Goal: Communication & Community: Answer question/provide support

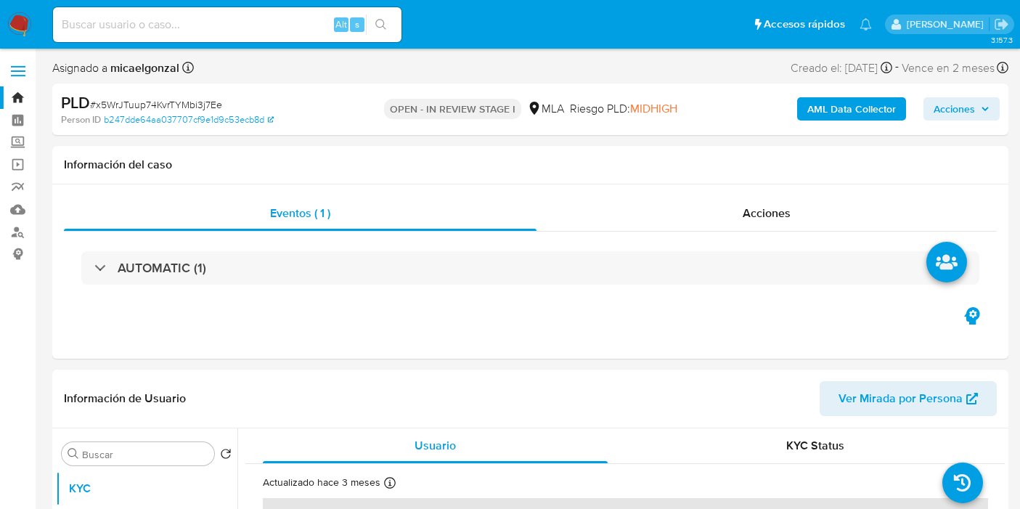
select select "10"
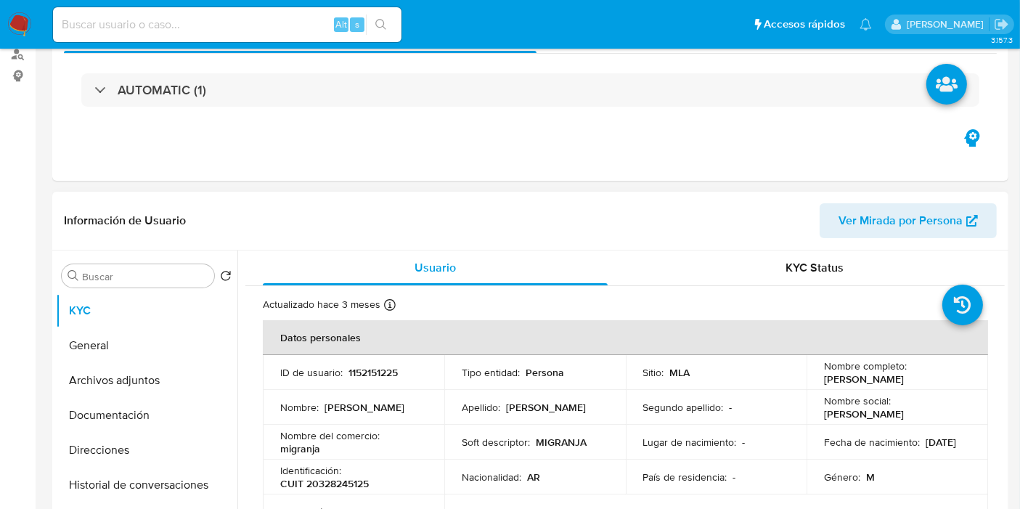
scroll to position [322, 0]
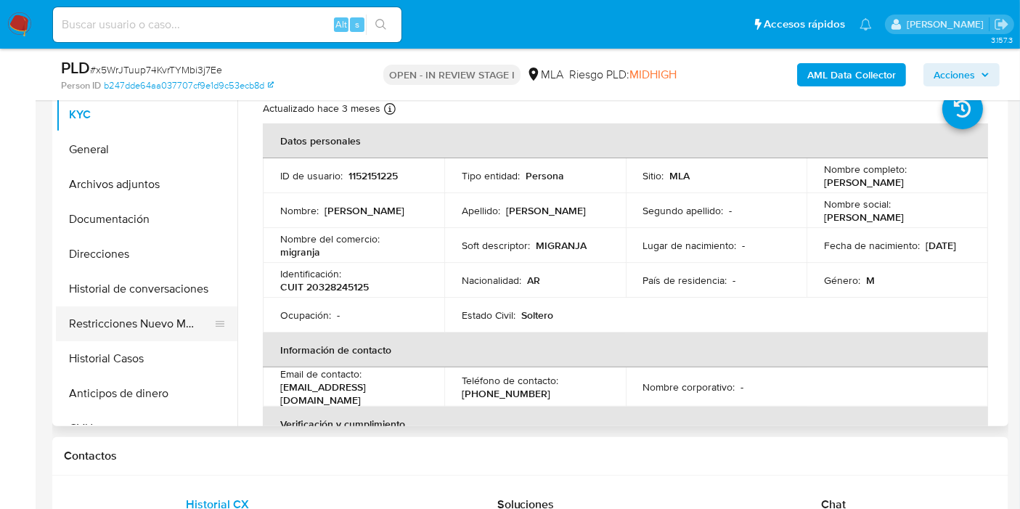
click at [128, 314] on button "Restricciones Nuevo Mundo" at bounding box center [141, 323] width 170 height 35
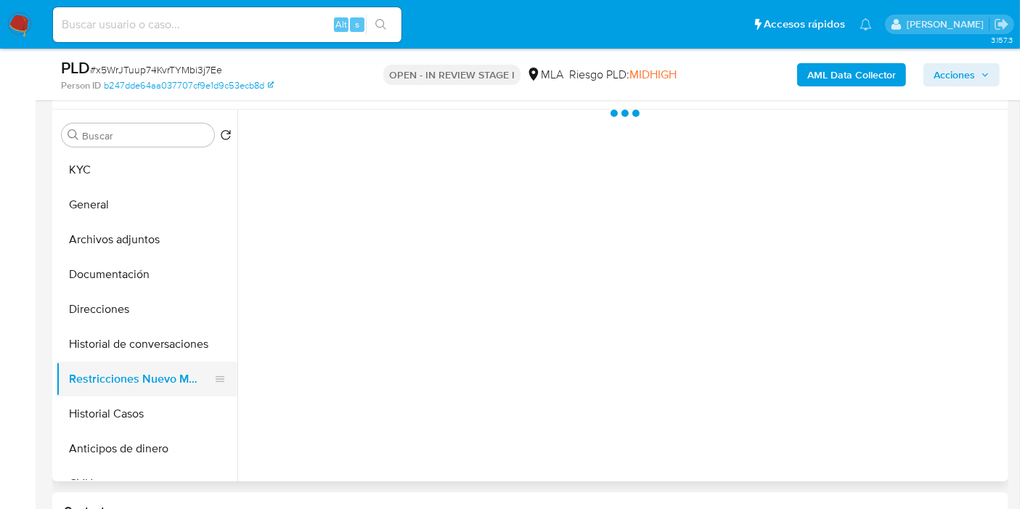
scroll to position [242, 0]
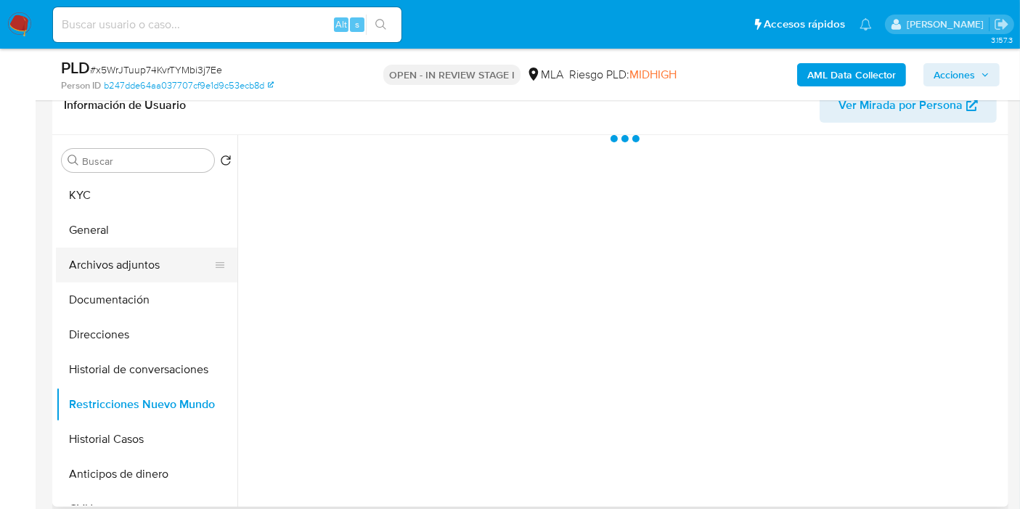
click at [146, 258] on button "Archivos adjuntos" at bounding box center [141, 265] width 170 height 35
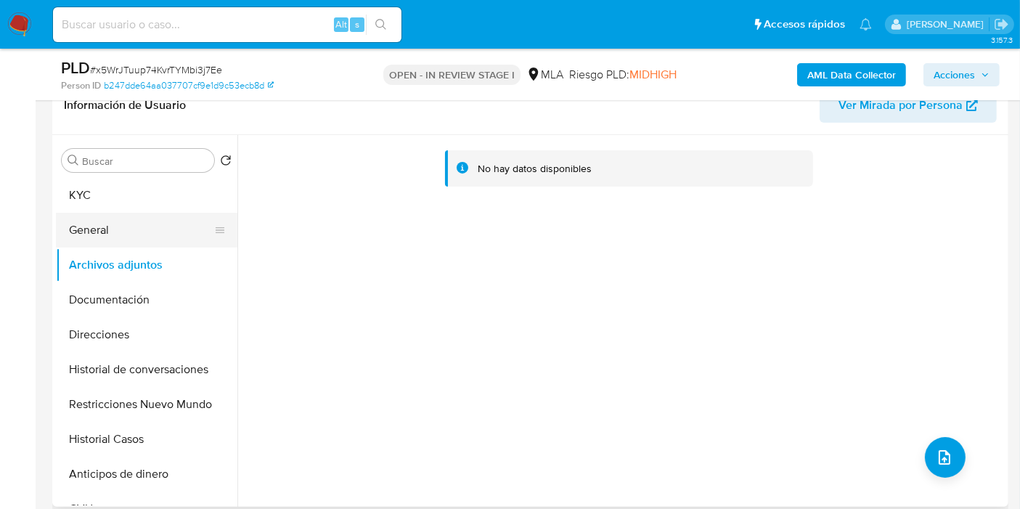
click at [161, 245] on button "General" at bounding box center [141, 230] width 170 height 35
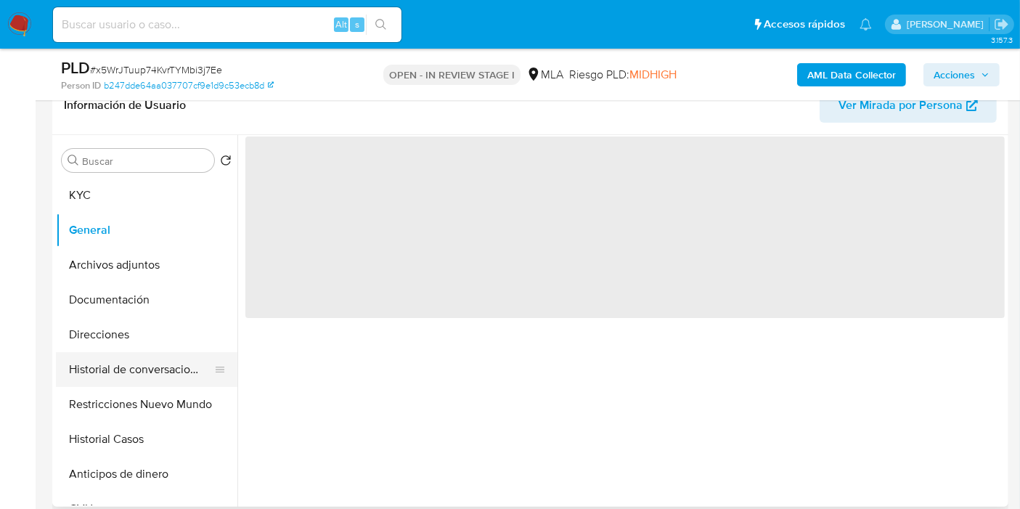
click at [137, 361] on button "Historial de conversaciones" at bounding box center [141, 369] width 170 height 35
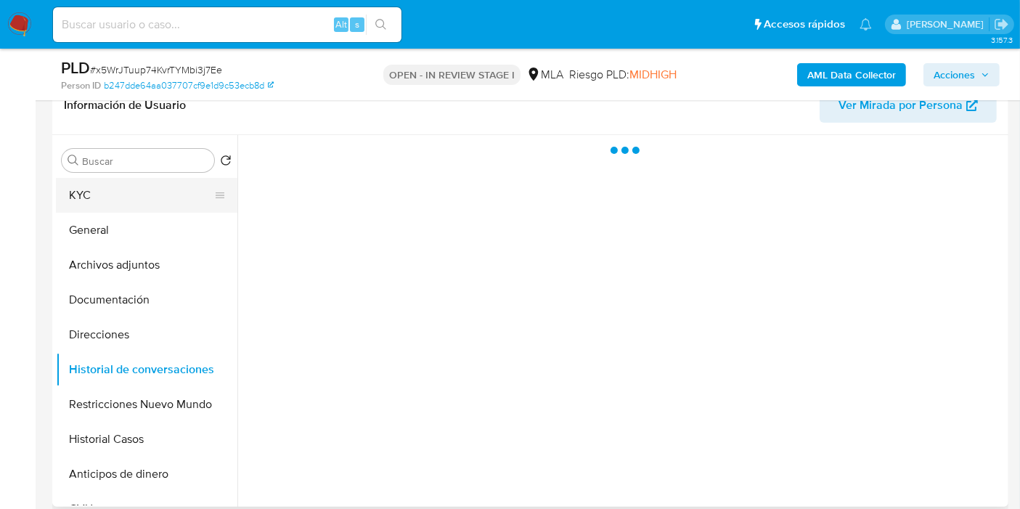
click at [125, 190] on button "KYC" at bounding box center [141, 195] width 170 height 35
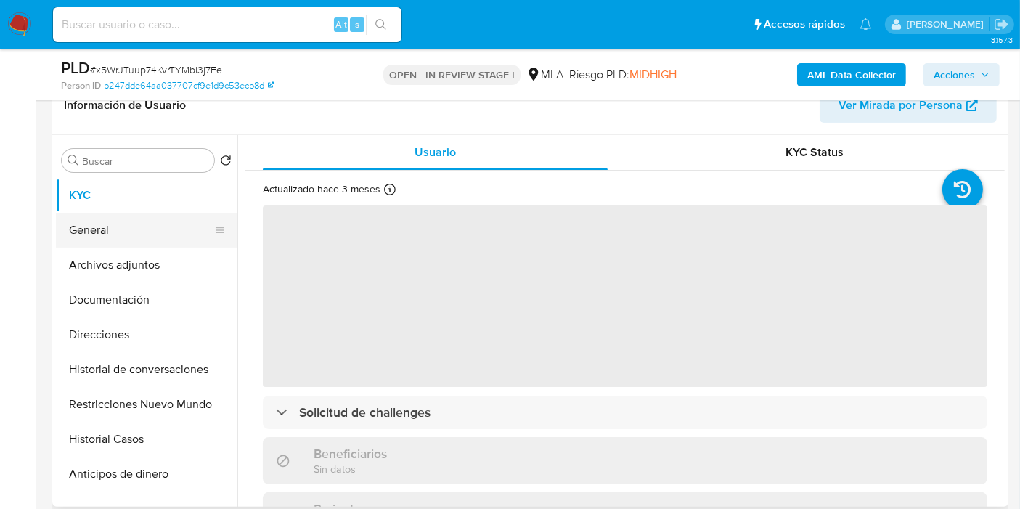
click at [107, 235] on button "General" at bounding box center [141, 230] width 170 height 35
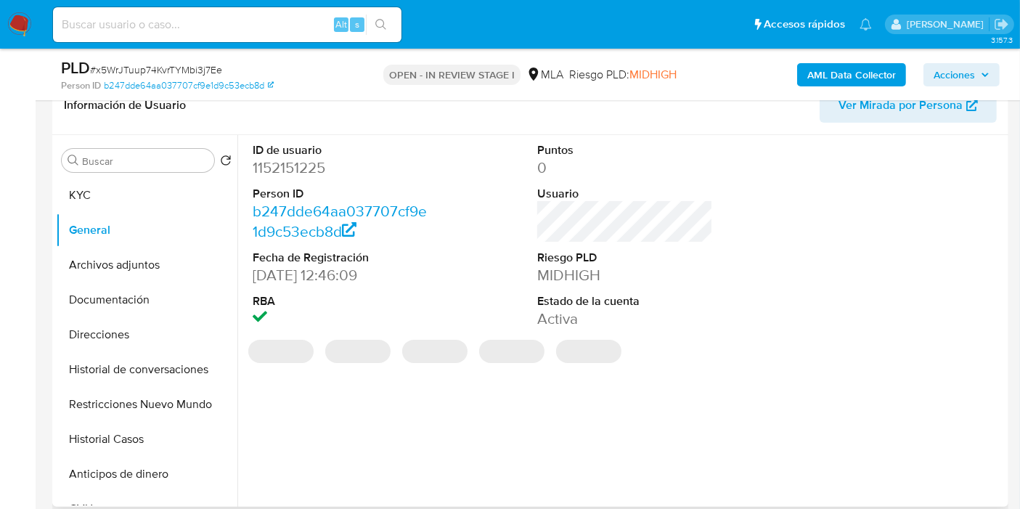
click at [295, 160] on dd "1152151225" at bounding box center [341, 168] width 176 height 20
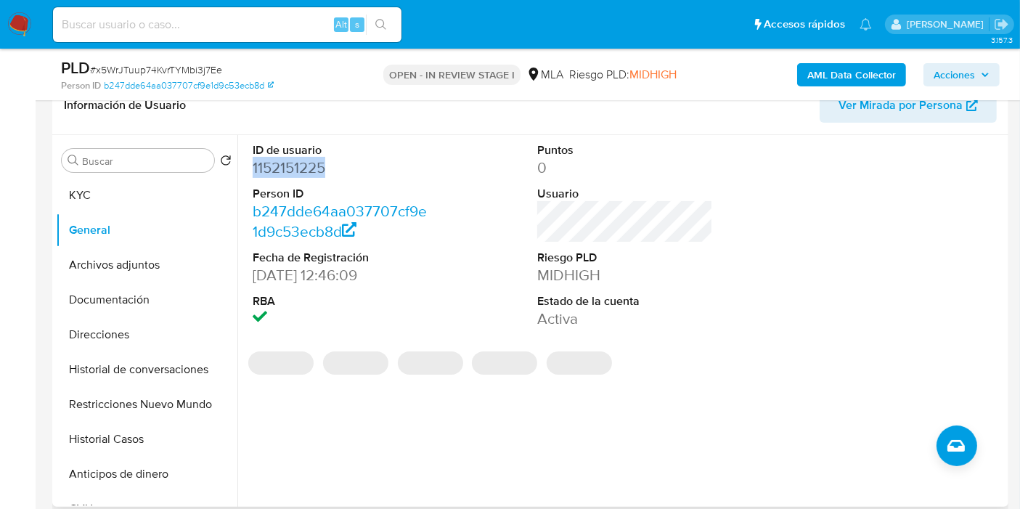
copy dd "1152151225"
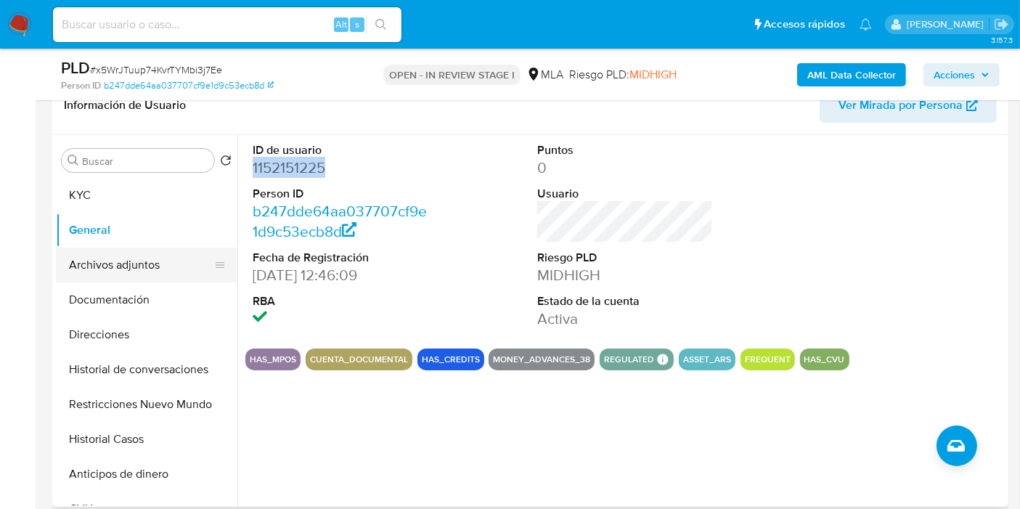
click at [116, 279] on button "Archivos adjuntos" at bounding box center [141, 265] width 170 height 35
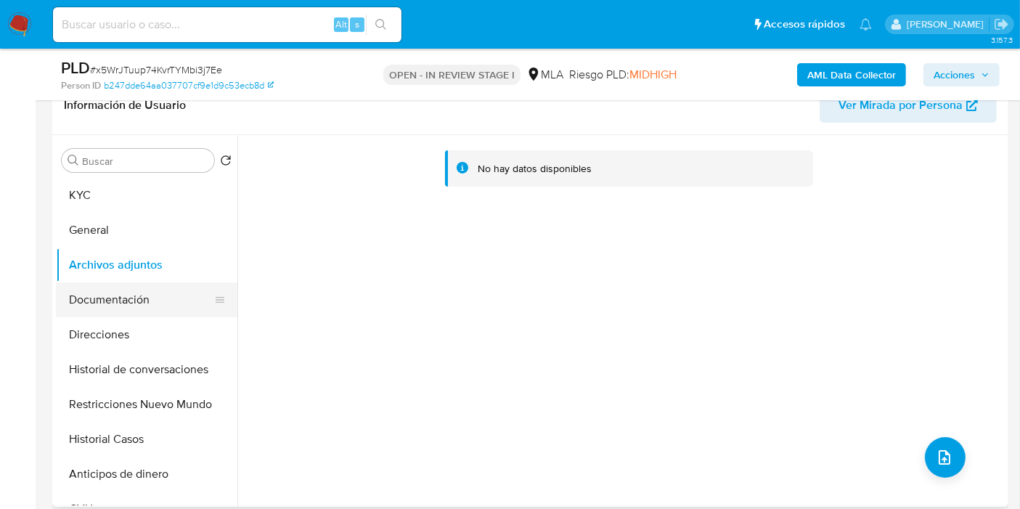
click at [124, 301] on button "Documentación" at bounding box center [141, 299] width 170 height 35
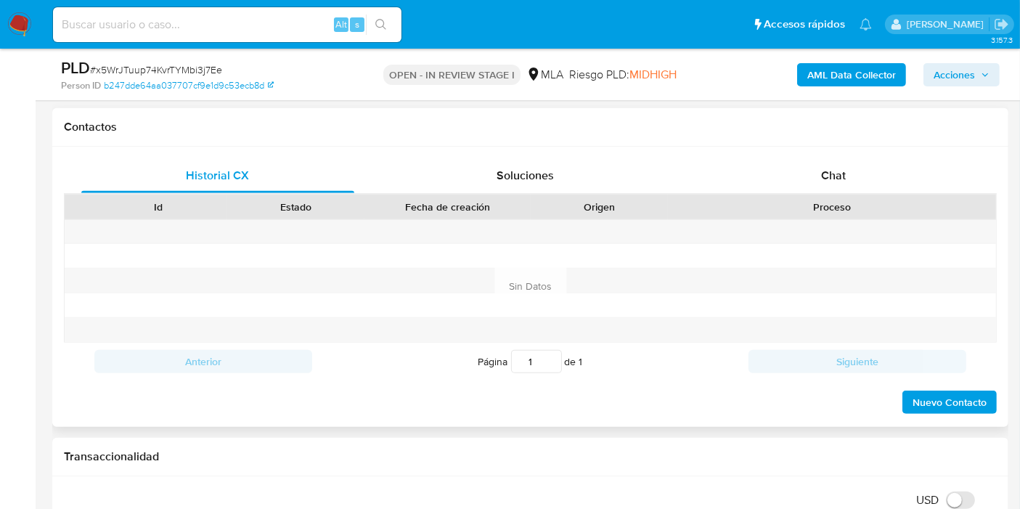
scroll to position [564, 0]
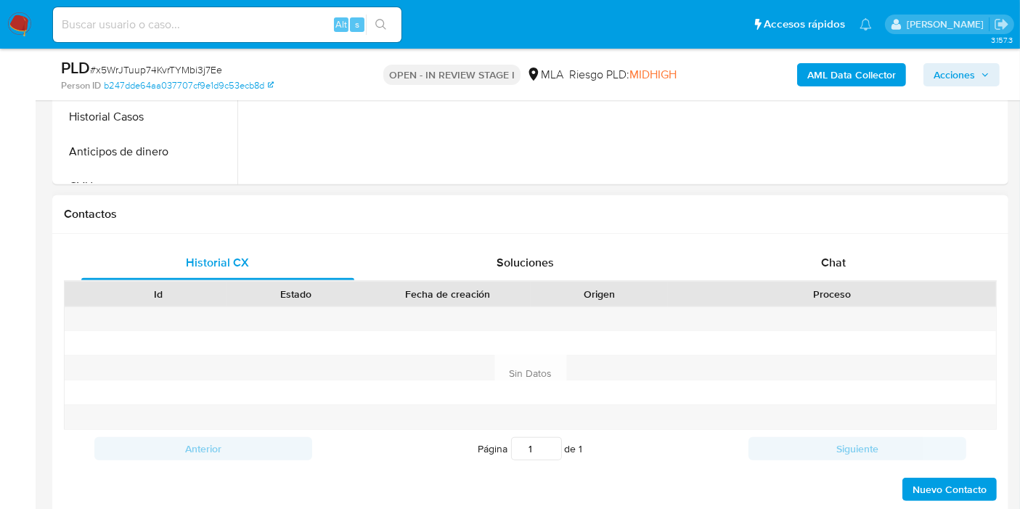
drag, startPoint x: 784, startPoint y: 309, endPoint x: 806, endPoint y: 285, distance: 31.9
click at [785, 308] on div at bounding box center [832, 319] width 328 height 24
click at [816, 266] on div "Chat" at bounding box center [833, 262] width 273 height 35
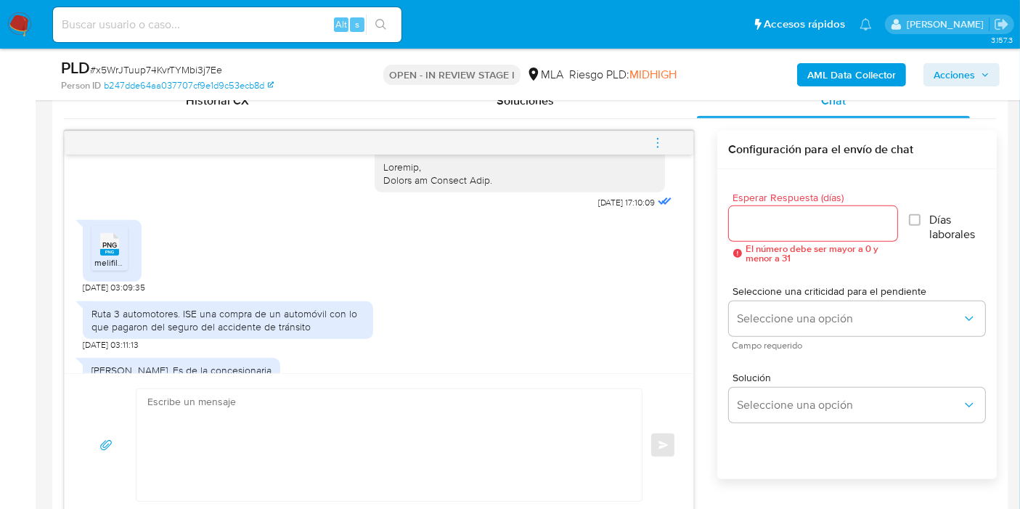
scroll to position [1423, 0]
click at [113, 248] on span "PNG" at bounding box center [109, 242] width 15 height 9
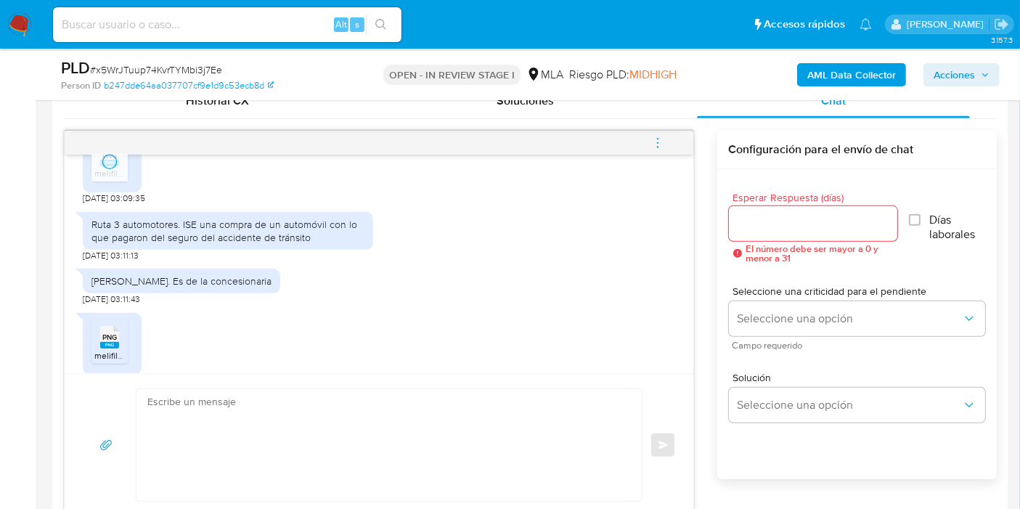
scroll to position [1665, 0]
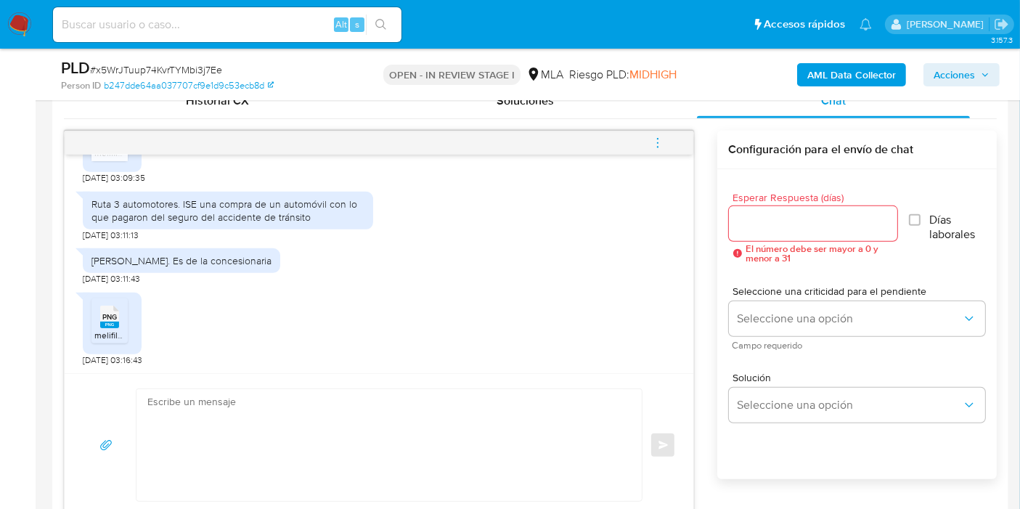
click at [105, 323] on rect at bounding box center [109, 325] width 19 height 7
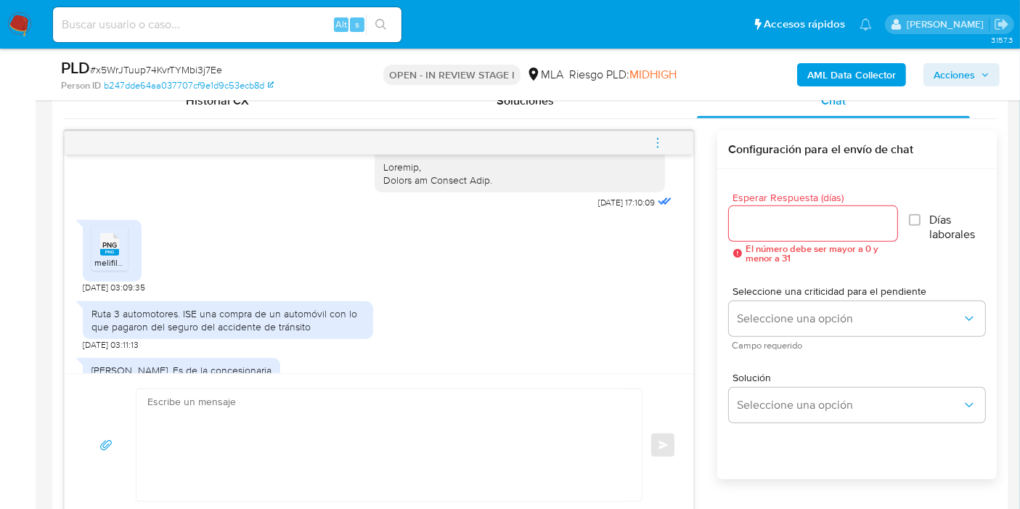
scroll to position [1423, 0]
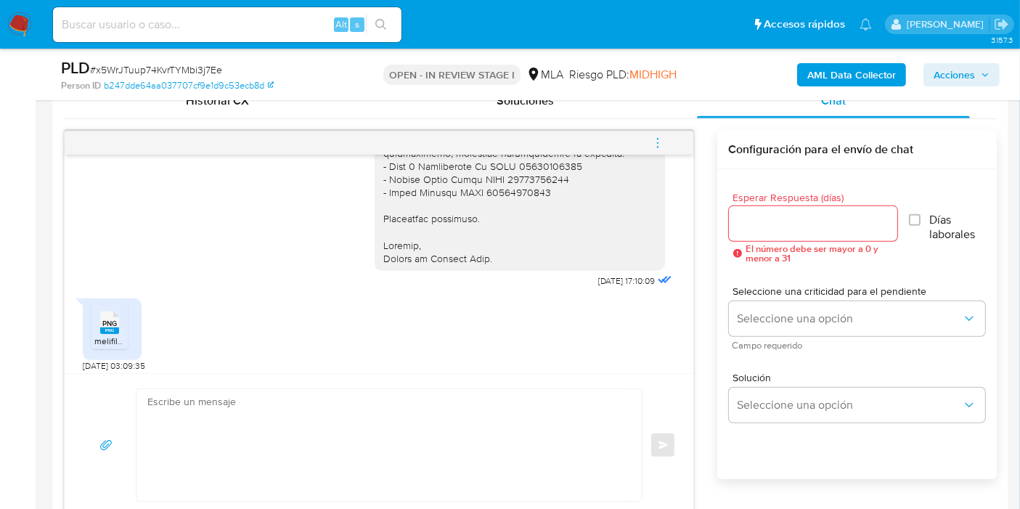
click at [537, 233] on div at bounding box center [519, 53] width 273 height 423
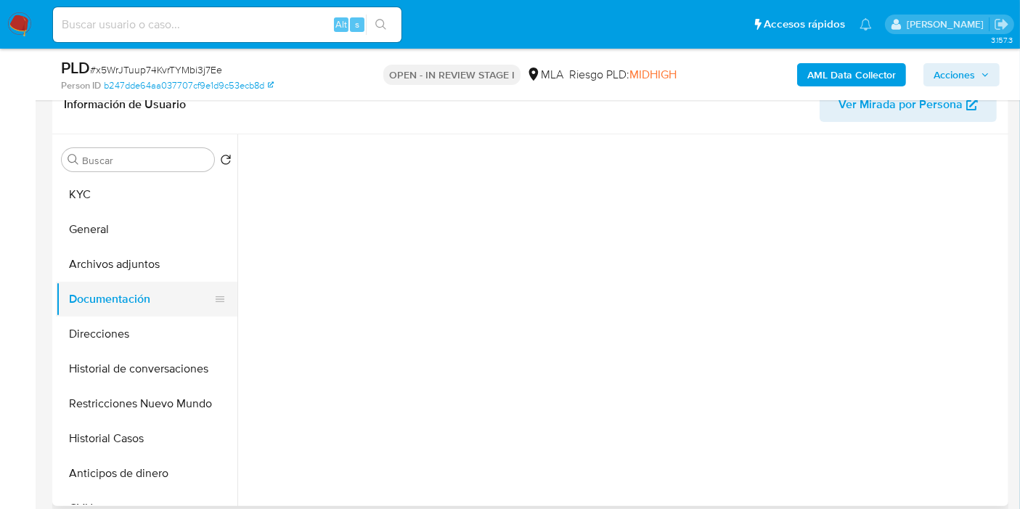
scroll to position [242, 0]
click at [130, 333] on button "Direcciones" at bounding box center [141, 334] width 170 height 35
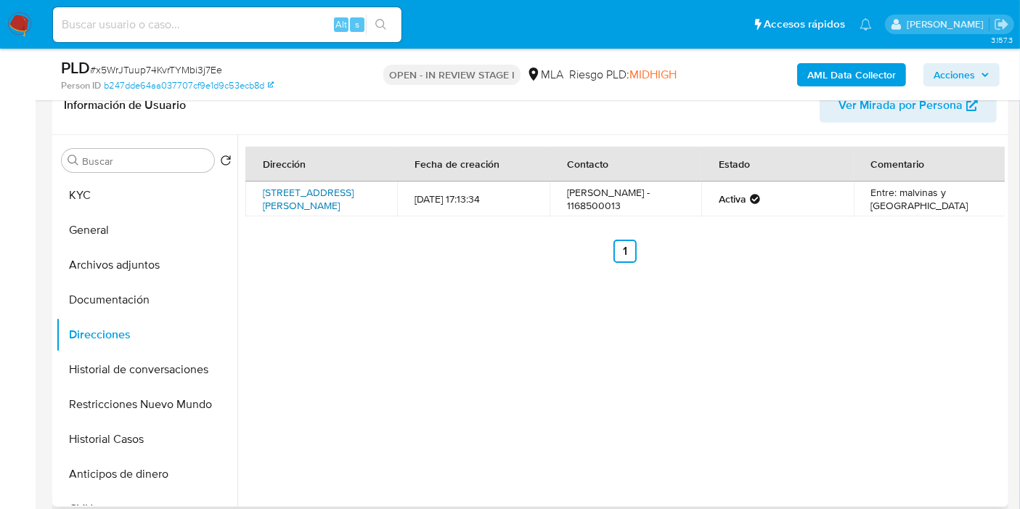
click at [335, 213] on link "Calle Belisario Roldan 490, Libertad, Buenos Aires, 1716, Argentina 490" at bounding box center [308, 199] width 91 height 28
click at [175, 296] on button "Documentación" at bounding box center [141, 299] width 170 height 35
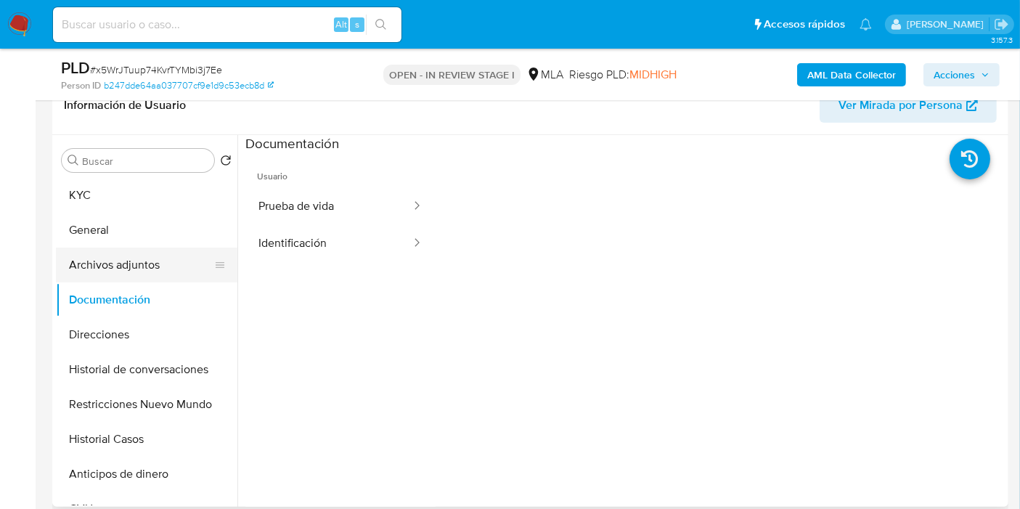
click at [166, 275] on button "Archivos adjuntos" at bounding box center [141, 265] width 170 height 35
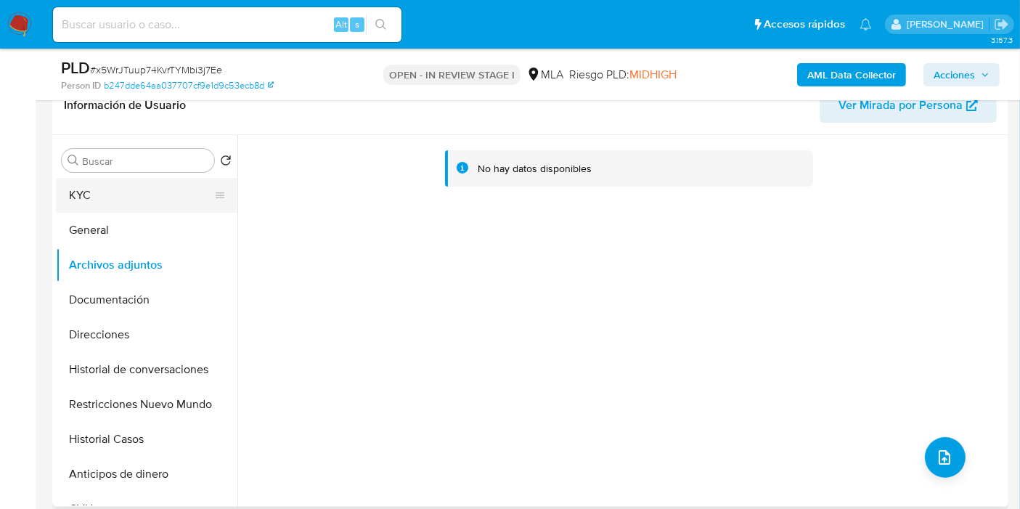
click at [158, 200] on button "KYC" at bounding box center [141, 195] width 170 height 35
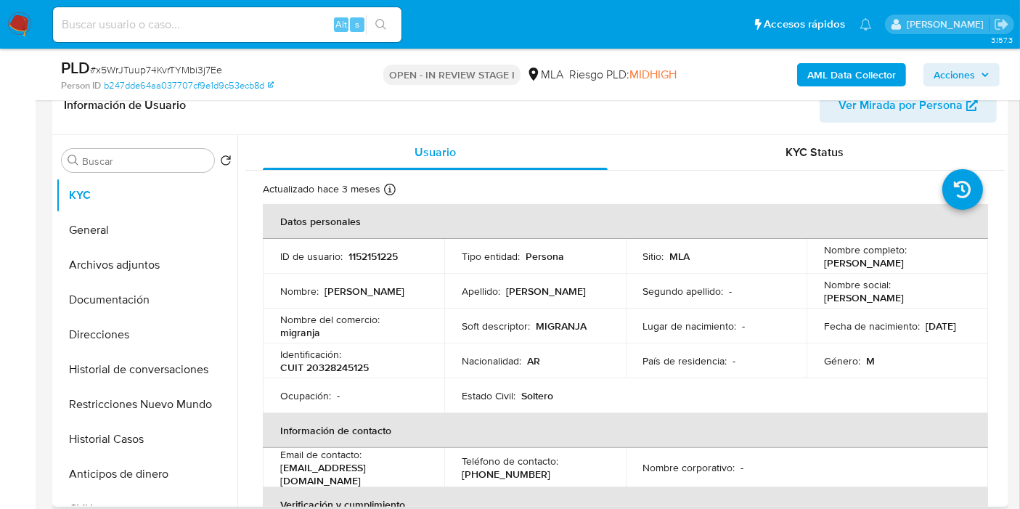
click at [339, 366] on p "CUIT 20328245125" at bounding box center [324, 367] width 89 height 13
copy p "20328245125"
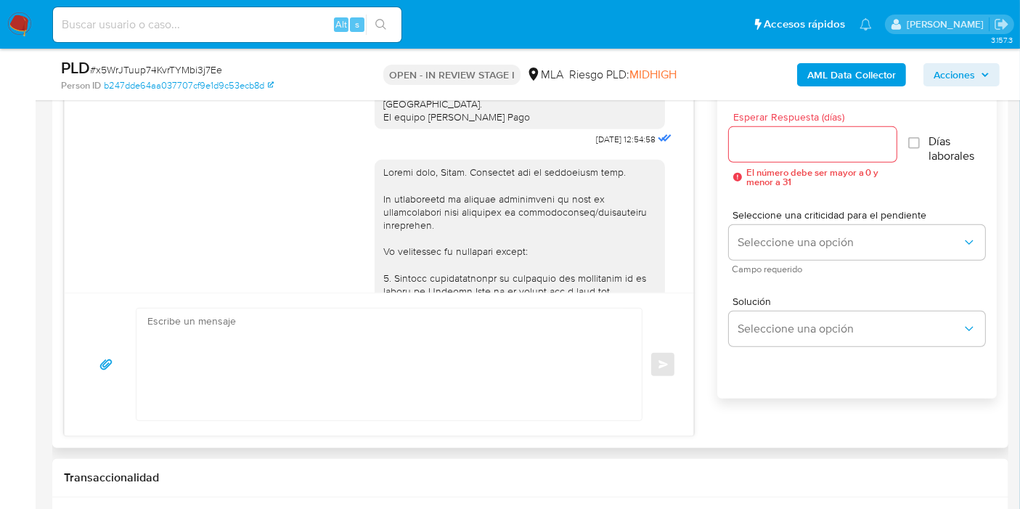
scroll to position [1181, 0]
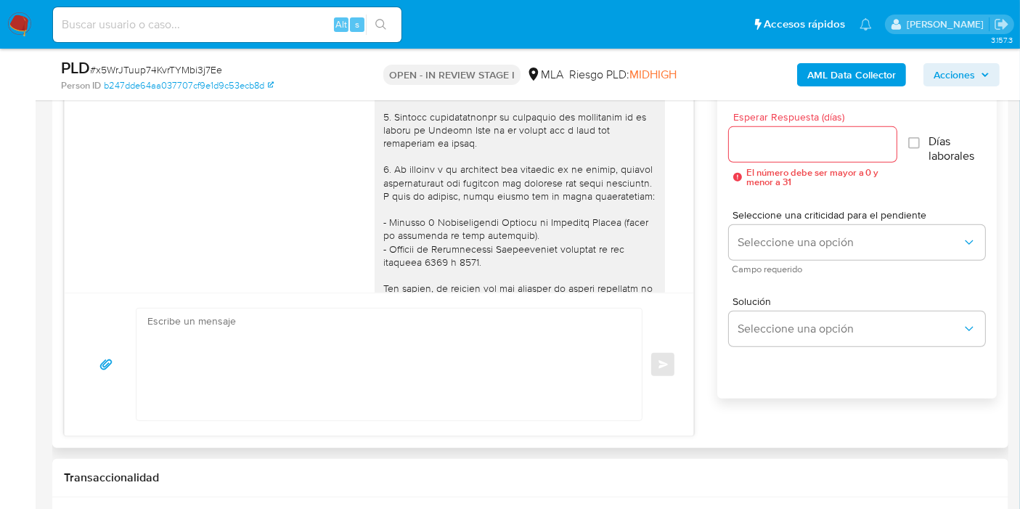
click at [311, 403] on textarea at bounding box center [385, 365] width 476 height 112
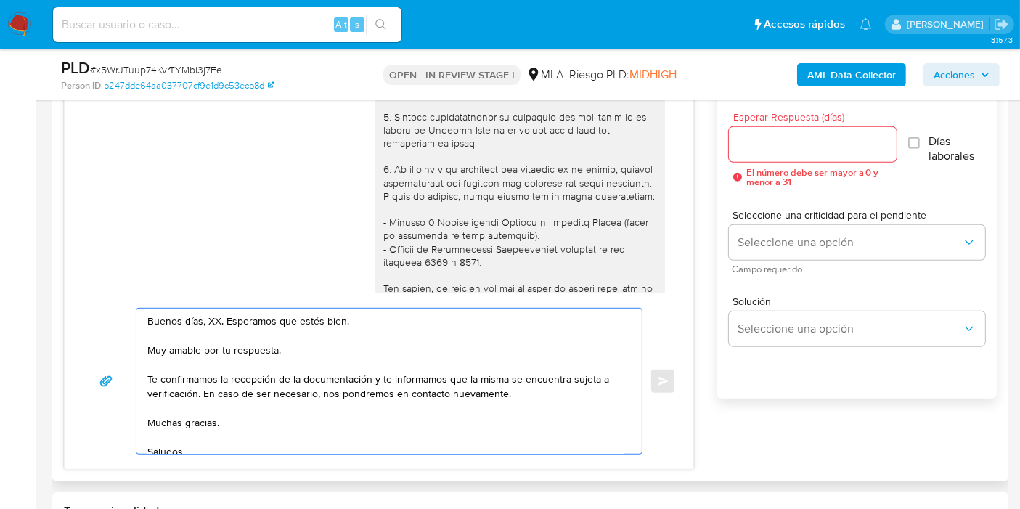
click at [209, 315] on textarea "Buenos días, XX. Esperamos que estés bien. Muy amable por tu respuesta. Te conf…" at bounding box center [385, 381] width 476 height 145
click at [221, 362] on textarea "Buenos días, Diego. Esperamos que estés bien. Muy amable por tu respuesta. Te c…" at bounding box center [385, 381] width 476 height 145
click at [205, 351] on textarea "Buenos días, Diego. Esperamos que estés bien. Muy amable por tu respuesta. Te c…" at bounding box center [385, 381] width 476 height 145
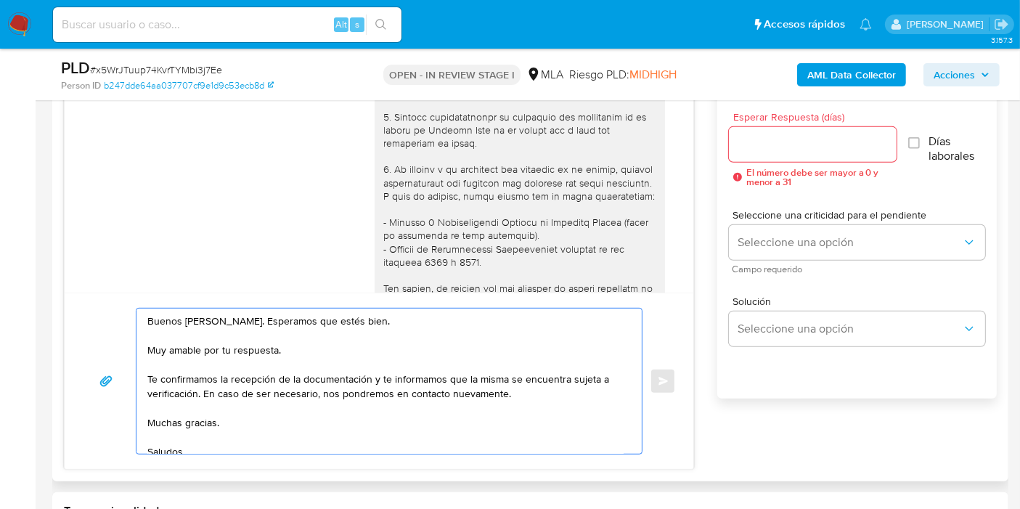
click at [205, 351] on textarea "Buenos días, Diego. Esperamos que estés bien. Muy amable por tu respuesta. Te c…" at bounding box center [385, 381] width 476 height 145
click at [150, 370] on textarea "Buenos días, Diego. Esperamos que estés bien. Muy amable por tu respuesta. Te c…" at bounding box center [385, 381] width 476 height 145
click at [147, 373] on textarea "Buenos días, Diego. Esperamos que estés bien. Muy amable por tu respuesta. Te c…" at bounding box center [385, 381] width 476 height 145
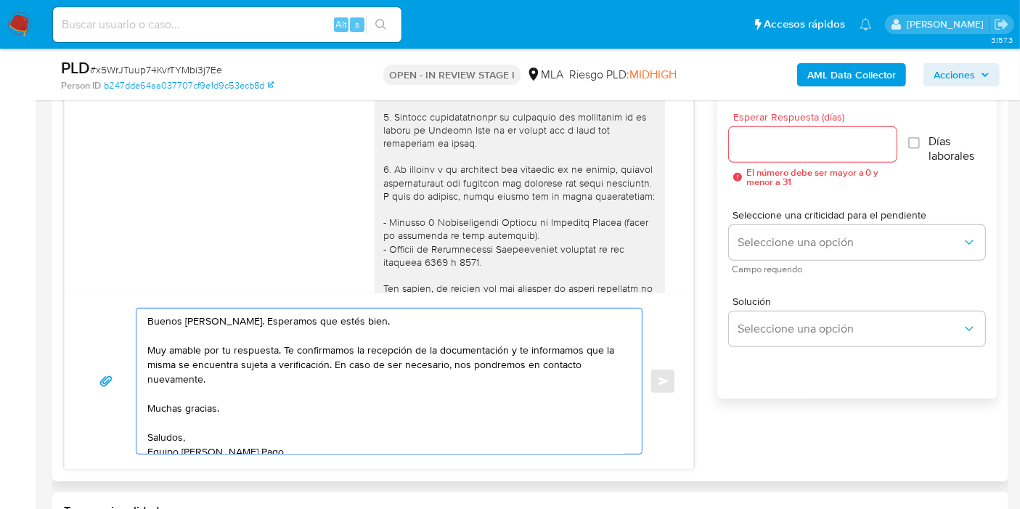
drag, startPoint x: 508, startPoint y: 355, endPoint x: 518, endPoint y: 372, distance: 19.6
click at [518, 372] on textarea "Buenos días, Diego. Esperamos que estés bien. Muy amable por tu respuesta. Te c…" at bounding box center [385, 381] width 476 height 145
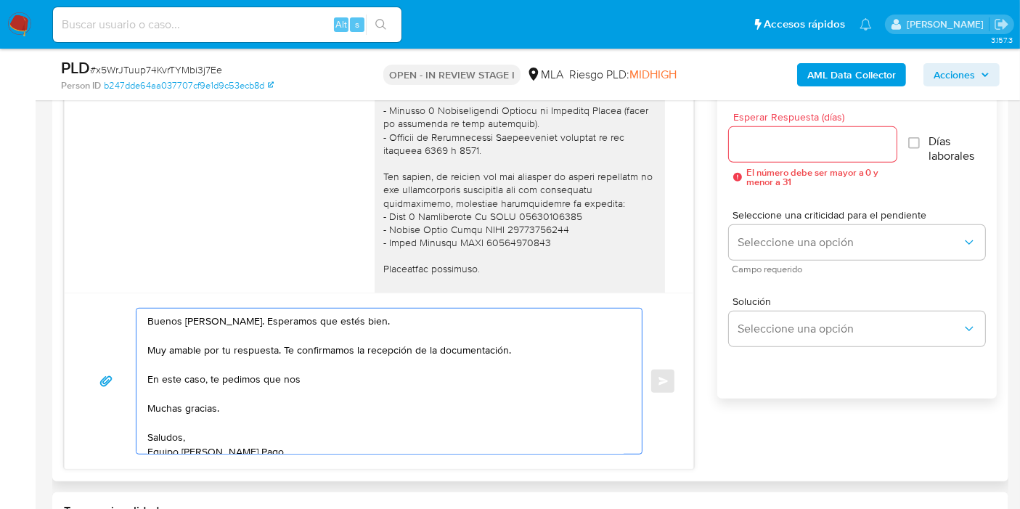
scroll to position [1342, 0]
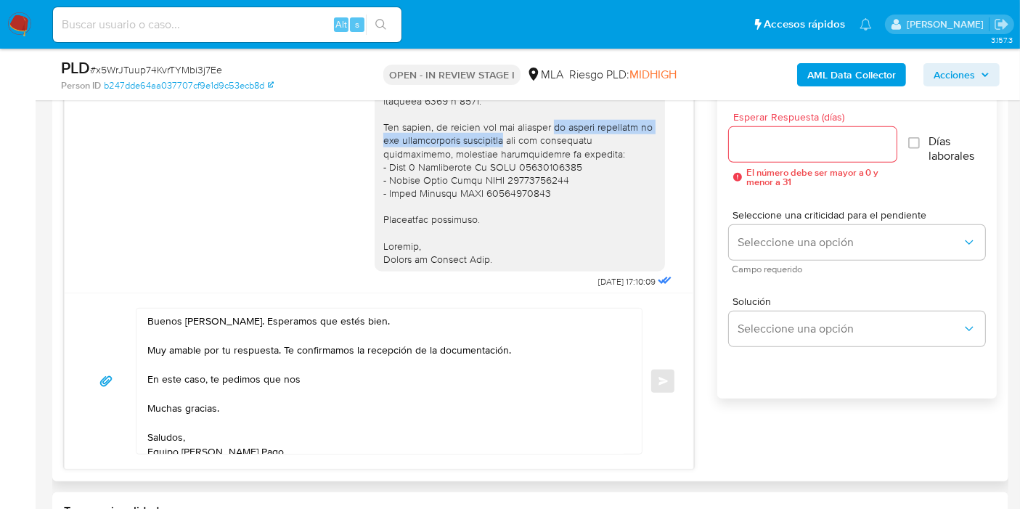
drag, startPoint x: 551, startPoint y: 181, endPoint x: 508, endPoint y: 192, distance: 44.9
click at [508, 192] on div at bounding box center [519, 54] width 273 height 423
copy div "el motivo económico de las transacciones realizadas"
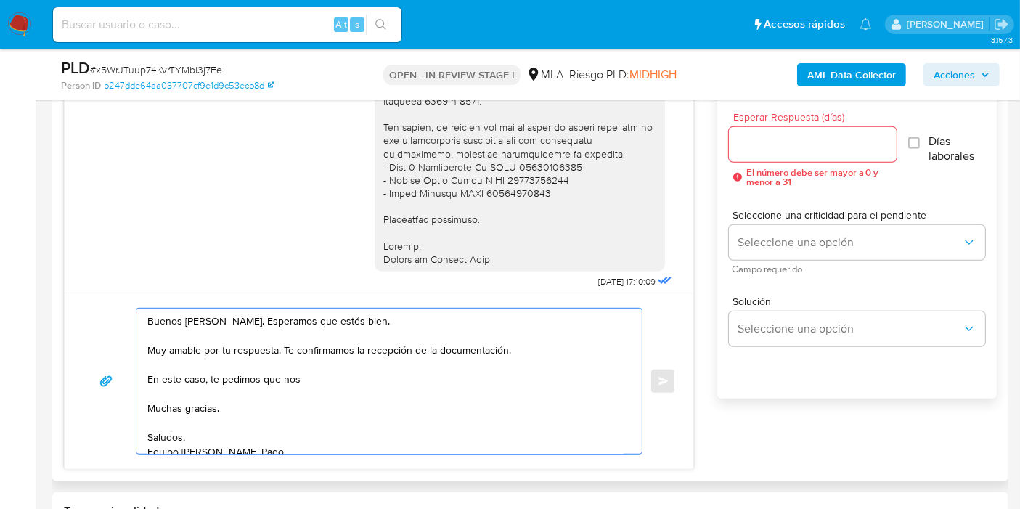
drag, startPoint x: 421, startPoint y: 346, endPoint x: 388, endPoint y: 357, distance: 35.1
click at [421, 346] on textarea "Buenos días, Diego. Esperamos que estés bien. Muy amable por tu respuesta. Te c…" at bounding box center [385, 381] width 476 height 145
drag, startPoint x: 388, startPoint y: 357, endPoint x: 372, endPoint y: 374, distance: 23.1
click at [386, 362] on textarea "Buenos días, Diego. Esperamos que estés bien. Muy amable por tu respuesta. Te c…" at bounding box center [385, 381] width 476 height 145
click at [372, 374] on textarea "Buenos días, Diego. Esperamos que estés bien. Muy amable por tu respuesta. Te c…" at bounding box center [385, 381] width 476 height 145
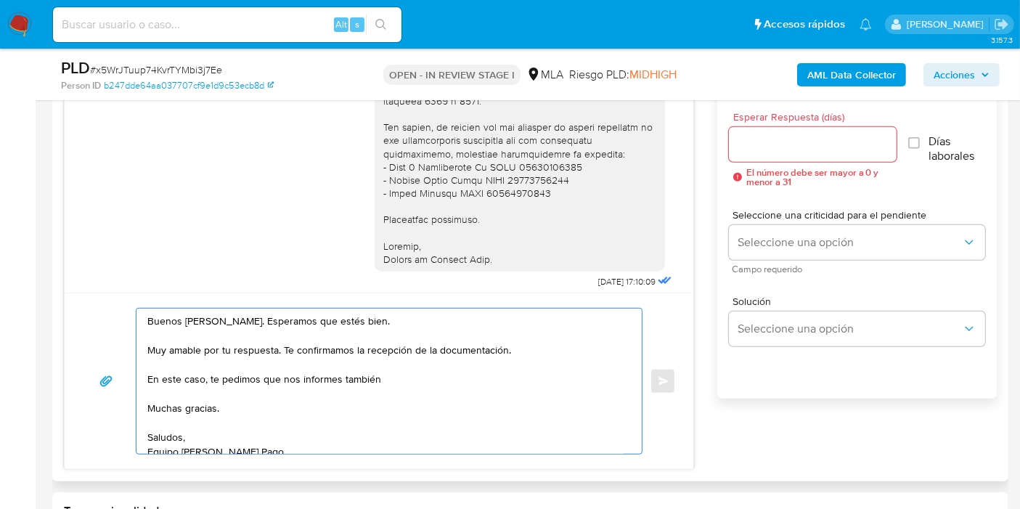
paste textarea "el motivo económico de las transacciones realizadas"
click at [376, 375] on textarea "Buenos días, Diego. Esperamos que estés bien. Muy amable por tu respuesta. Te c…" at bounding box center [385, 381] width 476 height 145
click at [363, 394] on textarea "Buenos días, Diego. Esperamos que estés bien. Muy amable por tu respuesta. Te c…" at bounding box center [385, 381] width 476 height 145
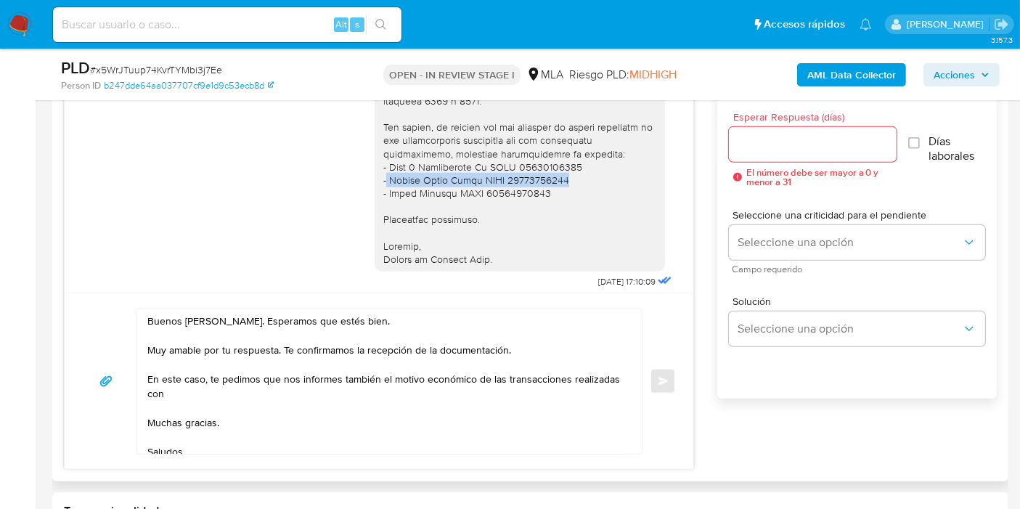
drag, startPoint x: 556, startPoint y: 235, endPoint x: 373, endPoint y: 233, distance: 183.0
click at [383, 233] on div at bounding box center [519, 54] width 273 height 423
copy div "Martín Ariel Gómez CUIT 20249654613"
click at [182, 394] on textarea "Buenos días, Diego. Esperamos que estés bien. Muy amable por tu respuesta. Te c…" at bounding box center [385, 381] width 476 height 145
click at [193, 394] on textarea "Buenos días, Diego. Esperamos que estés bien. Muy amable por tu respuesta. Te c…" at bounding box center [385, 381] width 476 height 145
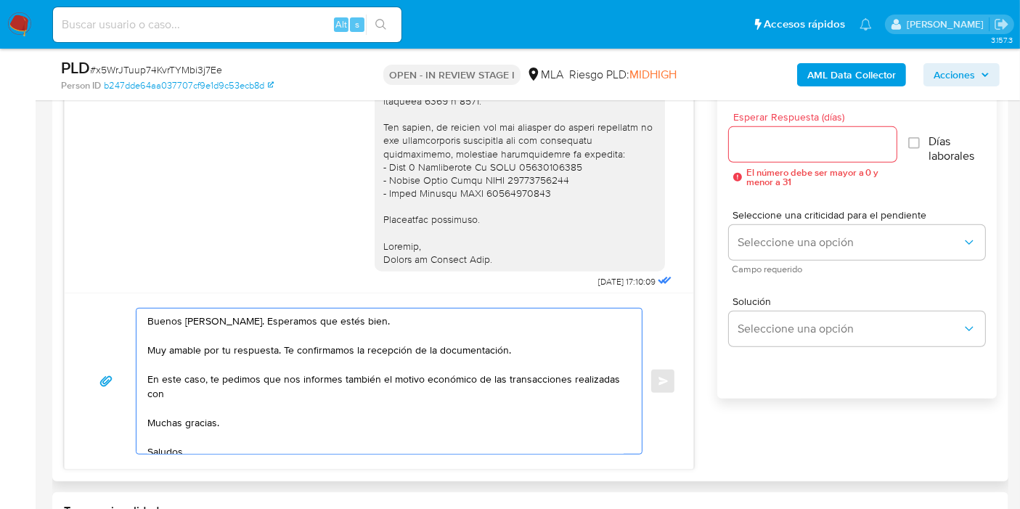
click at [193, 394] on textarea "Buenos días, Diego. Esperamos que estés bien. Muy amable por tu respuesta. Te c…" at bounding box center [385, 381] width 476 height 145
paste textarea "Martín Ariel Gómez CUIT 20249654613"
click at [505, 374] on textarea "Buenos días, Diego. Esperamos que estés bien. Muy amable por tu respuesta. Te c…" at bounding box center [385, 381] width 476 height 145
drag, startPoint x: 600, startPoint y: 374, endPoint x: 773, endPoint y: 407, distance: 175.9
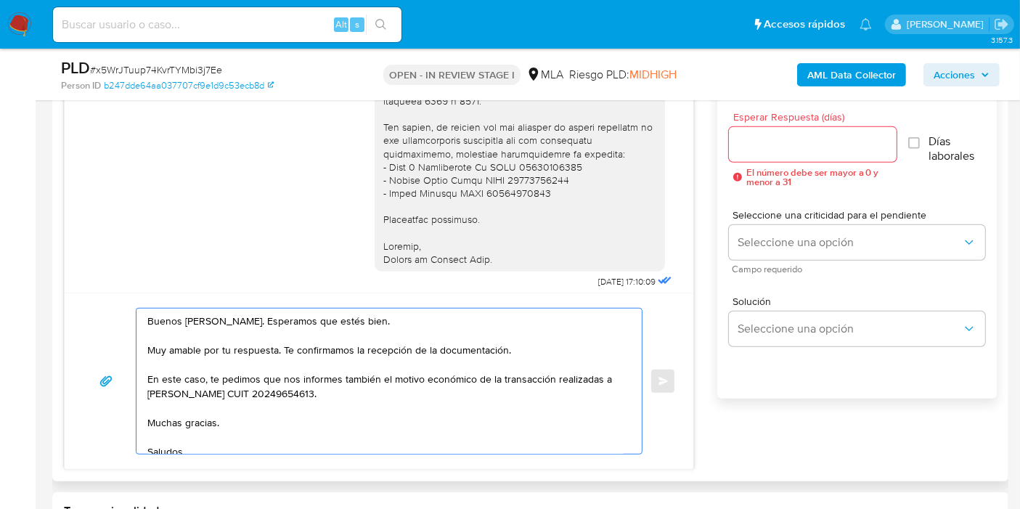
click at [601, 374] on textarea "Buenos días, Diego. Esperamos que estés bien. Muy amable por tu respuesta. Te c…" at bounding box center [385, 381] width 476 height 145
click at [189, 426] on textarea "Buenos días, Diego. Esperamos que estés bien. Muy amable por tu respuesta. Te c…" at bounding box center [385, 381] width 476 height 145
click at [176, 435] on textarea "Buenos días, Diego. Esperamos que estés bien. Muy amable por tu respuesta. Te c…" at bounding box center [385, 381] width 476 height 145
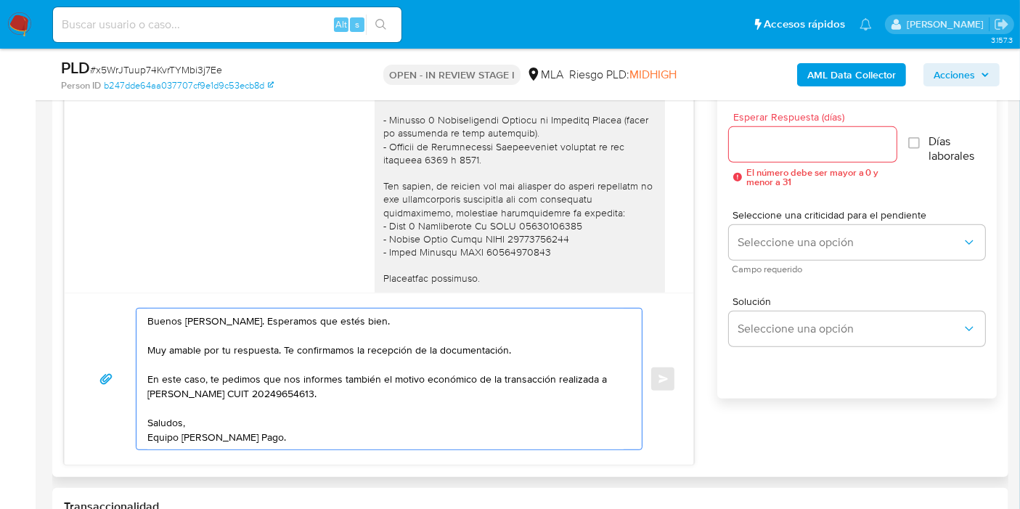
scroll to position [1261, 0]
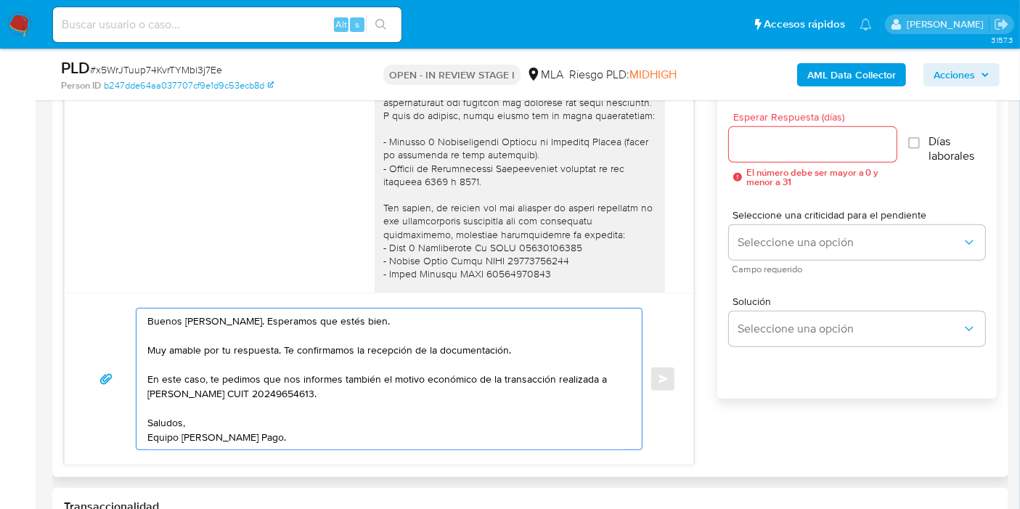
type textarea "Buenos días, Diego. Esperamos que estés bien. Muy amable por tu respuesta. Te c…"
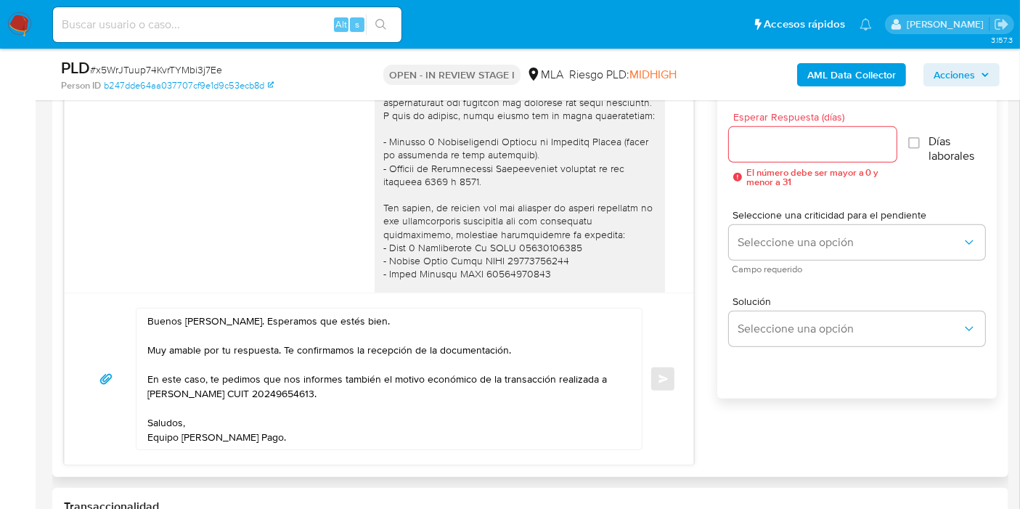
click at [794, 159] on div at bounding box center [813, 144] width 168 height 35
click at [802, 148] on input "Esperar Respuesta (días)" at bounding box center [813, 144] width 168 height 19
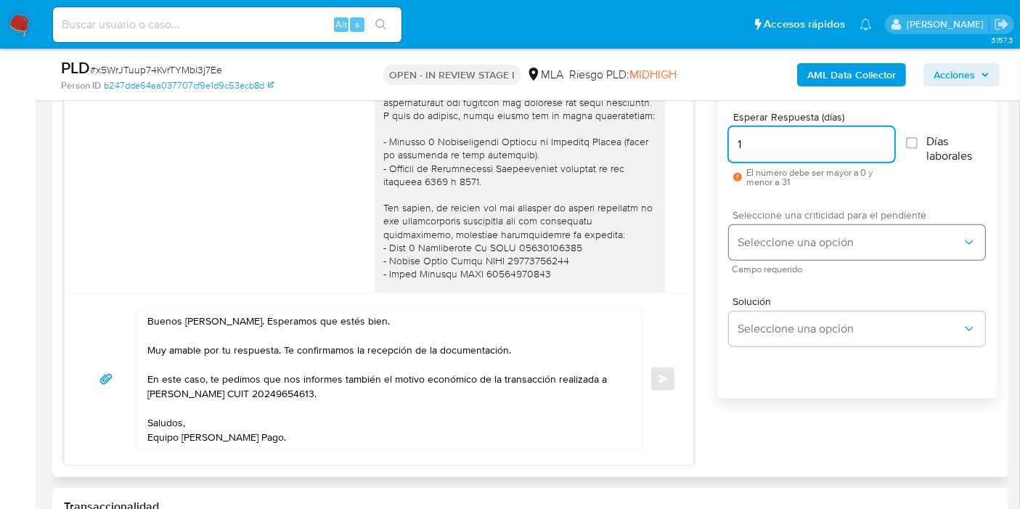
type input "1"
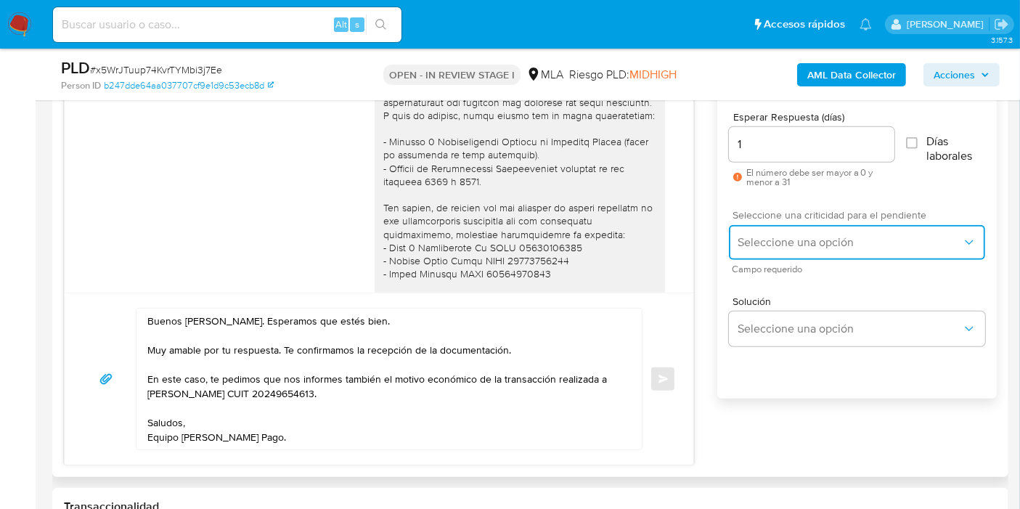
click at [778, 250] on button "Seleccione una opción" at bounding box center [857, 242] width 256 height 35
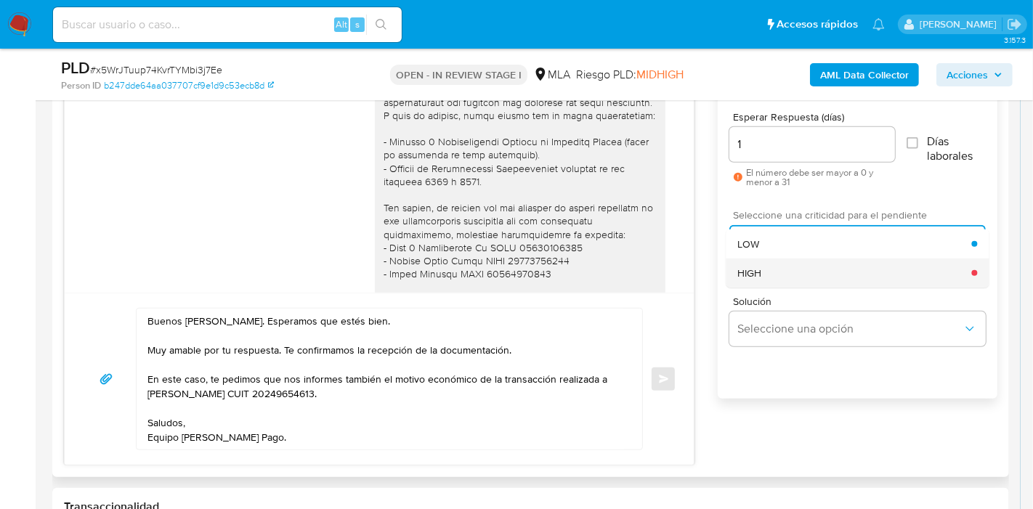
click at [769, 263] on div "HIGH" at bounding box center [854, 273] width 234 height 29
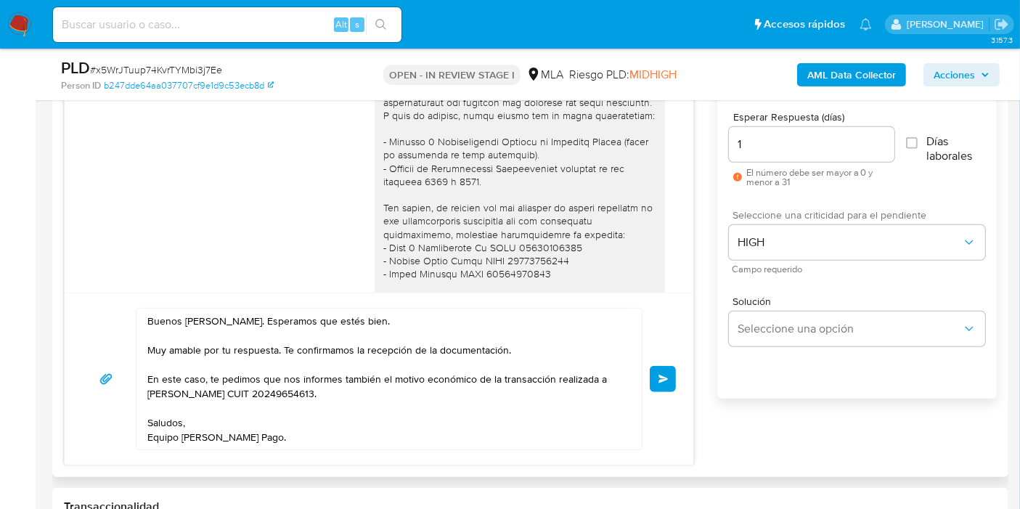
click at [654, 383] on button "Enviar" at bounding box center [663, 379] width 26 height 26
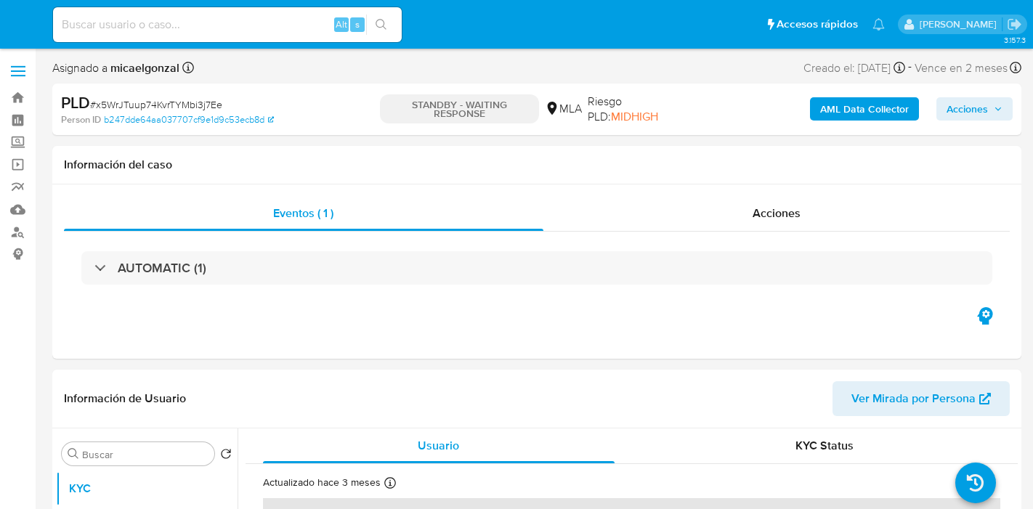
select select "10"
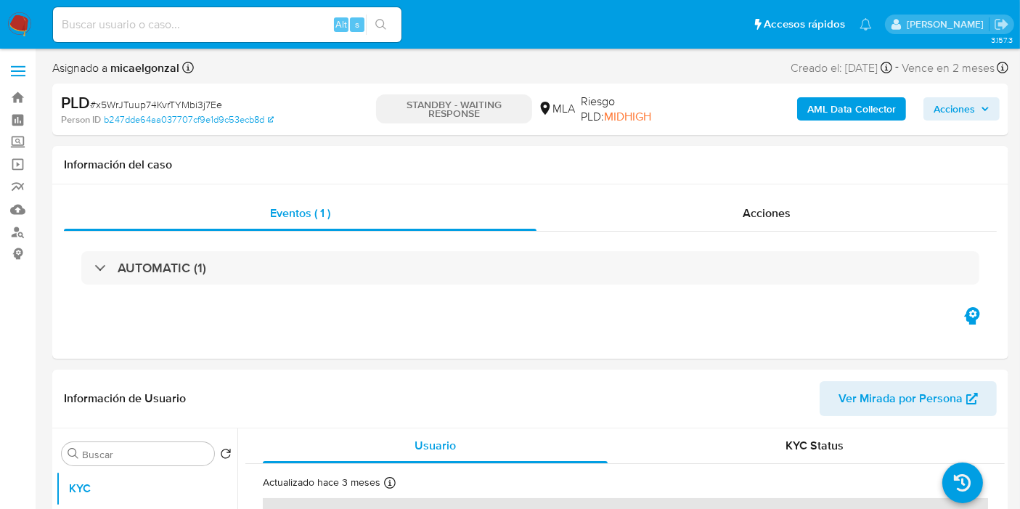
click at [9, 14] on img at bounding box center [19, 24] width 25 height 25
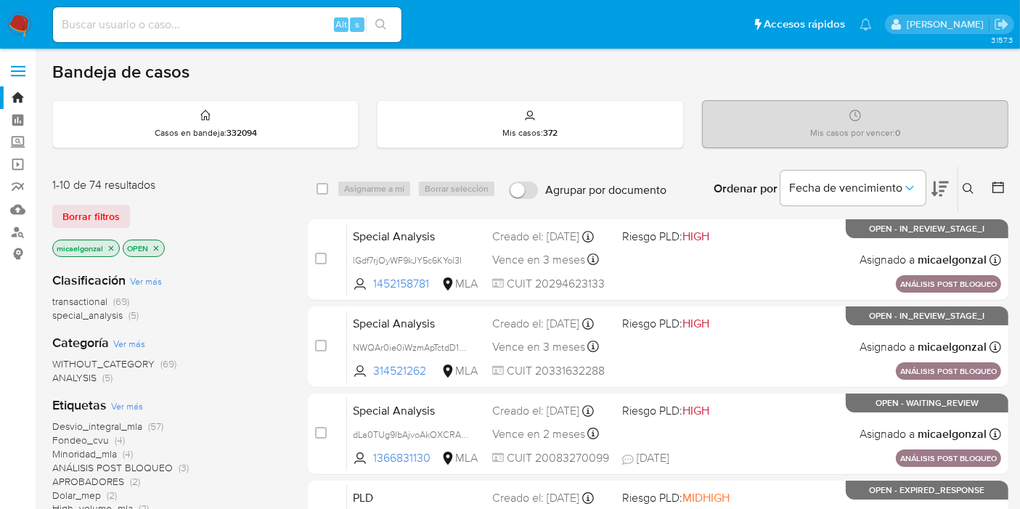
click at [14, 20] on img at bounding box center [19, 24] width 25 height 25
drag, startPoint x: 126, startPoint y: 36, endPoint x: 130, endPoint y: 27, distance: 10.1
click at [128, 34] on div "Alt s" at bounding box center [227, 24] width 349 height 35
click at [130, 27] on input at bounding box center [227, 24] width 349 height 19
paste input "fnAzQJQGv31MP5f3xLZgvEDP"
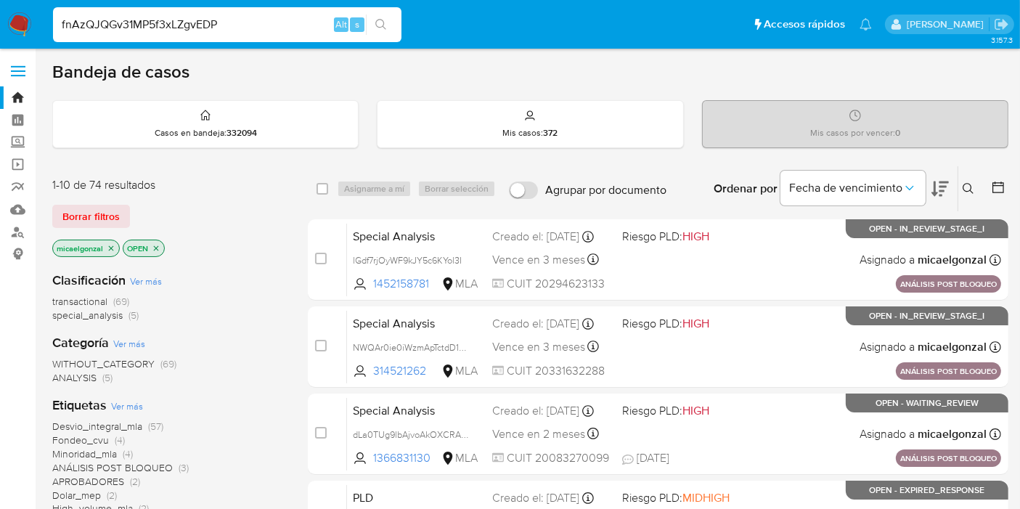
type input "fnAzQJQGv31MP5f3xLZgvEDP"
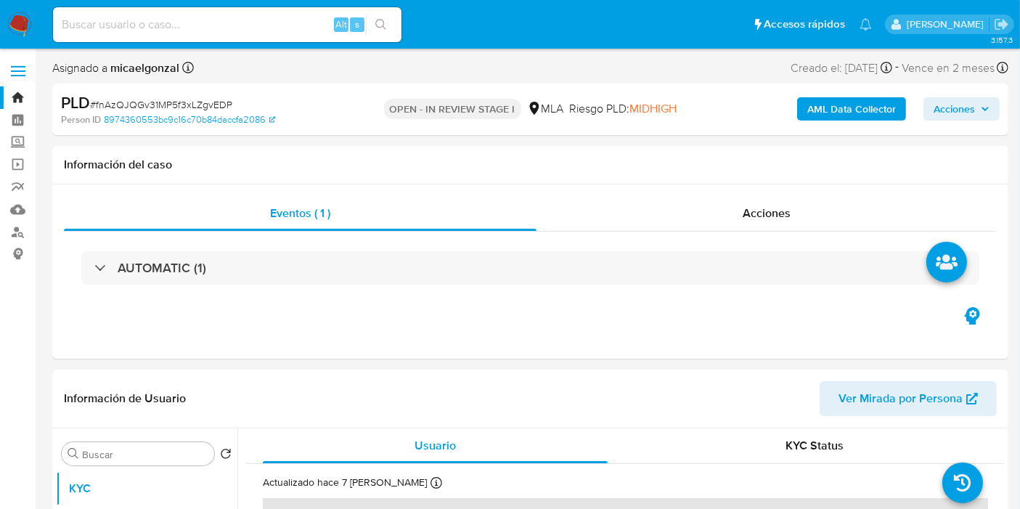
select select "10"
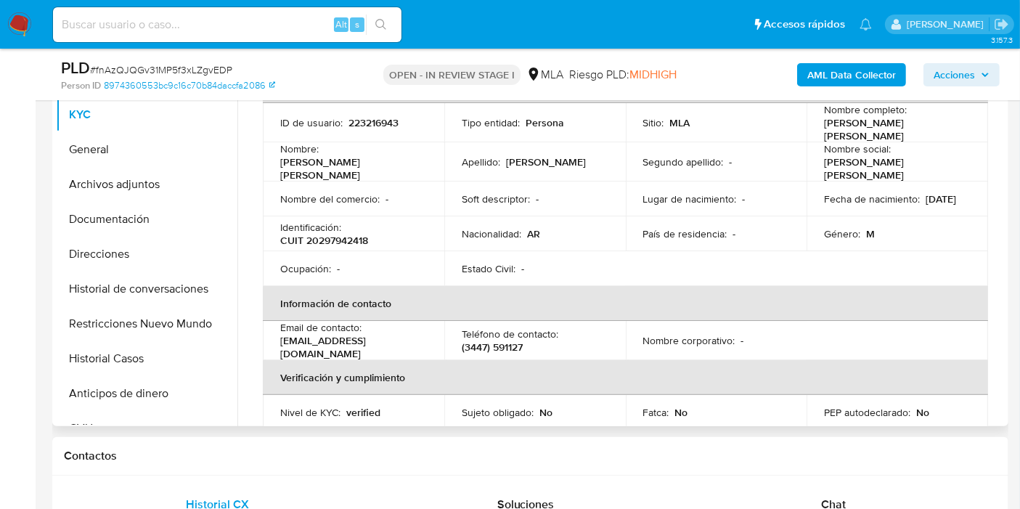
scroll to position [81, 0]
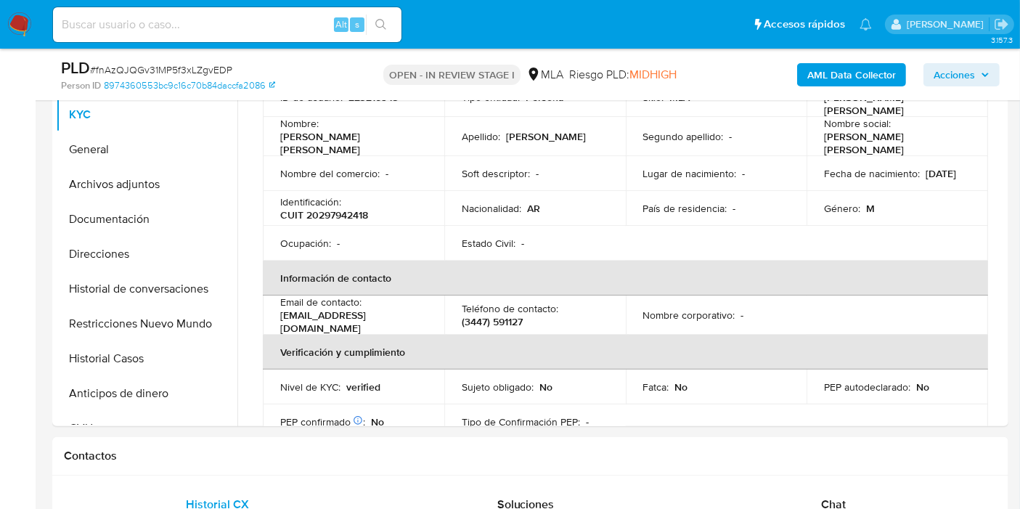
click at [158, 13] on div "Alt s" at bounding box center [227, 24] width 349 height 35
drag, startPoint x: 158, startPoint y: 13, endPoint x: 156, endPoint y: 25, distance: 11.8
click at [158, 13] on div "Alt s" at bounding box center [227, 24] width 349 height 35
click at [157, 25] on input at bounding box center [227, 24] width 349 height 19
paste input "csJX6bu0WrVYrFDQV0b0b9Ux"
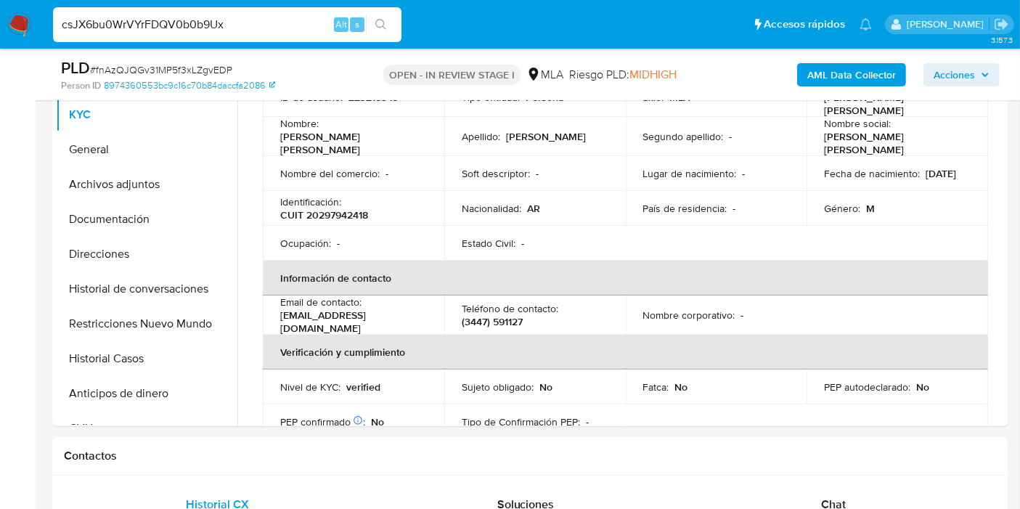
type input "csJX6bu0WrVYrFDQV0b0b9Ux"
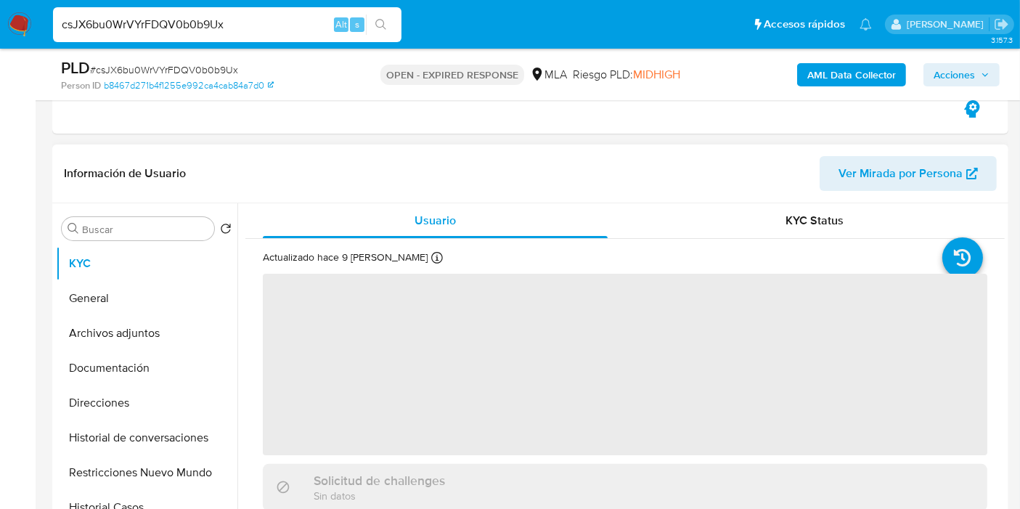
scroll to position [242, 0]
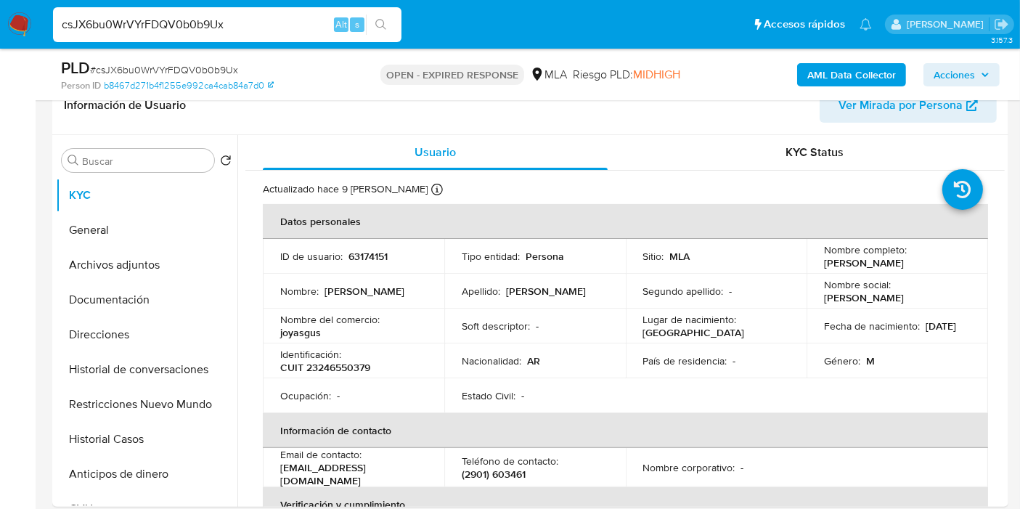
select select "10"
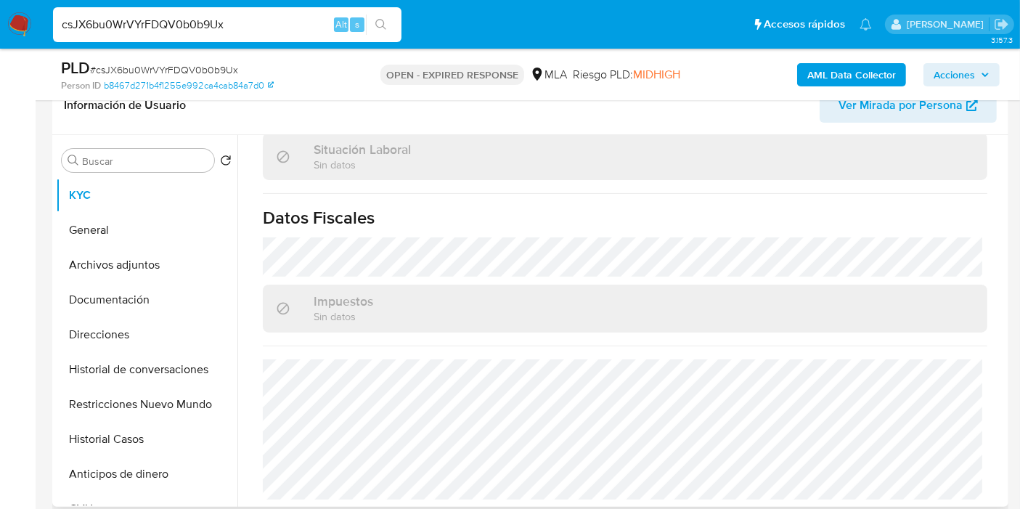
scroll to position [403, 0]
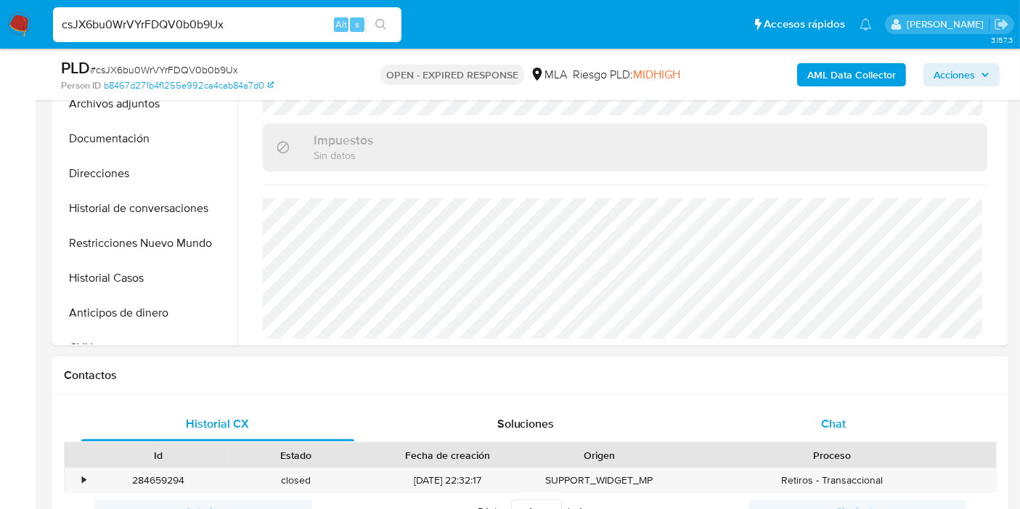
click at [831, 412] on div "Chat" at bounding box center [833, 424] width 273 height 35
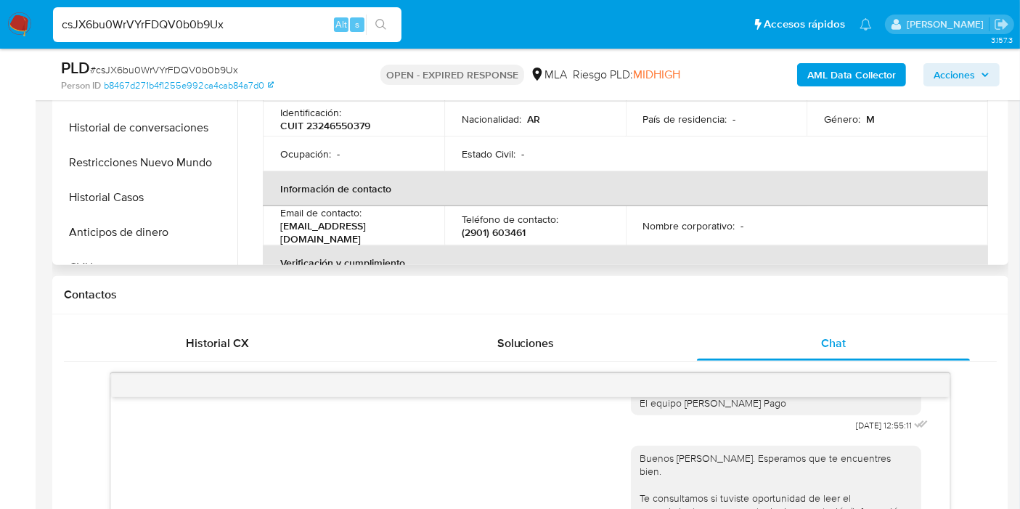
scroll to position [161, 0]
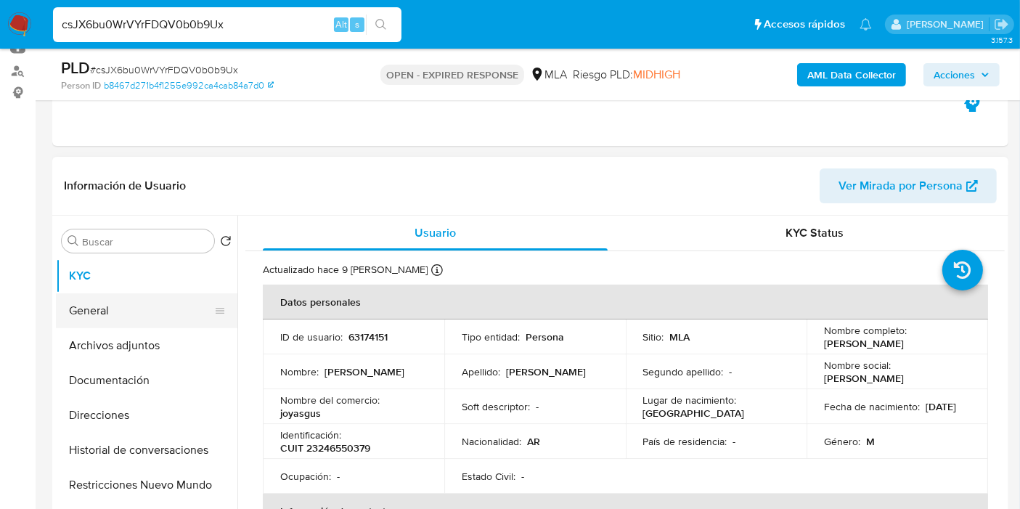
click at [147, 313] on button "General" at bounding box center [141, 310] width 170 height 35
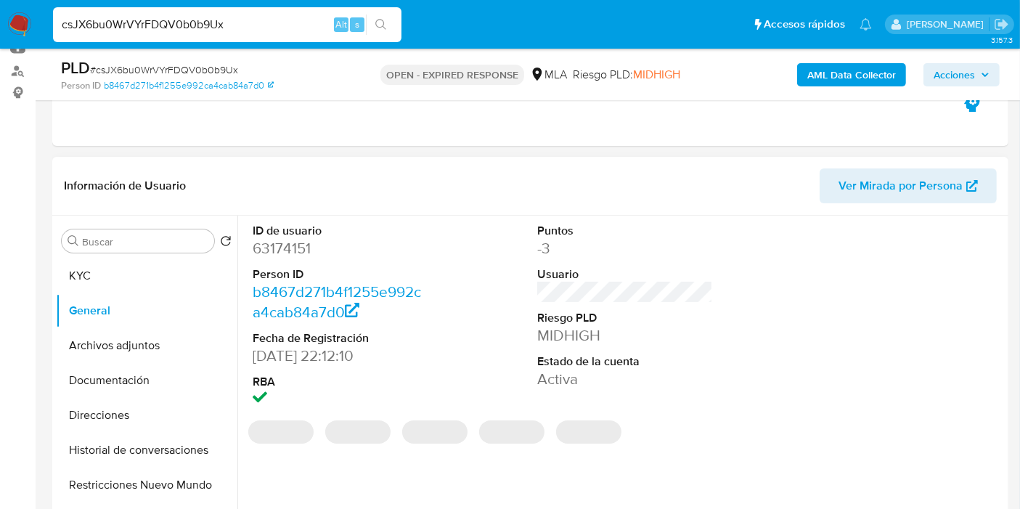
click at [270, 241] on dd "63174151" at bounding box center [341, 248] width 176 height 20
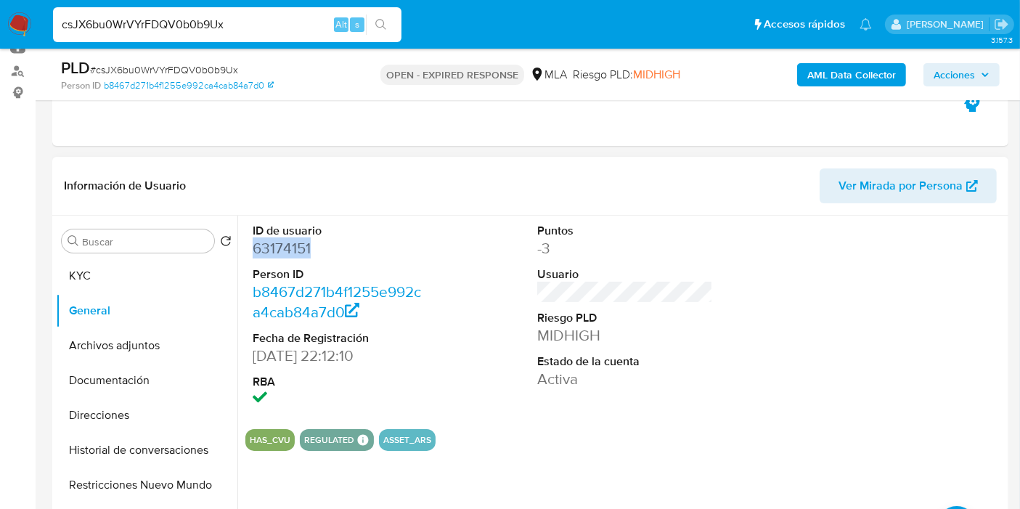
copy dd "63174151"
click at [183, 15] on input "csJX6bu0WrVYrFDQV0b0b9Ux" at bounding box center [227, 24] width 349 height 19
paste input "VEwegGyLMIQnULa7oPSaSjhn"
type input "VEwegGyLMIQnULa7oPSaSjhn"
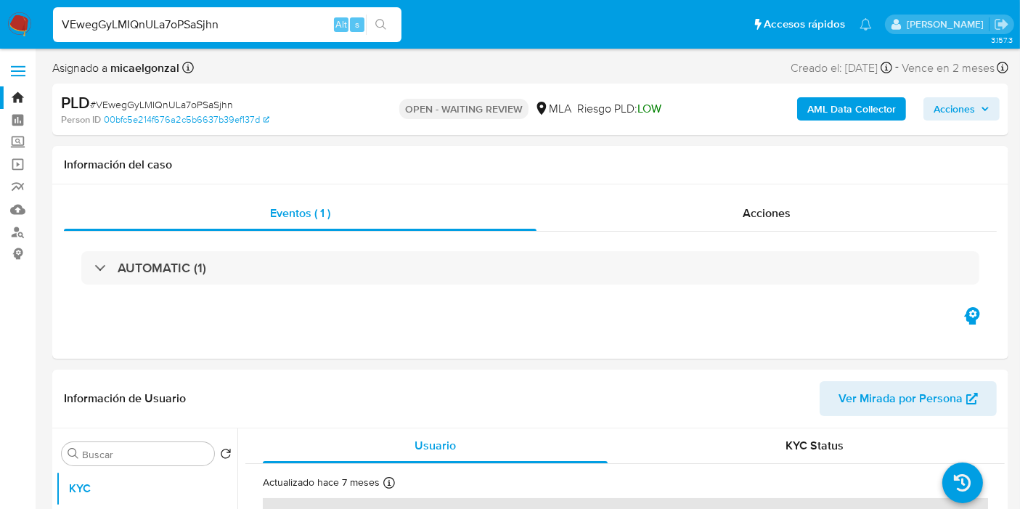
select select "10"
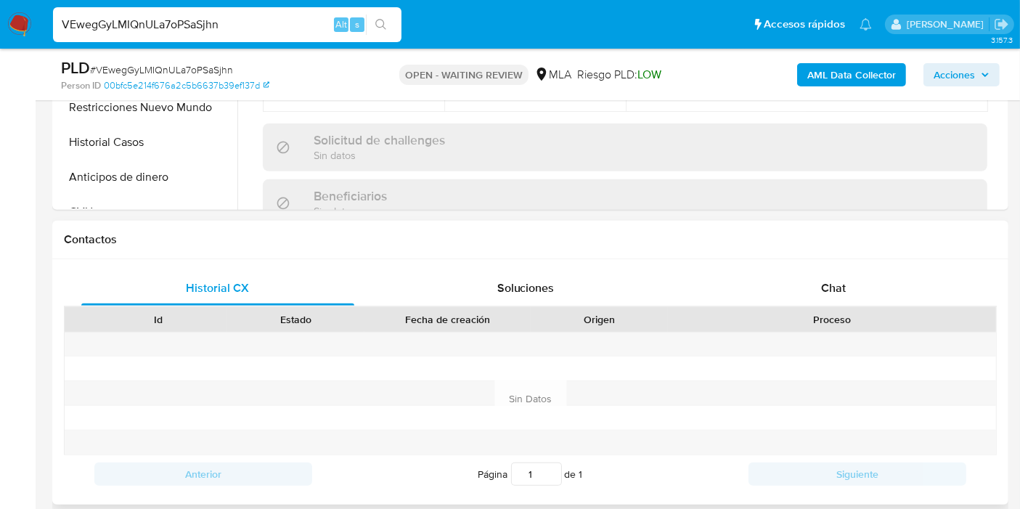
scroll to position [564, 0]
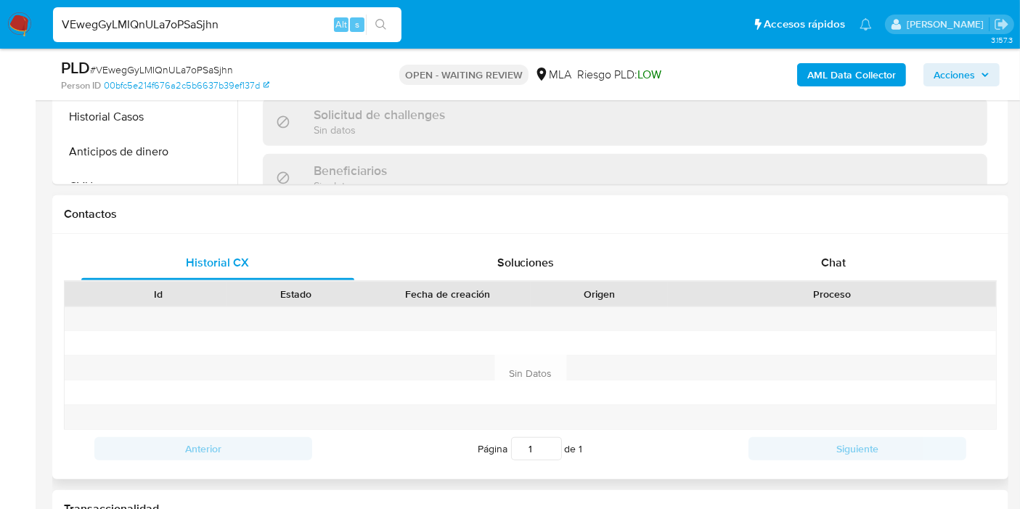
click at [895, 282] on div "Proceso" at bounding box center [832, 294] width 328 height 25
click at [894, 265] on div "Chat" at bounding box center [833, 262] width 273 height 35
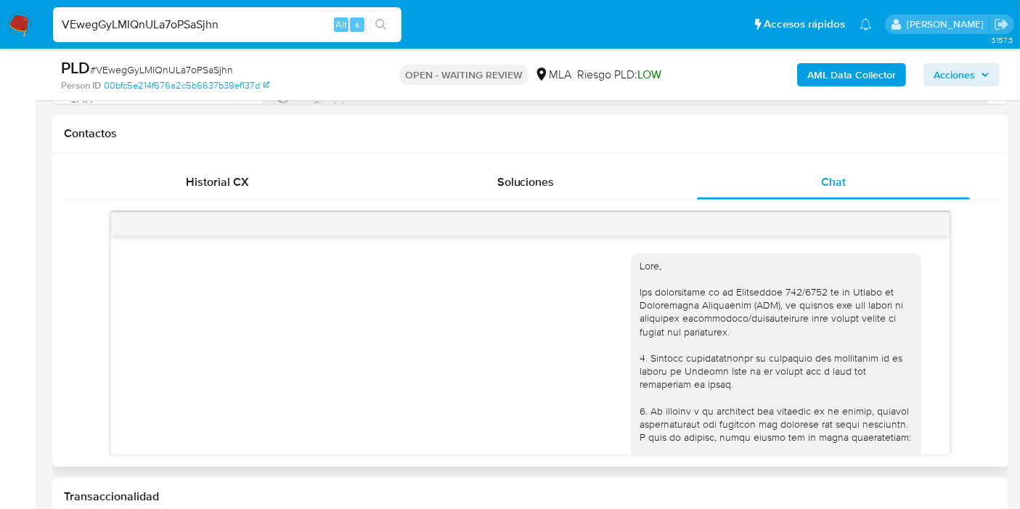
scroll to position [1465, 0]
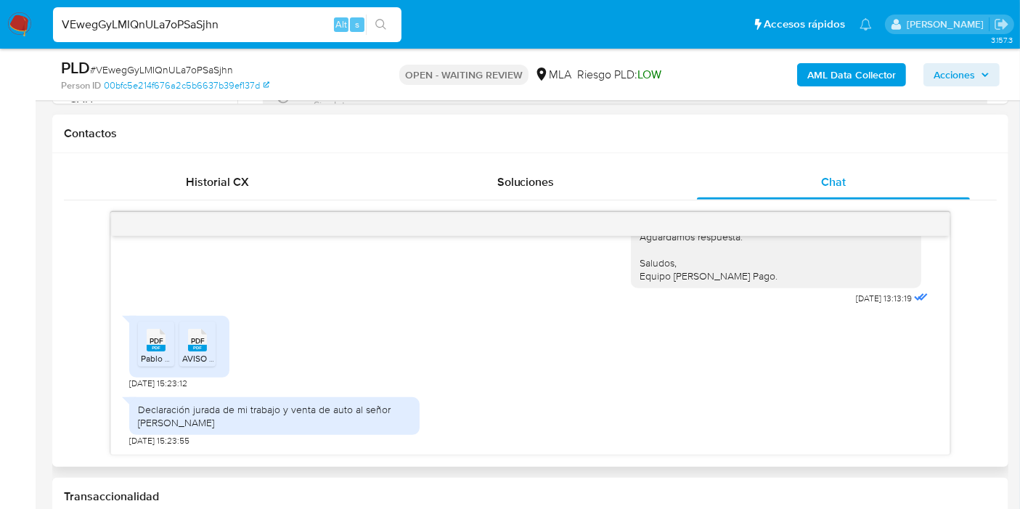
click at [153, 345] on rect at bounding box center [156, 348] width 19 height 7
click at [189, 354] on span "AVISO DE TRANSFERENCIA - DOMINIO_ AD889FE.pdf" at bounding box center [287, 358] width 211 height 12
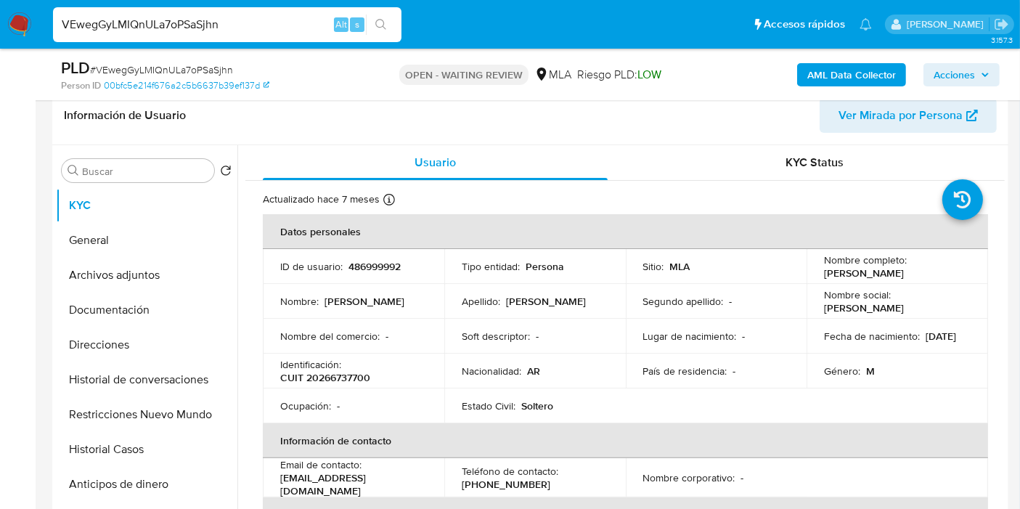
scroll to position [81, 0]
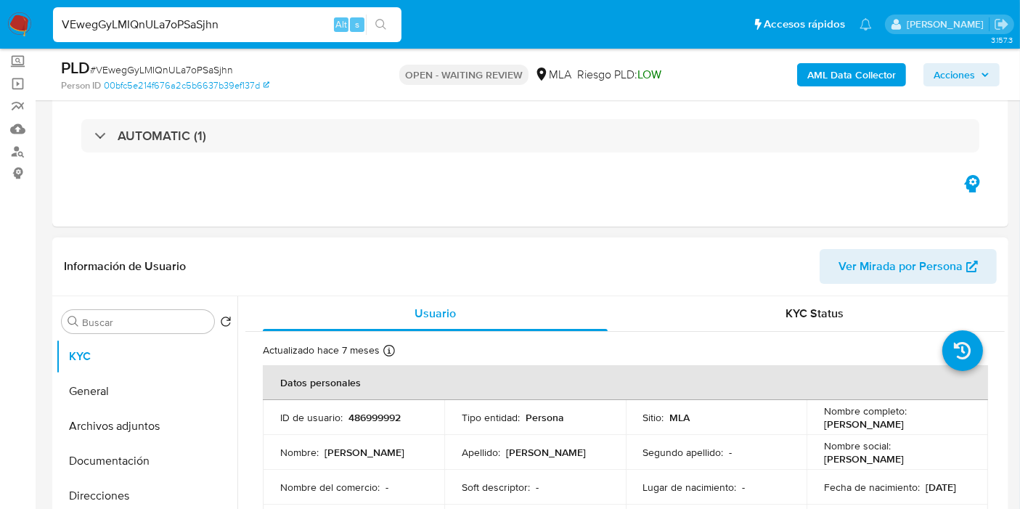
click at [881, 444] on p "Nombre social :" at bounding box center [857, 445] width 67 height 13
click at [900, 428] on p "Pablo Sebastian Contreras" at bounding box center [864, 424] width 80 height 13
click at [203, 68] on span "# VEwegGyLMIQnULa7oPSaSjhn" at bounding box center [161, 69] width 143 height 15
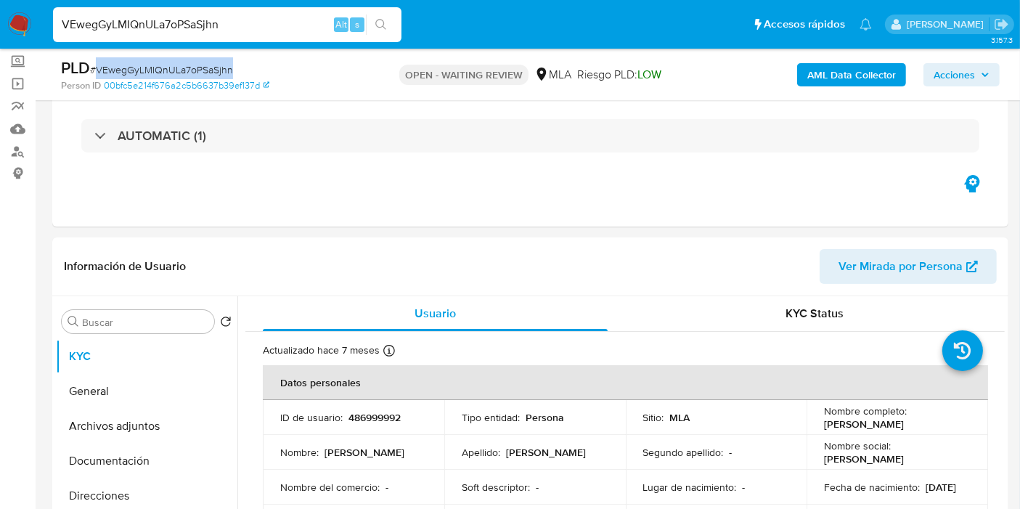
click at [203, 68] on span "# VEwegGyLMIQnULa7oPSaSjhn" at bounding box center [161, 69] width 143 height 15
copy span "VEwegGyLMIQnULa7oPSaSjhn"
click at [13, 33] on img at bounding box center [19, 24] width 25 height 25
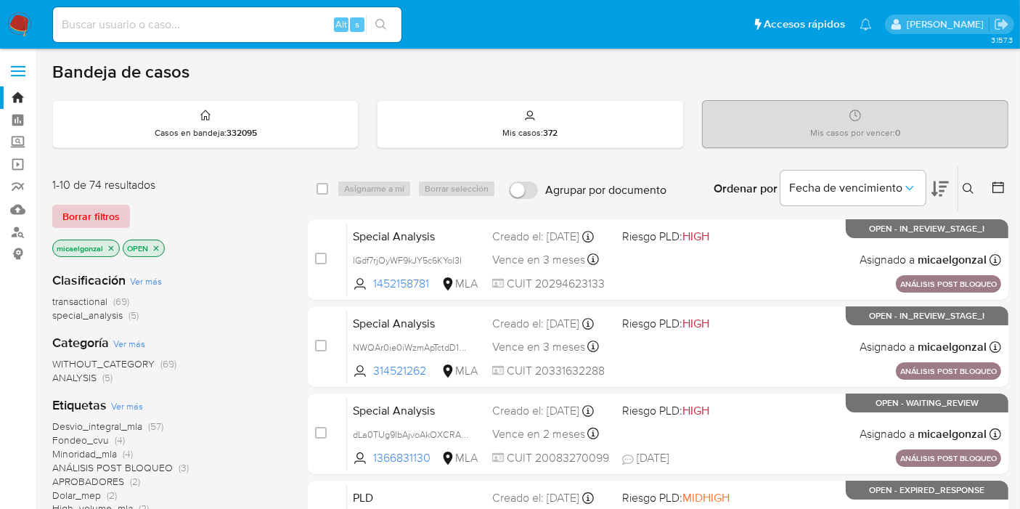
click at [114, 206] on span "Borrar filtros" at bounding box center [90, 216] width 57 height 20
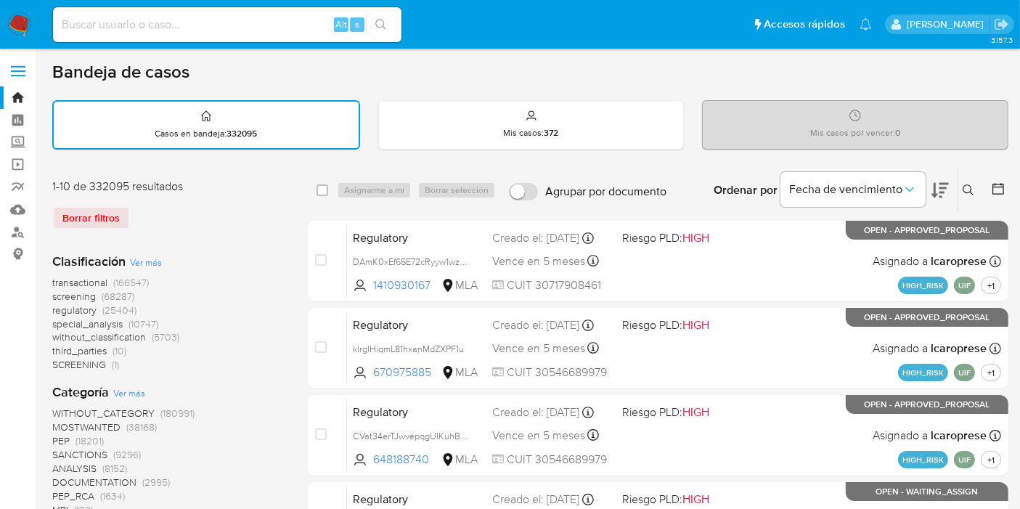
click at [969, 192] on icon at bounding box center [969, 190] width 12 height 12
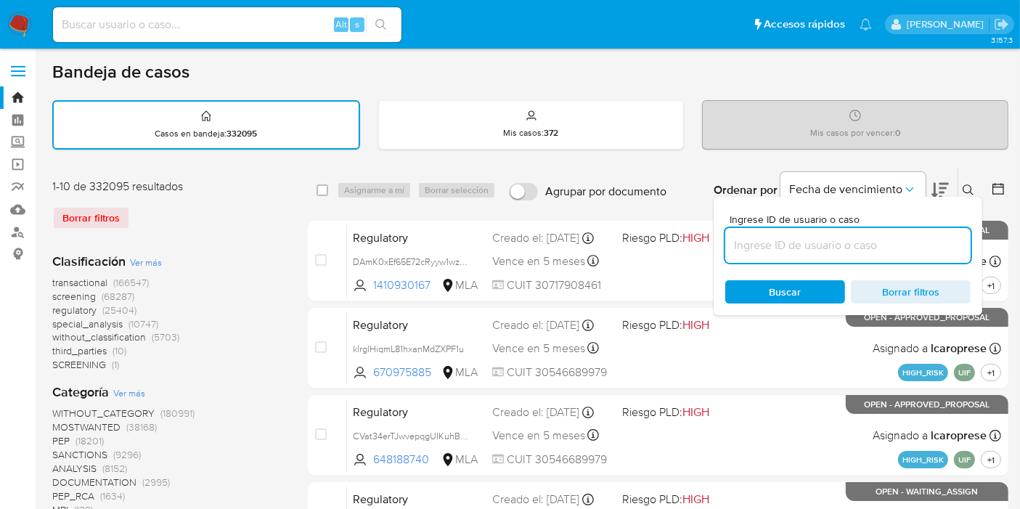
click at [887, 248] on input at bounding box center [847, 245] width 245 height 19
type input "VEwegGyLMIQnULa7oPSaSjhn"
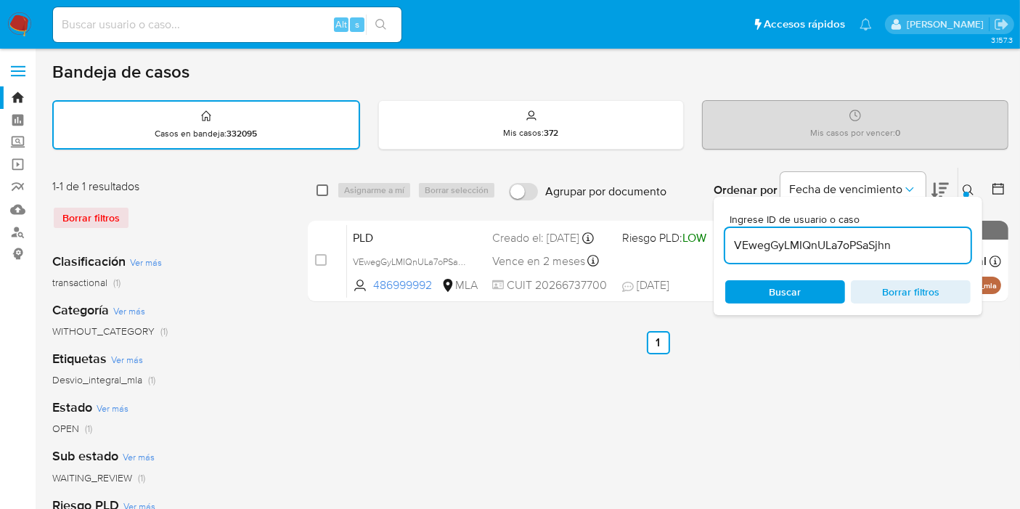
click at [323, 187] on input "checkbox" at bounding box center [323, 190] width 12 height 12
checkbox input "true"
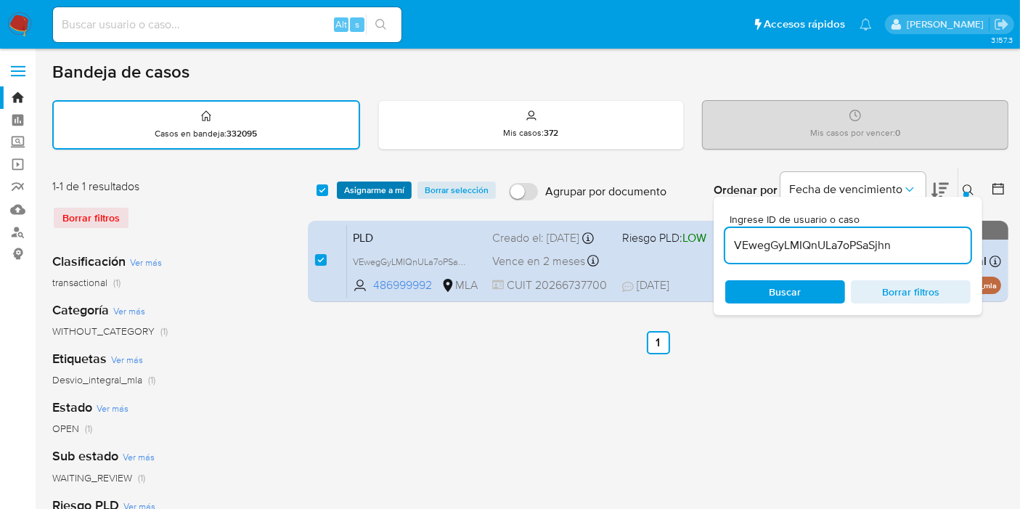
click at [370, 186] on span "Asignarme a mí" at bounding box center [374, 190] width 60 height 15
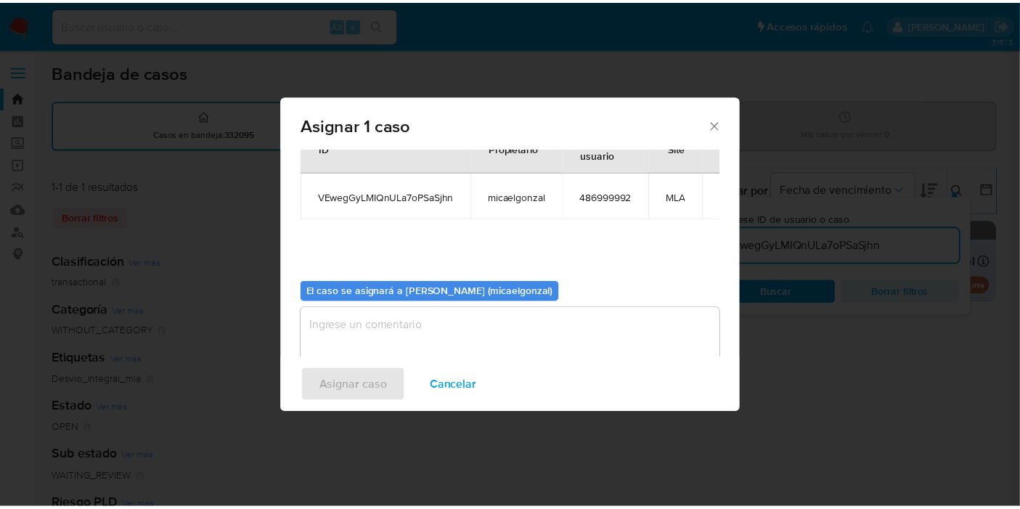
scroll to position [74, 0]
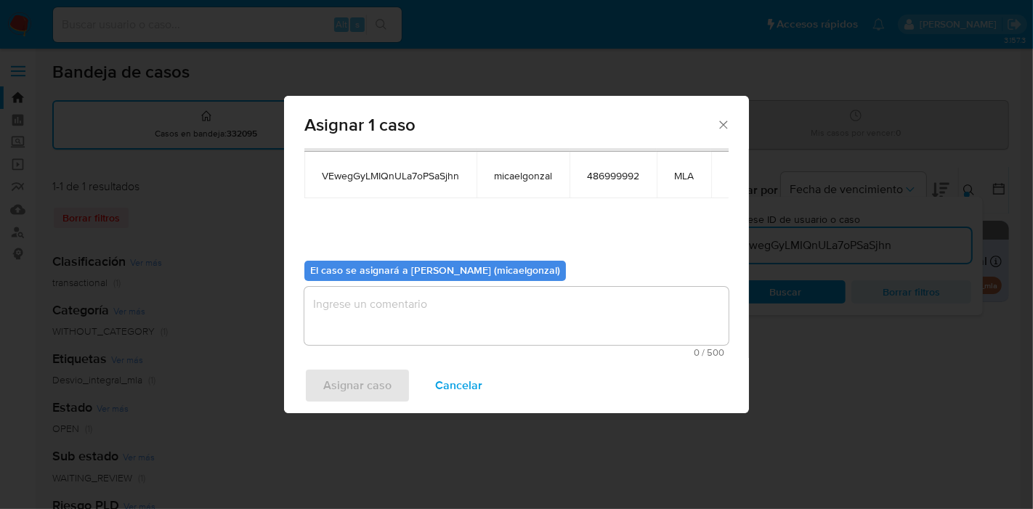
click at [387, 306] on textarea "assign-modal" at bounding box center [516, 316] width 424 height 58
click at [343, 396] on span "Asignar caso" at bounding box center [357, 386] width 68 height 32
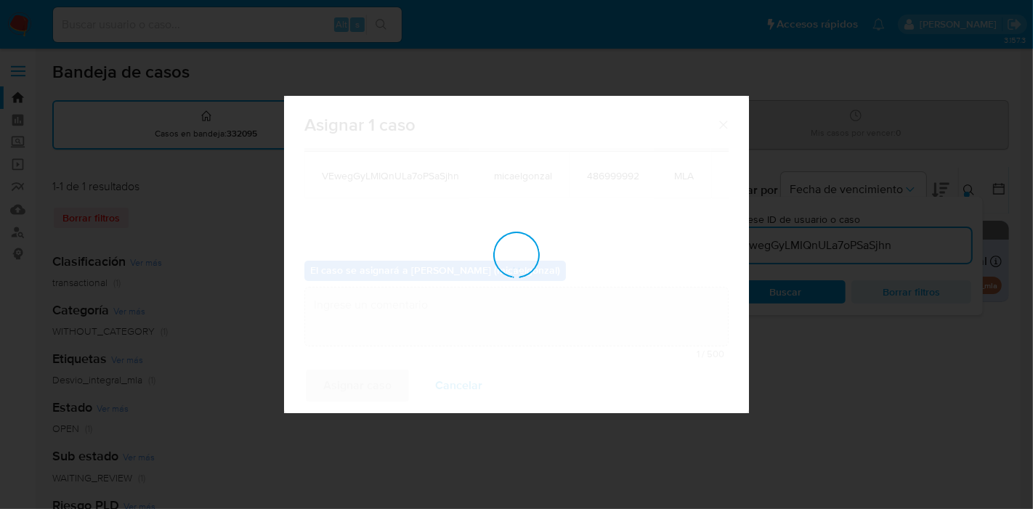
checkbox input "false"
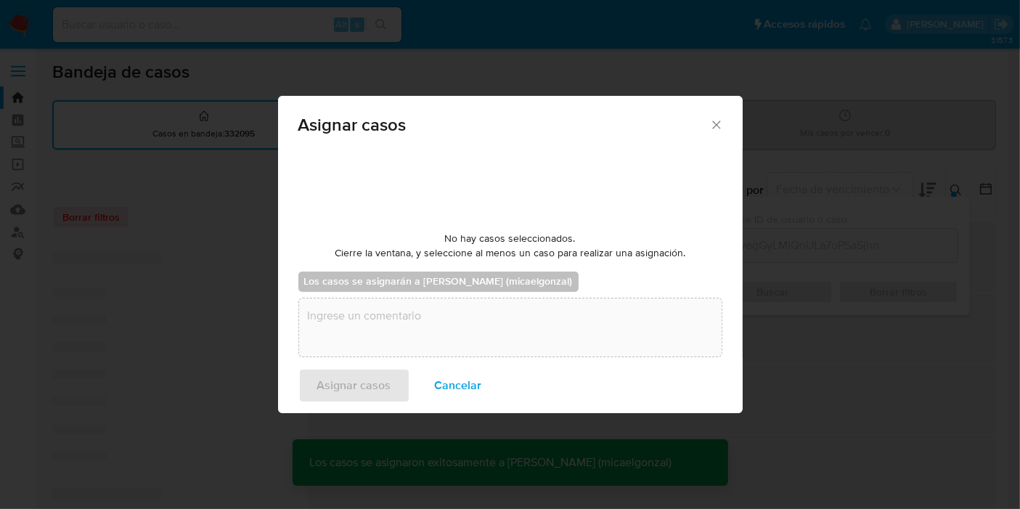
click at [205, 26] on input at bounding box center [227, 24] width 349 height 19
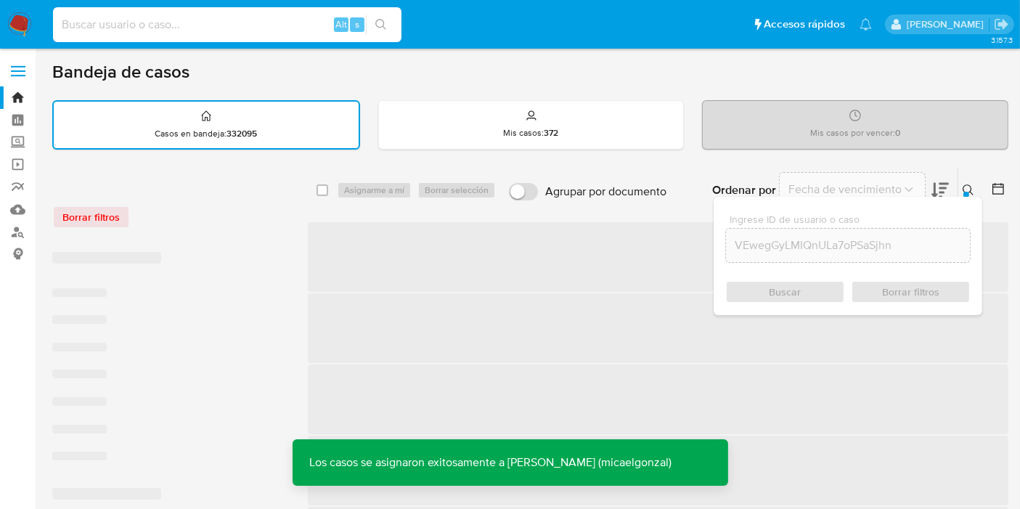
paste input "VEwegGyLMIQnULa7oPSaSjhn"
type input "VEwegGyLMIQnULa7oPSaSjhn"
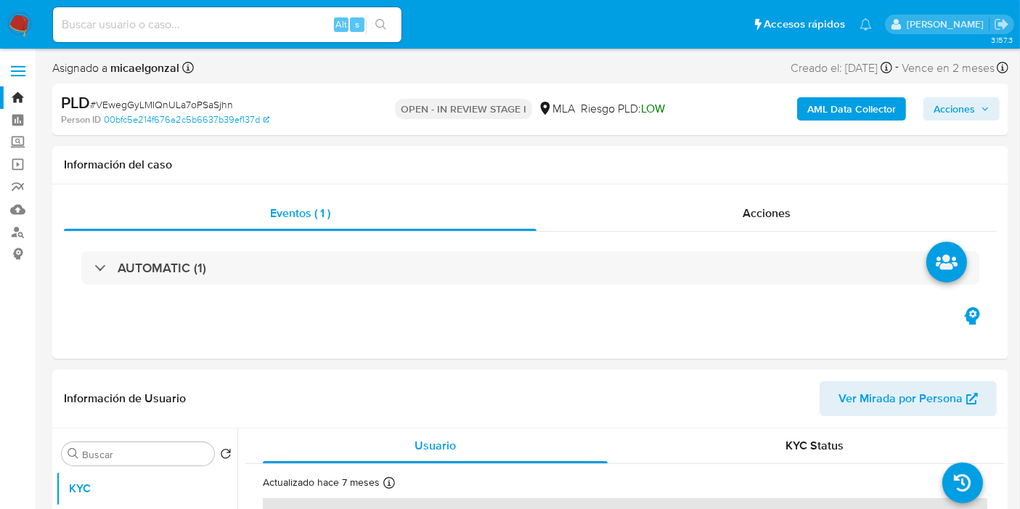
select select "10"
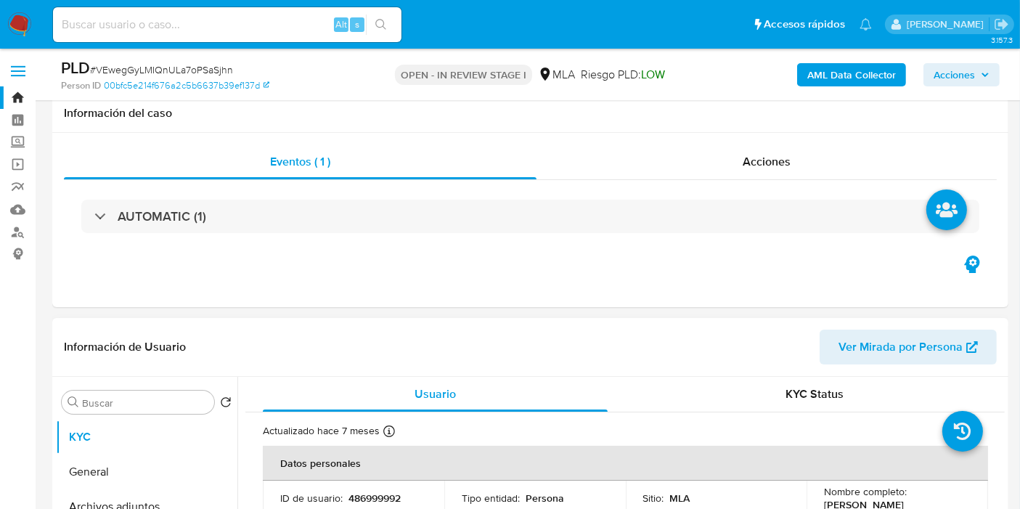
scroll to position [81, 0]
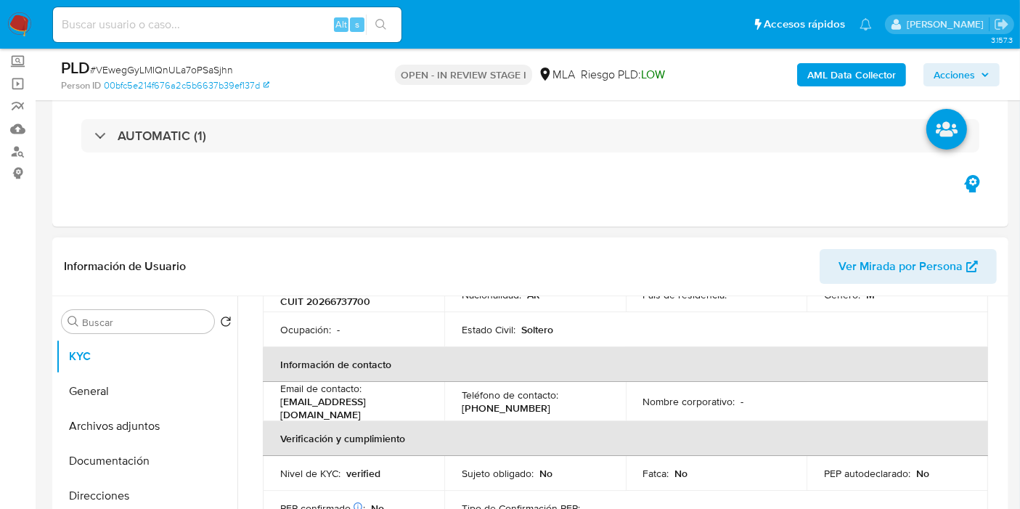
drag, startPoint x: 363, startPoint y: 377, endPoint x: 341, endPoint y: 362, distance: 26.6
click at [357, 372] on table "Datos personales ID de usuario : 486999992 Tipo entidad : Persona Sitio : MLA N…" at bounding box center [625, 400] width 725 height 527
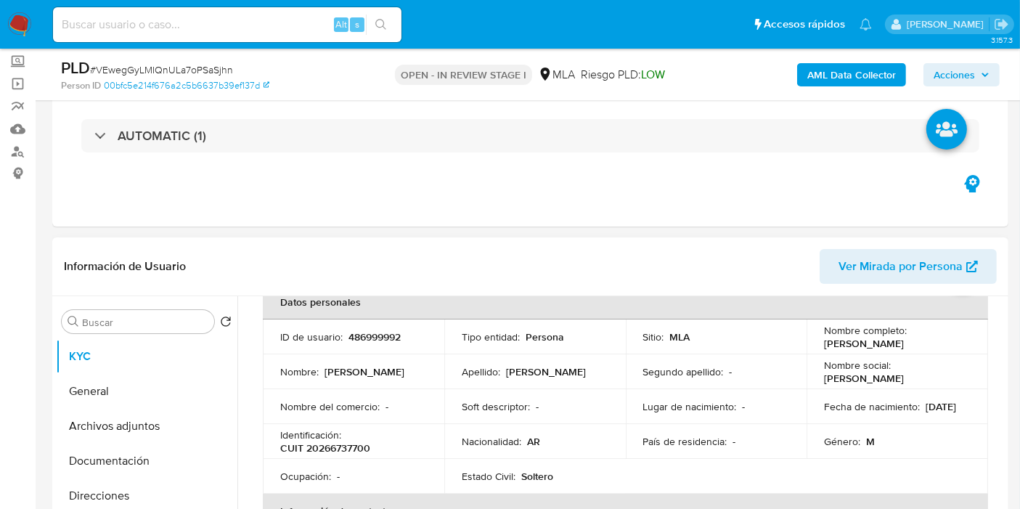
click at [330, 452] on p "CUIT 20266737700" at bounding box center [325, 448] width 90 height 13
drag, startPoint x: 330, startPoint y: 452, endPoint x: 335, endPoint y: 428, distance: 24.0
drag, startPoint x: 335, startPoint y: 428, endPoint x: 311, endPoint y: 452, distance: 33.9
copy p "20266737700"
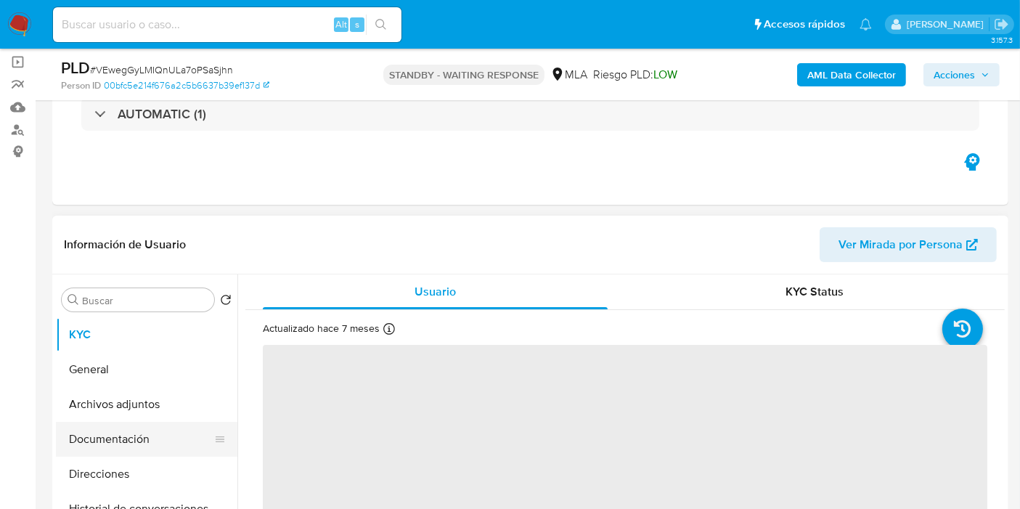
scroll to position [161, 0]
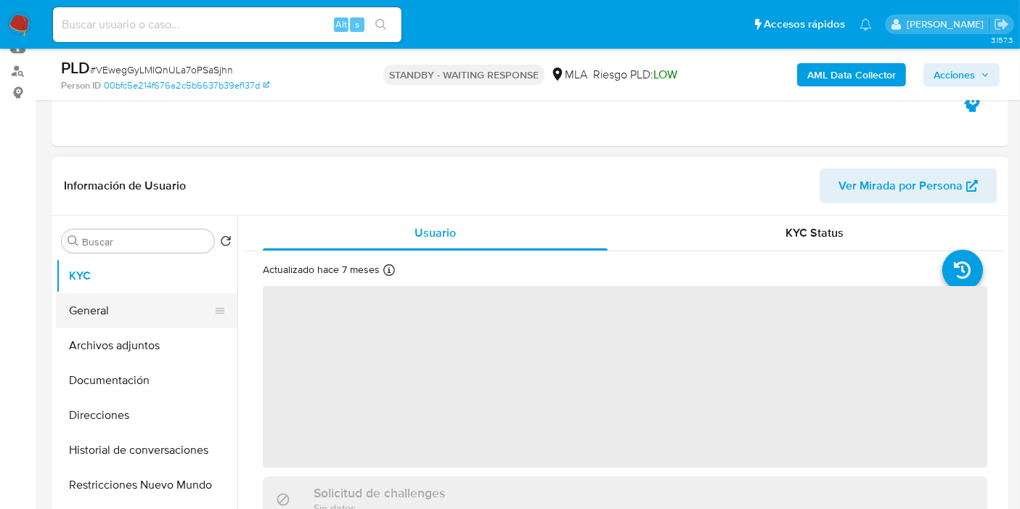
click at [122, 300] on button "General" at bounding box center [141, 310] width 170 height 35
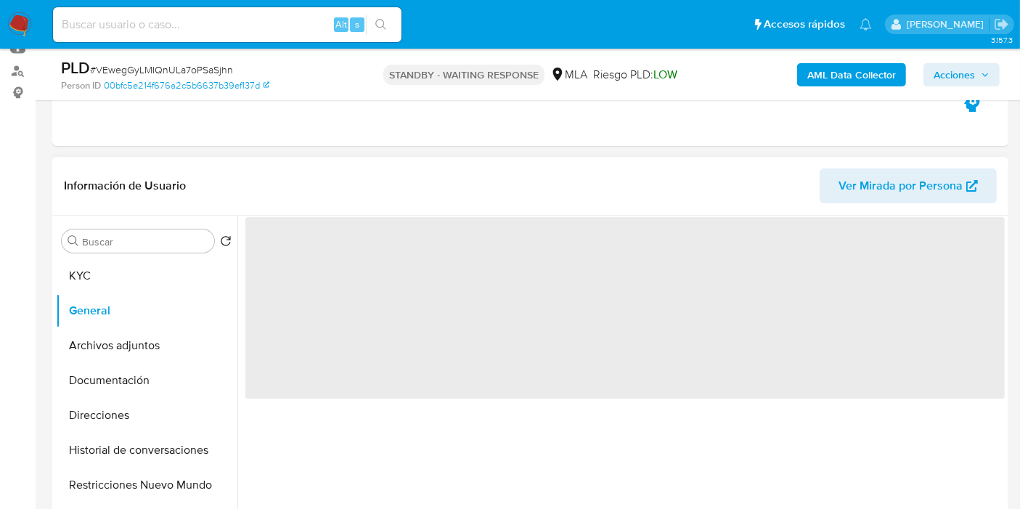
select select "10"
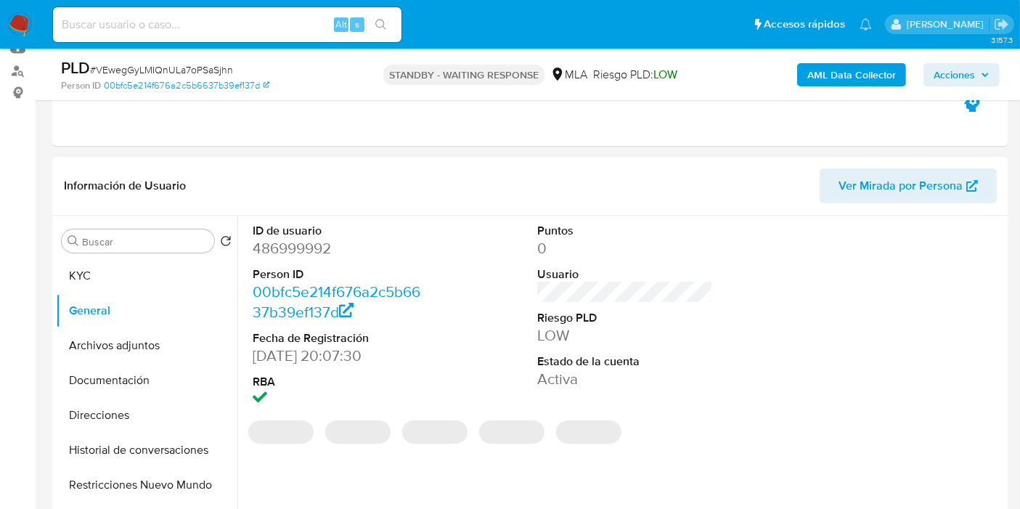
click at [283, 250] on dd "486999992" at bounding box center [341, 248] width 176 height 20
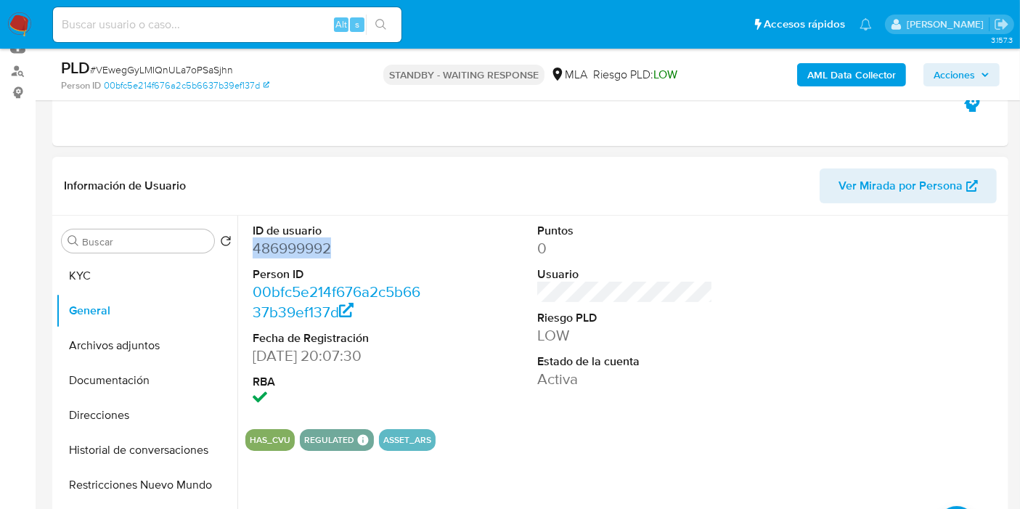
copy dd "486999992"
click at [93, 411] on button "Direcciones" at bounding box center [141, 415] width 170 height 35
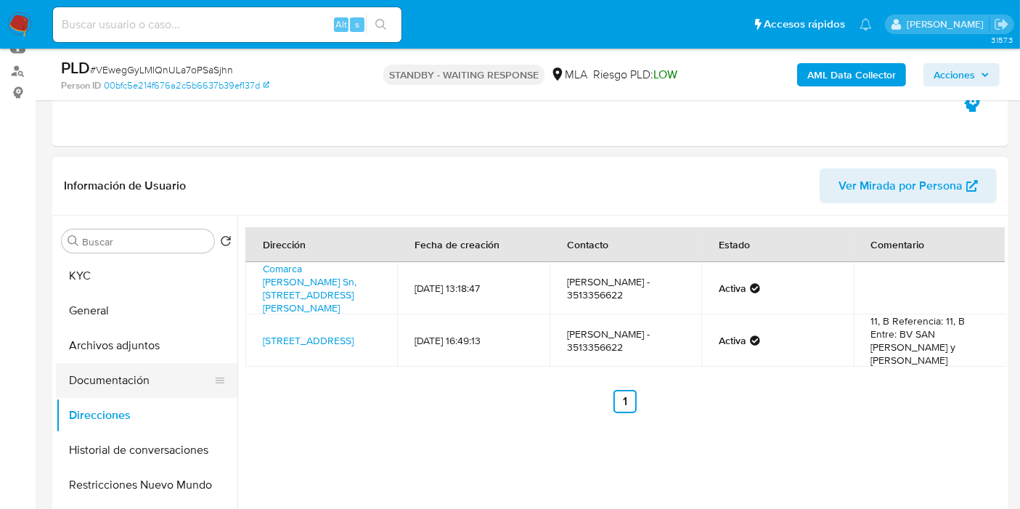
click at [163, 370] on button "Documentación" at bounding box center [141, 380] width 170 height 35
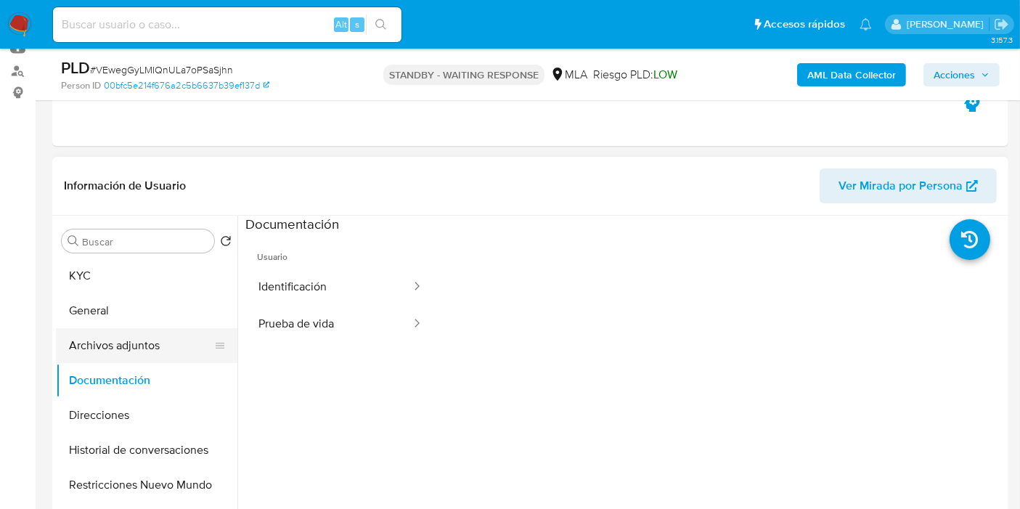
click at [164, 345] on button "Archivos adjuntos" at bounding box center [141, 345] width 170 height 35
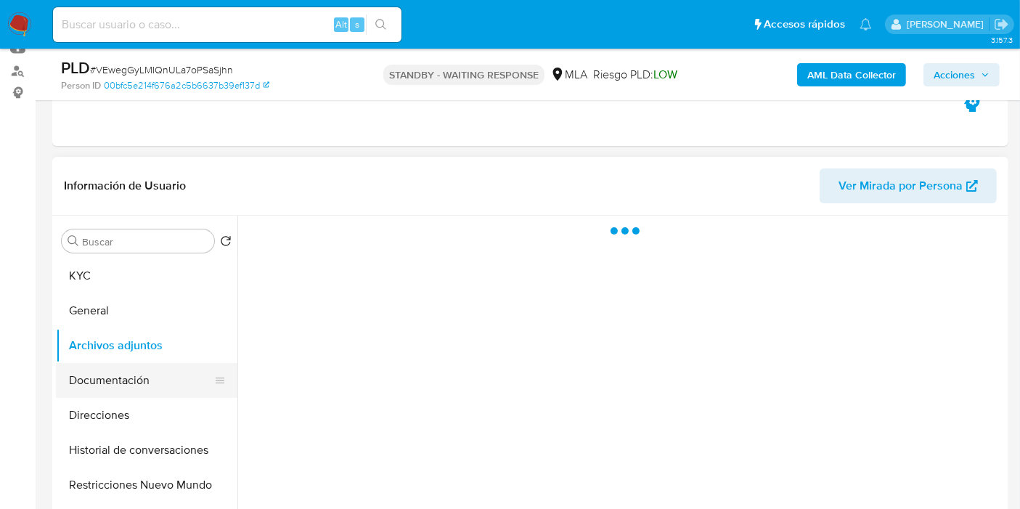
click at [162, 370] on button "Documentación" at bounding box center [141, 380] width 170 height 35
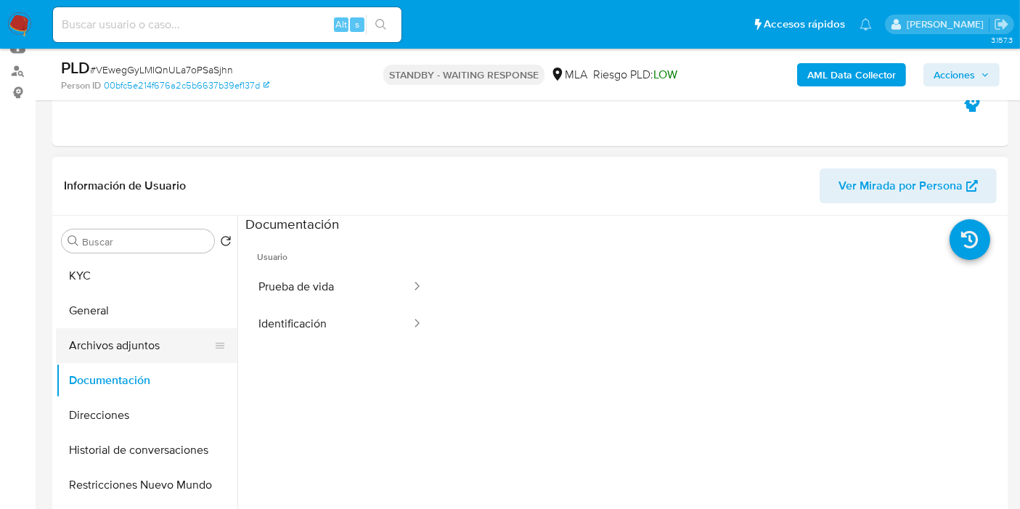
click at [168, 345] on button "Archivos adjuntos" at bounding box center [141, 345] width 170 height 35
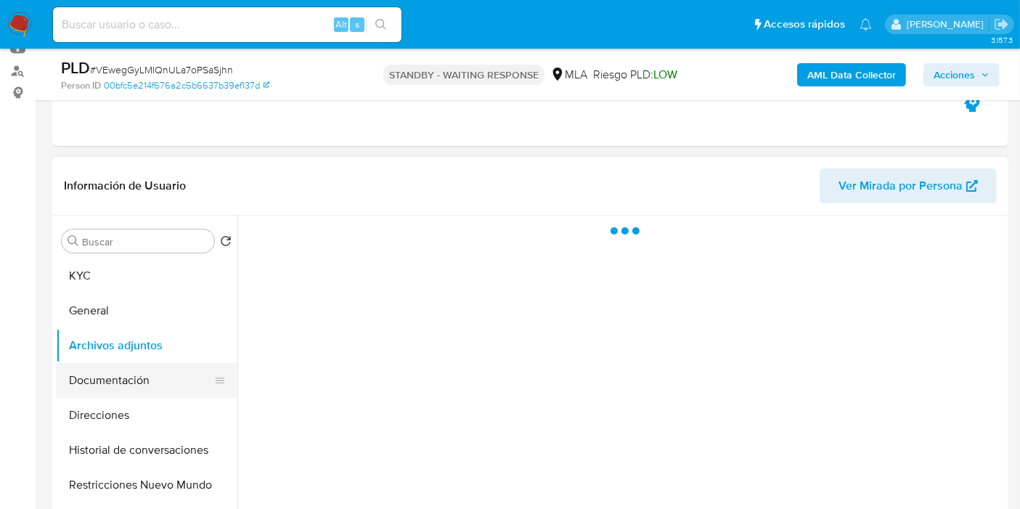
click at [150, 378] on button "Documentación" at bounding box center [141, 380] width 170 height 35
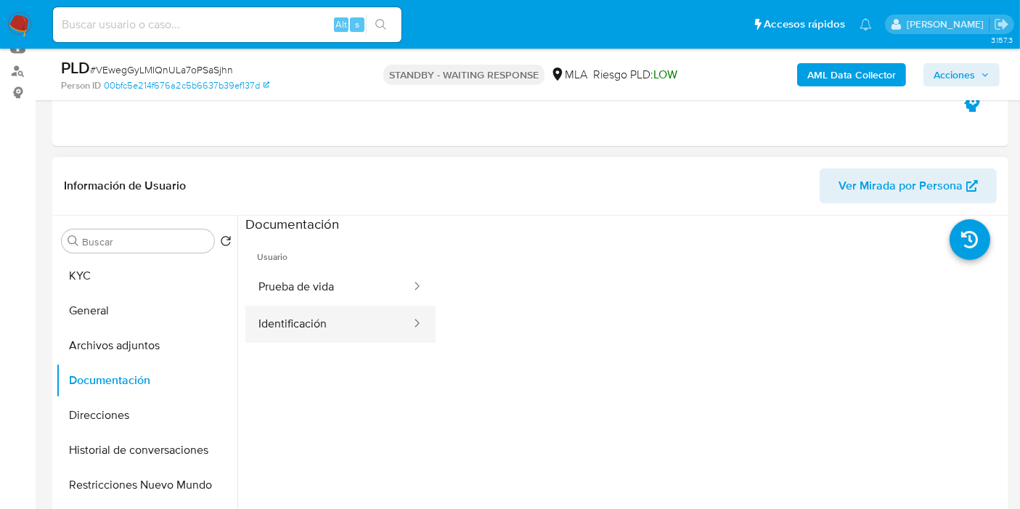
click at [294, 314] on button "Identificación" at bounding box center [328, 324] width 167 height 37
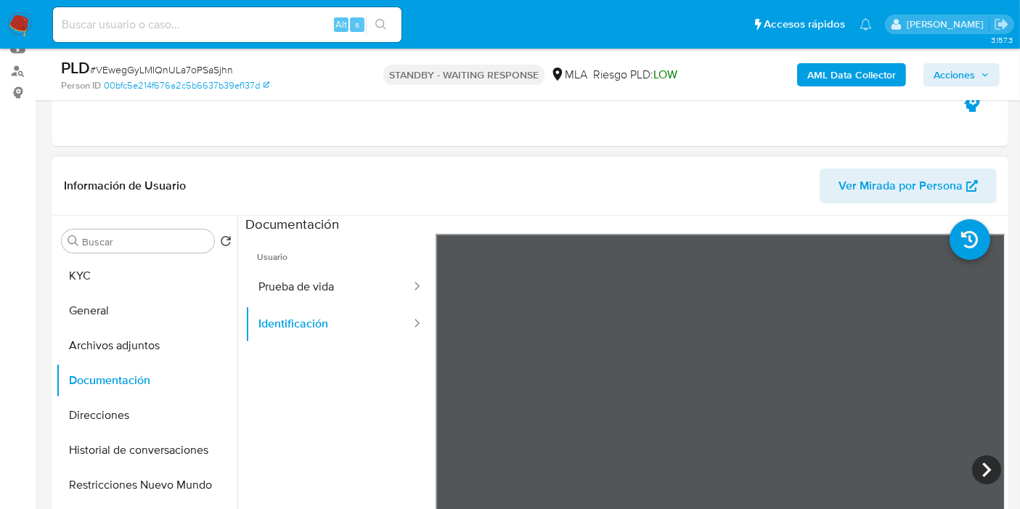
scroll to position [24, 0]
click at [972, 470] on icon at bounding box center [986, 469] width 29 height 29
click at [303, 278] on button "Prueba de vida" at bounding box center [328, 287] width 167 height 37
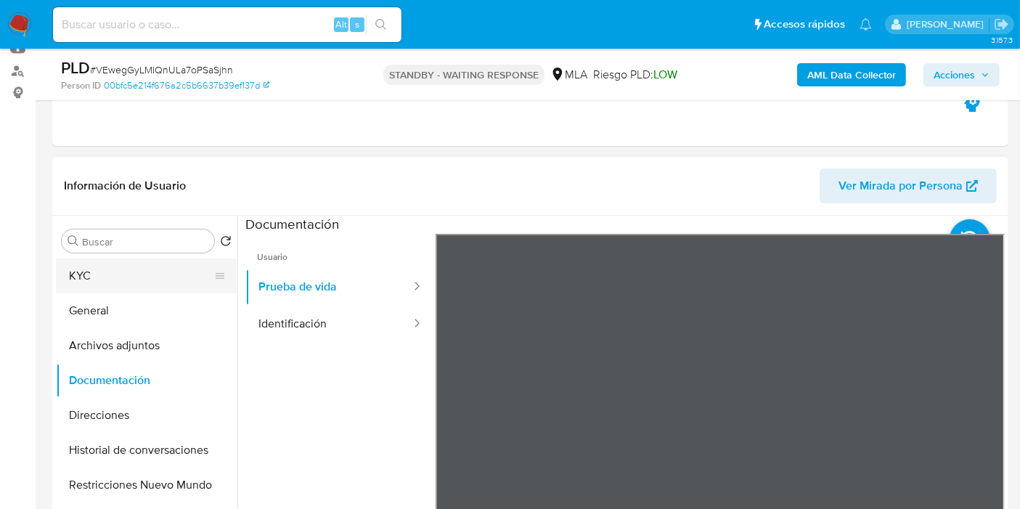
click at [191, 282] on button "KYC" at bounding box center [141, 276] width 170 height 35
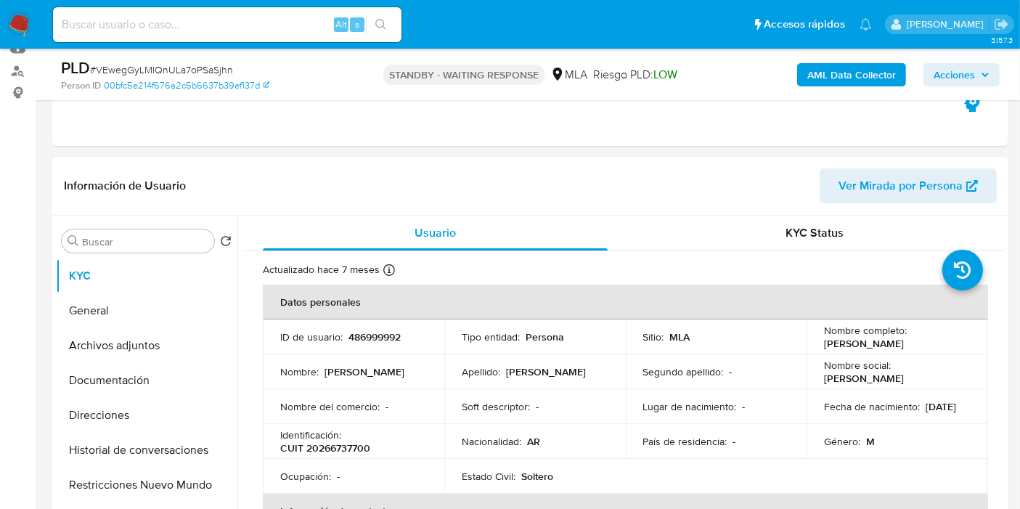
click at [323, 449] on p "CUIT 20266737700" at bounding box center [325, 448] width 90 height 13
copy p "20266737700"
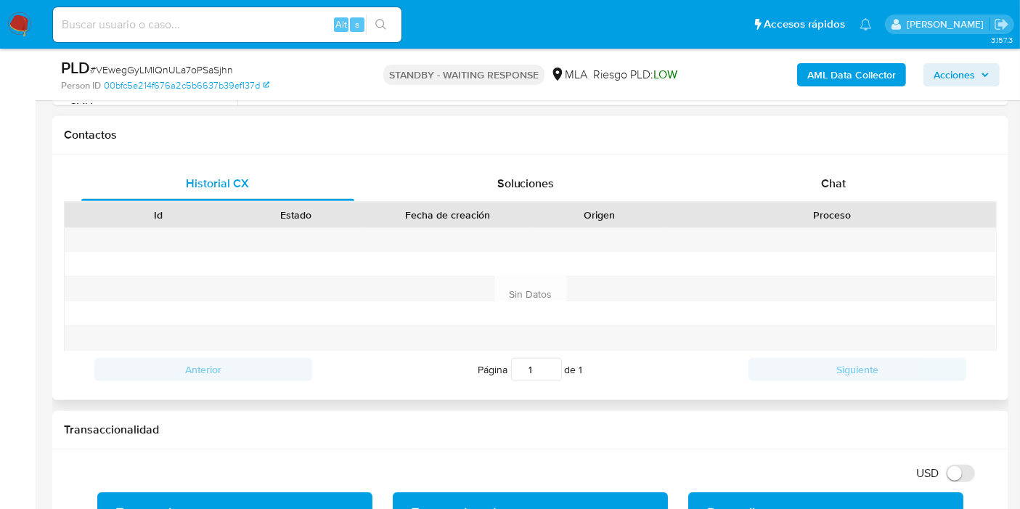
scroll to position [564, 0]
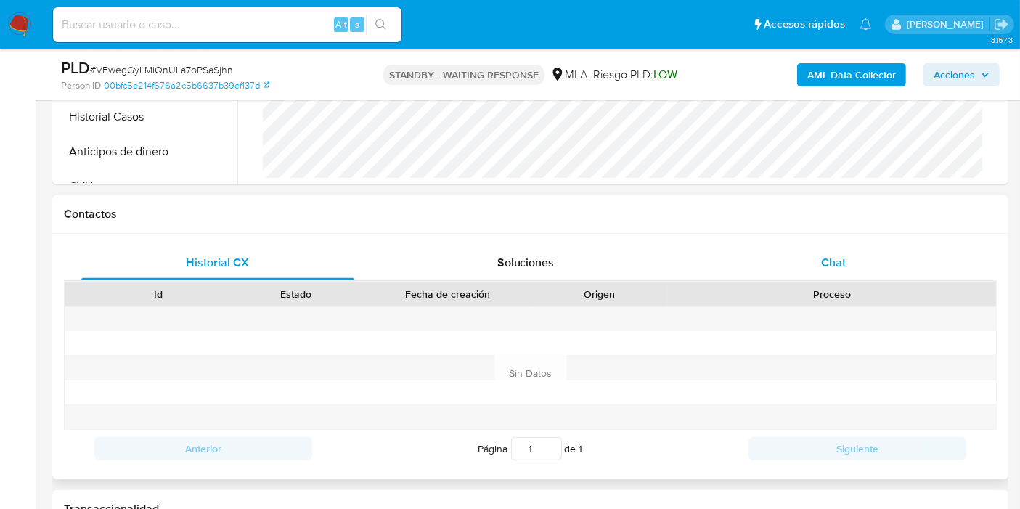
click at [853, 262] on div "Chat" at bounding box center [833, 262] width 273 height 35
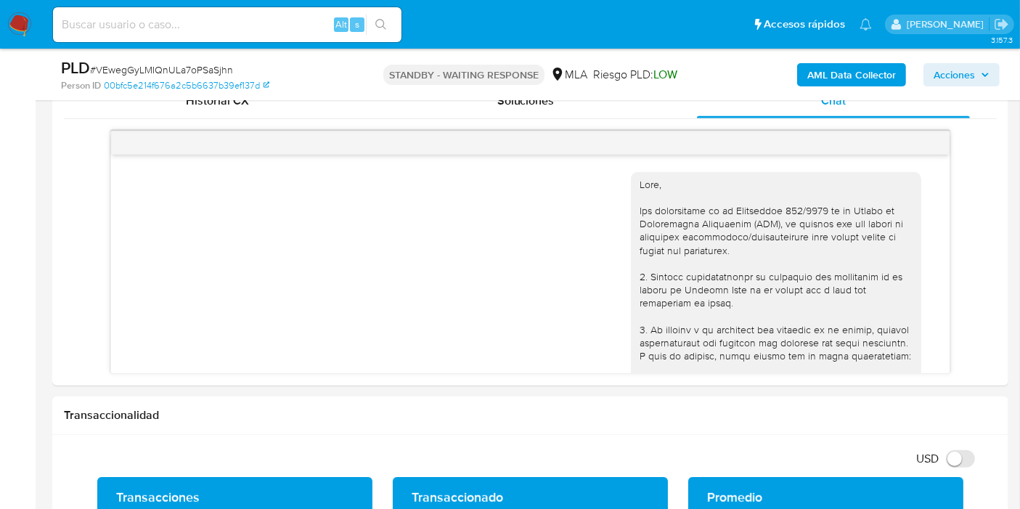
scroll to position [1626, 0]
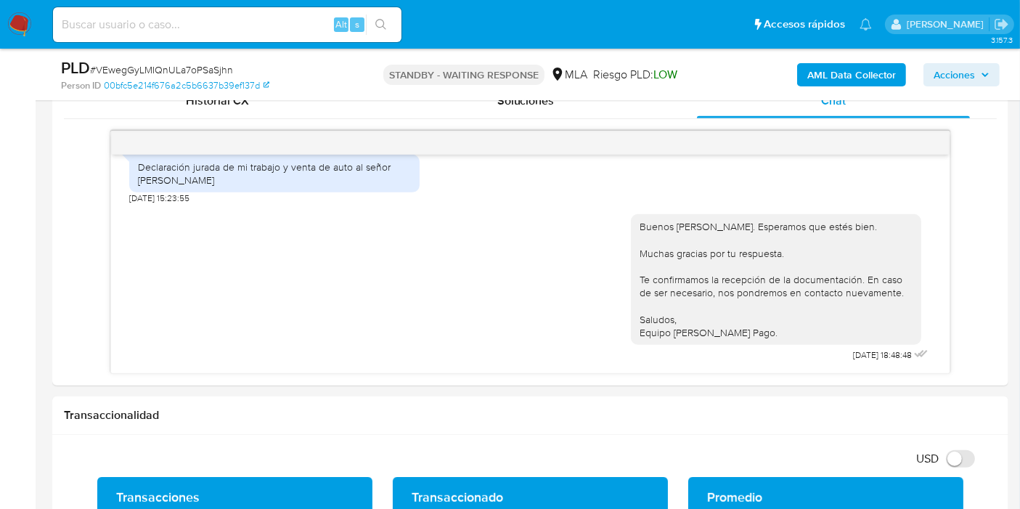
click at [179, 67] on span "# VEwegGyLMIQnULa7oPSaSjhn" at bounding box center [161, 69] width 143 height 15
copy span "VEwegGyLMIQnULa7oPSaSjhn"
click at [17, 29] on img at bounding box center [19, 24] width 25 height 25
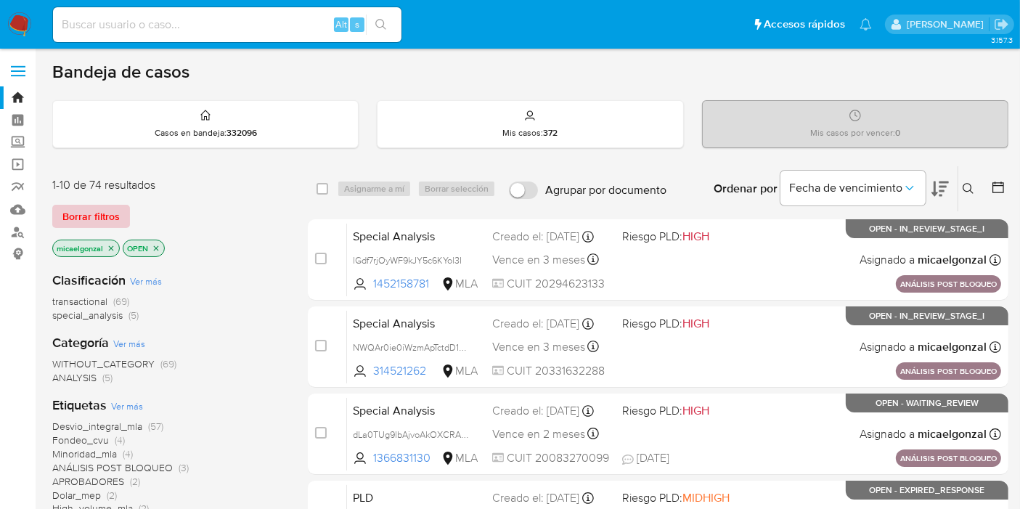
click at [103, 213] on span "Borrar filtros" at bounding box center [90, 216] width 57 height 20
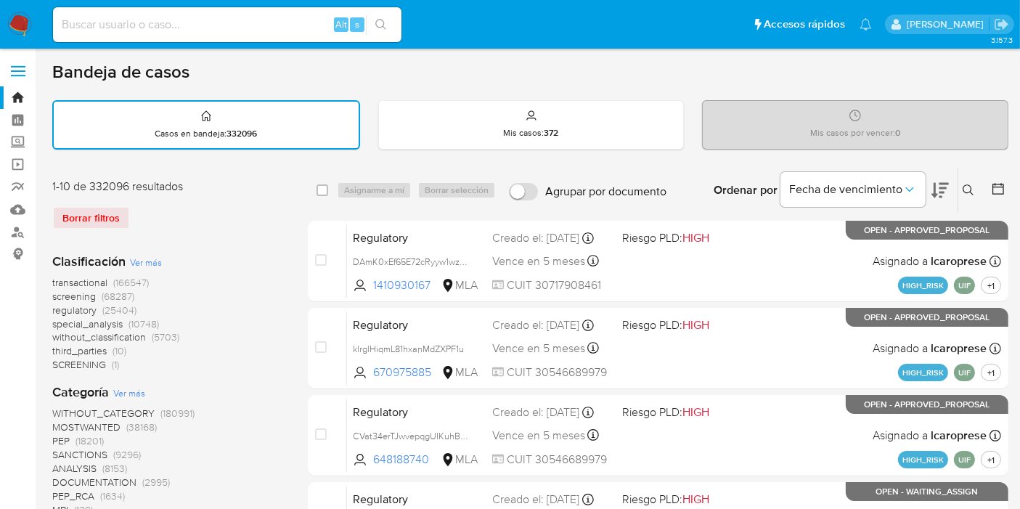
click at [959, 192] on button at bounding box center [971, 190] width 24 height 17
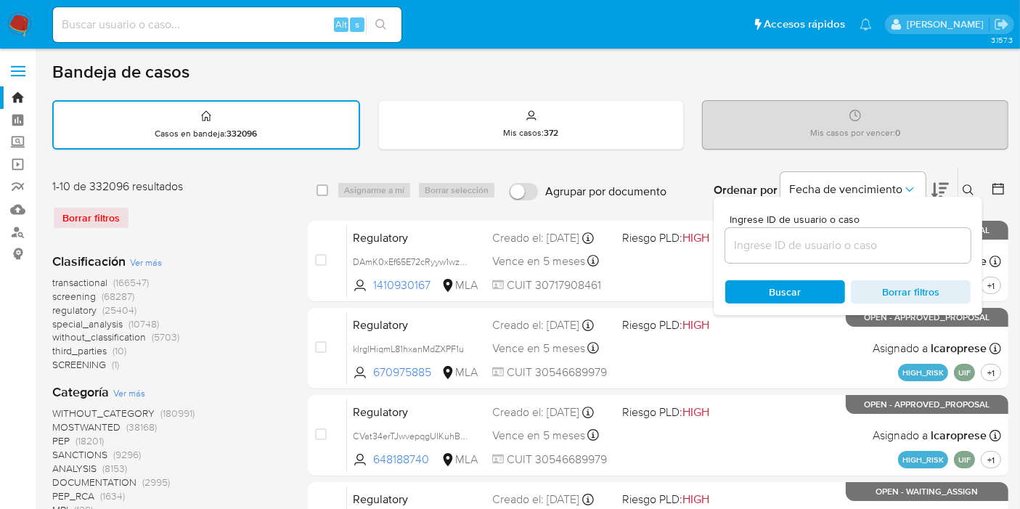
click at [845, 240] on input at bounding box center [847, 245] width 245 height 19
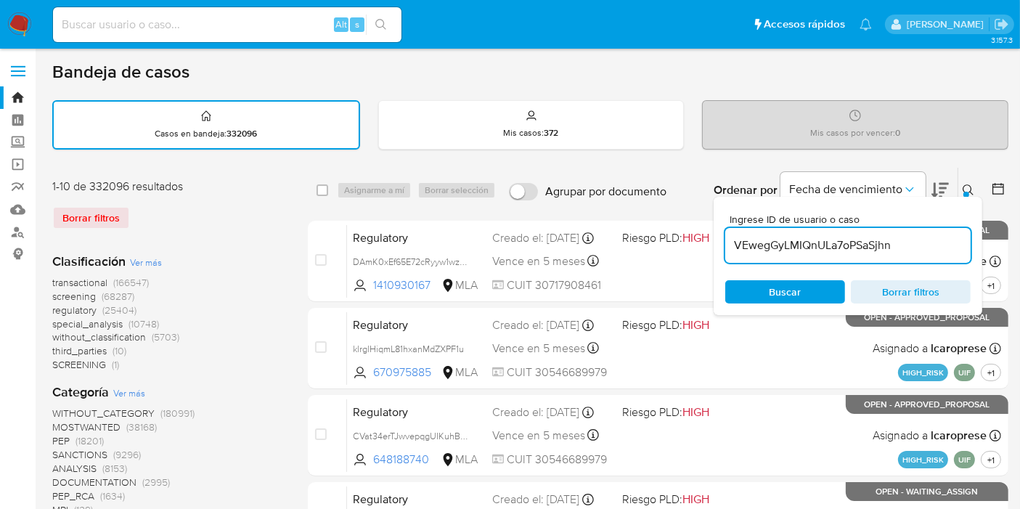
type input "VEwegGyLMIQnULa7oPSaSjhn"
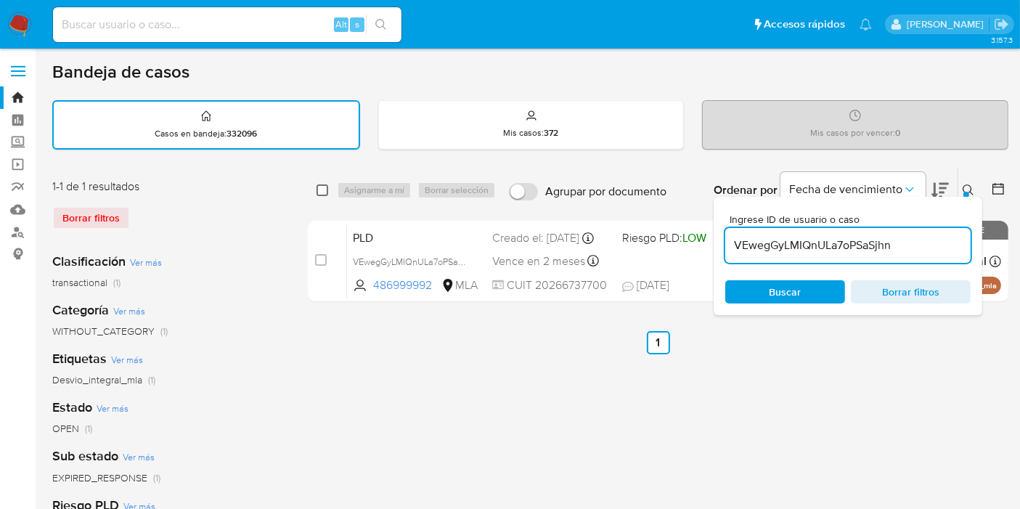
click at [321, 192] on input "checkbox" at bounding box center [323, 190] width 12 height 12
checkbox input "true"
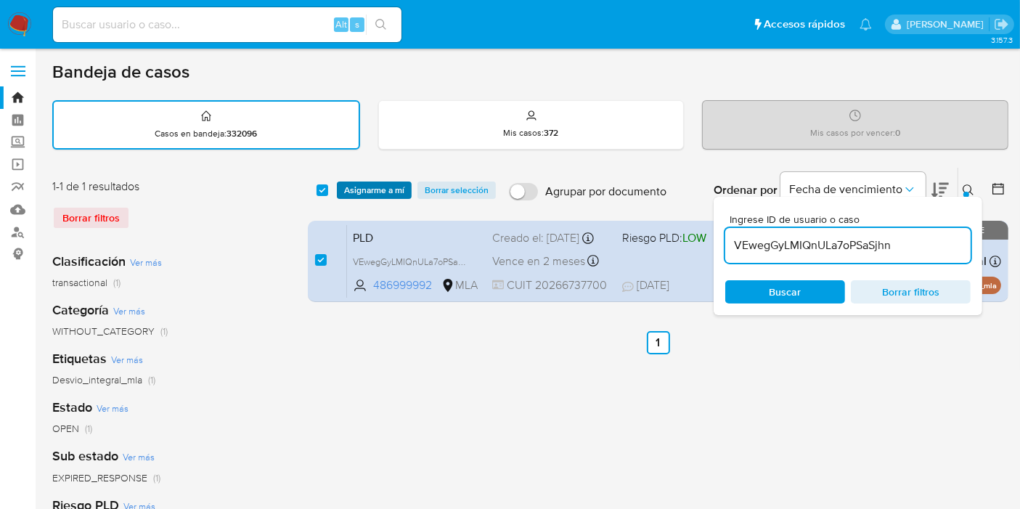
click at [354, 187] on span "Asignarme a mí" at bounding box center [374, 190] width 60 height 15
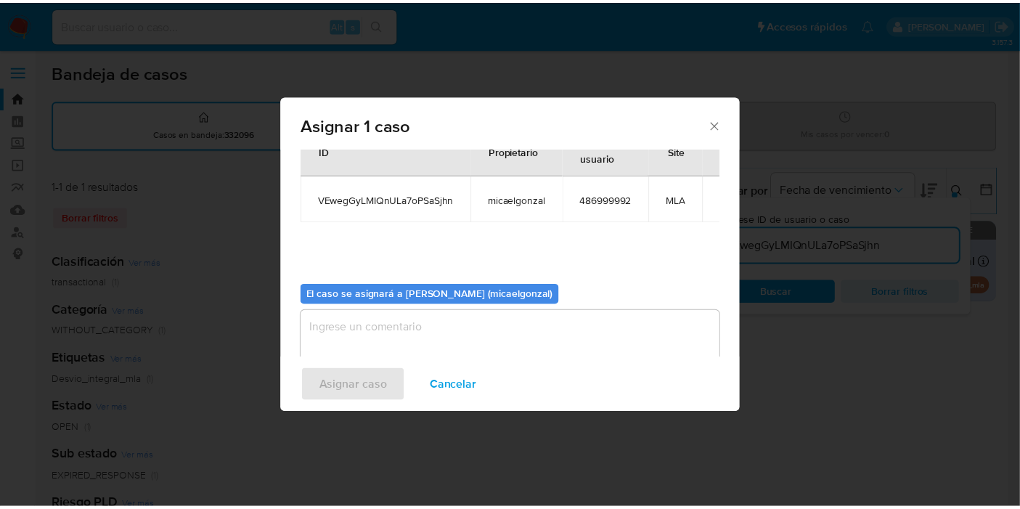
scroll to position [74, 0]
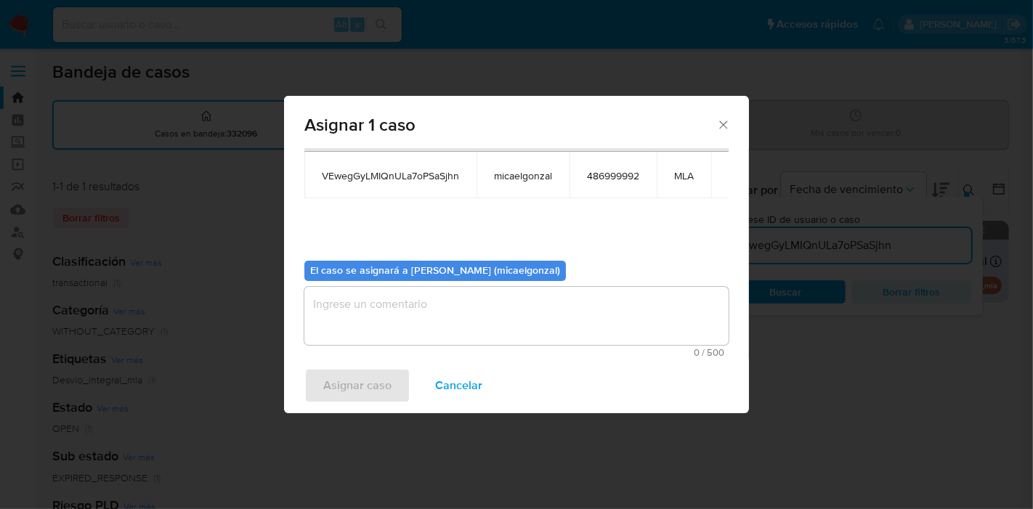
click at [418, 316] on textarea "assign-modal" at bounding box center [516, 316] width 424 height 58
click at [333, 385] on span "Asignar caso" at bounding box center [357, 386] width 68 height 32
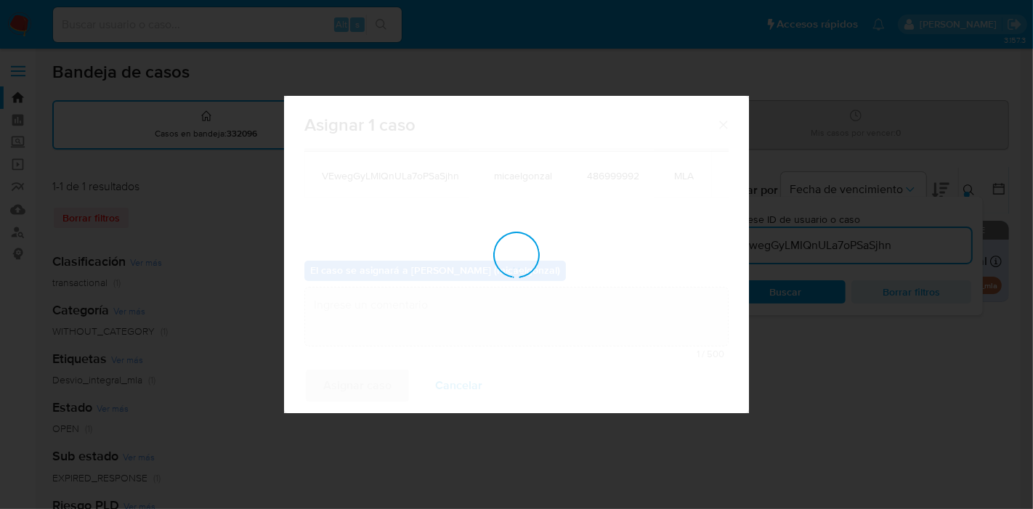
checkbox input "false"
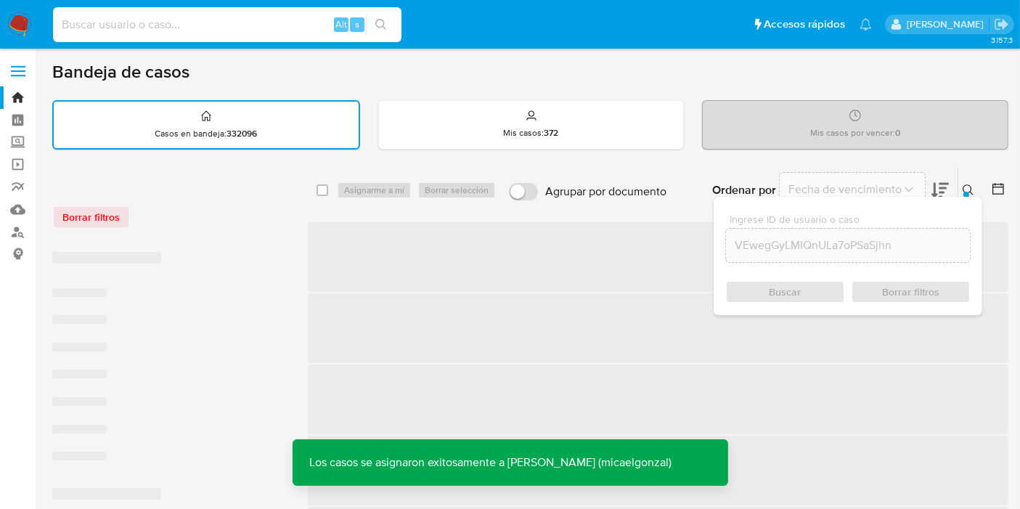
click at [290, 23] on input at bounding box center [227, 24] width 349 height 19
paste input "VEwegGyLMIQnULa7oPSaSjhn"
type input "VEwegGyLMIQnULa7oPSaSjhn"
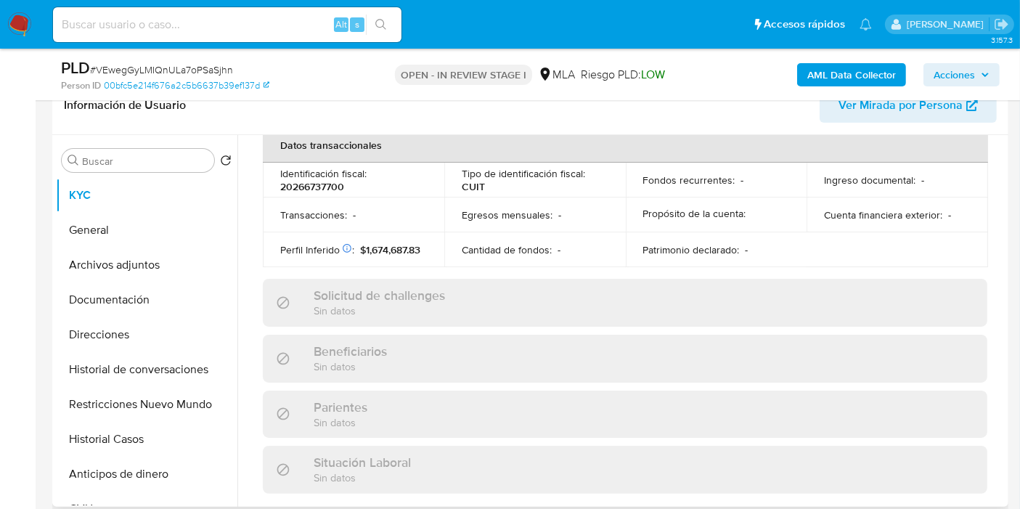
scroll to position [777, 0]
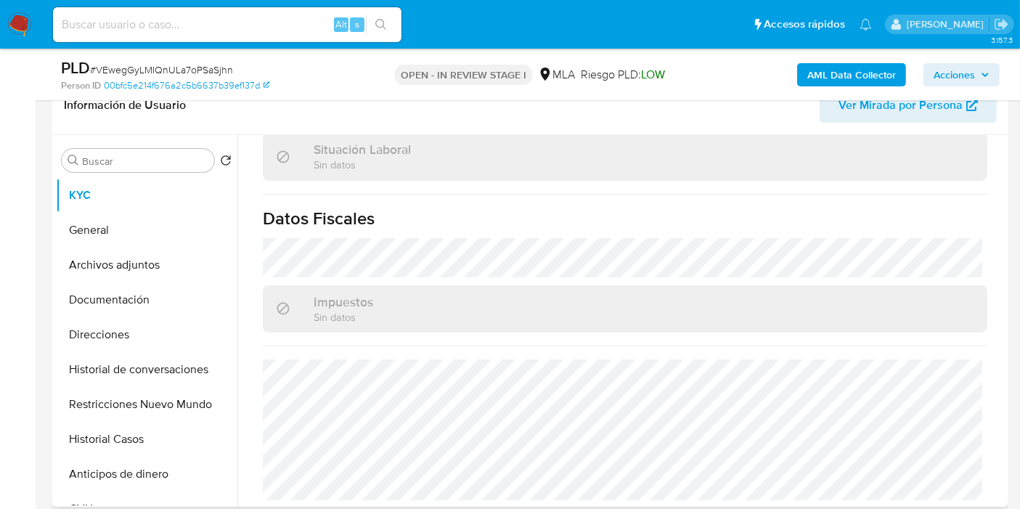
select select "10"
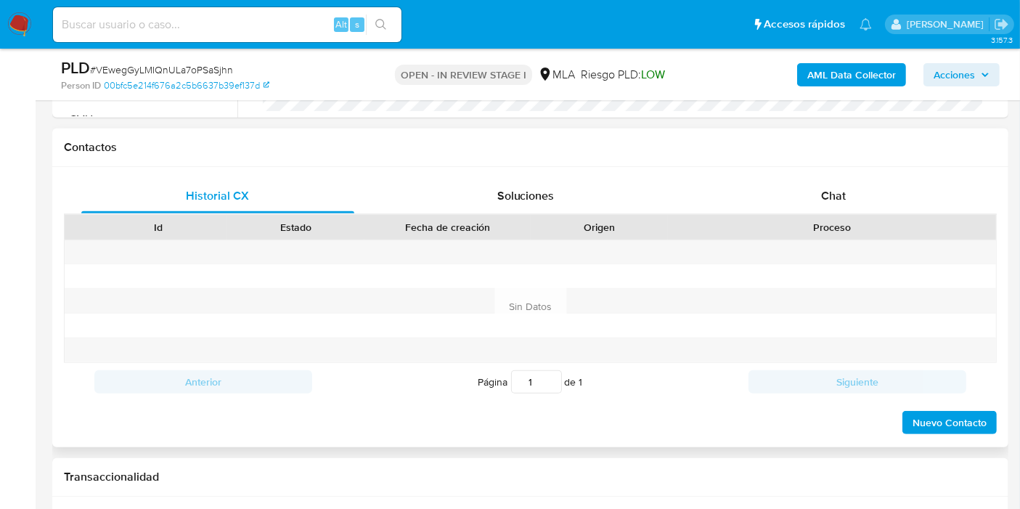
scroll to position [564, 0]
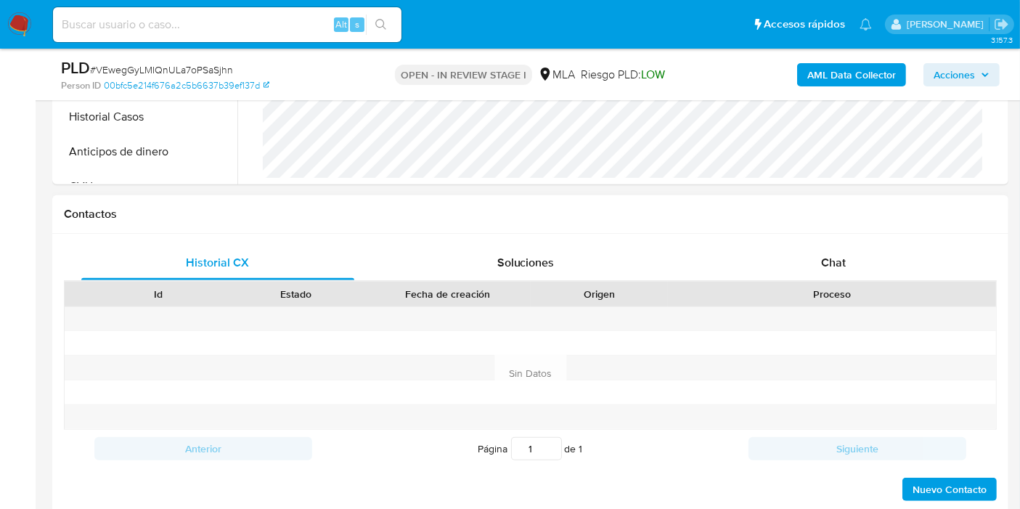
click at [831, 291] on div "Proceso" at bounding box center [832, 294] width 308 height 15
click at [842, 261] on span "Chat" at bounding box center [833, 262] width 25 height 17
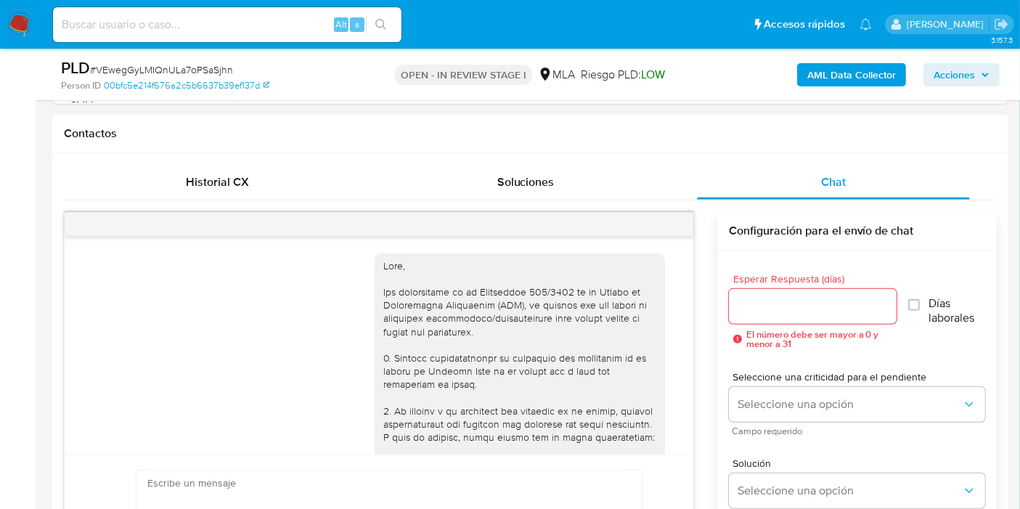
scroll to position [1626, 0]
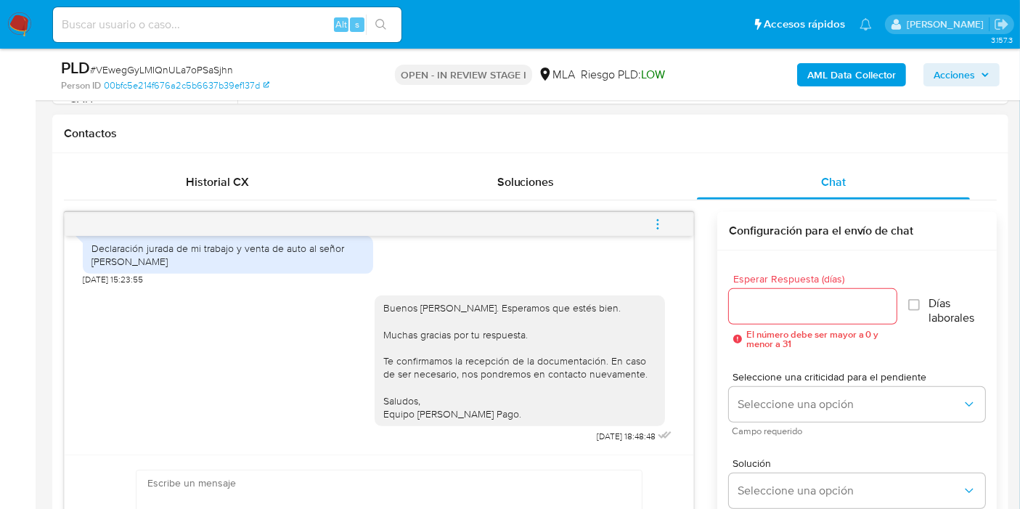
click at [667, 219] on button "menu-action" at bounding box center [658, 224] width 48 height 35
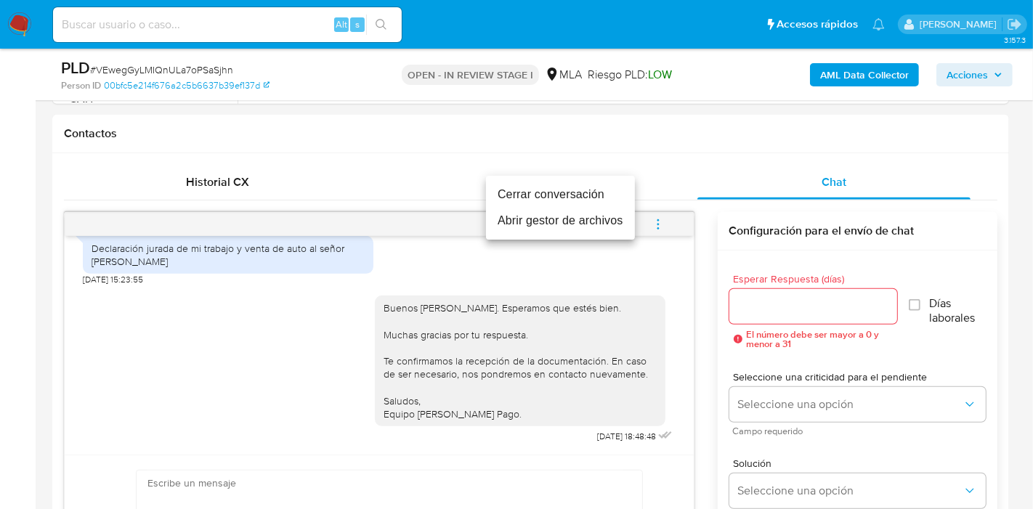
click at [570, 200] on li "Cerrar conversación" at bounding box center [560, 195] width 149 height 26
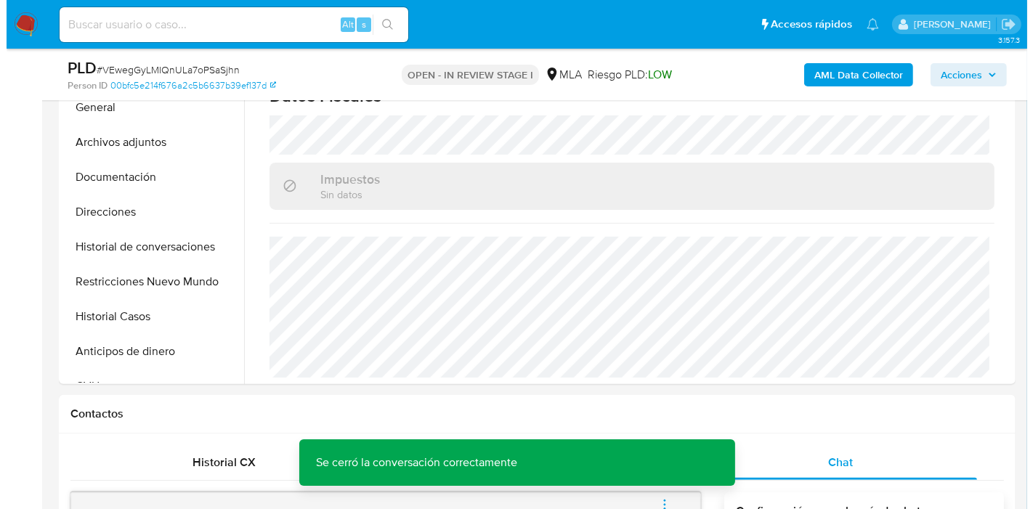
scroll to position [322, 0]
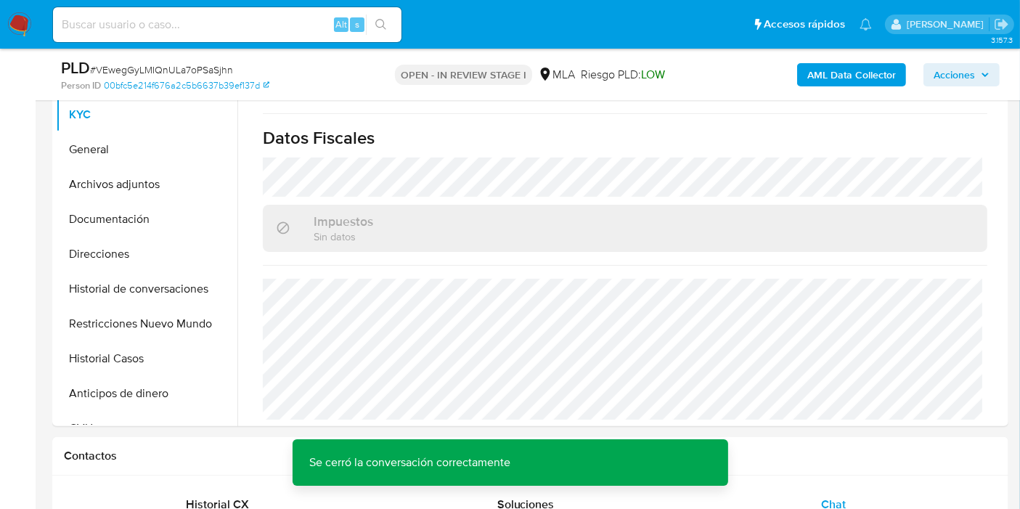
click at [850, 67] on b "AML Data Collector" at bounding box center [851, 74] width 89 height 23
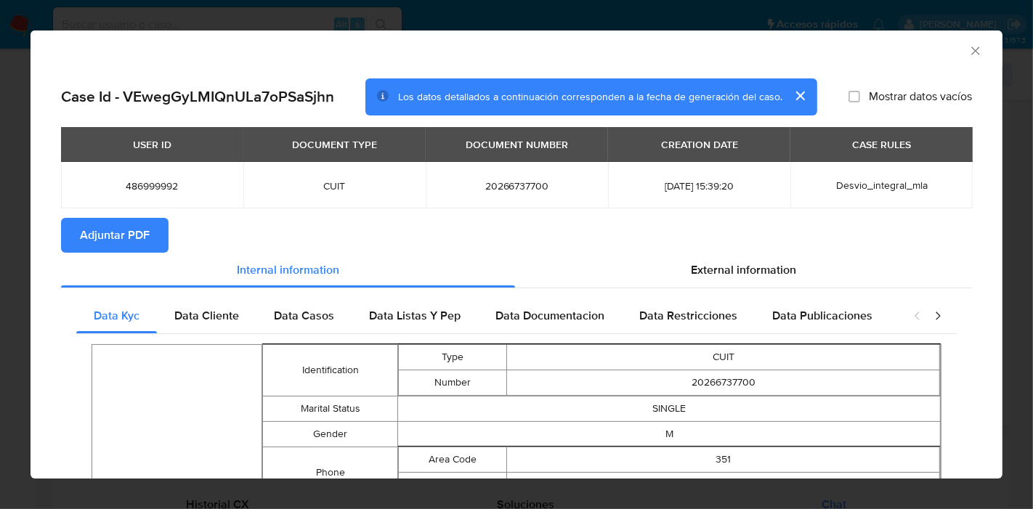
scroll to position [78, 0]
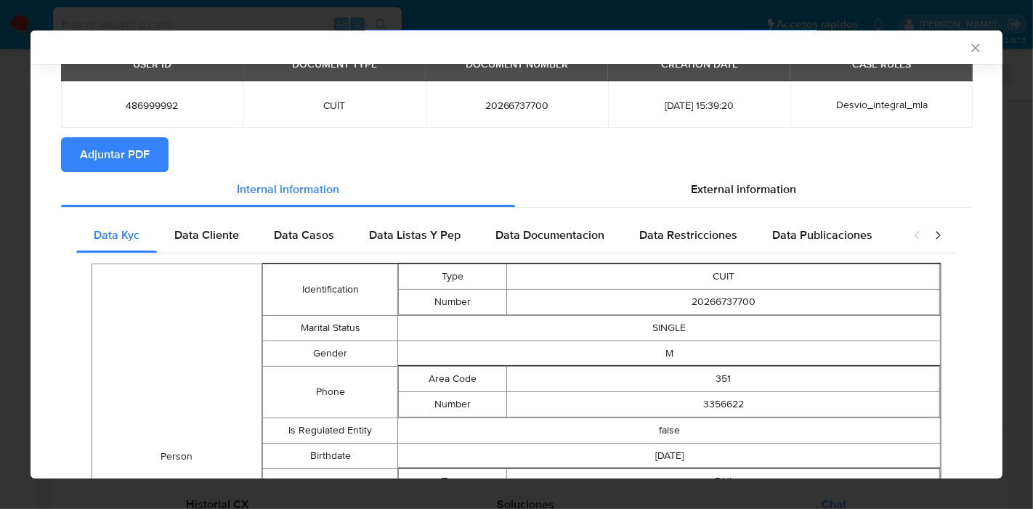
drag, startPoint x: 199, startPoint y: 233, endPoint x: 311, endPoint y: 273, distance: 118.7
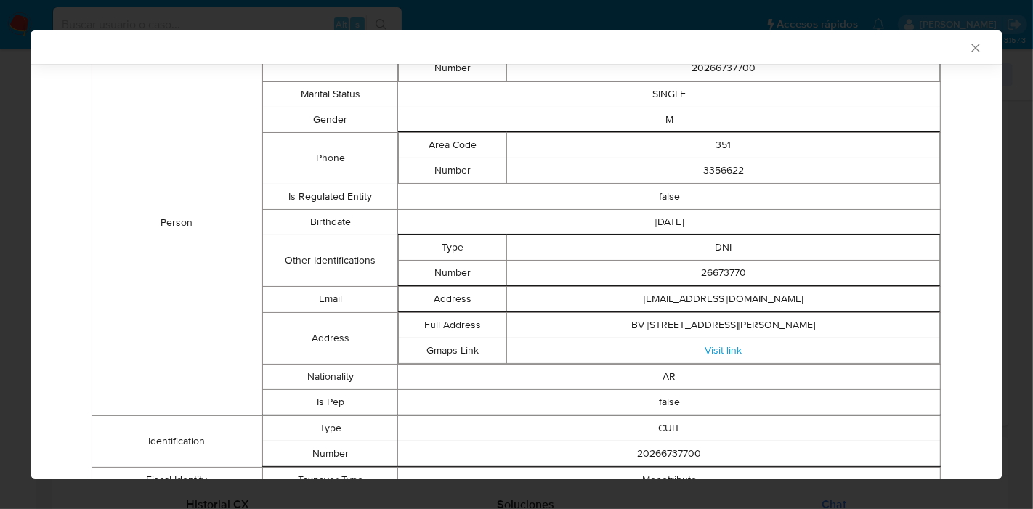
scroll to position [0, 0]
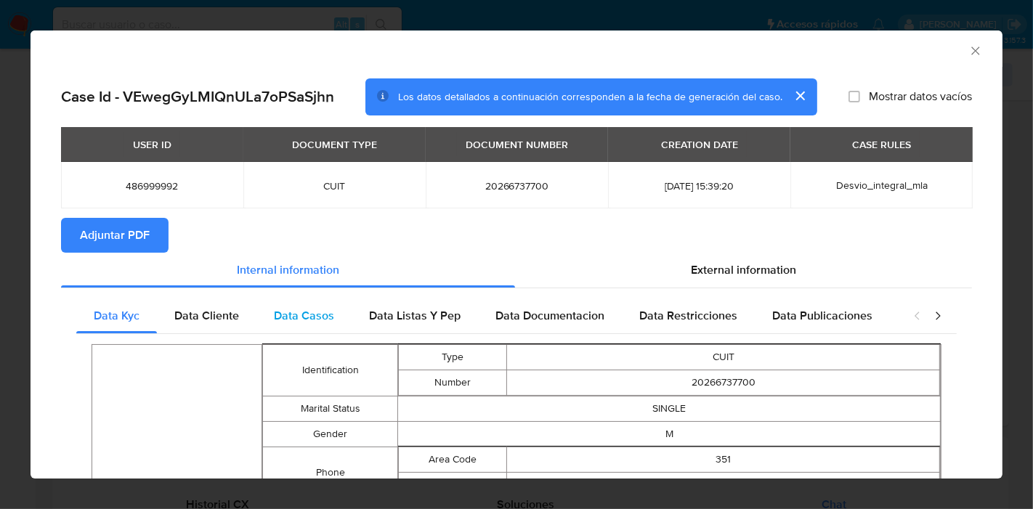
drag, startPoint x: 184, startPoint y: 310, endPoint x: 312, endPoint y: 325, distance: 128.6
click at [190, 307] on span "Data Cliente" at bounding box center [206, 315] width 65 height 17
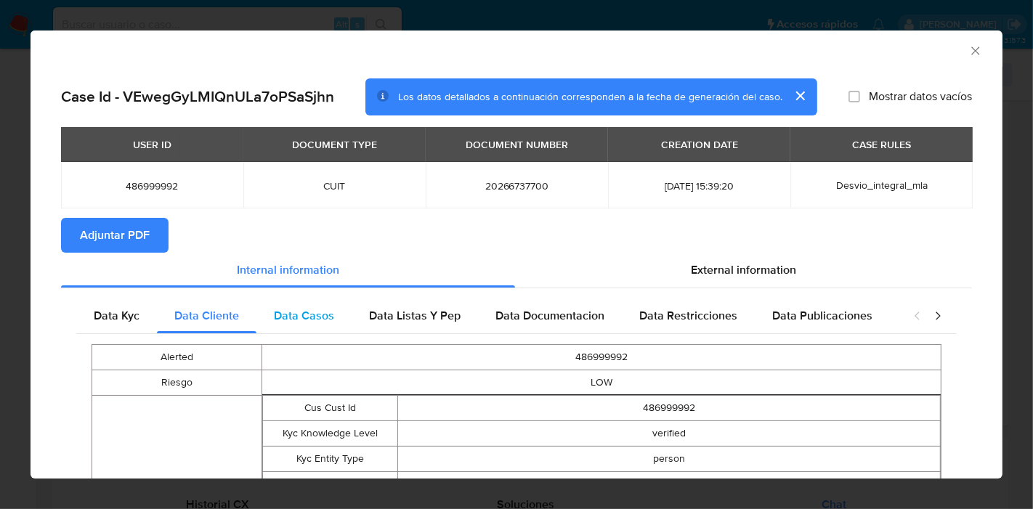
click at [313, 317] on span "Data Casos" at bounding box center [304, 315] width 60 height 17
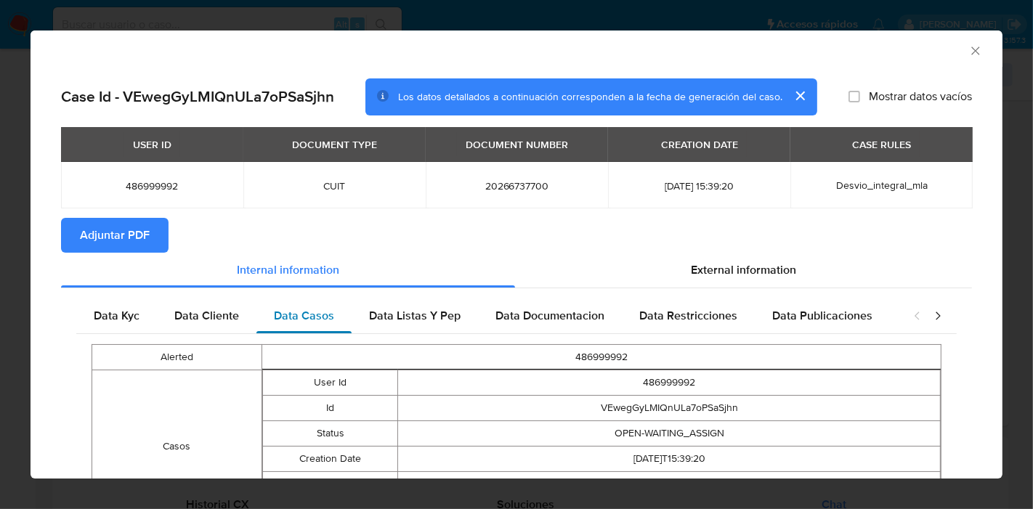
click at [261, 317] on div "Data Casos" at bounding box center [303, 315] width 95 height 35
drag, startPoint x: 216, startPoint y: 306, endPoint x: 364, endPoint y: 327, distance: 148.9
click at [269, 310] on div "Data Kyc Data Cliente Data Casos Data Listas Y Pep Data Documentacion Data Rest…" at bounding box center [487, 315] width 822 height 35
click at [364, 327] on div "Data Listas Y Pep" at bounding box center [414, 315] width 126 height 35
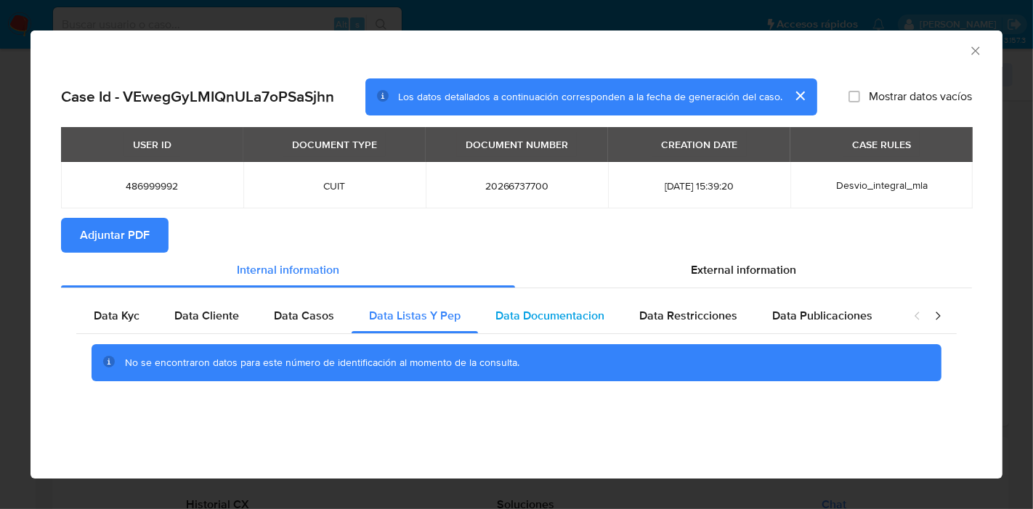
drag, startPoint x: 558, startPoint y: 316, endPoint x: 599, endPoint y: 314, distance: 40.7
click at [566, 313] on span "Data Documentacion" at bounding box center [549, 315] width 109 height 17
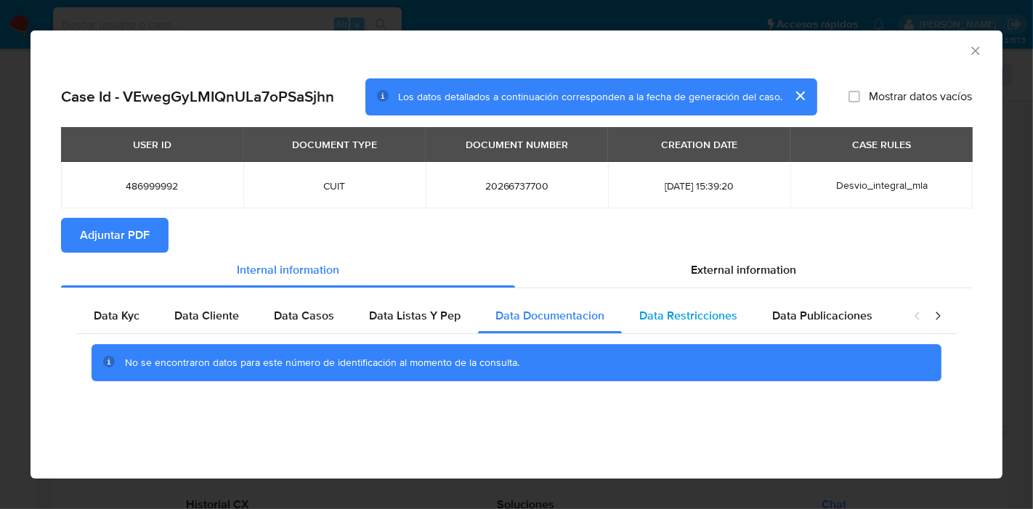
click at [665, 319] on span "Data Restricciones" at bounding box center [688, 315] width 98 height 17
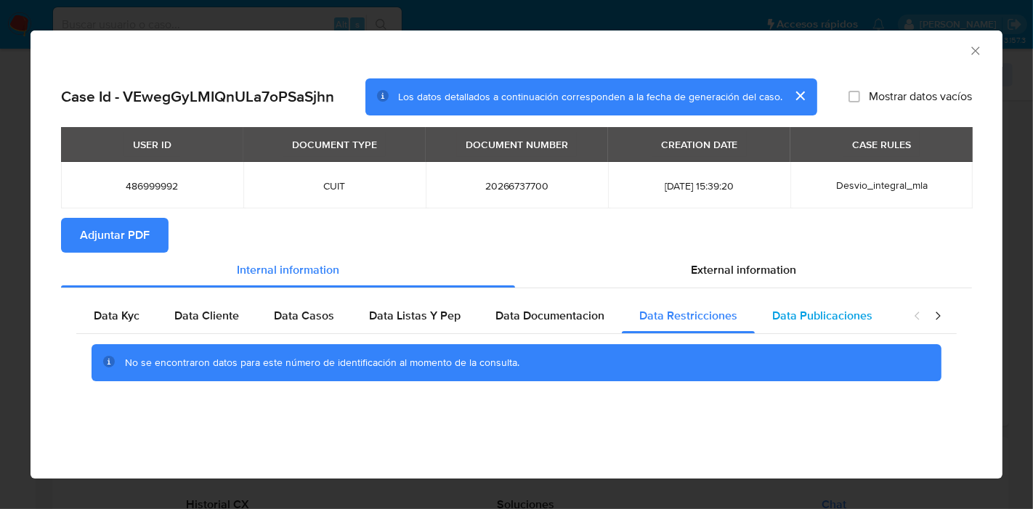
drag, startPoint x: 819, startPoint y: 317, endPoint x: 855, endPoint y: 315, distance: 35.6
click at [821, 317] on span "Data Publicaciones" at bounding box center [822, 315] width 100 height 17
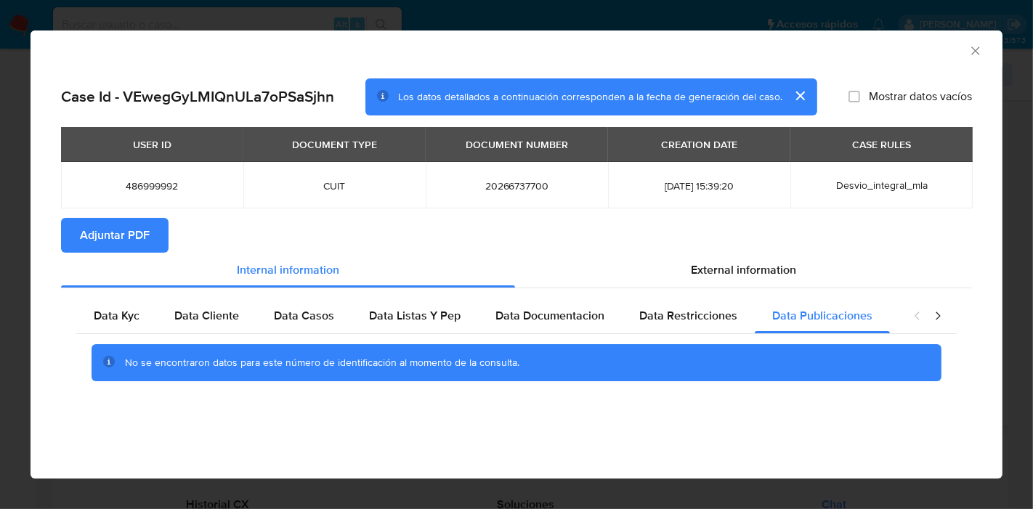
click at [927, 314] on div "closure-recommendation-modal" at bounding box center [927, 315] width 58 height 35
click at [933, 321] on icon "closure-recommendation-modal" at bounding box center [937, 316] width 15 height 15
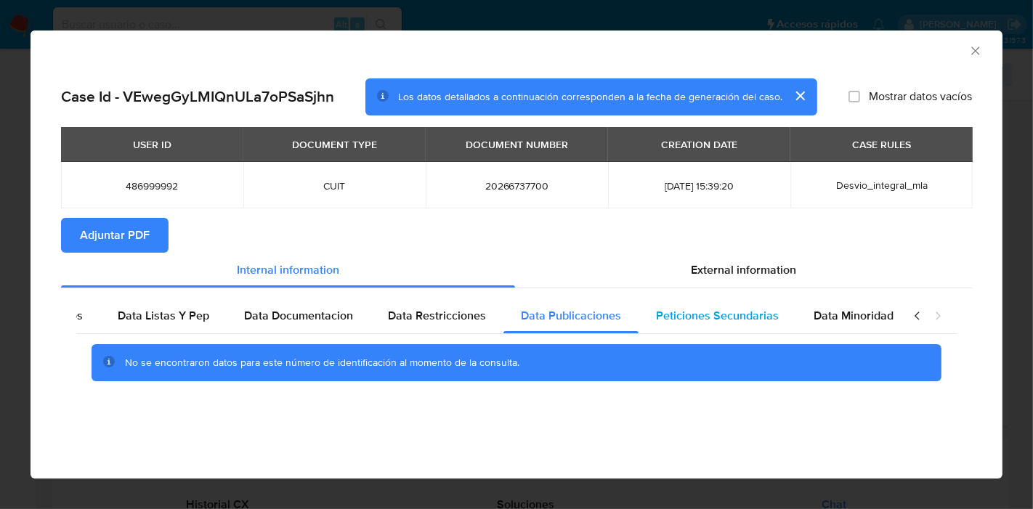
scroll to position [0, 255]
click at [762, 309] on span "Peticiones Secundarias" at bounding box center [713, 315] width 123 height 17
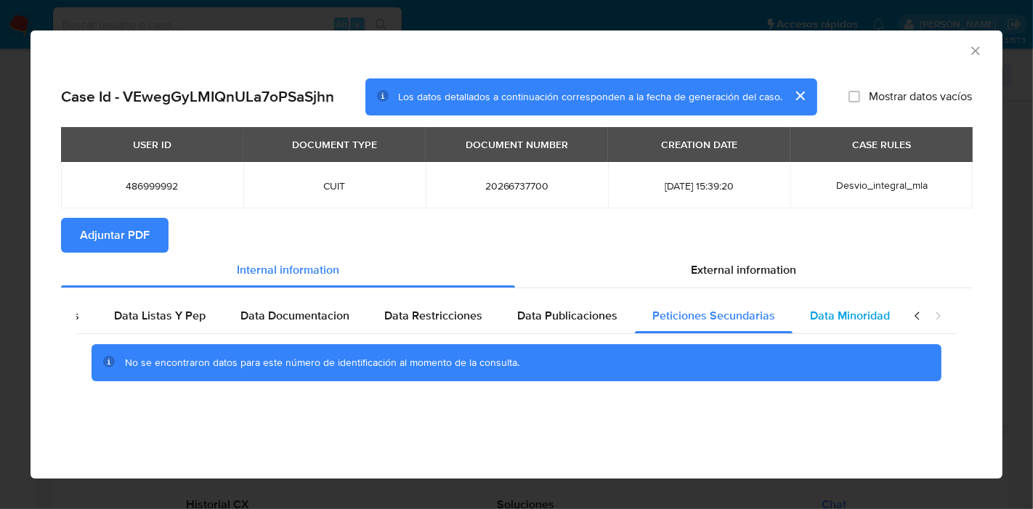
drag, startPoint x: 807, startPoint y: 312, endPoint x: 877, endPoint y: 327, distance: 72.1
click at [815, 314] on span "Data Minoridad" at bounding box center [850, 315] width 80 height 17
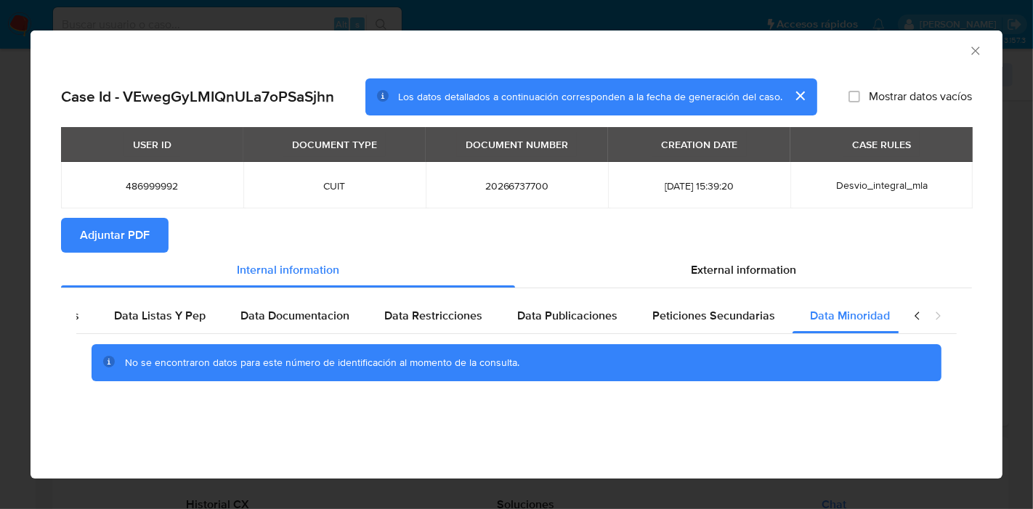
click at [912, 312] on icon "closure-recommendation-modal" at bounding box center [917, 316] width 15 height 15
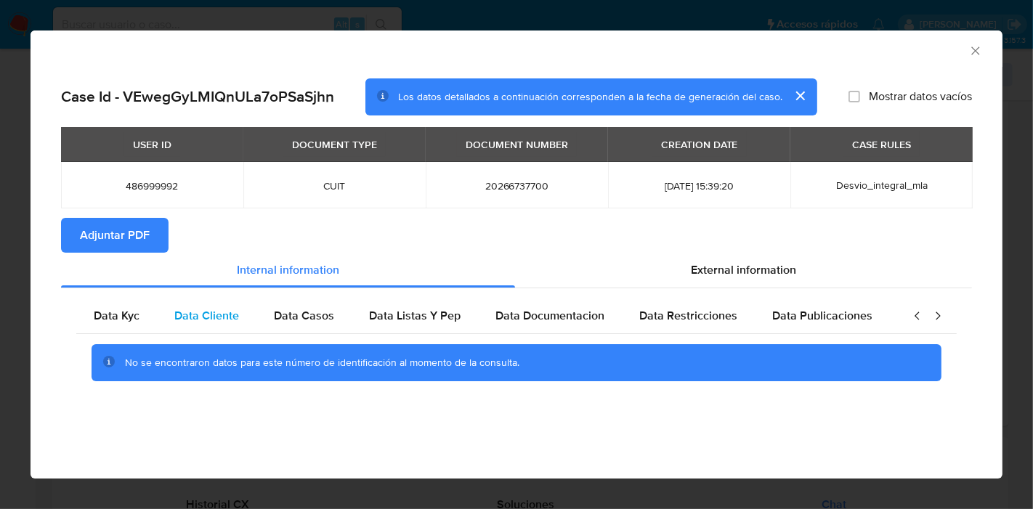
scroll to position [0, 0]
click at [160, 325] on div "Data Cliente" at bounding box center [206, 315] width 99 height 35
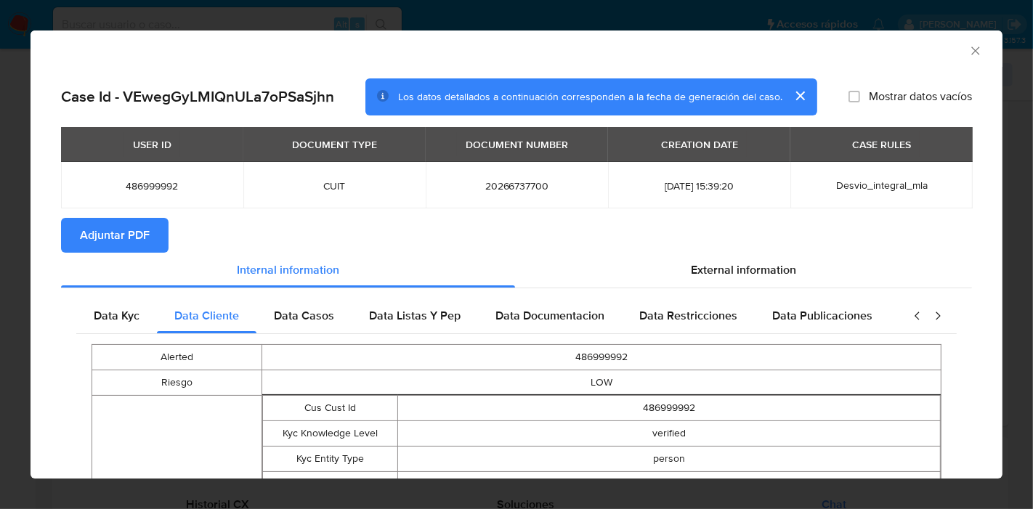
drag, startPoint x: 124, startPoint y: 311, endPoint x: 524, endPoint y: 227, distance: 408.7
click at [129, 306] on div "Data Kyc" at bounding box center [116, 315] width 81 height 35
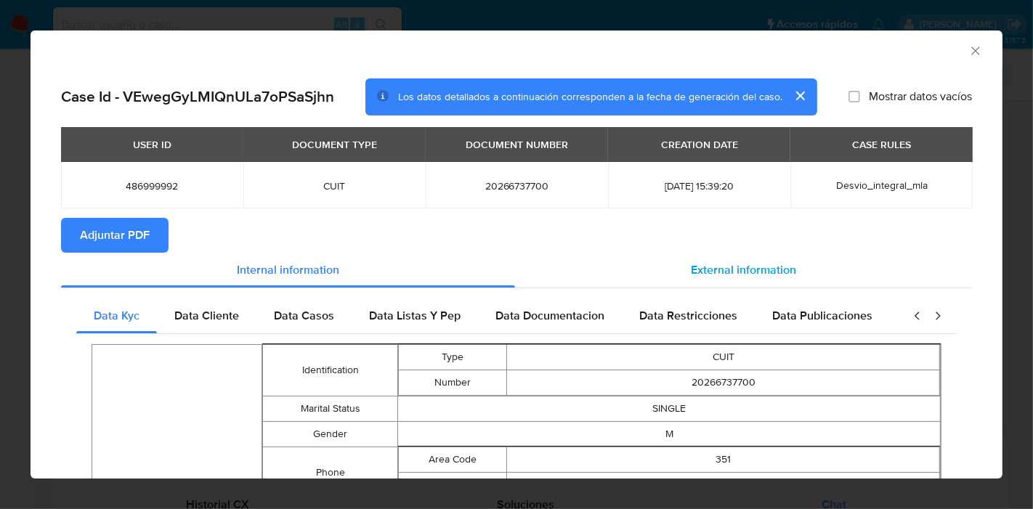
click at [731, 259] on div "External information" at bounding box center [743, 270] width 457 height 35
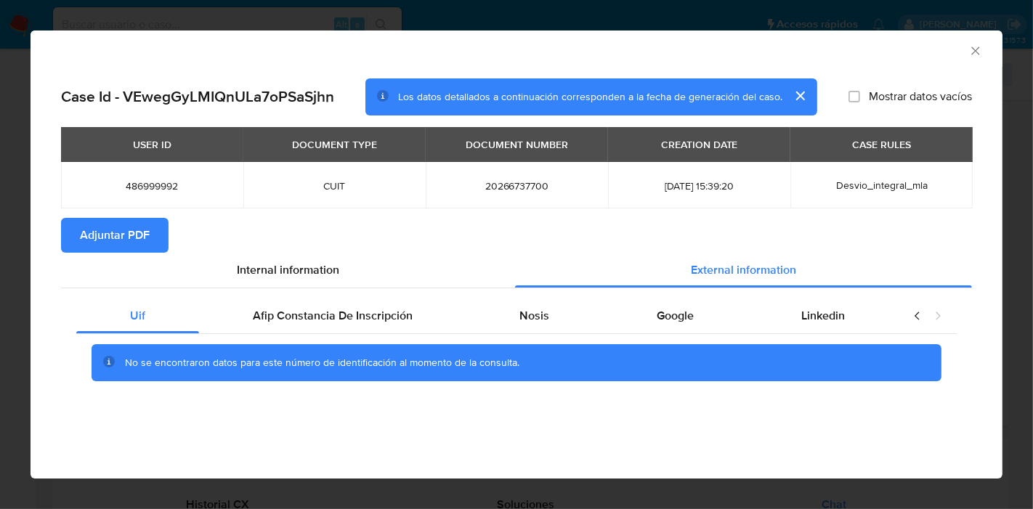
click at [356, 337] on div "No se encontraron datos para este número de identificación al momento de la con…" at bounding box center [516, 363] width 880 height 58
click at [367, 319] on span "Afip Constancia De Inscripción" at bounding box center [333, 315] width 160 height 17
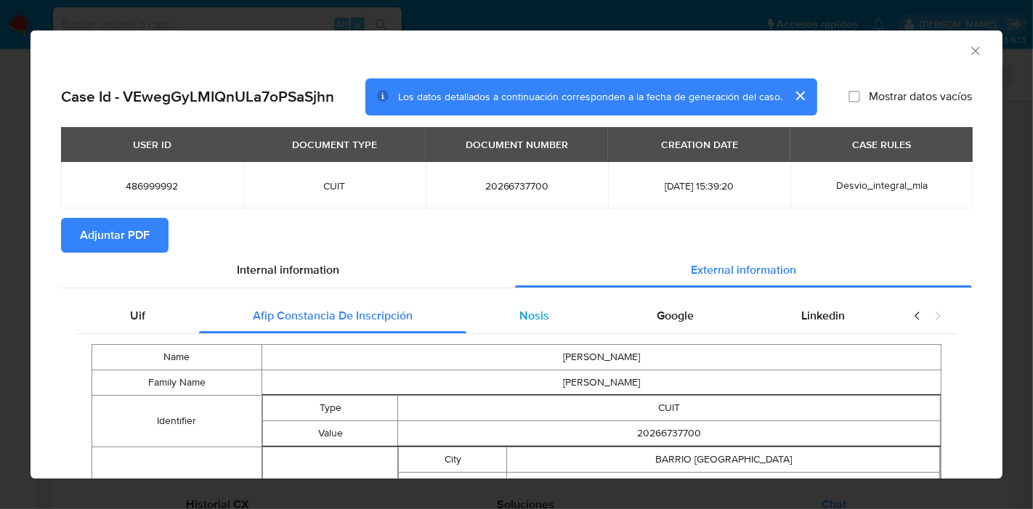
click at [545, 320] on div "Nosis" at bounding box center [534, 315] width 137 height 35
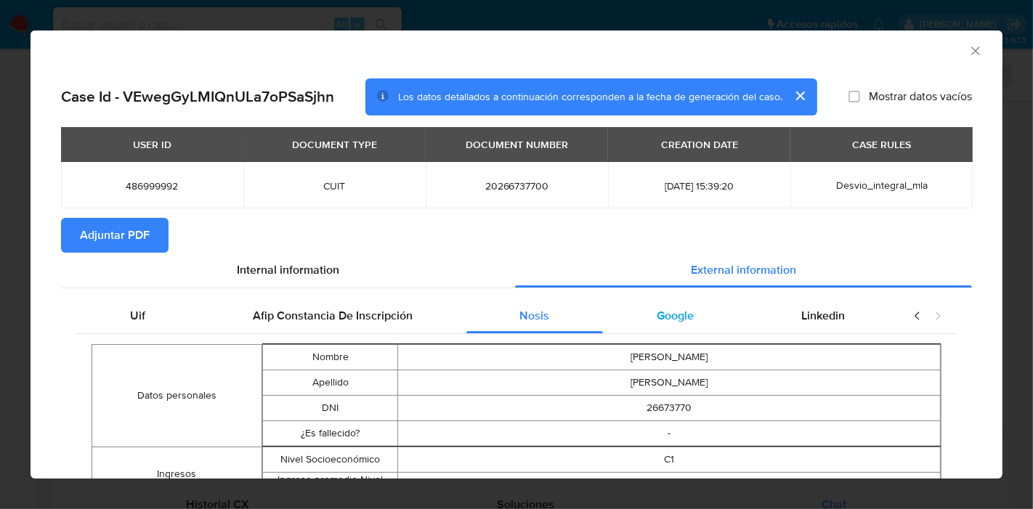
drag, startPoint x: 683, startPoint y: 304, endPoint x: 736, endPoint y: 314, distance: 54.0
click at [685, 306] on div "Google" at bounding box center [675, 315] width 145 height 35
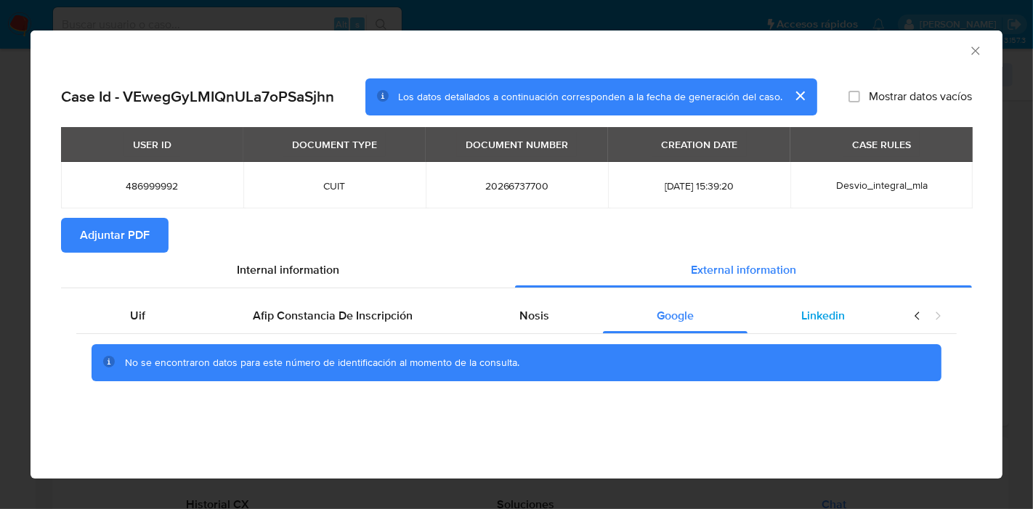
click at [778, 313] on div "Linkedin" at bounding box center [822, 315] width 151 height 35
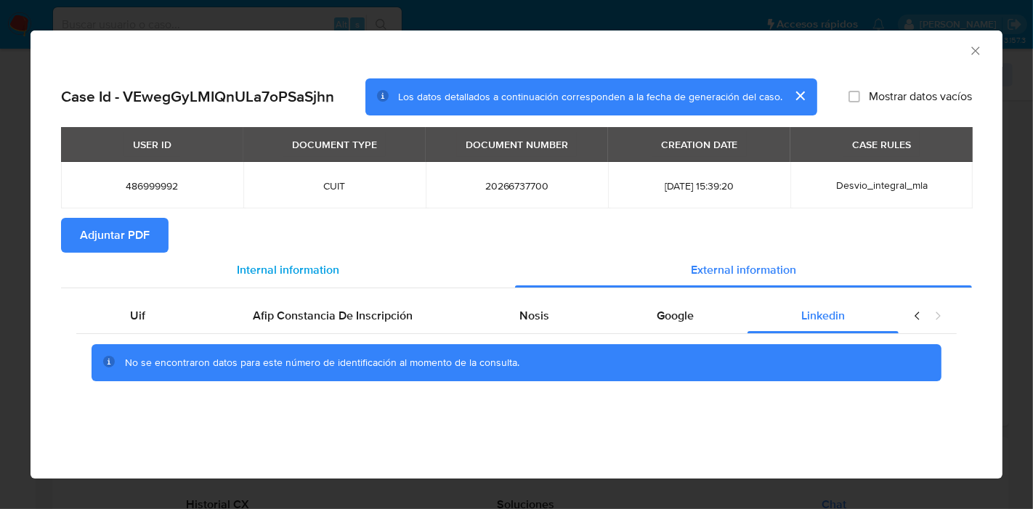
drag, startPoint x: 139, startPoint y: 325, endPoint x: 347, endPoint y: 254, distance: 220.0
click at [140, 323] on div "Uif" at bounding box center [137, 315] width 123 height 35
click at [349, 254] on div "Internal information" at bounding box center [288, 270] width 454 height 35
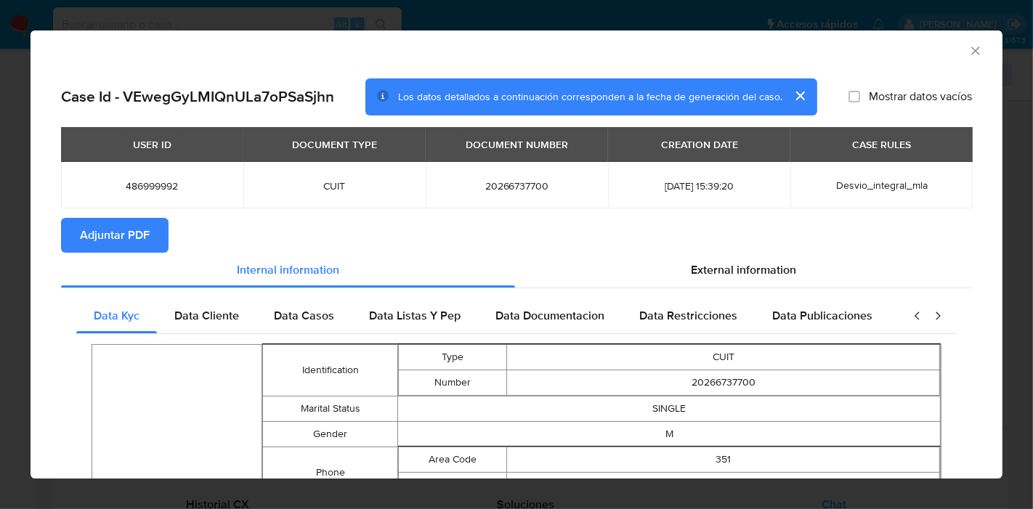
click at [126, 251] on span "Adjuntar PDF" at bounding box center [115, 235] width 70 height 32
click at [968, 49] on icon "Cerrar ventana" at bounding box center [975, 51] width 15 height 15
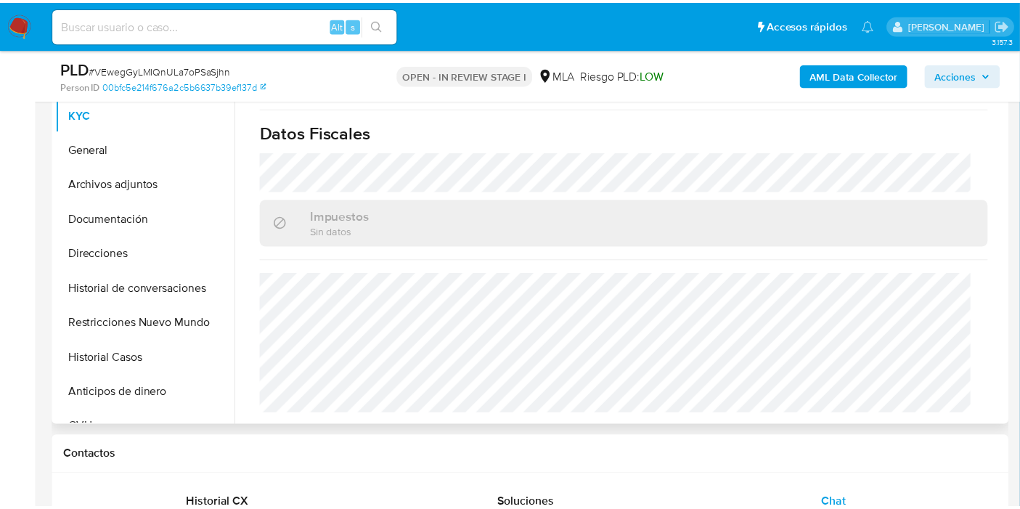
scroll to position [777, 0]
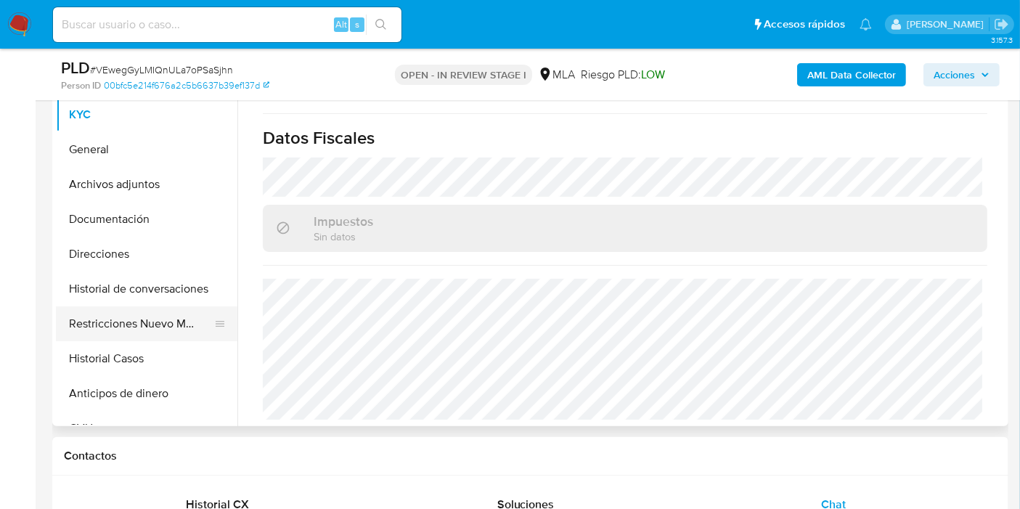
click at [152, 335] on button "Restricciones Nuevo Mundo" at bounding box center [141, 323] width 170 height 35
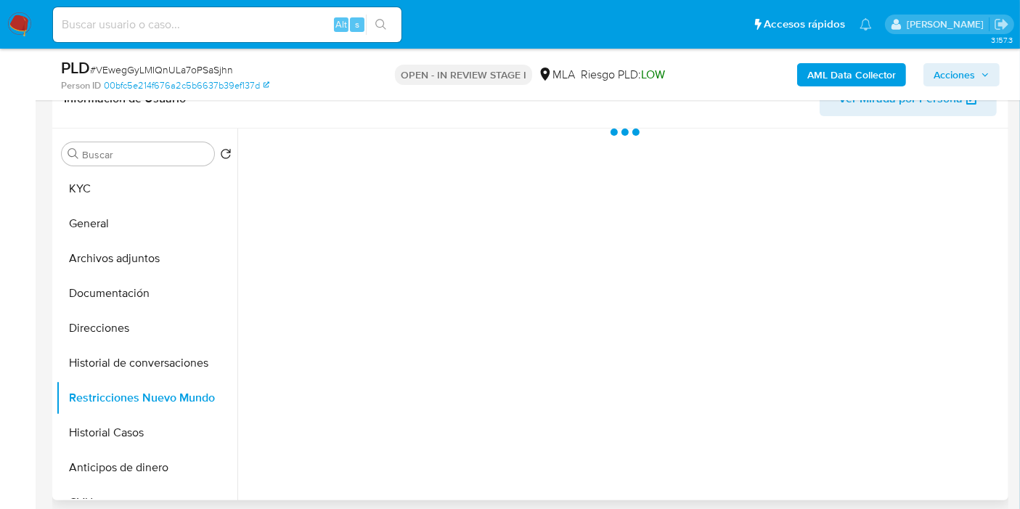
scroll to position [161, 0]
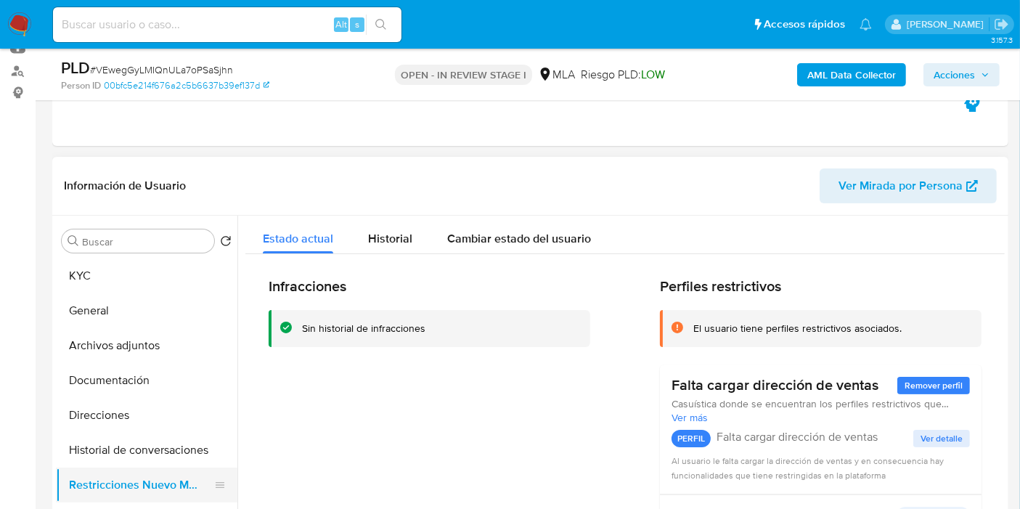
click at [132, 468] on button "Restricciones Nuevo Mundo" at bounding box center [141, 485] width 170 height 35
click at [155, 443] on button "Historial de conversaciones" at bounding box center [141, 450] width 170 height 35
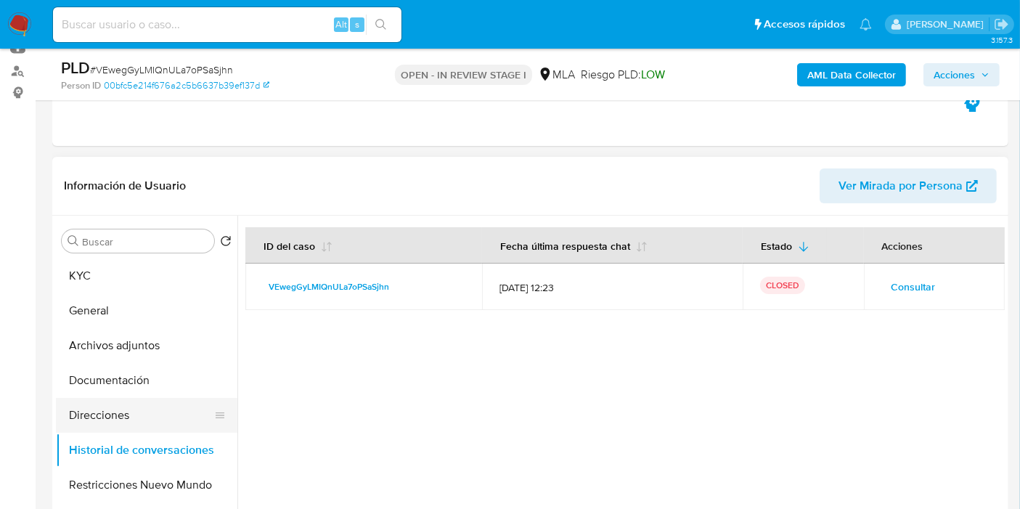
click at [91, 405] on button "Direcciones" at bounding box center [141, 415] width 170 height 35
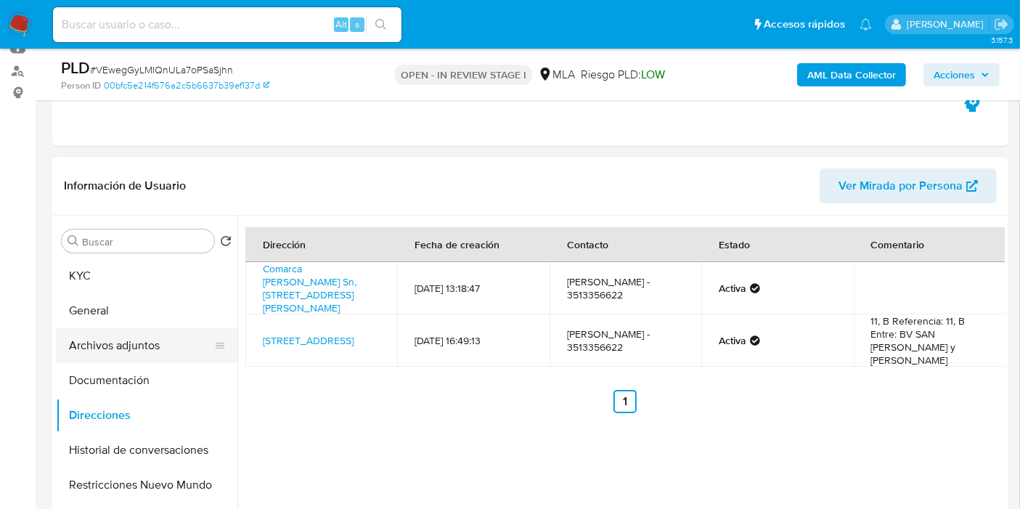
click at [70, 360] on button "Archivos adjuntos" at bounding box center [141, 345] width 170 height 35
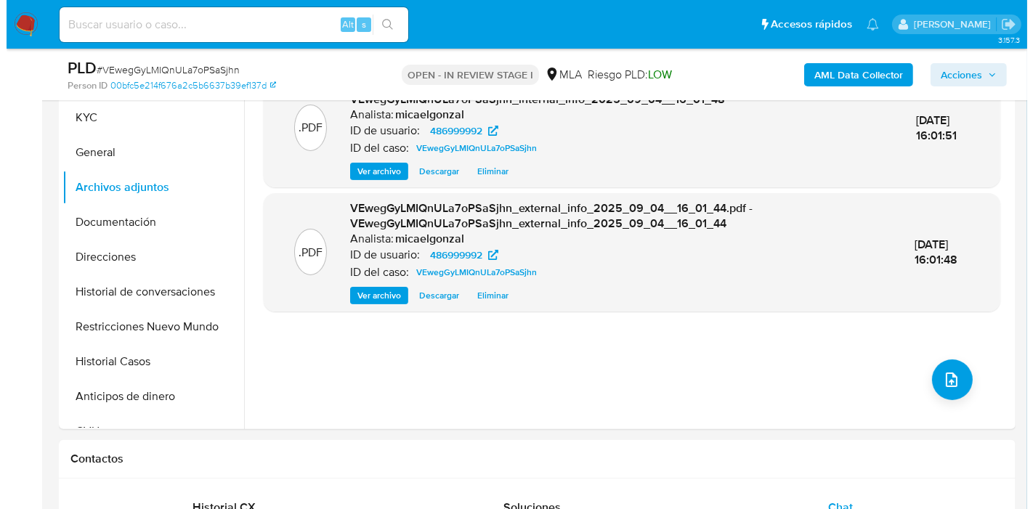
scroll to position [322, 0]
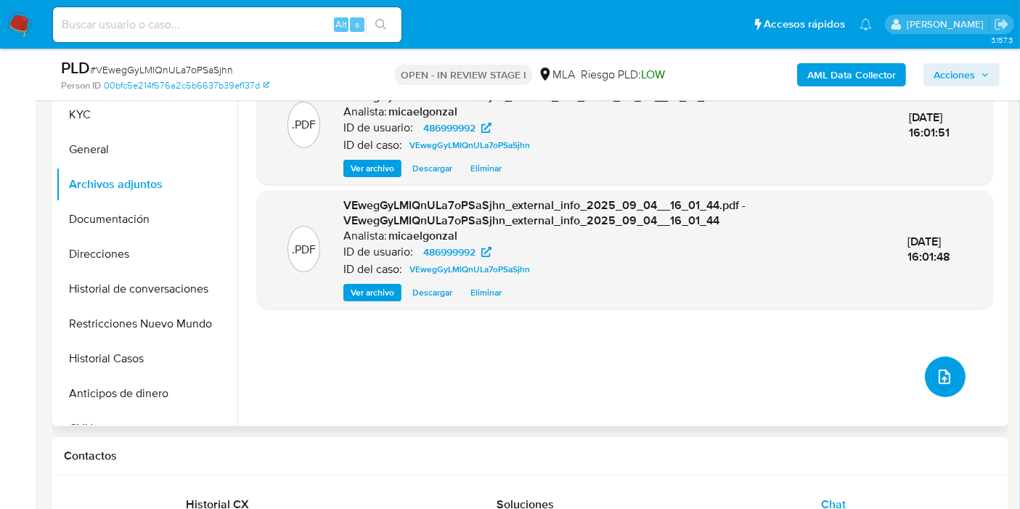
click at [950, 370] on button "upload-file" at bounding box center [945, 377] width 41 height 41
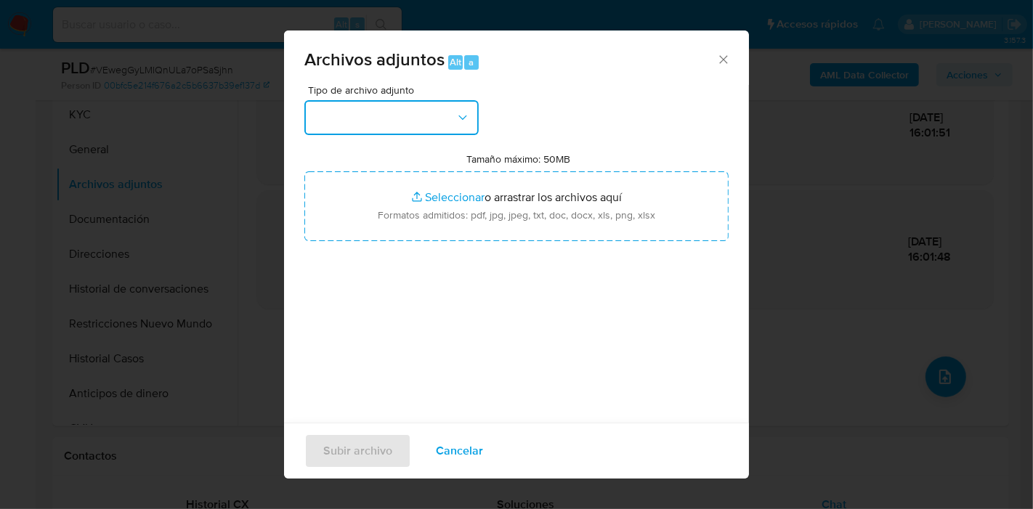
click at [436, 118] on button "button" at bounding box center [391, 117] width 174 height 35
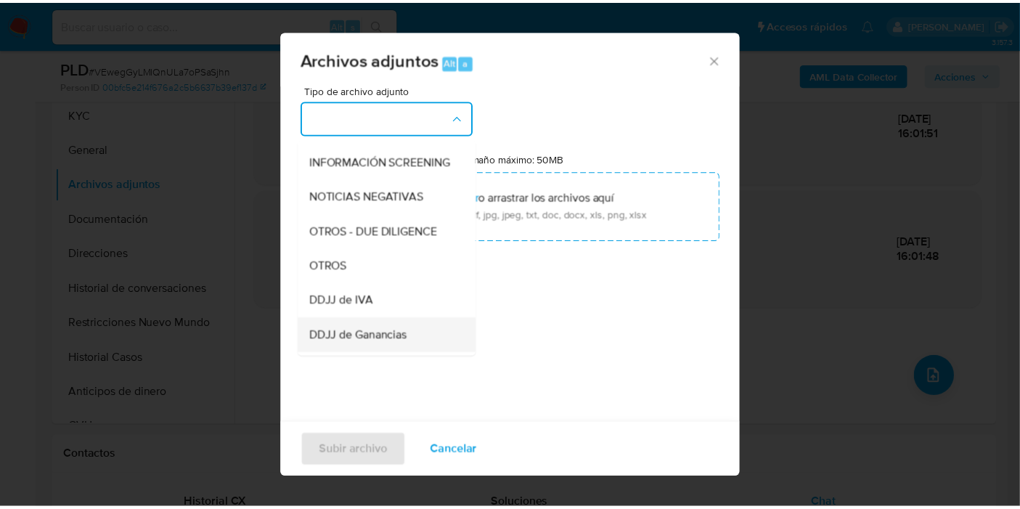
scroll to position [242, 0]
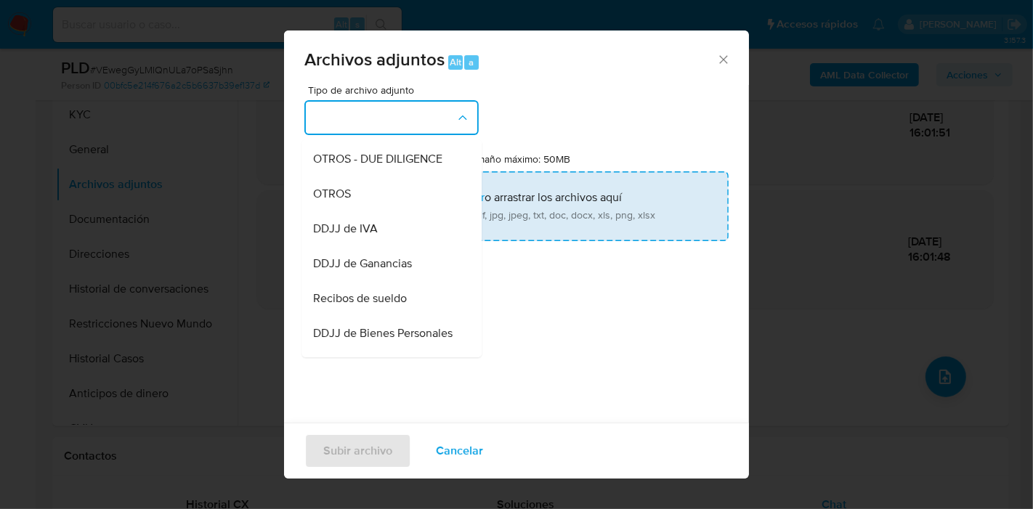
drag, startPoint x: 380, startPoint y: 212, endPoint x: 424, endPoint y: 196, distance: 47.1
click at [383, 211] on div "OTROS" at bounding box center [387, 193] width 148 height 35
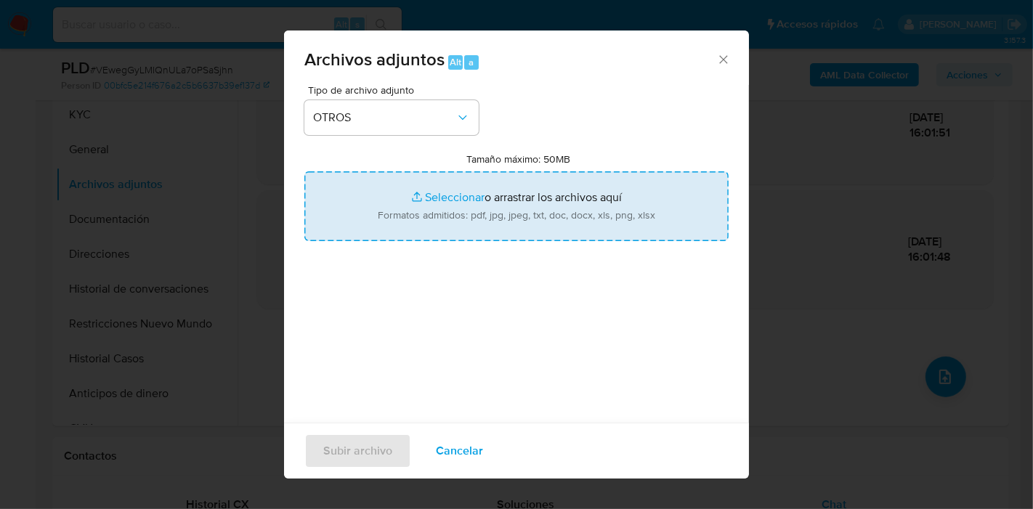
click at [424, 196] on input "Tamaño máximo: 50MB Seleccionar archivos" at bounding box center [516, 206] width 424 height 70
type input "C:\fakepath\DNRPA - Transferencia de Dominio.pdf"
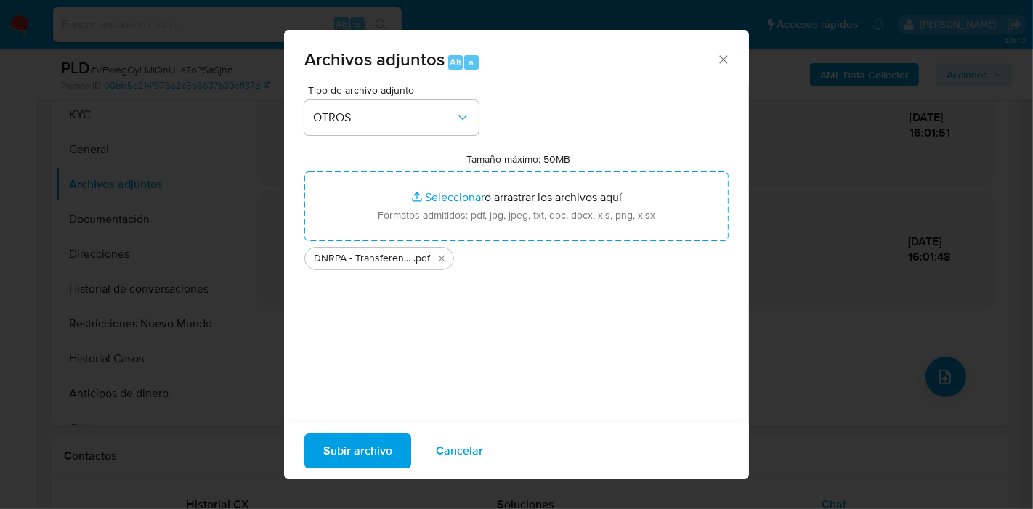
click at [371, 473] on div "Subir archivo Cancelar" at bounding box center [516, 451] width 465 height 56
click at [394, 452] on button "Subir archivo" at bounding box center [357, 451] width 107 height 35
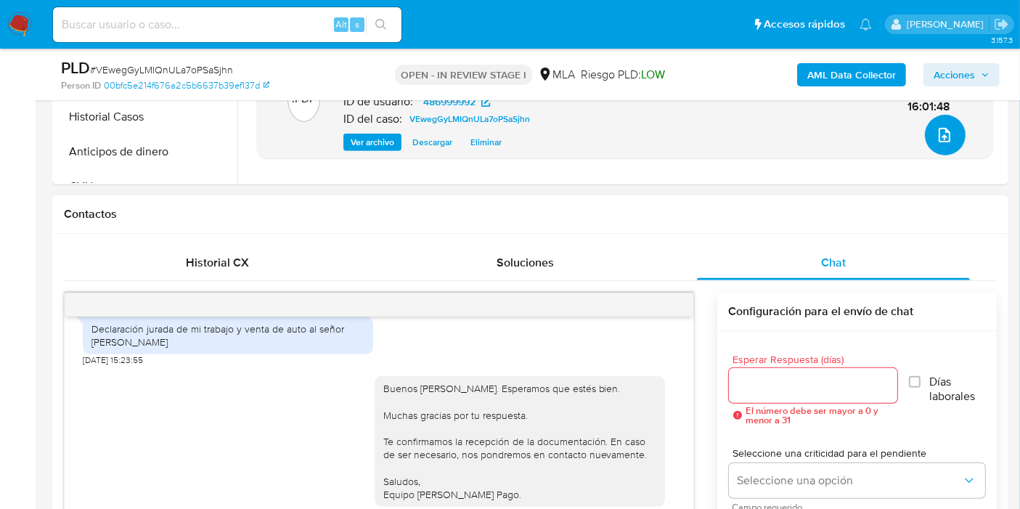
scroll to position [1545, 0]
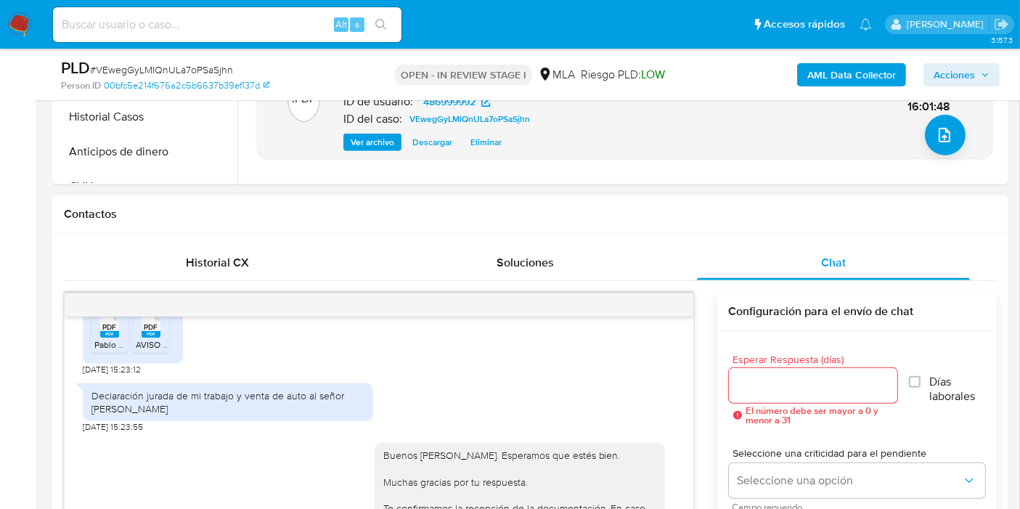
click at [291, 415] on div "Declaración jurada de mi trabajo y venta de auto al señor Schiavoni" at bounding box center [227, 402] width 273 height 26
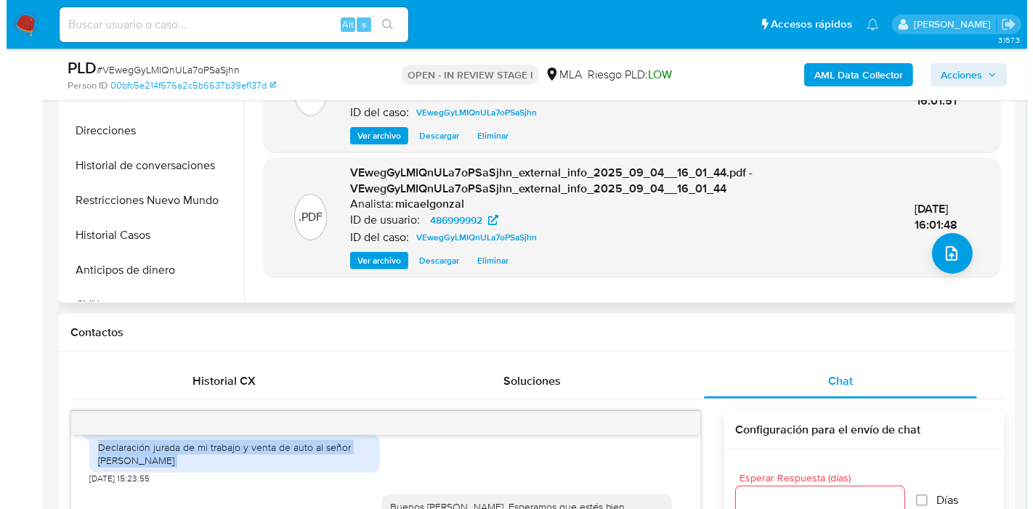
scroll to position [322, 0]
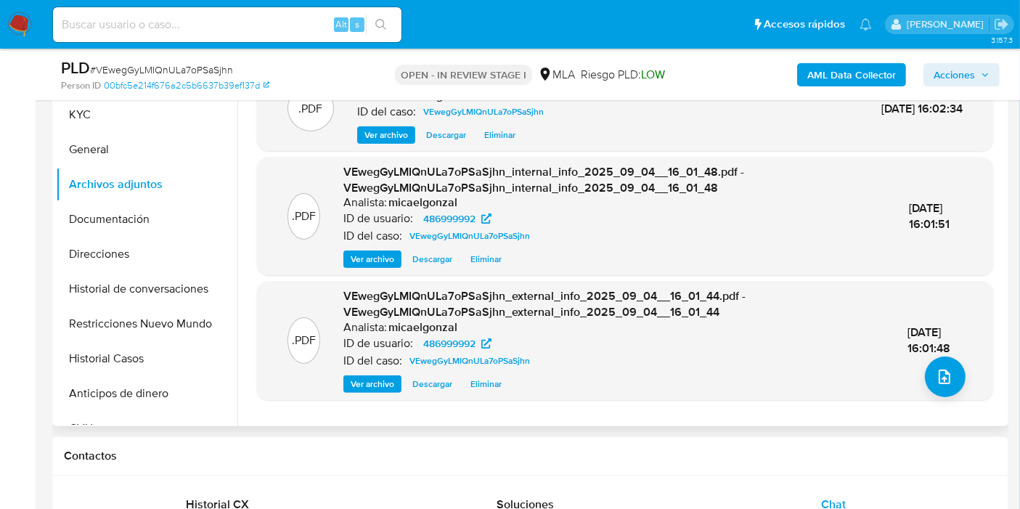
click at [922, 402] on div ".PDF OTROS - DNRPA - Transferencia de Dominio Analista: micaelgonzal ID del cas…" at bounding box center [625, 240] width 736 height 349
click at [938, 390] on button "upload-file" at bounding box center [945, 377] width 41 height 41
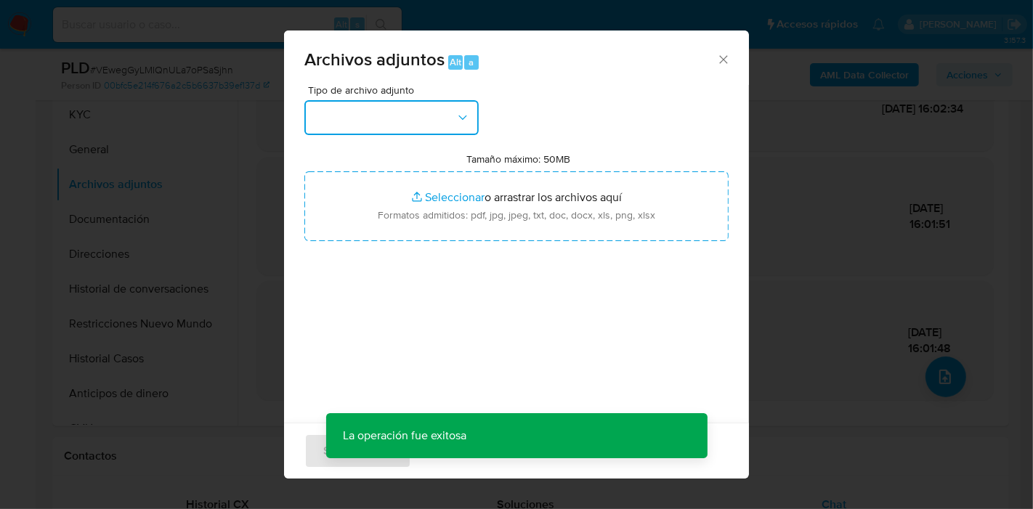
click at [445, 131] on button "button" at bounding box center [391, 117] width 174 height 35
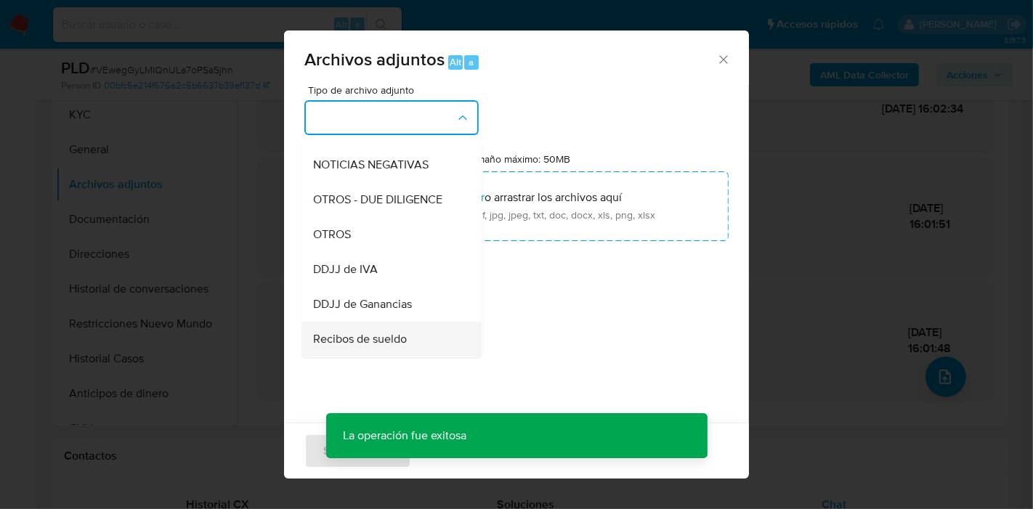
scroll to position [242, 0]
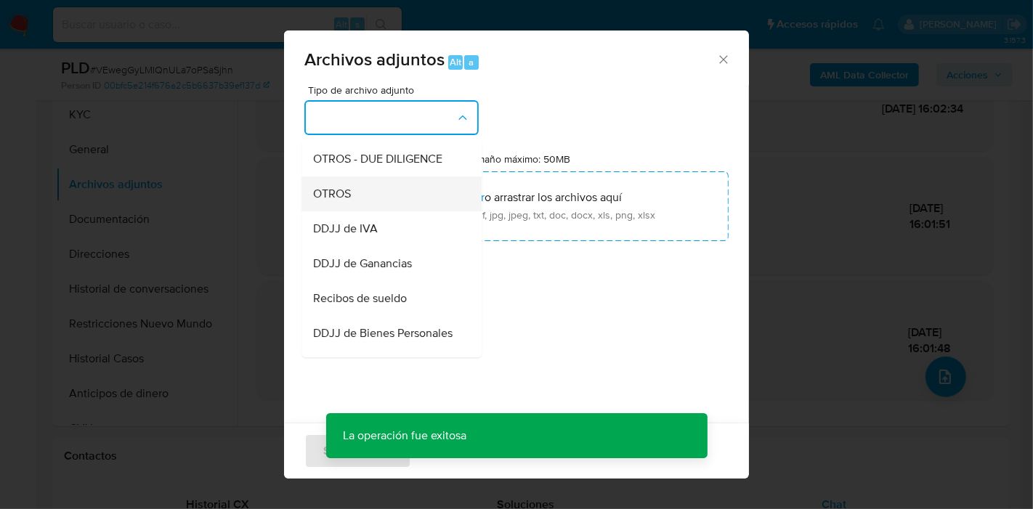
click at [399, 211] on div "OTROS" at bounding box center [387, 193] width 148 height 35
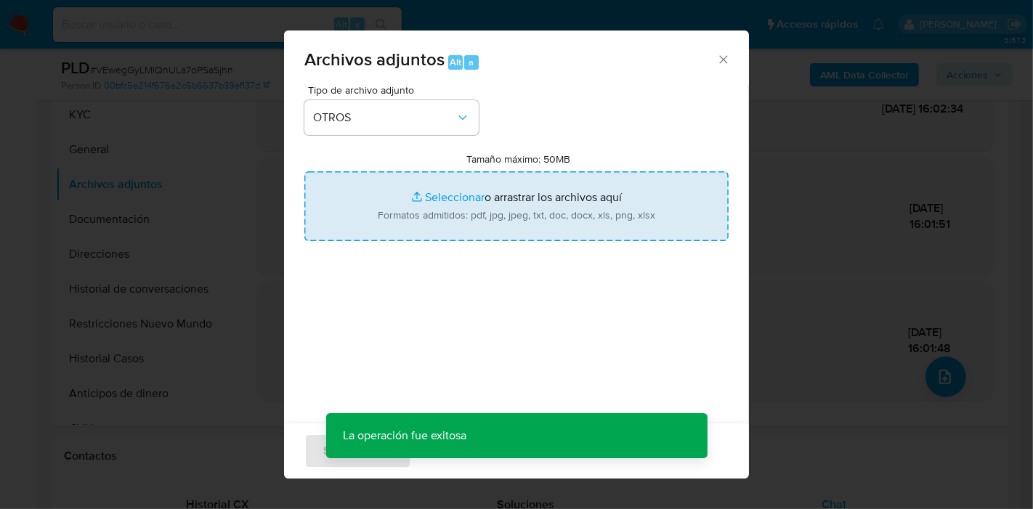
click at [611, 200] on input "Tamaño máximo: 50MB Seleccionar archivos" at bounding box center [516, 206] width 424 height 70
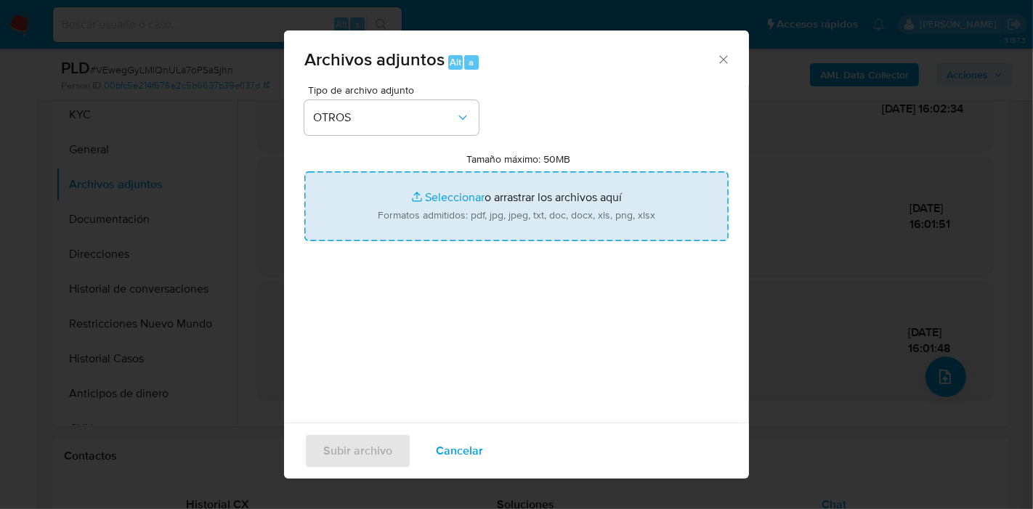
type input "C:\fakepath\Declaración Jurada Patrimonial Integral - Período 2024.pdf"
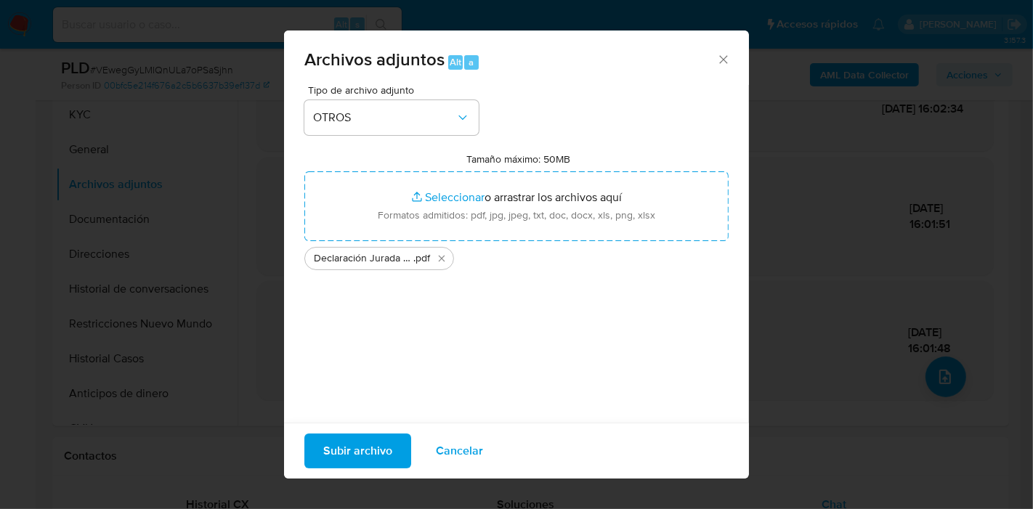
click at [398, 86] on span "Tipo de archivo adjunto" at bounding box center [395, 90] width 174 height 10
click at [397, 103] on button "OTROS" at bounding box center [391, 117] width 174 height 35
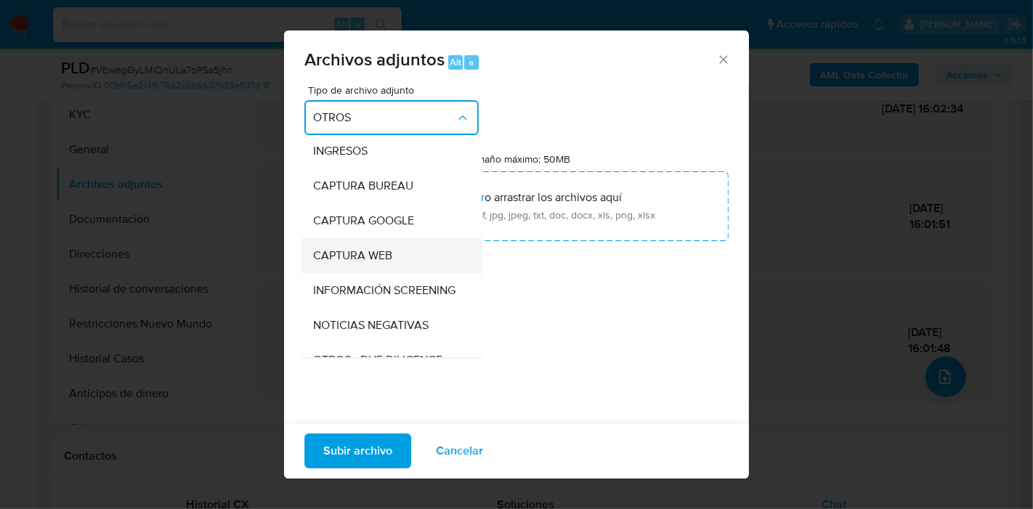
scroll to position [0, 0]
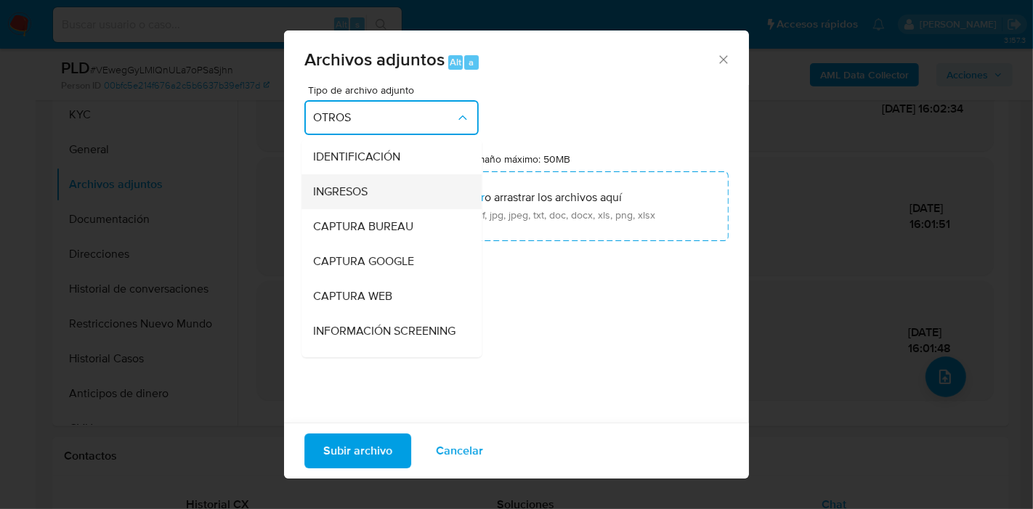
click at [386, 198] on div "INGRESOS" at bounding box center [387, 191] width 148 height 35
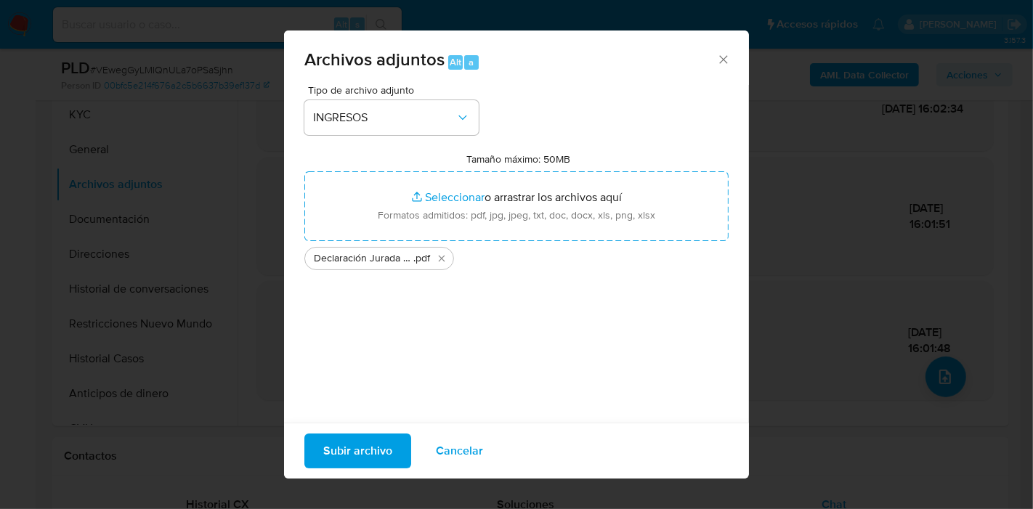
click at [349, 436] on span "Subir archivo" at bounding box center [357, 451] width 69 height 32
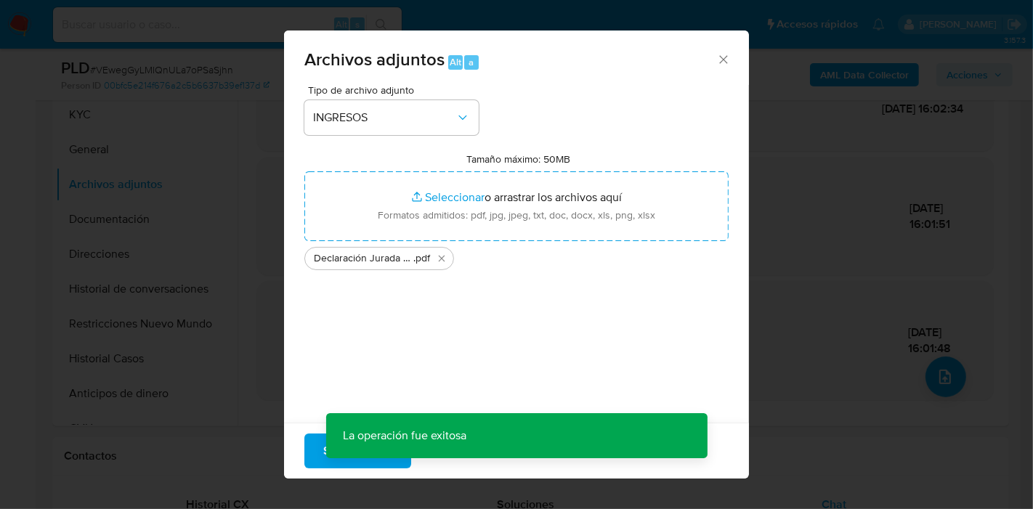
click at [985, 455] on div "Archivos adjuntos Alt a Tipo de archivo adjunto INGRESOS Tamaño máximo: 50MB Se…" at bounding box center [516, 254] width 1033 height 509
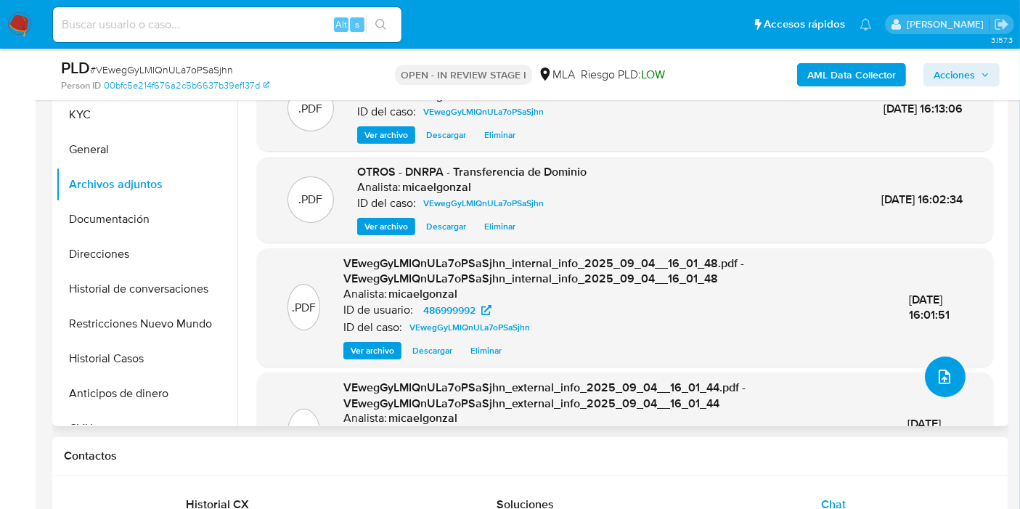
click at [944, 385] on span "upload-file" at bounding box center [945, 376] width 16 height 17
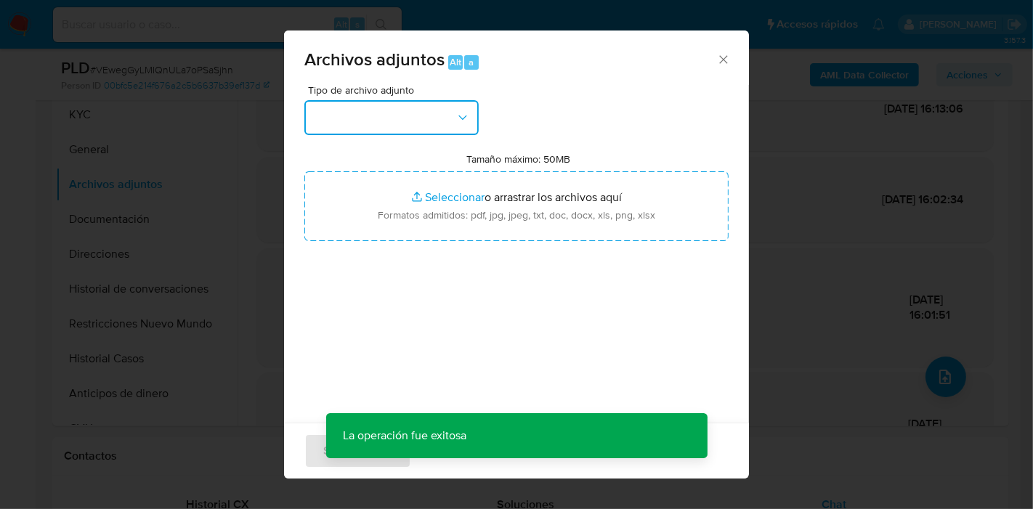
click at [435, 113] on button "button" at bounding box center [391, 117] width 174 height 35
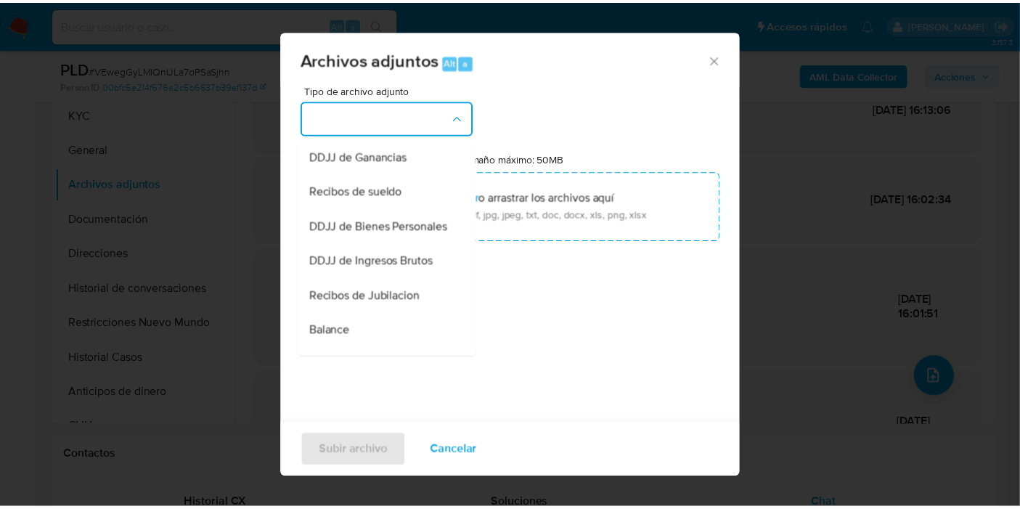
scroll to position [242, 0]
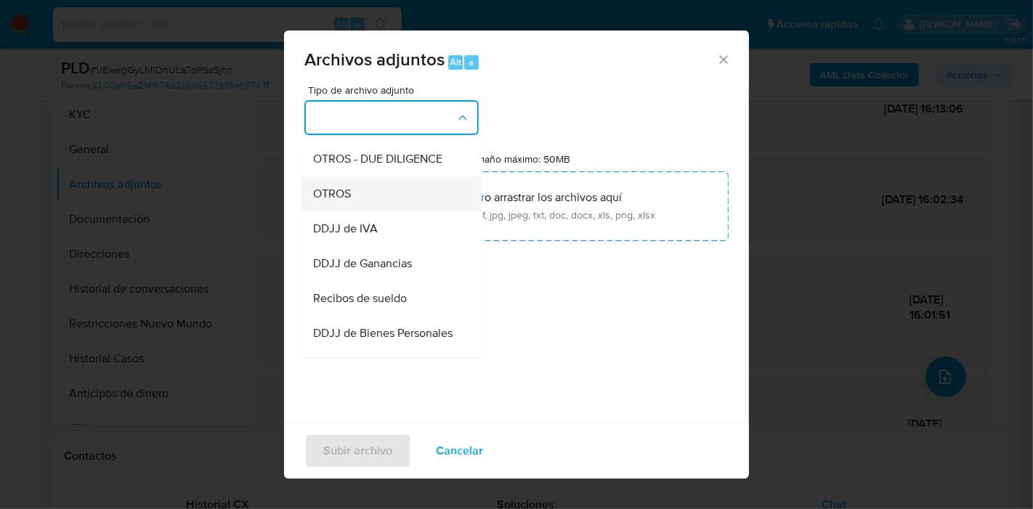
click at [388, 206] on div "OTROS" at bounding box center [387, 193] width 148 height 35
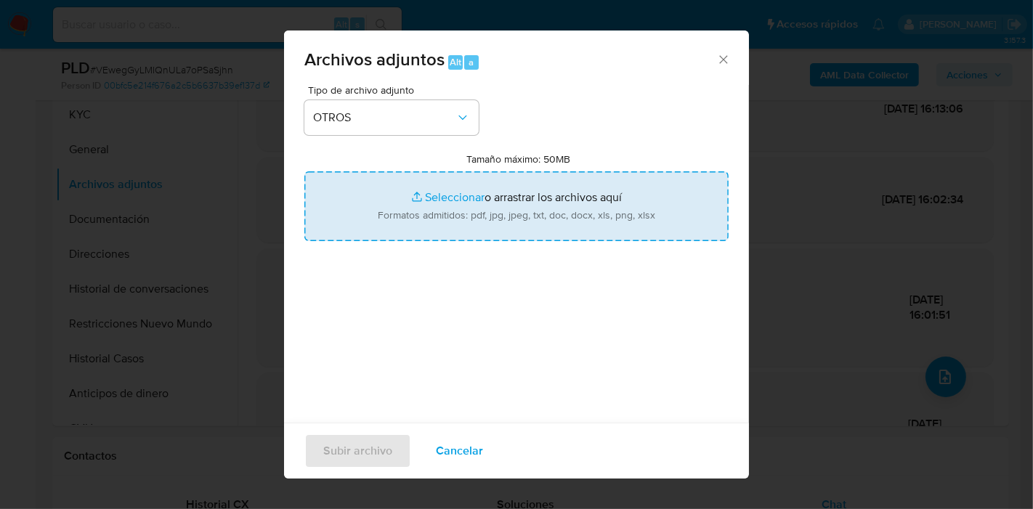
click at [390, 204] on input "Tamaño máximo: 50MB Seleccionar archivos" at bounding box center [516, 206] width 424 height 70
type input "C:\fakepath\Caselog VEwegGyLMIQnULa7oPSaSjhn_2025_08_19_21_03_04.docx"
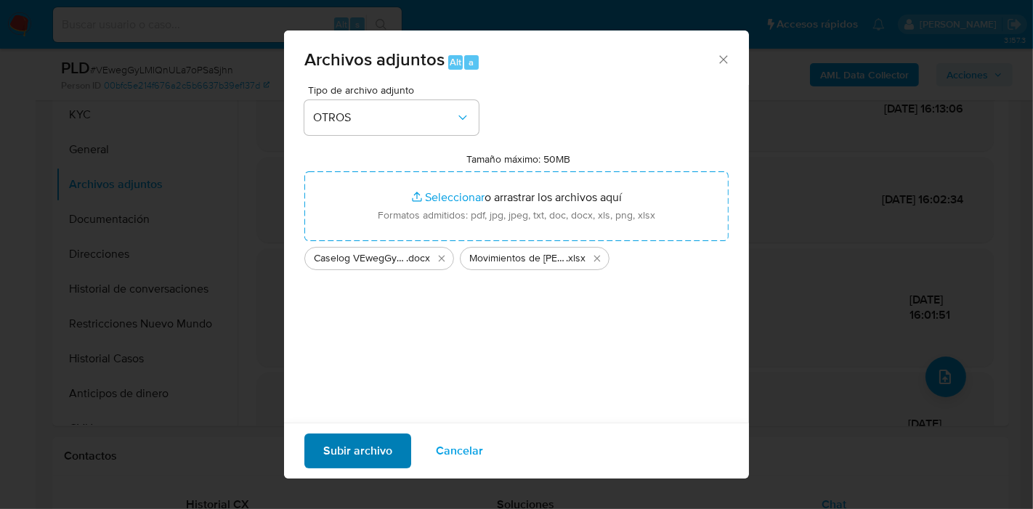
drag, startPoint x: 365, startPoint y: 473, endPoint x: 375, endPoint y: 457, distance: 19.3
click at [367, 471] on div "Subir archivo Cancelar" at bounding box center [516, 451] width 465 height 56
click at [375, 457] on span "Subir archivo" at bounding box center [357, 451] width 69 height 32
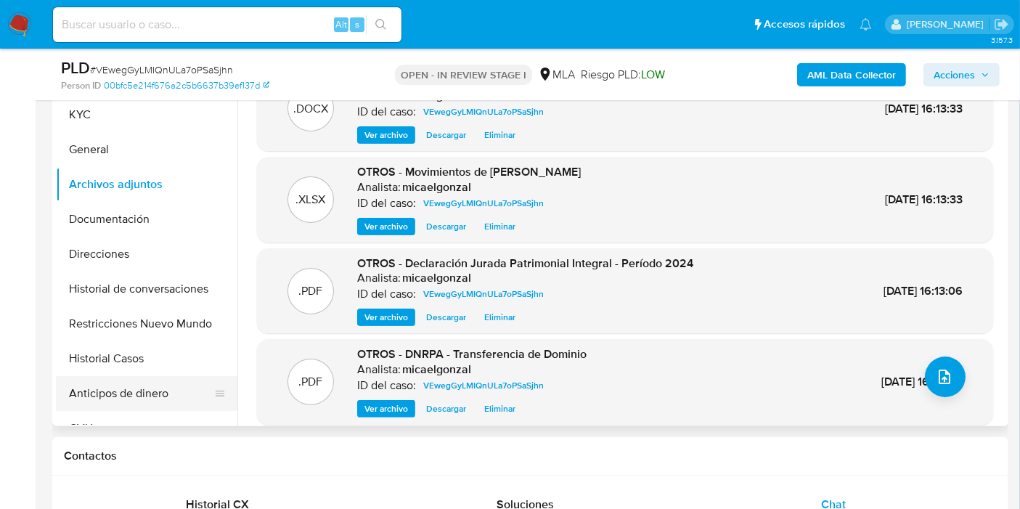
click at [124, 390] on button "Anticipos de dinero" at bounding box center [141, 393] width 170 height 35
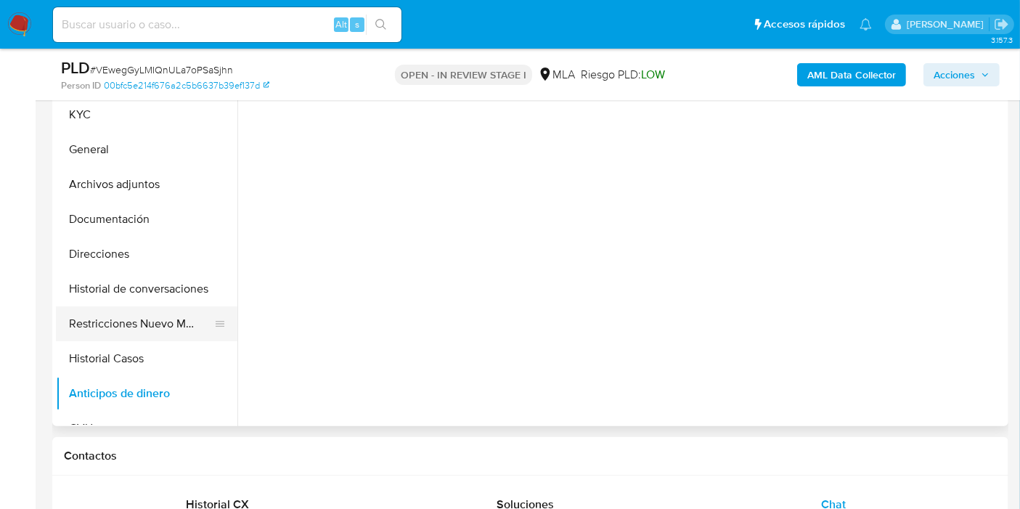
drag, startPoint x: 137, startPoint y: 349, endPoint x: 147, endPoint y: 330, distance: 21.4
click at [137, 347] on button "Historial Casos" at bounding box center [147, 358] width 182 height 35
click at [154, 317] on button "Restricciones Nuevo Mundo" at bounding box center [141, 323] width 170 height 35
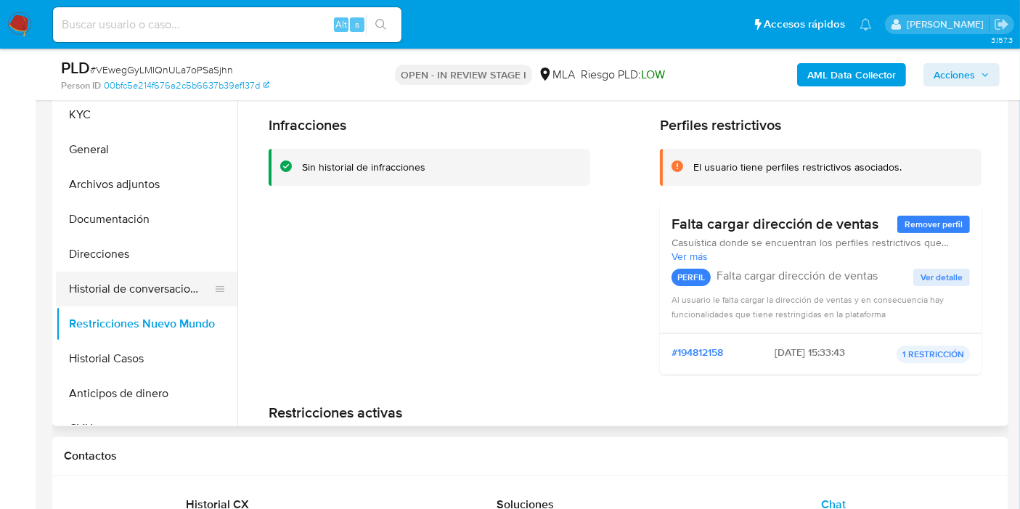
click at [149, 292] on button "Historial de conversaciones" at bounding box center [141, 289] width 170 height 35
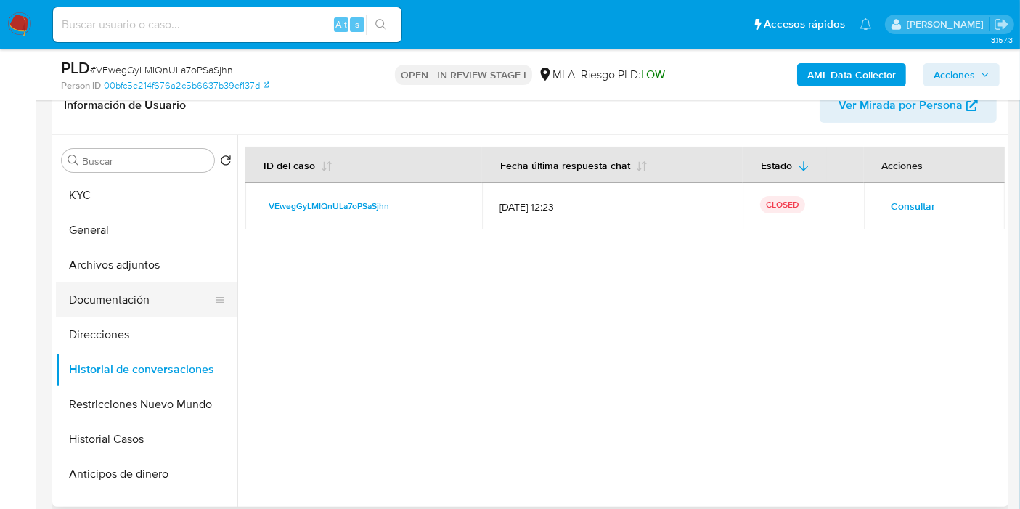
click at [145, 309] on button "Documentación" at bounding box center [141, 299] width 170 height 35
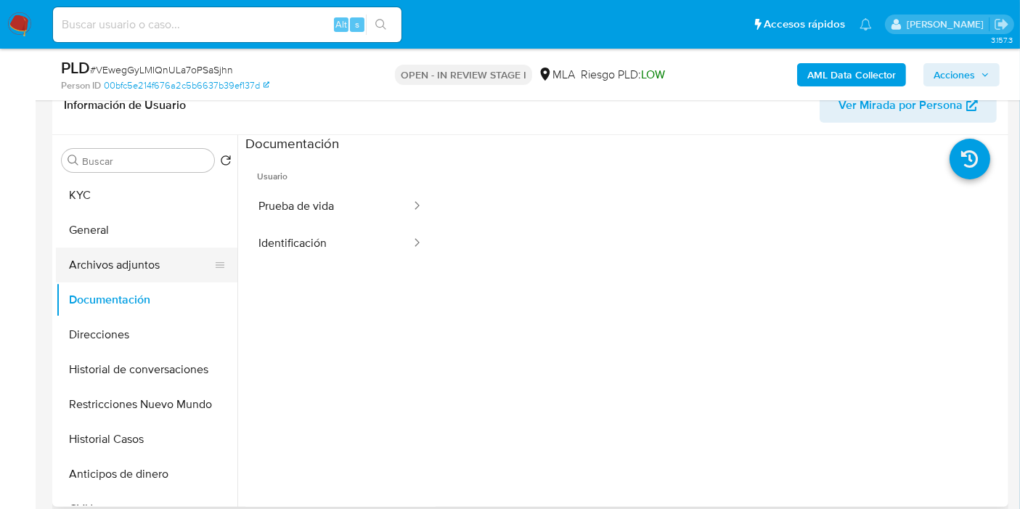
click at [164, 272] on button "Archivos adjuntos" at bounding box center [141, 265] width 170 height 35
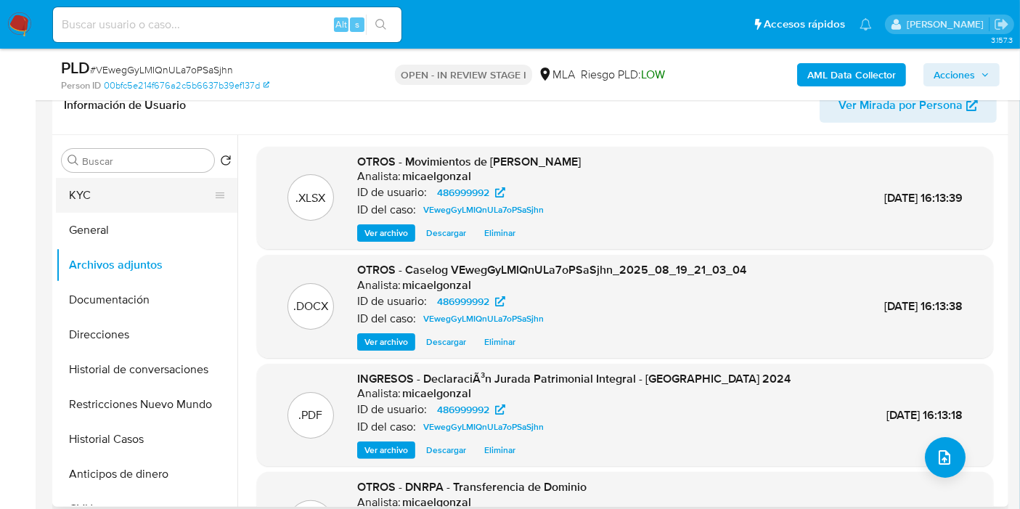
click at [184, 200] on button "KYC" at bounding box center [141, 195] width 170 height 35
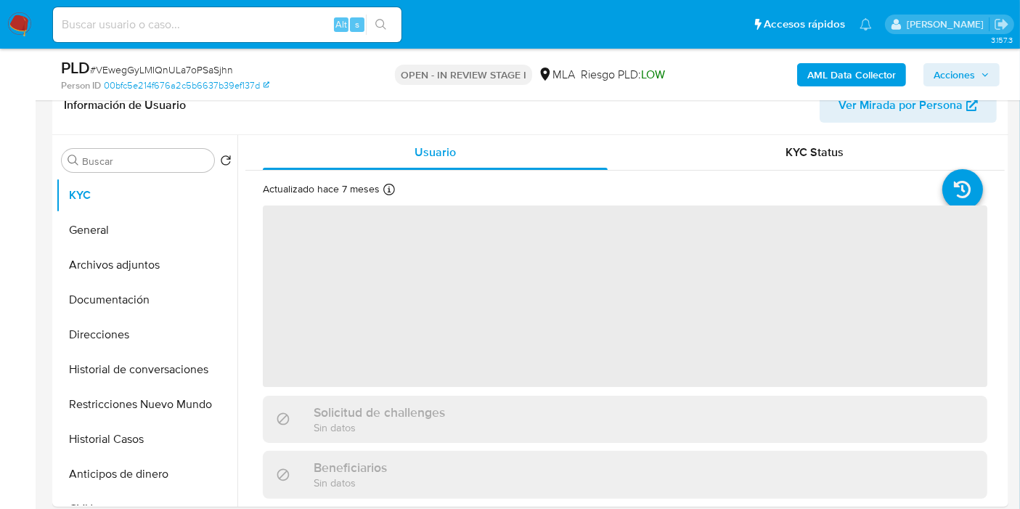
click at [977, 67] on span "Acciones" at bounding box center [962, 75] width 56 height 20
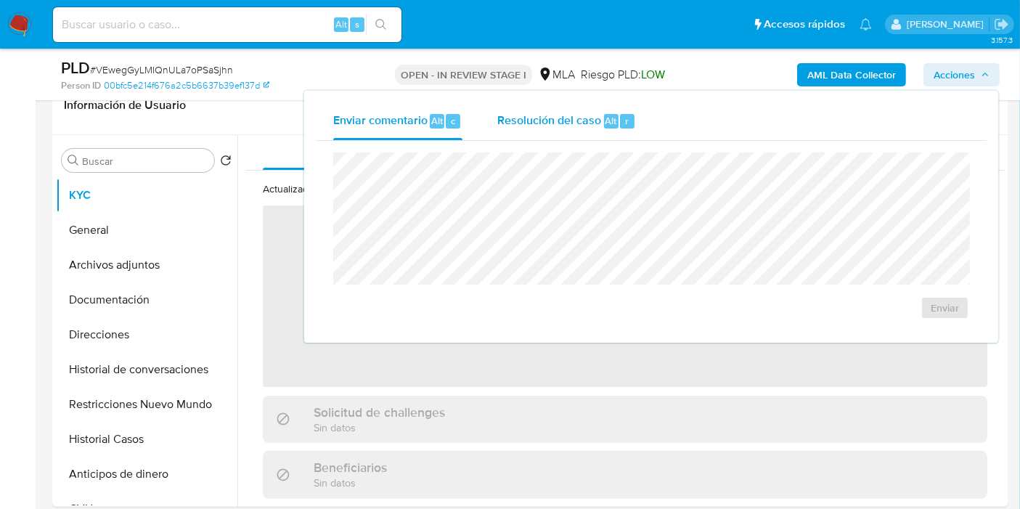
click at [608, 123] on span "Alt" at bounding box center [612, 121] width 12 height 14
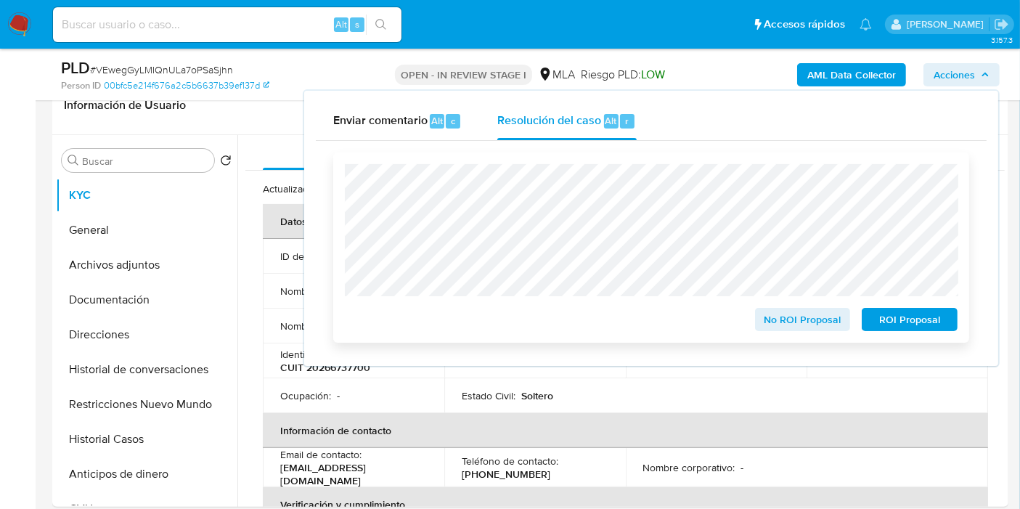
click at [788, 320] on span "No ROI Proposal" at bounding box center [803, 319] width 76 height 20
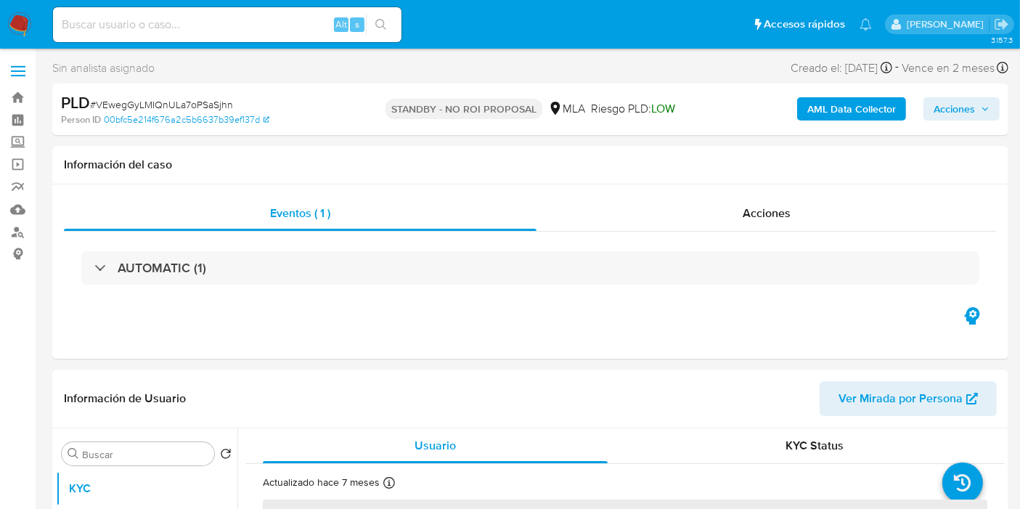
click at [17, 23] on img at bounding box center [19, 24] width 25 height 25
select select "10"
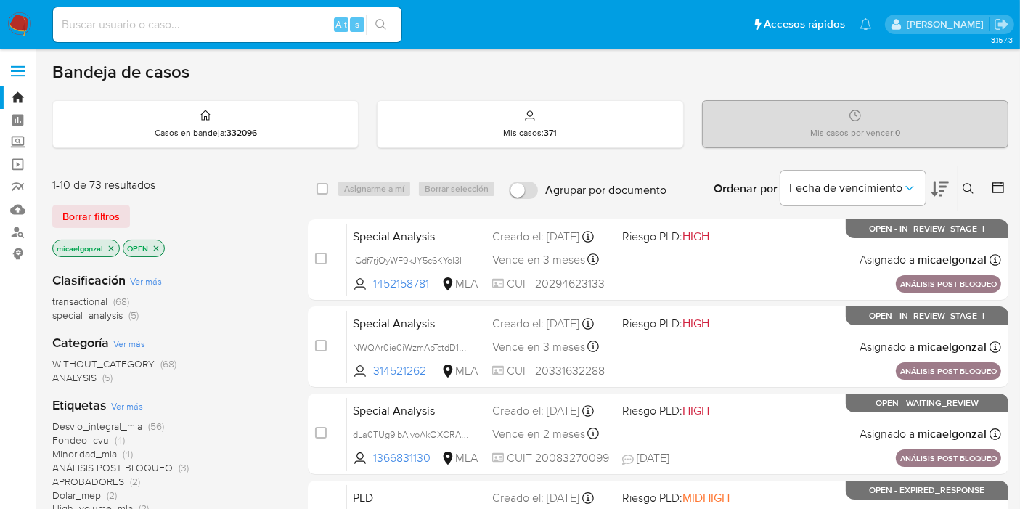
click at [201, 20] on input at bounding box center [227, 24] width 349 height 19
paste input "x5WrJTuup74KvrTYMbi3j7Ee"
type input "x5WrJTuup74KvrTYMbi3j7Ee"
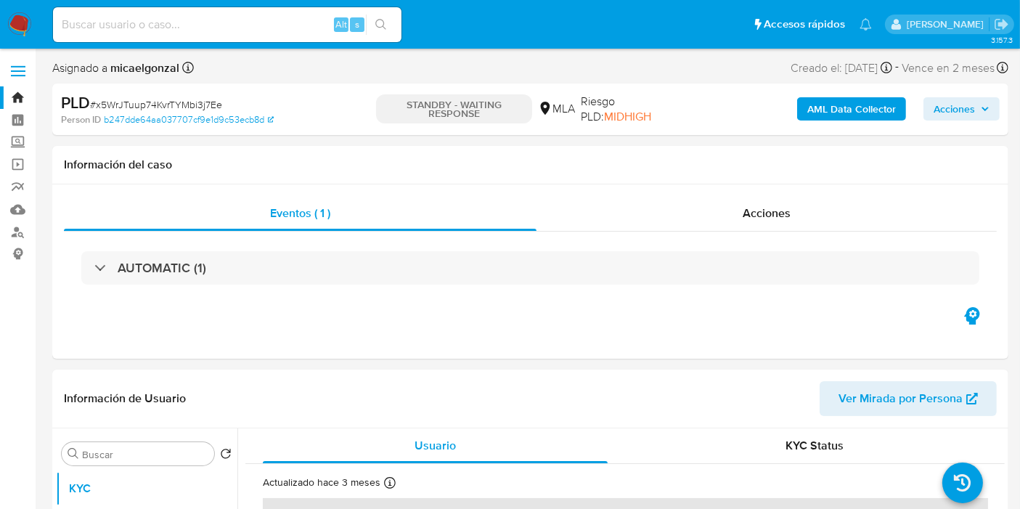
select select "10"
click at [191, 23] on input at bounding box center [227, 24] width 349 height 19
paste input "SmwDlvykKs459RuZtLGV5CFc"
type input "SmwDlvykKs459RuZtLGV5CFc"
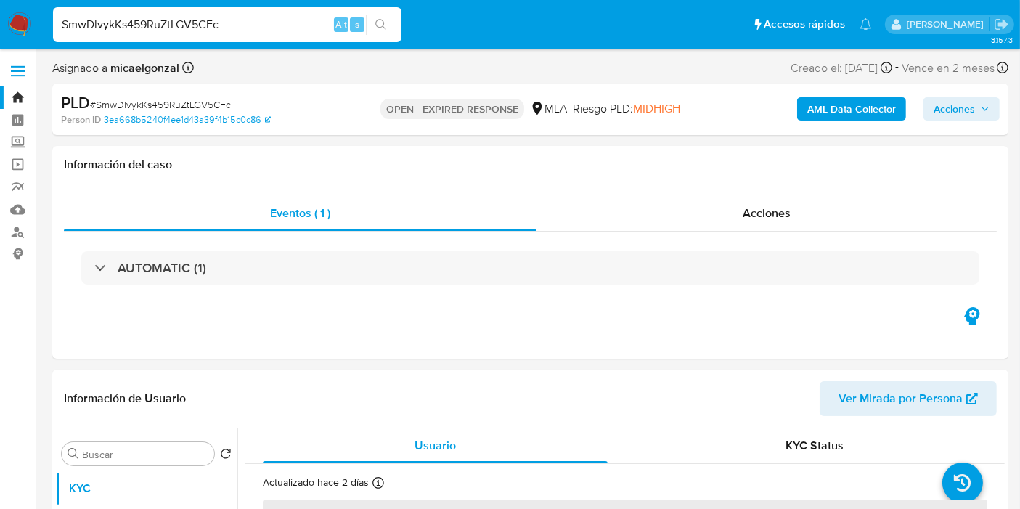
select select "10"
click at [168, 41] on div "SmwDlvykKs459RuZtLGV5CFc Alt s" at bounding box center [227, 24] width 349 height 35
click at [172, 35] on div "SmwDlvykKs459RuZtLGV5CFc Alt s" at bounding box center [227, 24] width 349 height 35
click at [180, 25] on input "SmwDlvykKs459RuZtLGV5CFc" at bounding box center [227, 24] width 349 height 19
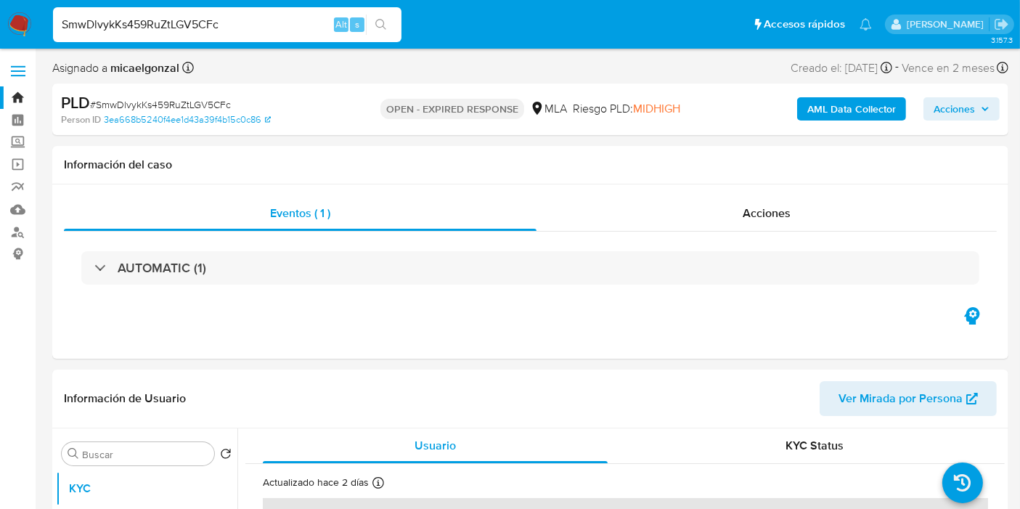
paste input "6uVZdOAZrI2VBl7NwodJY6Wf"
type input "6uVZdOAZrI2VBl7NwodJY6Wf"
select select "10"
click at [172, 16] on input "6uVZdOAZrI2VBl7NwodJY6Wf" at bounding box center [227, 24] width 349 height 19
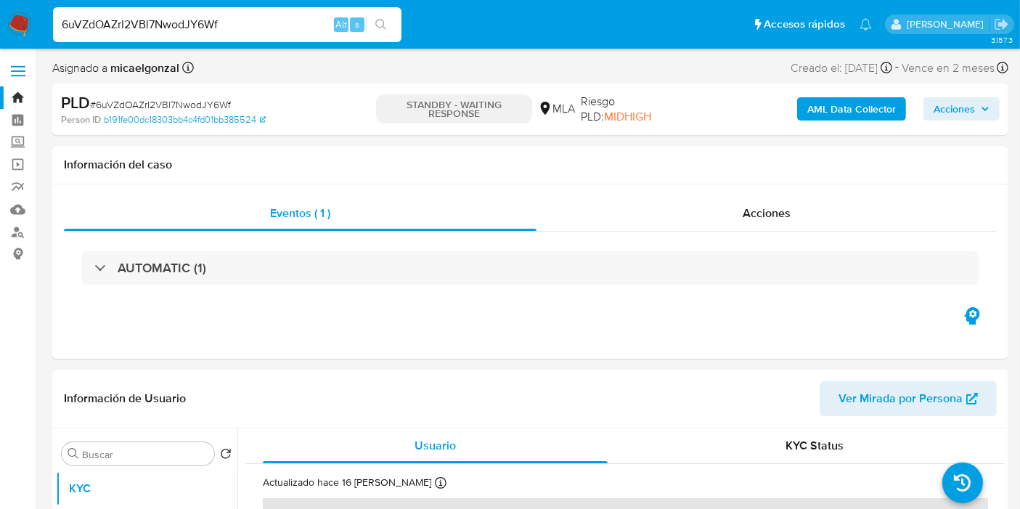
paste input "5ZmYyzAoxnsy7PRNPqzRcaXm"
type input "5ZmYyzAoxnsy7PRNPqzRcaXm"
select select "10"
click at [182, 23] on input "5ZmYyzAoxnsy7PRNPqzRcaXm" at bounding box center [227, 24] width 349 height 19
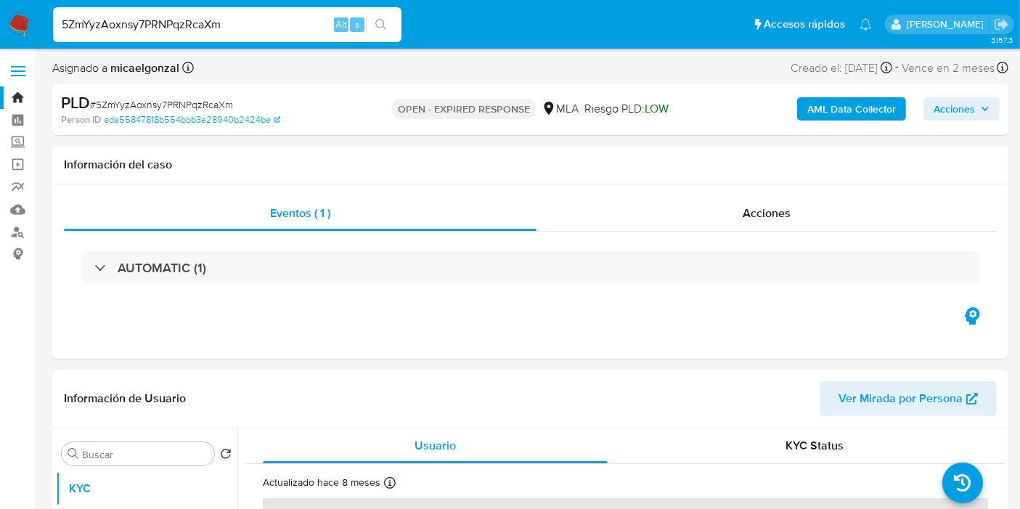
paste input "desp3X9eHvUFz0cJoqUTutvF"
type input "desp3X9eHvUFz0cJoqUTutvF"
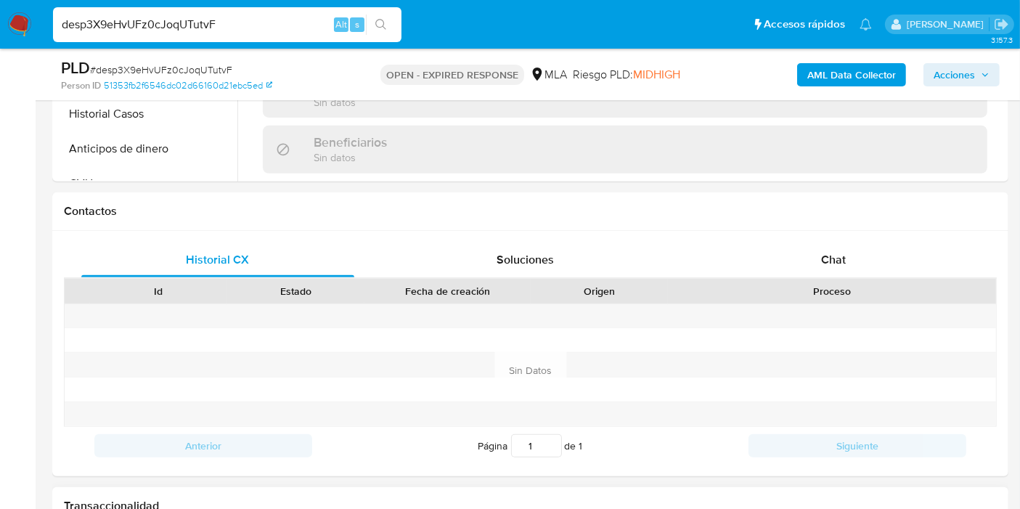
scroll to position [645, 0]
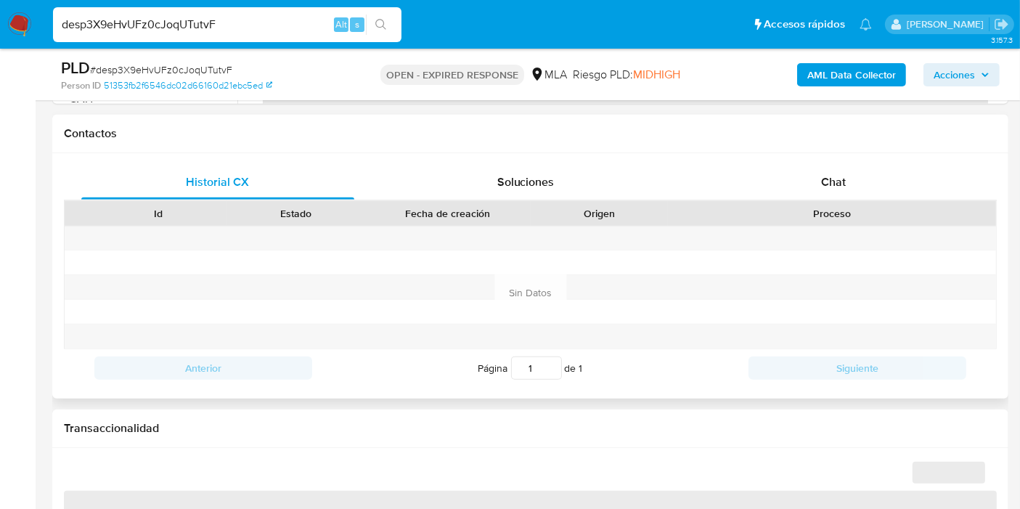
select select "10"
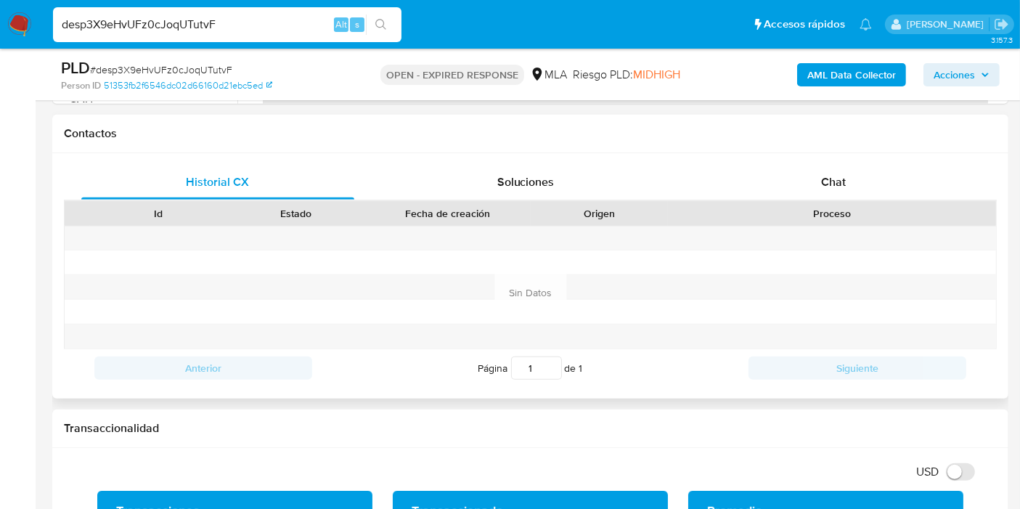
click at [875, 201] on div "Proceso" at bounding box center [832, 213] width 328 height 25
click at [875, 188] on div "Chat" at bounding box center [833, 182] width 273 height 35
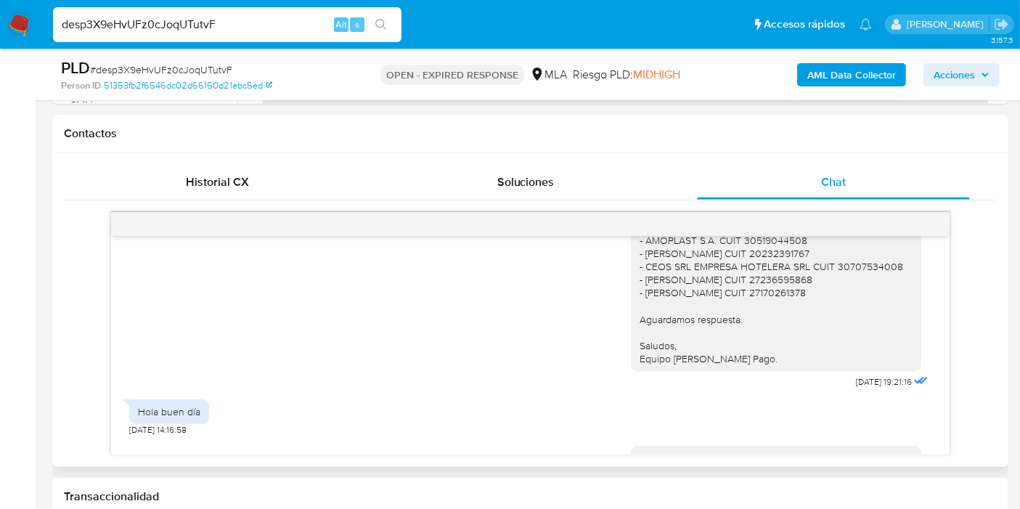
scroll to position [1114, 0]
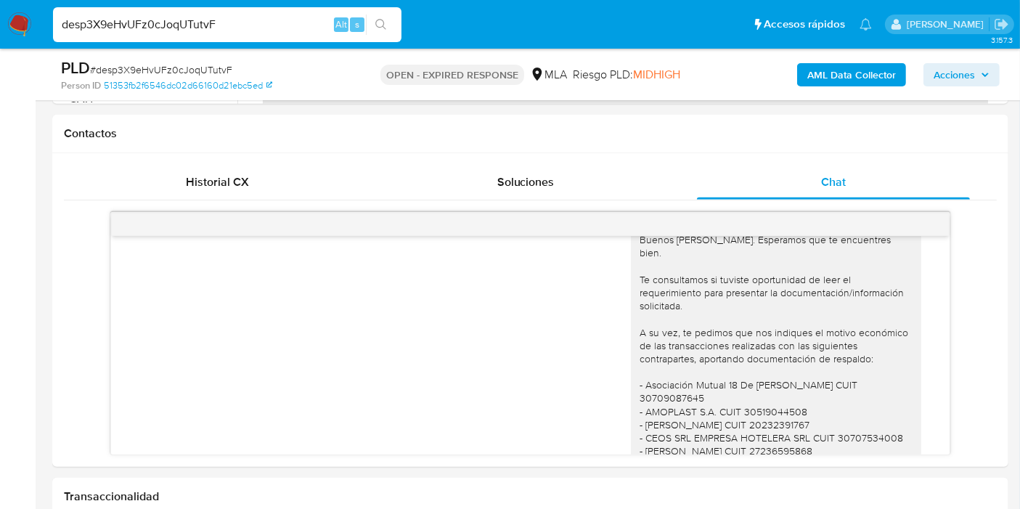
click at [15, 30] on img at bounding box center [19, 24] width 25 height 25
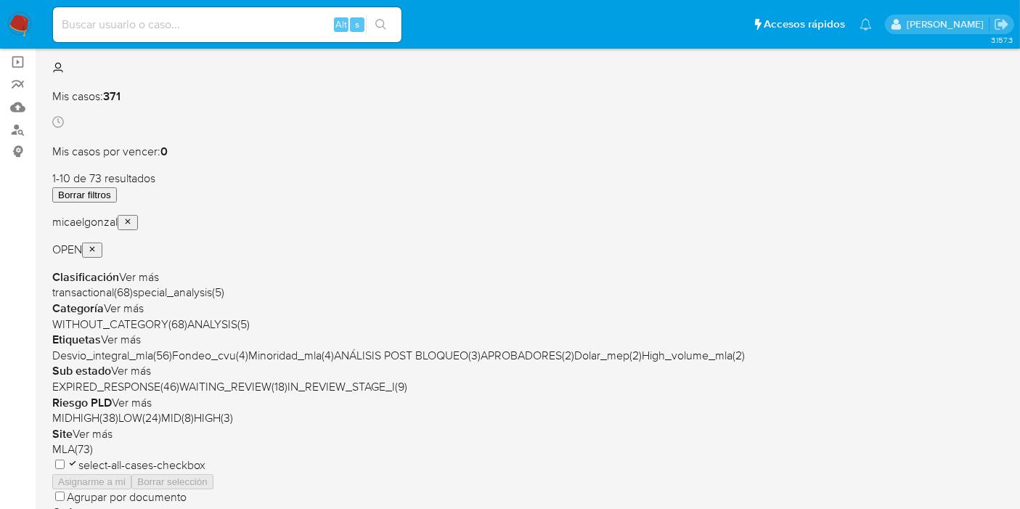
scroll to position [161, 0]
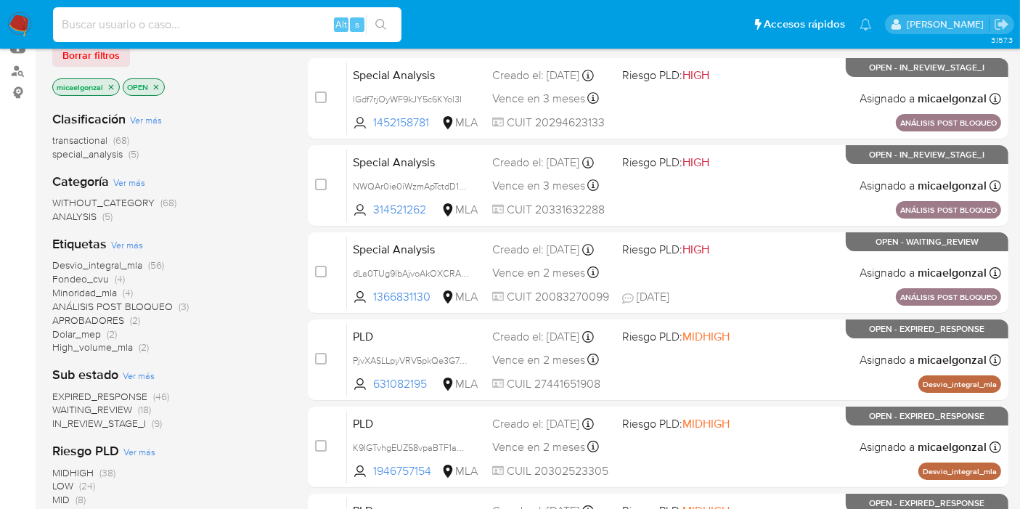
click at [262, 28] on input at bounding box center [227, 24] width 349 height 19
click at [94, 62] on span "Borrar filtros" at bounding box center [90, 55] width 57 height 20
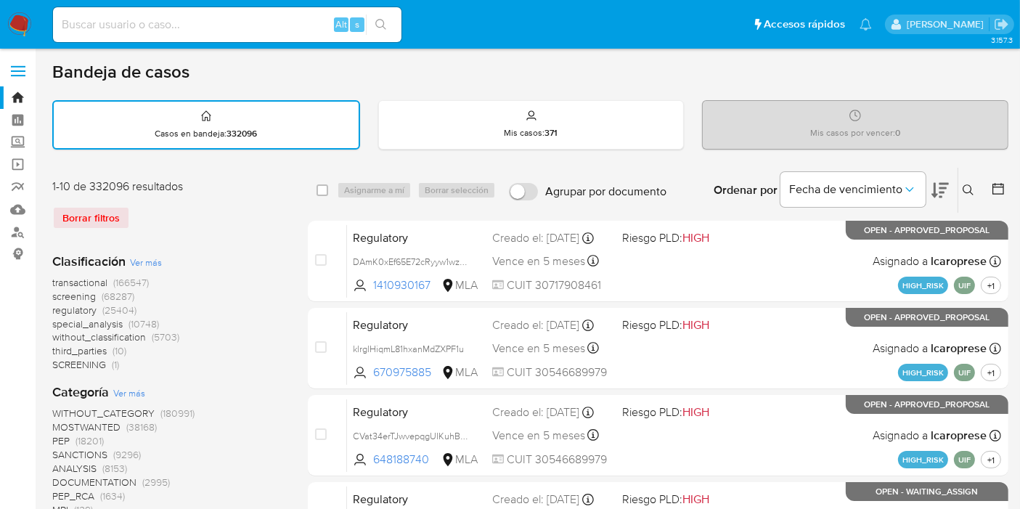
drag, startPoint x: 971, startPoint y: 183, endPoint x: 868, endPoint y: 231, distance: 113.7
click at [970, 184] on icon at bounding box center [969, 190] width 12 height 12
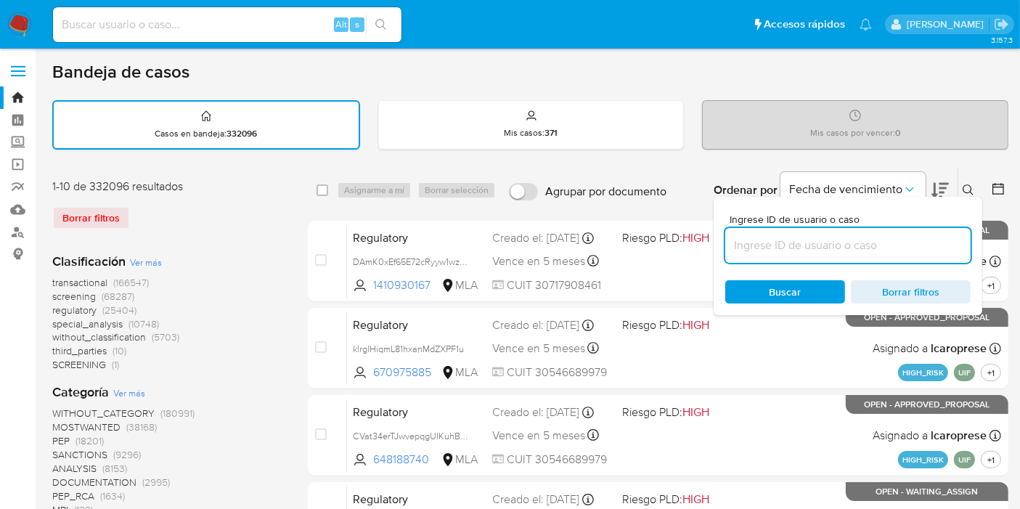
click at [829, 241] on input at bounding box center [847, 245] width 245 height 19
type input "desp3X9eHvUFz0cJoqUTutvF"
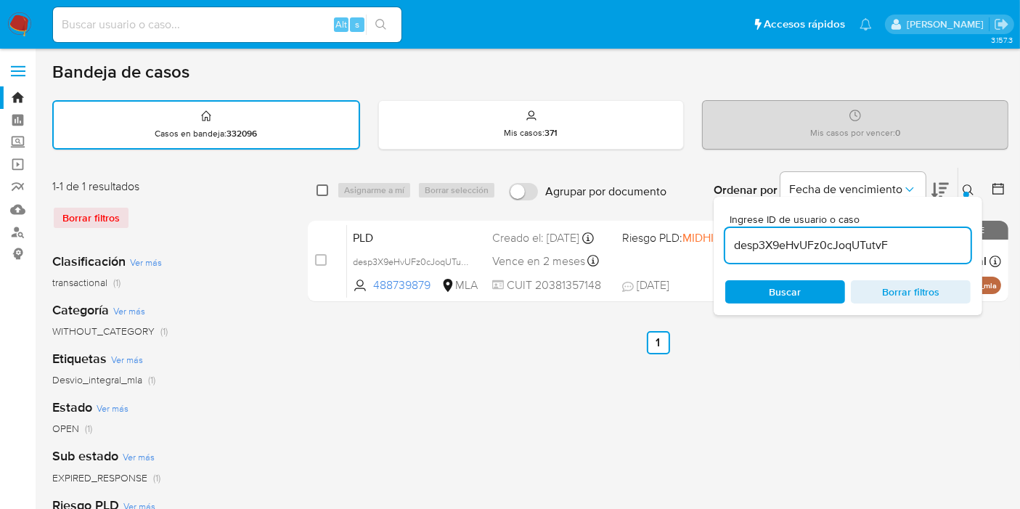
drag, startPoint x: 315, startPoint y: 198, endPoint x: 320, endPoint y: 191, distance: 8.3
click at [318, 195] on div "select-all-cases-checkbox Asignarme a mí Borrar selección Agrupar por documento…" at bounding box center [658, 190] width 701 height 45
click at [321, 190] on input "checkbox" at bounding box center [323, 190] width 12 height 12
checkbox input "true"
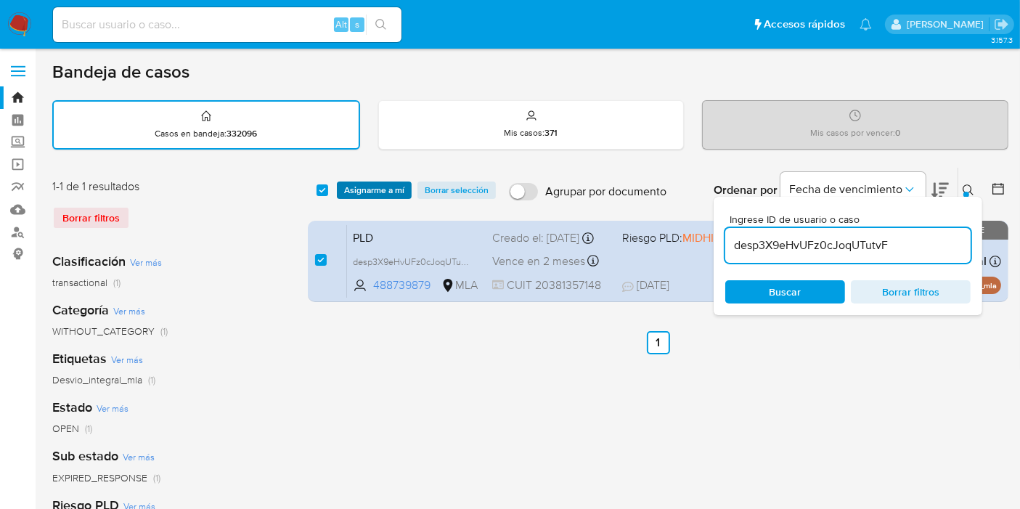
click at [371, 192] on span "Asignarme a mí" at bounding box center [374, 190] width 60 height 15
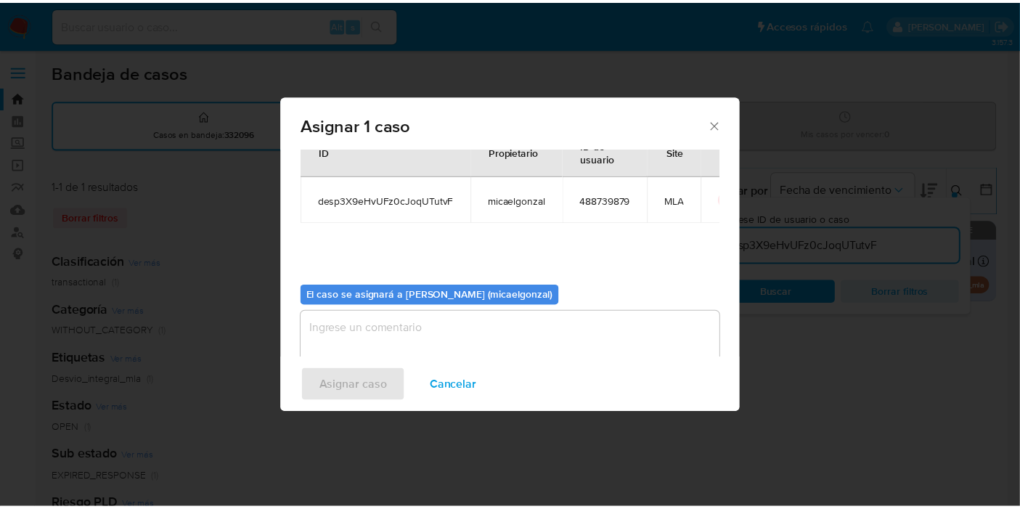
scroll to position [74, 0]
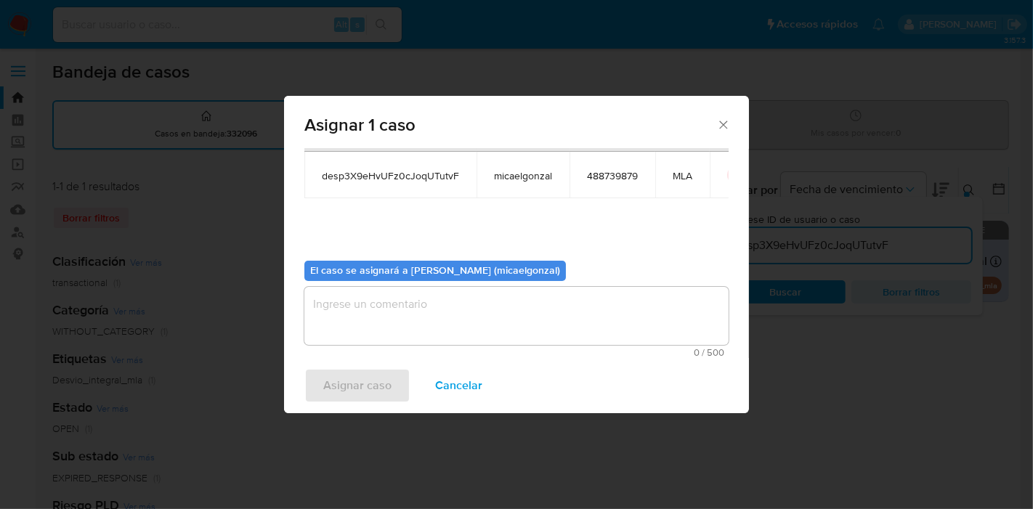
click at [364, 298] on textarea "assign-modal" at bounding box center [516, 316] width 424 height 58
click at [342, 386] on span "Asignar caso" at bounding box center [357, 386] width 68 height 32
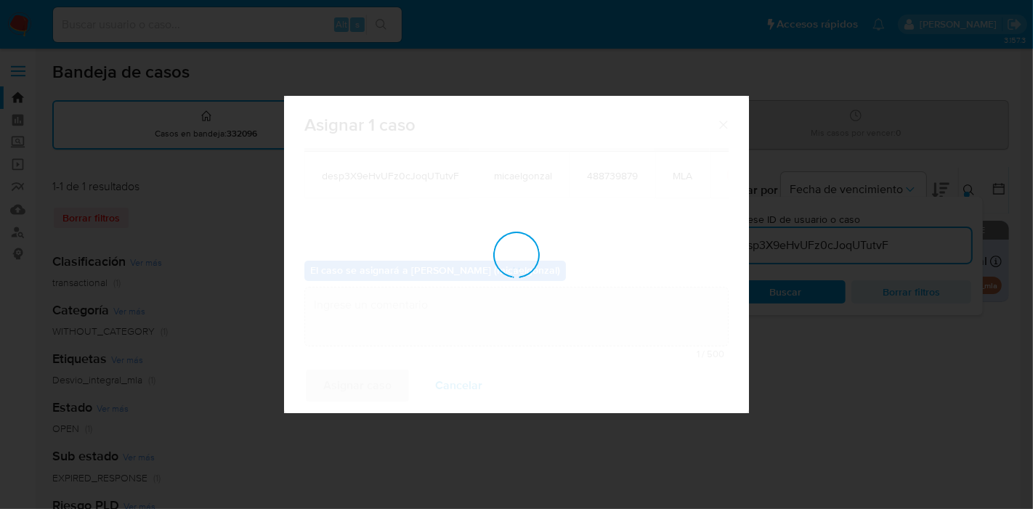
checkbox input "false"
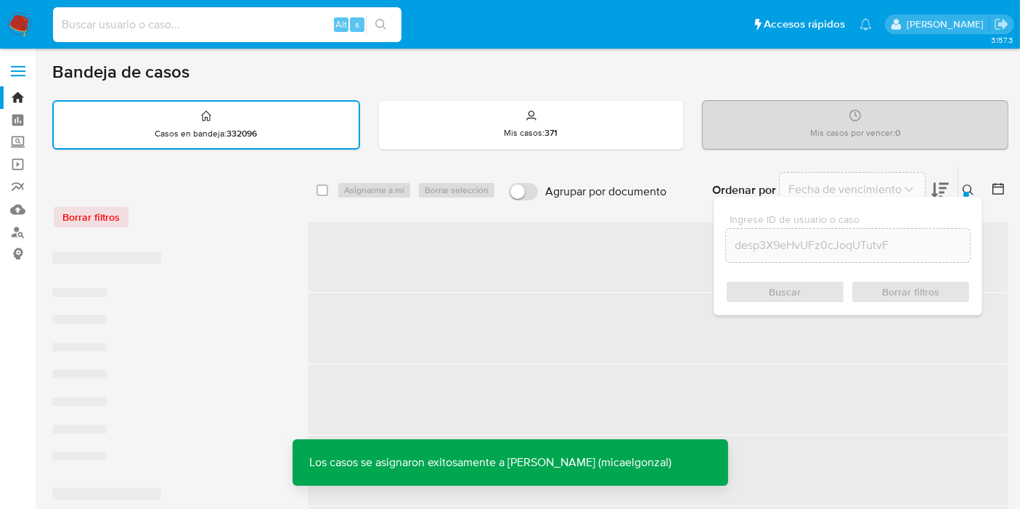
click at [201, 23] on input at bounding box center [227, 24] width 349 height 19
paste input "desp3X9eHvUFz0cJoqUTutvF"
type input "desp3X9eHvUFz0cJoqUTutvF"
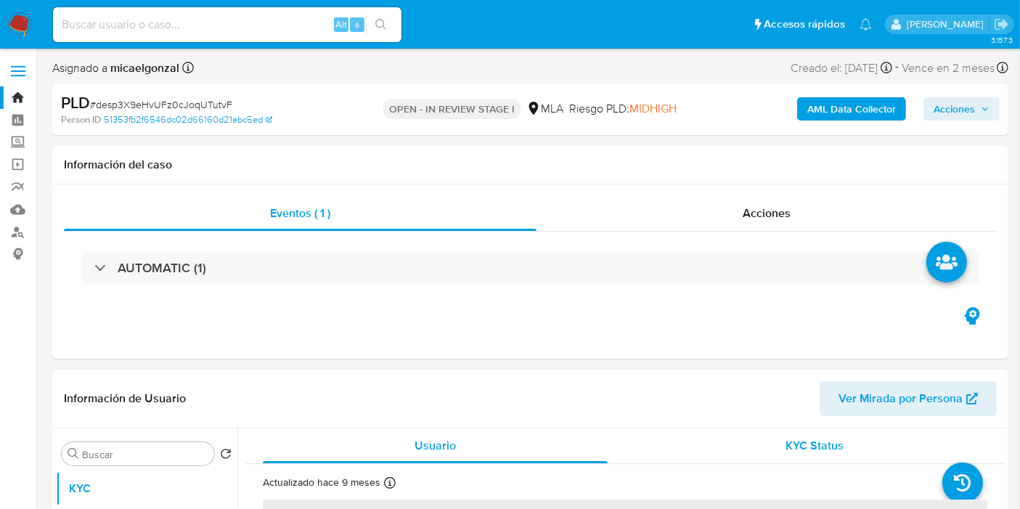
select select "10"
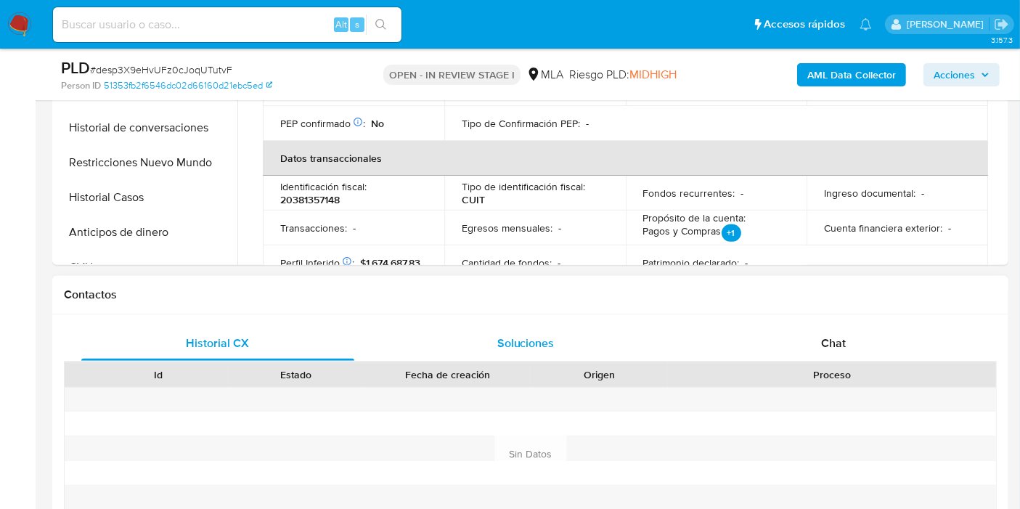
scroll to position [322, 0]
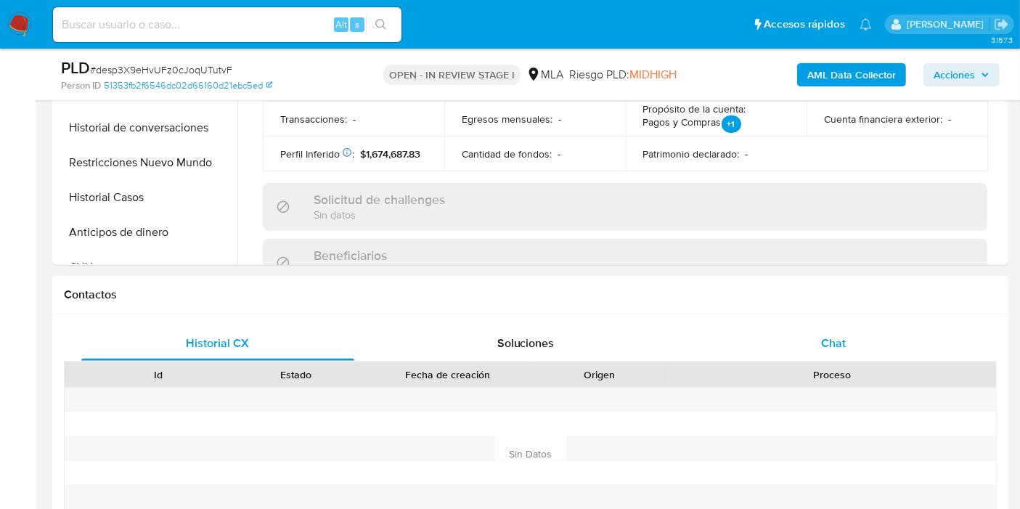
click at [874, 341] on div "Chat" at bounding box center [833, 343] width 273 height 35
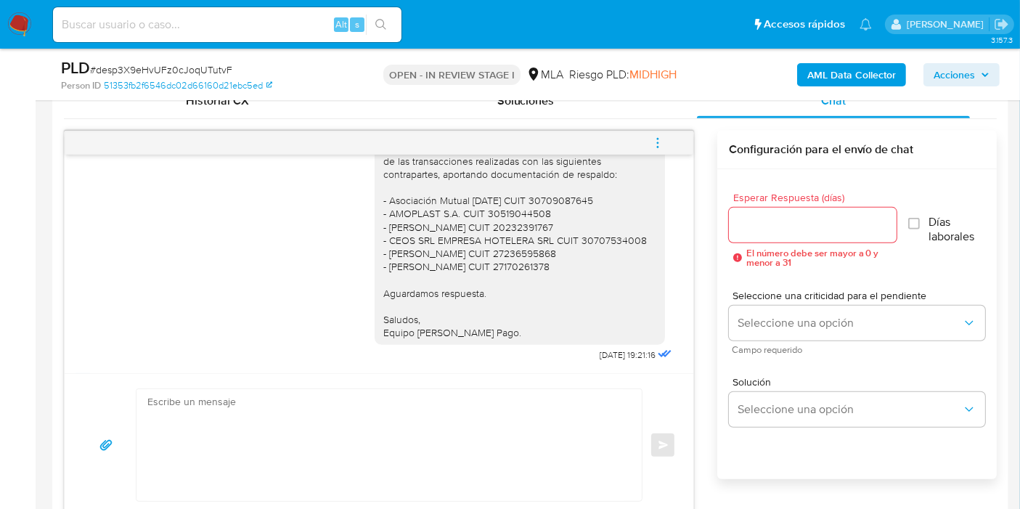
scroll to position [1195, 0]
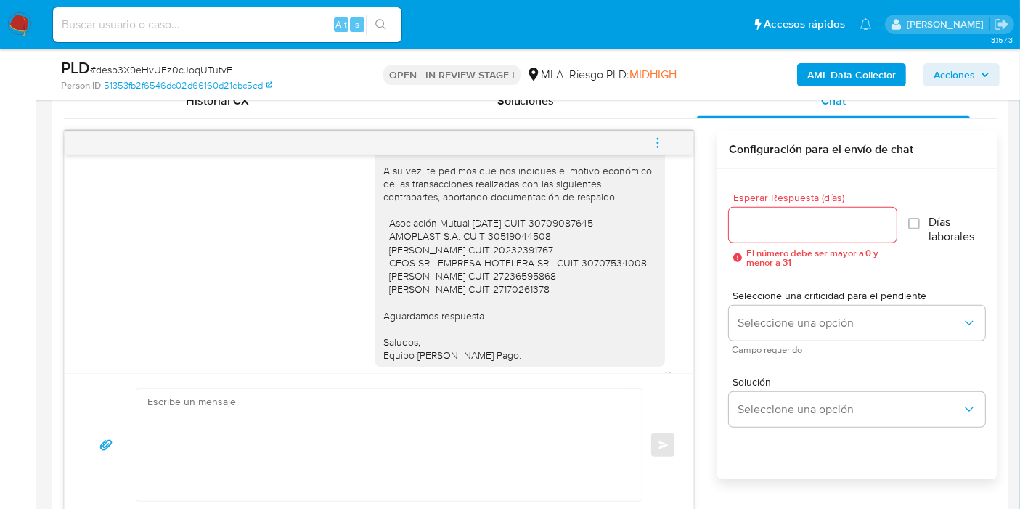
click at [383, 196] on div "Buenos días, Brian. Esperamos que te encuentres bien. Te consultamos si tuviste…" at bounding box center [519, 216] width 273 height 290
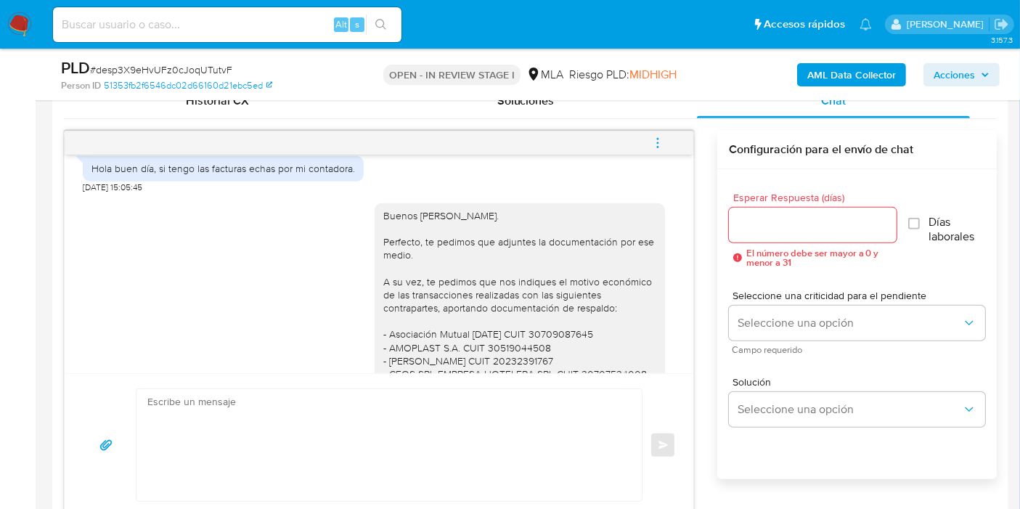
scroll to position [1840, 0]
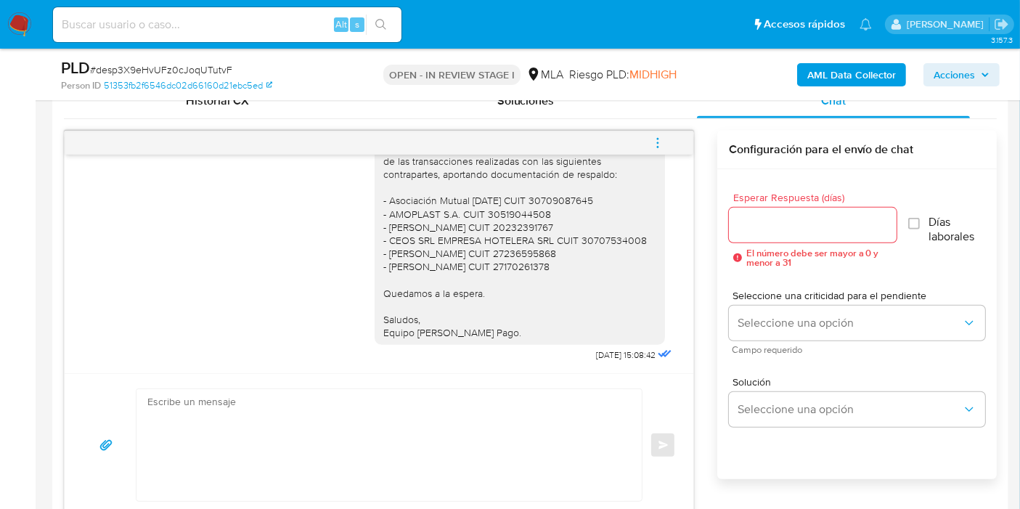
click at [643, 139] on button "menu-action" at bounding box center [658, 143] width 48 height 35
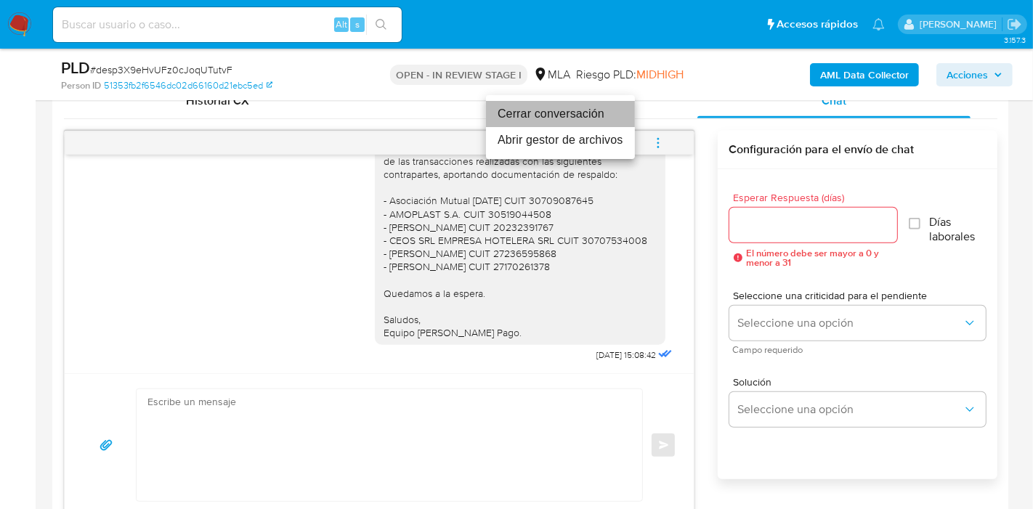
click at [574, 117] on li "Cerrar conversación" at bounding box center [560, 114] width 149 height 26
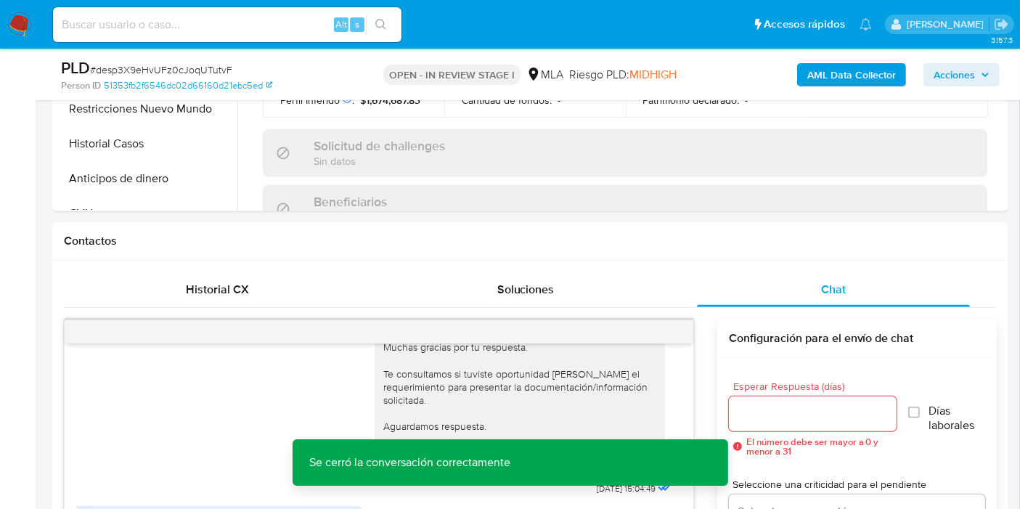
scroll to position [403, 0]
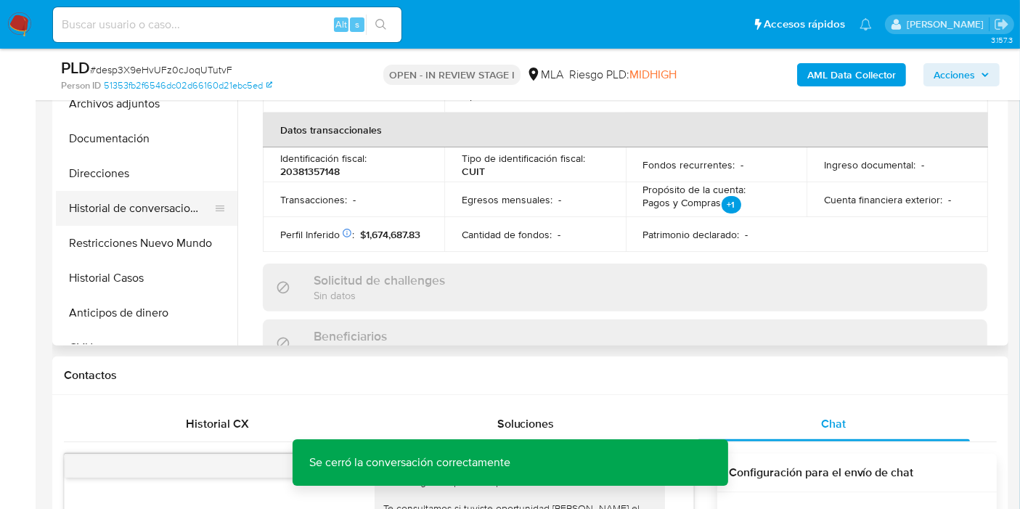
click at [181, 200] on button "Historial de conversaciones" at bounding box center [141, 208] width 170 height 35
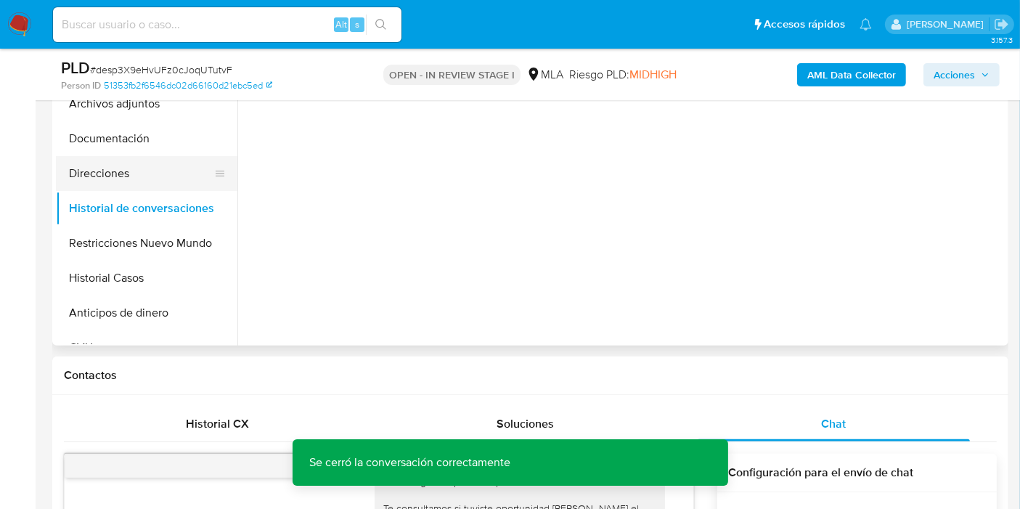
click at [171, 158] on button "Direcciones" at bounding box center [141, 173] width 170 height 35
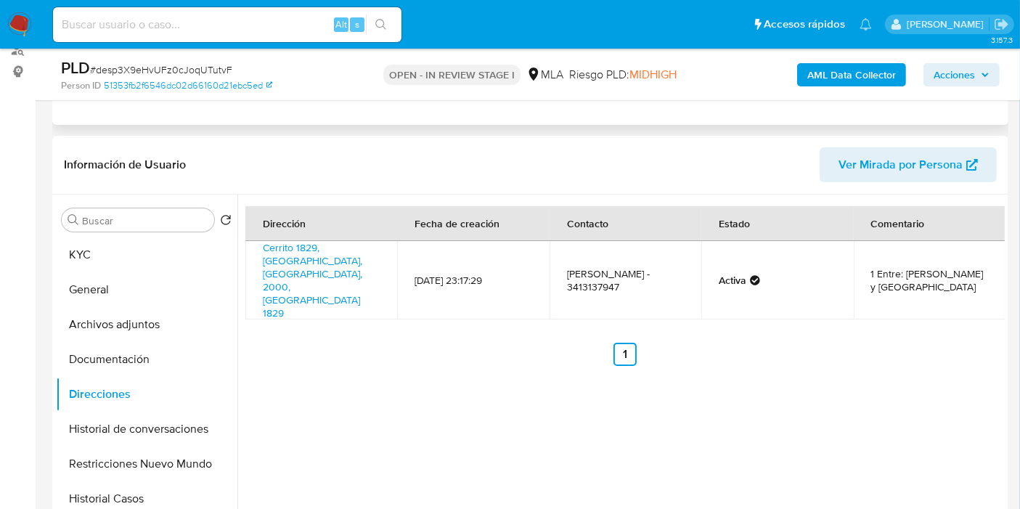
scroll to position [81, 0]
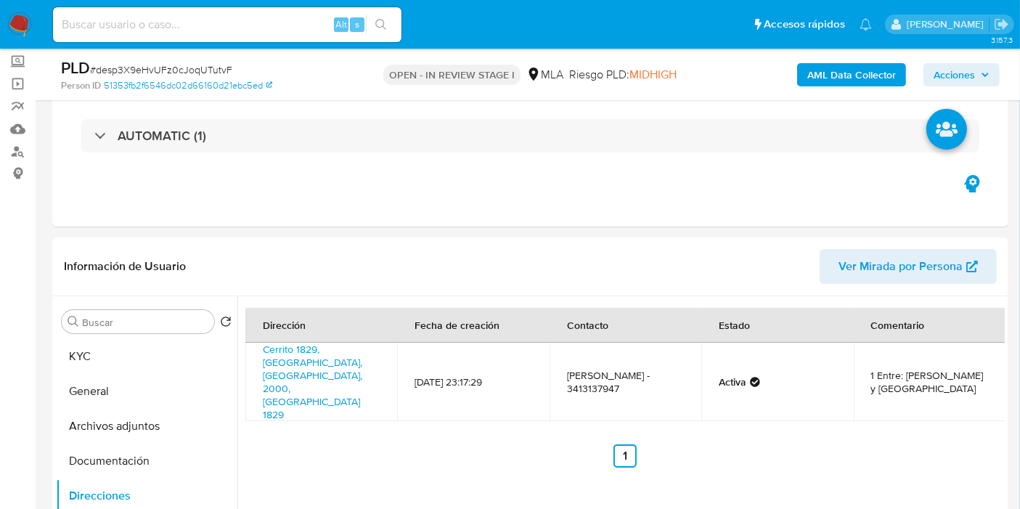
click at [24, 15] on img at bounding box center [19, 24] width 25 height 25
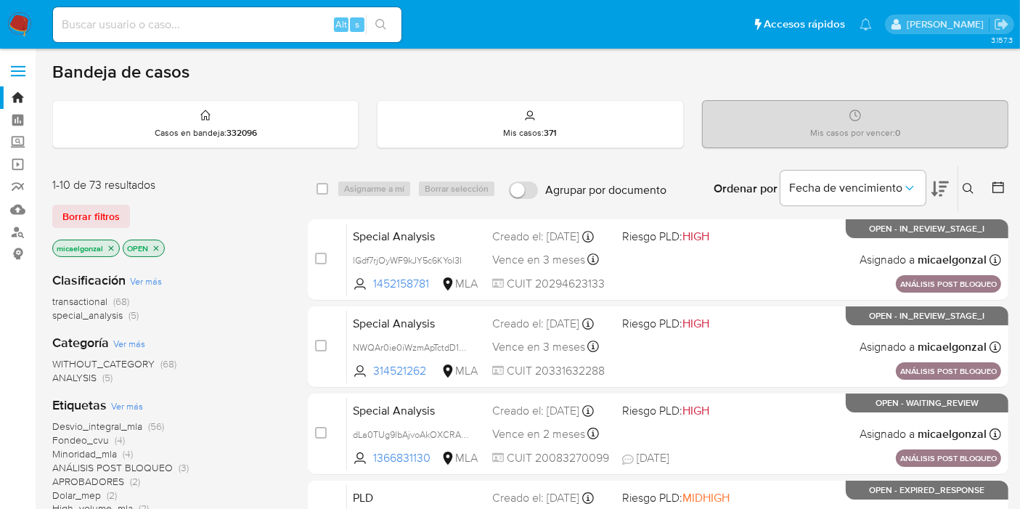
click at [211, 29] on input at bounding box center [227, 24] width 349 height 19
paste input "I7bjjrLTn91k5La8TlJ855b9"
type input "I7bjjrLTn91k5La8TlJ855b9"
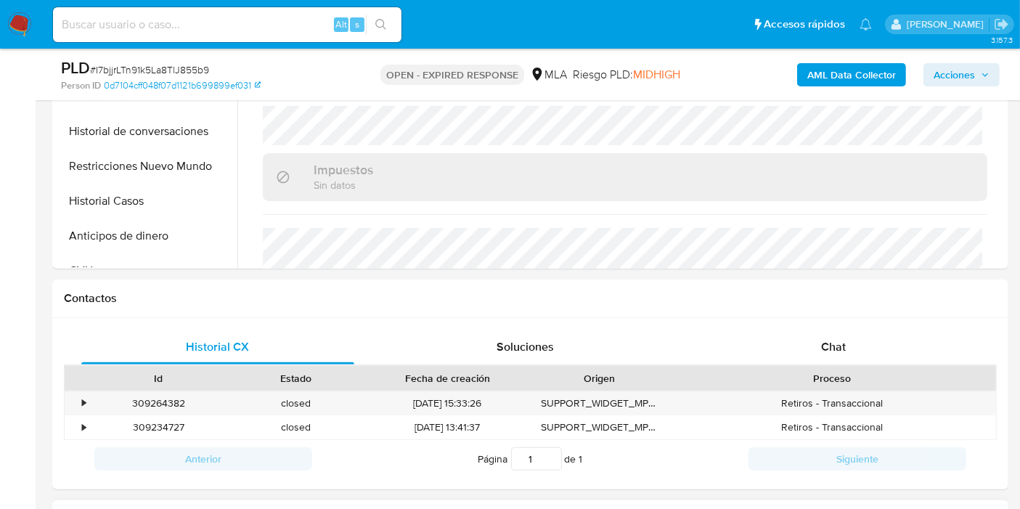
scroll to position [564, 0]
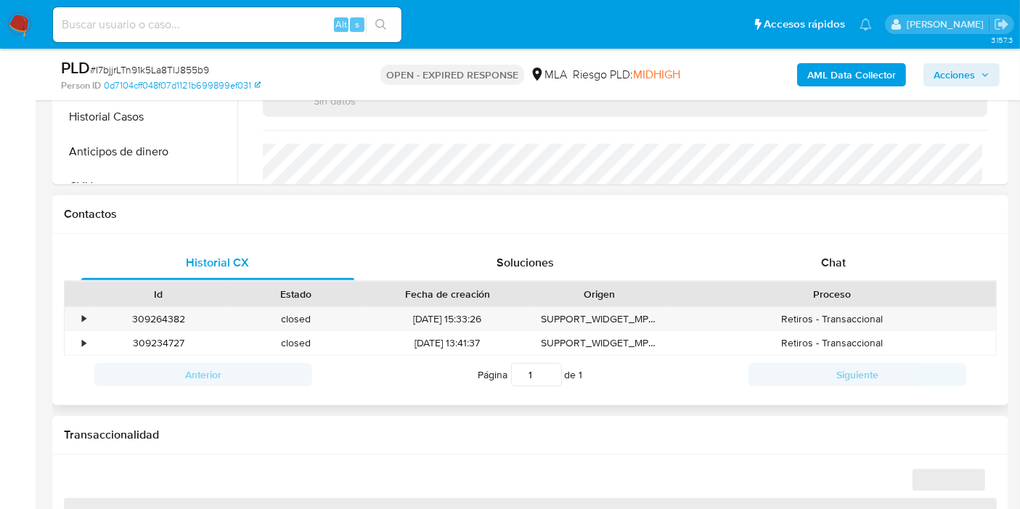
click at [915, 234] on div "Historial CX Soluciones Chat Id Estado Fecha de creación Origen Proceso • 30926…" at bounding box center [530, 320] width 956 height 172
click at [902, 243] on div "Historial CX Soluciones Chat Id Estado Fecha de creación Origen Proceso • 30926…" at bounding box center [530, 320] width 956 height 172
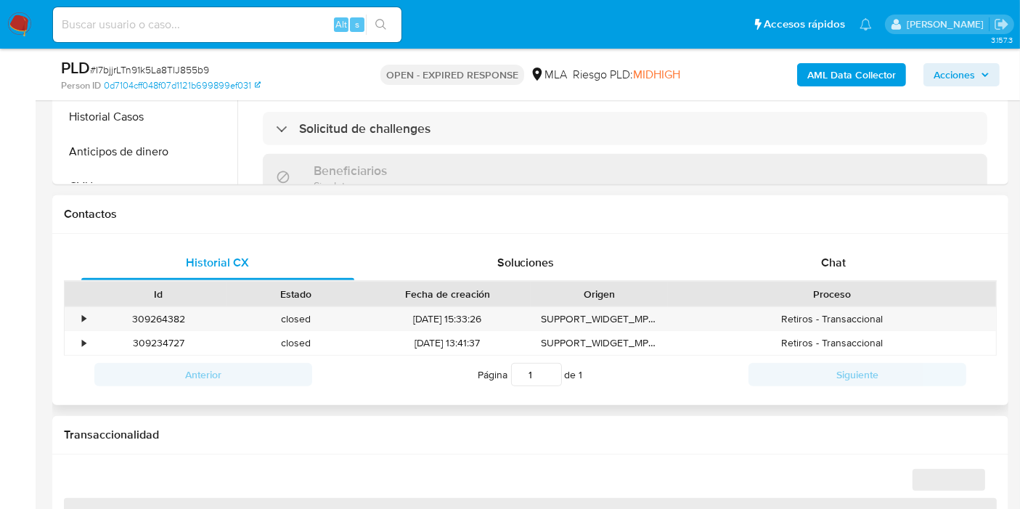
scroll to position [651, 0]
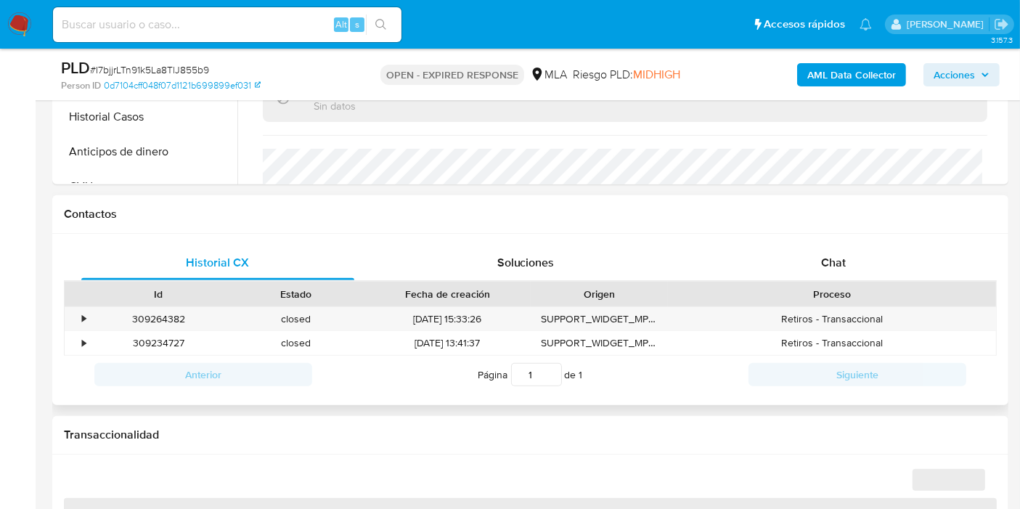
select select "10"
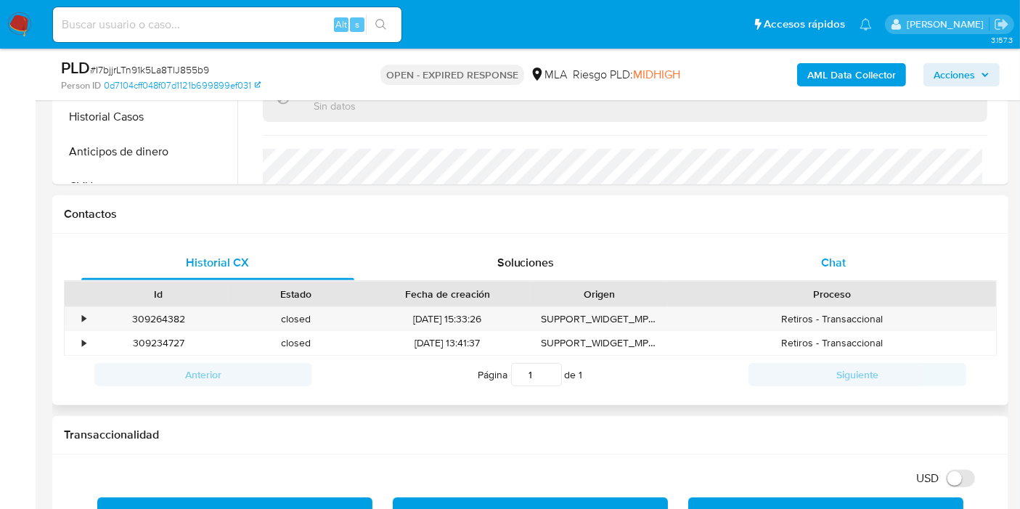
click at [892, 248] on div "Chat" at bounding box center [833, 262] width 273 height 35
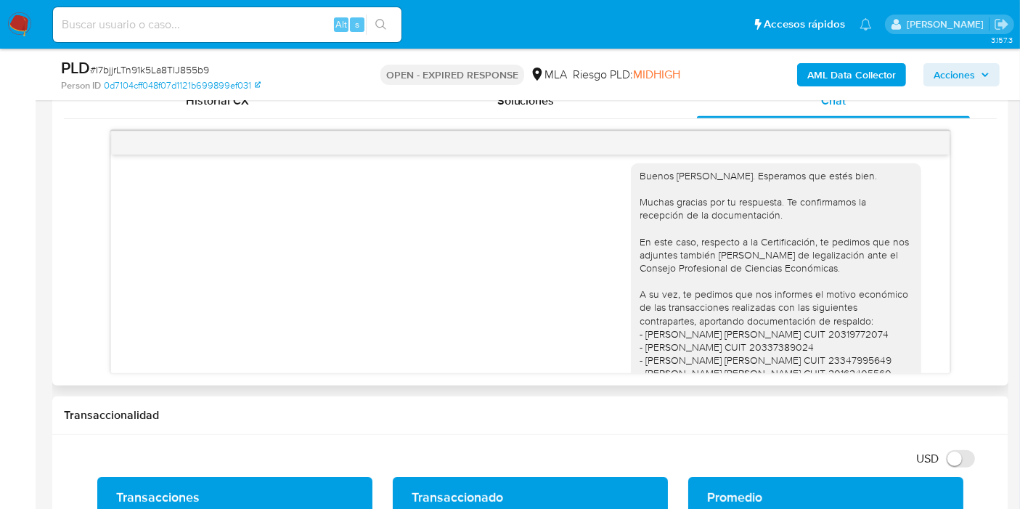
scroll to position [1232, 0]
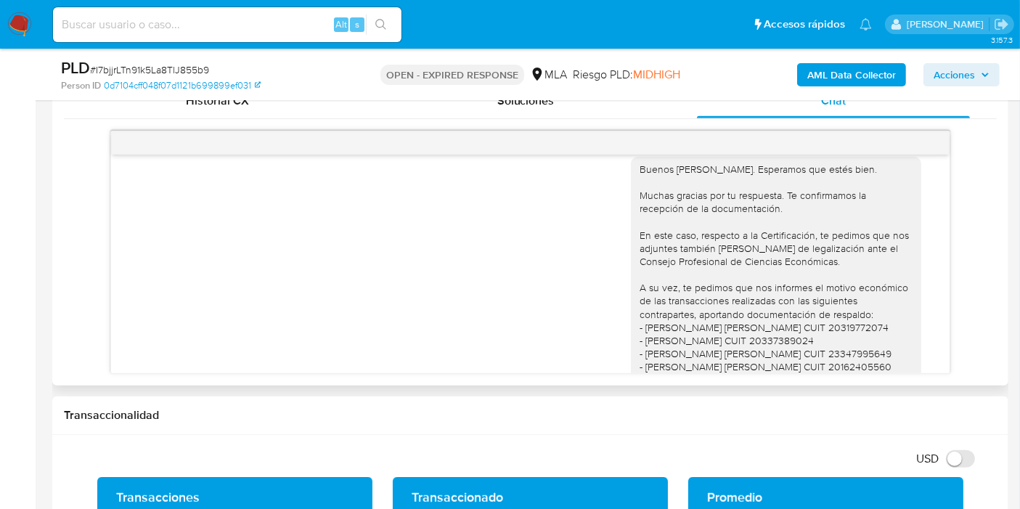
drag, startPoint x: 890, startPoint y: 200, endPoint x: 892, endPoint y: 192, distance: 8.8
click at [891, 199] on div "Buenos días, Iván. Esperamos que estés bien. Muchas gracias por tu respuesta. T…" at bounding box center [776, 315] width 273 height 304
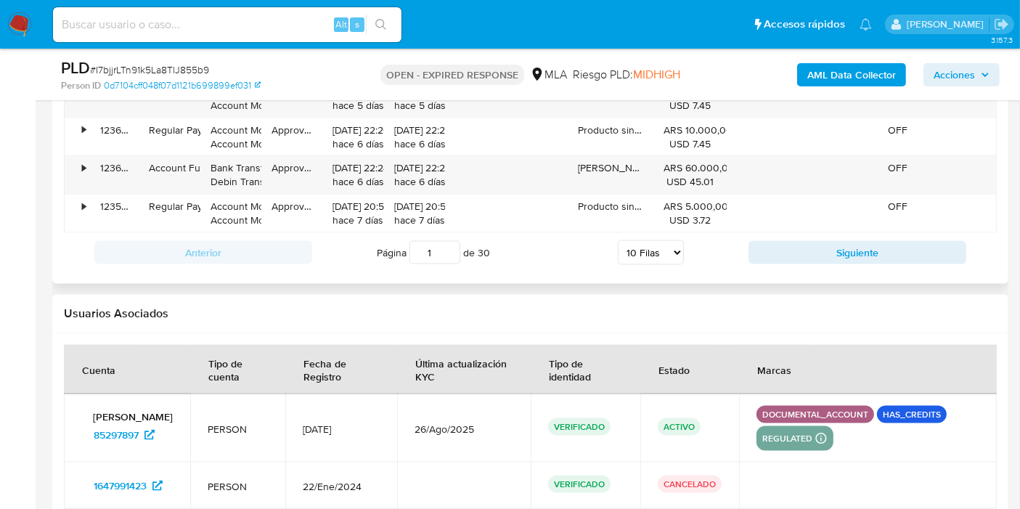
scroll to position [2097, 0]
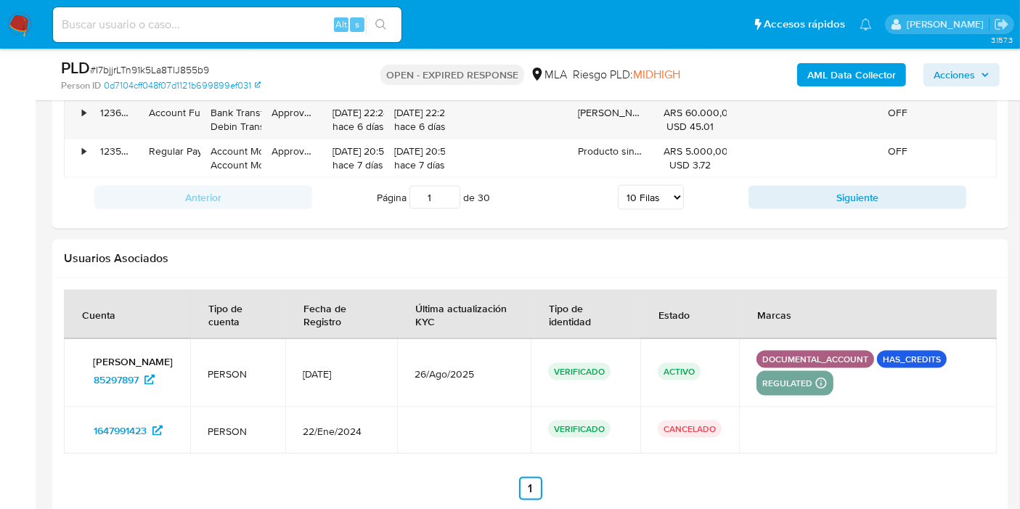
click at [248, 37] on div "Alt s" at bounding box center [227, 24] width 349 height 35
drag, startPoint x: 249, startPoint y: 36, endPoint x: 256, endPoint y: 17, distance: 20.0
click at [256, 17] on div "Alt s" at bounding box center [227, 24] width 349 height 35
click at [256, 17] on input at bounding box center [227, 24] width 349 height 19
paste input "5ZmYyzAoxnsy7PRNPqzRcaXm"
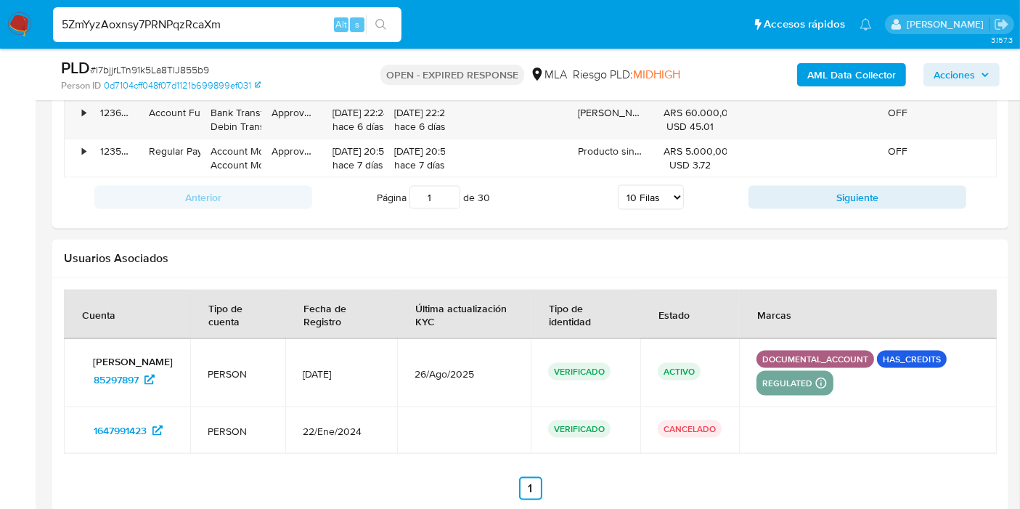
type input "5ZmYyzAoxnsy7PRNPqzRcaXm"
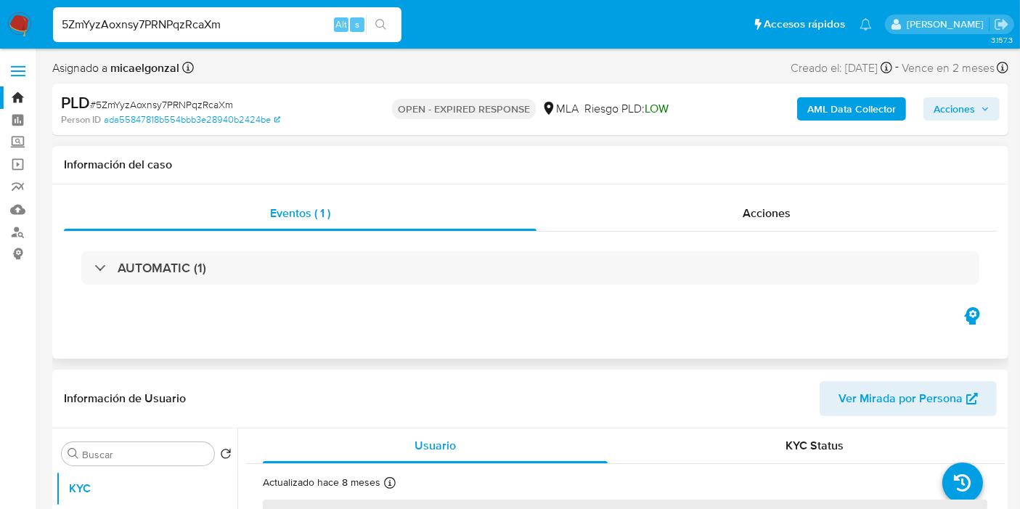
scroll to position [322, 0]
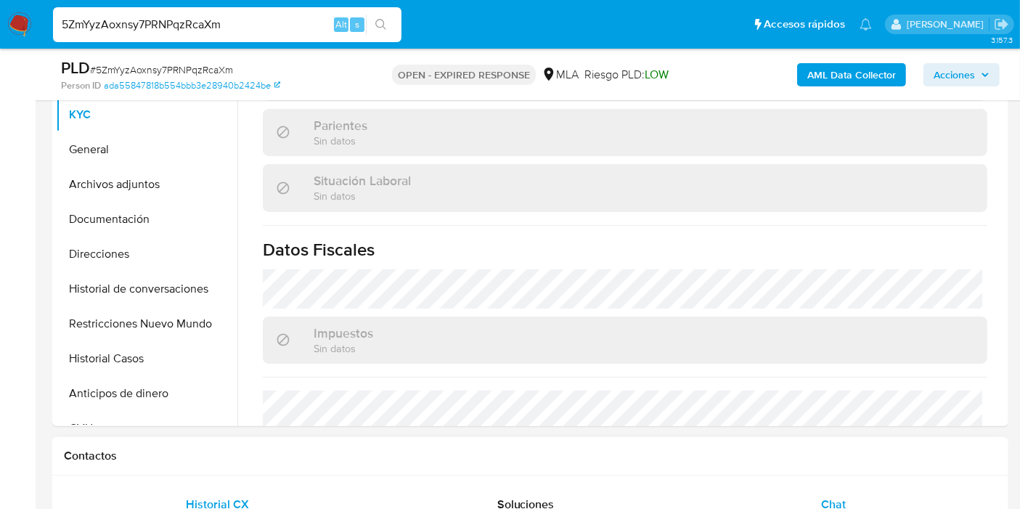
click at [819, 495] on div "Chat" at bounding box center [833, 504] width 273 height 35
select select "10"
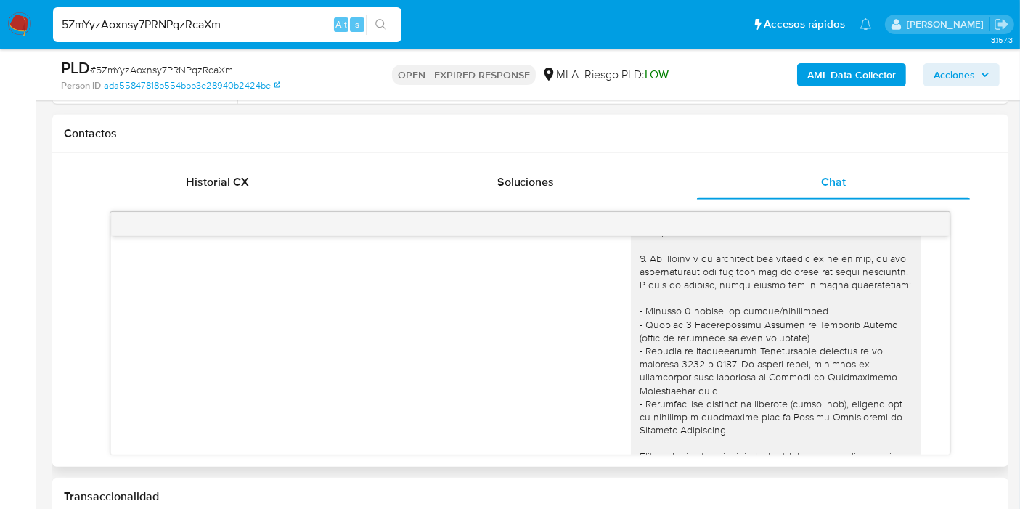
scroll to position [0, 0]
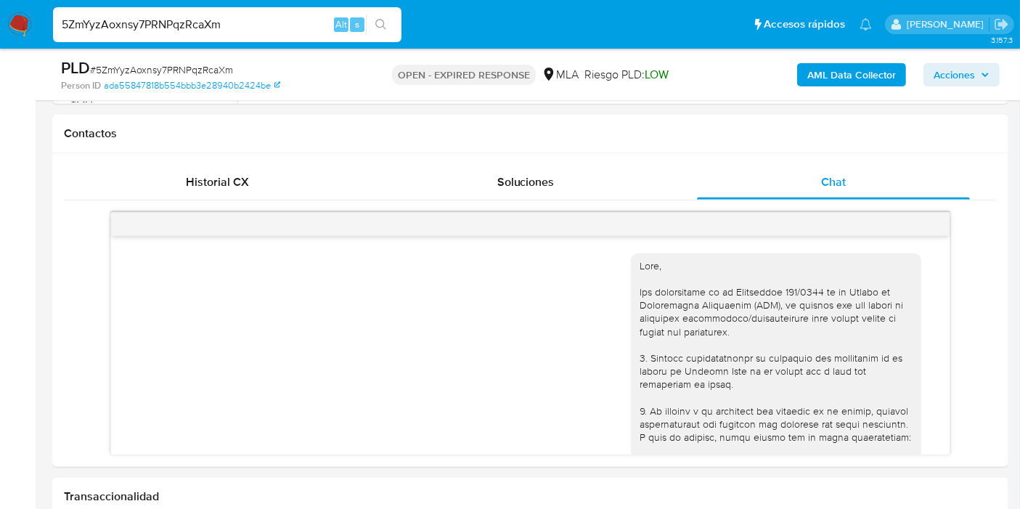
click at [33, 22] on nav "Pausado Ver notificaciones 5ZmYyzAoxnsy7PRNPqzRcaXm Alt s Accesos rápidos Presi…" at bounding box center [510, 24] width 1020 height 49
click at [18, 21] on img at bounding box center [19, 24] width 25 height 25
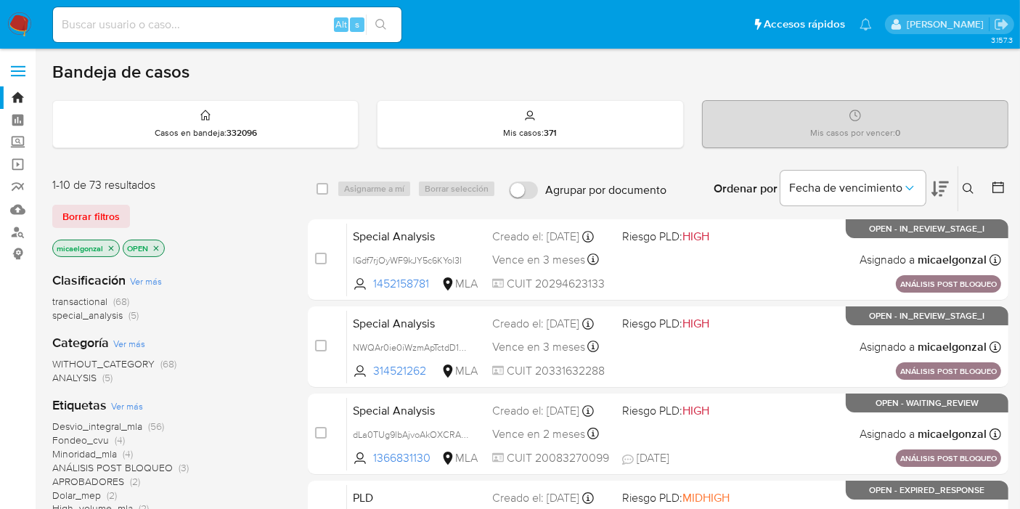
click at [258, 9] on div "Alt s" at bounding box center [227, 24] width 349 height 35
click at [251, 22] on input at bounding box center [227, 24] width 349 height 19
paste input "C0xctjH0s5nY1kzo80o44n1t"
type input "C0xctjH0s5nY1kzo80o44n1t"
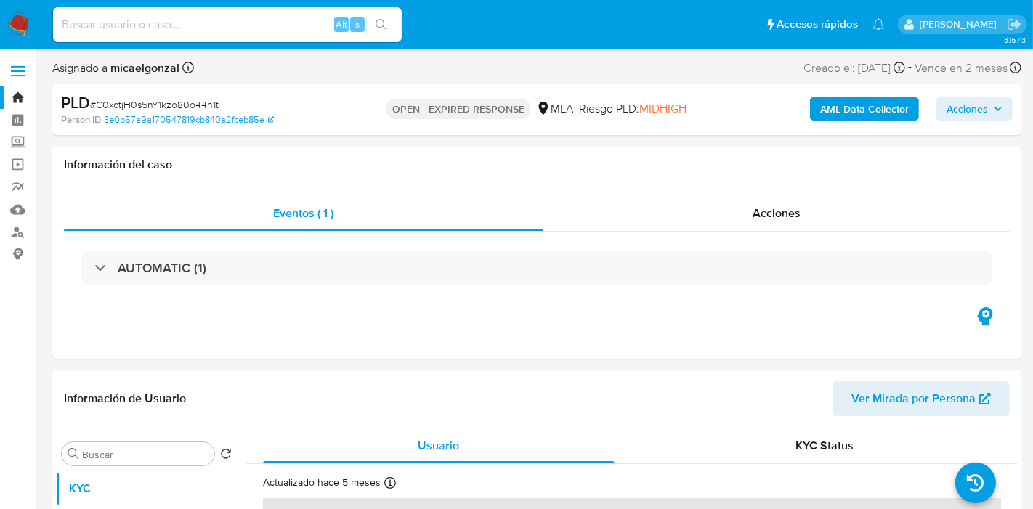
select select "10"
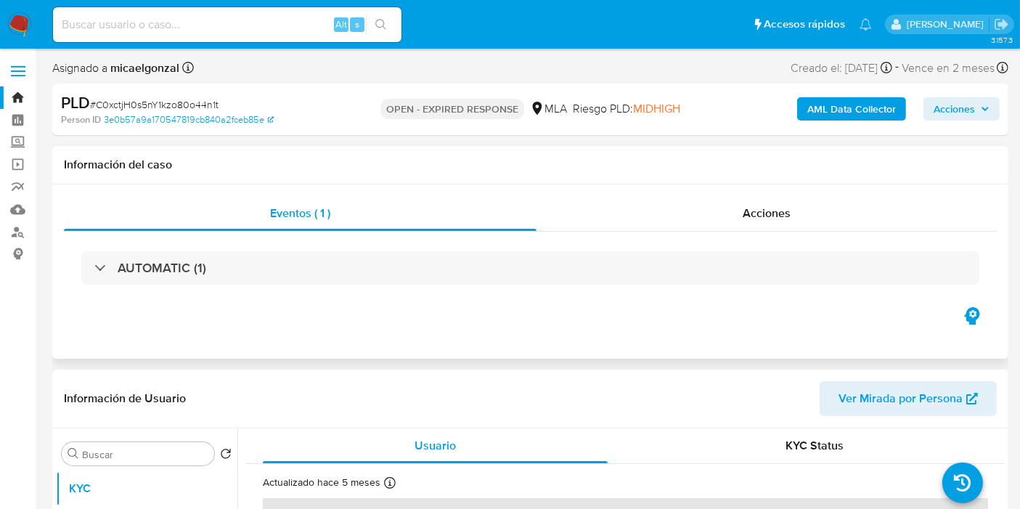
scroll to position [161, 0]
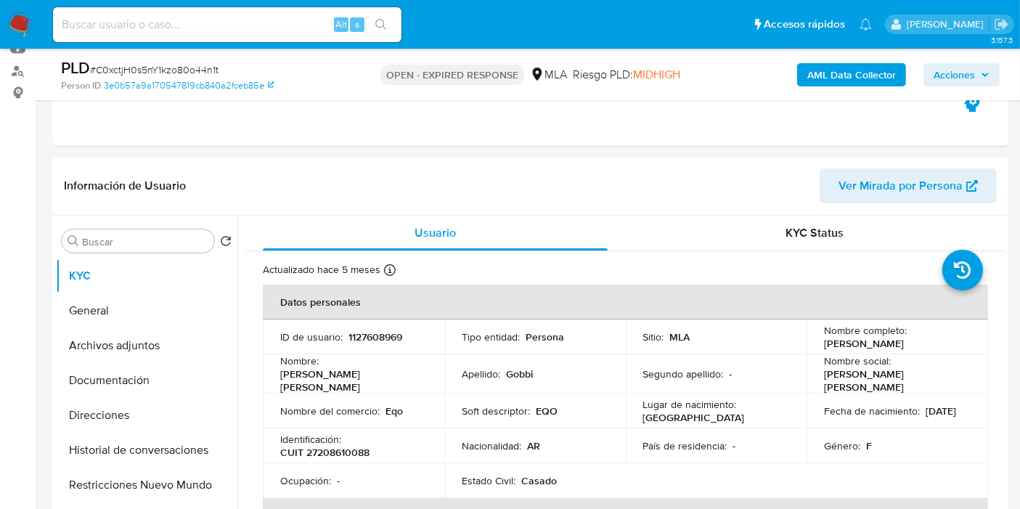
drag, startPoint x: 304, startPoint y: 38, endPoint x: 306, endPoint y: 24, distance: 14.6
click at [304, 38] on div "Alt s" at bounding box center [227, 24] width 349 height 35
click at [306, 24] on input at bounding box center [227, 24] width 349 height 19
paste input "SfMLZnfiHSkIpy32lGXQfQ7U"
type input "SfMLZnfiHSkIpy32lGXQfQ7U"
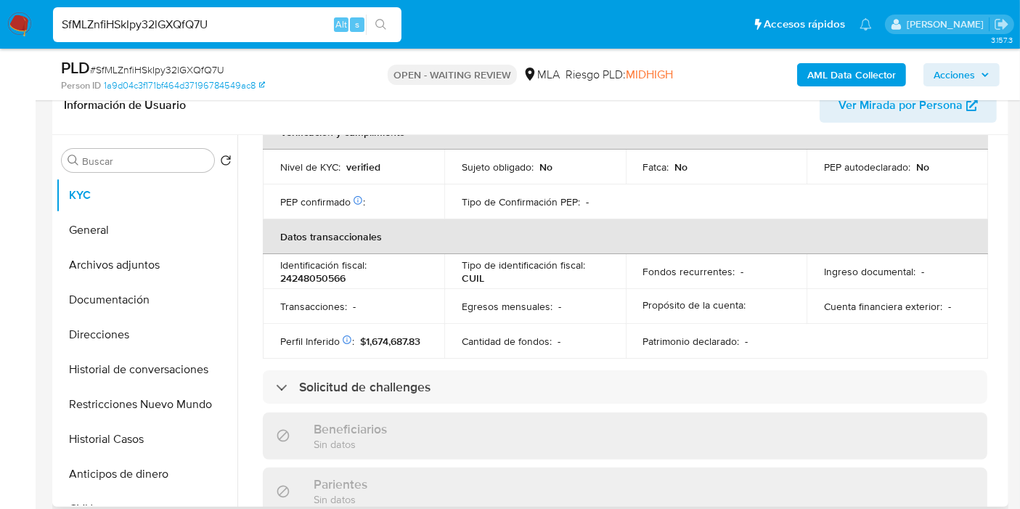
scroll to position [763, 0]
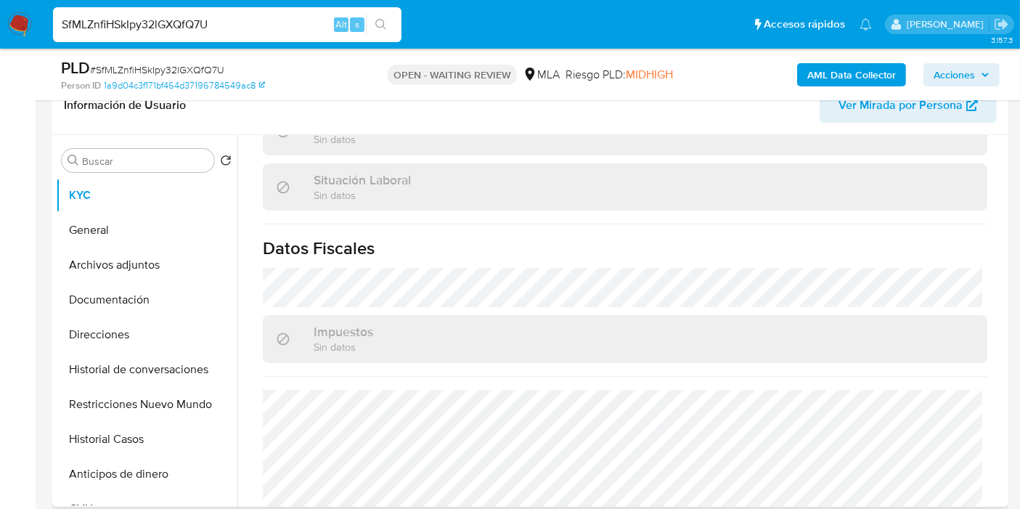
select select "10"
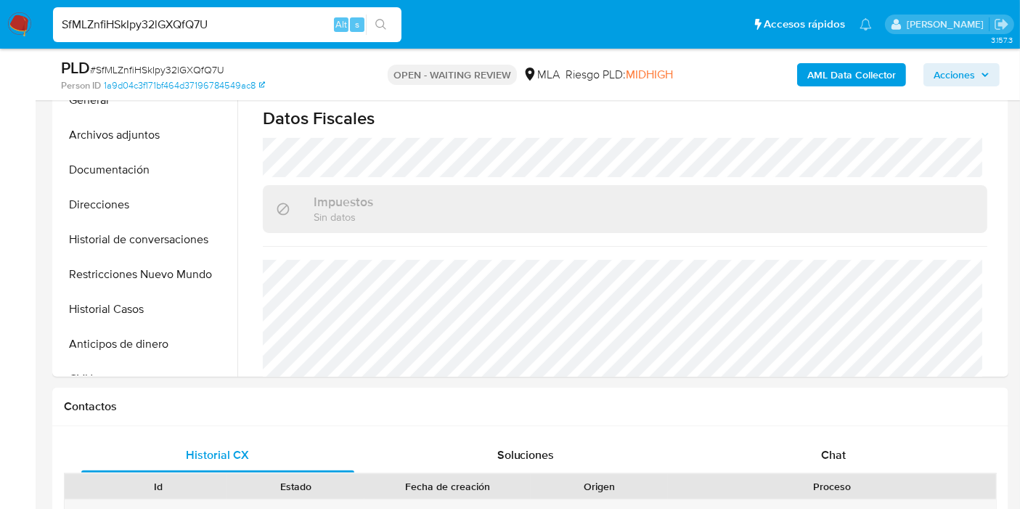
scroll to position [484, 0]
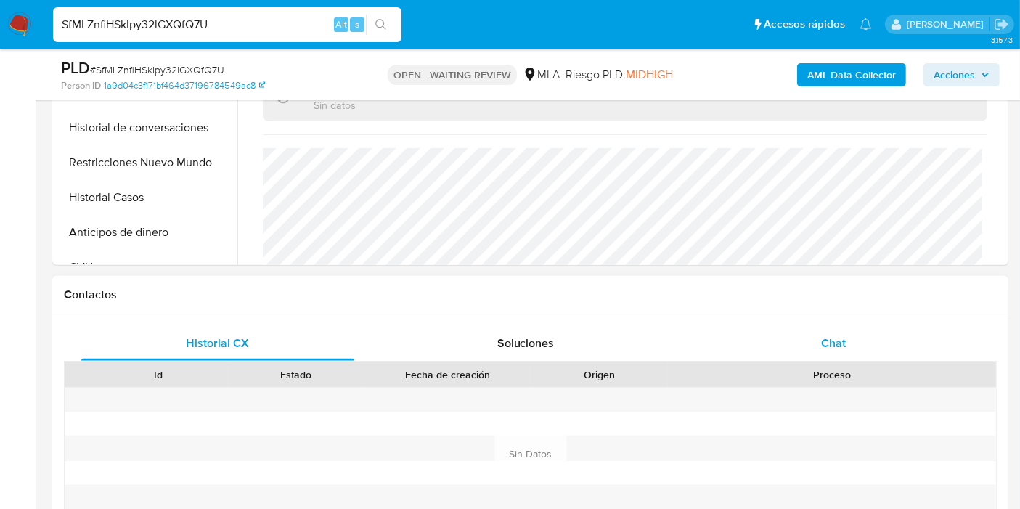
click at [795, 327] on div "Chat" at bounding box center [833, 343] width 273 height 35
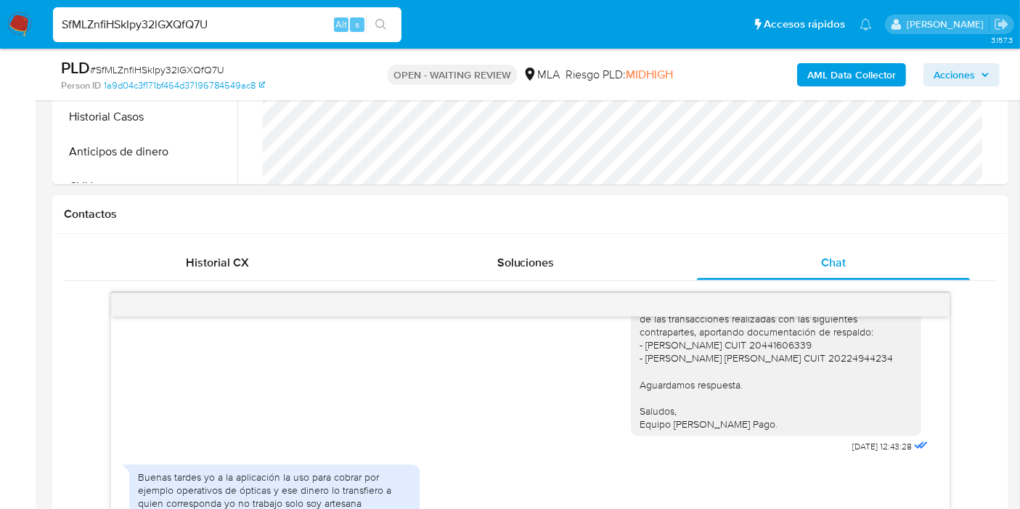
scroll to position [645, 0]
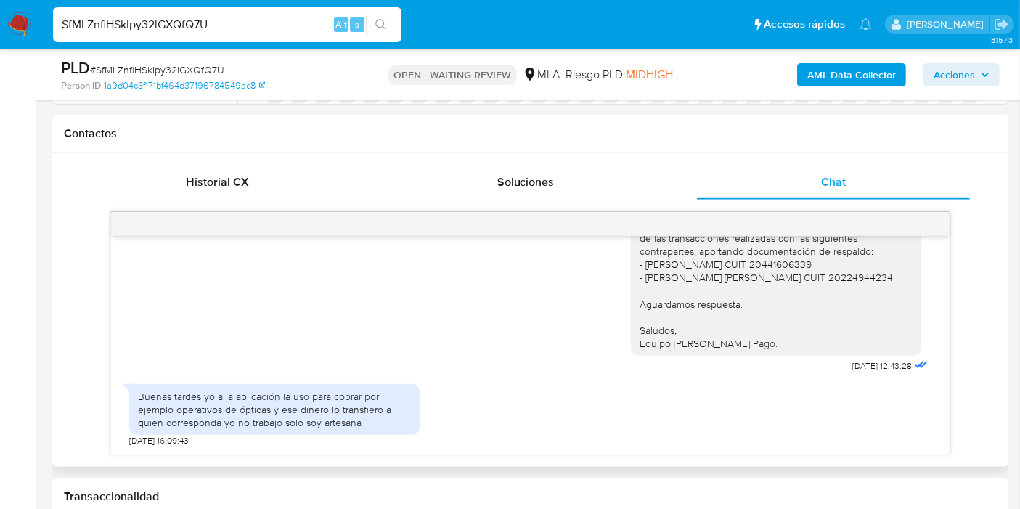
click at [390, 419] on div "Buenas tardes yo a la aplicación la uso para cobrar por ejemplo operativos de ó…" at bounding box center [274, 410] width 273 height 40
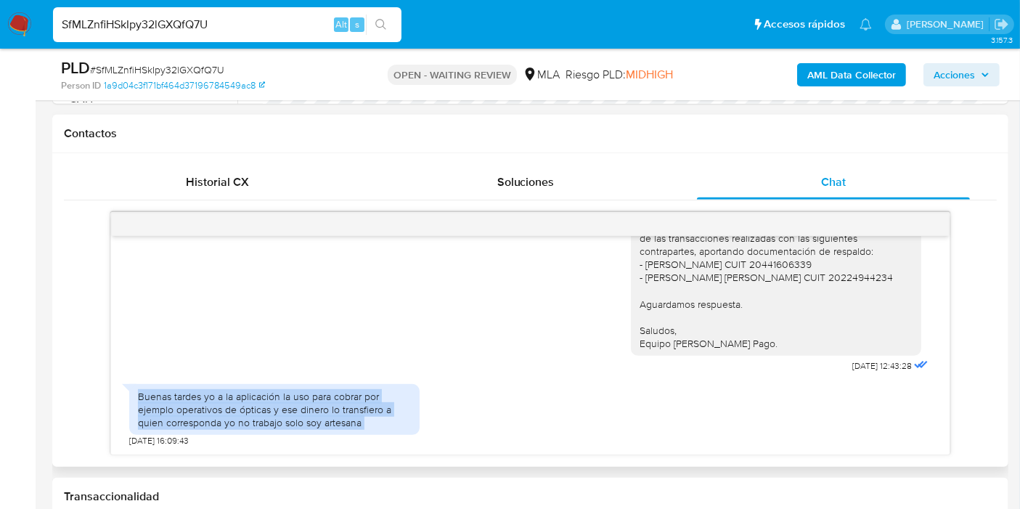
click at [390, 419] on div "Buenas tardes yo a la aplicación la uso para cobrar por ejemplo operativos de ó…" at bounding box center [274, 410] width 273 height 40
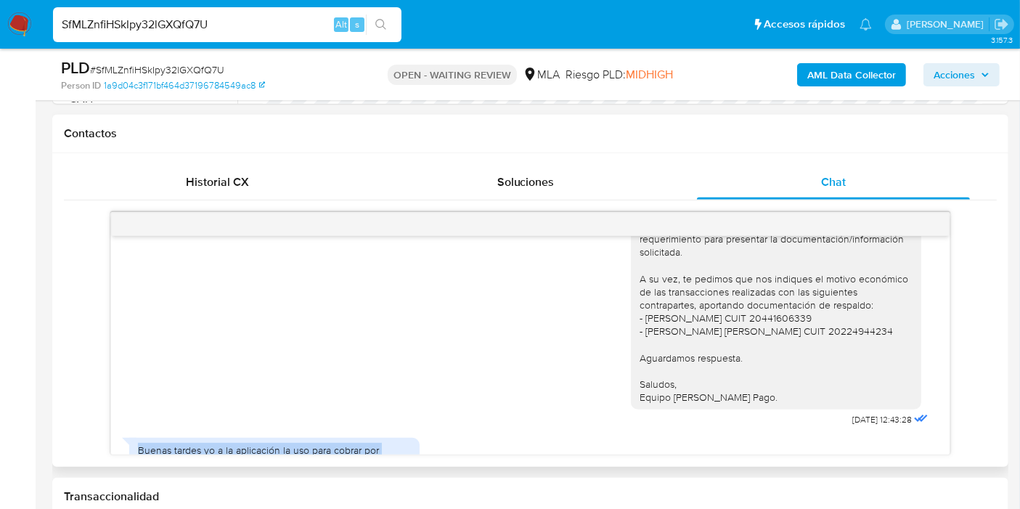
scroll to position [1248, 0]
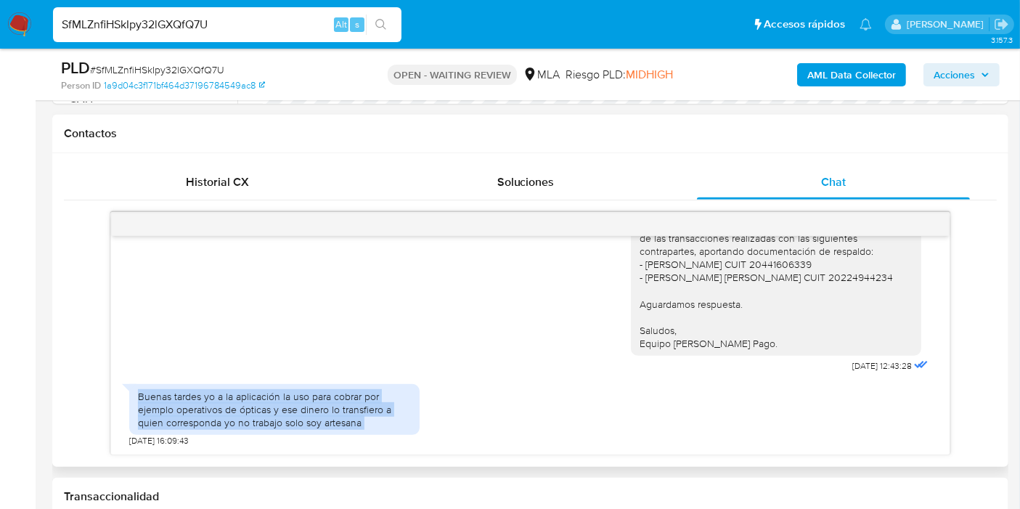
click at [372, 399] on div "Buenas tardes yo a la aplicación la uso para cobrar por ejemplo operativos de ó…" at bounding box center [274, 410] width 273 height 40
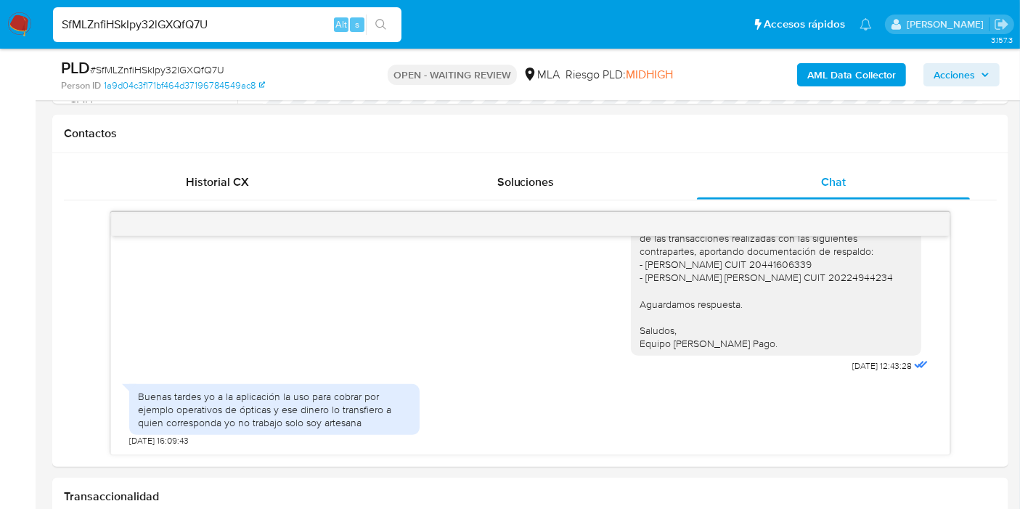
click at [243, 33] on input "SfMLZnfiHSkIpy32lGXQfQ7U" at bounding box center [227, 24] width 349 height 19
paste input "uP6rAjhkHWzuarly5cT6gTgP"
type input "uP6rAjhkHWzuarly5cT6gTgP"
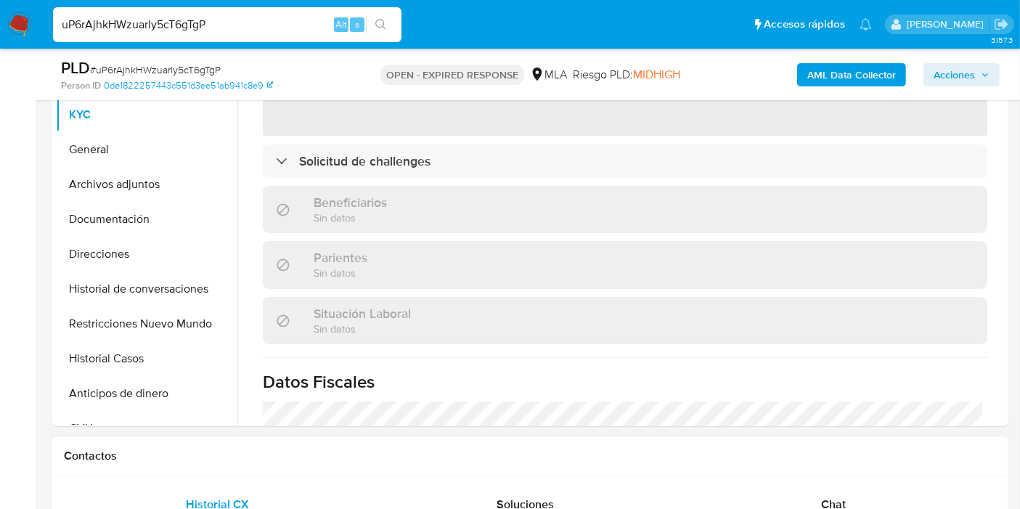
scroll to position [242, 0]
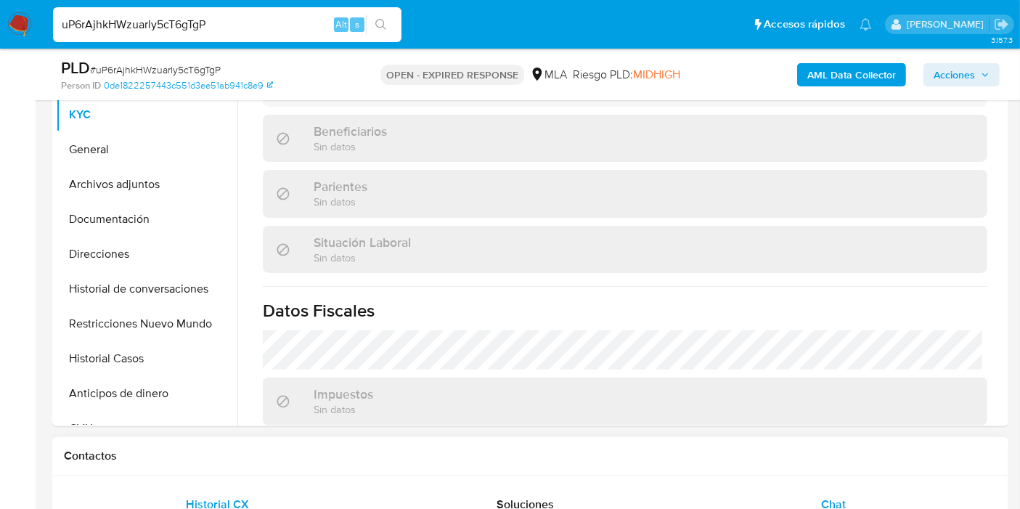
drag, startPoint x: 824, startPoint y: 480, endPoint x: 824, endPoint y: 492, distance: 11.6
click at [824, 499] on span "Chat" at bounding box center [833, 504] width 25 height 17
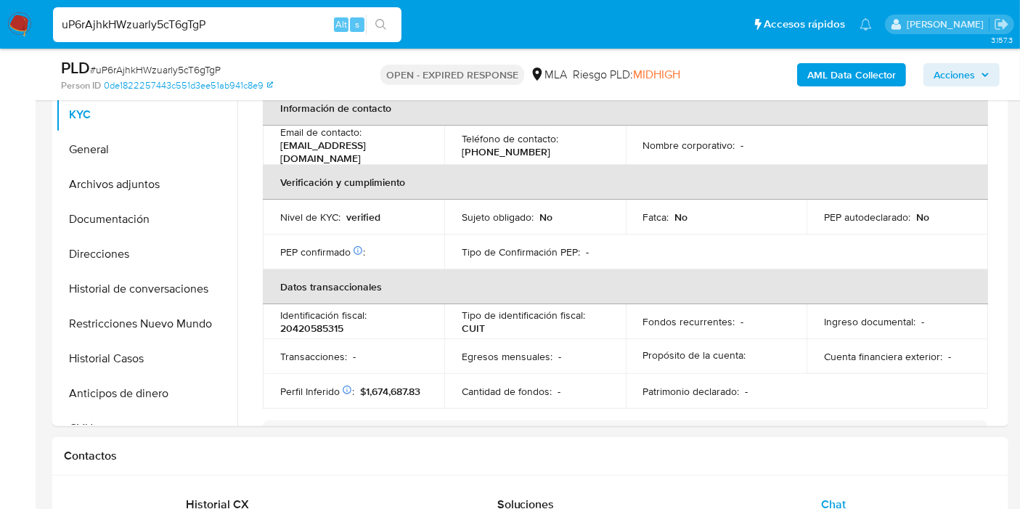
select select "10"
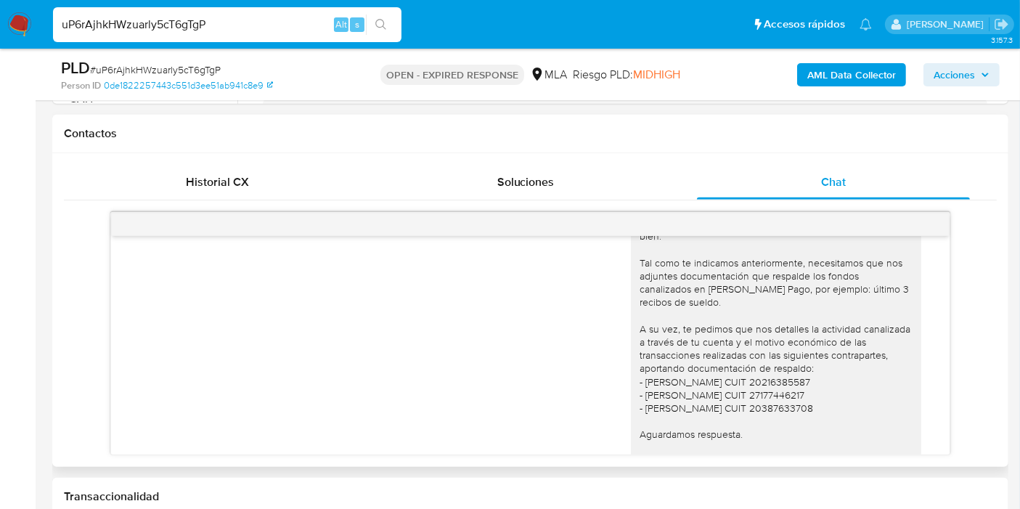
scroll to position [1616, 0]
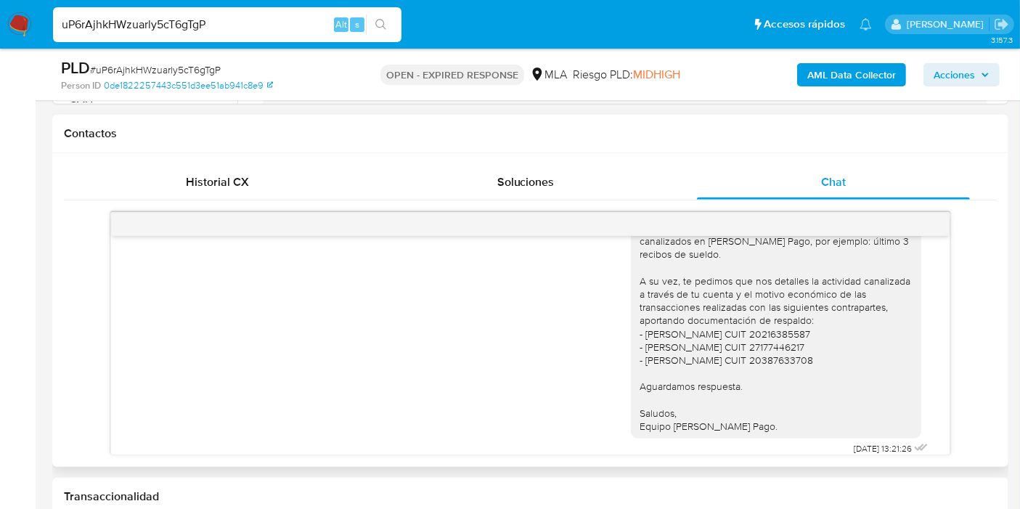
click at [773, 319] on div "Buenos días, Ignacio. Esperamos que te encuentres bien. Tal como te indicamos a…" at bounding box center [776, 300] width 273 height 264
drag, startPoint x: 773, startPoint y: 319, endPoint x: 777, endPoint y: 349, distance: 30.7
click at [775, 323] on div "Buenos días, Ignacio. Esperamos que te encuentres bien. Tal como te indicamos a…" at bounding box center [776, 300] width 273 height 264
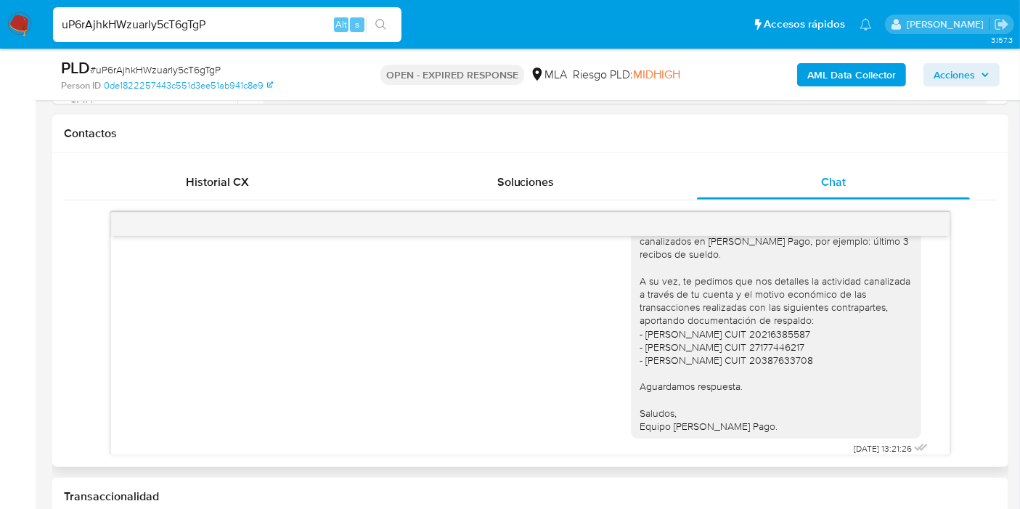
click at [777, 349] on div "Buenos días, Ignacio. Esperamos que te encuentres bien. Tal como te indicamos a…" at bounding box center [776, 300] width 273 height 264
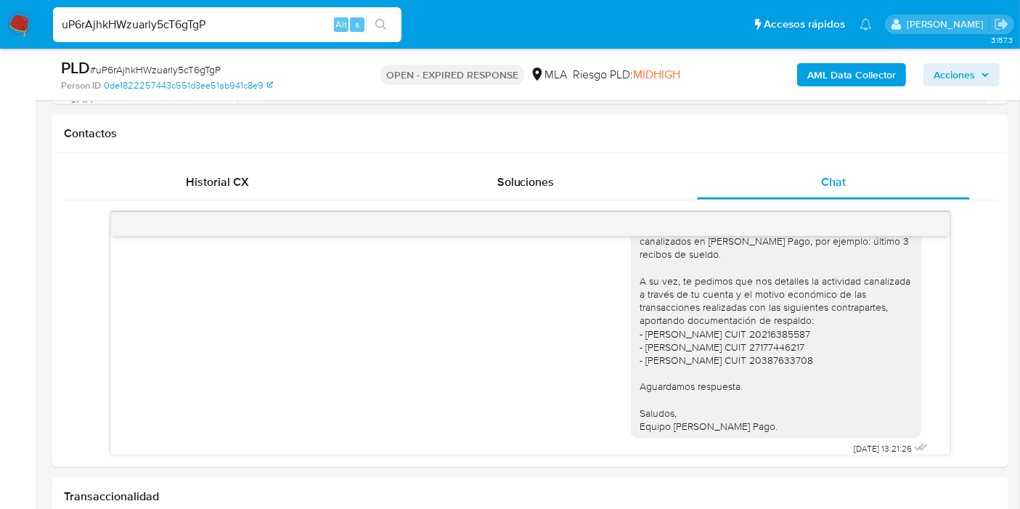
click at [20, 40] on nav "Pausado Ver notificaciones uP6rAjhkHWzuarly5cT6gTgP Alt s Accesos rápidos Presi…" at bounding box center [510, 24] width 1020 height 49
click at [20, 19] on img at bounding box center [19, 24] width 25 height 25
click at [8, 31] on img at bounding box center [19, 24] width 25 height 25
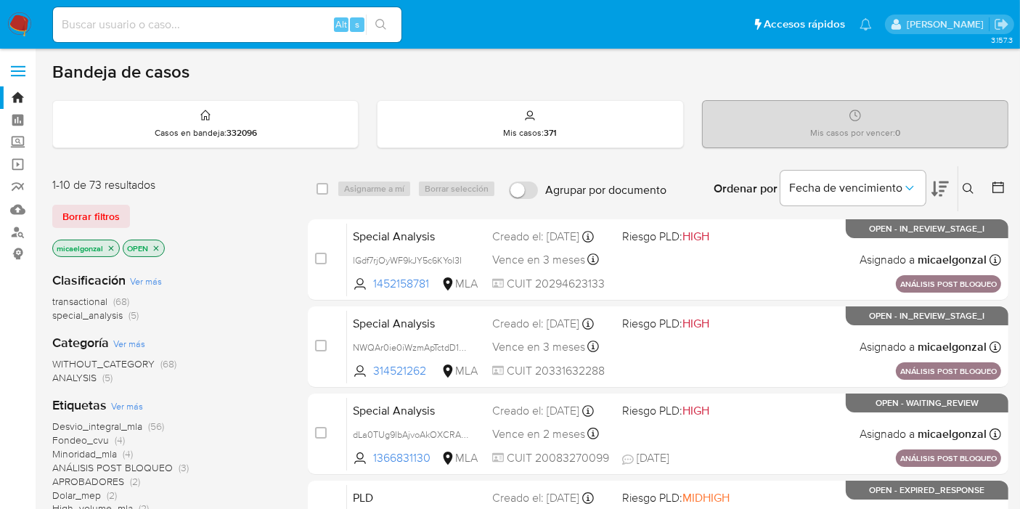
click at [17, 32] on img at bounding box center [19, 24] width 25 height 25
click at [100, 328] on div "Clasificación Ver más transactional (68) special_analysis (5) Categoría Ver más…" at bounding box center [168, 507] width 232 height 494
click at [105, 317] on span "special_analysis" at bounding box center [87, 315] width 70 height 15
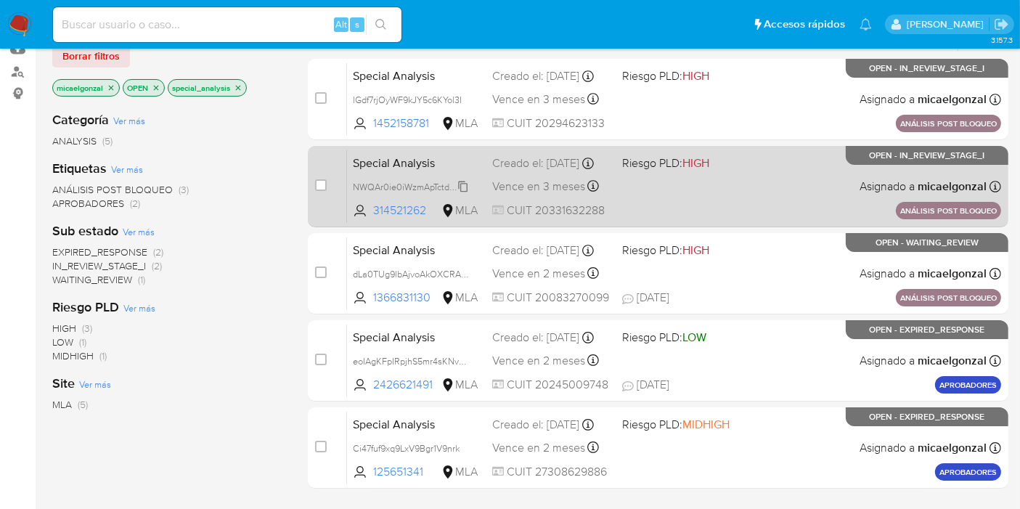
scroll to position [161, 0]
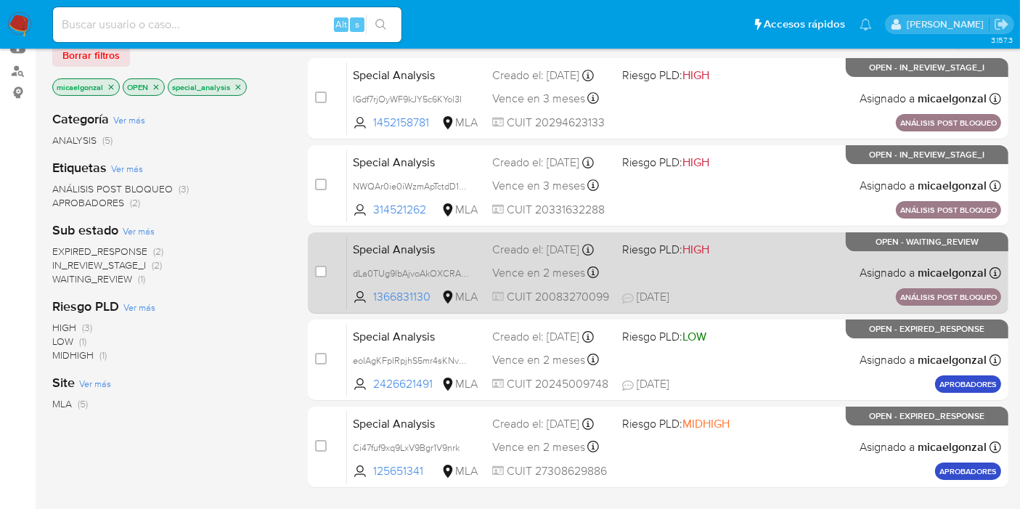
click at [556, 270] on span "Vence en 2 meses" at bounding box center [538, 273] width 93 height 16
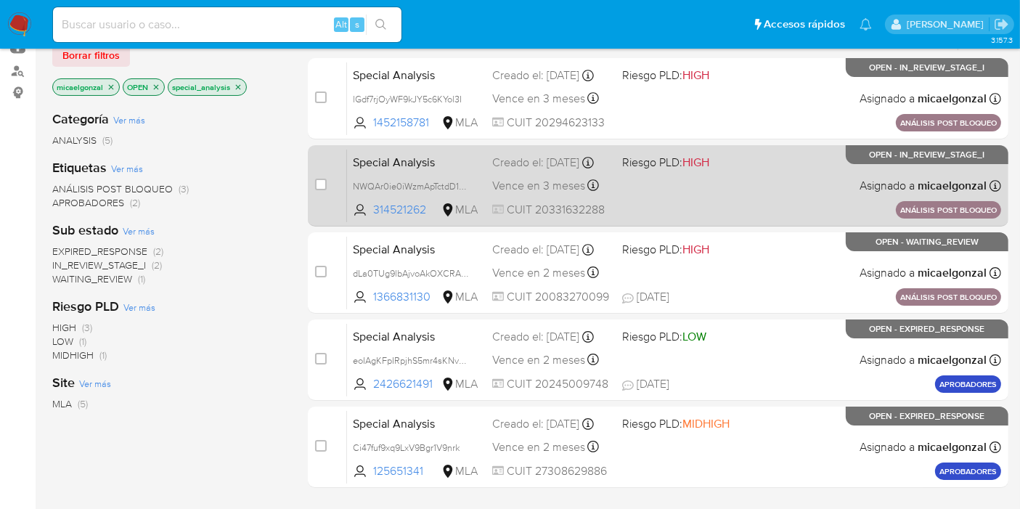
click at [674, 190] on div "Special Analysis NWQAr0ie0iWzmApTctdD1z7r 314521262 MLA Riesgo PLD: HIGH Creado…" at bounding box center [674, 185] width 654 height 73
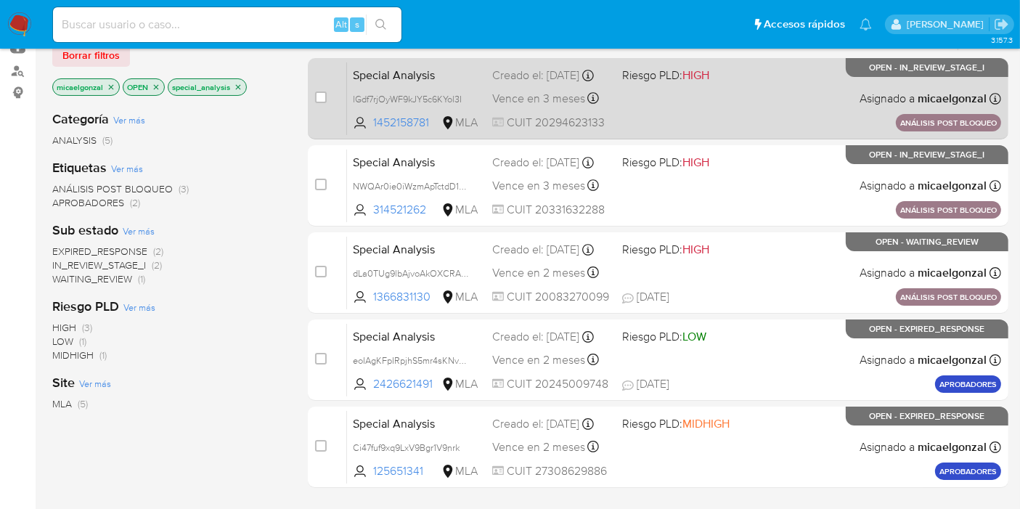
click at [763, 102] on div "Special Analysis lGdf7rjOyWF9kJY5c6KYol3I 1452158781 MLA Riesgo PLD: HIGH Cread…" at bounding box center [674, 98] width 654 height 73
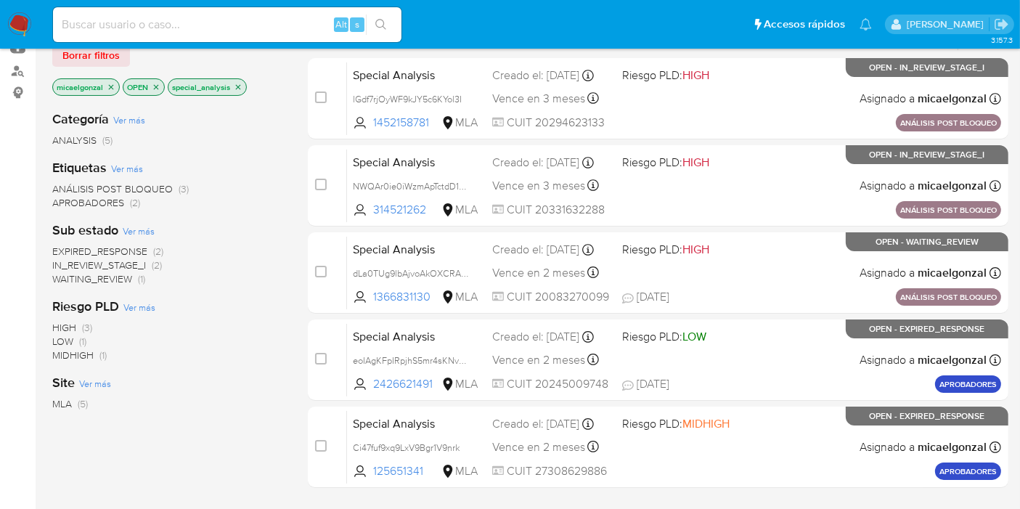
click at [224, 34] on div "Alt s" at bounding box center [227, 24] width 349 height 35
click at [221, 25] on input at bounding box center [227, 24] width 349 height 19
paste input "RXA22WUmzDapToD27YRavm5W"
type input "RXA22WUmzDapToD27YRavm5W"
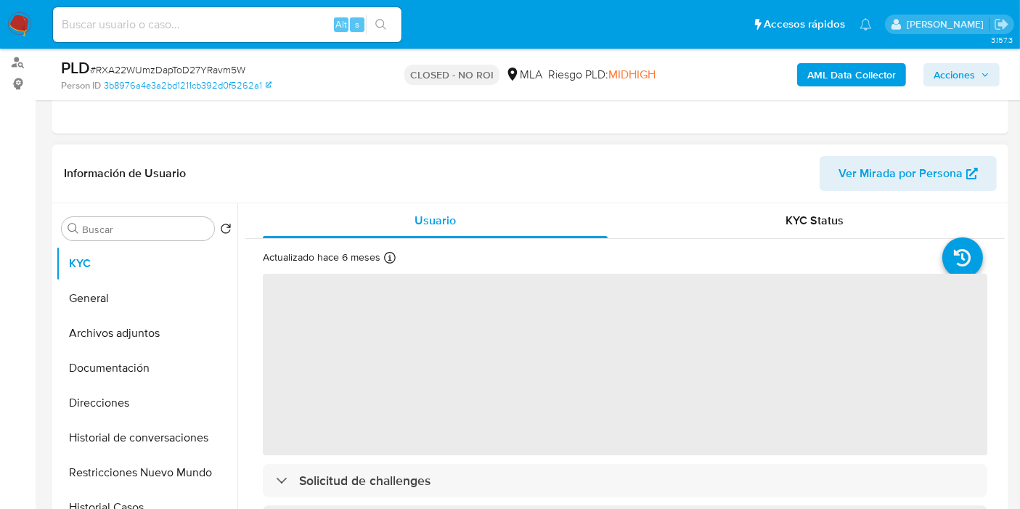
scroll to position [242, 0]
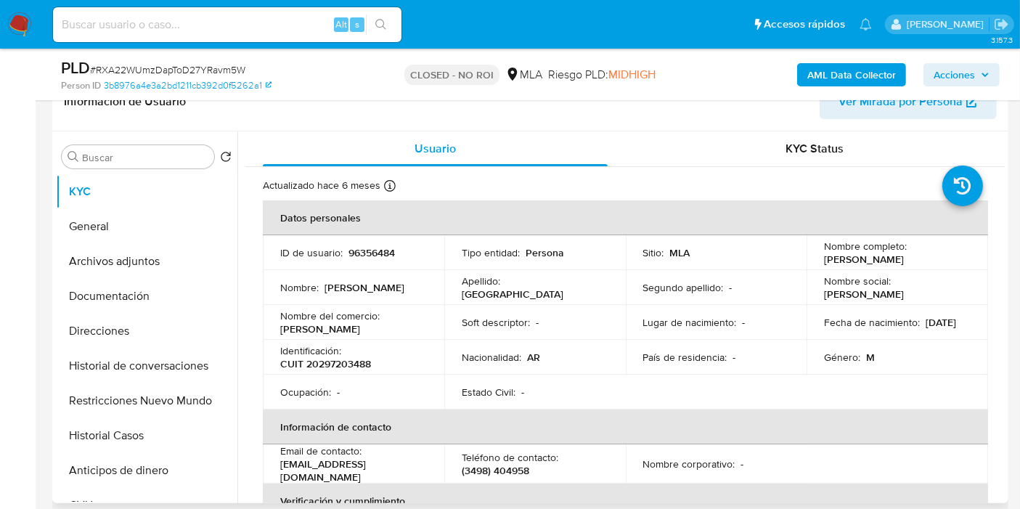
select select "10"
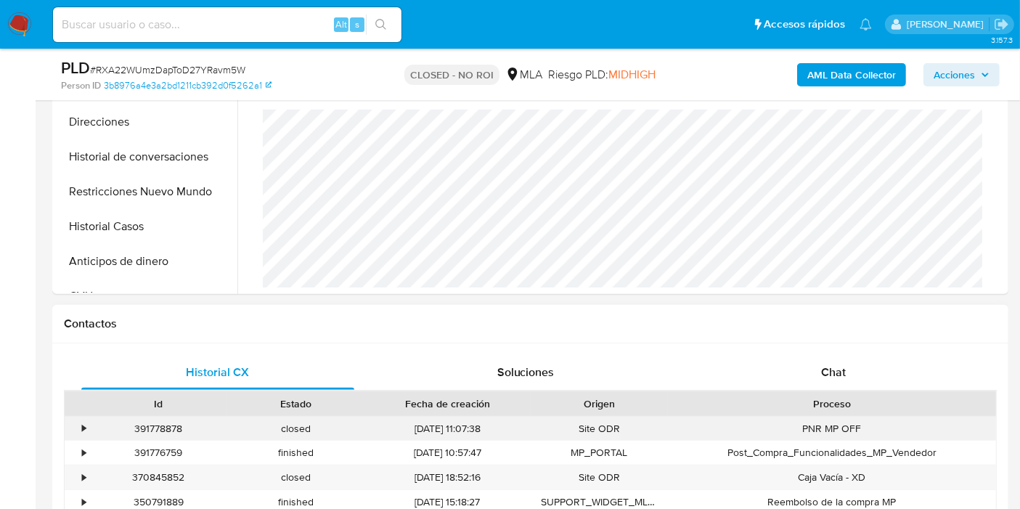
scroll to position [484, 0]
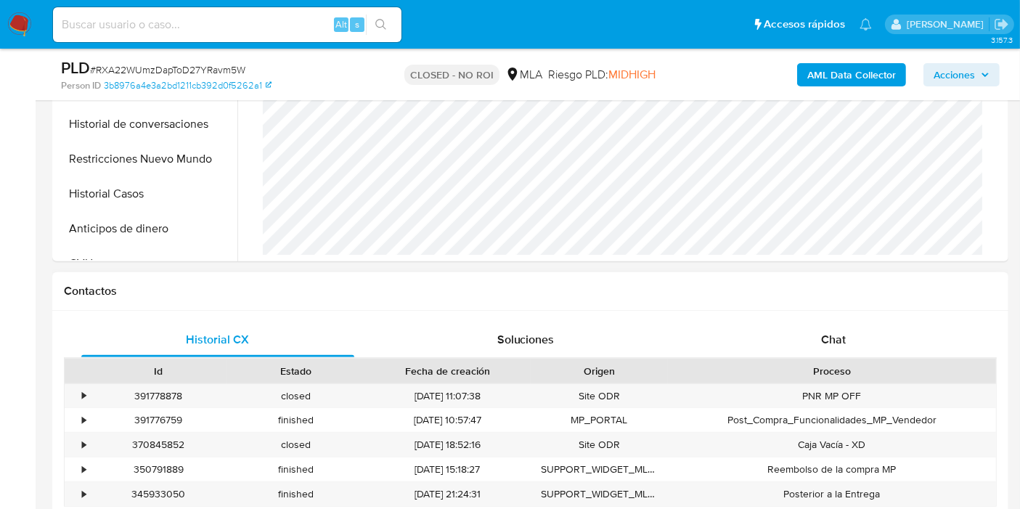
click at [817, 359] on div "Proceso" at bounding box center [832, 371] width 328 height 25
click at [819, 345] on div "Chat" at bounding box center [833, 339] width 273 height 35
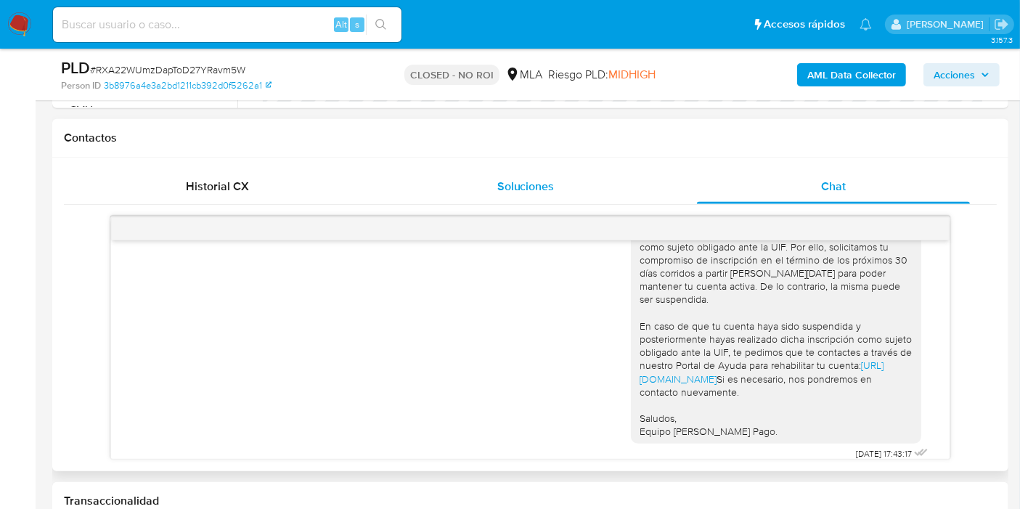
scroll to position [564, 0]
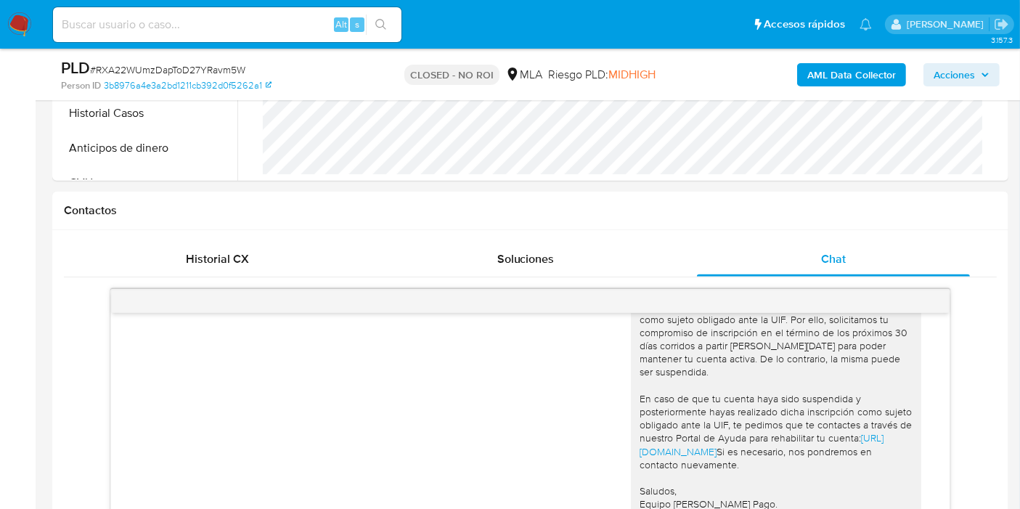
click at [18, 25] on img at bounding box center [19, 24] width 25 height 25
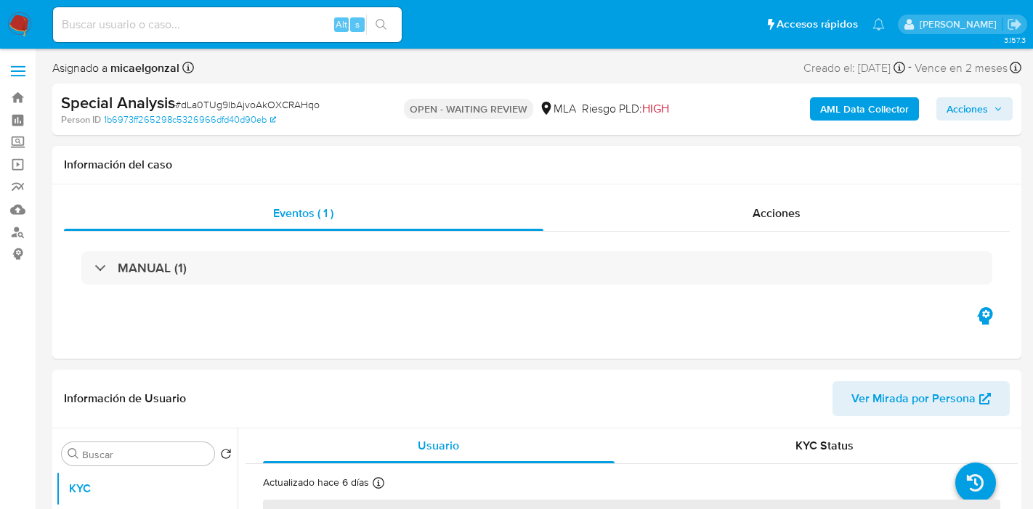
select select "10"
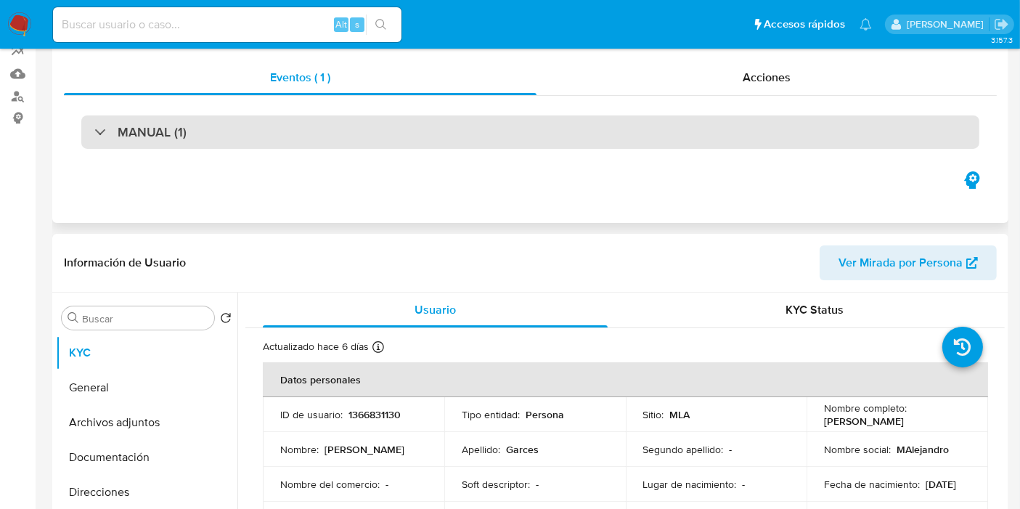
scroll to position [242, 0]
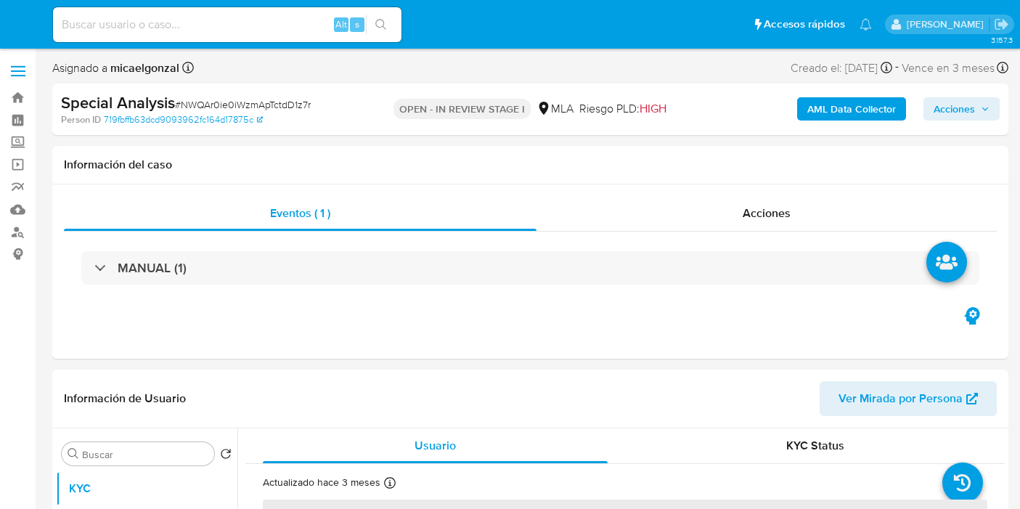
select select "10"
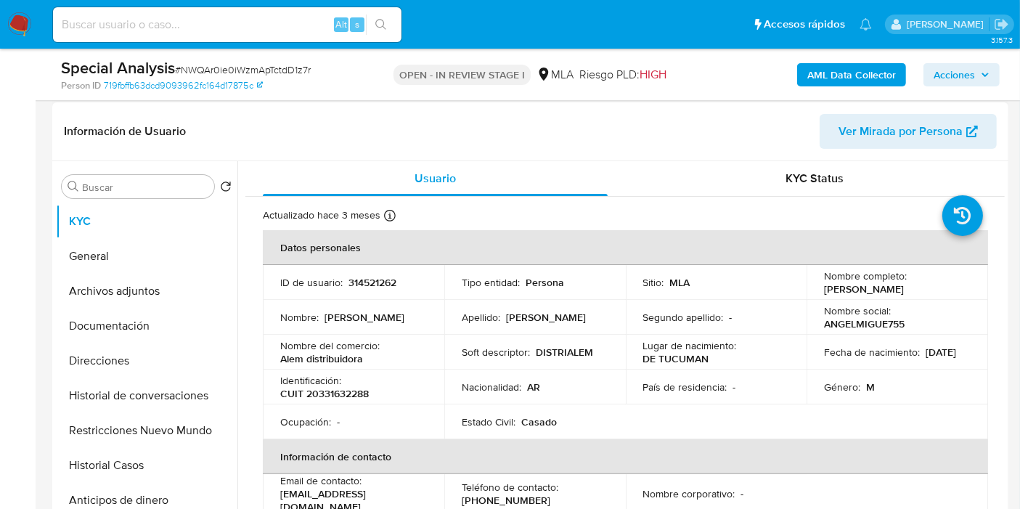
scroll to position [242, 0]
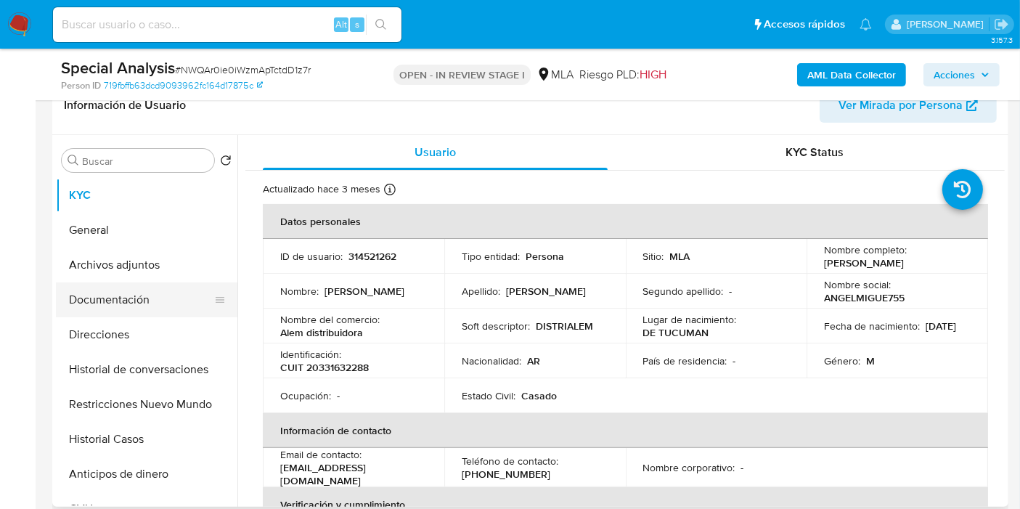
click at [154, 287] on button "Documentación" at bounding box center [141, 299] width 170 height 35
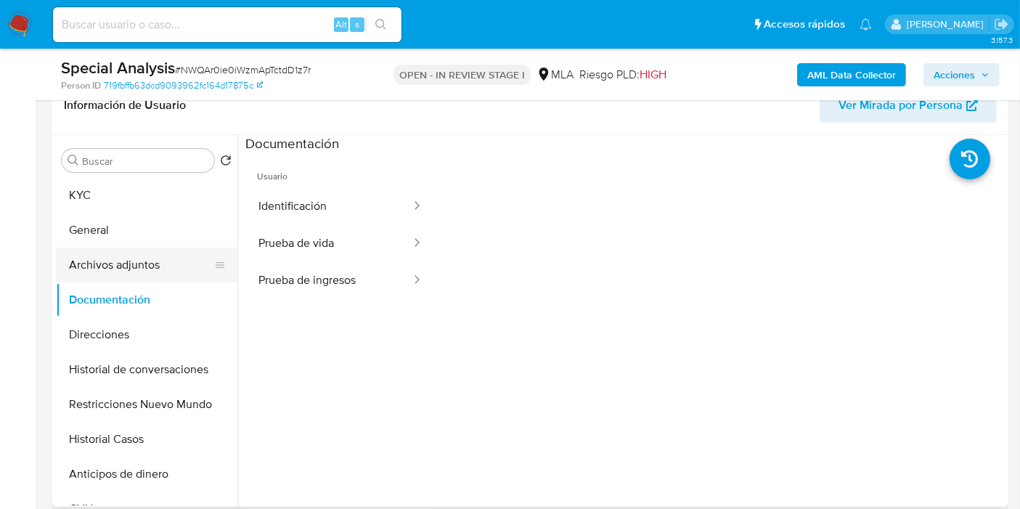
click at [154, 270] on button "Archivos adjuntos" at bounding box center [141, 265] width 170 height 35
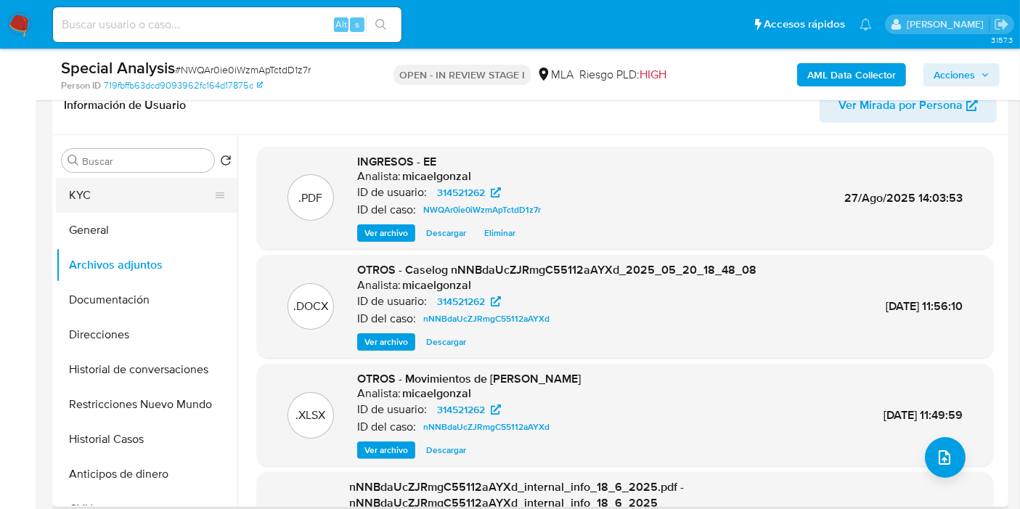
click at [162, 192] on button "KYC" at bounding box center [141, 195] width 170 height 35
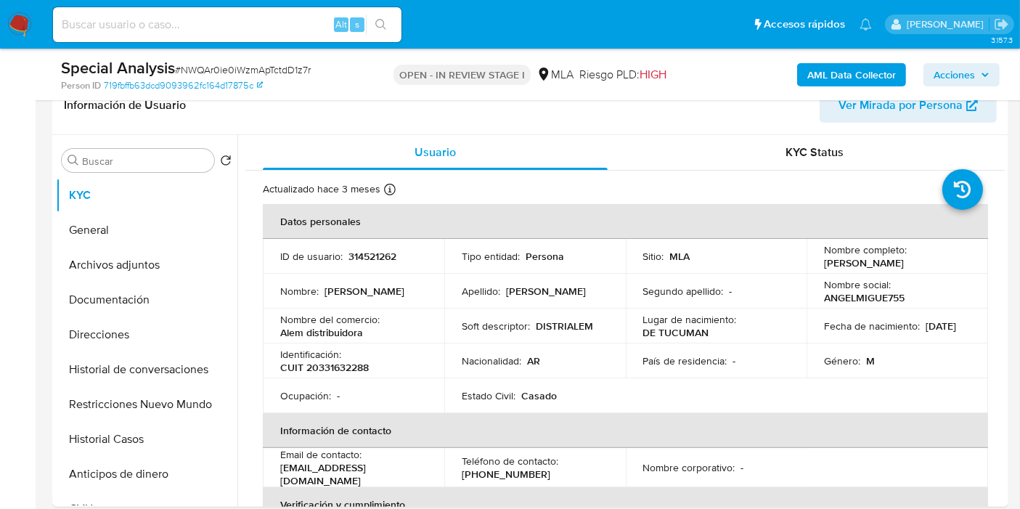
click at [226, 68] on span "# NWQAr0ie0iWzmApTctdD1z7r" at bounding box center [243, 69] width 136 height 15
copy span "NWQAr0ie0iWzmApTctdD1z7r"
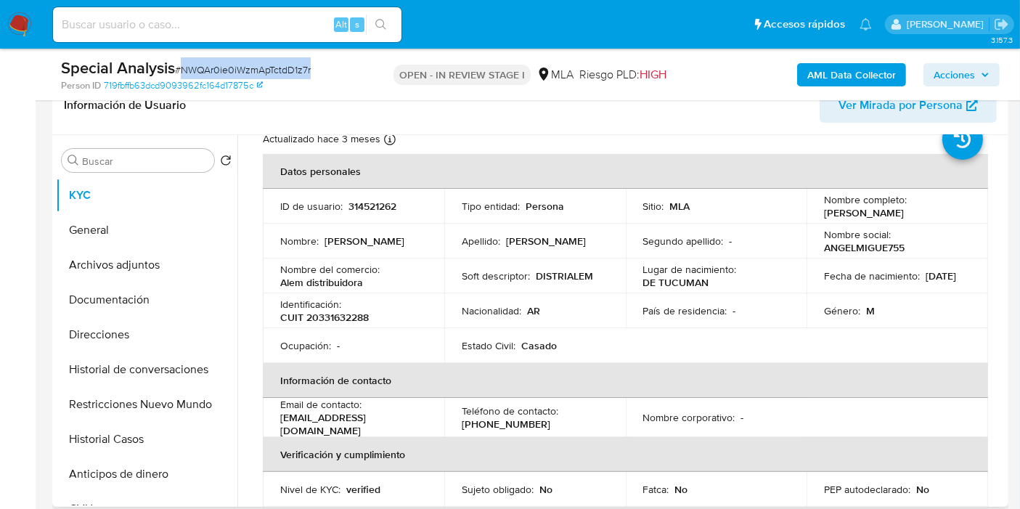
scroll to position [0, 0]
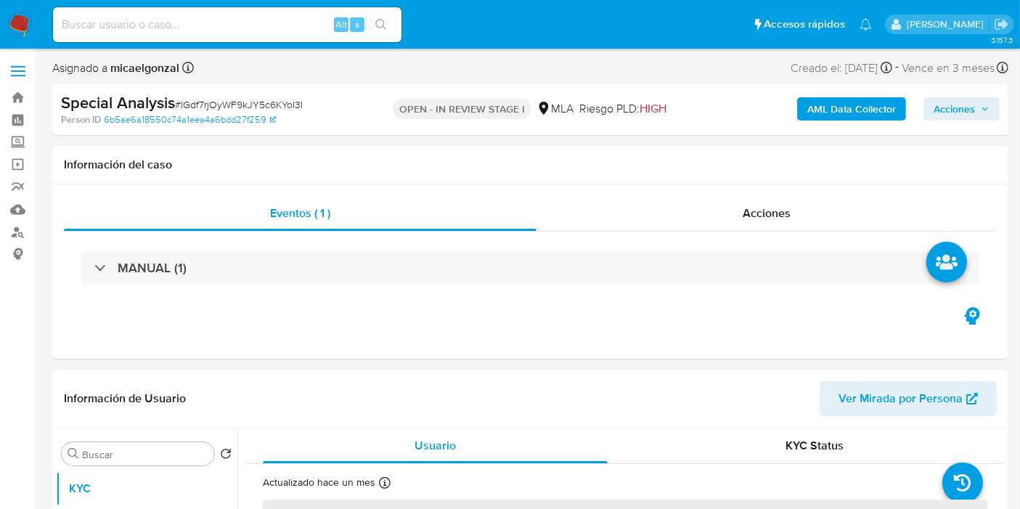
select select "10"
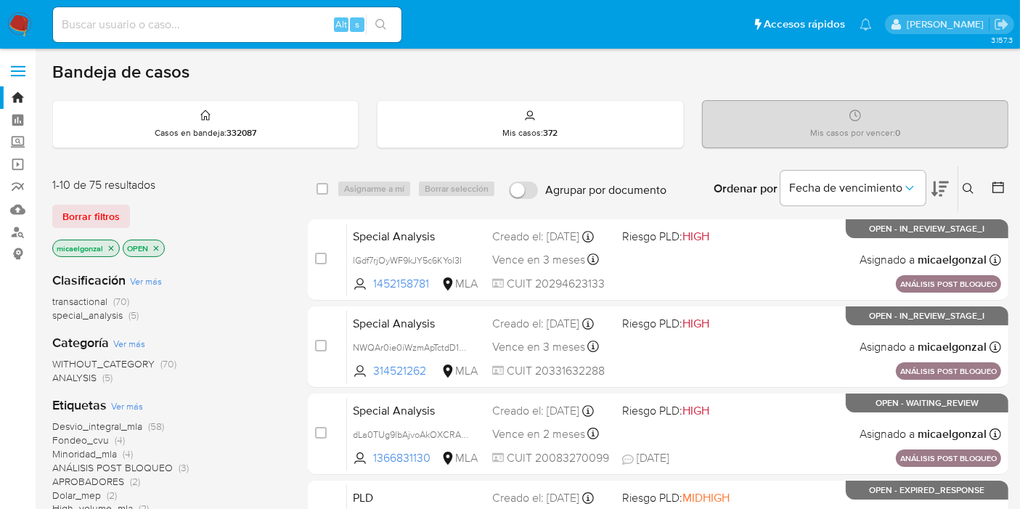
click at [6, 13] on nav "Pausado Ver notificaciones Alt s Accesos rápidos Presiona las siguientes teclas…" at bounding box center [510, 24] width 1020 height 49
click at [19, 15] on img at bounding box center [19, 24] width 25 height 25
click at [97, 322] on div "Clasificación Ver más transactional (68) special_analysis (5) Categoría Ver más…" at bounding box center [168, 507] width 232 height 494
click at [102, 317] on span "special_analysis" at bounding box center [87, 315] width 70 height 15
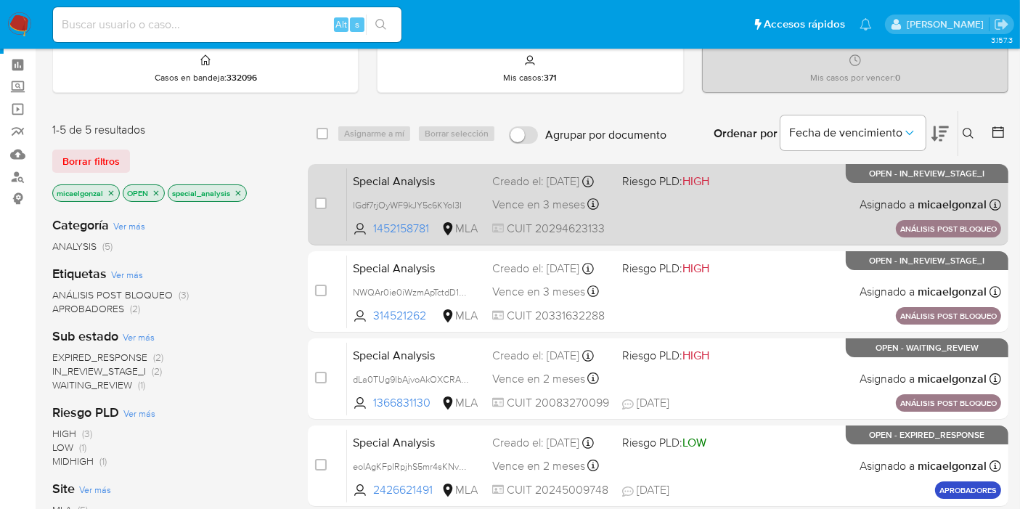
scroll to position [81, 0]
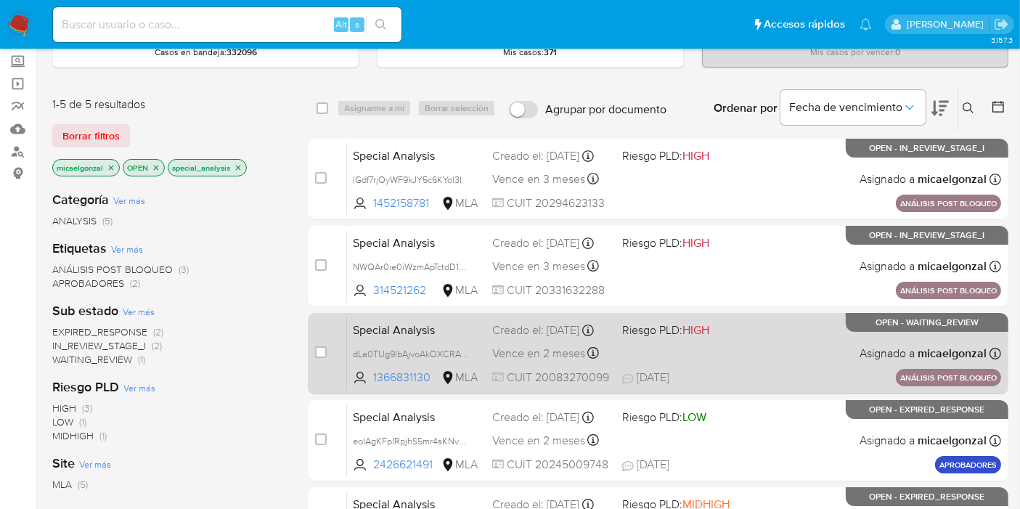
click at [678, 347] on div "Special Analysis dLa0TUg9lbAjvoAkOXCRAHqo 1366831130 MLA Riesgo PLD: HIGH Cread…" at bounding box center [674, 353] width 654 height 73
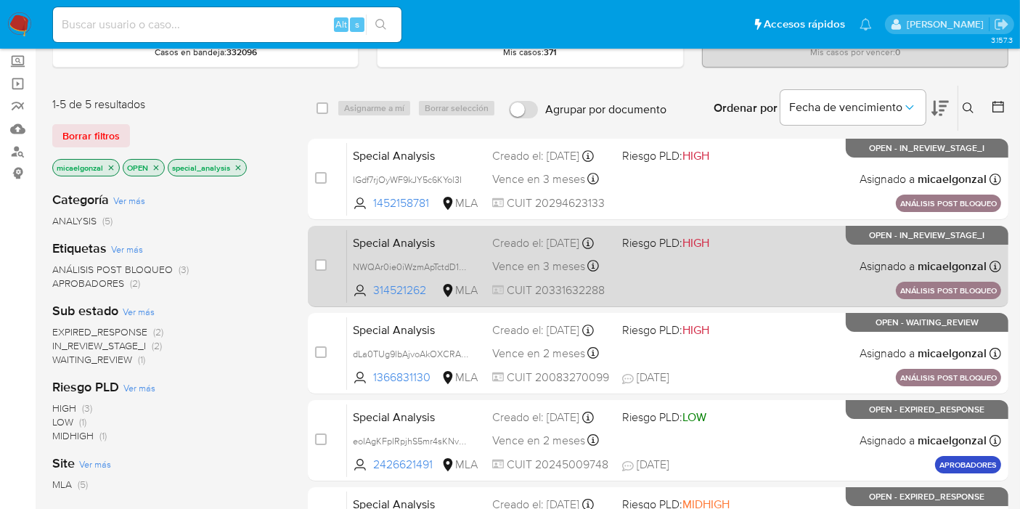
click at [662, 263] on div "Special Analysis NWQAr0ie0iWzmApTctdD1z7r 314521262 MLA Riesgo PLD: HIGH Creado…" at bounding box center [674, 265] width 654 height 73
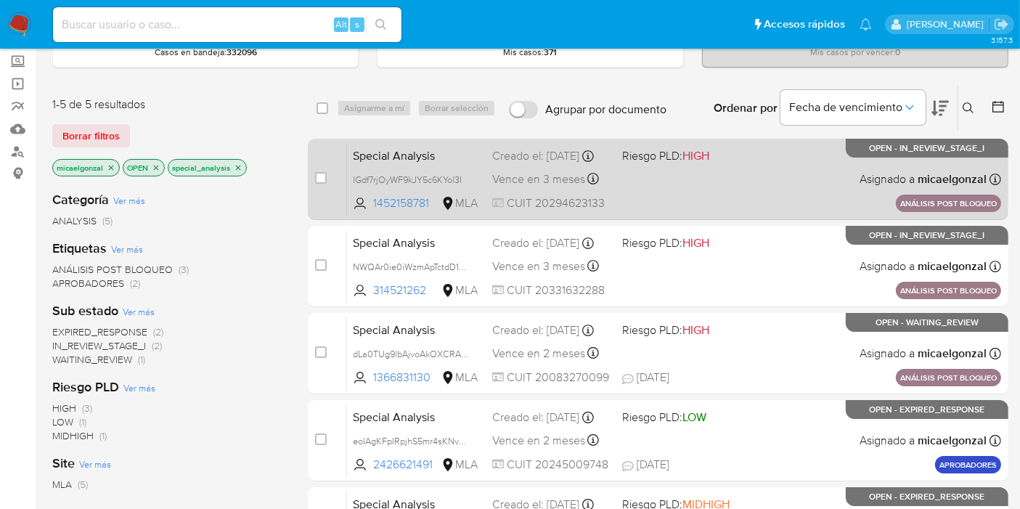
click at [463, 164] on span "Special Analysis" at bounding box center [417, 154] width 128 height 19
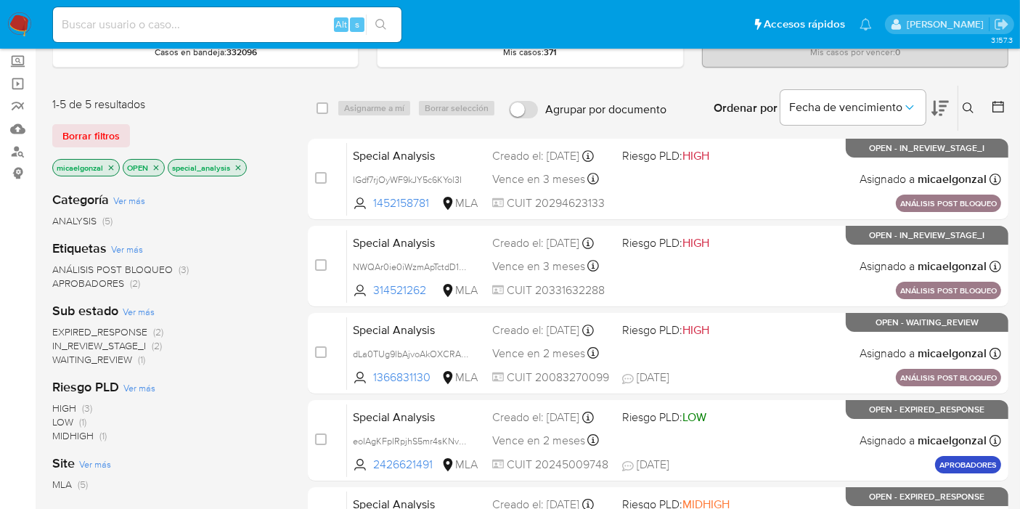
scroll to position [0, 0]
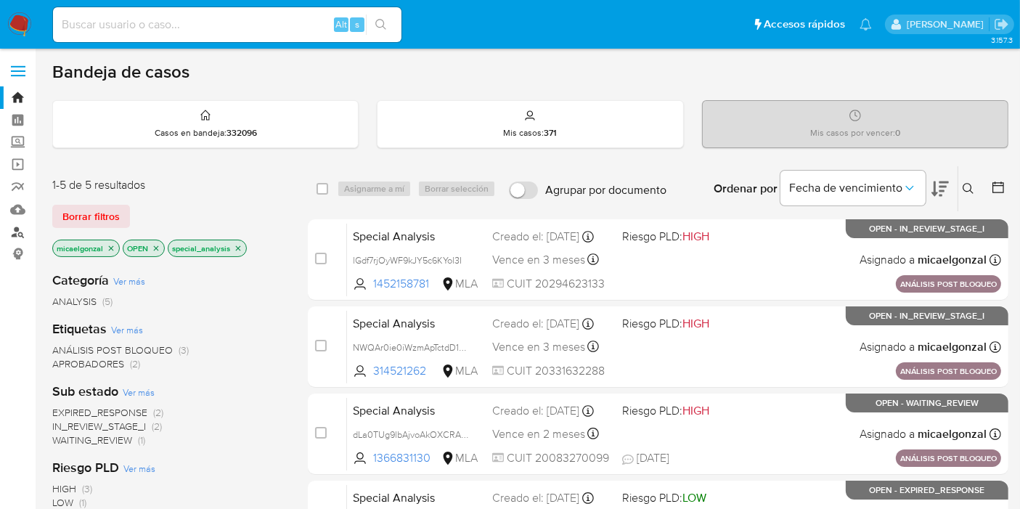
click at [14, 233] on link "Buscador de personas" at bounding box center [86, 232] width 173 height 23
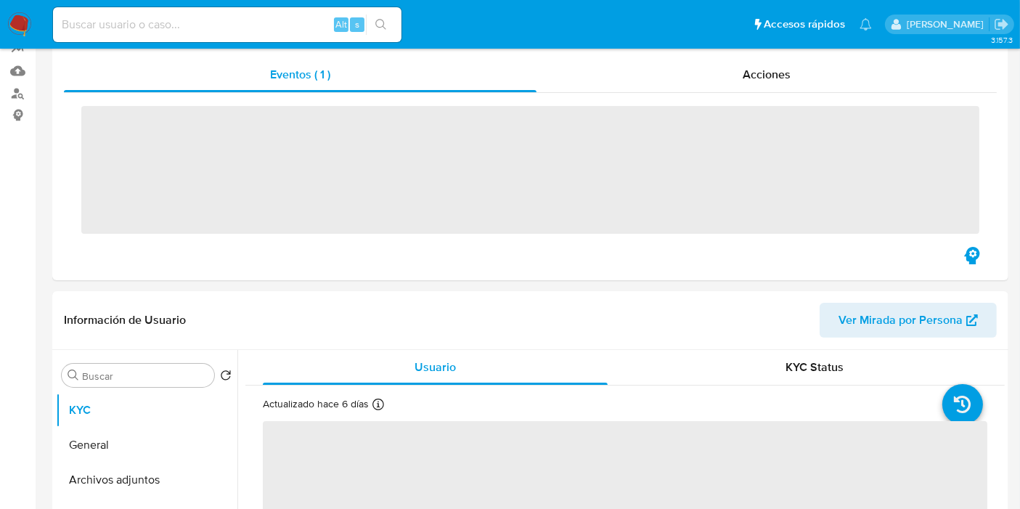
scroll to position [242, 0]
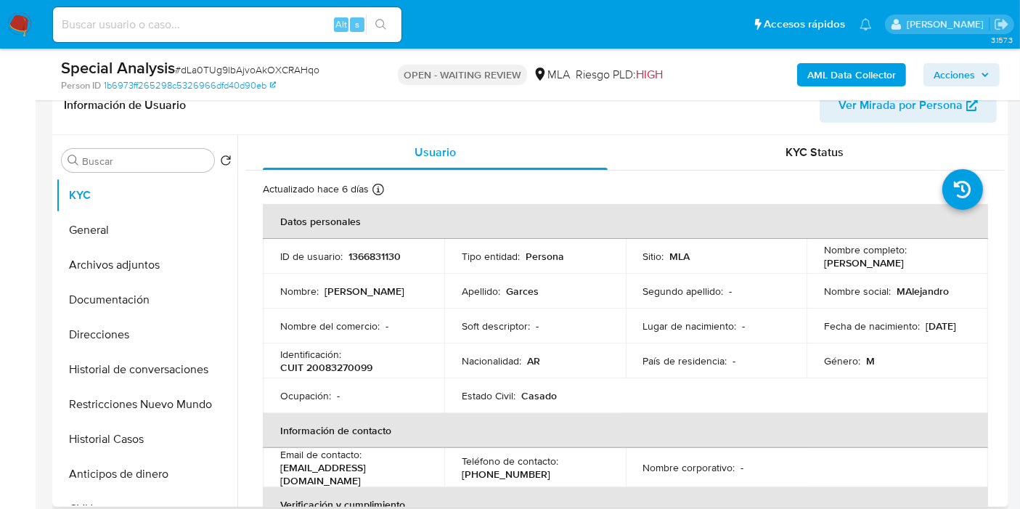
select select "10"
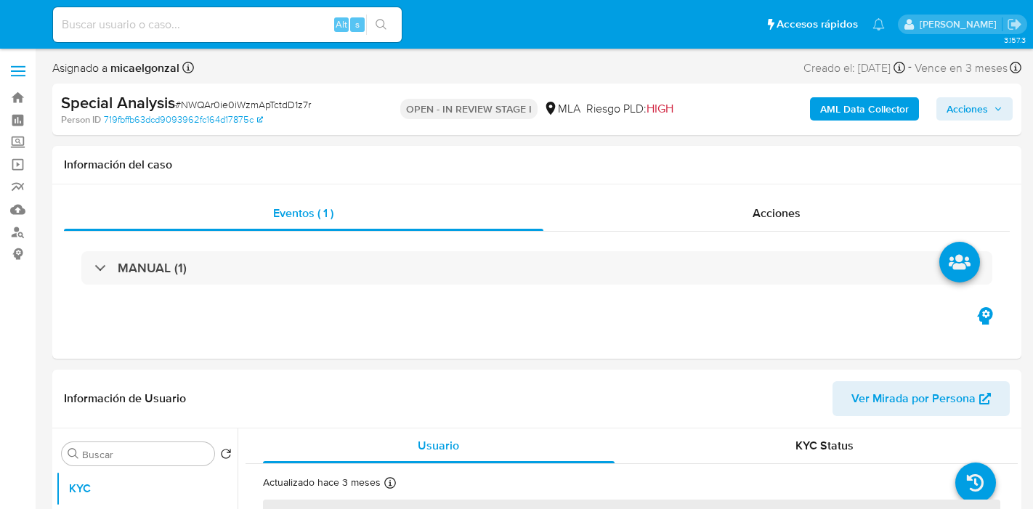
select select "10"
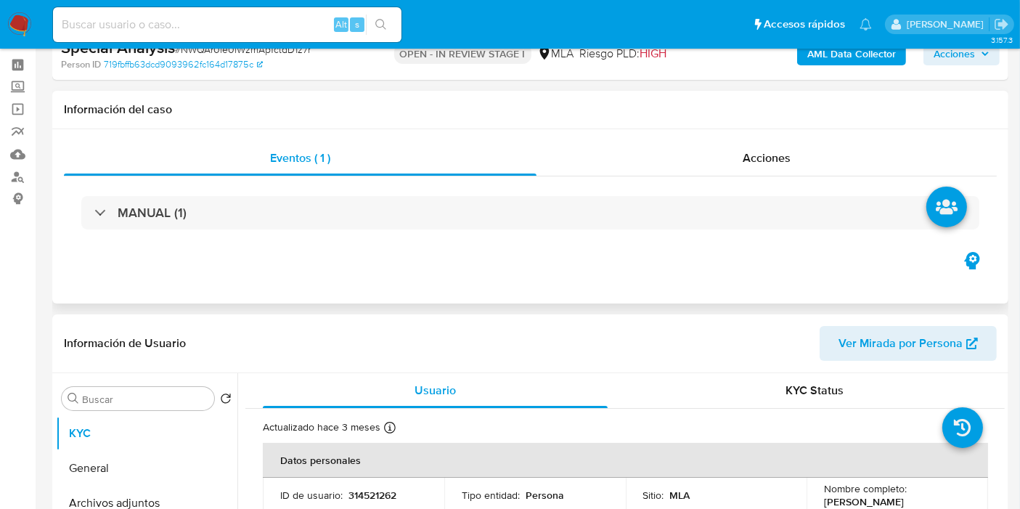
scroll to position [81, 0]
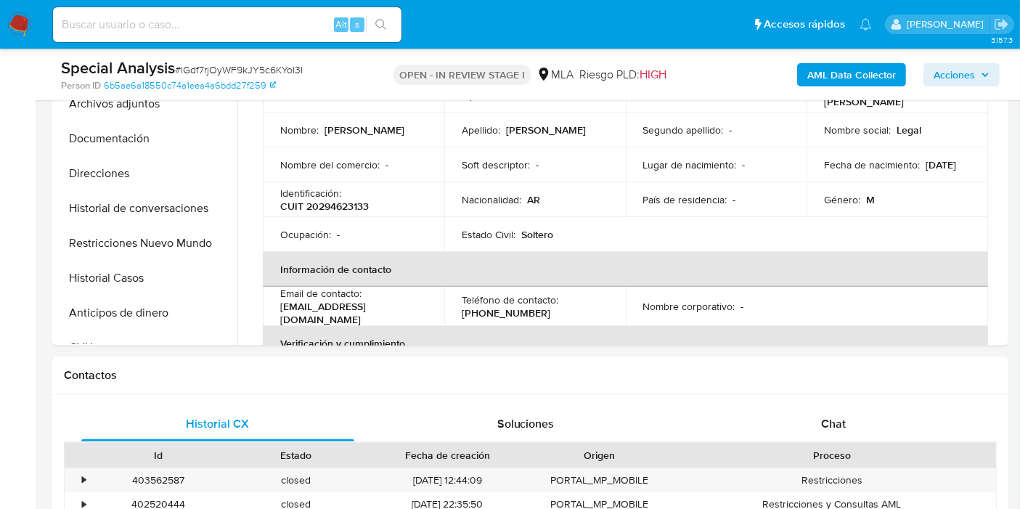
select select "10"
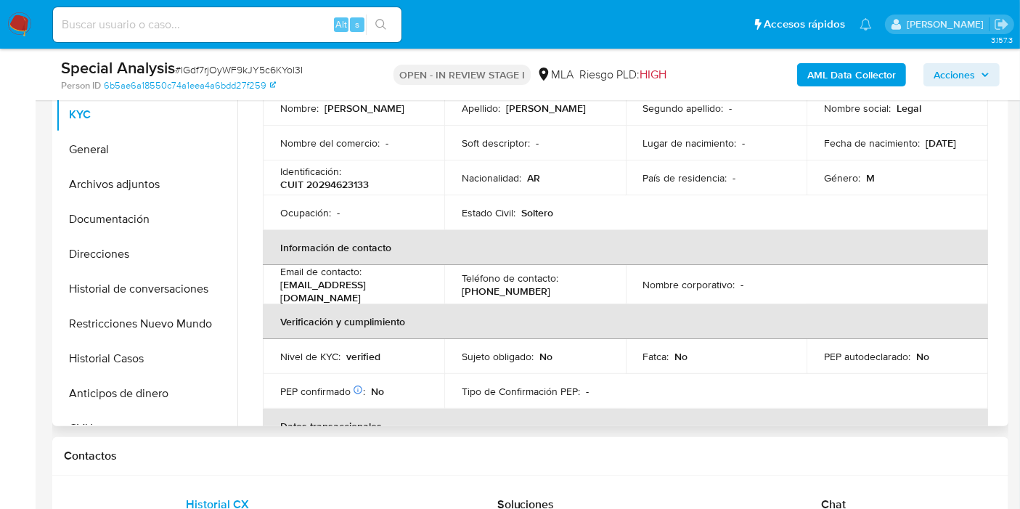
scroll to position [161, 0]
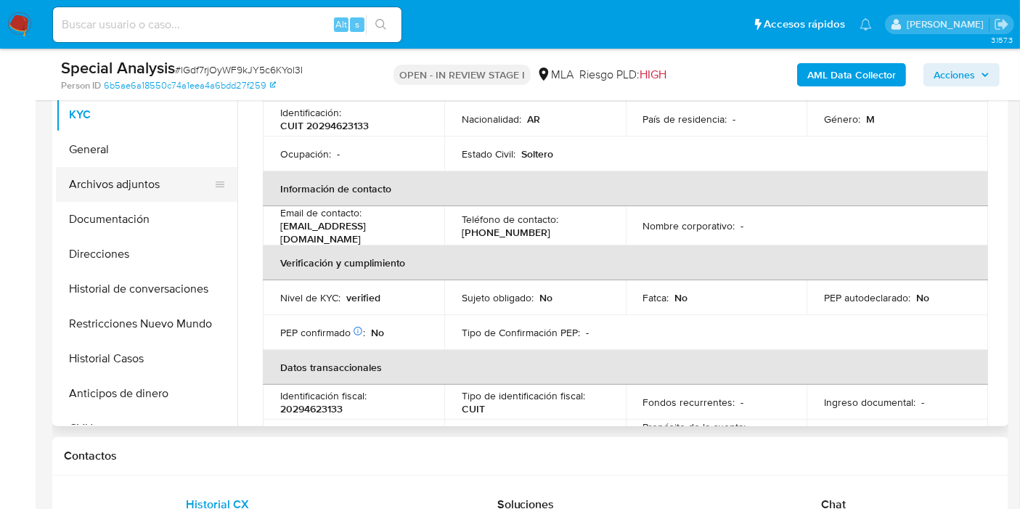
click at [160, 194] on button "Archivos adjuntos" at bounding box center [141, 184] width 170 height 35
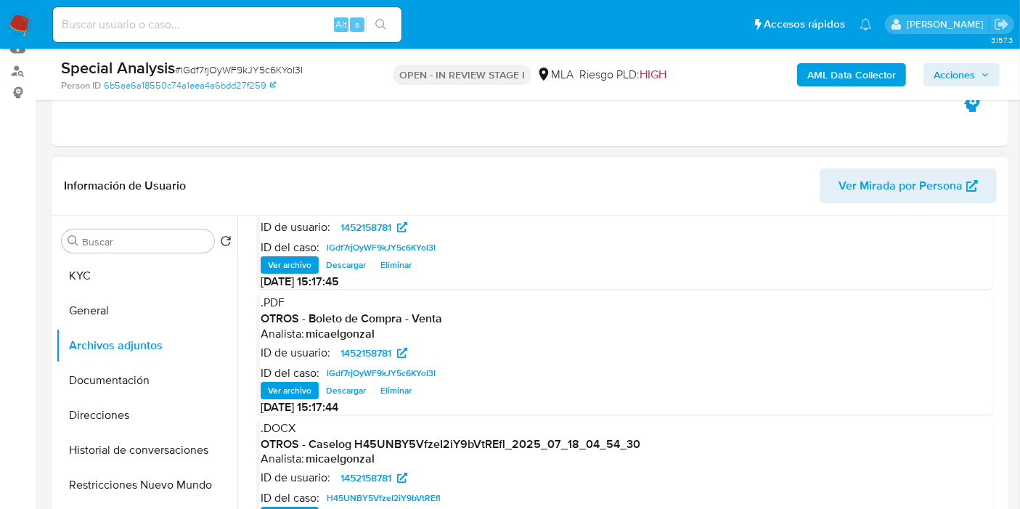
scroll to position [81, 0]
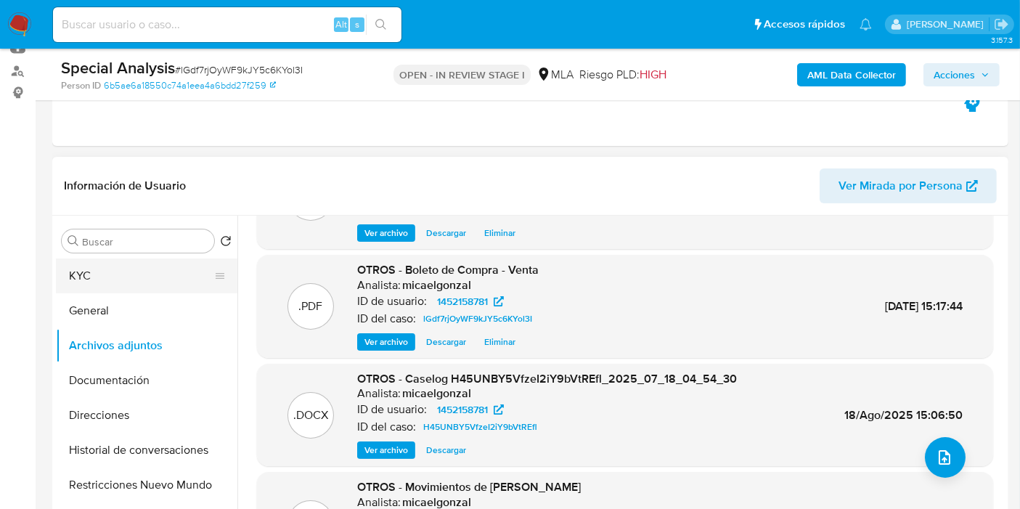
click at [134, 278] on button "KYC" at bounding box center [141, 276] width 170 height 35
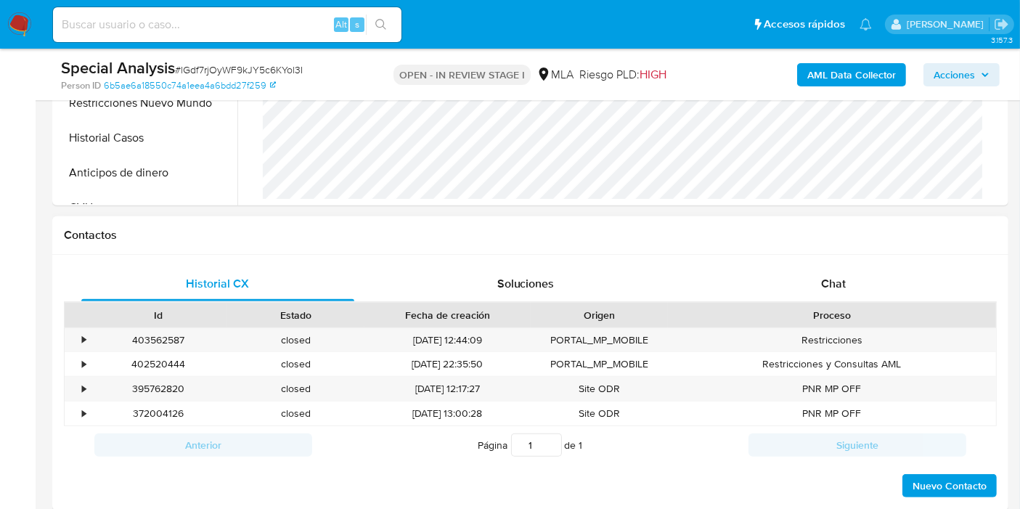
scroll to position [645, 0]
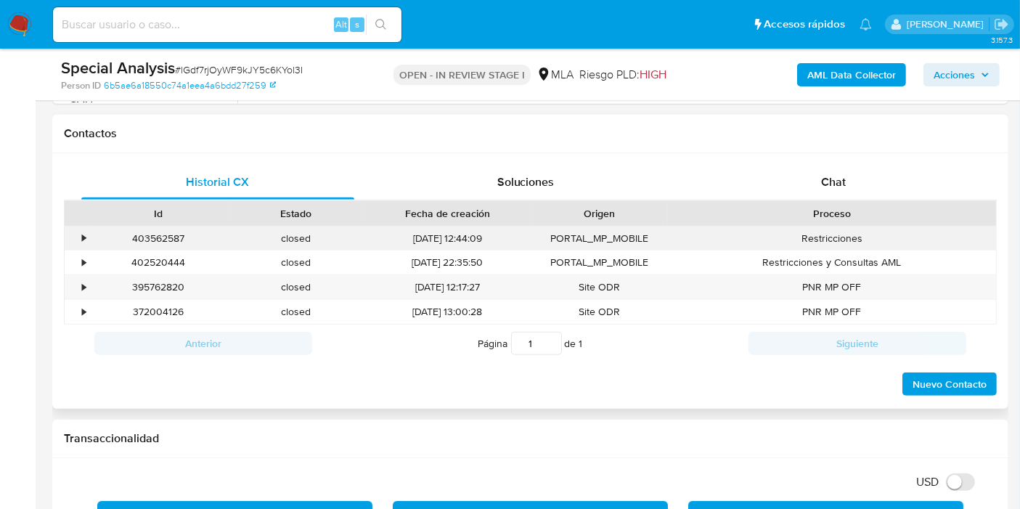
drag, startPoint x: 174, startPoint y: 225, endPoint x: 161, endPoint y: 240, distance: 19.6
click at [171, 228] on div "403562587" at bounding box center [158, 239] width 137 height 24
click at [161, 240] on div "403562587" at bounding box center [158, 239] width 137 height 24
copy div "403562587"
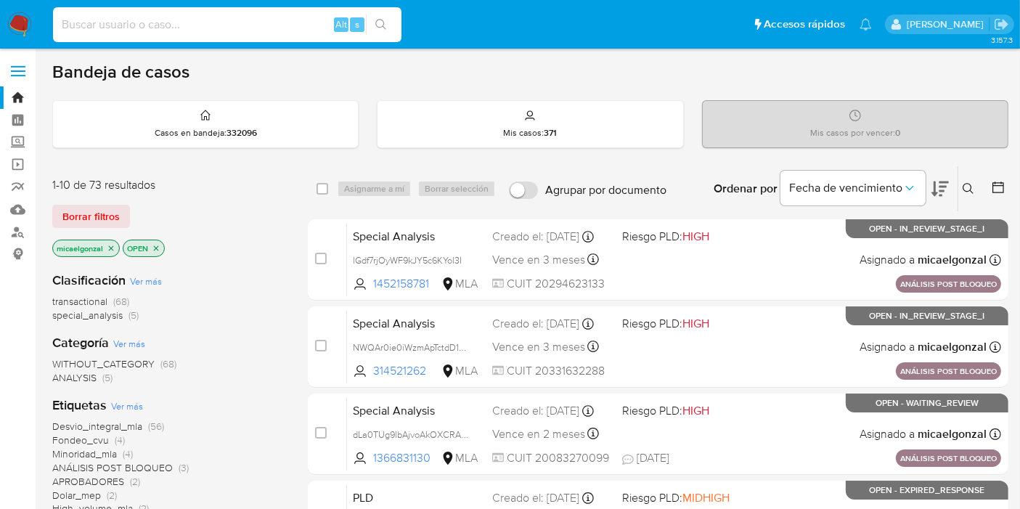
click at [83, 22] on input at bounding box center [227, 24] width 349 height 19
paste input "hzJDPpONK1WtBLqNmBoM8JBT"
type input "hzJDPpONK1WtBLqNmBoM8JBT"
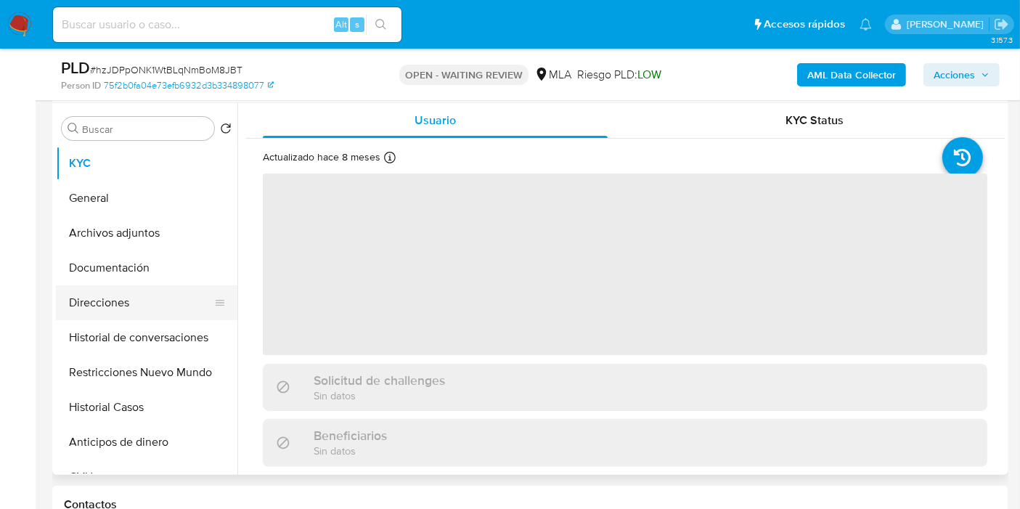
scroll to position [322, 0]
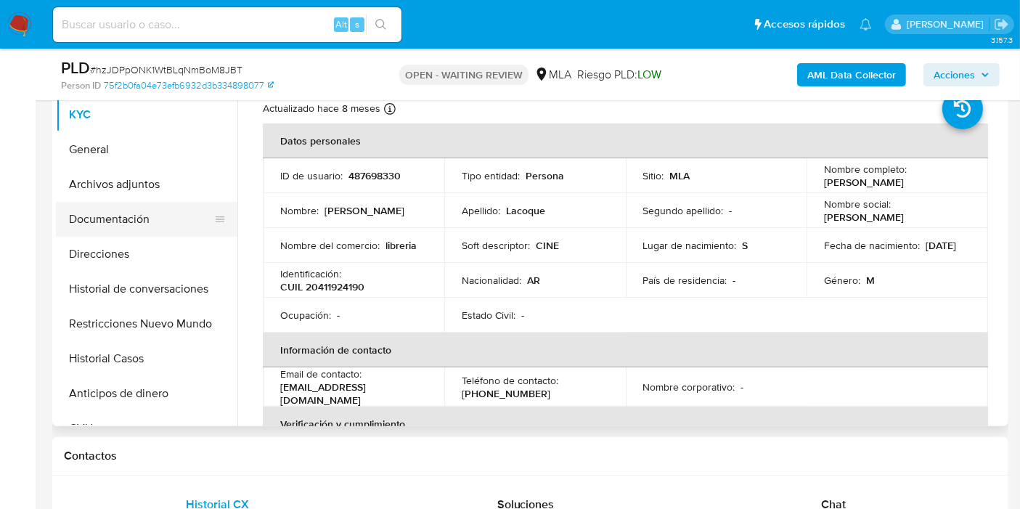
select select "10"
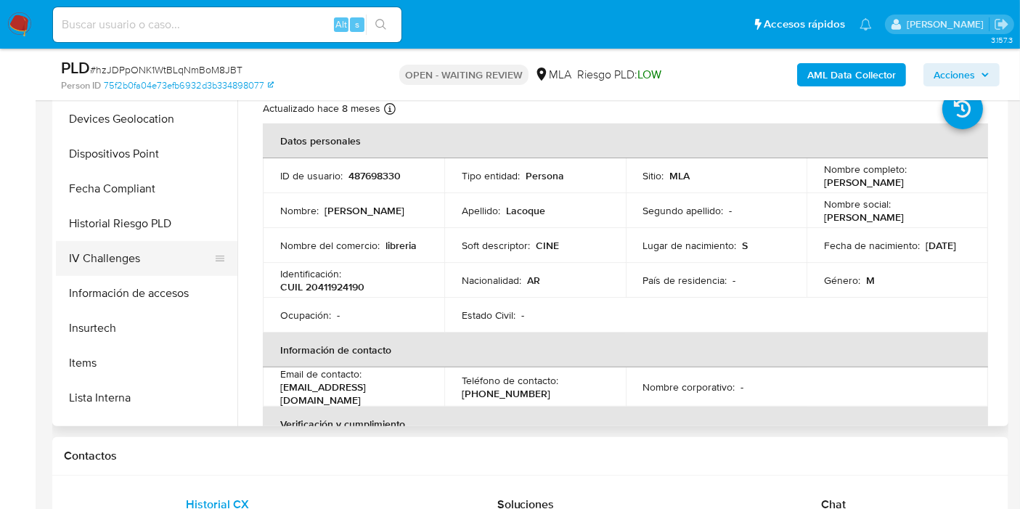
scroll to position [403, 0]
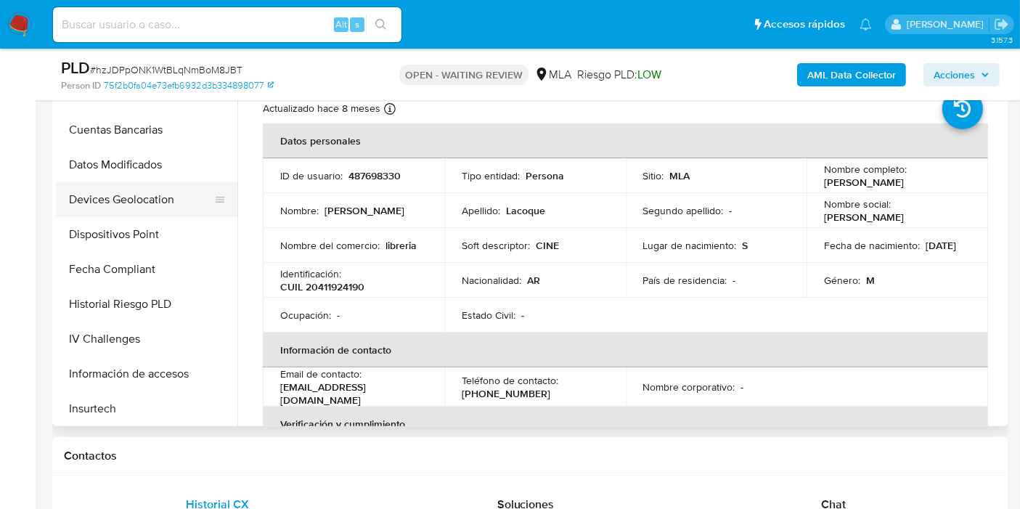
click at [145, 184] on button "Devices Geolocation" at bounding box center [141, 199] width 170 height 35
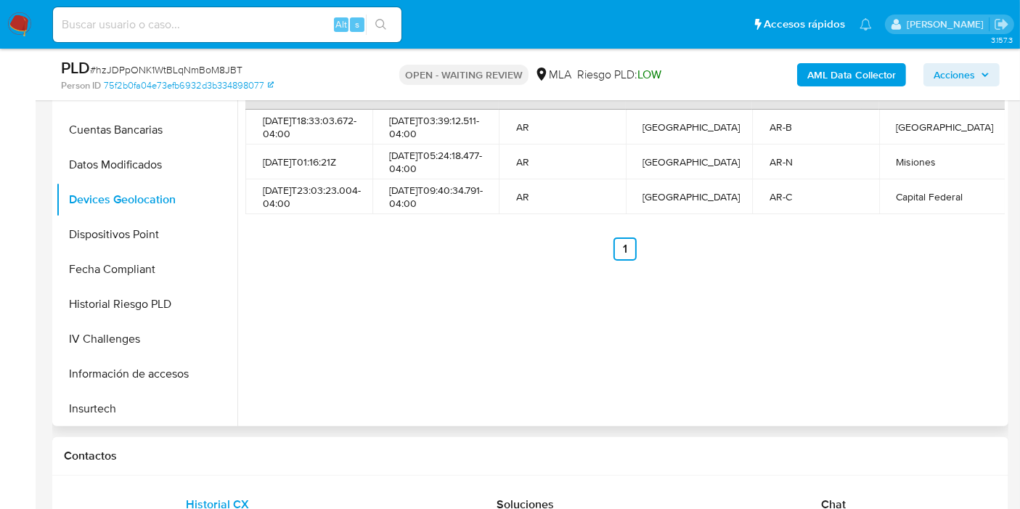
click at [845, 179] on td "AR-N" at bounding box center [815, 162] width 127 height 35
click at [792, 200] on div "AR-C" at bounding box center [816, 196] width 92 height 13
drag, startPoint x: 792, startPoint y: 200, endPoint x: 787, endPoint y: 212, distance: 12.4
click at [787, 203] on div "AR-C" at bounding box center [816, 196] width 92 height 13
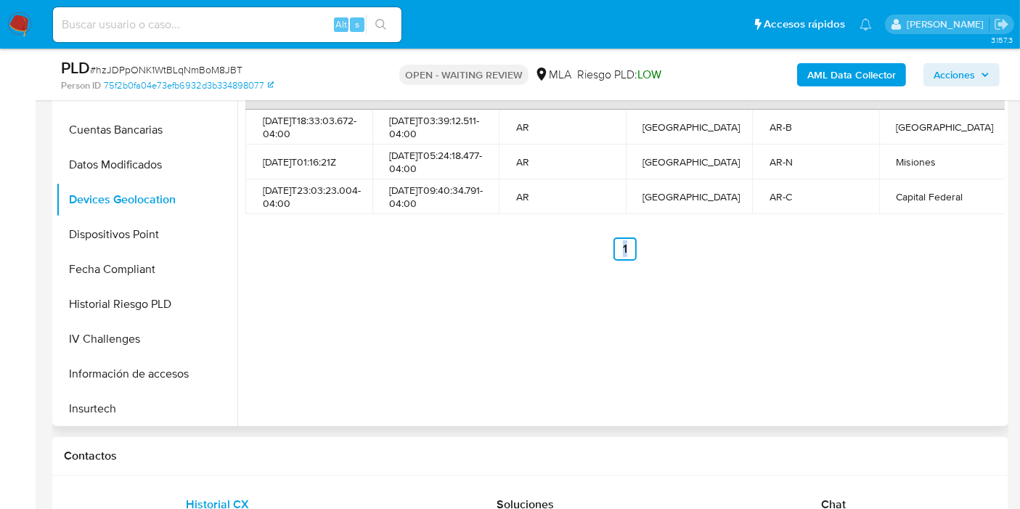
drag, startPoint x: 790, startPoint y: 228, endPoint x: 272, endPoint y: 231, distance: 518.5
click at [272, 231] on div "Fecha desde [GEOGRAPHIC_DATA] hasta Código de país País Código de estado Estado…" at bounding box center [625, 160] width 760 height 200
click at [283, 210] on div "[DATE]T23:03:23.004-04:00" at bounding box center [309, 197] width 92 height 26
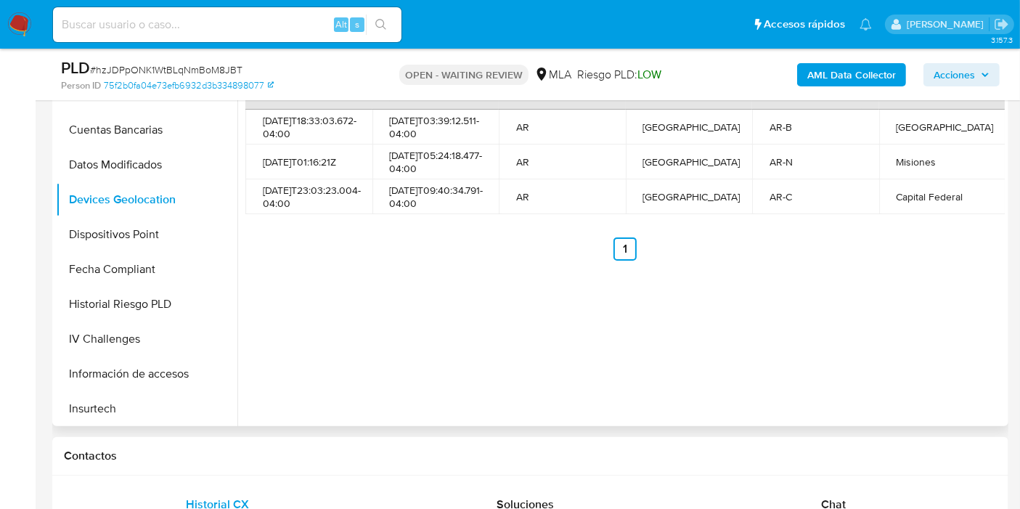
click at [410, 193] on div "[DATE]T09:40:34.791-04:00" at bounding box center [436, 197] width 92 height 26
click at [349, 203] on div "[DATE]T23:03:23.004-04:00" at bounding box center [309, 197] width 92 height 26
click at [913, 214] on td "Capital Federal" at bounding box center [942, 196] width 127 height 35
click at [911, 179] on td "Misiones" at bounding box center [942, 162] width 127 height 35
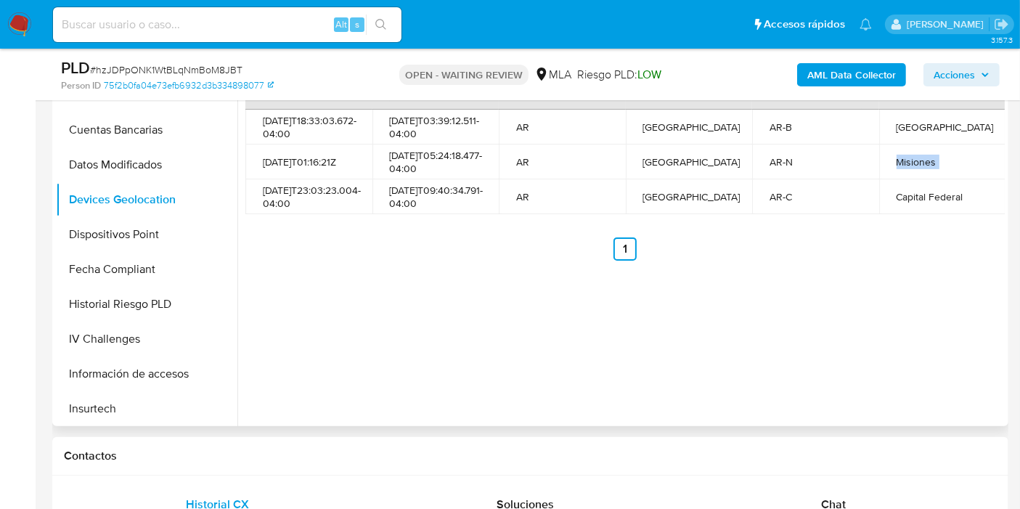
click at [911, 179] on td "Misiones" at bounding box center [942, 162] width 127 height 35
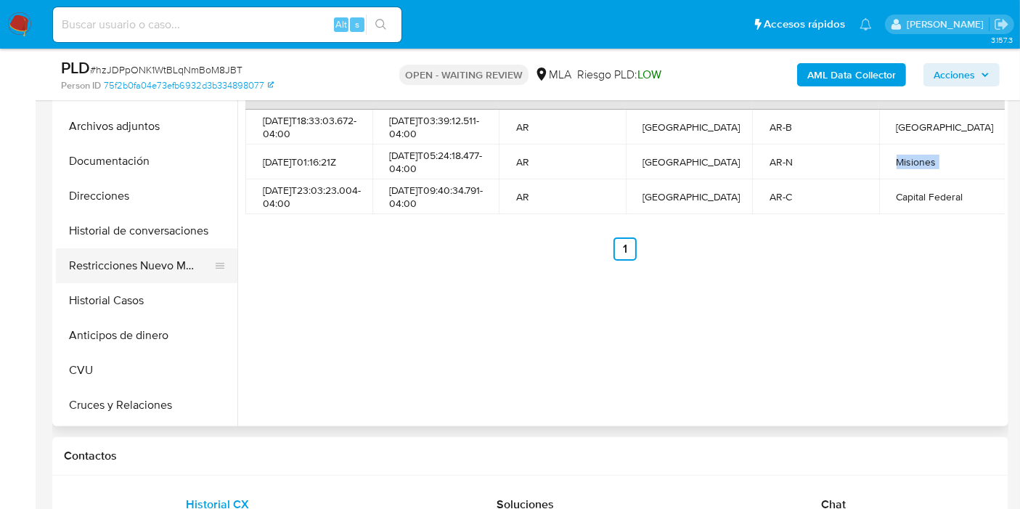
scroll to position [0, 0]
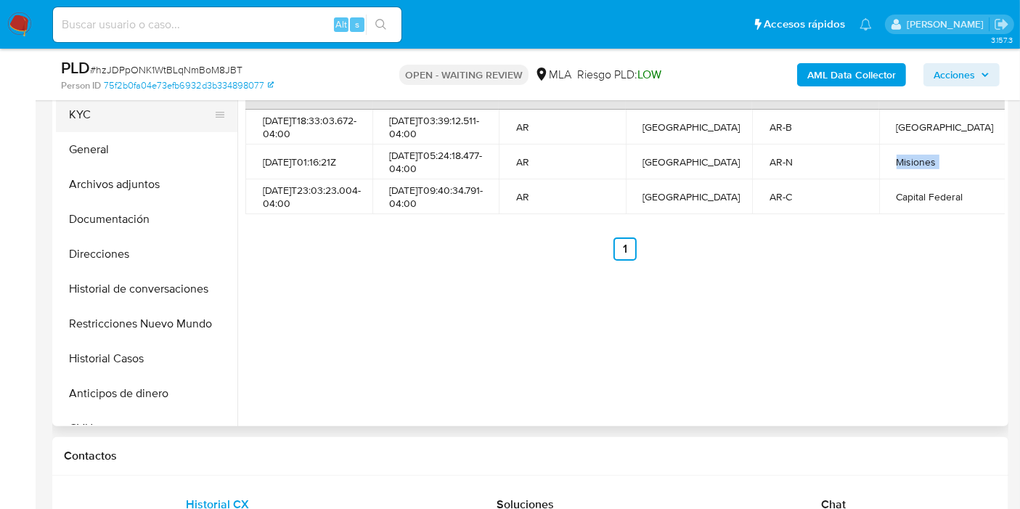
click at [140, 127] on button "KYC" at bounding box center [141, 114] width 170 height 35
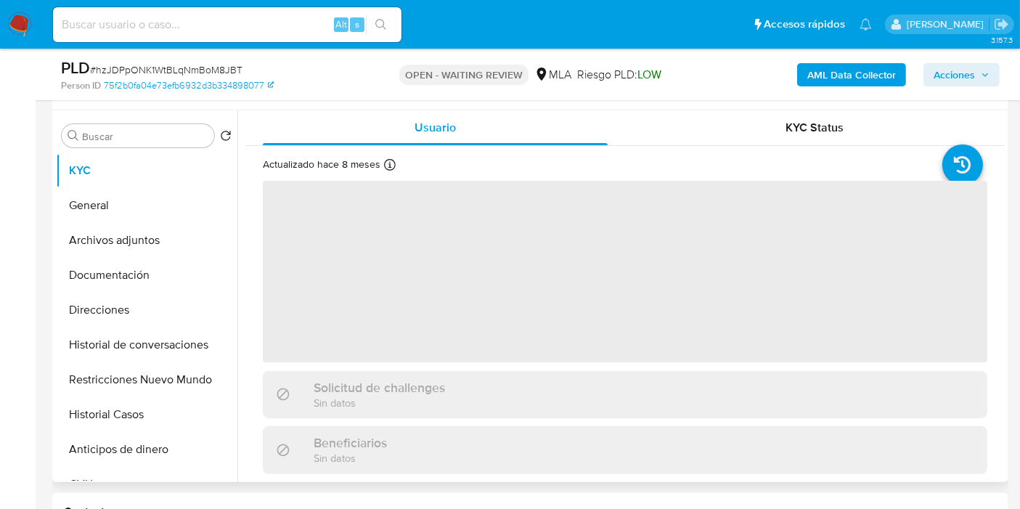
scroll to position [242, 0]
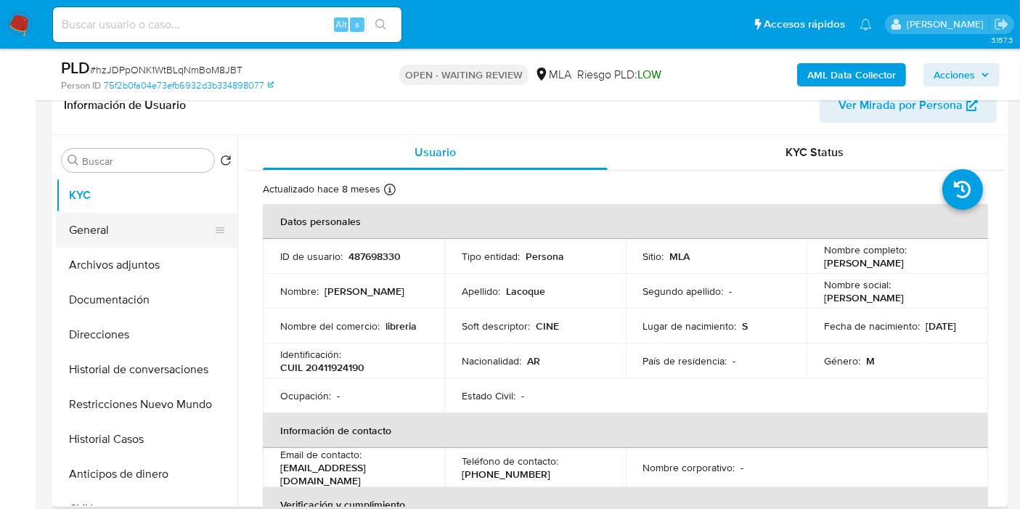
click at [151, 240] on button "General" at bounding box center [141, 230] width 170 height 35
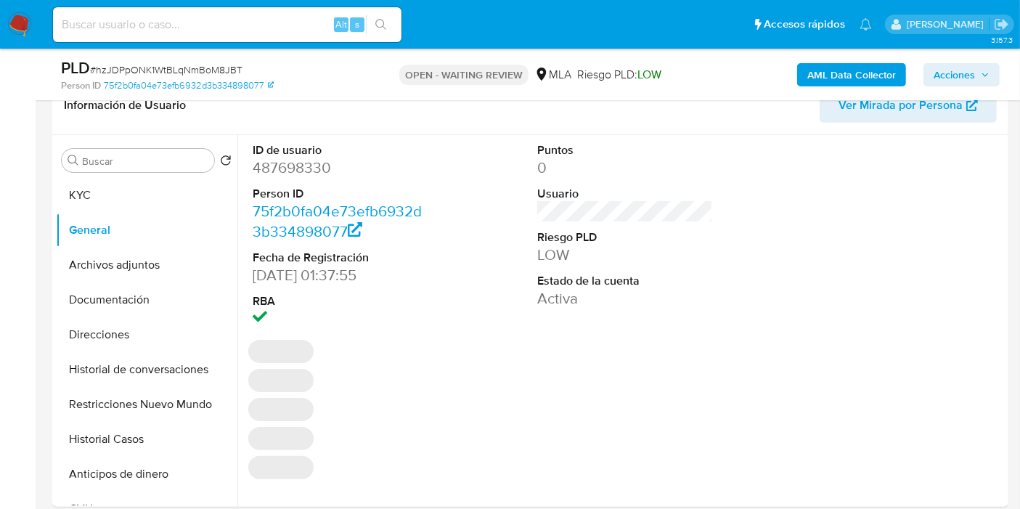
click at [288, 163] on dd "487698330" at bounding box center [341, 168] width 176 height 20
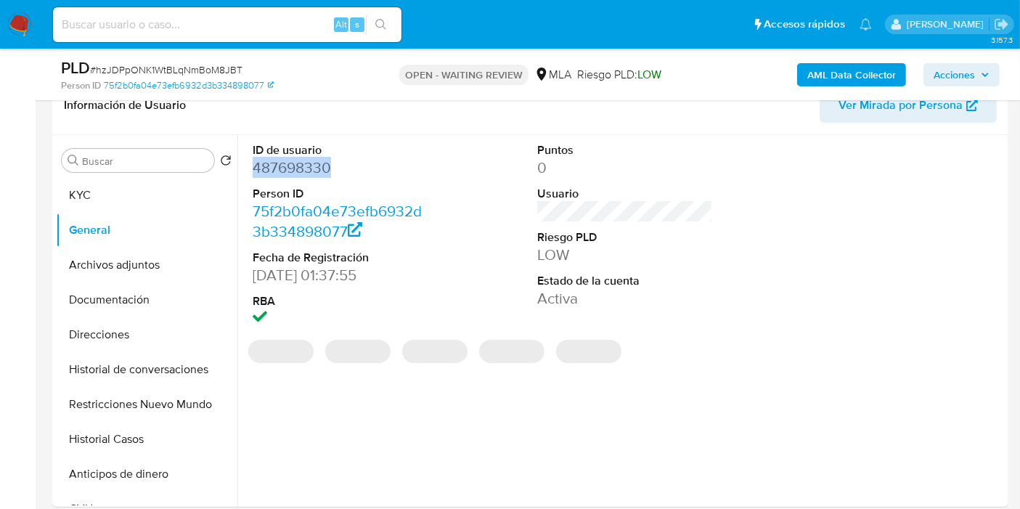
click at [288, 163] on dd "487698330" at bounding box center [341, 168] width 176 height 20
copy dd "487698330"
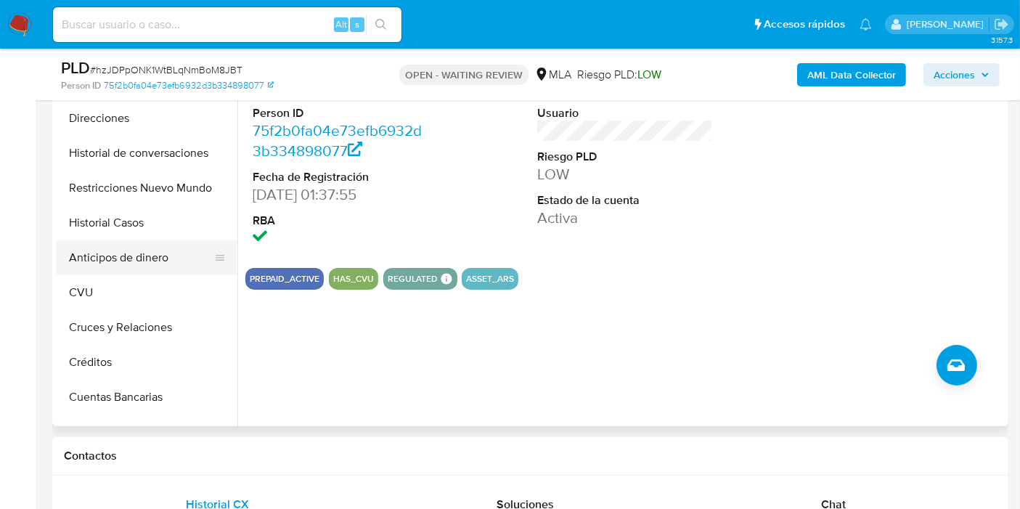
scroll to position [161, 0]
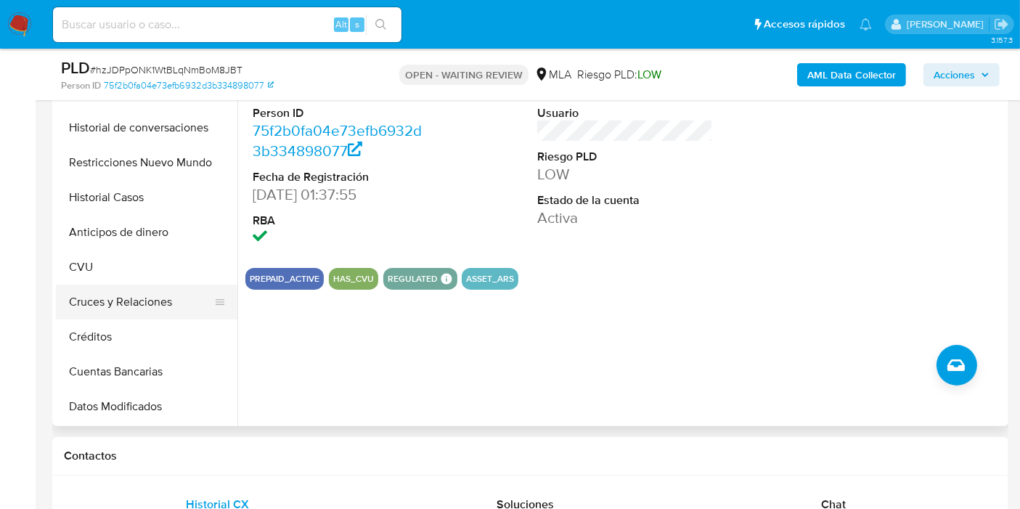
click at [155, 301] on button "Cruces y Relaciones" at bounding box center [141, 302] width 170 height 35
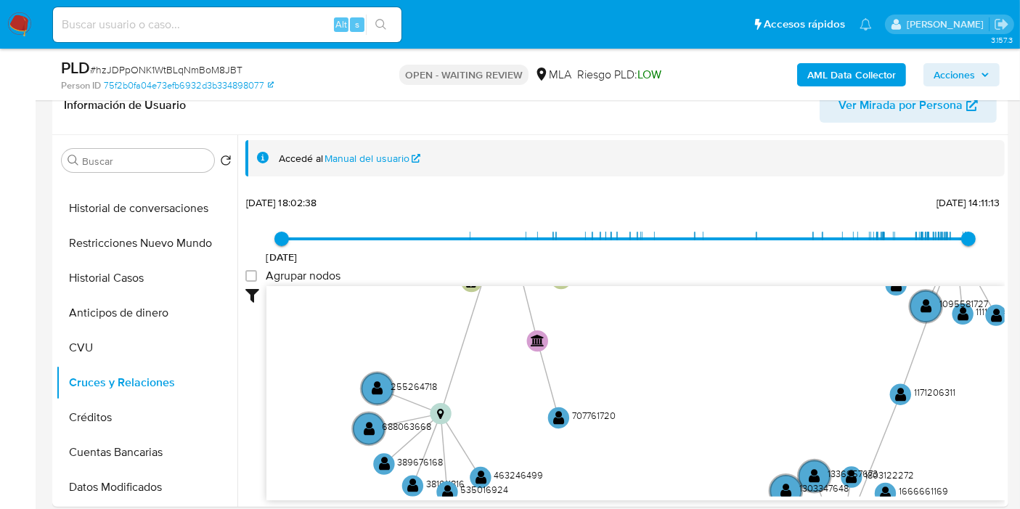
scroll to position [403, 0]
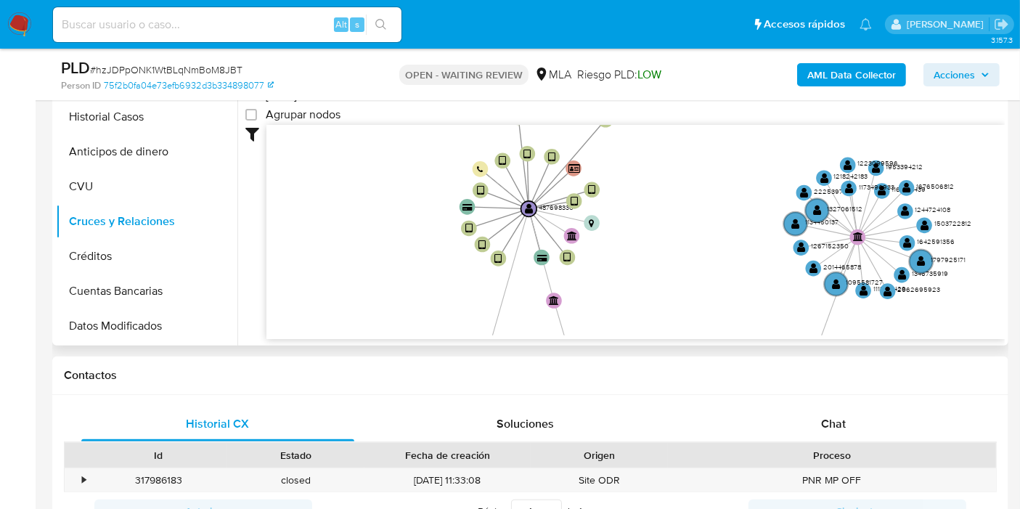
drag, startPoint x: 616, startPoint y: 223, endPoint x: 539, endPoint y: 235, distance: 78.0
click at [602, 335] on div "user-487698330  487698330 user-1754309068  1754309068 device-64d81c233c740ab1…" at bounding box center [635, 232] width 738 height 215
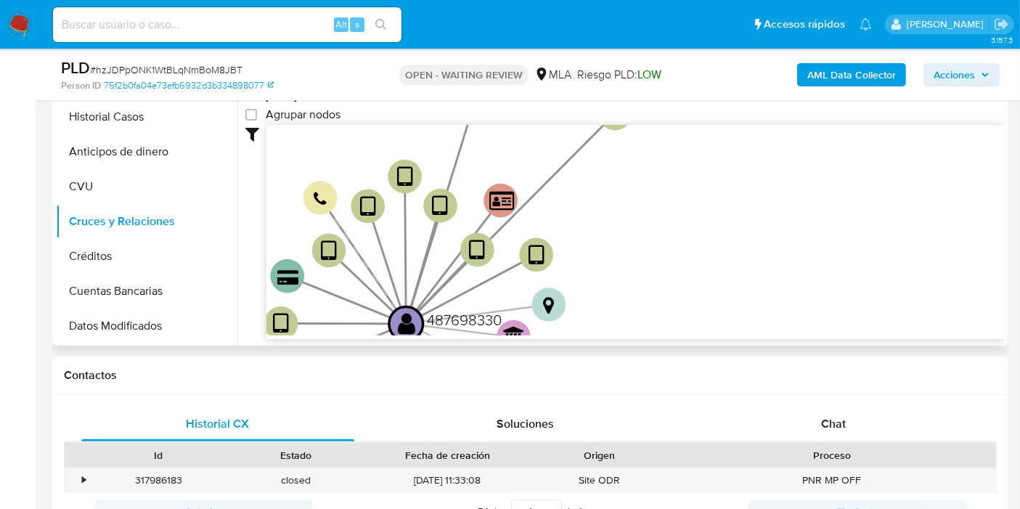
drag, startPoint x: 523, startPoint y: 200, endPoint x: 449, endPoint y: 252, distance: 90.1
click at [407, 332] on g "user-487698330  487698330" at bounding box center [445, 323] width 113 height 34
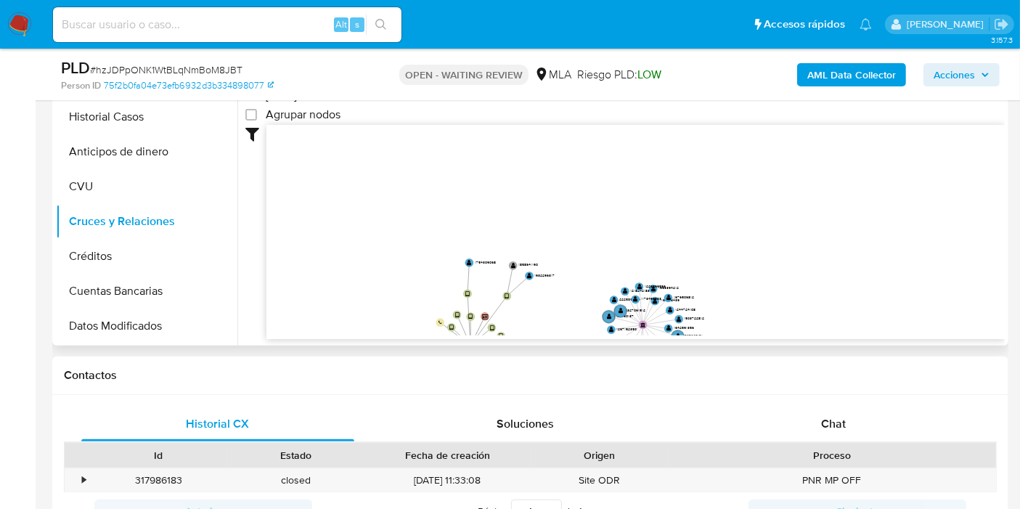
drag, startPoint x: 494, startPoint y: 150, endPoint x: 498, endPoint y: 236, distance: 86.5
click at [498, 236] on icon "user-487698330  487698330 user-1754309068  1754309068 device-64d81c233c740ab1…" at bounding box center [635, 230] width 738 height 211
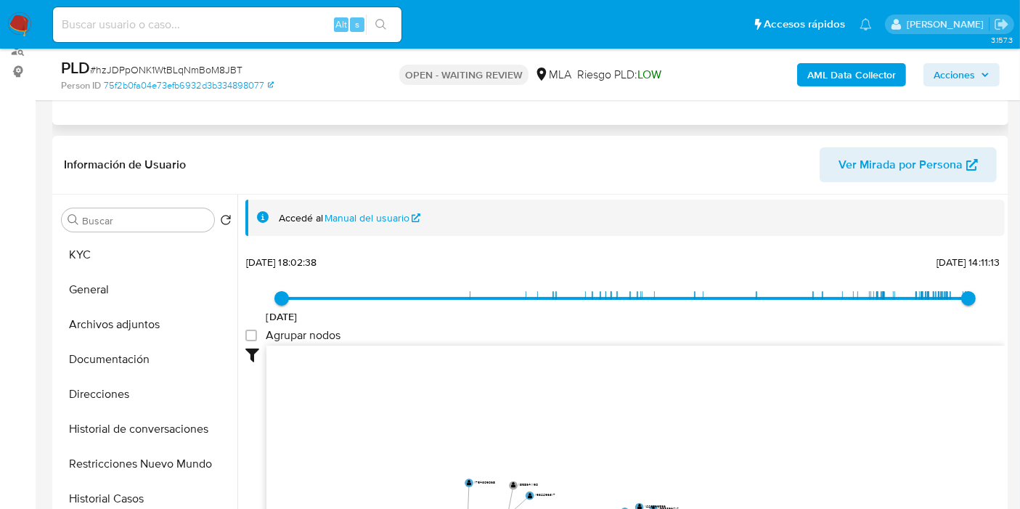
scroll to position [81, 0]
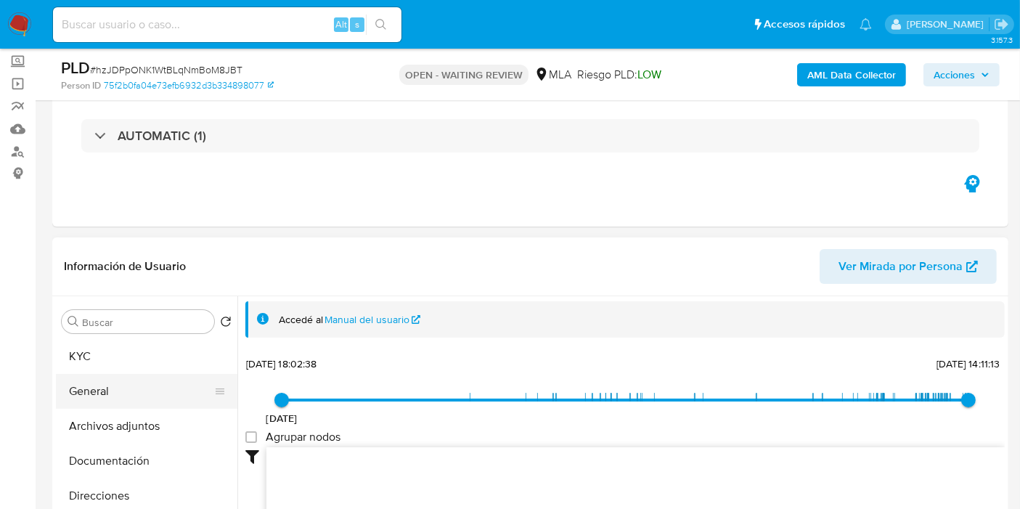
click at [110, 398] on button "General" at bounding box center [141, 391] width 170 height 35
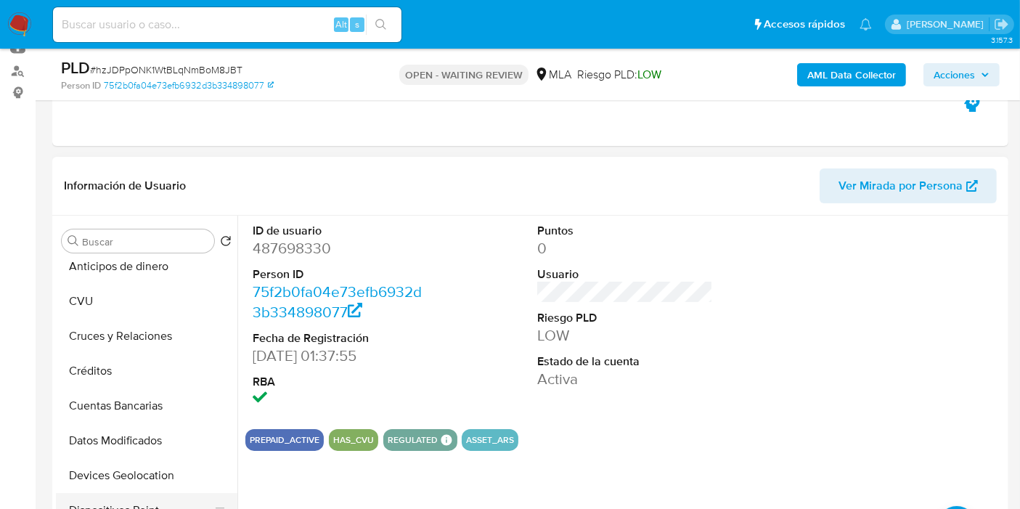
scroll to position [403, 0]
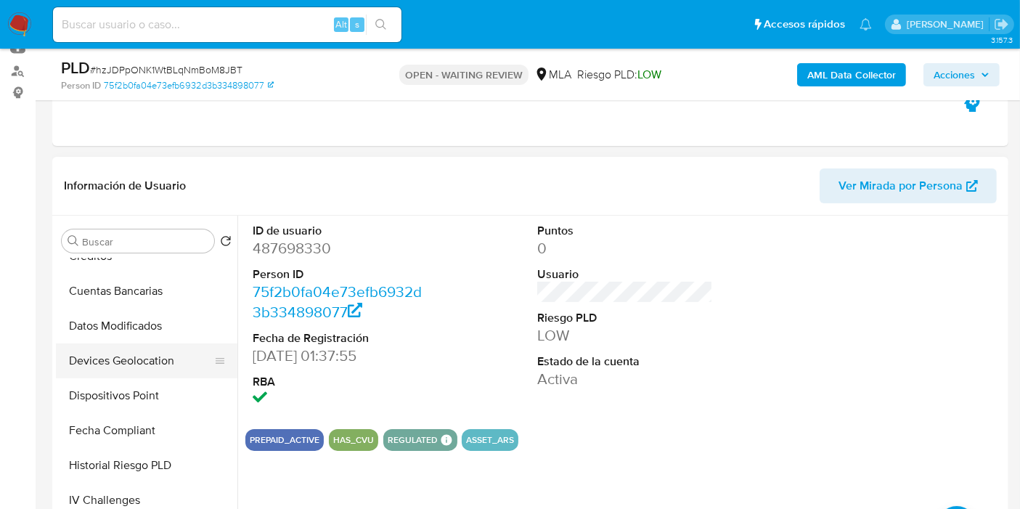
click at [139, 355] on button "Devices Geolocation" at bounding box center [141, 360] width 170 height 35
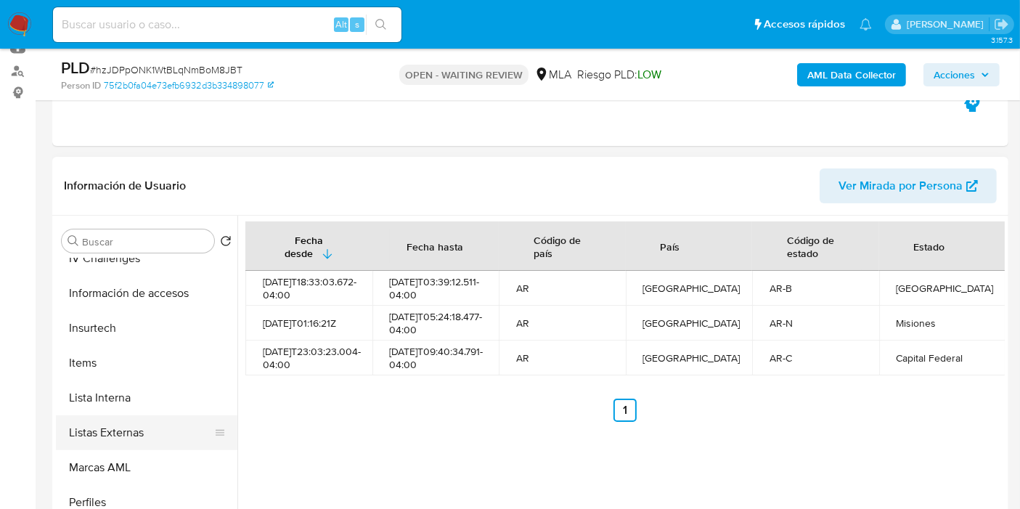
scroll to position [683, 0]
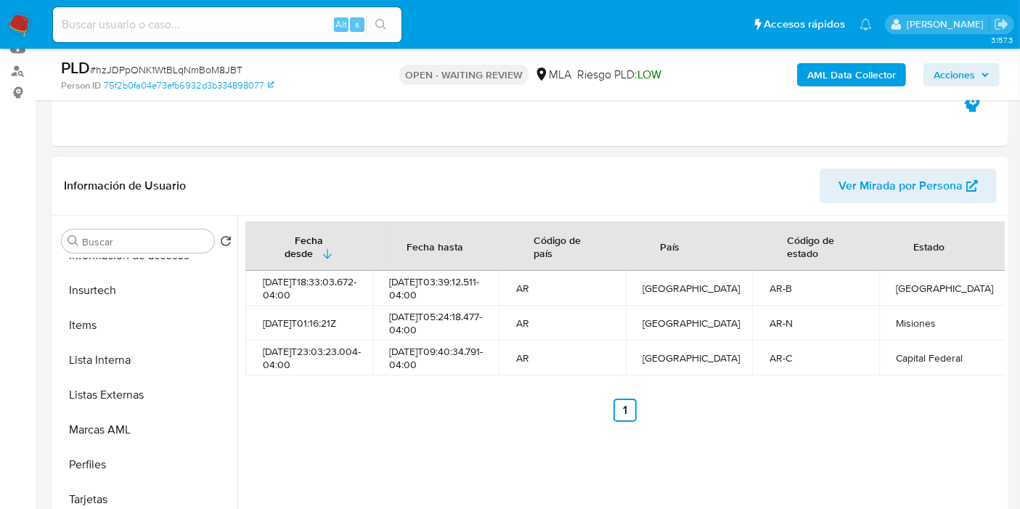
click at [865, 298] on td "AR-B" at bounding box center [815, 288] width 127 height 35
click at [611, 321] on td "AR" at bounding box center [562, 323] width 127 height 35
click at [431, 293] on div "2025-06-12T03:39:12.511-04:00" at bounding box center [436, 288] width 92 height 26
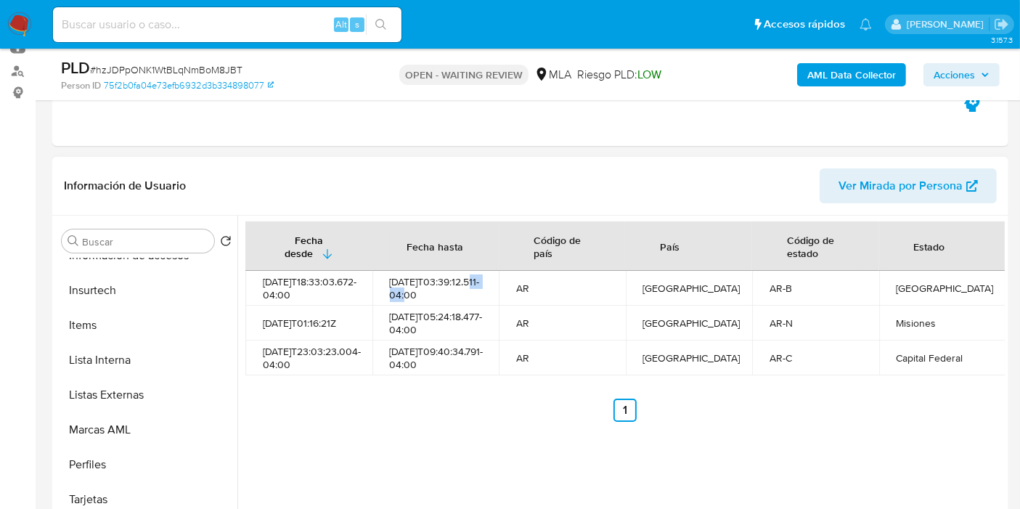
drag, startPoint x: 431, startPoint y: 293, endPoint x: 439, endPoint y: 296, distance: 7.6
click at [435, 294] on div "2025-06-12T03:39:12.511-04:00" at bounding box center [436, 288] width 92 height 26
click at [439, 296] on div "2025-06-12T03:39:12.511-04:00" at bounding box center [436, 288] width 92 height 26
drag, startPoint x: 444, startPoint y: 296, endPoint x: 753, endPoint y: 344, distance: 313.1
click at [752, 343] on tbody "2024-03-27T18:33:03.672-04:00 2025-06-12T03:39:12.511-04:00 AR Argentina AR-B B…" at bounding box center [625, 323] width 760 height 105
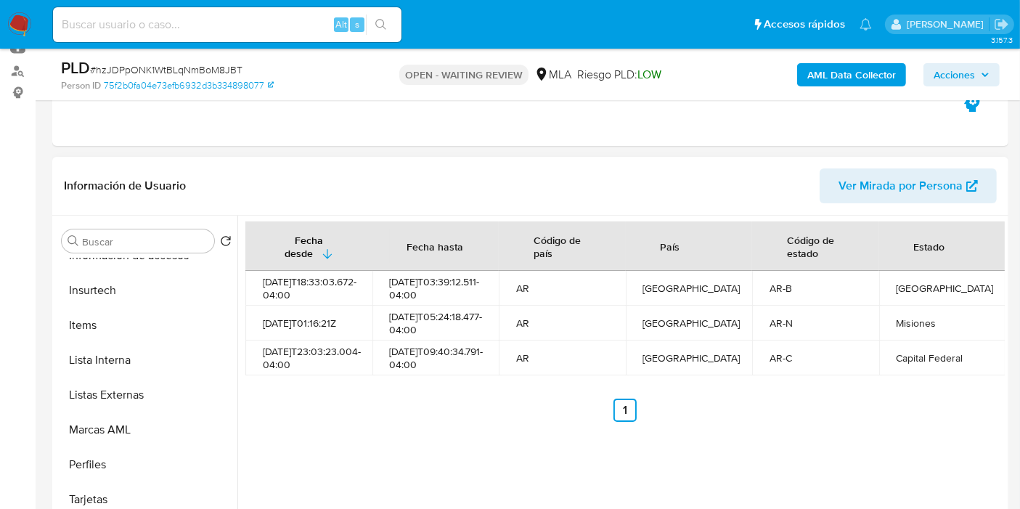
drag, startPoint x: 865, startPoint y: 327, endPoint x: 935, endPoint y: 279, distance: 85.0
click at [866, 326] on td "AR-N" at bounding box center [815, 323] width 127 height 35
drag, startPoint x: 919, startPoint y: 262, endPoint x: 937, endPoint y: 288, distance: 31.7
click at [941, 280] on table "Fecha desde Fecha hasta Código de país País Código de estado Estado 2024-03-27T…" at bounding box center [625, 298] width 760 height 154
click at [940, 291] on div "Buenos Aires" at bounding box center [943, 288] width 92 height 13
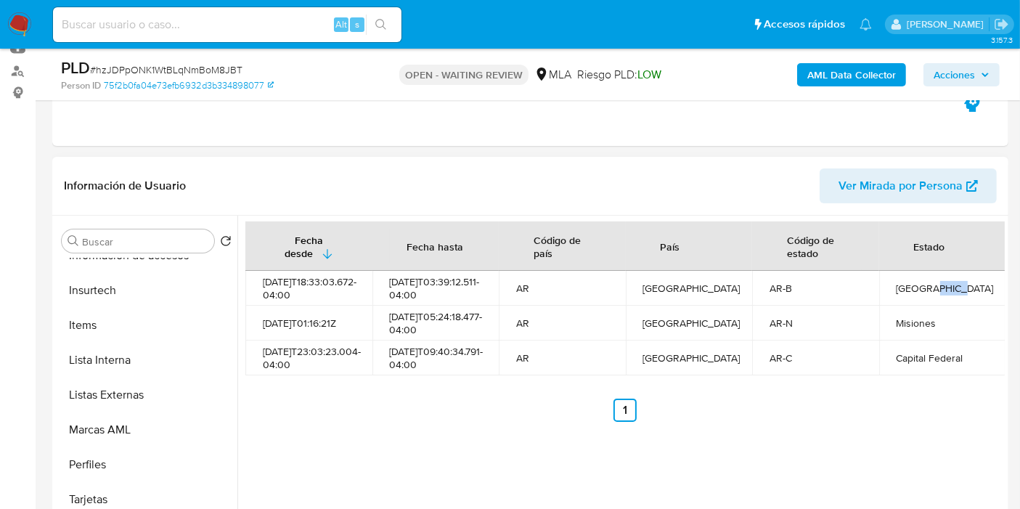
click at [940, 291] on div "Buenos Aires" at bounding box center [943, 288] width 92 height 13
click at [274, 275] on div "2024-03-27T18:33:03.672-04:00" at bounding box center [309, 288] width 92 height 26
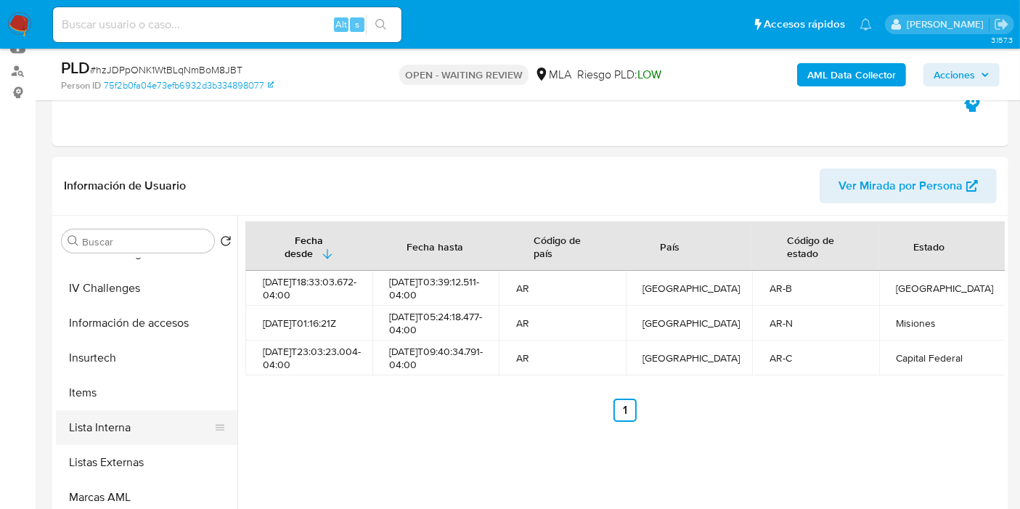
scroll to position [441, 0]
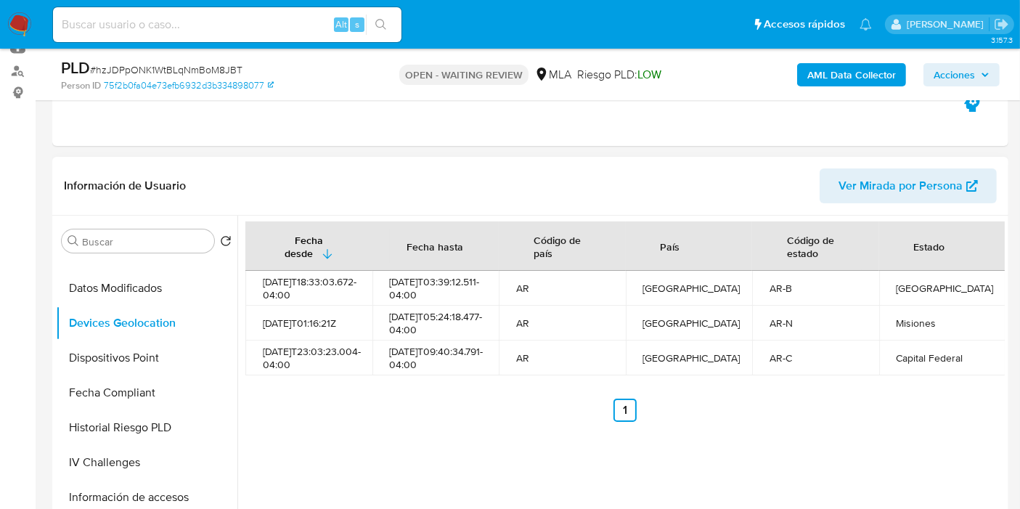
click at [315, 288] on div "2024-03-27T18:33:03.672-04:00" at bounding box center [309, 288] width 92 height 26
click at [471, 293] on div "2025-06-12T03:39:12.511-04:00" at bounding box center [436, 288] width 92 height 26
click at [388, 337] on td "2025-09-04T05:24:18.477-04:00" at bounding box center [436, 323] width 127 height 35
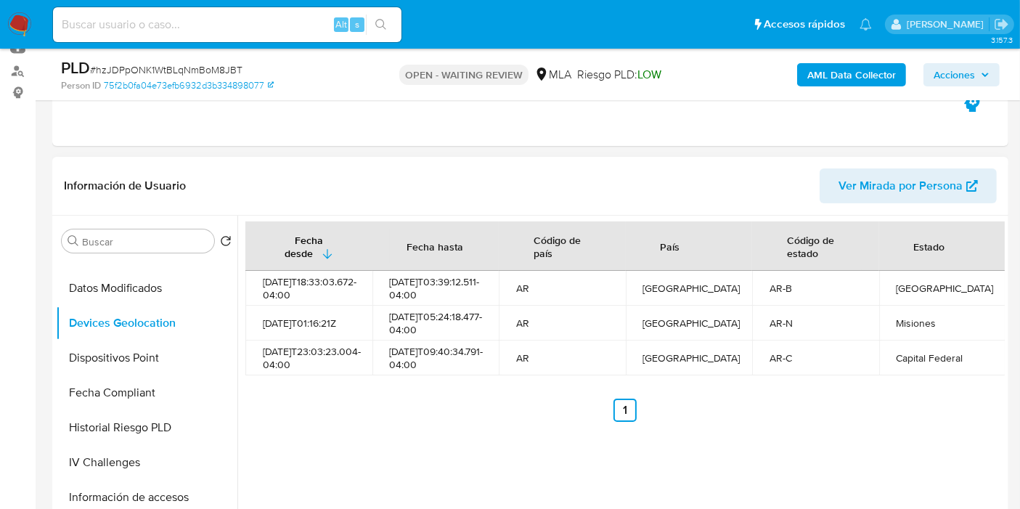
click at [388, 337] on td "2025-09-04T05:24:18.477-04:00" at bounding box center [436, 323] width 127 height 35
click at [401, 326] on div "2025-09-04T05:24:18.477-04:00" at bounding box center [436, 323] width 92 height 26
drag, startPoint x: 421, startPoint y: 389, endPoint x: 410, endPoint y: 341, distance: 49.9
click at [410, 341] on div "Fecha desde Fecha hasta Código de país País Código de estado Estado 2024-03-27T…" at bounding box center [625, 321] width 760 height 200
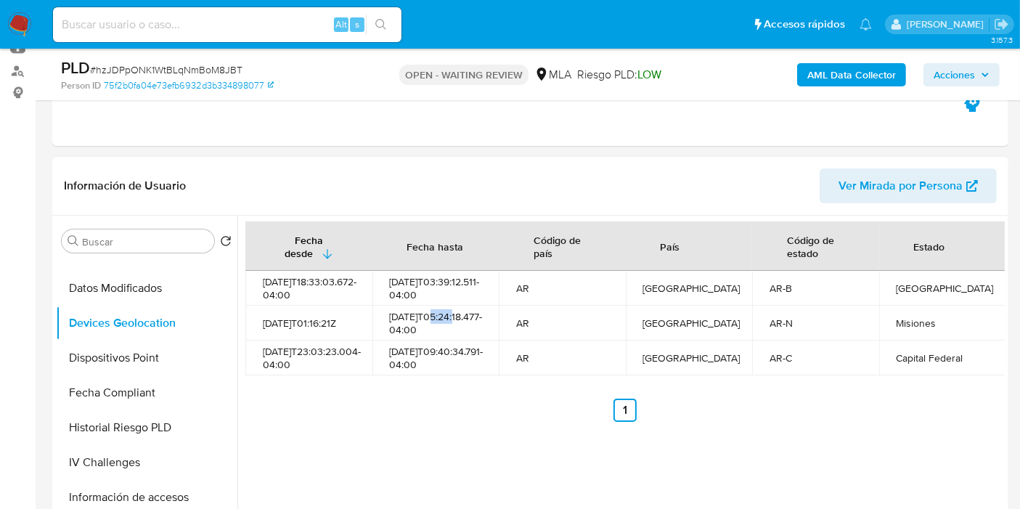
click at [386, 364] on td "2025-08-05T09:40:34.791-04:00" at bounding box center [436, 358] width 127 height 35
click at [394, 323] on div "2025-09-04T05:24:18.477-04:00" at bounding box center [436, 323] width 92 height 26
drag, startPoint x: 419, startPoint y: 327, endPoint x: 430, endPoint y: 344, distance: 20.6
click at [421, 328] on div "2025-09-04T05:24:18.477-04:00" at bounding box center [436, 323] width 92 height 26
click at [434, 356] on div "2025-08-05T09:40:34.791-04:00" at bounding box center [436, 358] width 92 height 26
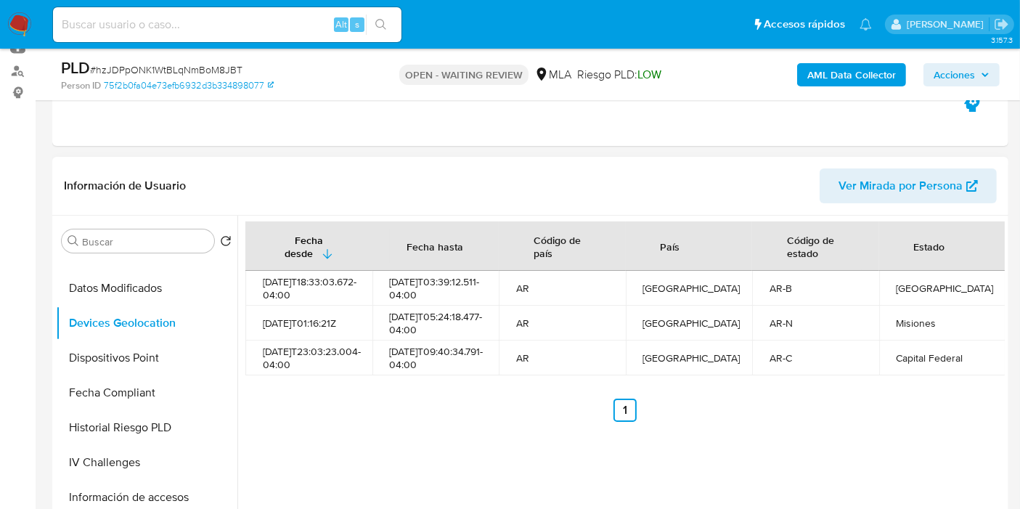
click at [430, 367] on div "2025-08-05T09:40:34.791-04:00" at bounding box center [436, 358] width 92 height 26
drag, startPoint x: 402, startPoint y: 365, endPoint x: 393, endPoint y: 349, distance: 18.6
click at [393, 349] on div "2025-08-05T09:40:34.791-04:00" at bounding box center [436, 358] width 92 height 26
click at [150, 356] on button "Dispositivos Point" at bounding box center [141, 358] width 170 height 35
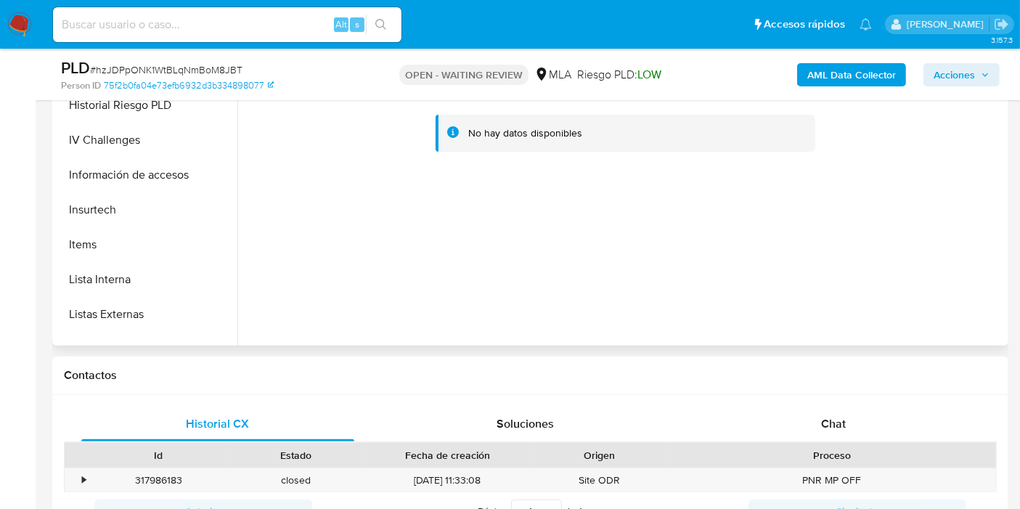
scroll to position [360, 0]
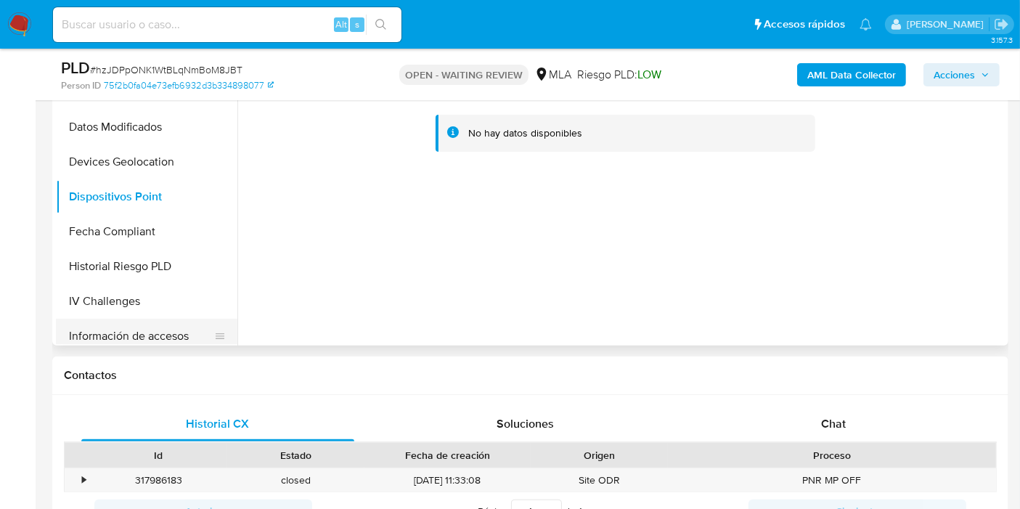
click at [147, 337] on button "Información de accesos" at bounding box center [141, 336] width 170 height 35
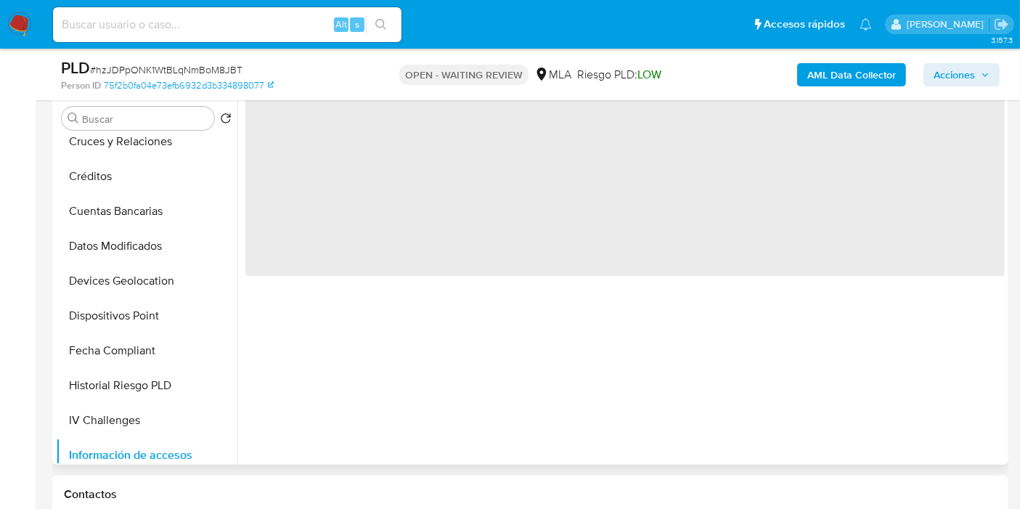
scroll to position [242, 0]
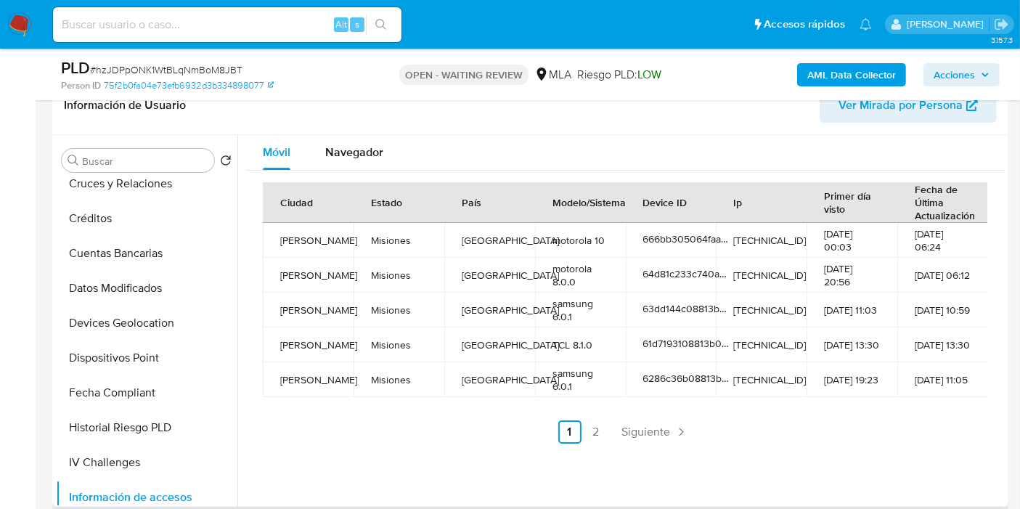
click at [848, 280] on td "12-08-2023 20:56" at bounding box center [852, 275] width 91 height 35
click at [643, 277] on span "64d81c233c740ab1659b6d09" at bounding box center [710, 273] width 134 height 15
click at [672, 230] on td "666bb305064faa8181dd3ba3" at bounding box center [671, 240] width 91 height 35
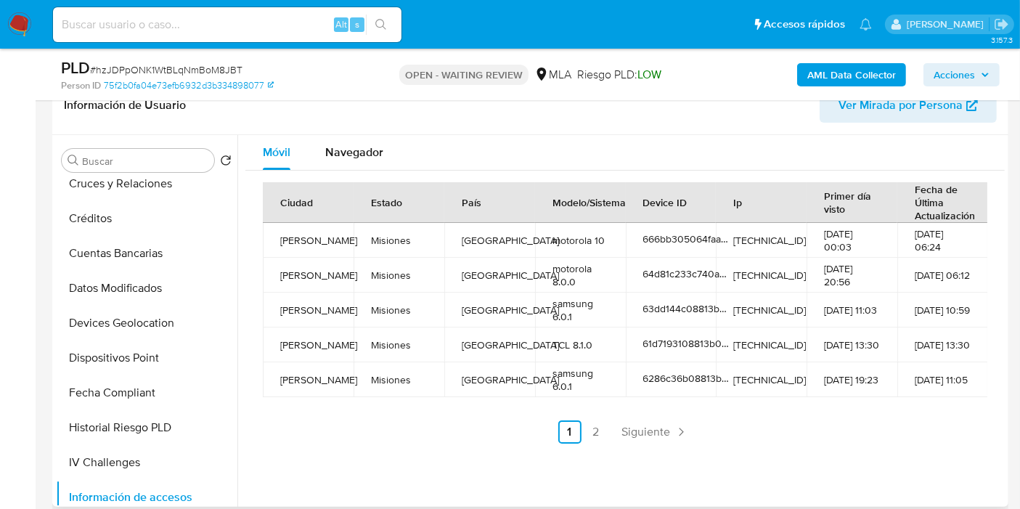
click at [687, 246] on td "666bb305064faa8181dd3ba3" at bounding box center [671, 240] width 91 height 35
click at [611, 434] on ul "Anterior 1 2 Siguiente" at bounding box center [625, 431] width 725 height 23
click at [593, 430] on link "2" at bounding box center [596, 431] width 23 height 23
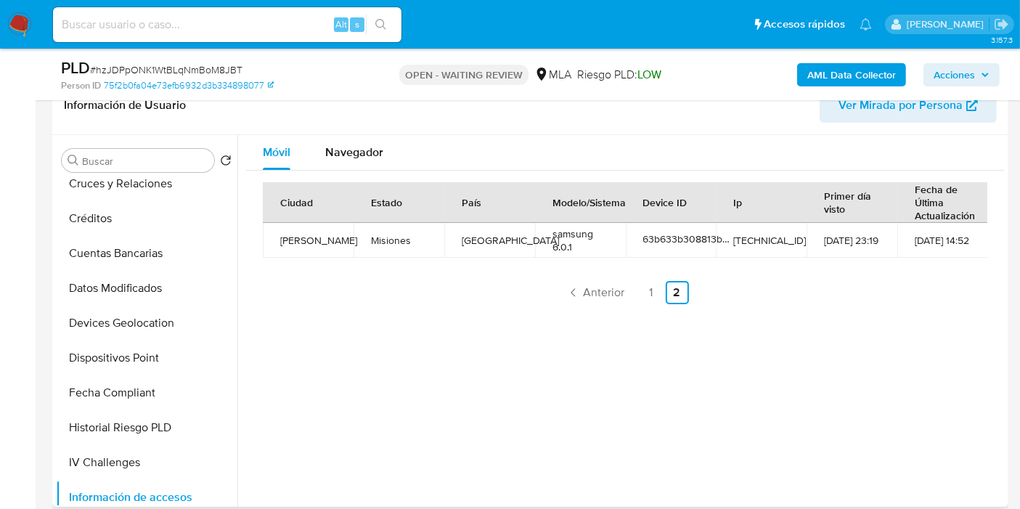
click at [632, 298] on ul "Anterior 1 2 Siguiente" at bounding box center [625, 292] width 725 height 23
click at [640, 299] on link "1" at bounding box center [651, 292] width 23 height 23
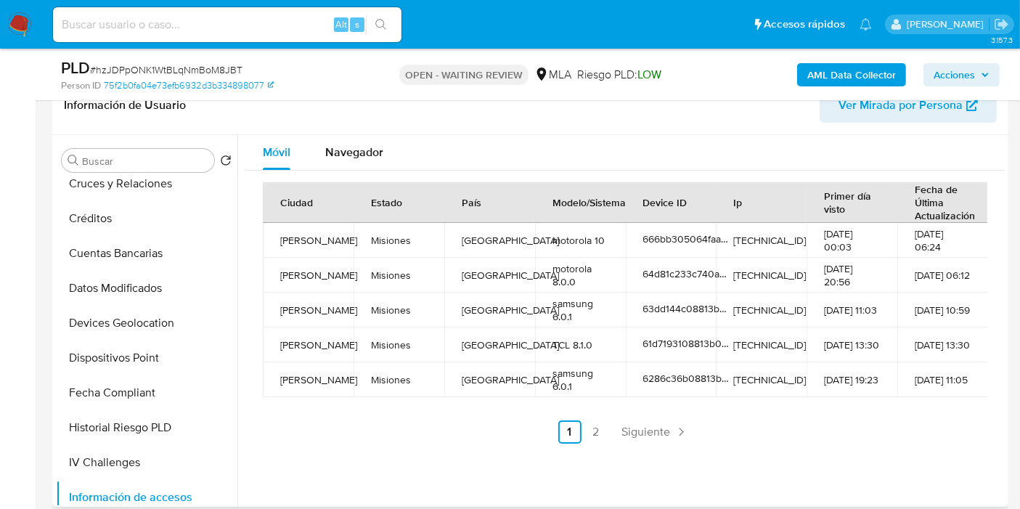
click at [562, 335] on td "TCL 8.1.0" at bounding box center [580, 344] width 91 height 35
click at [562, 362] on td "samsung 6.0.1" at bounding box center [580, 379] width 91 height 35
drag, startPoint x: 585, startPoint y: 316, endPoint x: 593, endPoint y: 312, distance: 9.4
click at [593, 312] on td "samsung 6.0.1" at bounding box center [580, 310] width 91 height 35
click at [833, 312] on td "03-02-2023 11:03" at bounding box center [852, 310] width 91 height 35
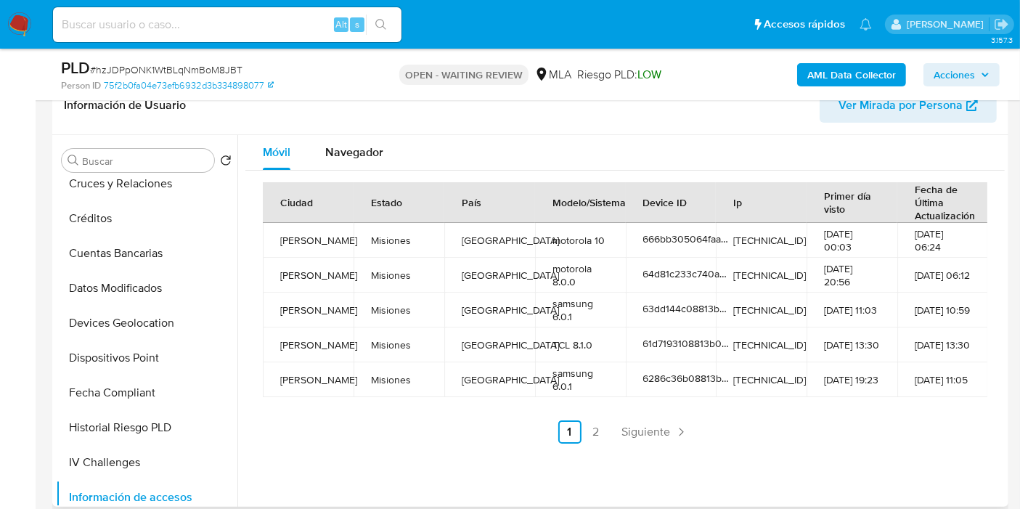
click at [831, 252] on td "14-06-2024 00:03" at bounding box center [852, 240] width 91 height 35
click at [838, 240] on td "14-06-2024 00:03" at bounding box center [852, 240] width 91 height 35
click at [565, 217] on th "Modelo/Sistema" at bounding box center [580, 202] width 91 height 41
click at [335, 149] on span "Navegador" at bounding box center [354, 152] width 58 height 17
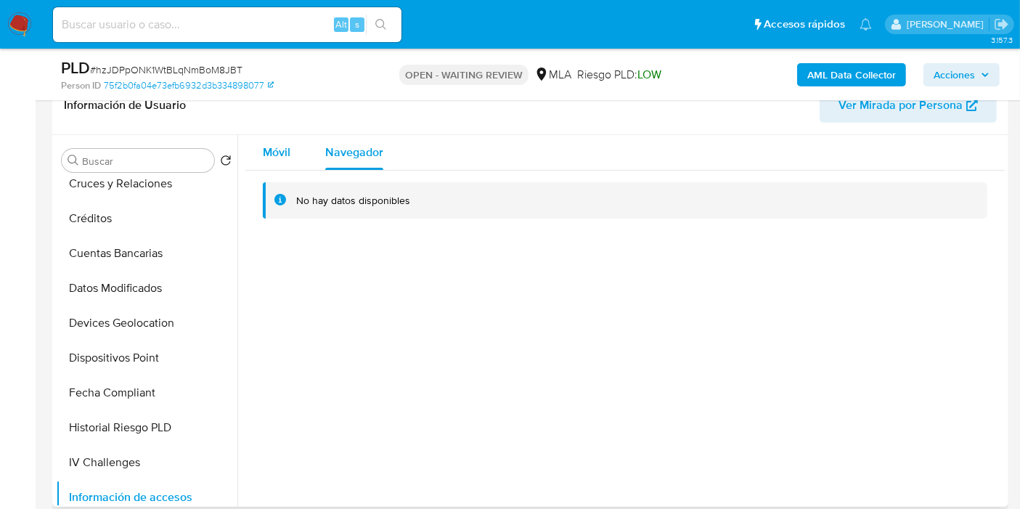
click at [278, 148] on span "Móvil" at bounding box center [277, 152] width 28 height 17
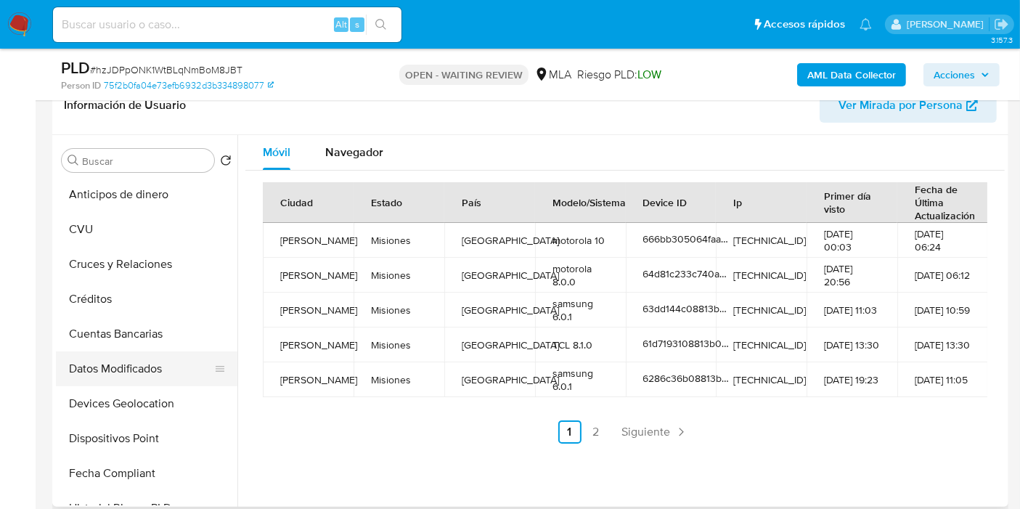
scroll to position [199, 0]
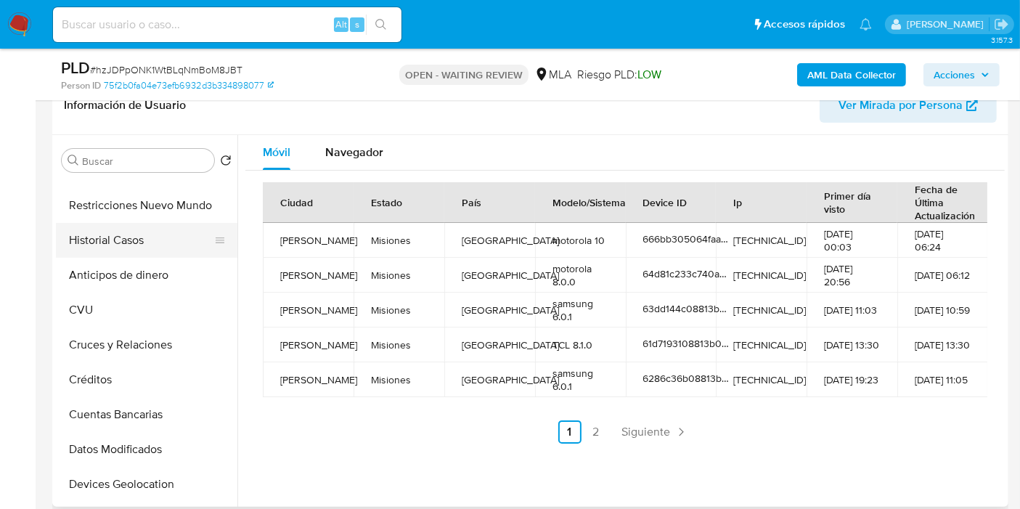
click at [158, 238] on button "Historial Casos" at bounding box center [141, 240] width 170 height 35
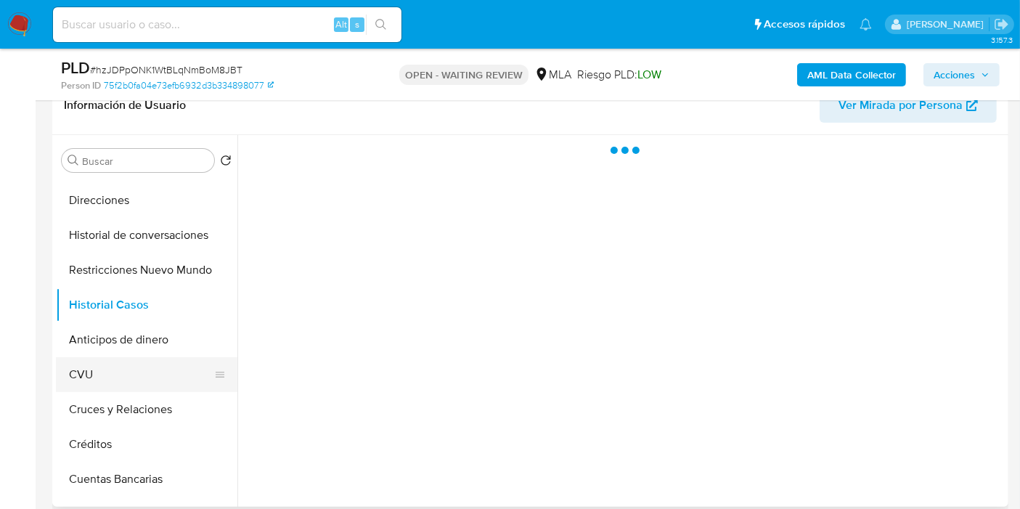
scroll to position [37, 0]
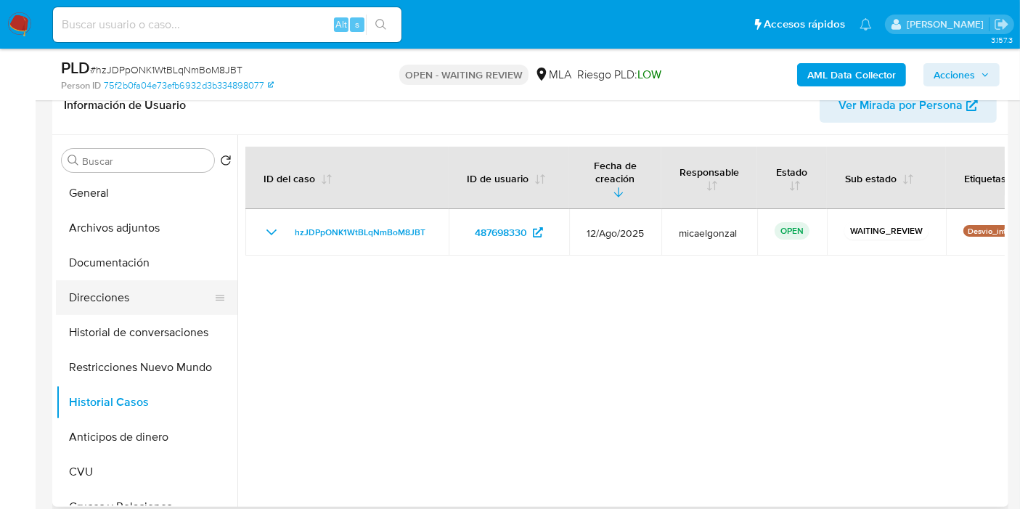
click at [135, 305] on button "Direcciones" at bounding box center [141, 297] width 170 height 35
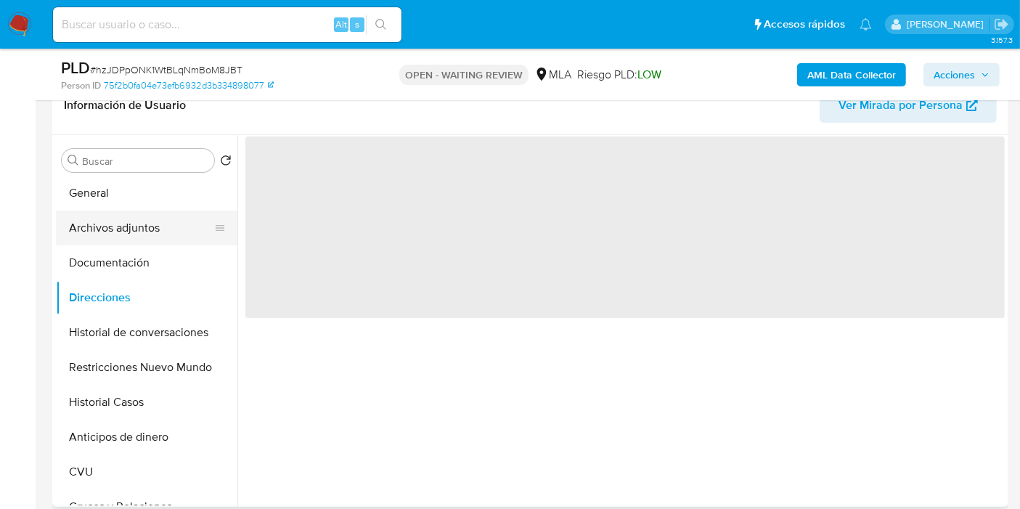
click at [115, 227] on button "Archivos adjuntos" at bounding box center [141, 228] width 170 height 35
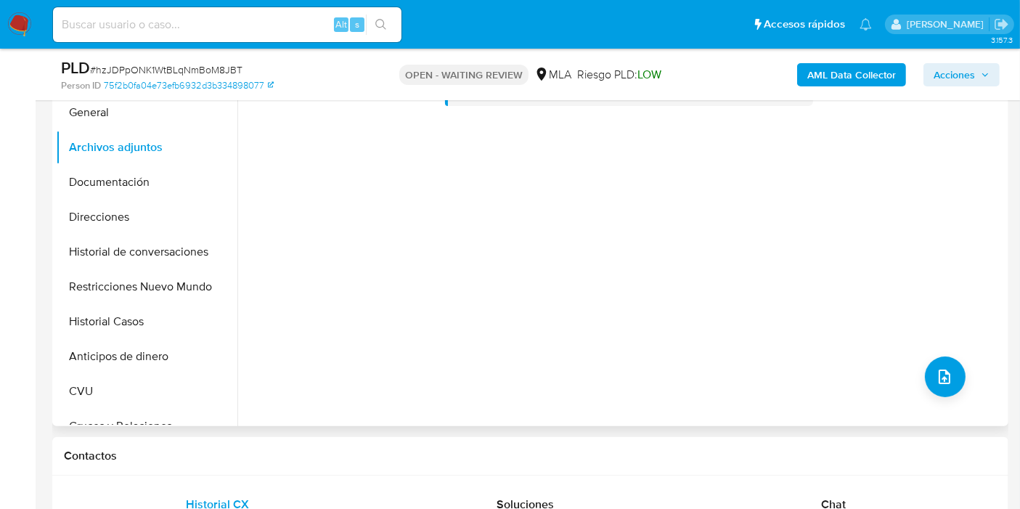
scroll to position [564, 0]
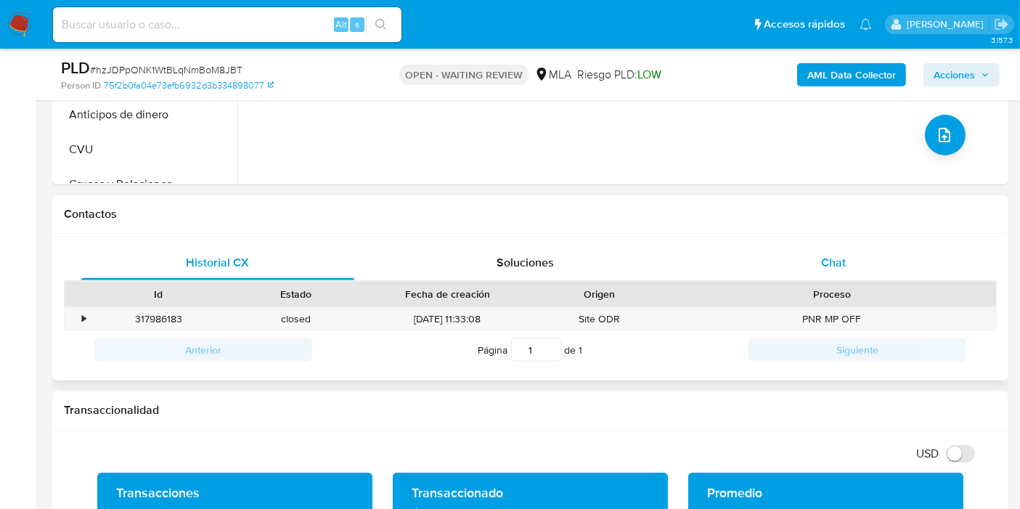
click at [794, 260] on div "Chat" at bounding box center [833, 262] width 273 height 35
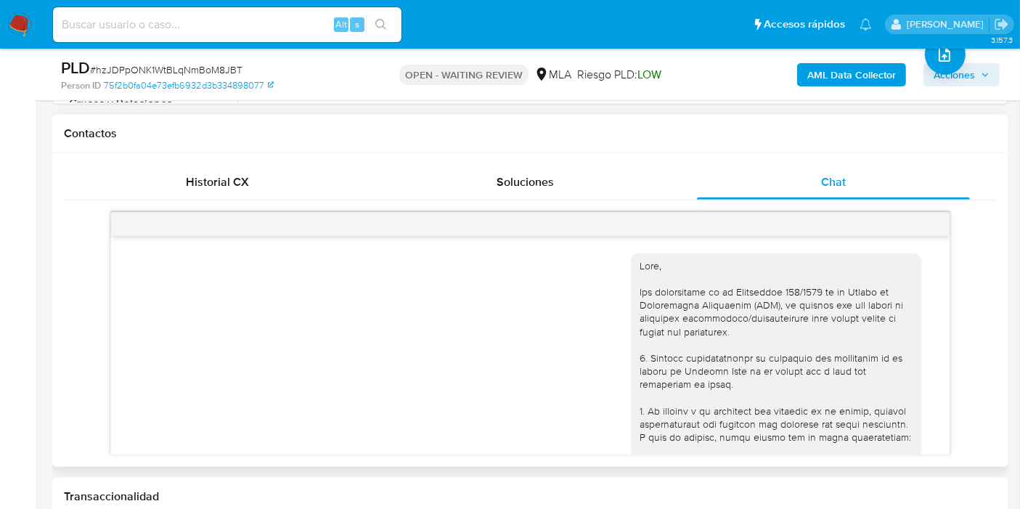
scroll to position [715, 0]
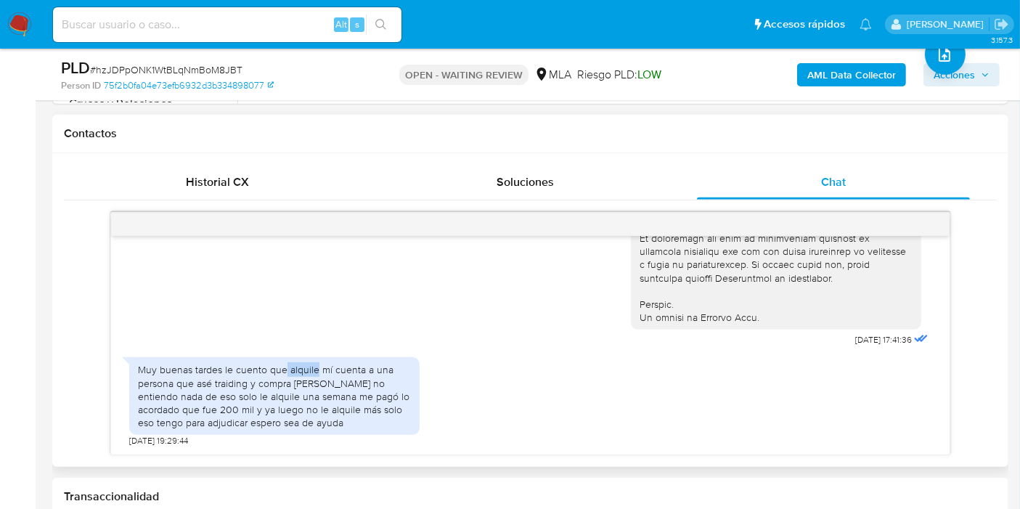
drag, startPoint x: 282, startPoint y: 359, endPoint x: 317, endPoint y: 368, distance: 35.9
click at [316, 368] on div "Muy buenas tardes le cuento que alquile mí cuenta a una persona que asé traidin…" at bounding box center [274, 396] width 290 height 78
click at [317, 368] on div "Muy buenas tardes le cuento que alquile mí cuenta a una persona que asé traidin…" at bounding box center [274, 396] width 273 height 66
drag, startPoint x: 265, startPoint y: 368, endPoint x: 293, endPoint y: 385, distance: 32.3
click at [293, 385] on div "Muy buenas tardes le cuento que alquile mí cuenta a una persona que asé traidin…" at bounding box center [274, 396] width 273 height 66
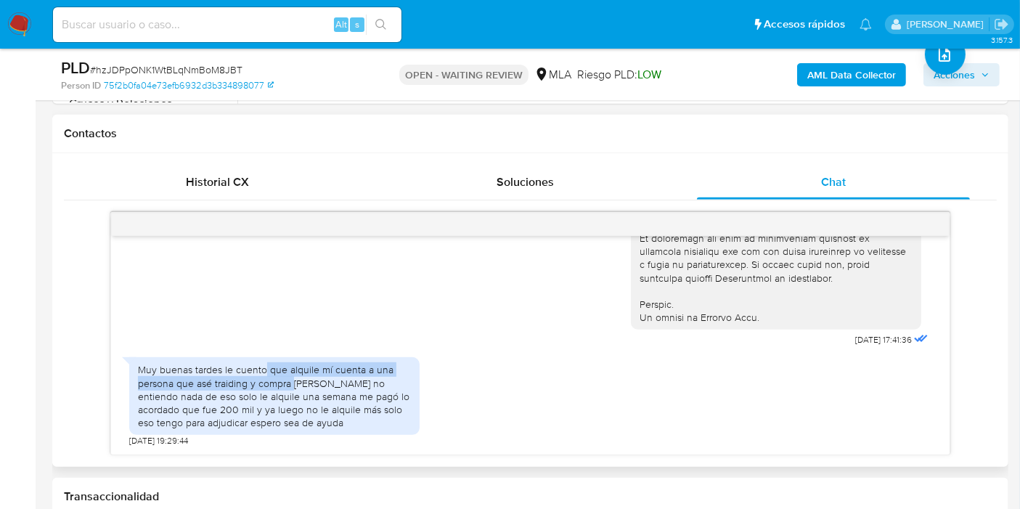
click at [293, 385] on div "Muy buenas tardes le cuento que alquile mí cuenta a una persona que asé traidin…" at bounding box center [274, 396] width 273 height 66
click at [296, 385] on div "Muy buenas tardes le cuento que alquile mí cuenta a una persona que asé traidin…" at bounding box center [274, 396] width 273 height 66
click at [301, 385] on div "Muy buenas tardes le cuento que alquile mí cuenta a una persona que asé traidin…" at bounding box center [274, 396] width 273 height 66
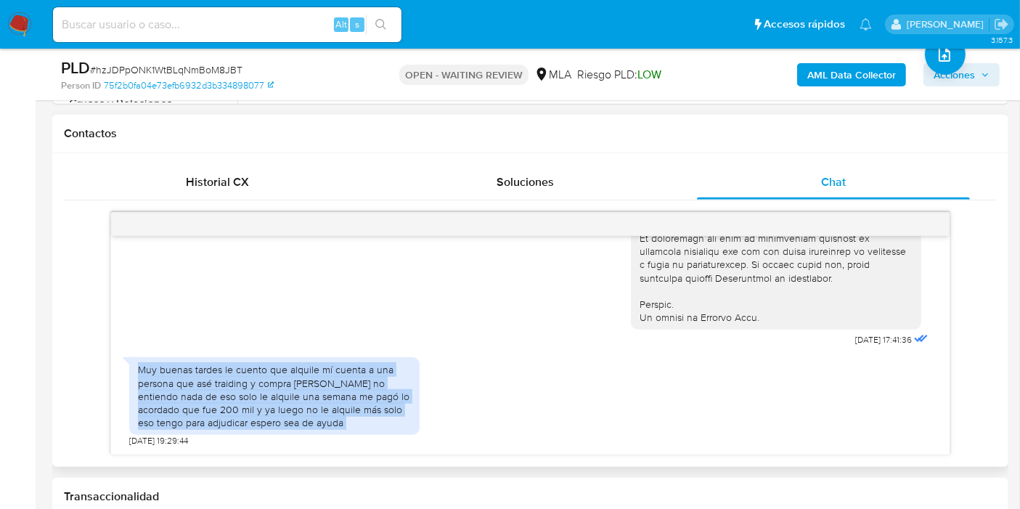
click at [301, 385] on div "Muy buenas tardes le cuento que alquile mí cuenta a una persona que asé traidin…" at bounding box center [274, 396] width 273 height 66
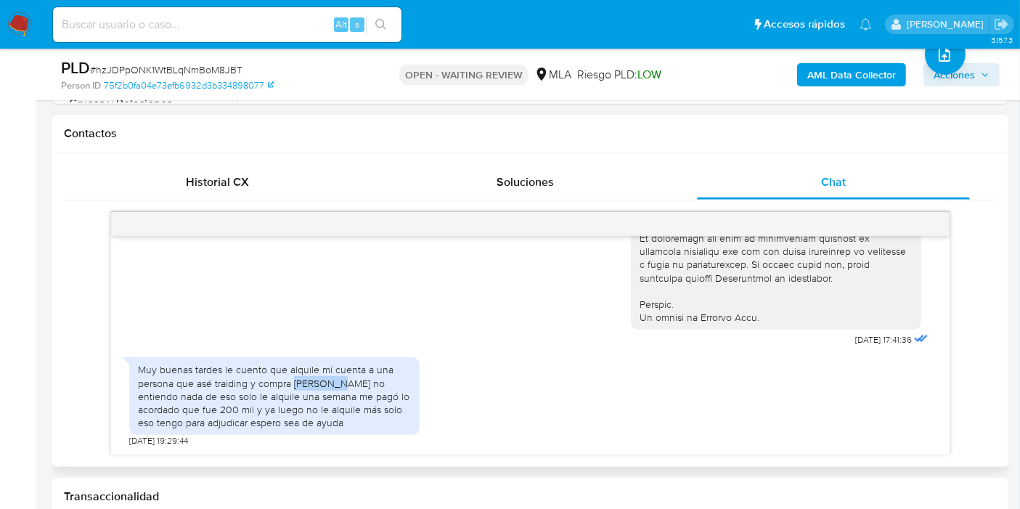
click at [300, 386] on div "Muy buenas tardes le cuento que alquile mí cuenta a una persona que asé traidin…" at bounding box center [274, 396] width 273 height 66
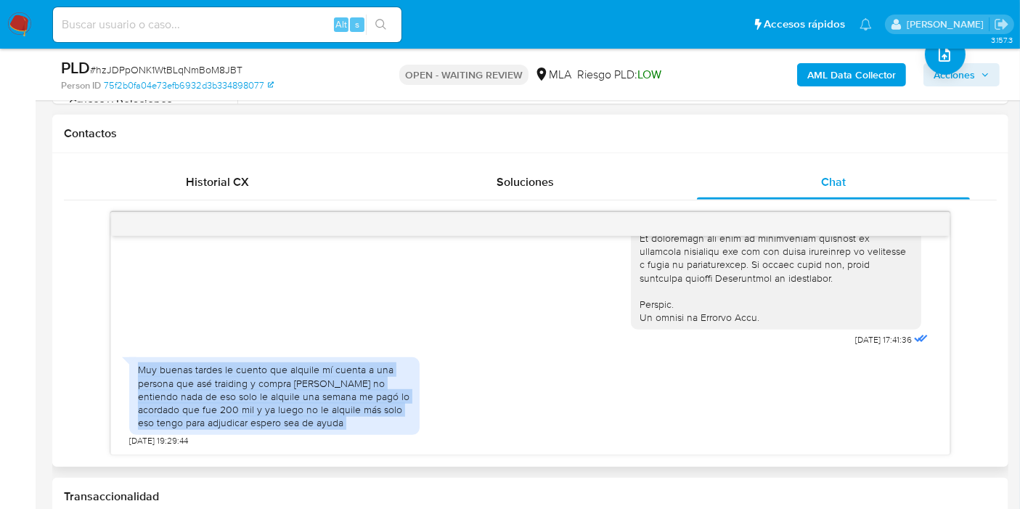
drag, startPoint x: 300, startPoint y: 386, endPoint x: 291, endPoint y: 391, distance: 10.1
click at [297, 388] on div "Muy buenas tardes le cuento que alquile mí cuenta a una persona que asé traidin…" at bounding box center [274, 396] width 273 height 66
click at [278, 420] on div "Muy buenas tardes le cuento que alquile mí cuenta a una persona que asé traidin…" at bounding box center [274, 396] width 273 height 66
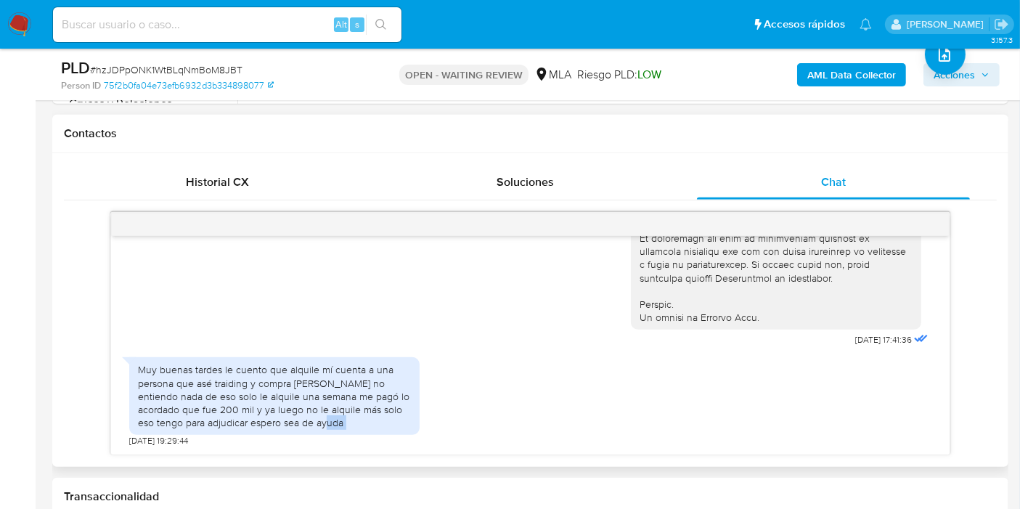
click at [278, 420] on div "Muy buenas tardes le cuento que alquile mí cuenta a una persona que asé traidin…" at bounding box center [274, 396] width 273 height 66
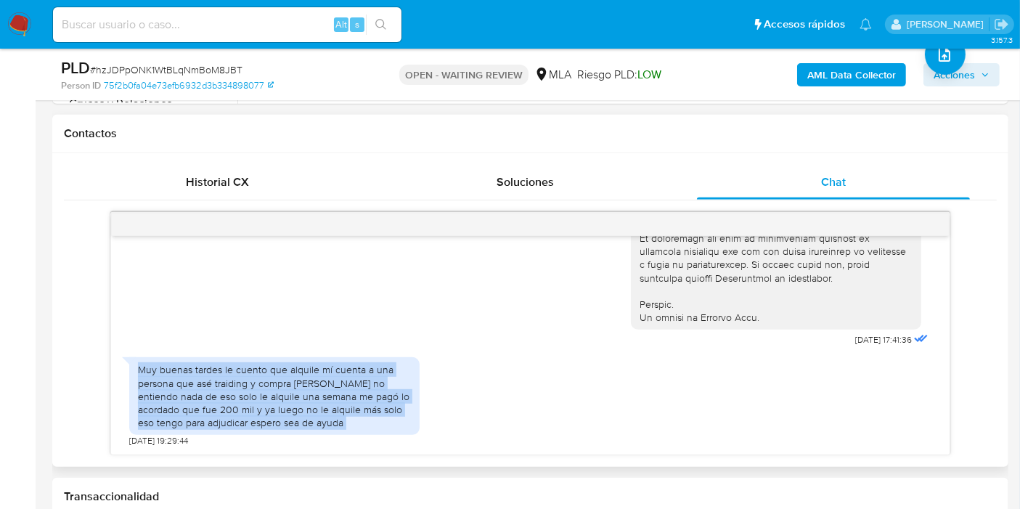
click at [278, 420] on div "Muy buenas tardes le cuento que alquile mí cuenta a una persona que asé traidin…" at bounding box center [274, 396] width 273 height 66
click at [280, 410] on div "Muy buenas tardes le cuento que alquile mí cuenta a una persona que asé traidin…" at bounding box center [274, 396] width 273 height 66
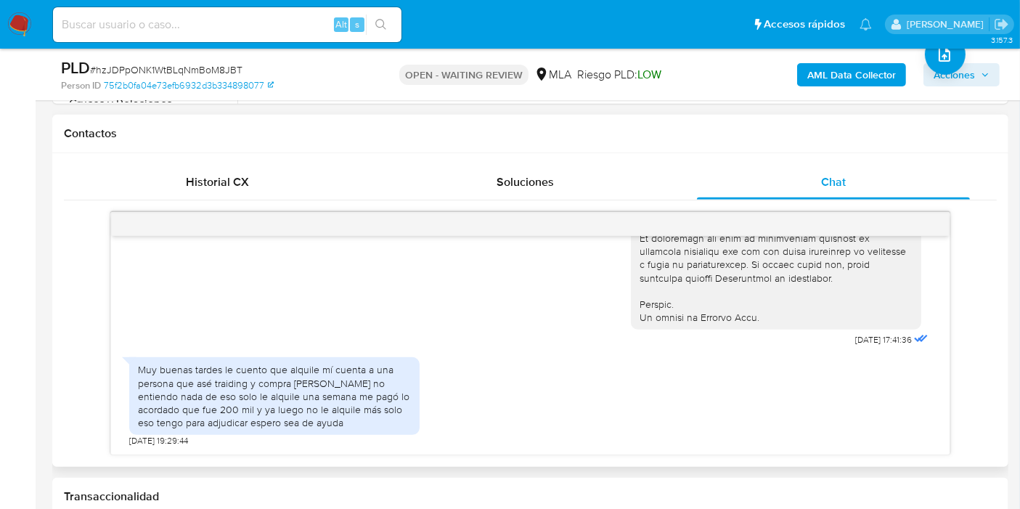
scroll to position [714, 0]
click at [180, 28] on input at bounding box center [227, 24] width 349 height 19
paste input "GSdmg8ihw4c7Uc3rQ6AoTXGE"
type input "GSdmg8ihw4c7Uc3rQ6AoTXGE"
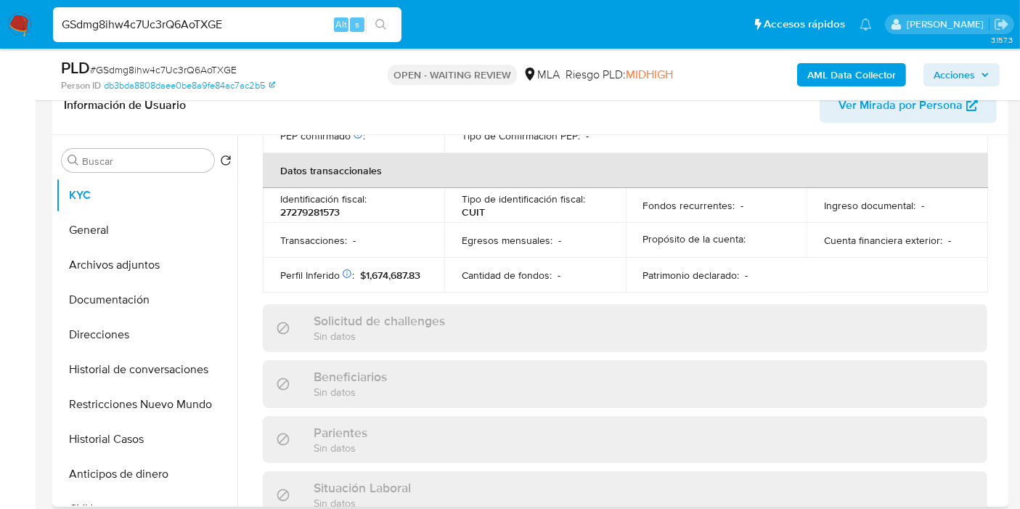
scroll to position [777, 0]
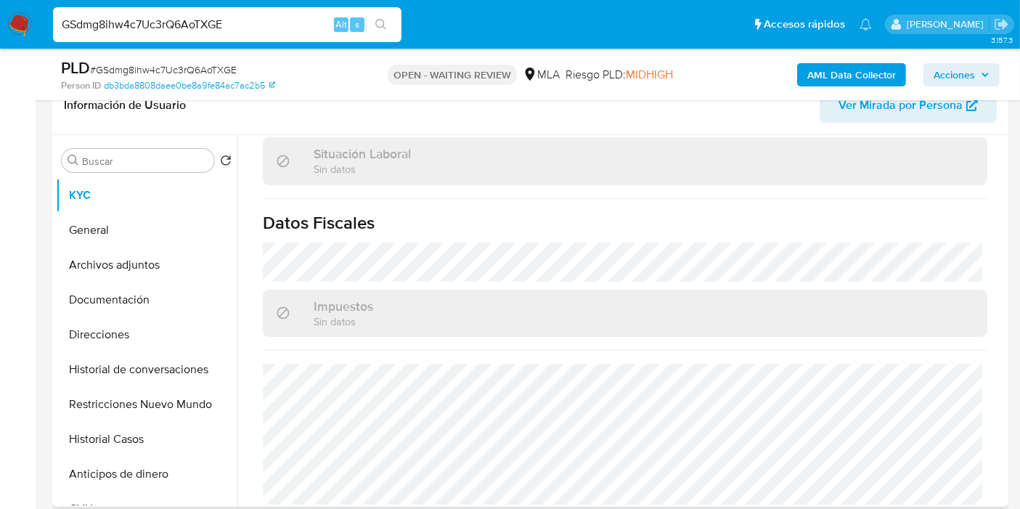
select select "10"
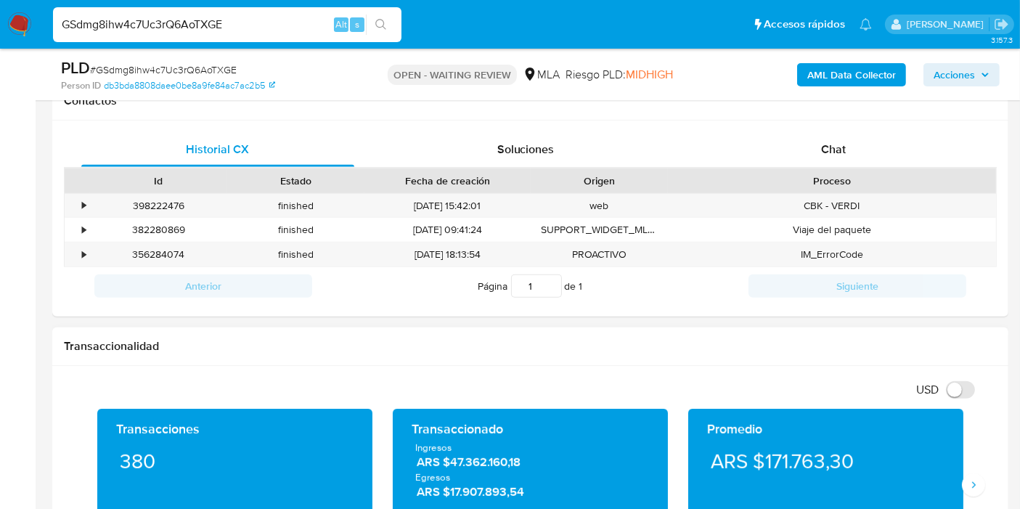
scroll to position [564, 0]
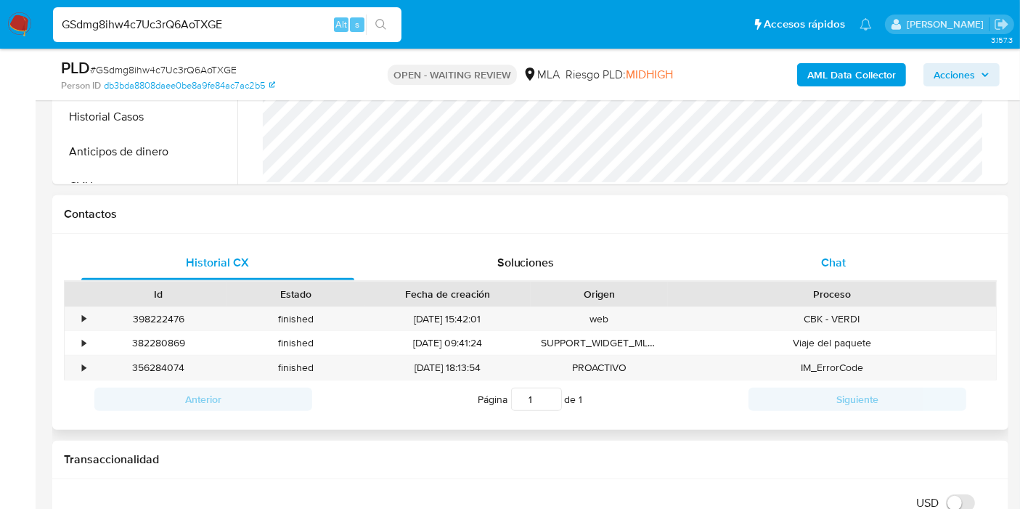
click at [821, 246] on div "Chat" at bounding box center [833, 262] width 273 height 35
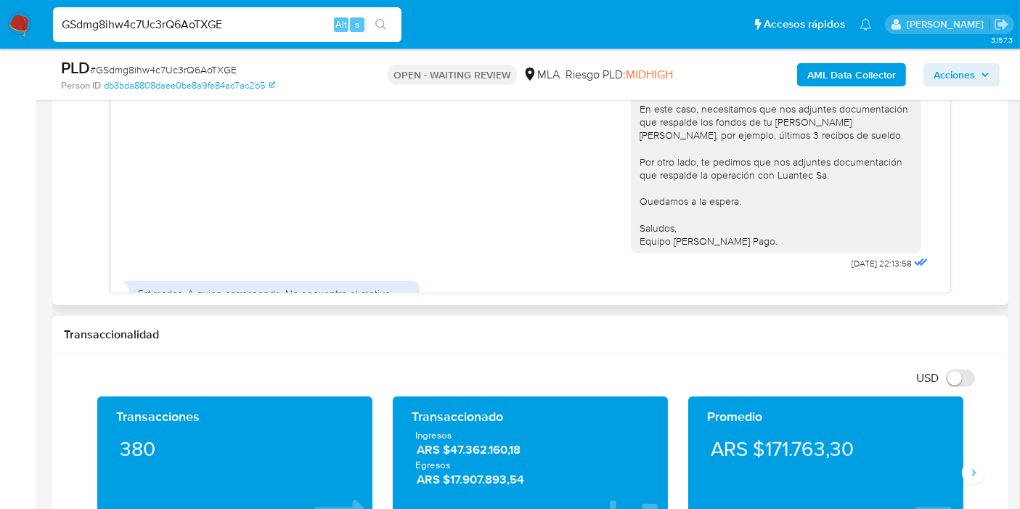
scroll to position [1417, 0]
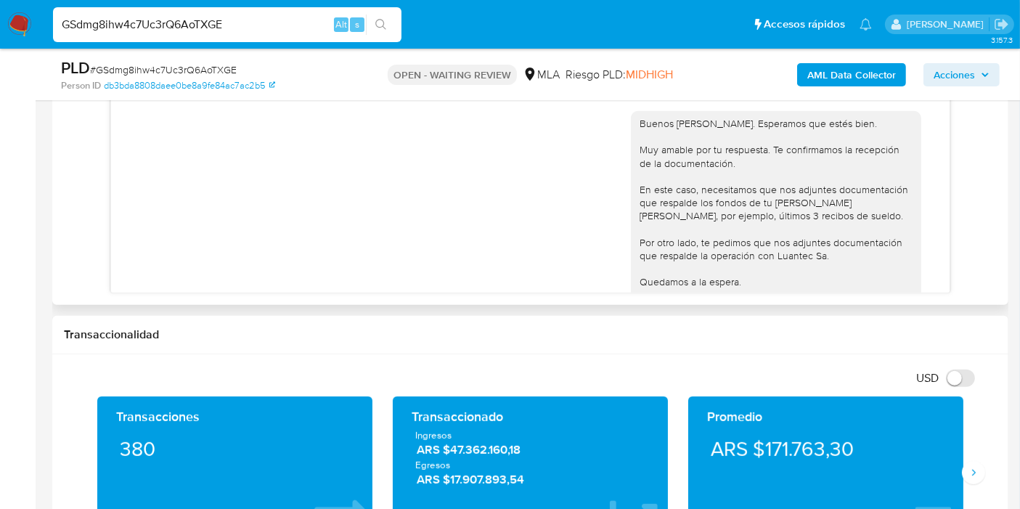
click at [691, 183] on div "Buenos días, Patricia. Esperamos que estés bien. Muy amable por tu respuesta. T…" at bounding box center [776, 222] width 273 height 211
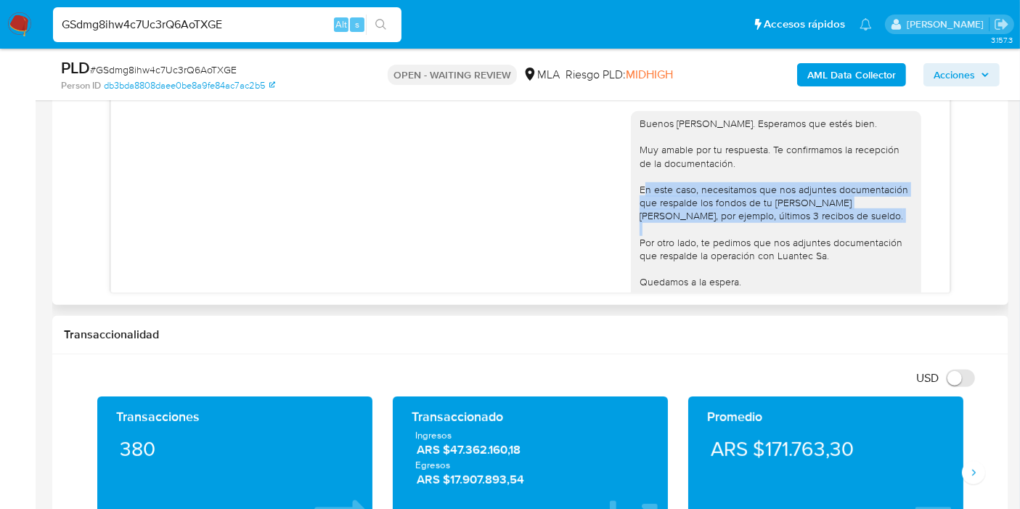
click at [691, 183] on div "Buenos días, Patricia. Esperamos que estés bien. Muy amable por tu respuesta. T…" at bounding box center [776, 222] width 273 height 211
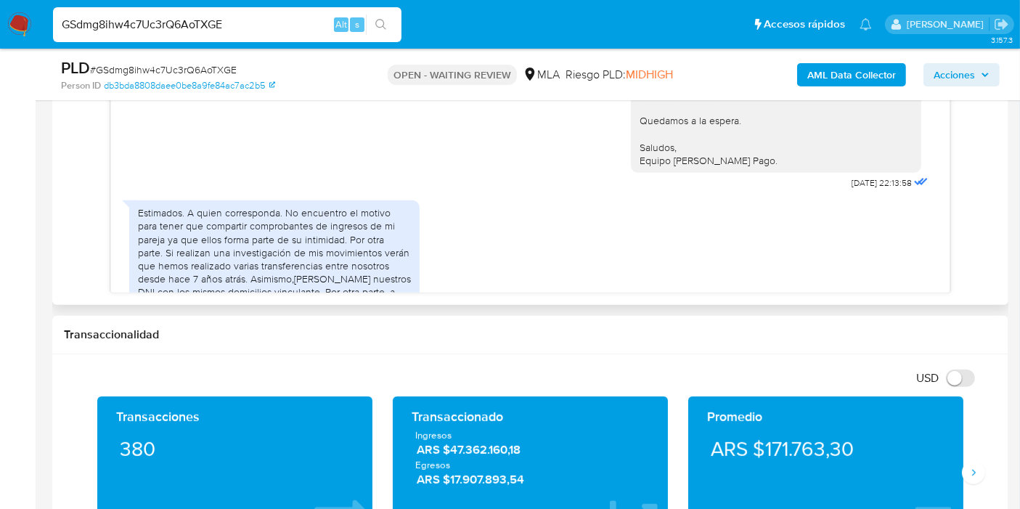
scroll to position [1659, 0]
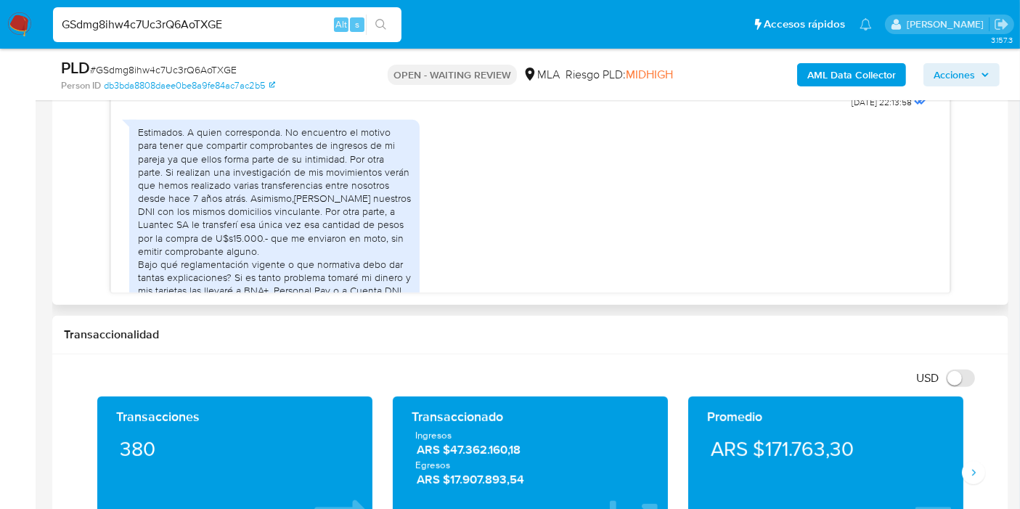
click at [294, 147] on div "Estimados. A quien corresponda. No encuentro el motivo para tener que compartir…" at bounding box center [274, 218] width 273 height 185
click at [224, 134] on div "Estimados. A quien corresponda. No encuentro el motivo para tener que compartir…" at bounding box center [274, 218] width 273 height 185
drag, startPoint x: 174, startPoint y: 123, endPoint x: 238, endPoint y: 126, distance: 64.0
click at [187, 126] on div "Estimados. A quien corresponda. No encuentro el motivo para tener que compartir…" at bounding box center [274, 218] width 273 height 185
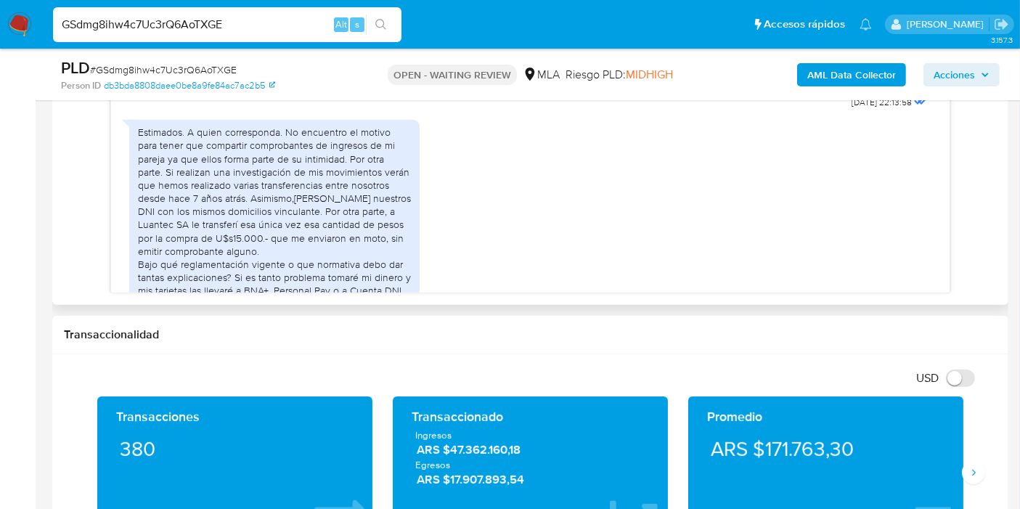
click at [259, 129] on div "Estimados. A quien corresponda. No encuentro el motivo para tener que compartir…" at bounding box center [274, 218] width 273 height 185
drag, startPoint x: 103, startPoint y: 110, endPoint x: 147, endPoint y: 115, distance: 43.9
click at [147, 115] on div "18/08/2025 17:39:45 No entiendo ¿Que documentos me están solicitando? 21/08/202…" at bounding box center [530, 171] width 933 height 243
drag, startPoint x: 221, startPoint y: 144, endPoint x: 263, endPoint y: 140, distance: 41.5
click at [263, 139] on div "Estimados. A quien corresponda. No encuentro el motivo para tener que compartir…" at bounding box center [274, 218] width 273 height 185
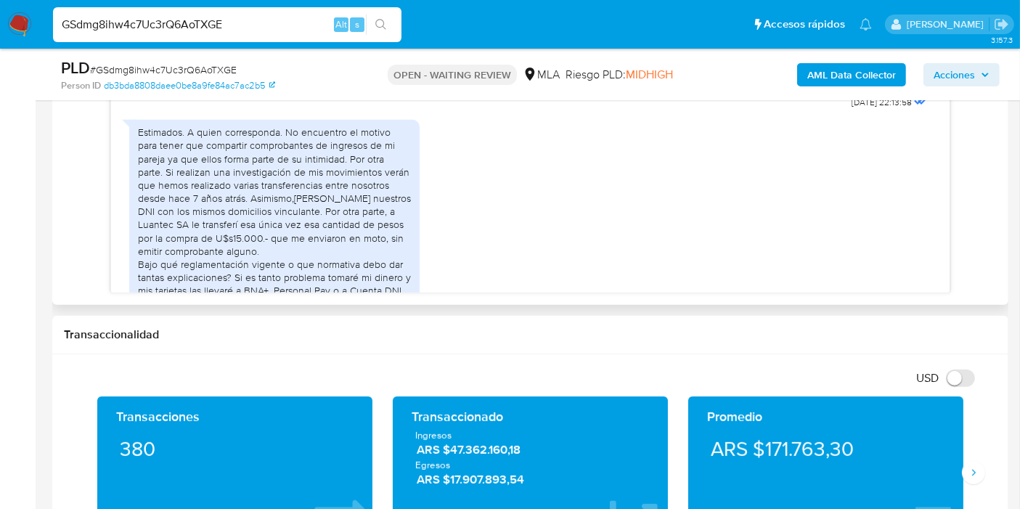
click at [263, 163] on div "Estimados. A quien corresponda. No encuentro el motivo para tener que compartir…" at bounding box center [274, 218] width 273 height 185
drag, startPoint x: 248, startPoint y: 140, endPoint x: 300, endPoint y: 146, distance: 52.6
click at [300, 146] on div "Estimados. A quien corresponda. No encuentro el motivo para tener que compartir…" at bounding box center [274, 218] width 273 height 185
click at [208, 186] on div "Estimados. A quien corresponda. No encuentro el motivo para tener que compartir…" at bounding box center [274, 218] width 273 height 185
drag, startPoint x: 221, startPoint y: 164, endPoint x: 268, endPoint y: 174, distance: 48.1
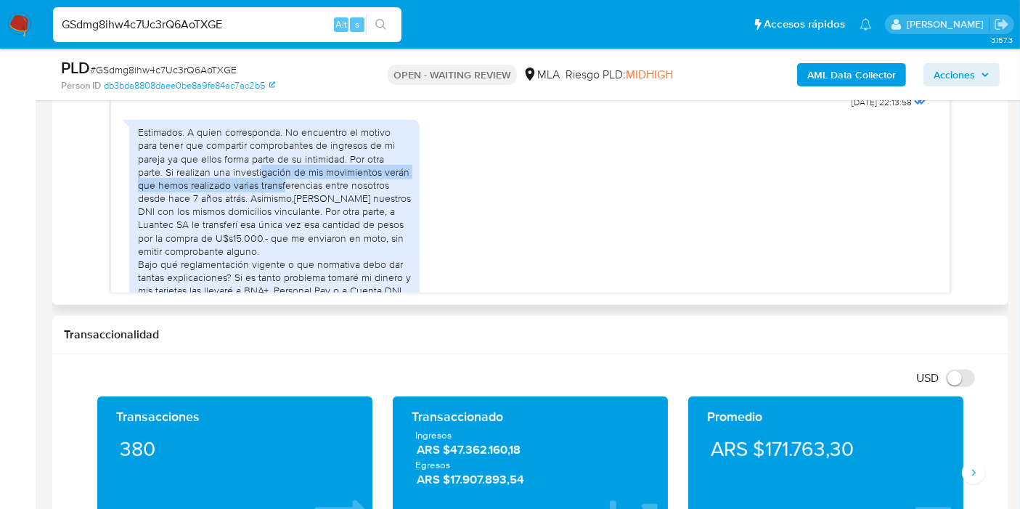
click at [268, 174] on div "Estimados. A quien corresponda. No encuentro el motivo para tener que compartir…" at bounding box center [274, 218] width 273 height 185
click at [349, 146] on div "Estimados. A quien corresponda. No encuentro el motivo para tener que compartir…" at bounding box center [274, 218] width 273 height 185
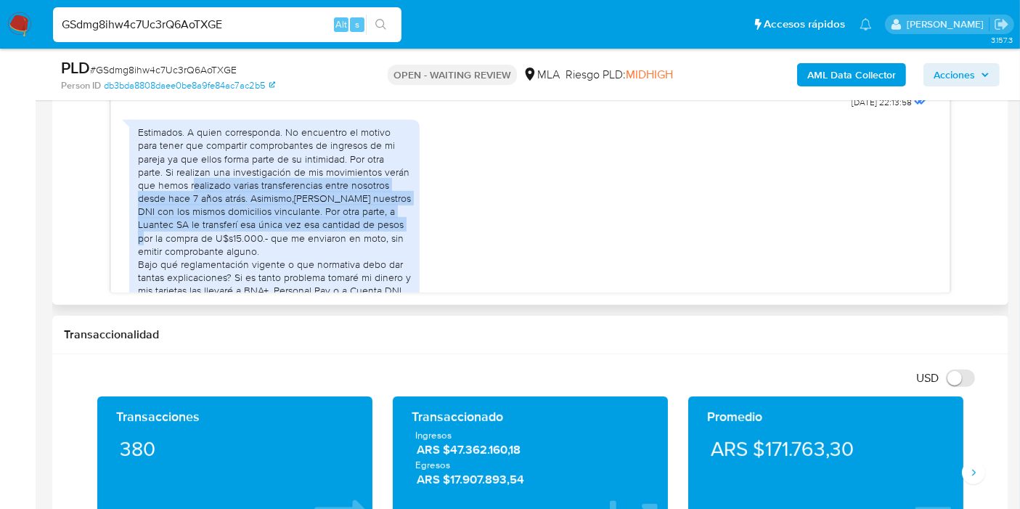
drag, startPoint x: 173, startPoint y: 168, endPoint x: 340, endPoint y: 207, distance: 171.4
click at [361, 212] on div "Estimados. A quien corresponda. No encuentro el motivo para tener que compartir…" at bounding box center [274, 218] width 273 height 185
click at [321, 202] on div "Estimados. A quien corresponda. No encuentro el motivo para tener que compartir…" at bounding box center [274, 218] width 273 height 185
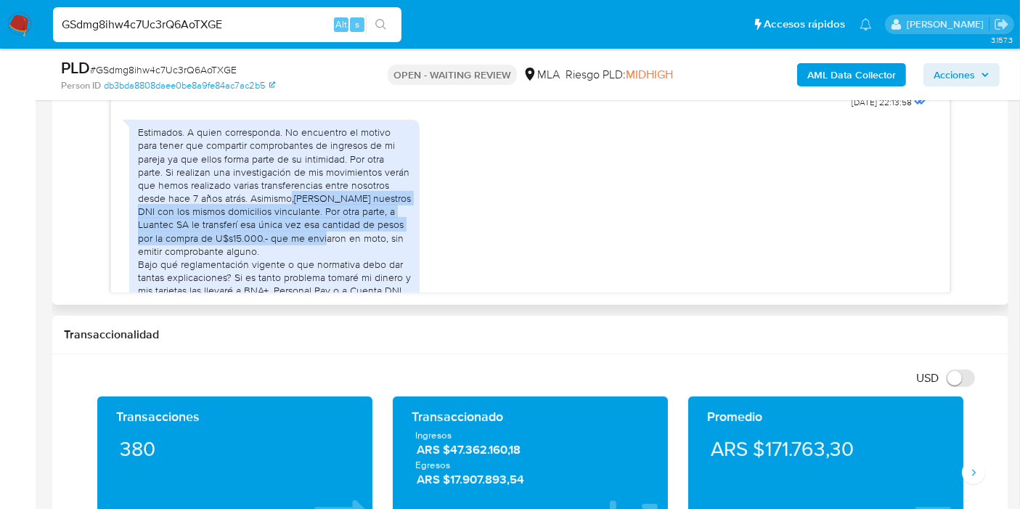
drag, startPoint x: 261, startPoint y: 191, endPoint x: 303, endPoint y: 226, distance: 54.1
click at [303, 226] on div "Estimados. A quien corresponda. No encuentro el motivo para tener que compartir…" at bounding box center [274, 218] width 273 height 185
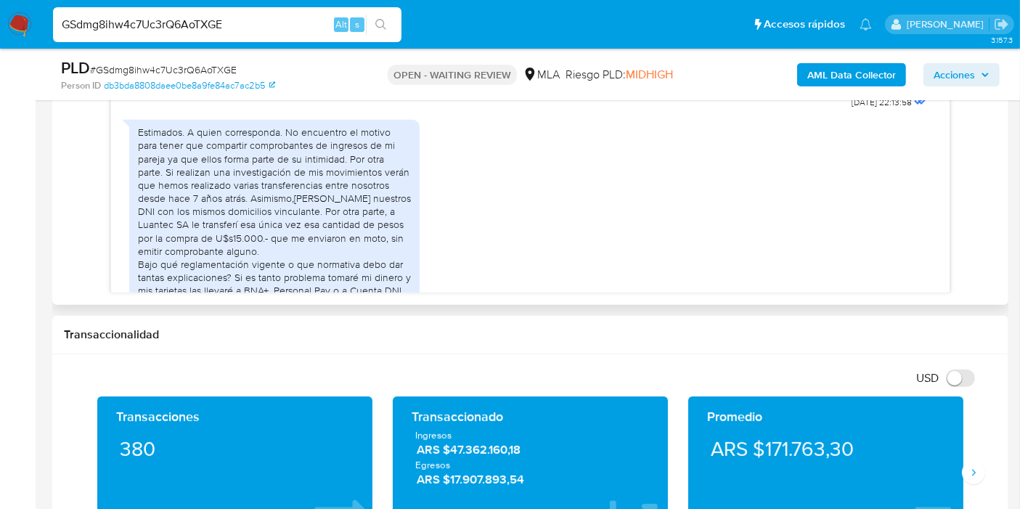
drag, startPoint x: 272, startPoint y: 221, endPoint x: 285, endPoint y: 196, distance: 28.6
click at [270, 221] on div "Estimados. A quien corresponda. No encuentro el motivo para tener que compartir…" at bounding box center [274, 218] width 273 height 185
drag, startPoint x: 285, startPoint y: 196, endPoint x: 313, endPoint y: 210, distance: 31.5
click at [313, 210] on div "Estimados. A quien corresponda. No encuentro el motivo para tener que compartir…" at bounding box center [274, 218] width 273 height 185
click at [293, 223] on div "Estimados. A quien corresponda. No encuentro el motivo para tener que compartir…" at bounding box center [274, 218] width 273 height 185
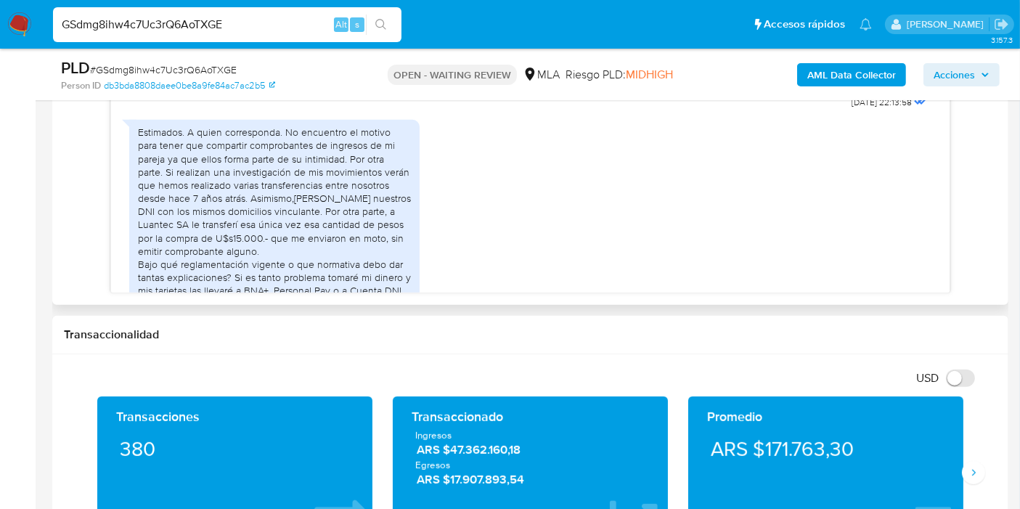
click at [237, 200] on div "Estimados. A quien corresponda. No encuentro el motivo para tener que compartir…" at bounding box center [274, 218] width 273 height 185
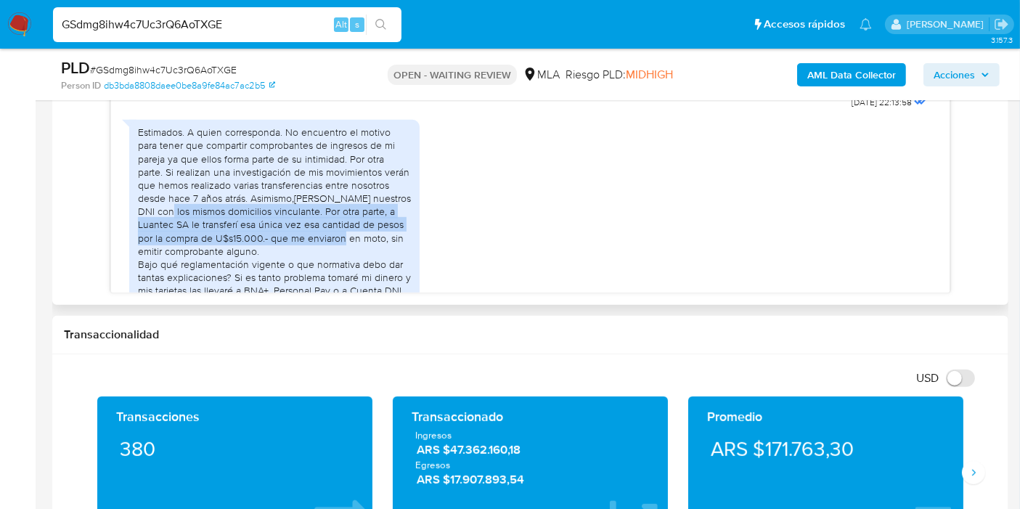
drag, startPoint x: 110, startPoint y: 195, endPoint x: 320, endPoint y: 229, distance: 212.6
click at [320, 229] on div "18/08/2025 17:39:45 No entiendo ¿Que documentos me están solicitando? 21/08/202…" at bounding box center [530, 171] width 840 height 243
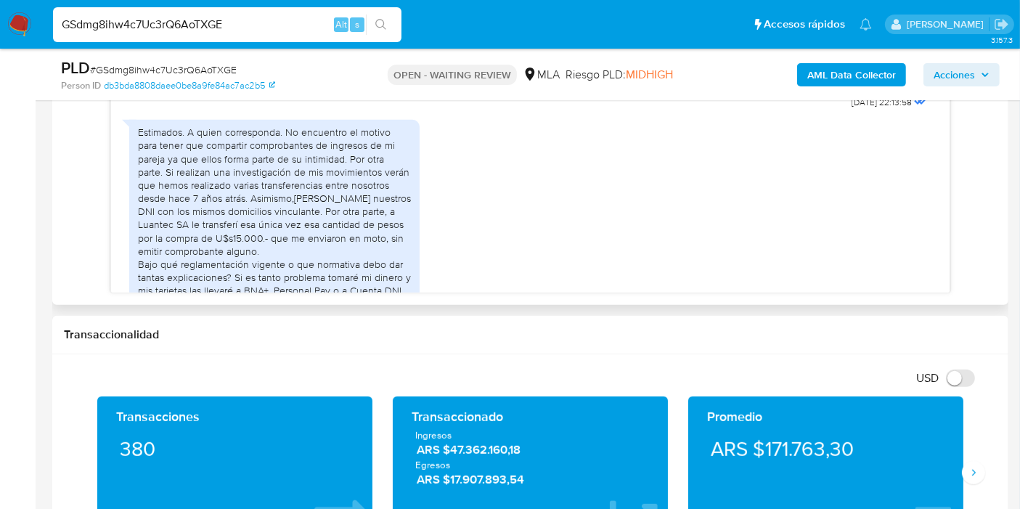
click at [320, 232] on div "Estimados. A quien corresponda. No encuentro el motivo para tener que compartir…" at bounding box center [274, 218] width 273 height 185
click at [304, 238] on div "Estimados. A quien corresponda. No encuentro el motivo para tener que compartir…" at bounding box center [274, 218] width 273 height 185
drag, startPoint x: 268, startPoint y: 230, endPoint x: 312, endPoint y: 230, distance: 43.6
click at [312, 230] on div "Estimados. A quien corresponda. No encuentro el motivo para tener que compartir…" at bounding box center [274, 218] width 273 height 185
click at [313, 230] on div "Estimados. A quien corresponda. No encuentro el motivo para tener que compartir…" at bounding box center [274, 218] width 273 height 185
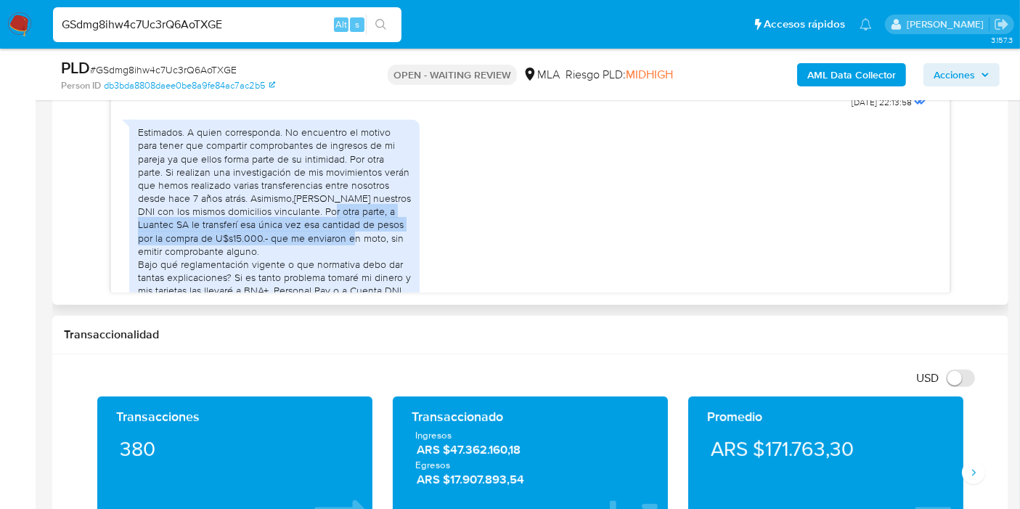
drag, startPoint x: 300, startPoint y: 200, endPoint x: 330, endPoint y: 221, distance: 36.5
click at [330, 221] on div "Estimados. A quien corresponda. No encuentro el motivo para tener que compartir…" at bounding box center [274, 218] width 273 height 185
drag, startPoint x: 330, startPoint y: 221, endPoint x: 301, endPoint y: 242, distance: 35.9
click at [330, 221] on div "Estimados. A quien corresponda. No encuentro el motivo para tener que compartir…" at bounding box center [274, 218] width 273 height 185
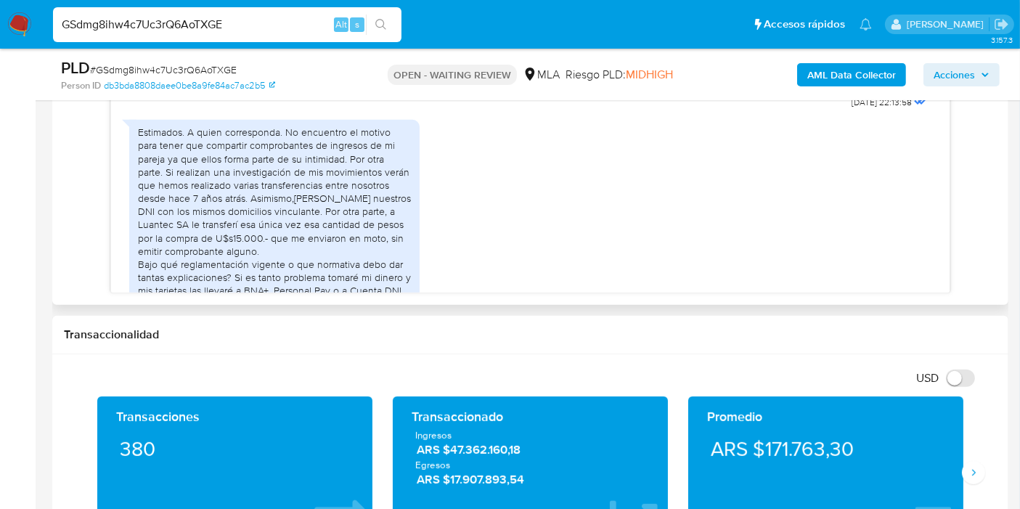
click at [295, 232] on div "Estimados. A quien corresponda. No encuentro el motivo para tener que compartir…" at bounding box center [274, 218] width 273 height 185
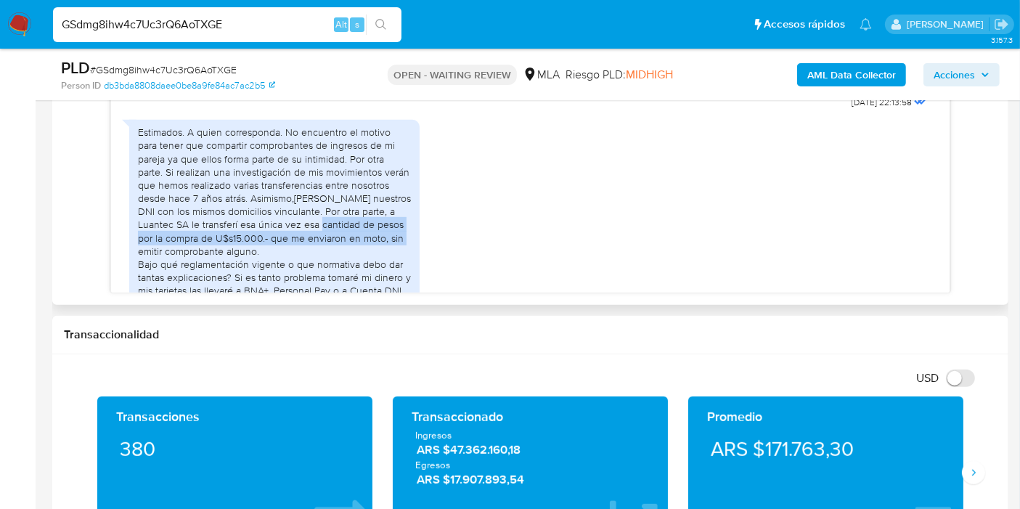
drag, startPoint x: 274, startPoint y: 217, endPoint x: 375, endPoint y: 235, distance: 102.6
click at [379, 219] on div "Estimados. A quien corresponda. No encuentro el motivo para tener que compartir…" at bounding box center [274, 218] width 273 height 185
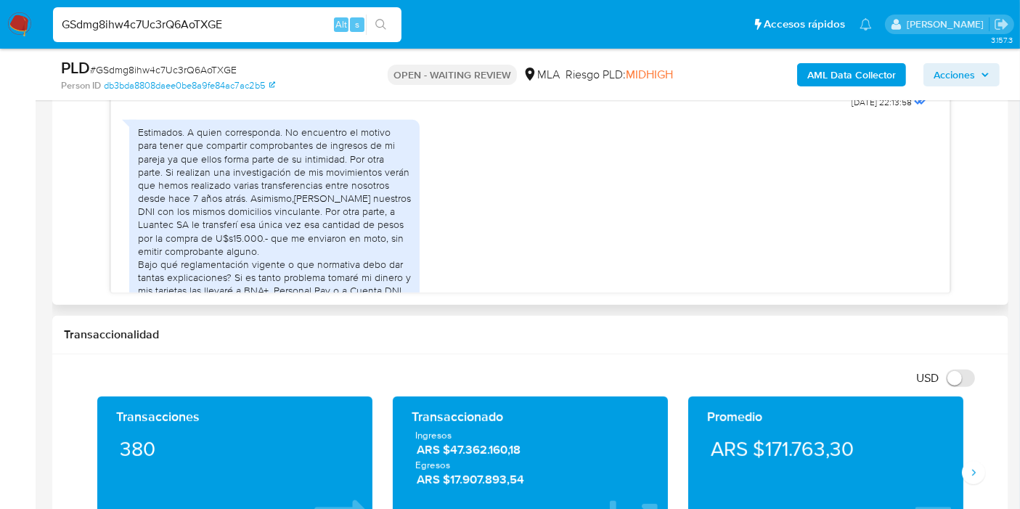
click at [375, 235] on div "Estimados. A quien corresponda. No encuentro el motivo para tener que compartir…" at bounding box center [274, 218] width 273 height 185
drag, startPoint x: 375, startPoint y: 236, endPoint x: 270, endPoint y: 221, distance: 105.7
click at [270, 221] on div "Estimados. A quien corresponda. No encuentro el motivo para tener que compartir…" at bounding box center [274, 218] width 273 height 185
click at [269, 221] on div "Estimados. A quien corresponda. No encuentro el motivo para tener que compartir…" at bounding box center [274, 218] width 273 height 185
drag, startPoint x: 269, startPoint y: 221, endPoint x: 309, endPoint y: 222, distance: 39.2
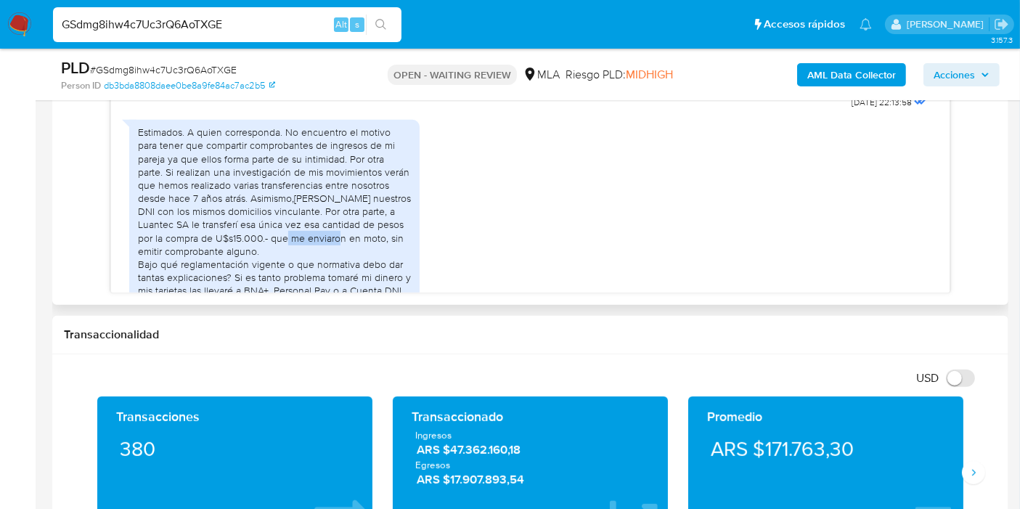
click at [309, 222] on div "Estimados. A quien corresponda. No encuentro el motivo para tener que compartir…" at bounding box center [274, 218] width 273 height 185
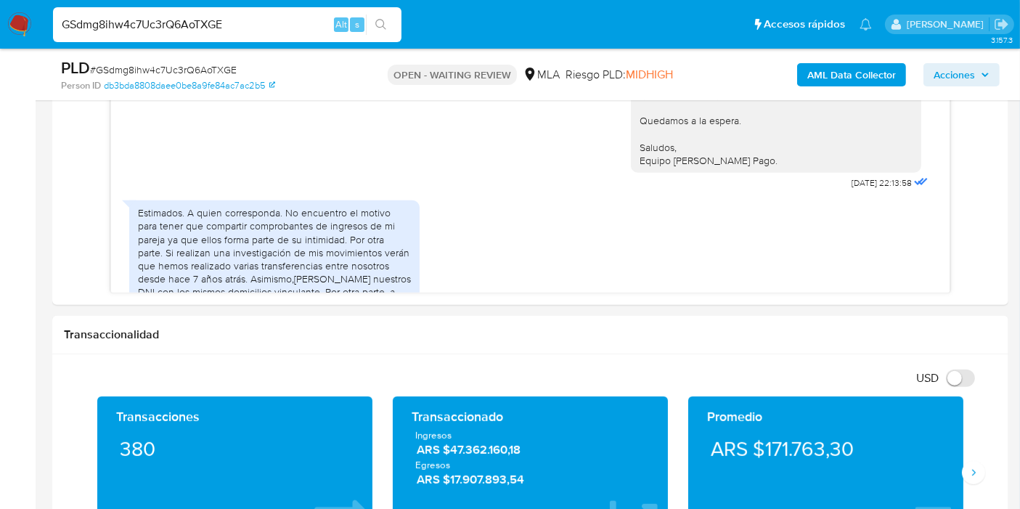
drag, startPoint x: 242, startPoint y: 40, endPoint x: 243, endPoint y: 31, distance: 8.8
click at [241, 40] on div "GSdmg8ihw4c7Uc3rQ6AoTXGE Alt s" at bounding box center [227, 24] width 349 height 35
click at [243, 31] on input "GSdmg8ihw4c7Uc3rQ6AoTXGE" at bounding box center [227, 24] width 349 height 19
click at [233, 28] on input "GSdmg8ihw4c7Uc3rQ6AoTXGE" at bounding box center [227, 24] width 349 height 19
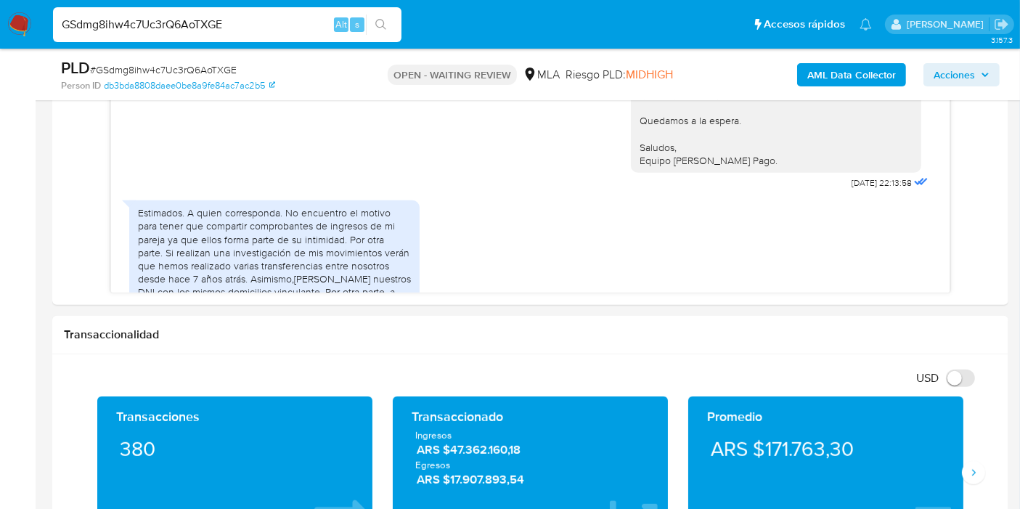
click at [233, 28] on input "GSdmg8ihw4c7Uc3rQ6AoTXGE" at bounding box center [227, 24] width 349 height 19
paste input "7iUgkeuYY8xyTtF9BmrjejXZ"
type input "7iUgkeuYY8xyTtF9BmrjejXZ"
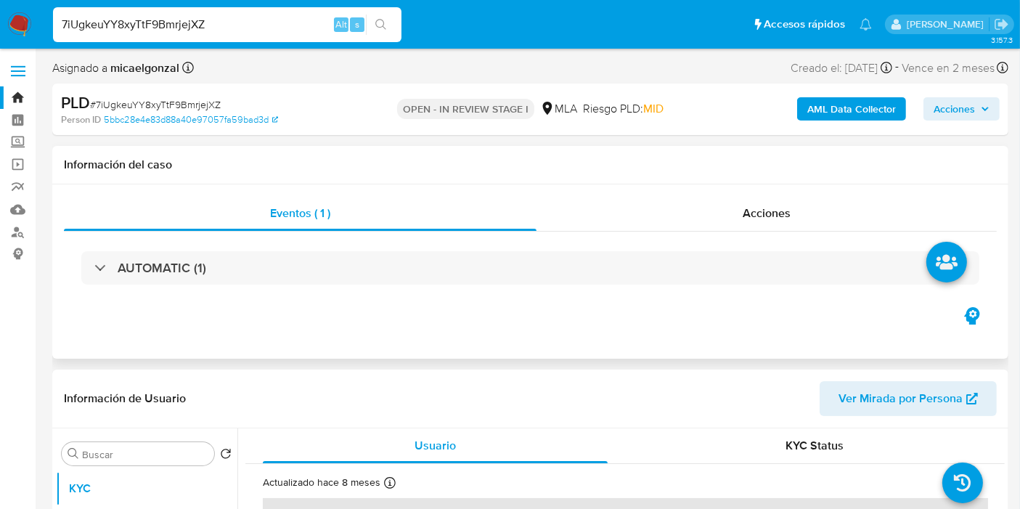
select select "10"
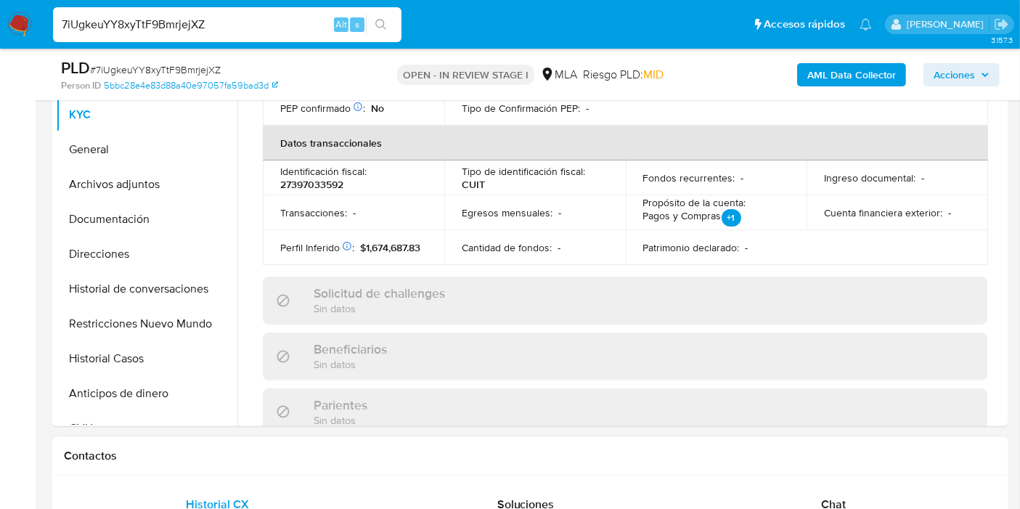
scroll to position [484, 0]
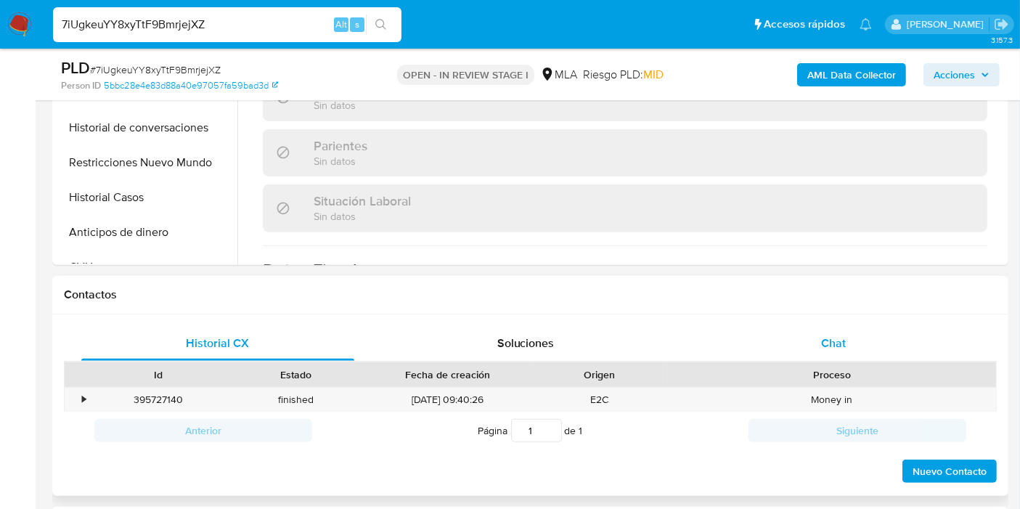
click at [848, 331] on div "Chat" at bounding box center [833, 343] width 273 height 35
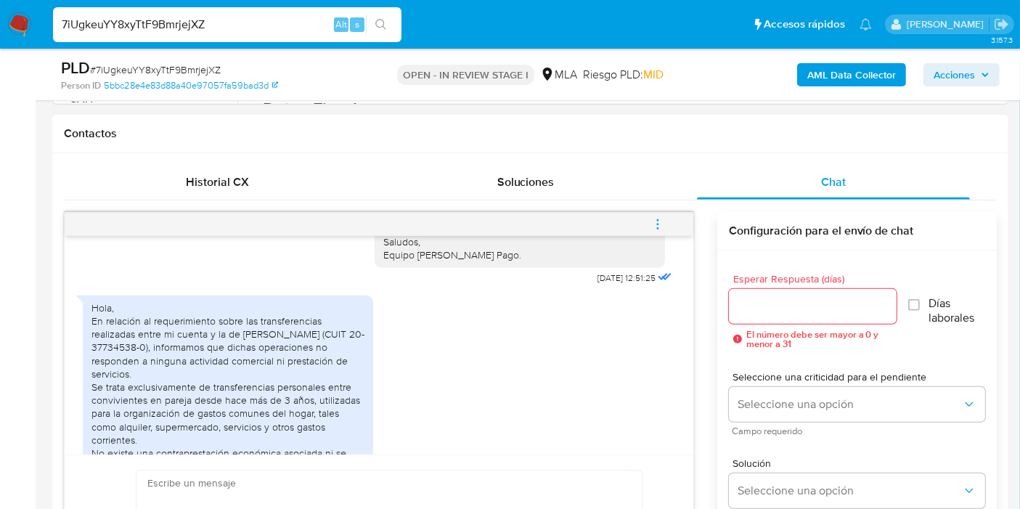
scroll to position [1152, 0]
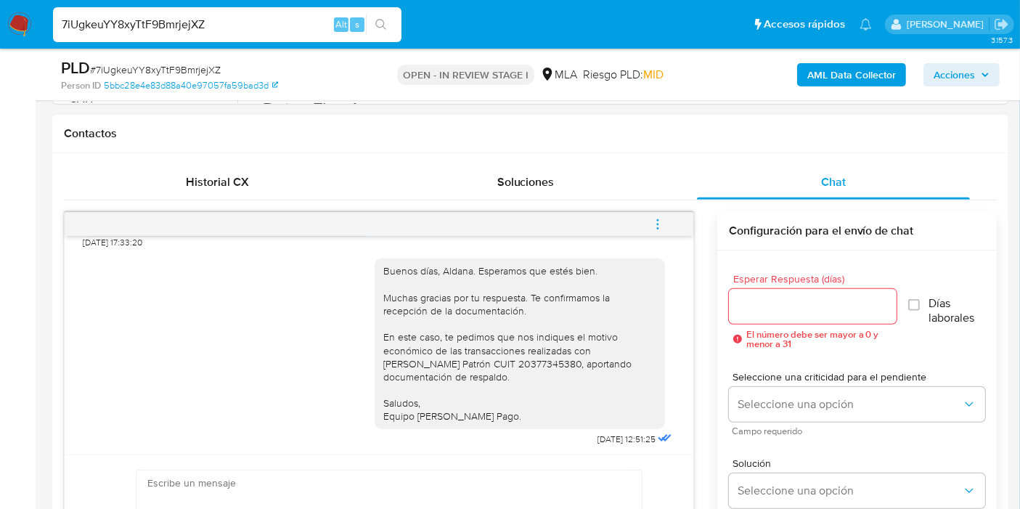
drag, startPoint x: 450, startPoint y: 396, endPoint x: 464, endPoint y: 387, distance: 16.7
click at [452, 395] on div "Buenos días, Aldana. Esperamos que estés bien. Muchas gracias por tu respuesta.…" at bounding box center [519, 343] width 273 height 158
click at [483, 373] on div "Buenos días, Aldana. Esperamos que estés bien. Muchas gracias por tu respuesta.…" at bounding box center [519, 343] width 273 height 158
click at [481, 395] on div "Buenos días, Aldana. Esperamos que estés bien. Muchas gracias por tu respuesta.…" at bounding box center [519, 343] width 273 height 158
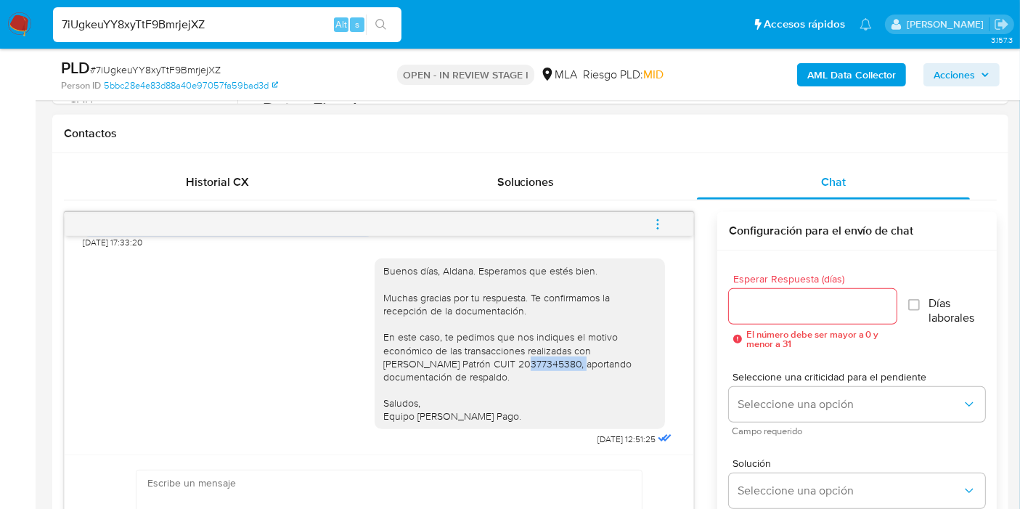
copy div "20377345380"
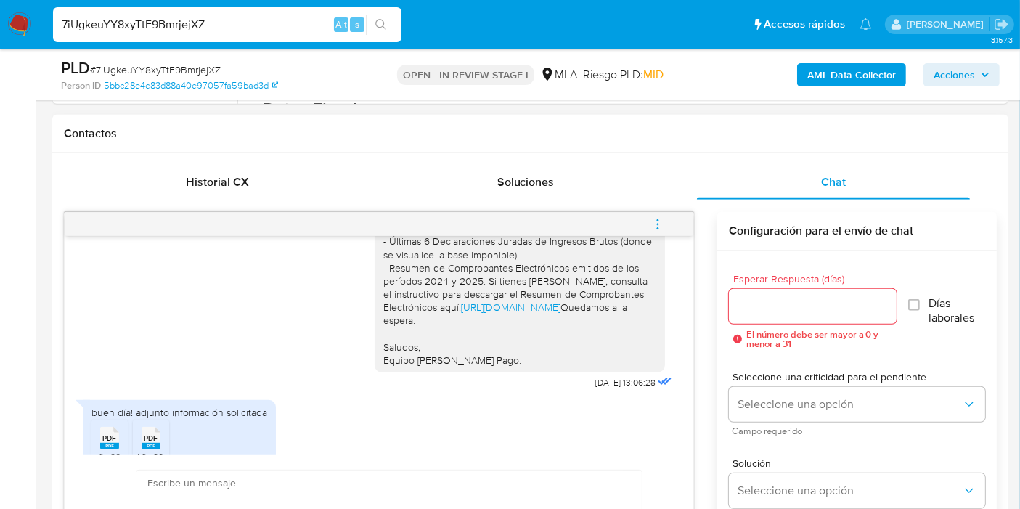
scroll to position [1797, 0]
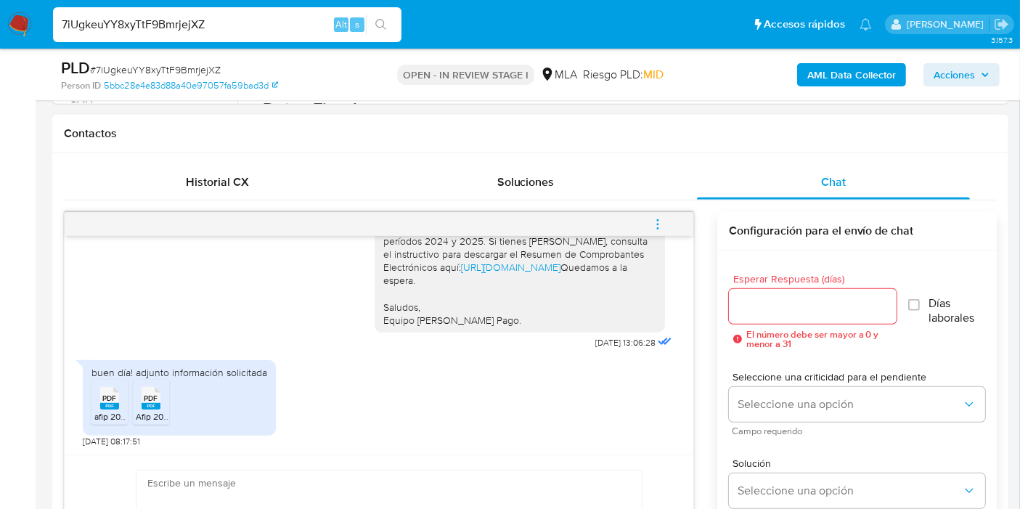
drag, startPoint x: 118, startPoint y: 404, endPoint x: 129, endPoint y: 404, distance: 11.6
click at [118, 404] on div "PDF PDF" at bounding box center [109, 397] width 30 height 28
click at [158, 410] on span "Afip 2024 emitidos.pdf" at bounding box center [180, 416] width 89 height 12
click at [237, 22] on input "7iUgkeuYY8xyTtF9BmrjejXZ" at bounding box center [227, 24] width 349 height 19
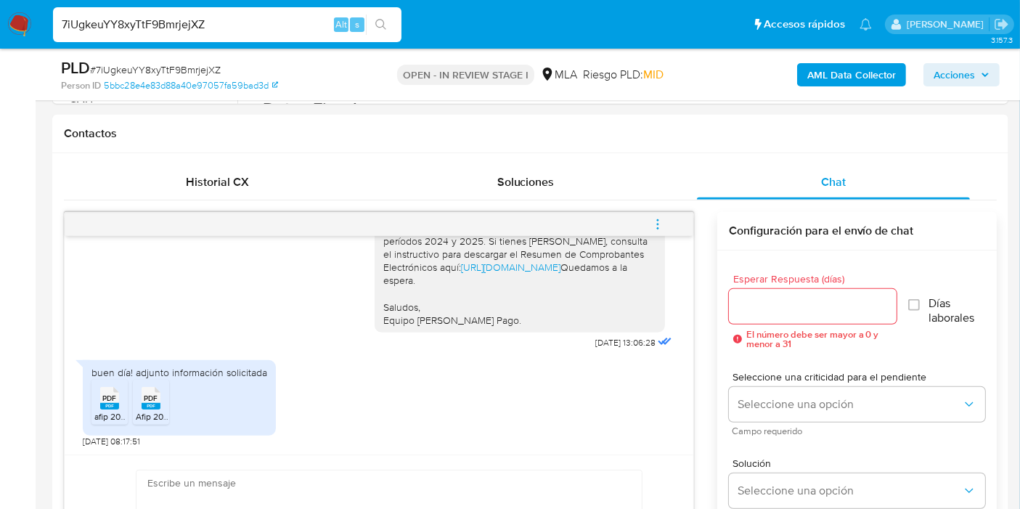
paste input "dLa0TUg9lbAjvoAkOXCRAHqo"
type input "dLa0TUg9lbAjvoAkOXCRAHqo"
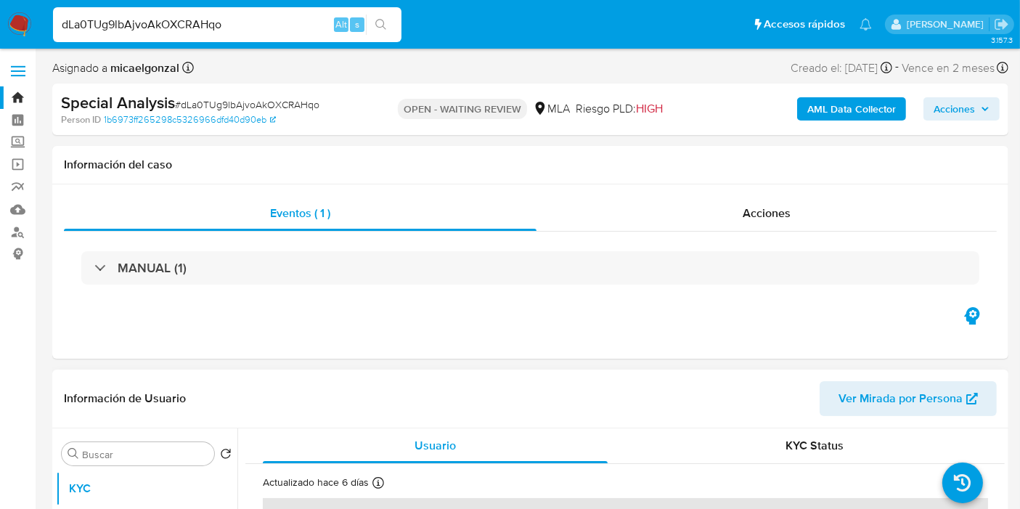
select select "10"
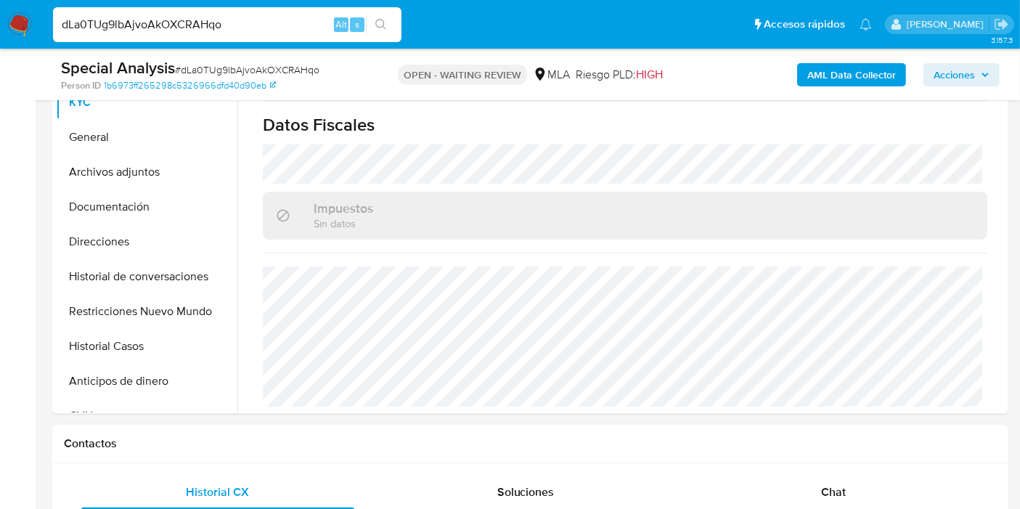
scroll to position [403, 0]
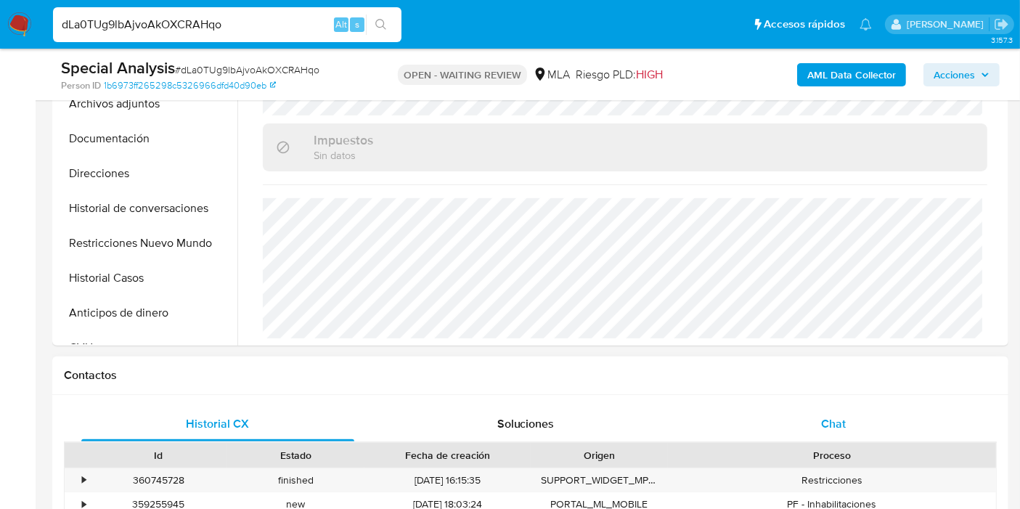
click at [738, 429] on div "Chat" at bounding box center [833, 424] width 273 height 35
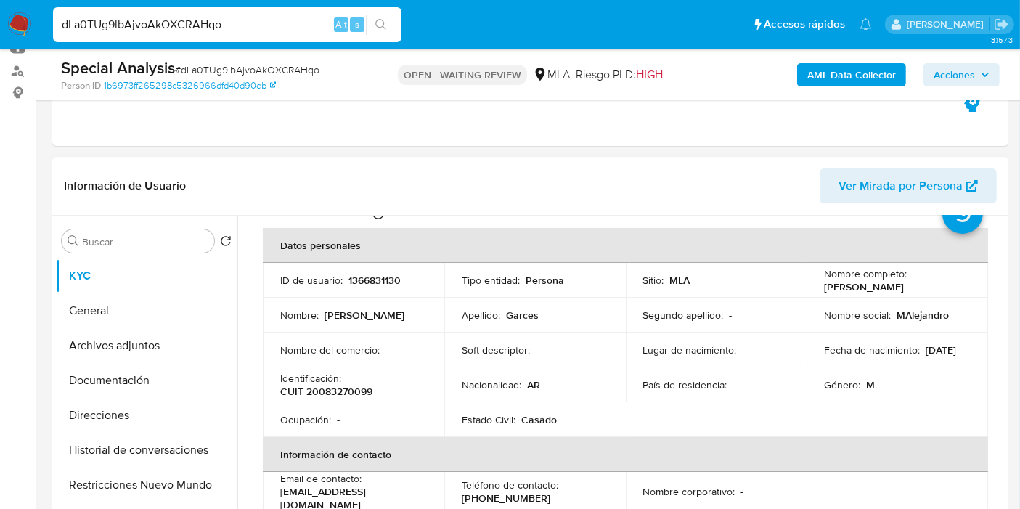
scroll to position [37, 0]
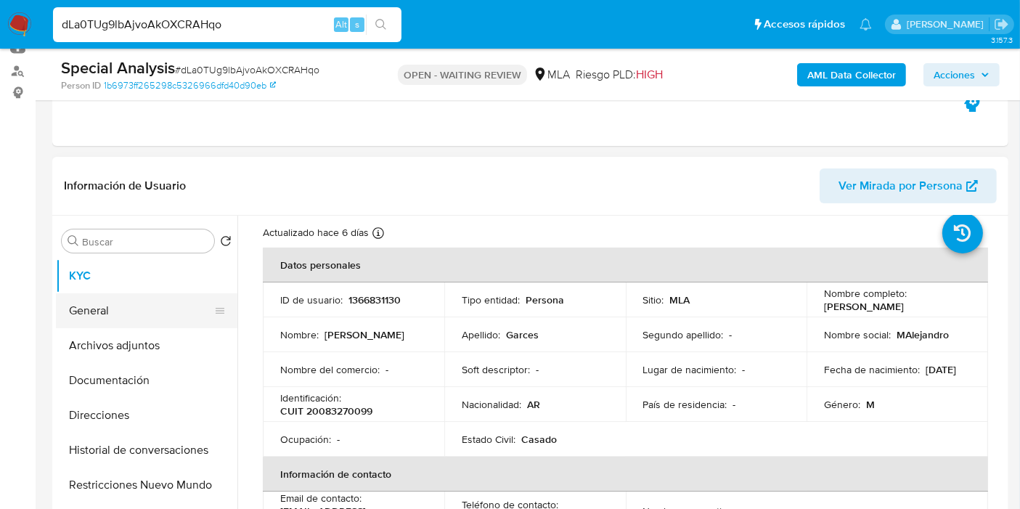
click at [139, 304] on button "General" at bounding box center [141, 310] width 170 height 35
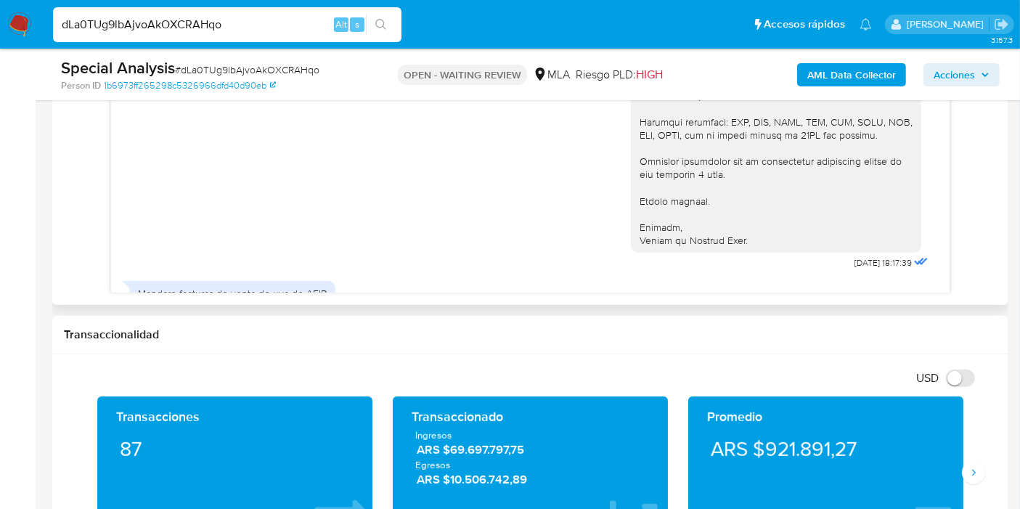
scroll to position [421, 0]
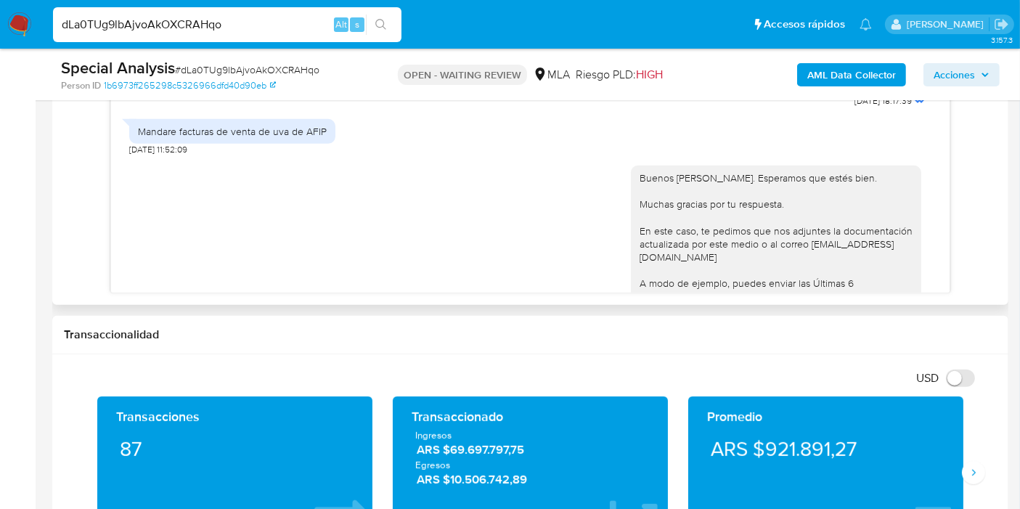
click at [176, 126] on div "Mandare facturas de venta de uva de AFIP" at bounding box center [232, 131] width 189 height 13
click at [190, 127] on div "Mandare facturas de venta de uva de AFIP" at bounding box center [232, 131] width 189 height 13
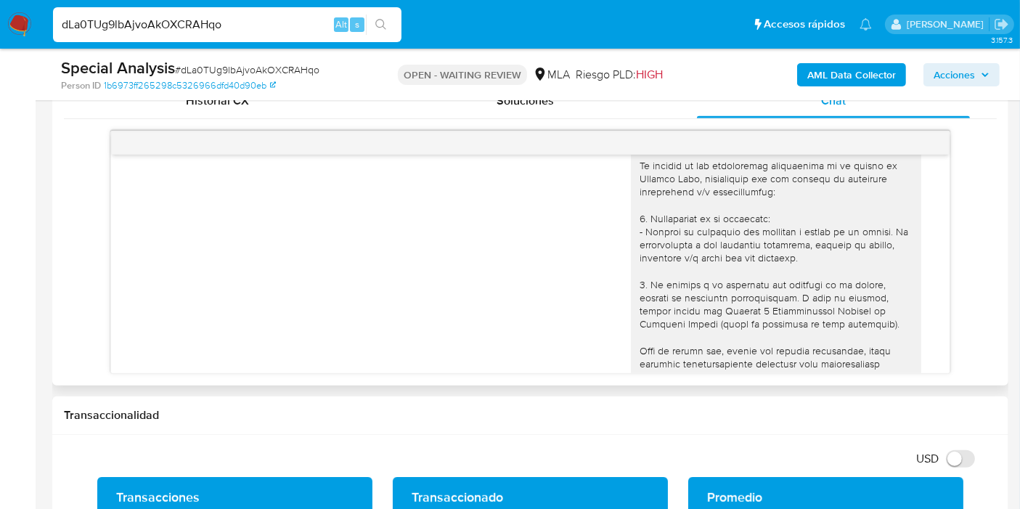
scroll to position [81, 0]
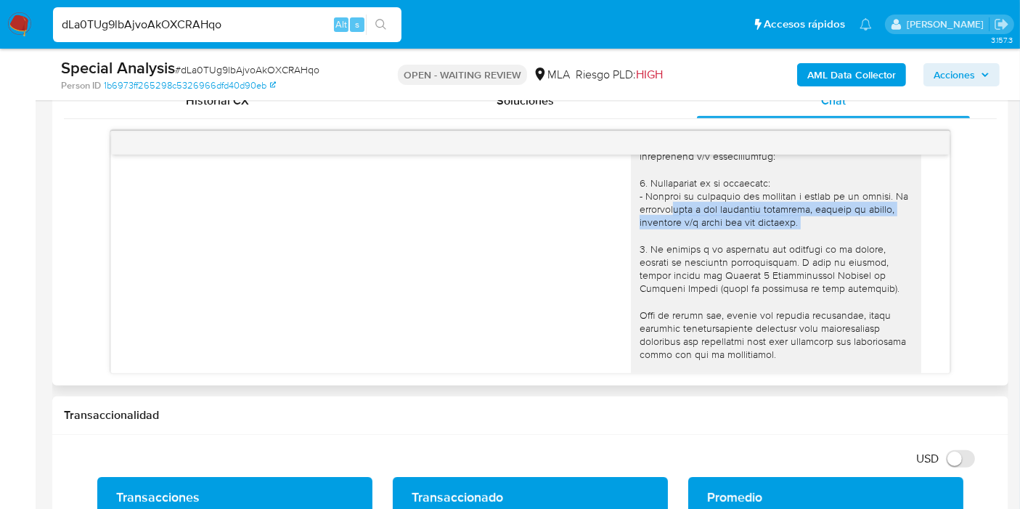
drag, startPoint x: 668, startPoint y: 212, endPoint x: 716, endPoint y: 233, distance: 52.3
click at [710, 230] on div at bounding box center [776, 302] width 273 height 410
click at [717, 233] on div at bounding box center [776, 302] width 273 height 410
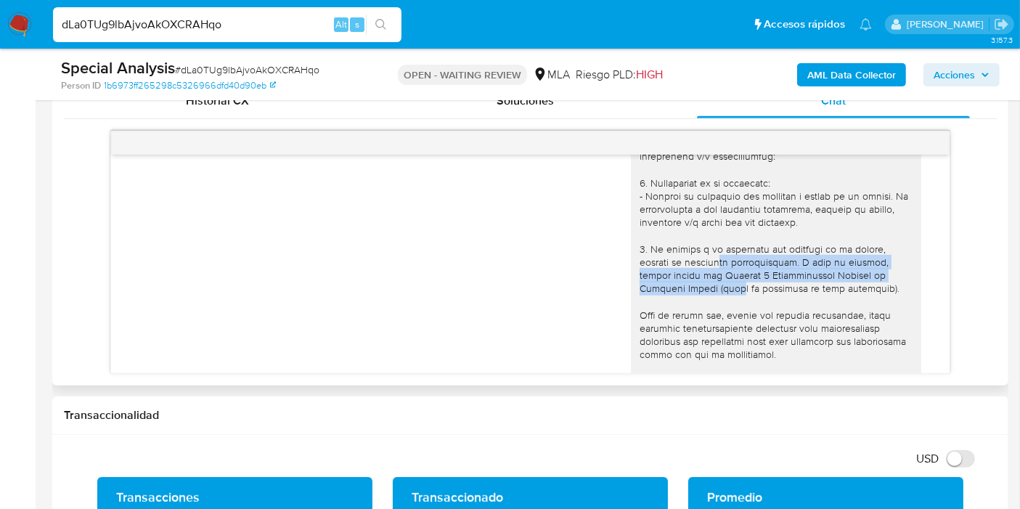
drag, startPoint x: 704, startPoint y: 259, endPoint x: 725, endPoint y: 282, distance: 31.9
click at [725, 282] on div at bounding box center [776, 302] width 273 height 410
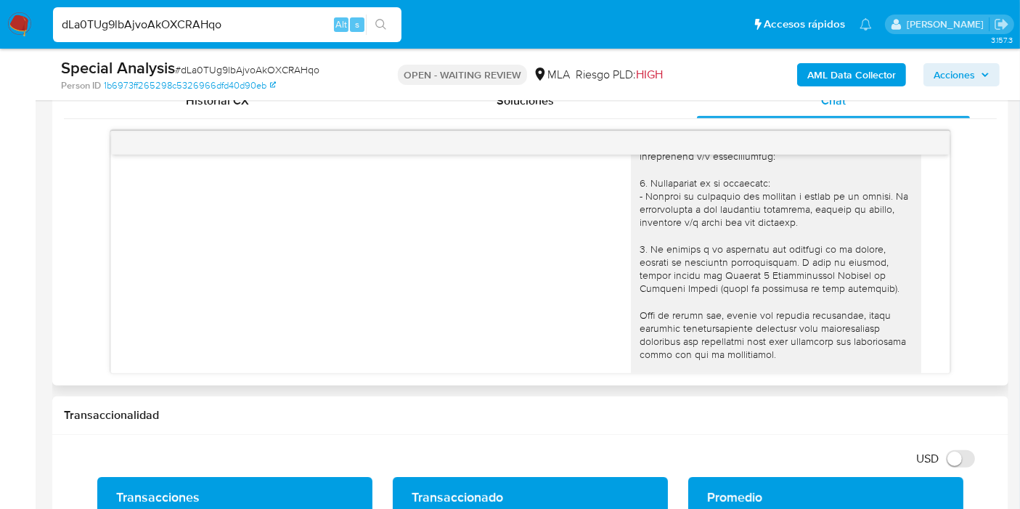
click at [723, 274] on div at bounding box center [776, 302] width 273 height 410
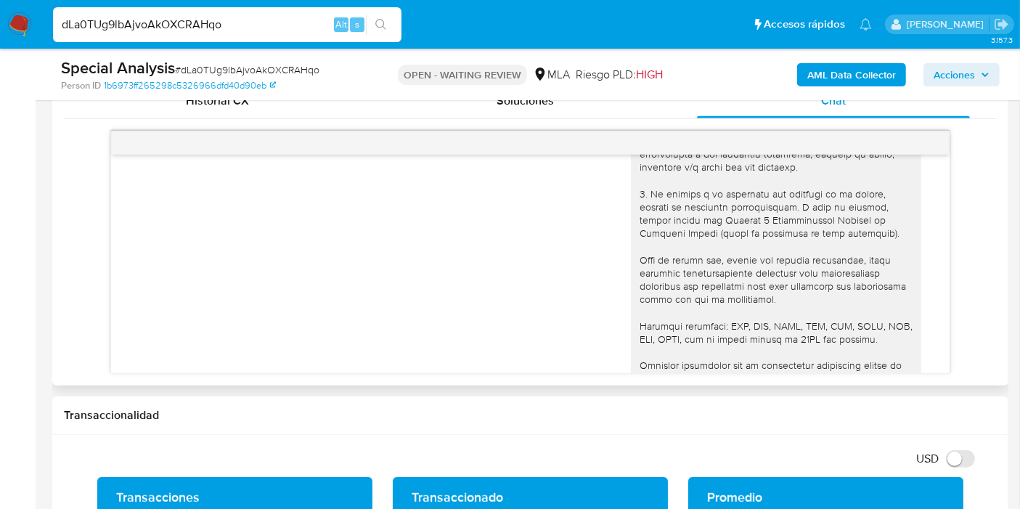
scroll to position [161, 0]
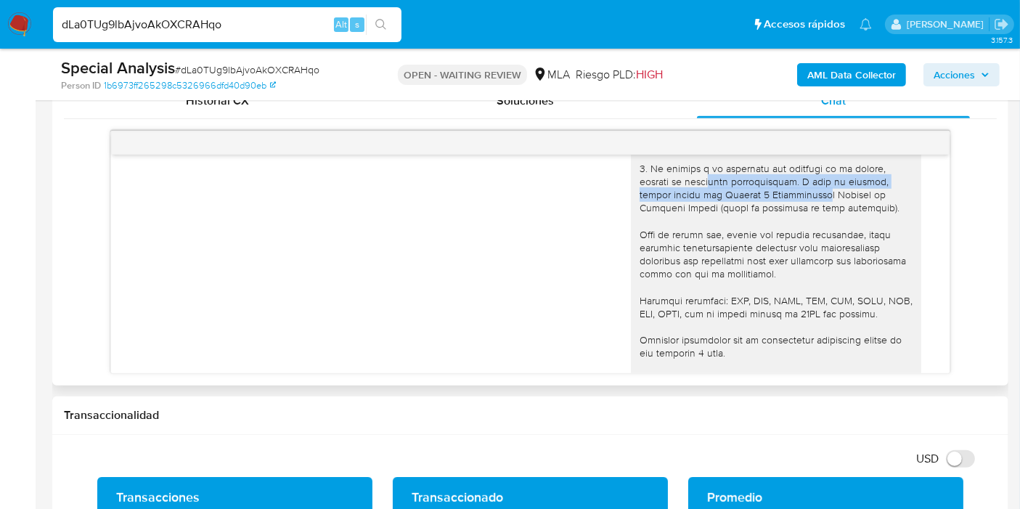
drag, startPoint x: 694, startPoint y: 179, endPoint x: 807, endPoint y: 195, distance: 113.7
click at [807, 195] on div at bounding box center [776, 222] width 273 height 410
drag, startPoint x: 684, startPoint y: 198, endPoint x: 795, endPoint y: 194, distance: 111.2
click at [794, 194] on div at bounding box center [776, 222] width 273 height 410
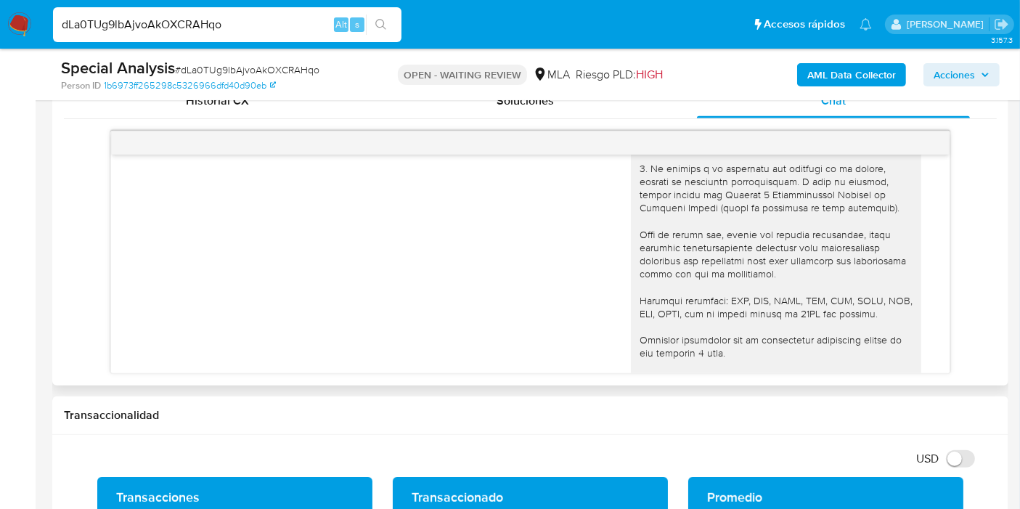
click at [813, 219] on div at bounding box center [776, 222] width 273 height 410
click at [728, 246] on div at bounding box center [776, 222] width 273 height 410
click at [686, 272] on div at bounding box center [776, 222] width 273 height 410
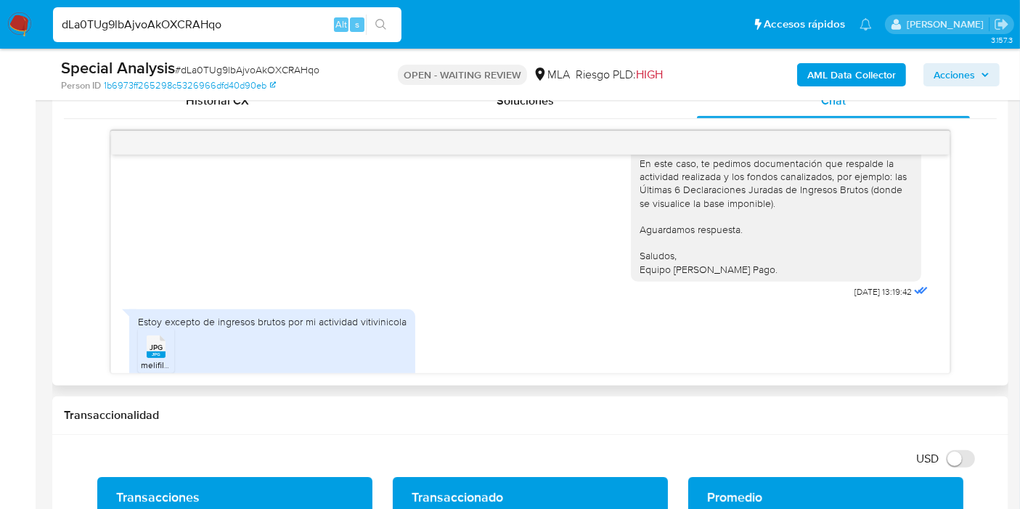
scroll to position [1129, 0]
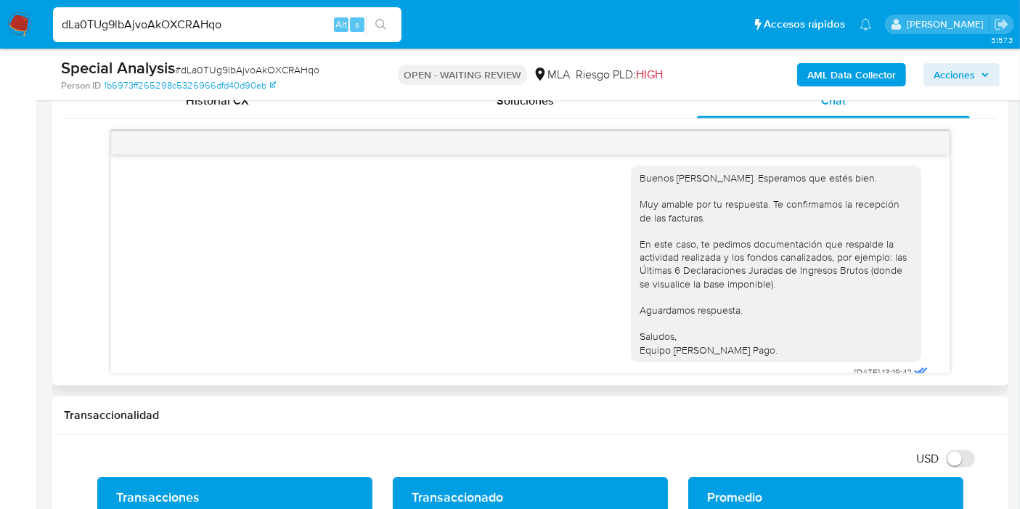
click at [829, 277] on div "Buenos días, Miguel. Esperamos que estés bien. Muy amable por tu respuesta. Te …" at bounding box center [776, 263] width 273 height 185
click at [823, 272] on div "Buenos días, Miguel. Esperamos que estés bien. Muy amable por tu respuesta. Te …" at bounding box center [776, 263] width 273 height 185
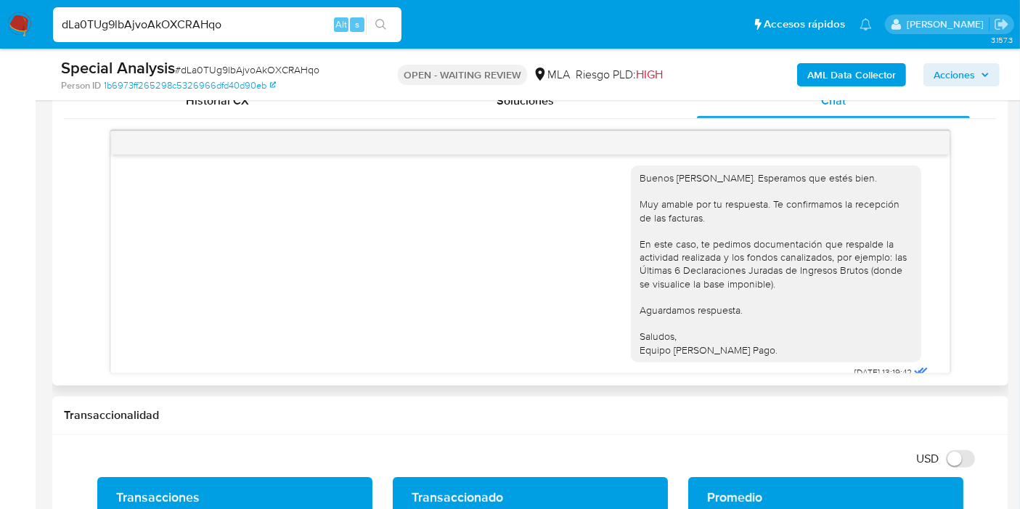
click at [492, 225] on div "Buenos días, Miguel. Esperamos que estés bien. Muy amable por tu respuesta. Te …" at bounding box center [530, 268] width 802 height 227
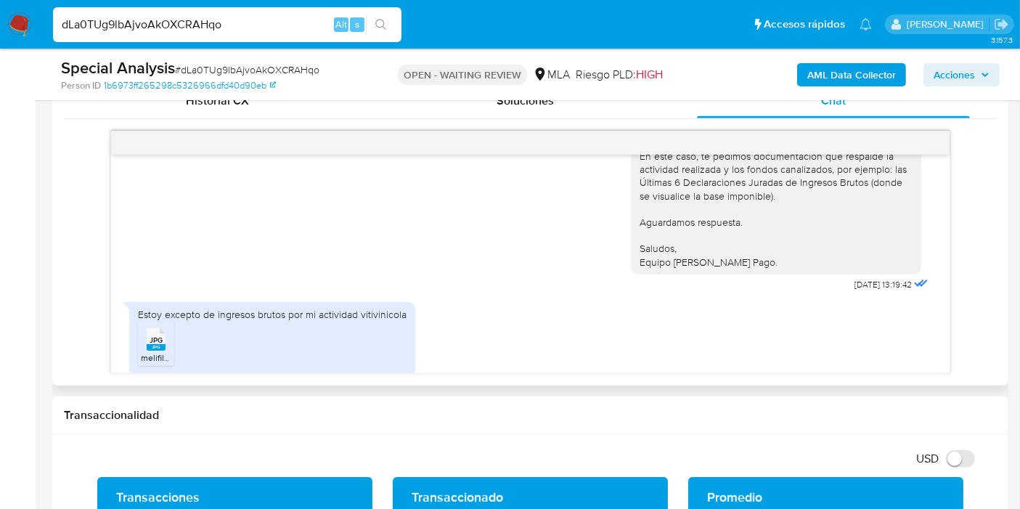
scroll to position [1227, 0]
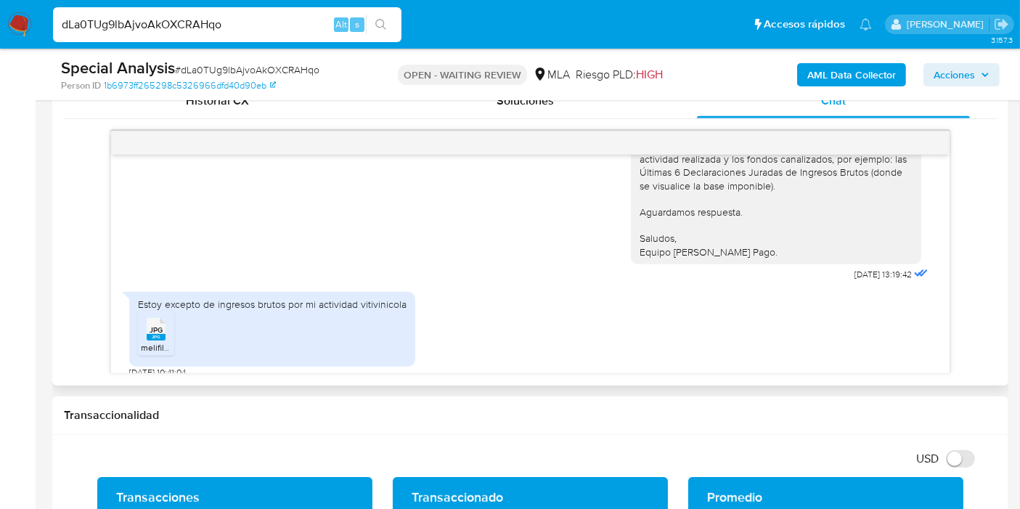
drag, startPoint x: 282, startPoint y: 325, endPoint x: 312, endPoint y: 291, distance: 44.7
click at [284, 322] on ul "JPG JPG melifile5289526466217233152.jpg" at bounding box center [272, 336] width 269 height 50
click at [312, 298] on div "Estoy excepto de ingresos brutos por mi actividad vitivinicola" at bounding box center [272, 304] width 269 height 13
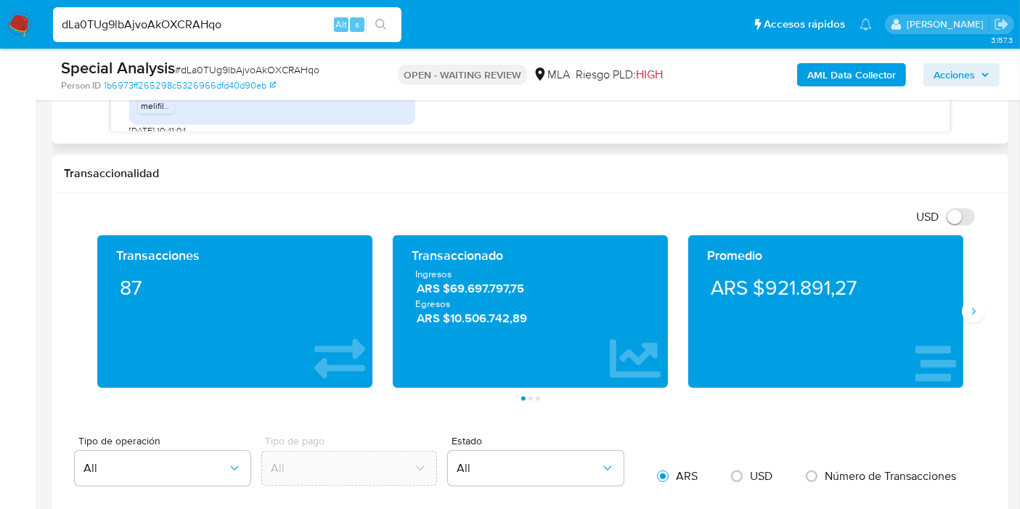
scroll to position [807, 0]
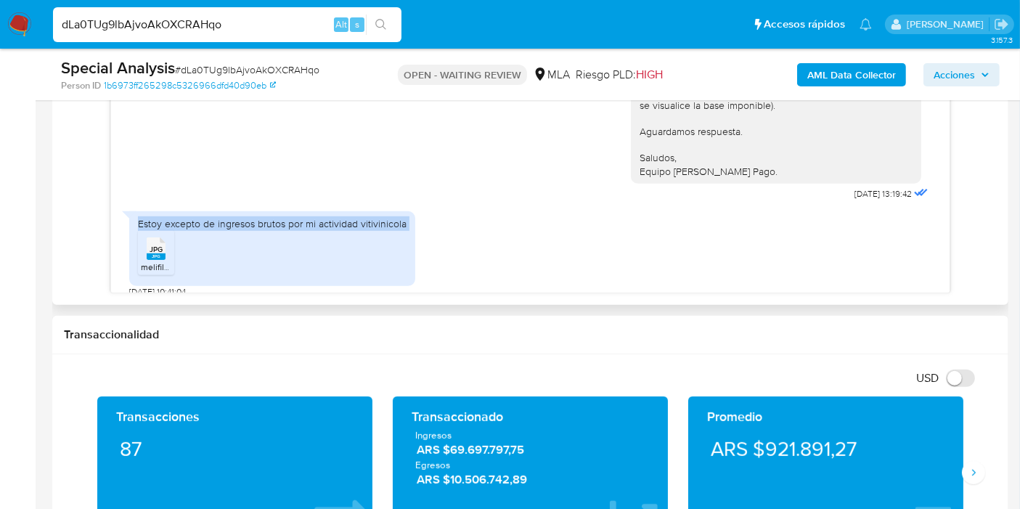
drag, startPoint x: 213, startPoint y: 224, endPoint x: 153, endPoint y: 243, distance: 63.2
click at [213, 230] on ul "JPG JPG melifile5289526466217233152.jpg" at bounding box center [272, 255] width 269 height 50
click at [156, 253] on rect at bounding box center [156, 256] width 19 height 7
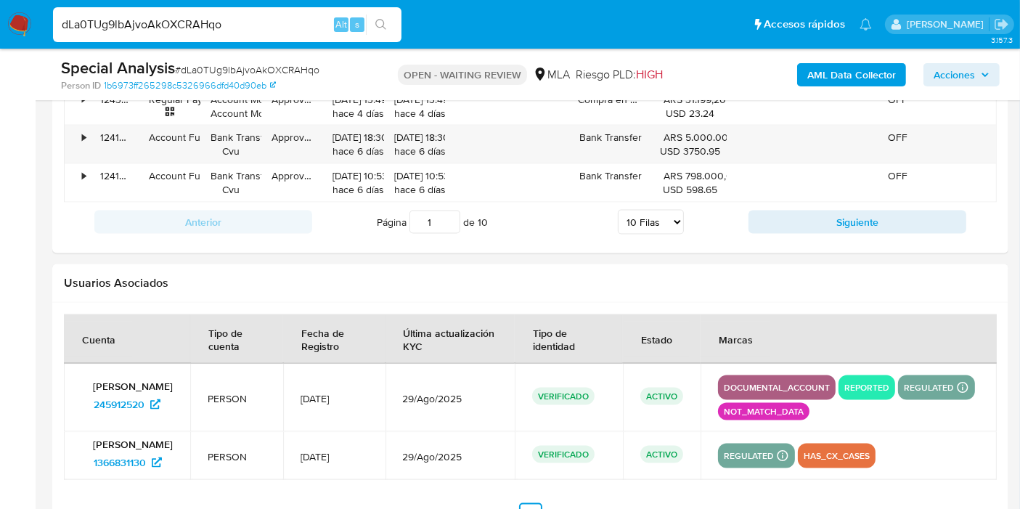
scroll to position [2118, 0]
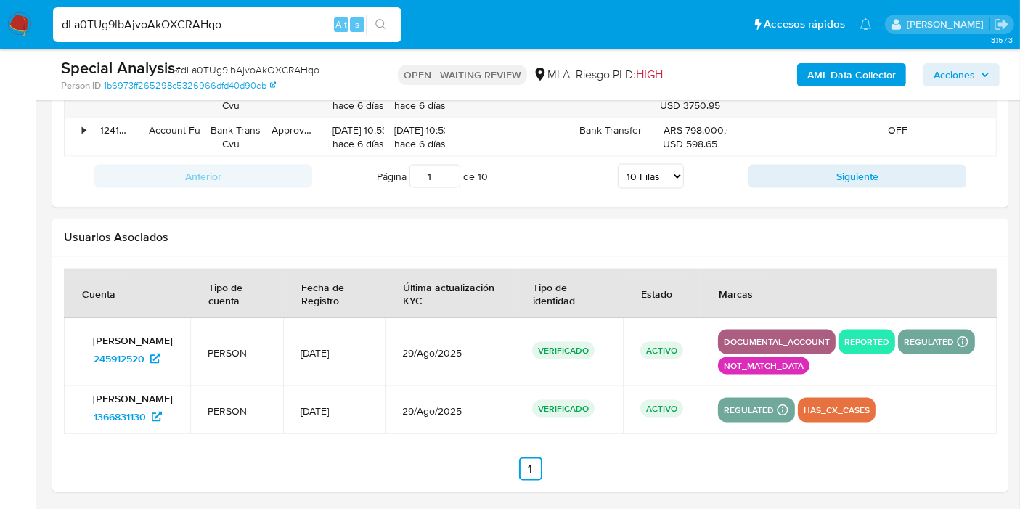
click at [205, 67] on span "# dLa0TUg9lbAjvoAkOXCRAHqo" at bounding box center [247, 69] width 145 height 15
copy span "dLa0TUg9lbAjvoAkOXCRAHqo"
click at [10, 24] on img at bounding box center [19, 24] width 25 height 25
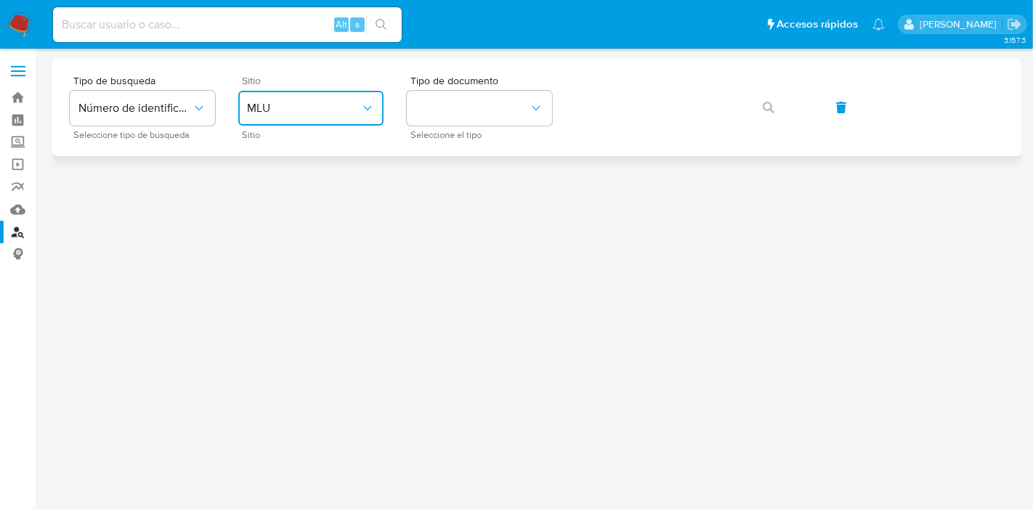
click at [328, 116] on button "MLU" at bounding box center [310, 108] width 145 height 35
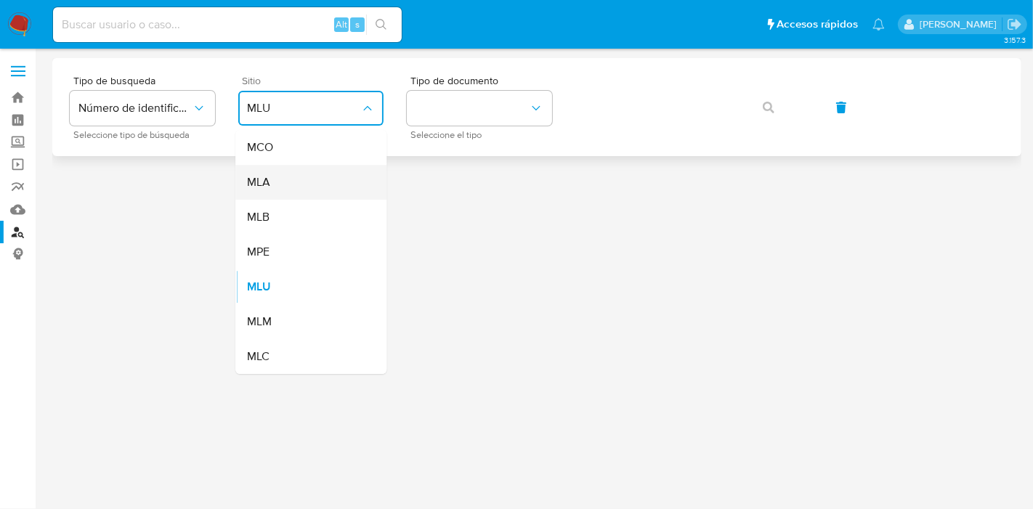
click at [330, 183] on div "MLA" at bounding box center [306, 182] width 119 height 35
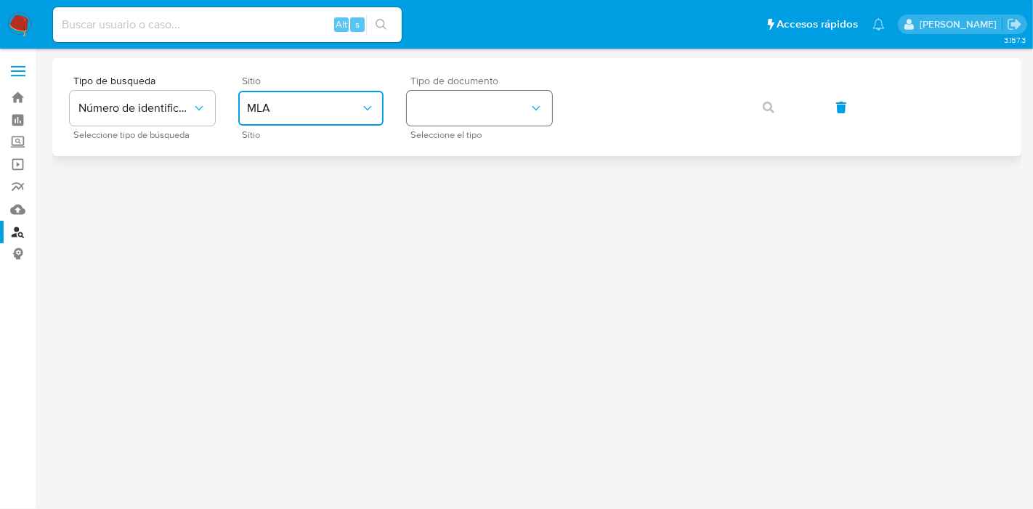
click at [481, 102] on button "identificationType" at bounding box center [479, 108] width 145 height 35
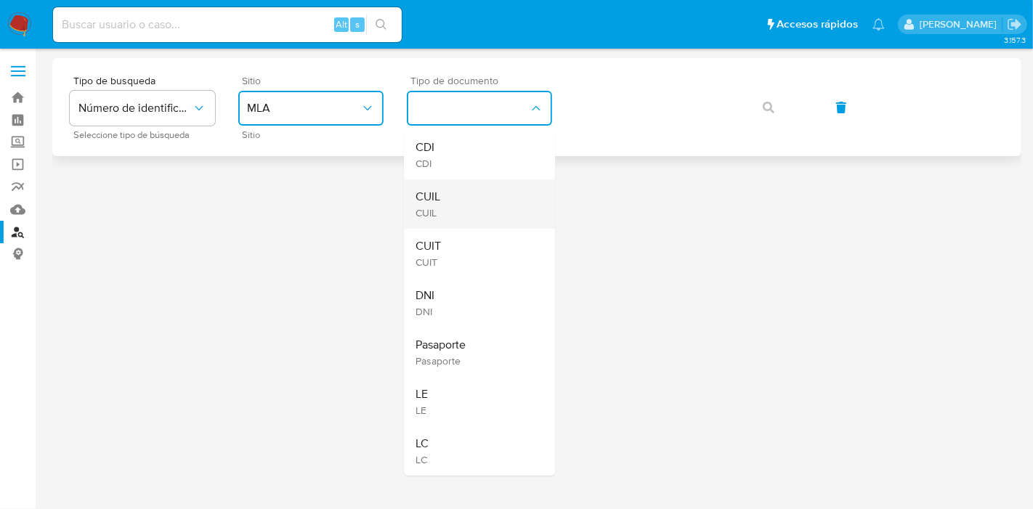
click at [459, 192] on div "CUIL CUIL" at bounding box center [474, 203] width 119 height 49
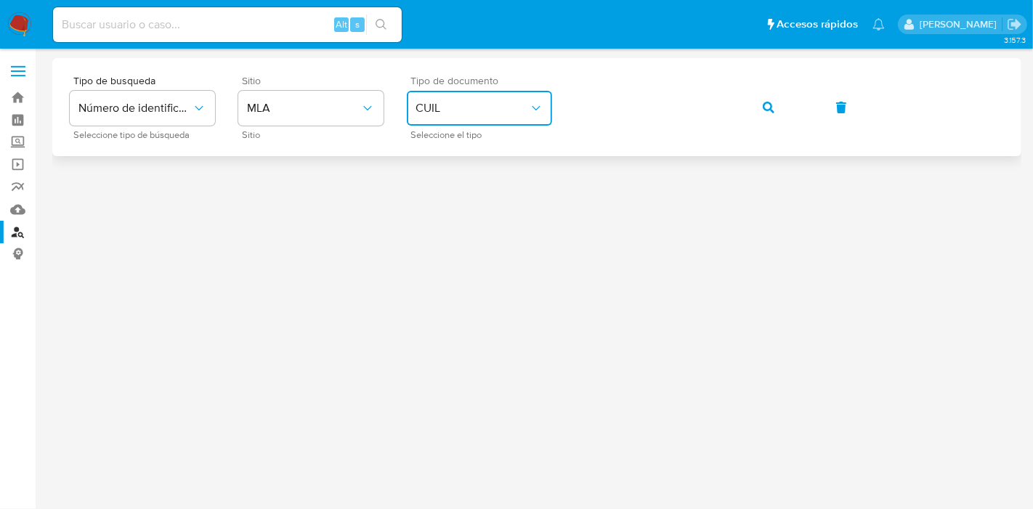
click at [771, 112] on icon "button" at bounding box center [768, 108] width 12 height 12
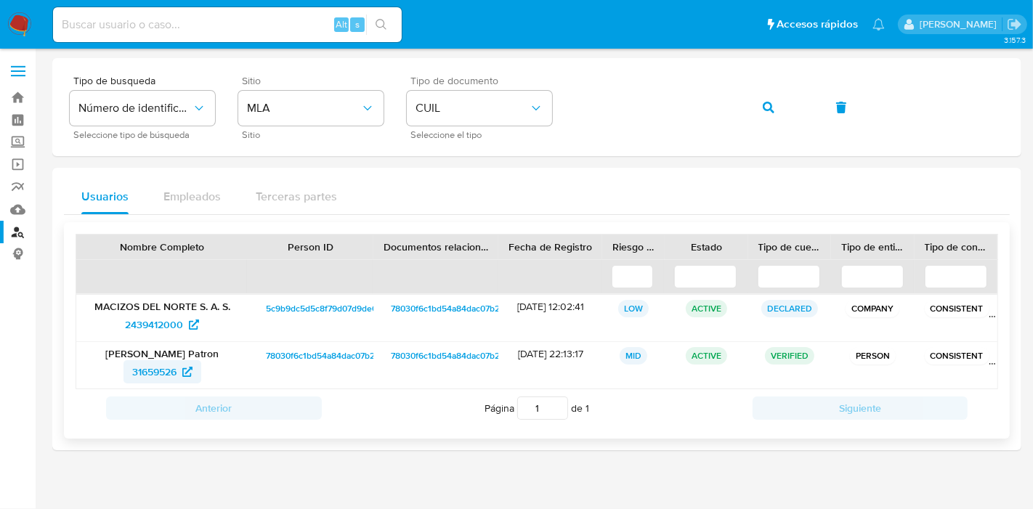
click at [137, 366] on span "31659526" at bounding box center [154, 371] width 44 height 23
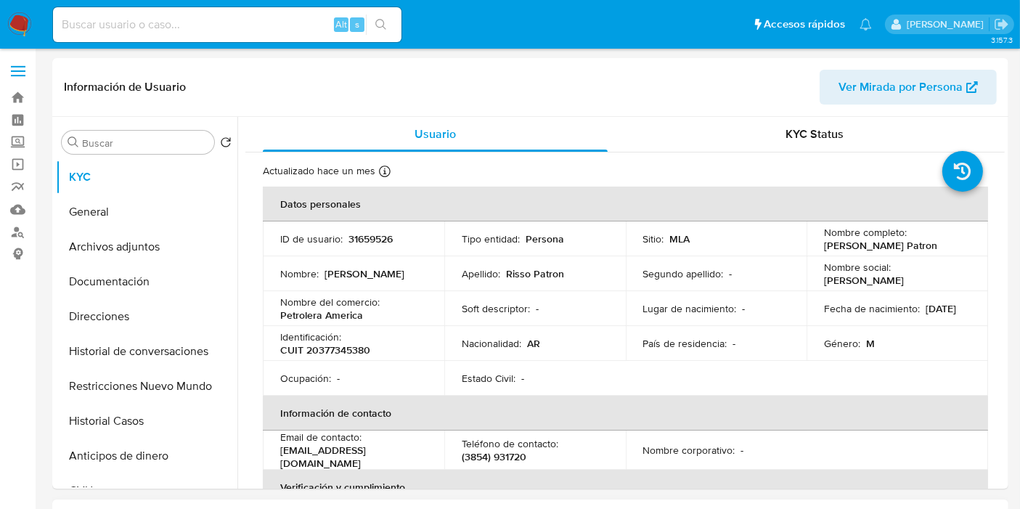
select select "10"
click at [378, 354] on div "Identificación : CUIT 20377345380" at bounding box center [353, 343] width 147 height 26
click at [684, 260] on td "Segundo apellido : -" at bounding box center [717, 273] width 182 height 35
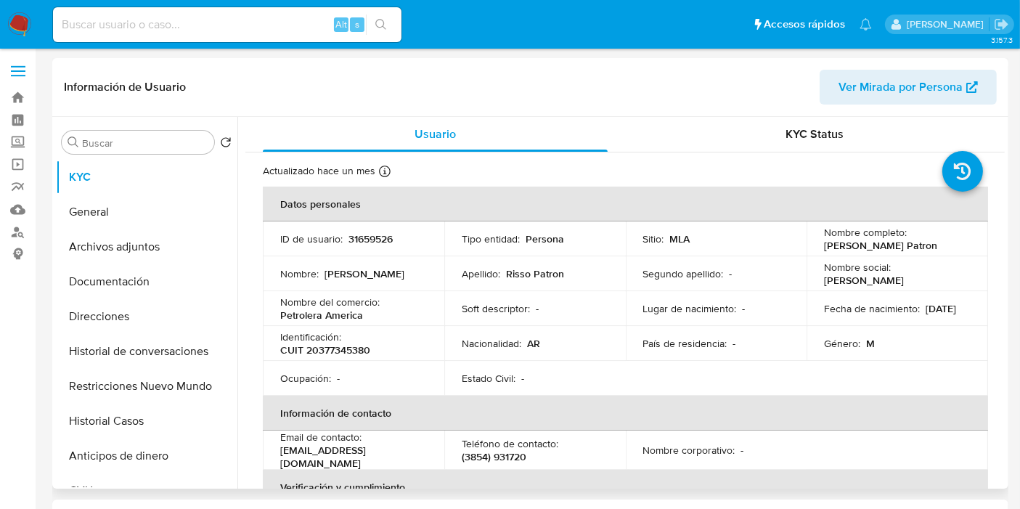
click at [439, 274] on td "Nombre : [PERSON_NAME]" at bounding box center [354, 273] width 182 height 35
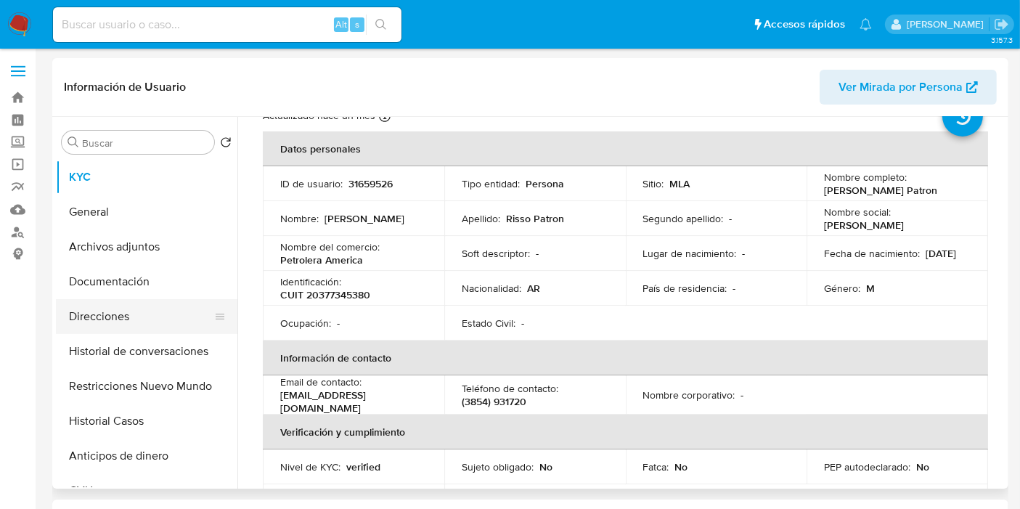
scroll to position [81, 0]
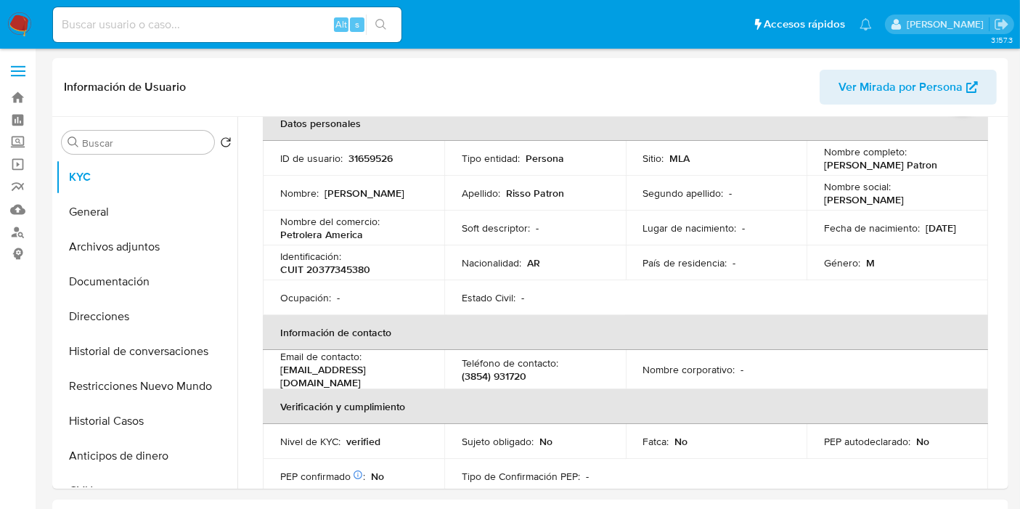
drag, startPoint x: 139, startPoint y: 281, endPoint x: 137, endPoint y: 247, distance: 34.3
click at [139, 280] on button "Documentación" at bounding box center [147, 281] width 182 height 35
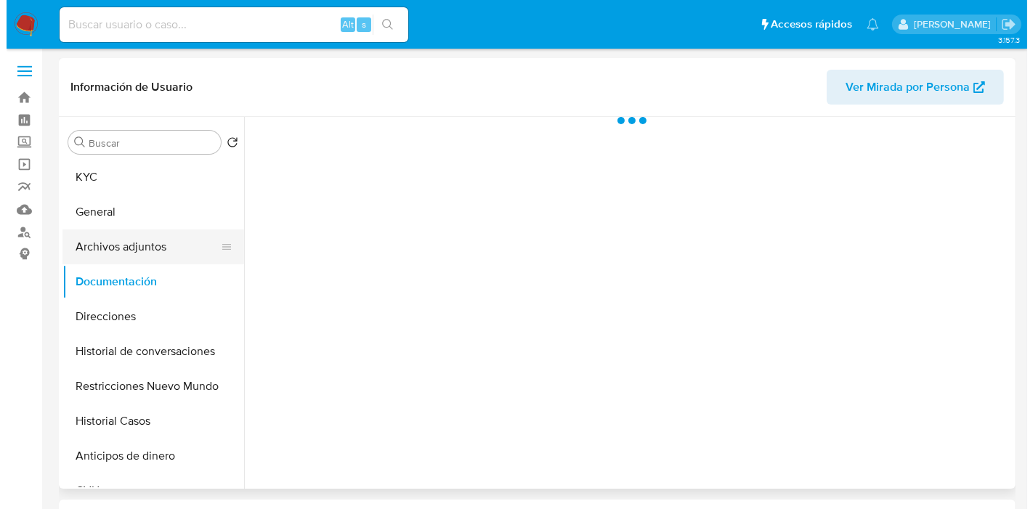
scroll to position [0, 0]
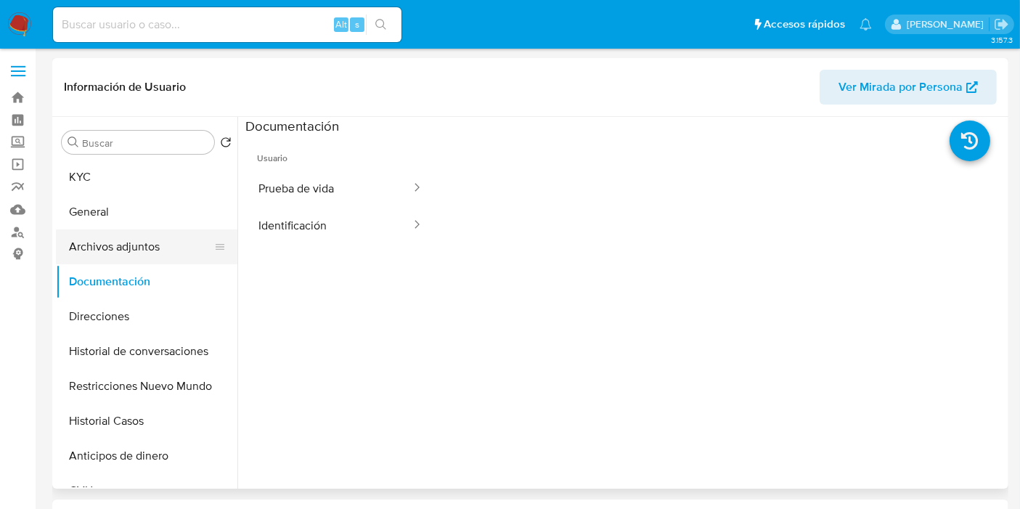
click at [134, 246] on button "Archivos adjuntos" at bounding box center [141, 246] width 170 height 35
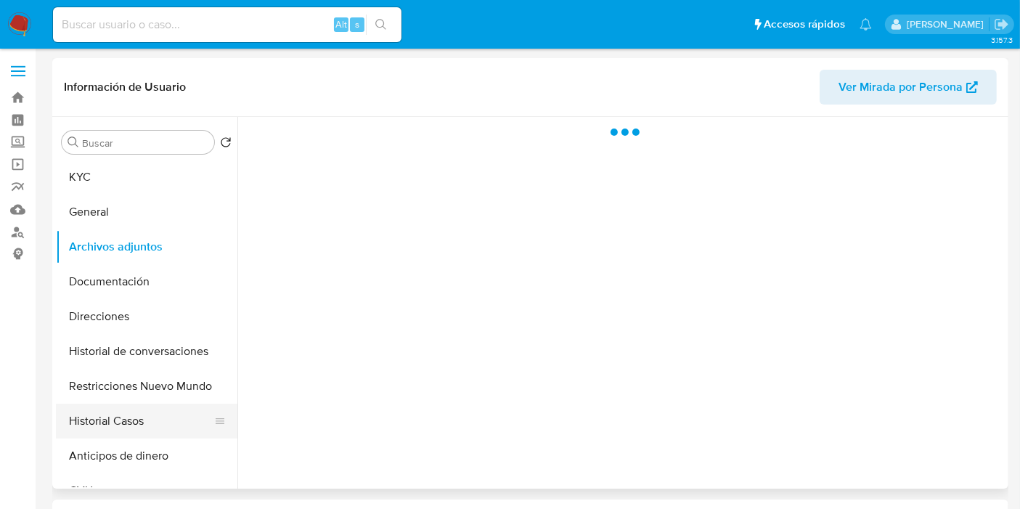
click at [102, 422] on button "Historial Casos" at bounding box center [141, 421] width 170 height 35
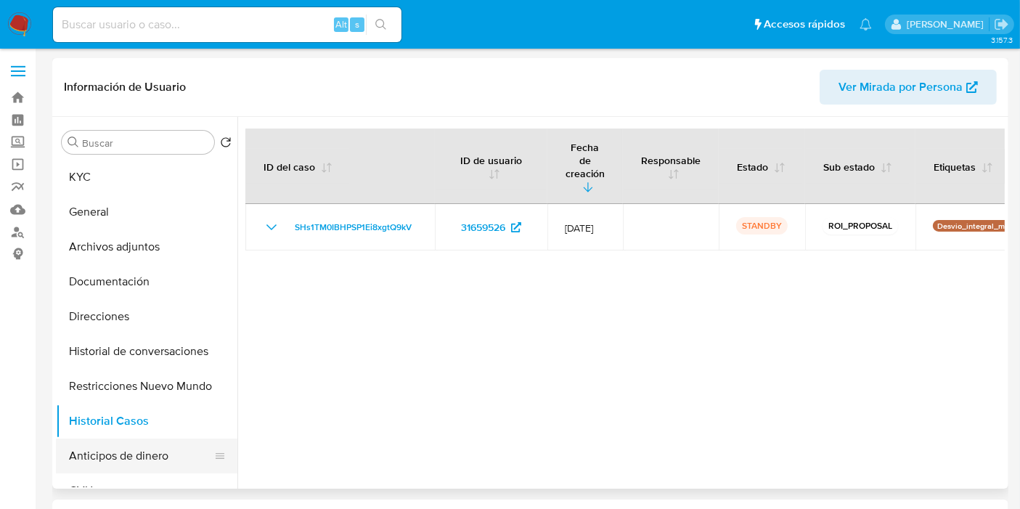
click at [224, 453] on button "Anticipos de dinero" at bounding box center [141, 456] width 170 height 35
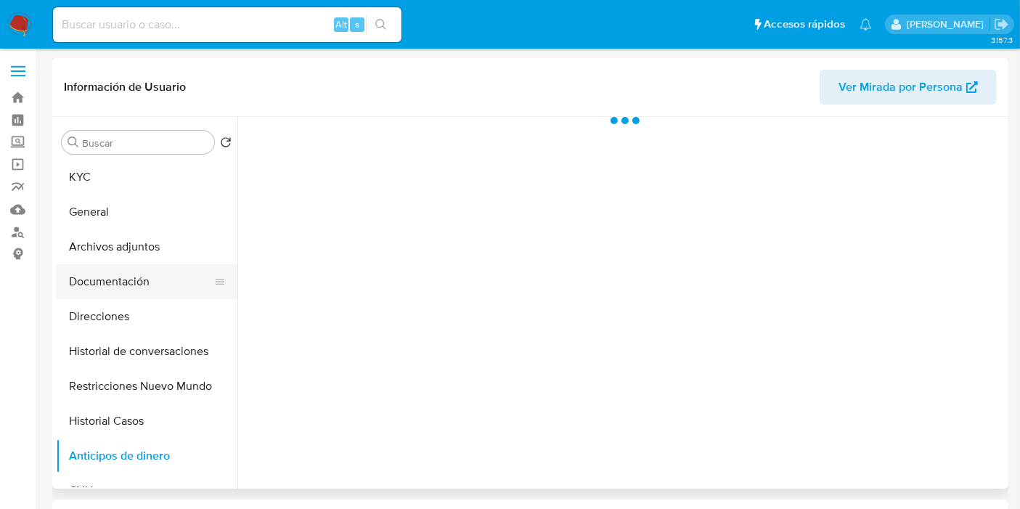
click at [141, 294] on button "Documentación" at bounding box center [141, 281] width 170 height 35
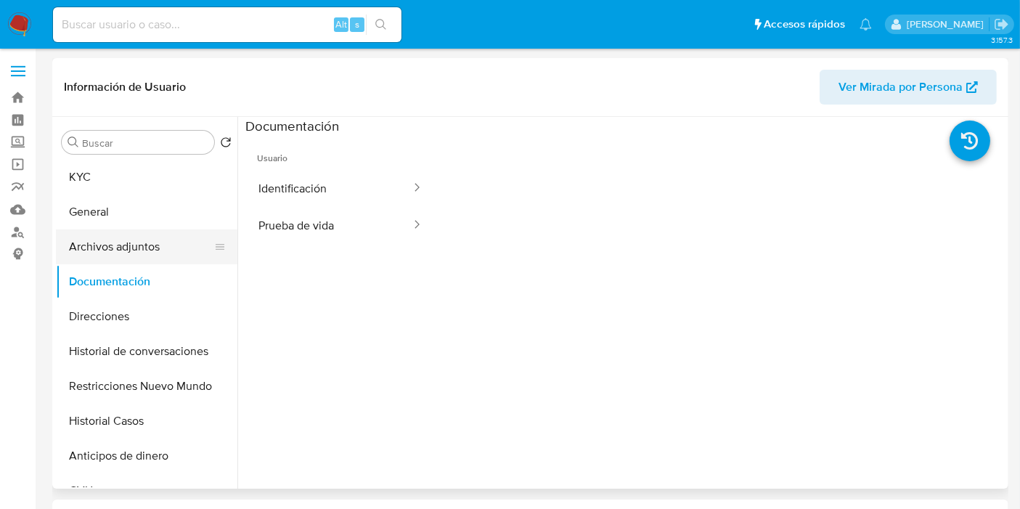
click at [146, 257] on button "Archivos adjuntos" at bounding box center [141, 246] width 170 height 35
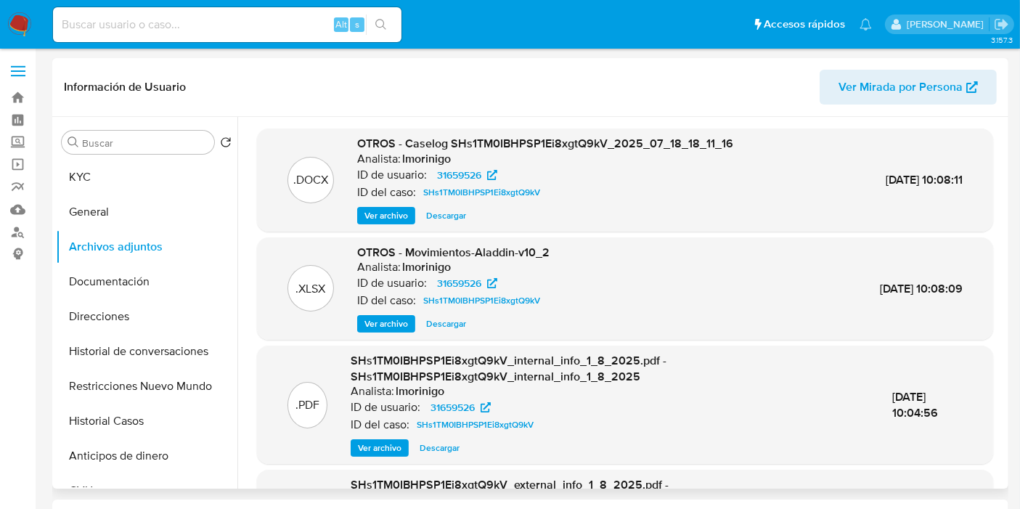
click at [431, 156] on h6 "lmorinigo" at bounding box center [426, 159] width 49 height 15
click at [430, 158] on h6 "lmorinigo" at bounding box center [426, 159] width 49 height 15
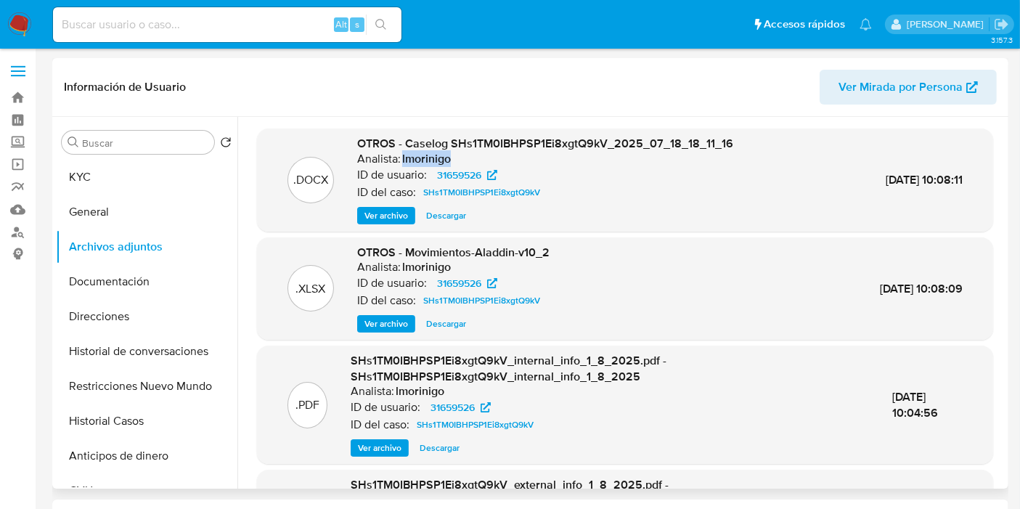
click at [430, 158] on h6 "lmorinigo" at bounding box center [426, 159] width 49 height 15
click at [614, 166] on div "ID de usuario: 31659526" at bounding box center [545, 174] width 376 height 17
drag, startPoint x: 367, startPoint y: 141, endPoint x: 415, endPoint y: 156, distance: 50.3
click at [369, 141] on span "OTROS - Caselog SHs1TM0IBHPSP1Ei8xgtQ9kV_2025_07_18_18_11_16" at bounding box center [545, 143] width 376 height 17
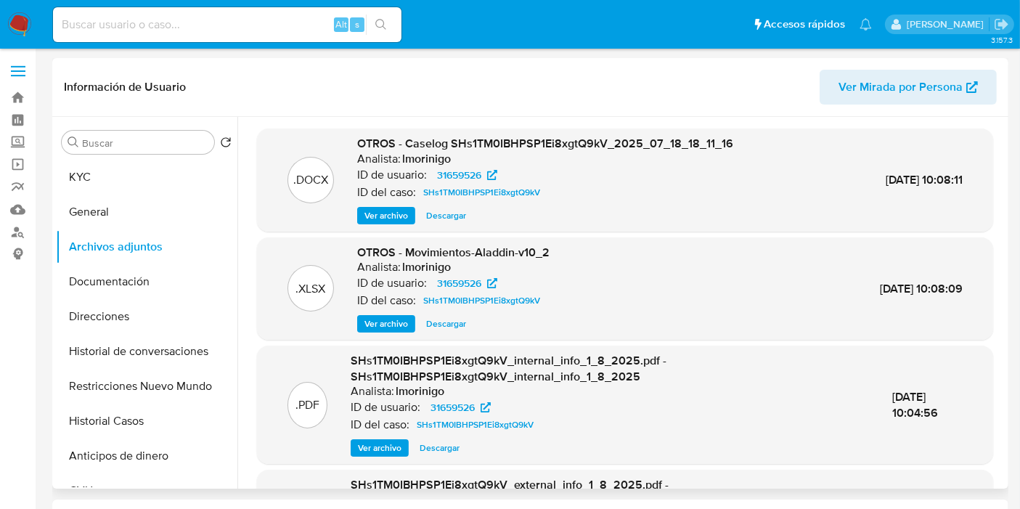
click at [423, 156] on h6 "lmorinigo" at bounding box center [426, 159] width 49 height 15
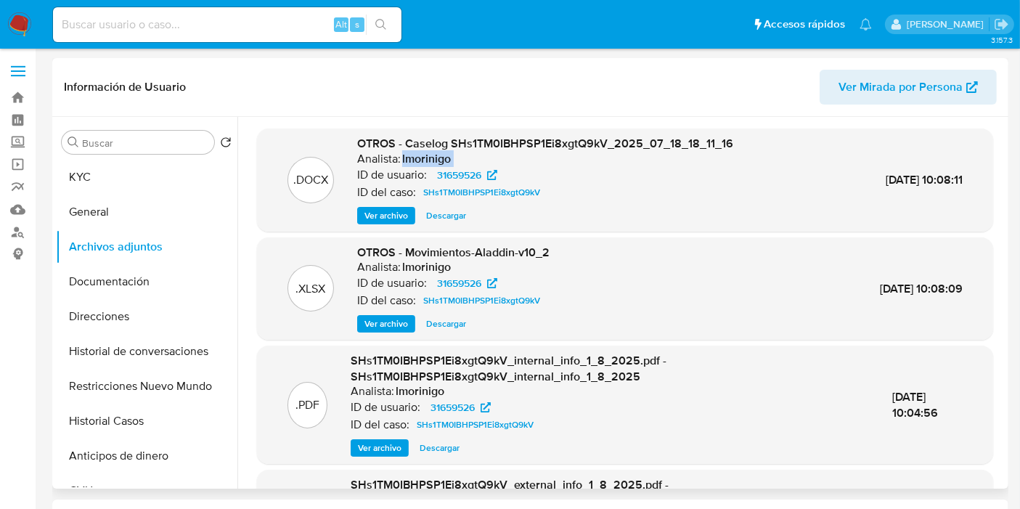
click at [423, 156] on h6 "lmorinigo" at bounding box center [426, 159] width 49 height 15
click at [625, 166] on div "ID de usuario: 31659526" at bounding box center [545, 174] width 376 height 17
click at [384, 213] on span "Ver archivo" at bounding box center [387, 215] width 44 height 15
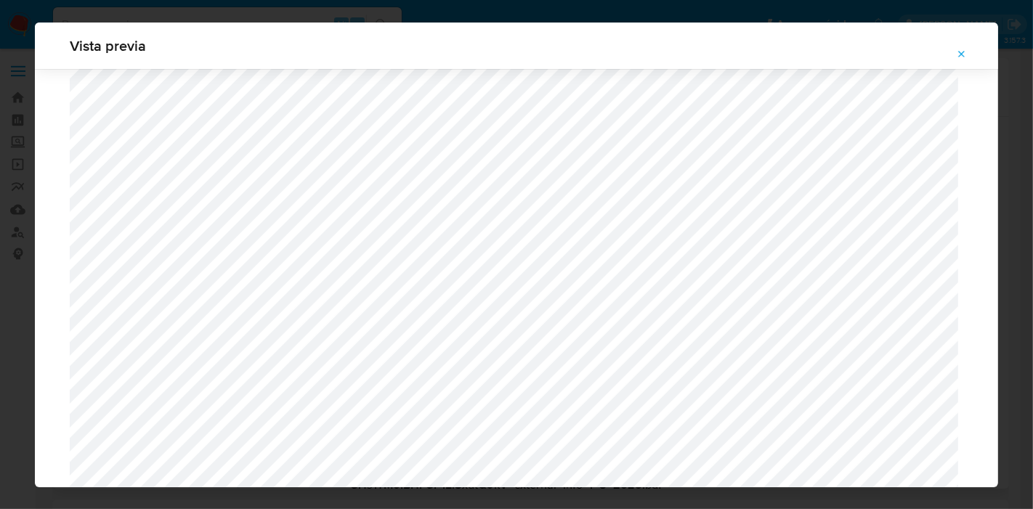
scroll to position [455, 0]
click at [0, 97] on div "Vista previa" at bounding box center [516, 254] width 1033 height 509
click at [964, 53] on icon "Attachment preview" at bounding box center [962, 55] width 12 height 12
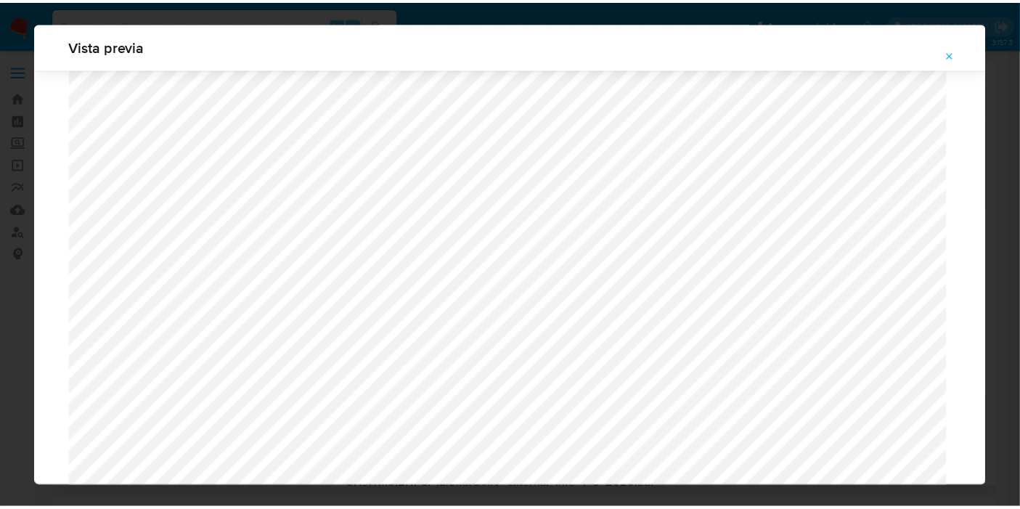
scroll to position [75, 0]
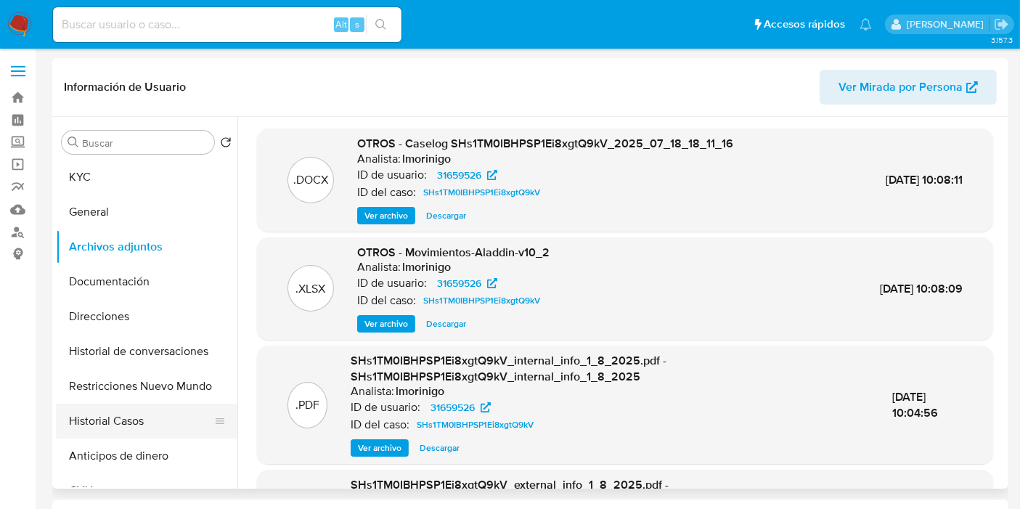
click at [113, 410] on button "Historial Casos" at bounding box center [141, 421] width 170 height 35
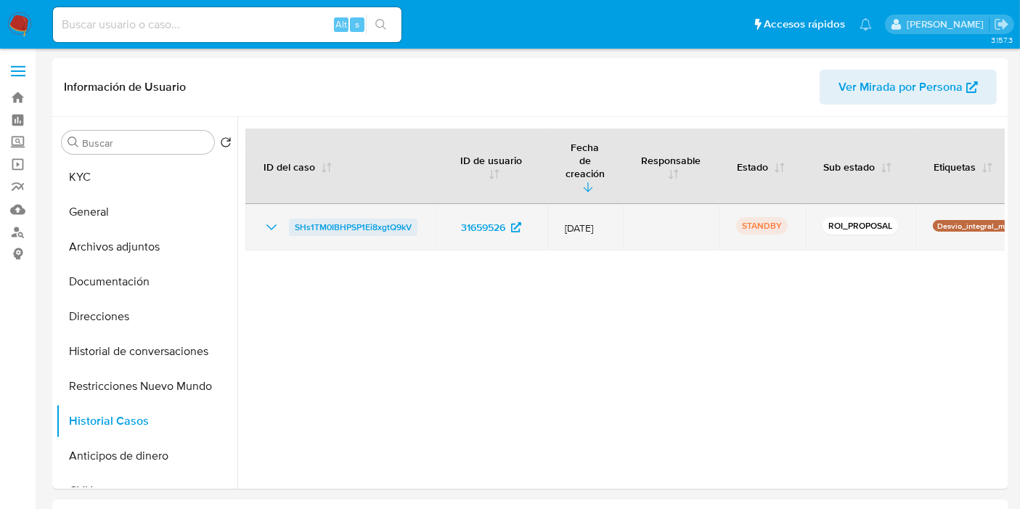
click at [329, 219] on span "SHs1TM0IBHPSP1Ei8xgtQ9kV" at bounding box center [353, 227] width 117 height 17
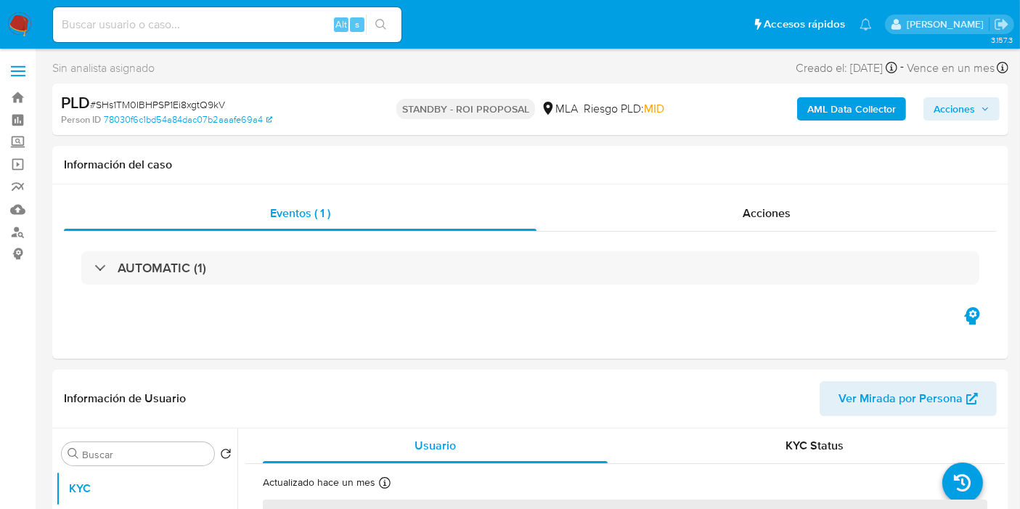
click at [862, 117] on b "AML Data Collector" at bounding box center [851, 108] width 89 height 23
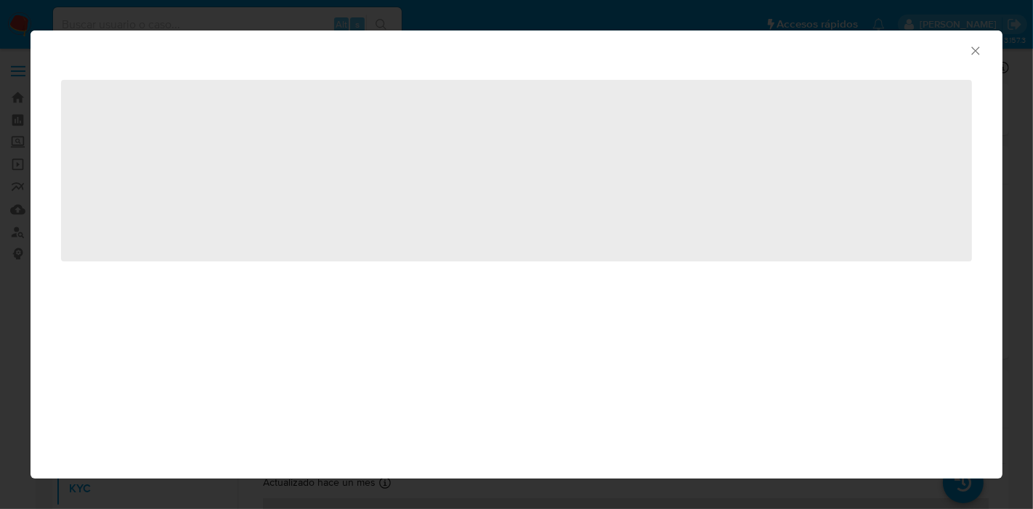
select select "10"
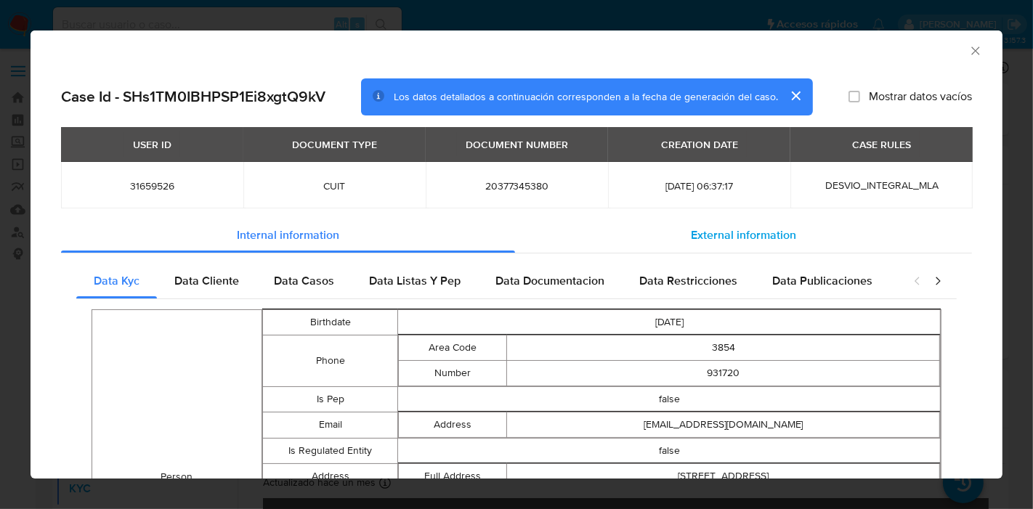
click at [757, 231] on span "External information" at bounding box center [743, 235] width 105 height 17
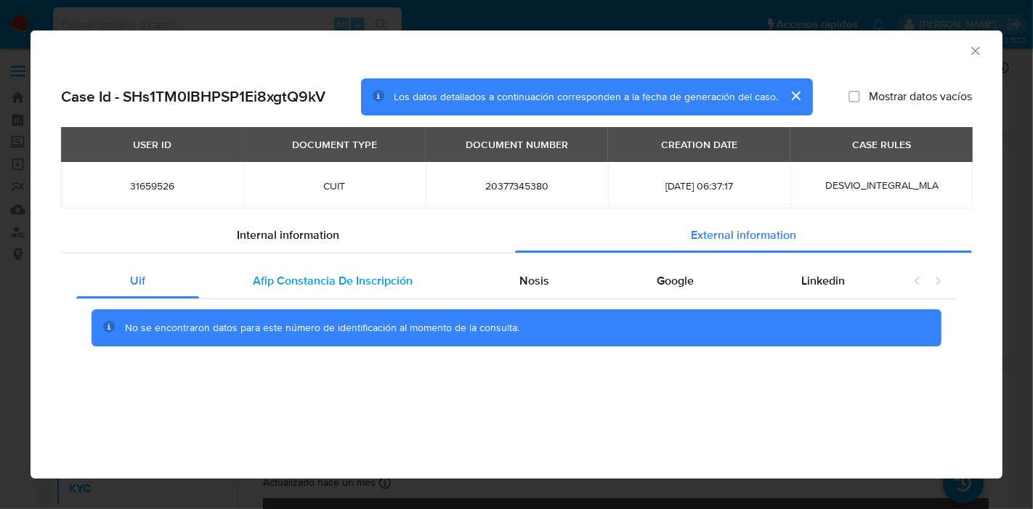
click at [342, 283] on span "Afip Constancia De Inscripción" at bounding box center [333, 280] width 160 height 17
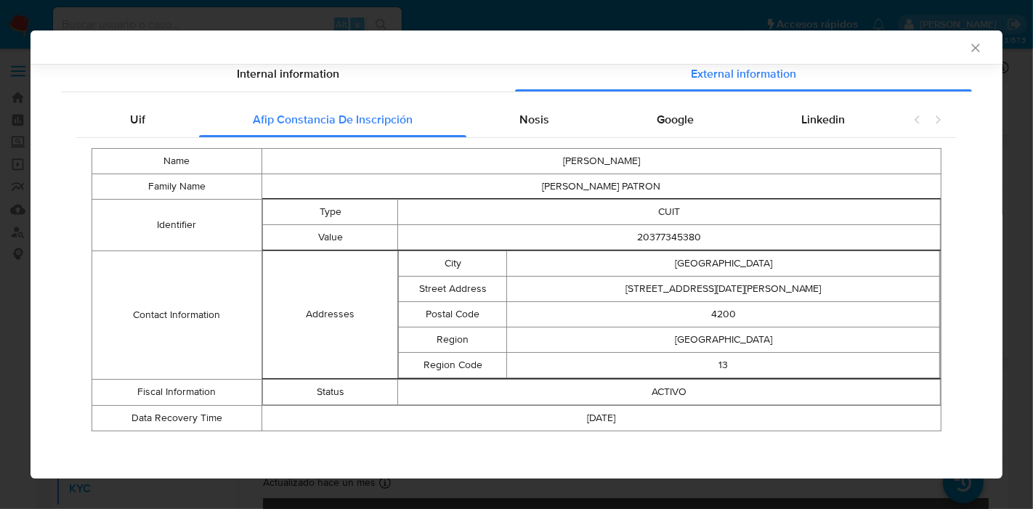
scroll to position [161, 0]
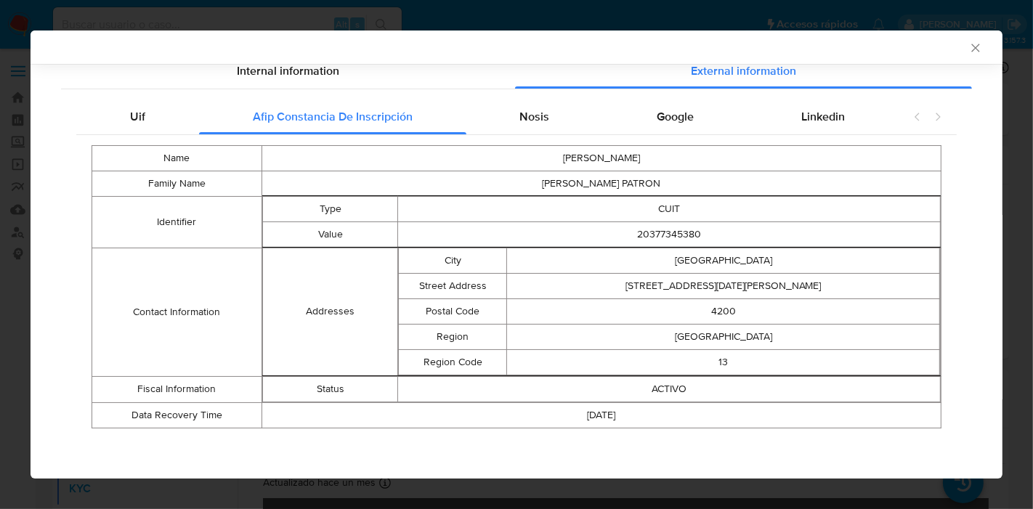
click at [794, 378] on td "ACTIVO" at bounding box center [669, 388] width 542 height 25
click at [603, 104] on div "Google" at bounding box center [675, 116] width 145 height 35
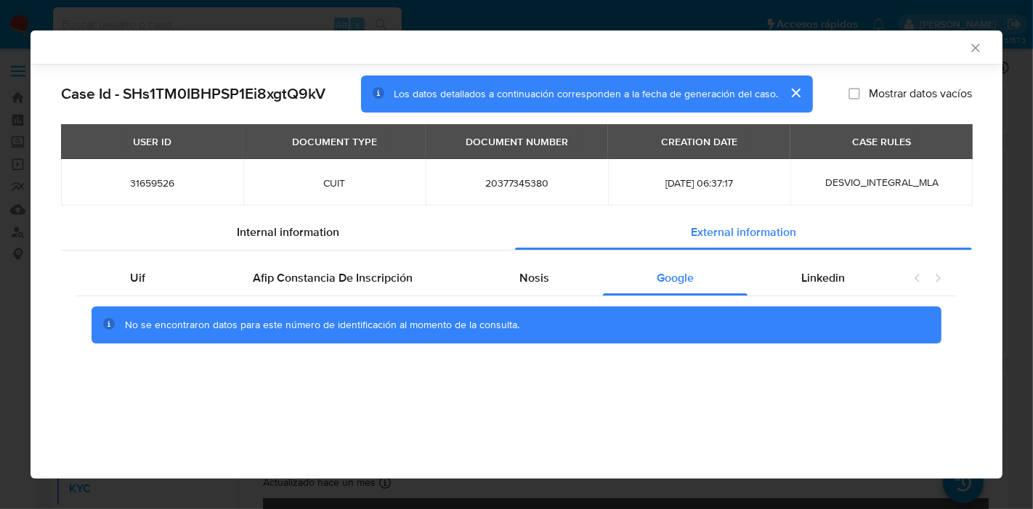
scroll to position [0, 0]
click at [523, 258] on div "Uif Afip Constancia De Inscripción Nosis Google Linkedin No se encontraron dato…" at bounding box center [516, 308] width 911 height 114
click at [539, 277] on span "Nosis" at bounding box center [534, 277] width 30 height 17
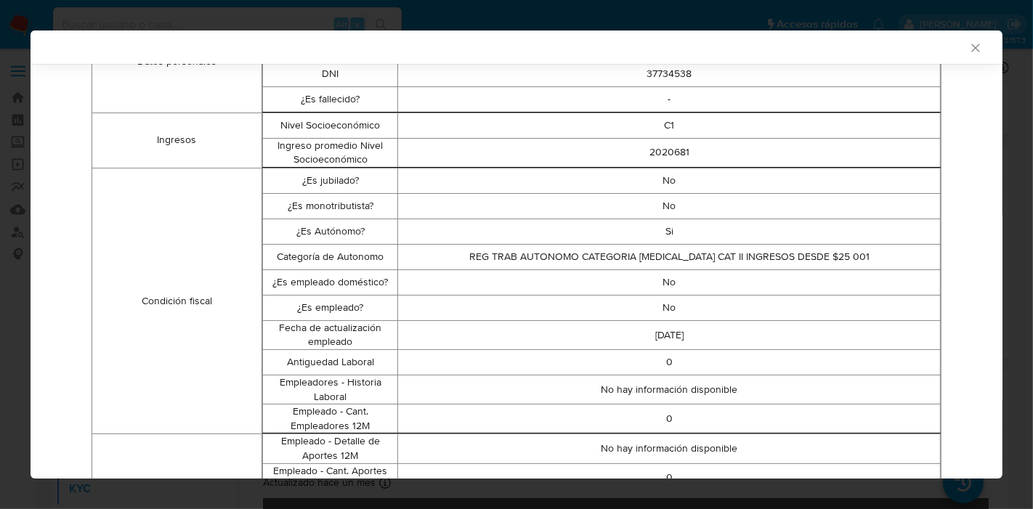
scroll to position [320, 0]
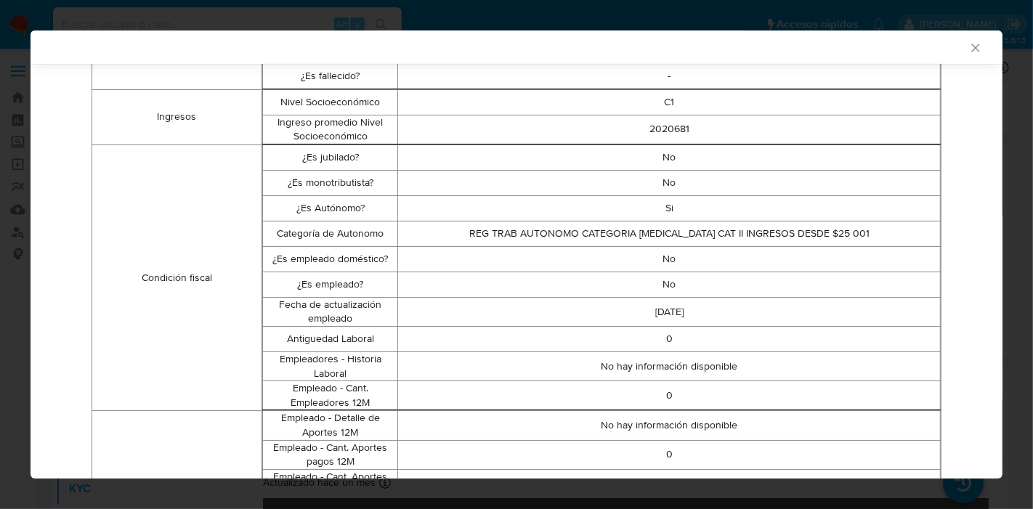
click at [639, 208] on td "Si" at bounding box center [669, 207] width 542 height 25
click at [659, 201] on td "Si" at bounding box center [669, 207] width 542 height 25
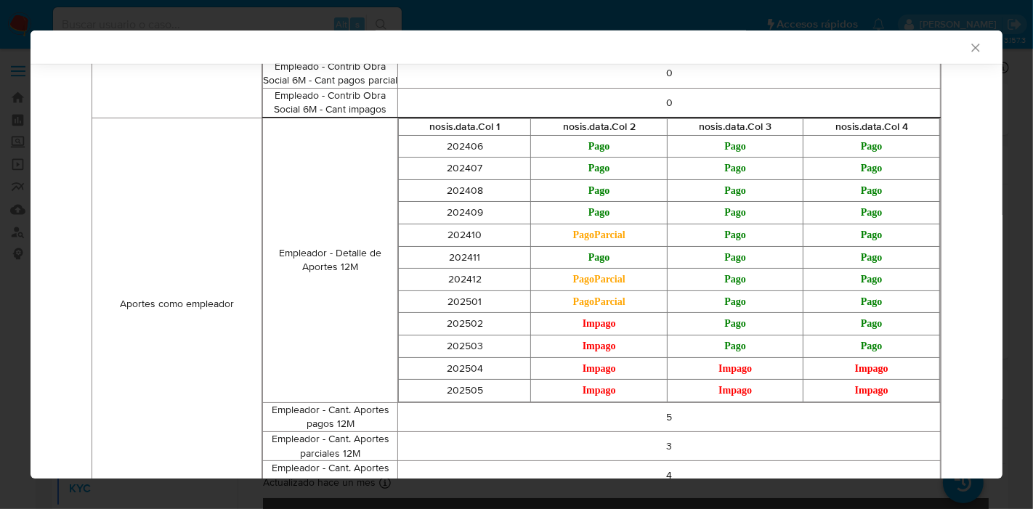
scroll to position [1046, 0]
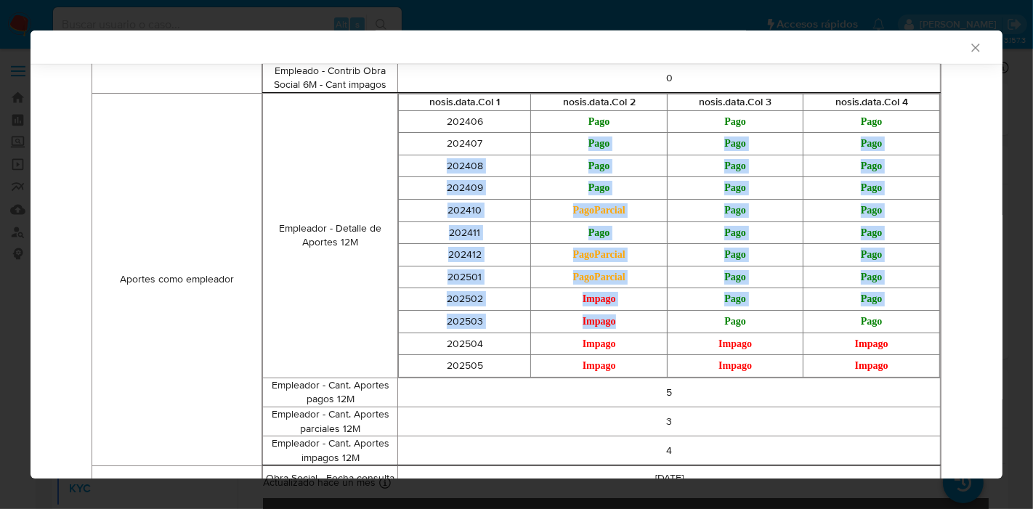
drag, startPoint x: 500, startPoint y: 155, endPoint x: 618, endPoint y: 346, distance: 224.1
click at [622, 335] on tbody "202406 Pago Pago Pago 202407 Pago Pago Pago 202408 Pago Pago Pago 202409 Pago P…" at bounding box center [669, 243] width 541 height 266
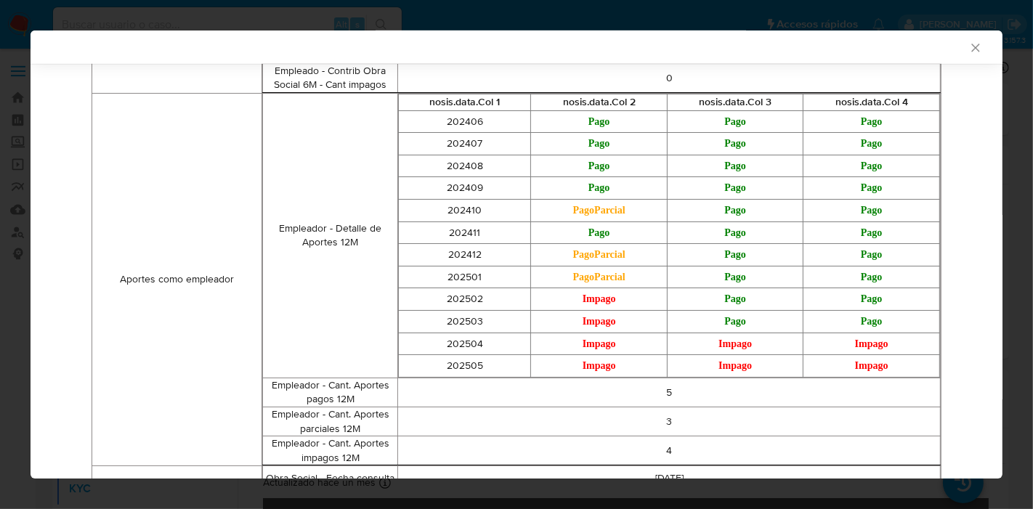
click at [618, 346] on td "Impago" at bounding box center [599, 344] width 137 height 23
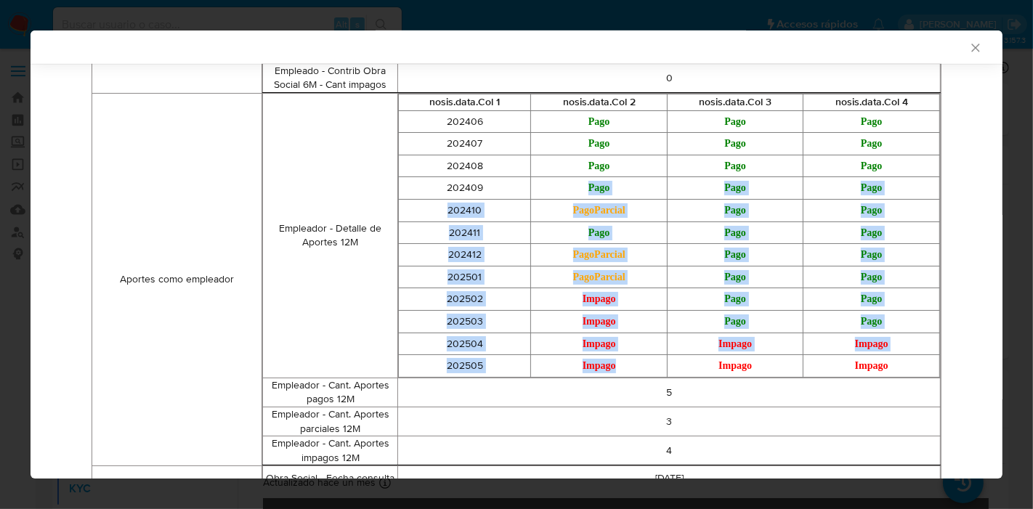
drag, startPoint x: 609, startPoint y: 376, endPoint x: 570, endPoint y: 195, distance: 185.0
click at [570, 195] on tbody "202406 Pago Pago Pago 202407 Pago Pago Pago 202408 Pago Pago Pago 202409 Pago P…" at bounding box center [669, 243] width 541 height 266
click at [570, 195] on td "Pago" at bounding box center [599, 188] width 137 height 23
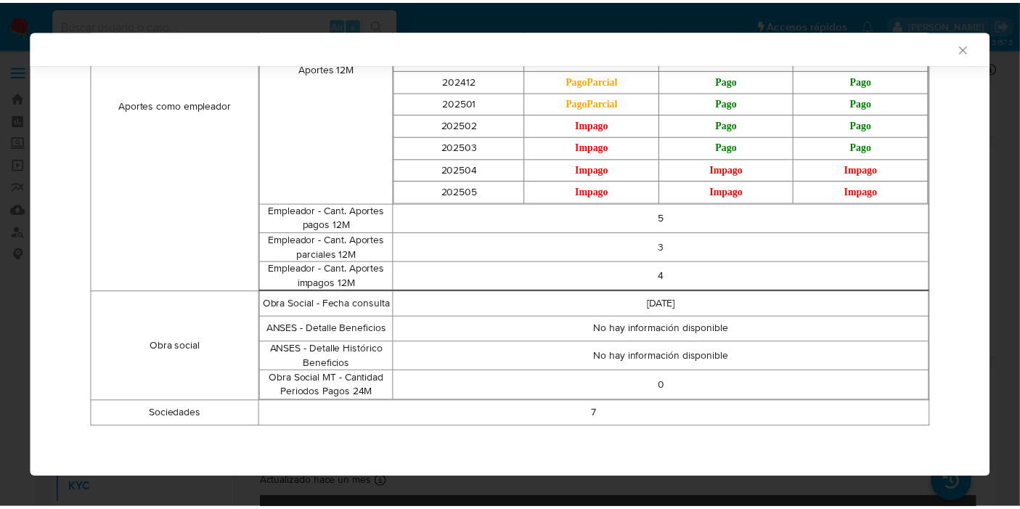
scroll to position [1229, 0]
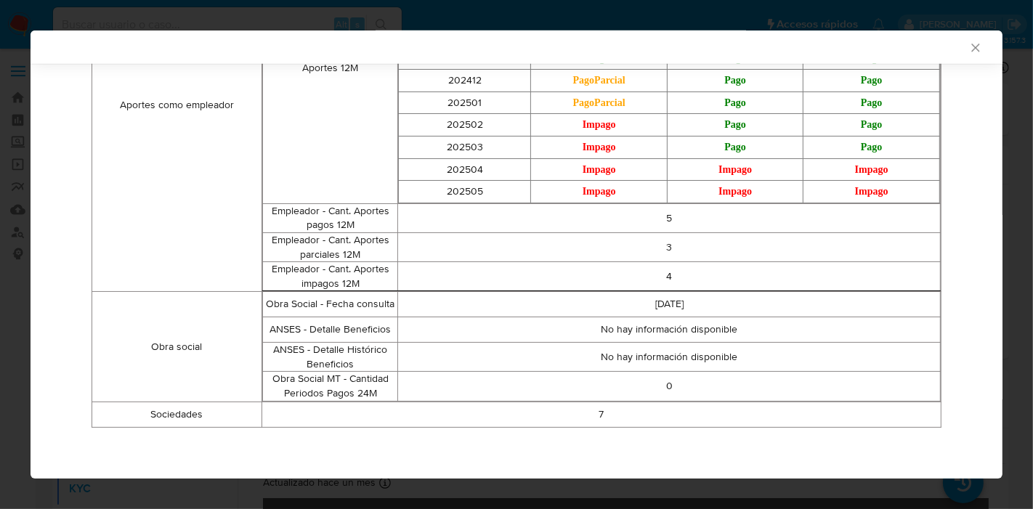
click at [0, 264] on div "AML Data Collector Case Id - SHs1TM0IBHPSP1Ei8xgtQ9kV Los datos detallados a co…" at bounding box center [516, 254] width 1033 height 509
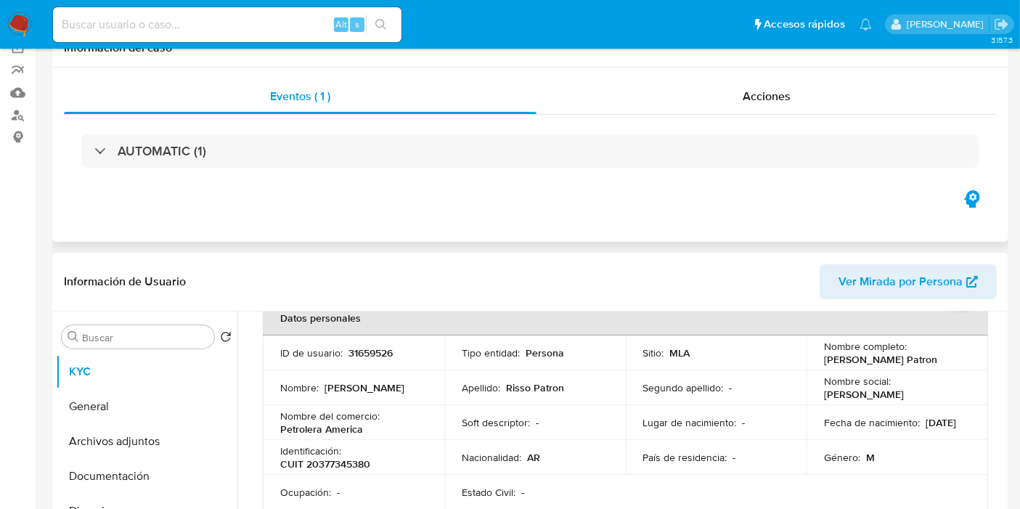
scroll to position [161, 0]
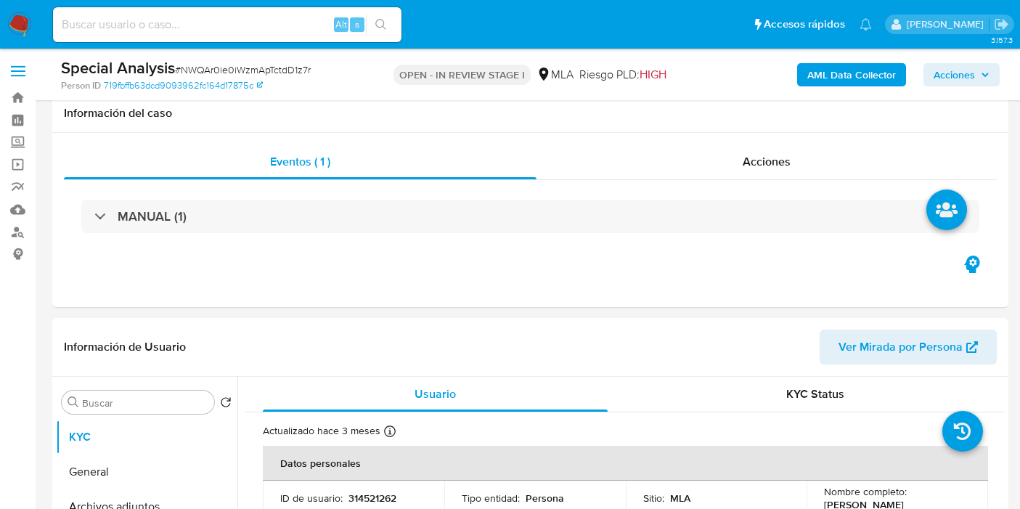
select select "10"
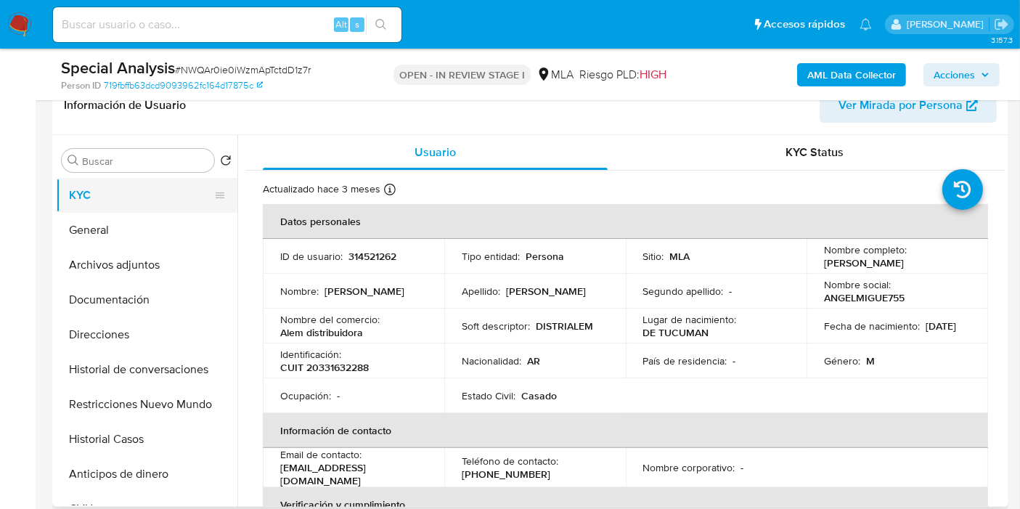
click at [129, 206] on button "KYC" at bounding box center [141, 195] width 170 height 35
click at [137, 229] on button "General" at bounding box center [141, 230] width 170 height 35
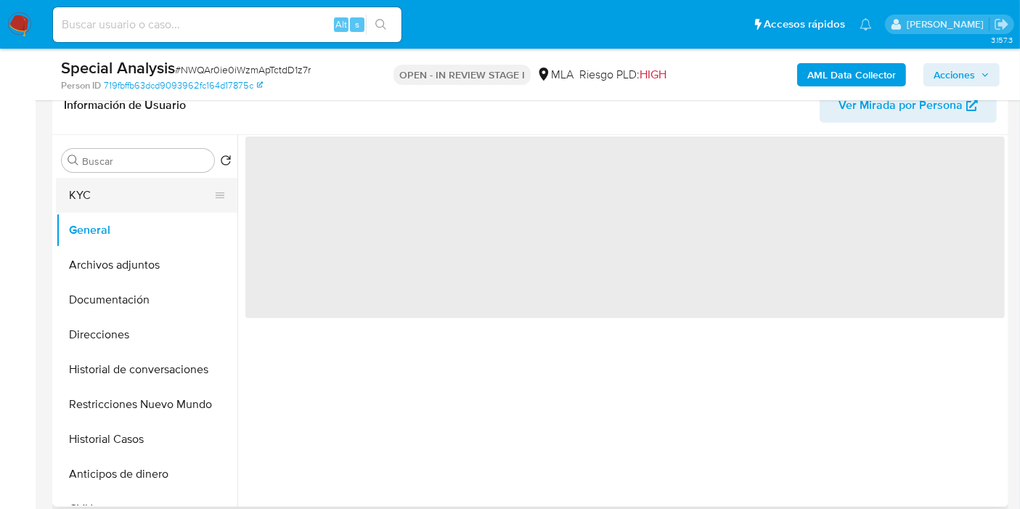
click at [160, 194] on button "KYC" at bounding box center [141, 195] width 170 height 35
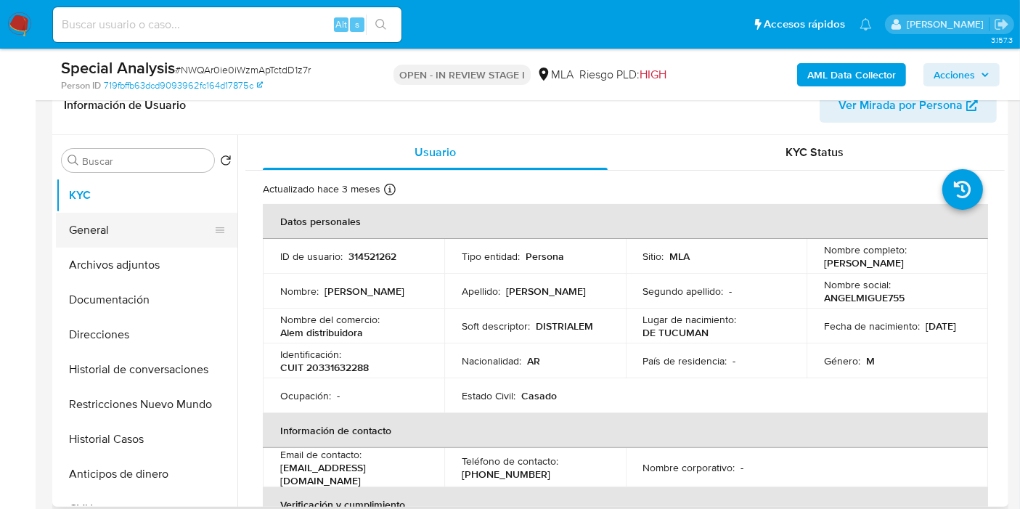
drag, startPoint x: 81, startPoint y: 237, endPoint x: 201, endPoint y: 221, distance: 121.7
click at [81, 237] on button "General" at bounding box center [141, 230] width 170 height 35
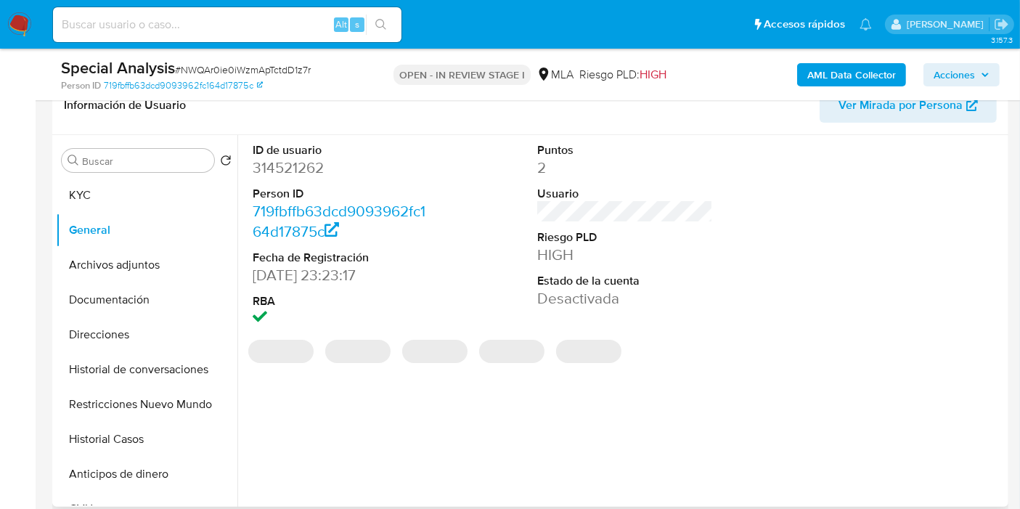
click at [296, 173] on dd "314521262" at bounding box center [341, 168] width 176 height 20
copy dd "314521262"
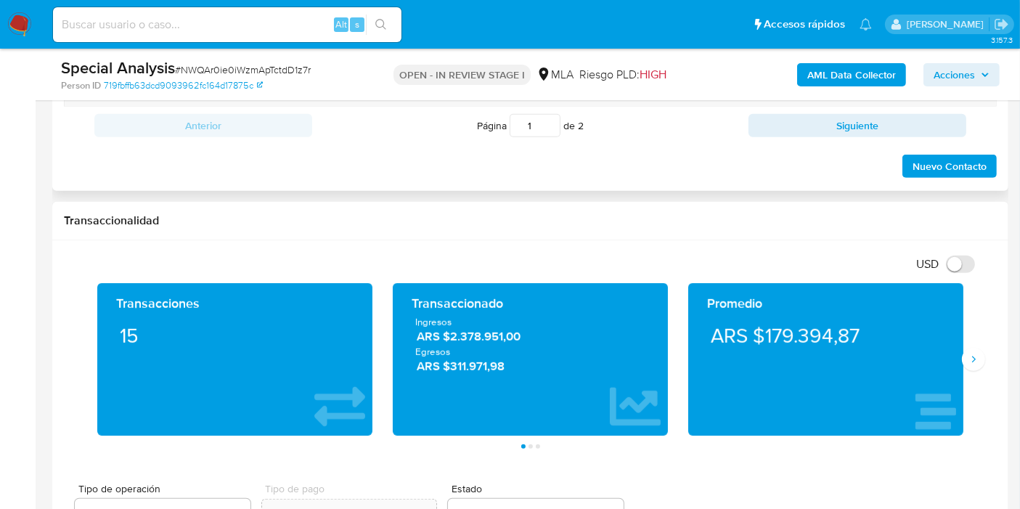
scroll to position [645, 0]
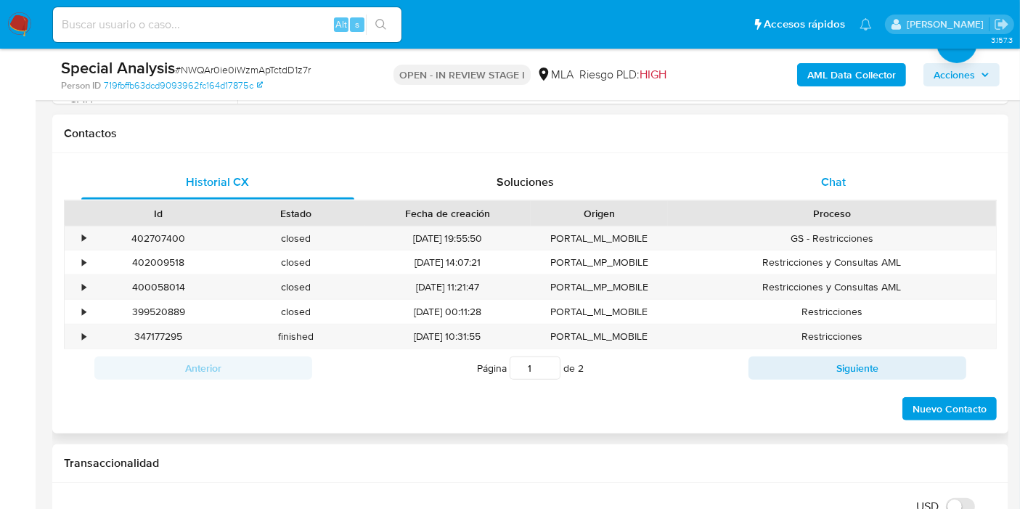
click at [868, 185] on div "Chat" at bounding box center [833, 182] width 273 height 35
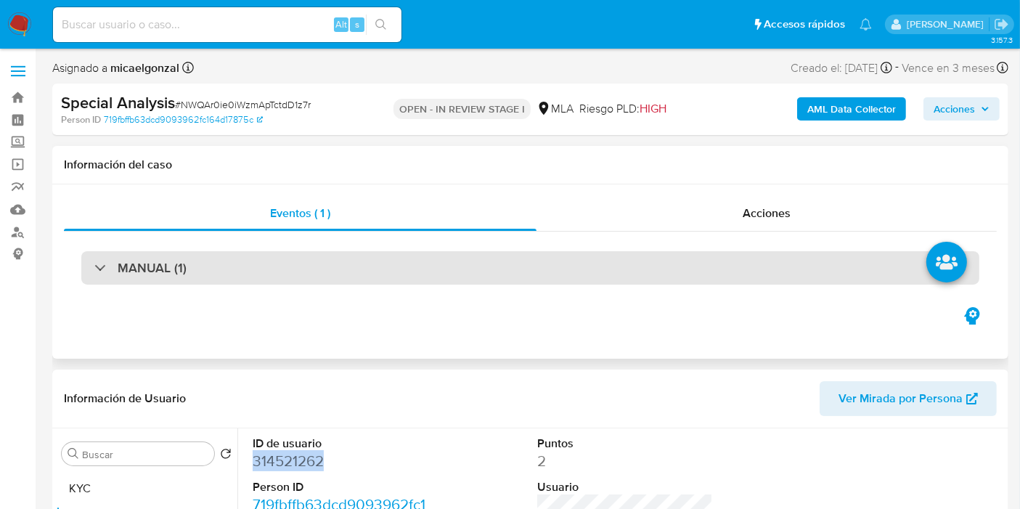
scroll to position [242, 0]
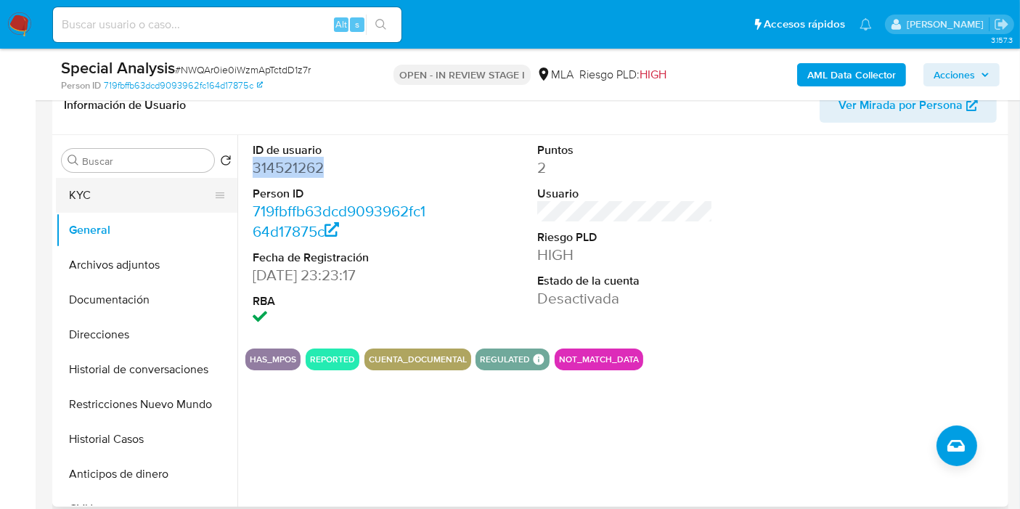
click at [152, 178] on button "KYC" at bounding box center [141, 195] width 170 height 35
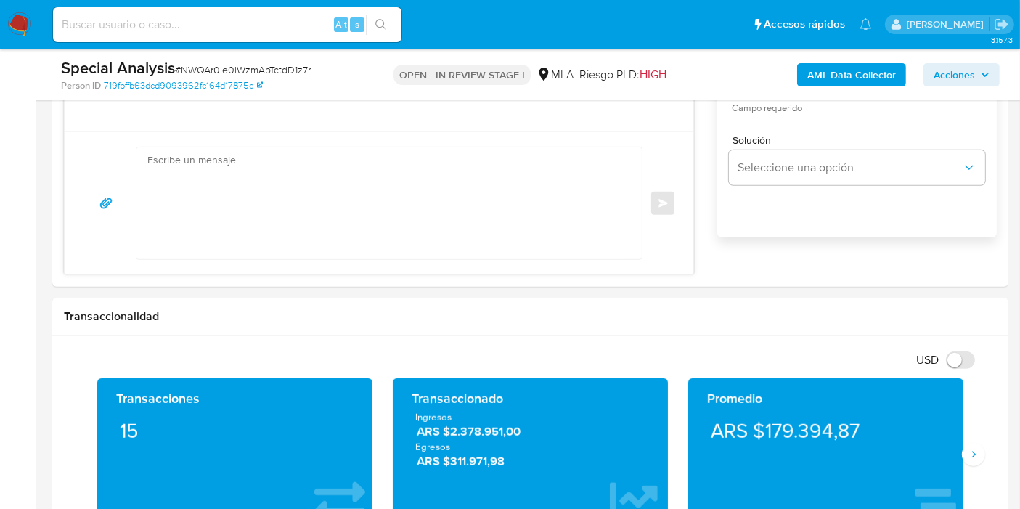
scroll to position [807, 0]
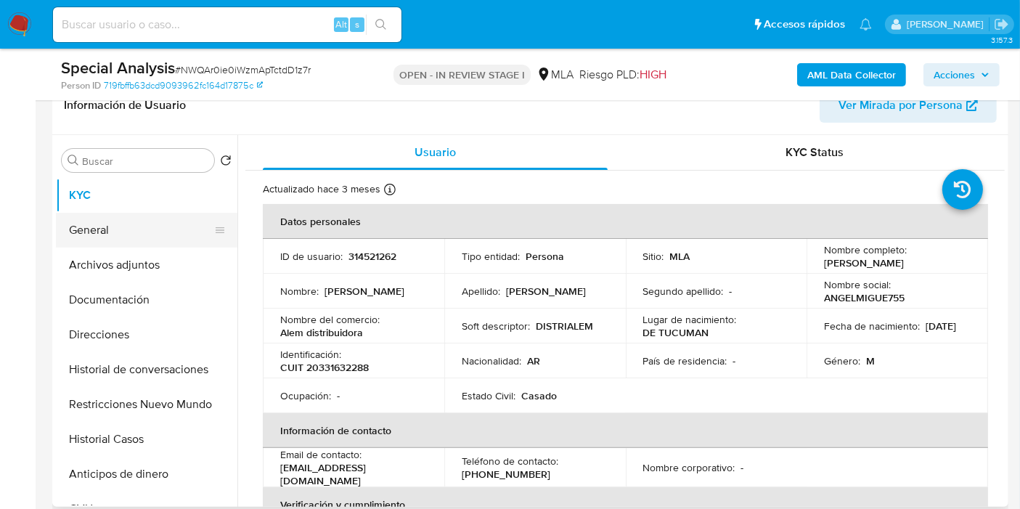
click at [145, 236] on button "General" at bounding box center [141, 230] width 170 height 35
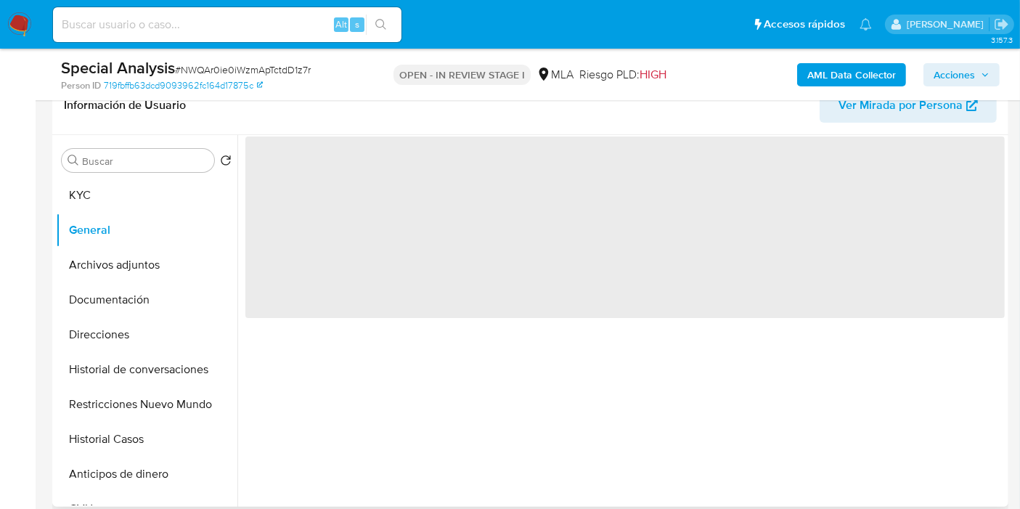
select select "10"
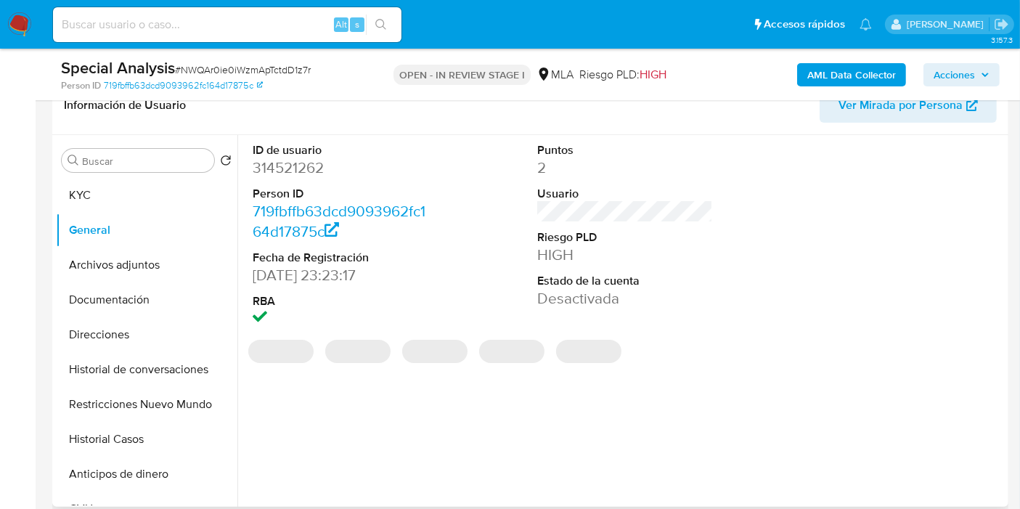
click at [301, 165] on dd "314521262" at bounding box center [341, 168] width 176 height 20
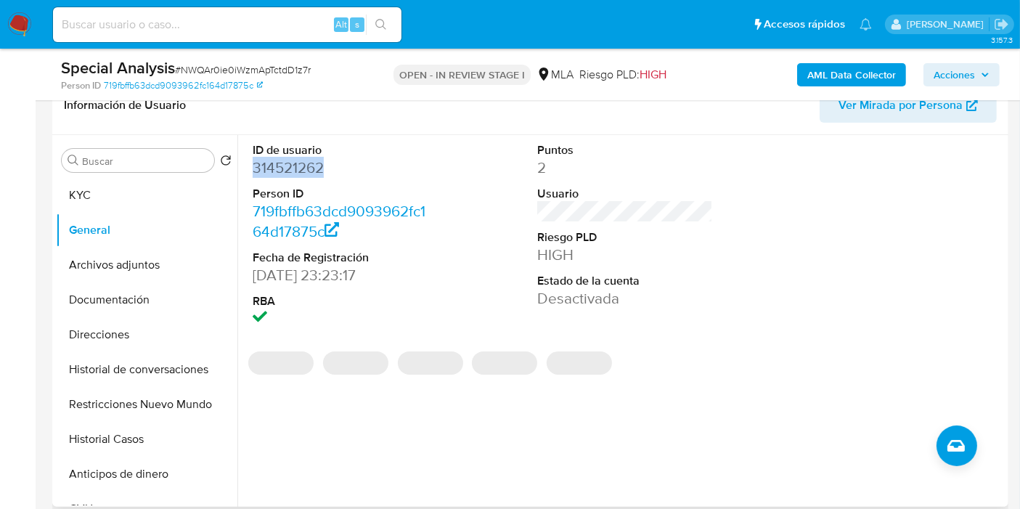
copy dd "314521262"
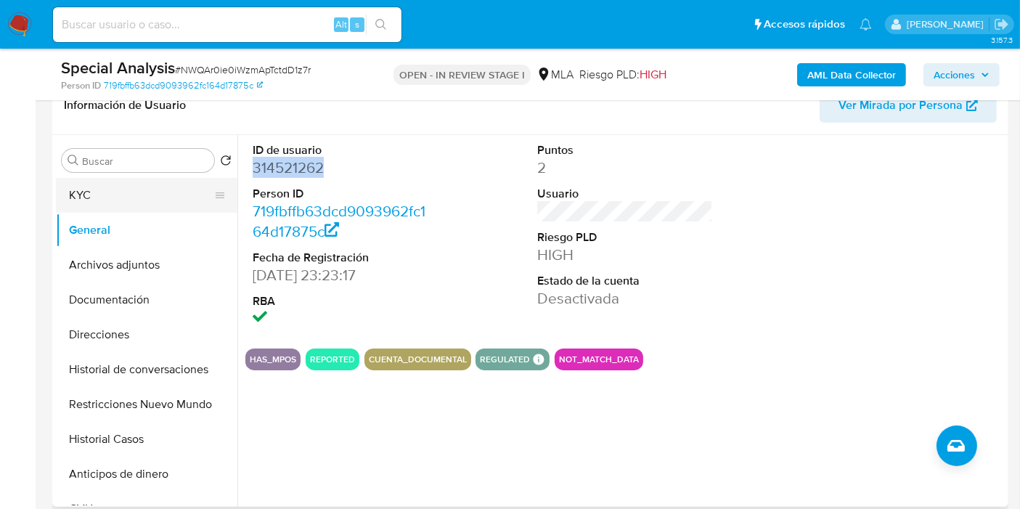
click at [114, 182] on button "KYC" at bounding box center [141, 195] width 170 height 35
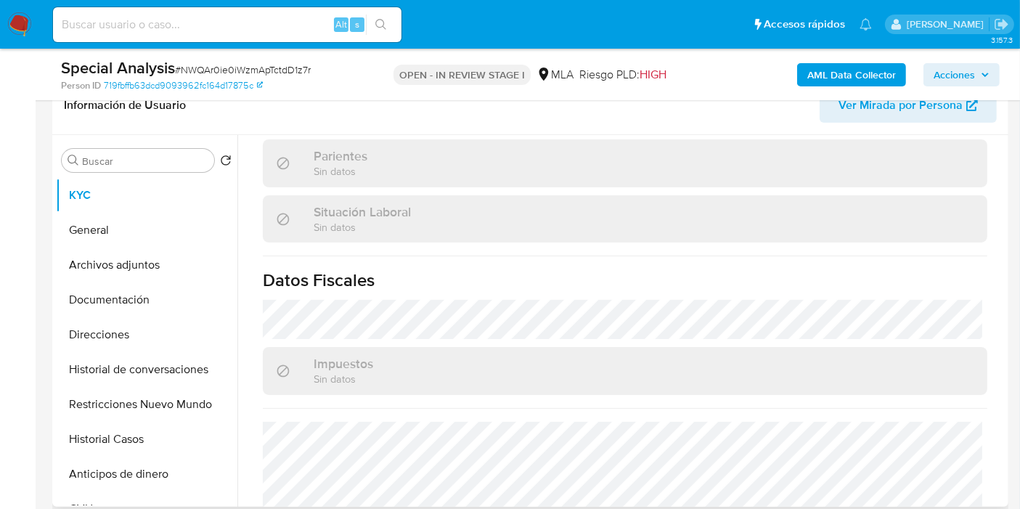
scroll to position [800, 0]
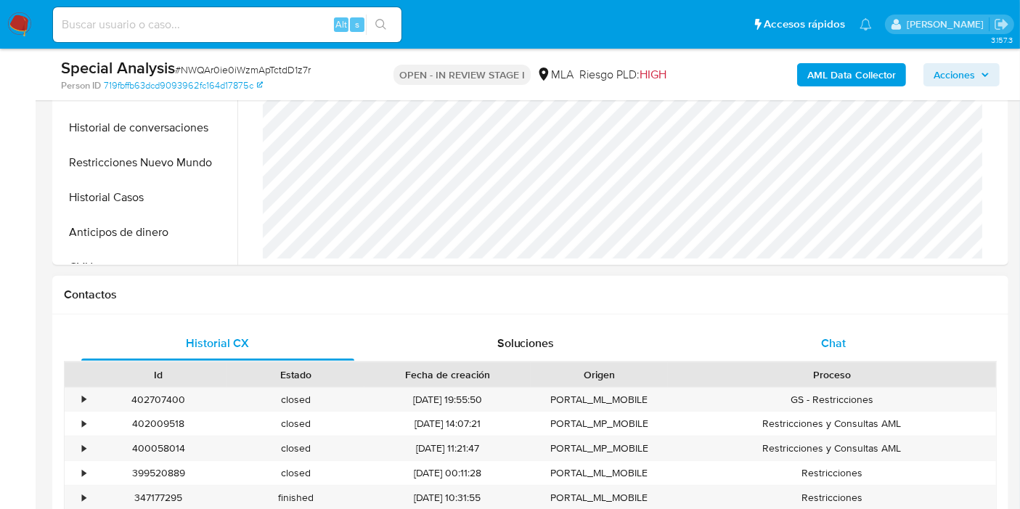
click at [790, 343] on div "Chat" at bounding box center [833, 343] width 273 height 35
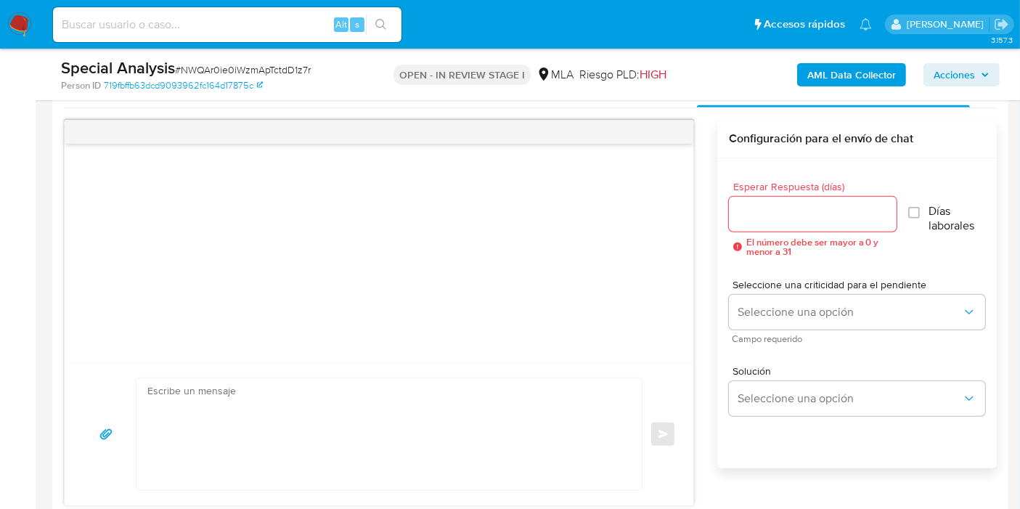
scroll to position [807, 0]
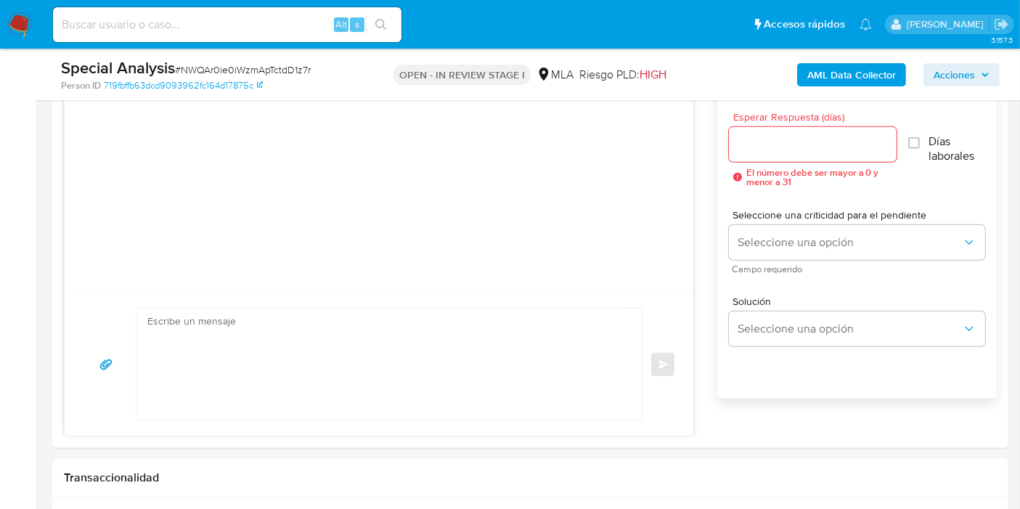
click at [180, 28] on input at bounding box center [227, 24] width 349 height 19
paste input "dLa0TUg9lbAjvoAkOXCRAHqo"
type input "dLa0TUg9lbAjvoAkOXCRAHqo"
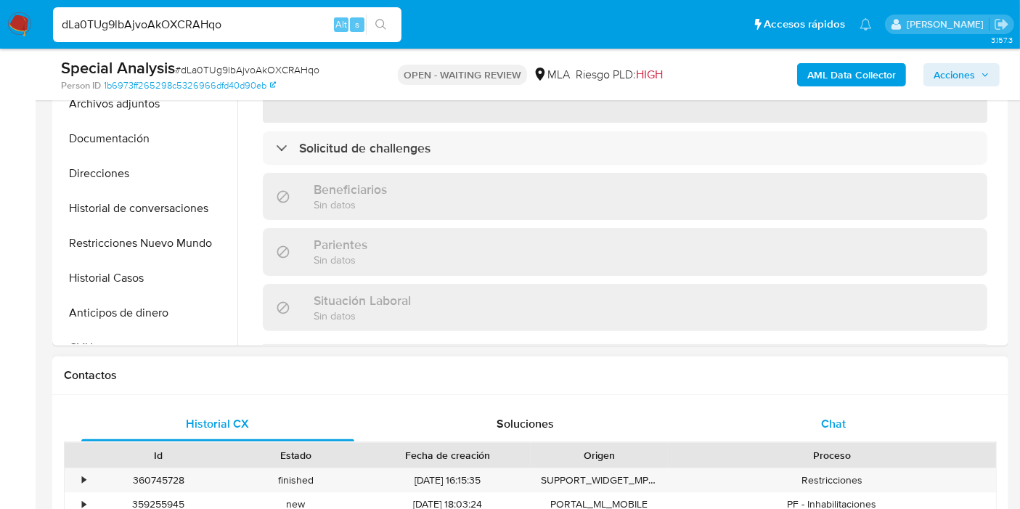
scroll to position [161, 0]
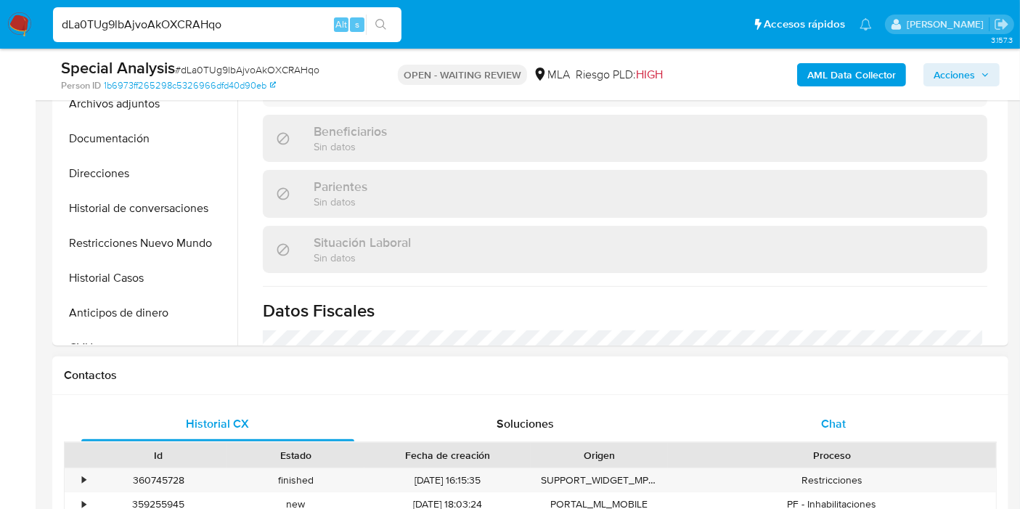
click at [753, 430] on div "Chat" at bounding box center [833, 424] width 273 height 35
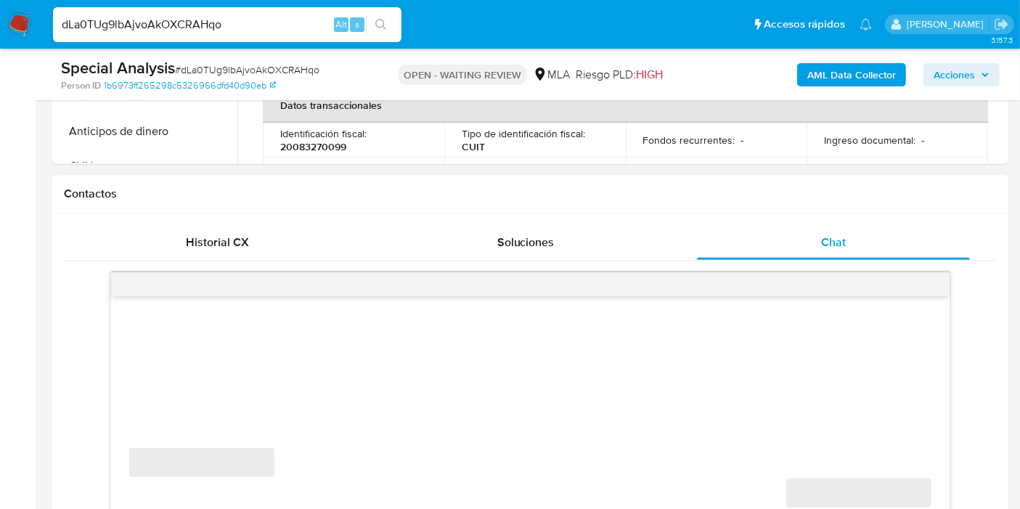
scroll to position [726, 0]
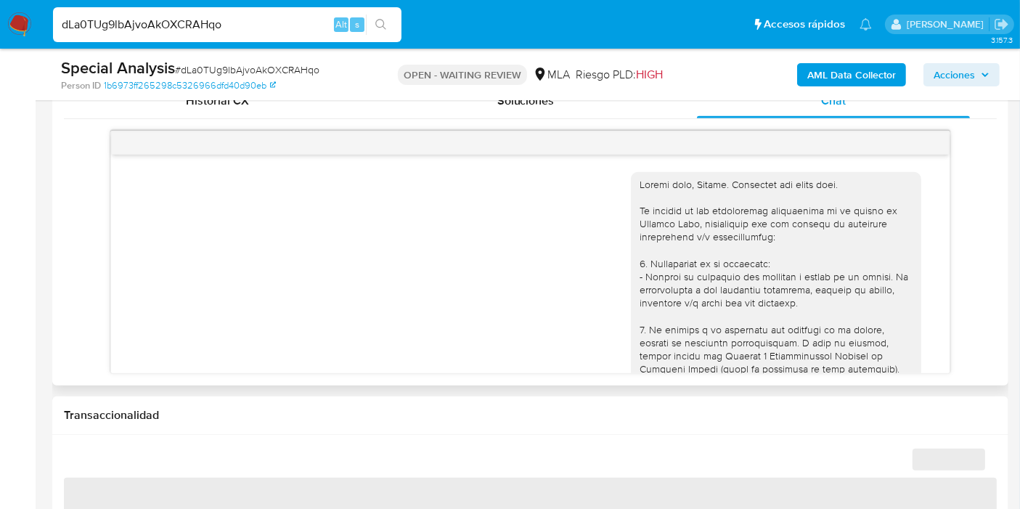
select select "10"
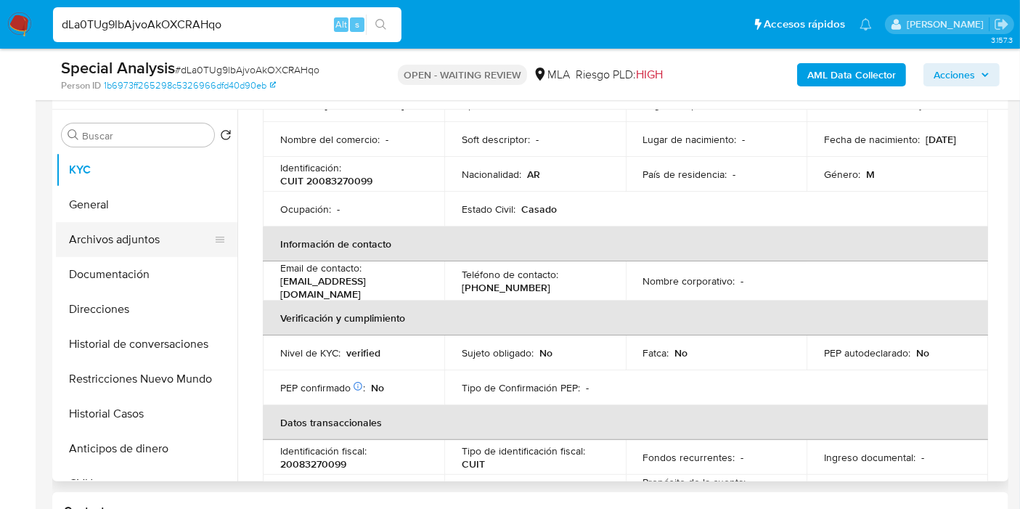
scroll to position [242, 0]
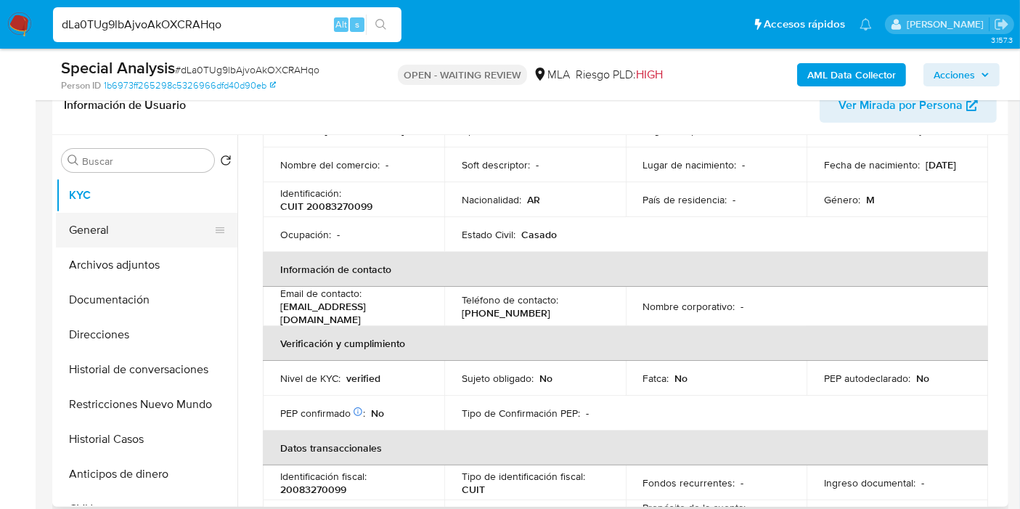
click at [116, 241] on button "General" at bounding box center [141, 230] width 170 height 35
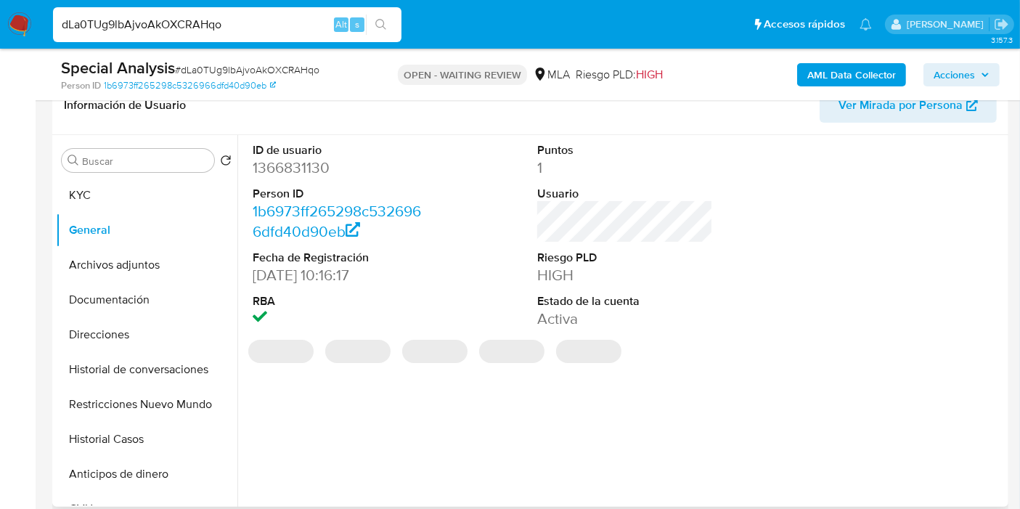
click at [292, 173] on dd "1366831130" at bounding box center [341, 168] width 176 height 20
click at [304, 163] on dd "1366831130" at bounding box center [341, 168] width 176 height 20
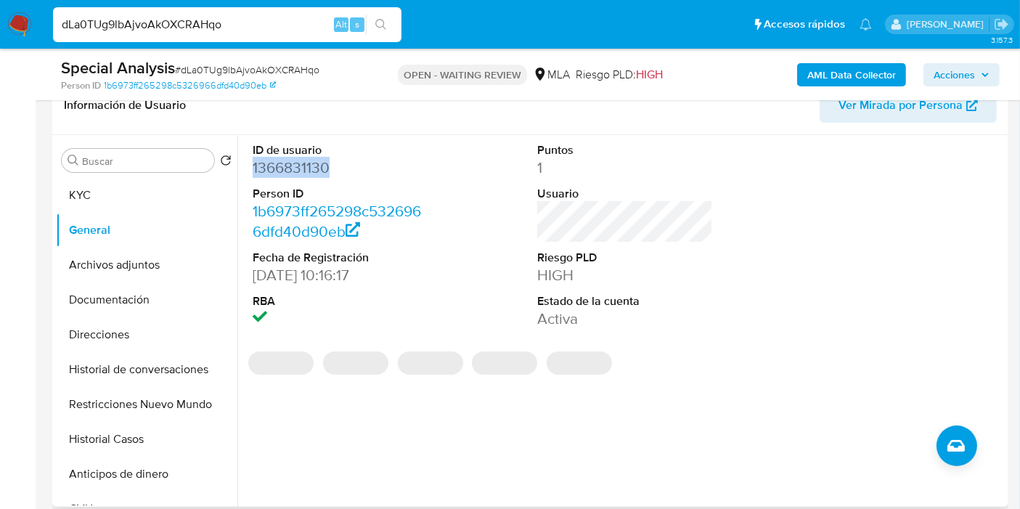
copy dd "1366831130"
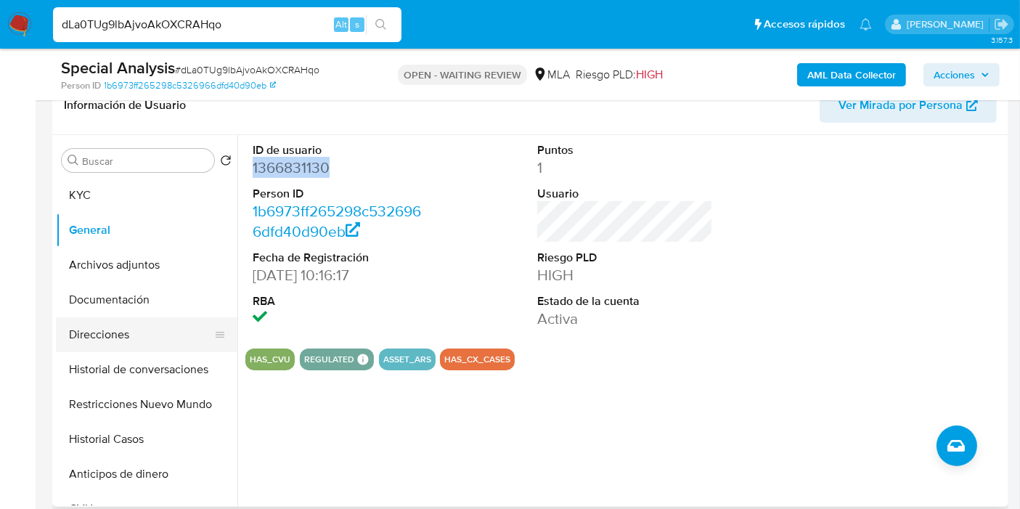
click at [121, 327] on button "Direcciones" at bounding box center [141, 334] width 170 height 35
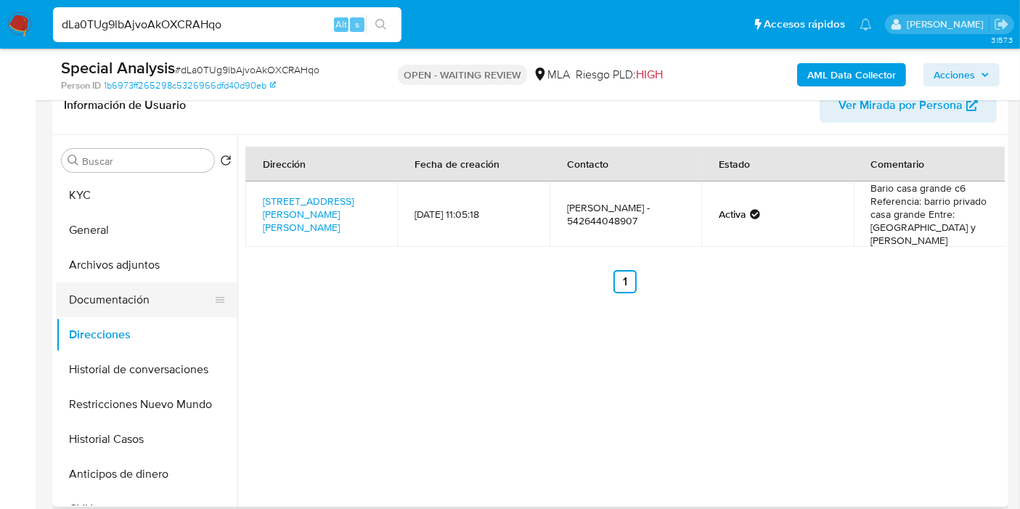
click at [107, 307] on button "Documentación" at bounding box center [141, 299] width 170 height 35
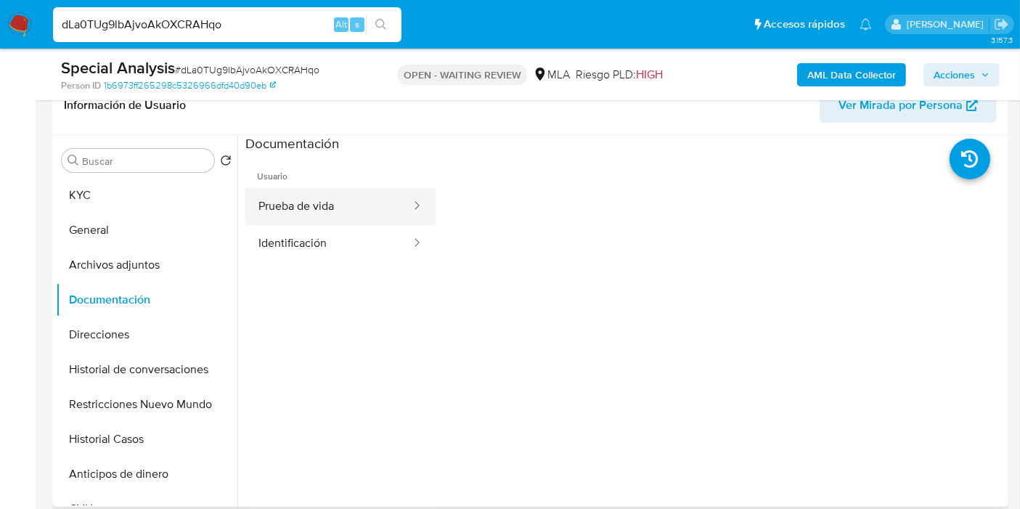
click at [271, 217] on button "Prueba de vida" at bounding box center [328, 206] width 167 height 37
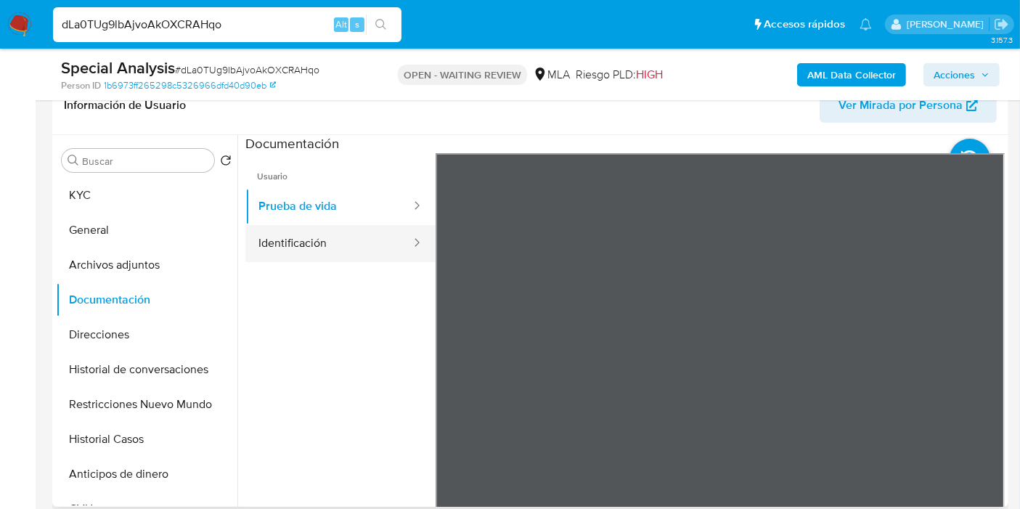
click at [286, 235] on button "Identificación" at bounding box center [328, 243] width 167 height 37
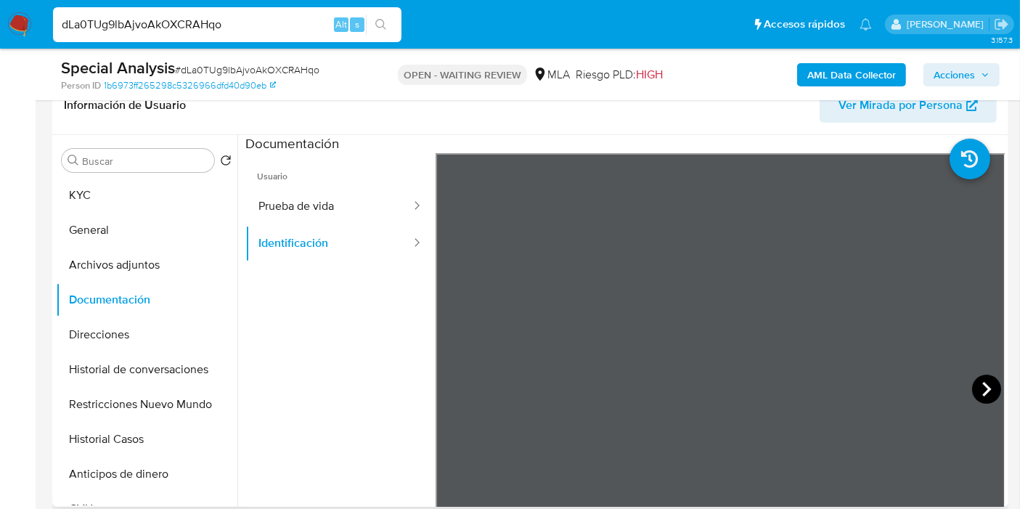
click at [988, 388] on icon at bounding box center [986, 389] width 29 height 29
click at [200, 36] on div "dLa0TUg9lbAjvoAkOXCRAHqo Alt s" at bounding box center [227, 24] width 349 height 35
click at [203, 31] on input "dLa0TUg9lbAjvoAkOXCRAHqo" at bounding box center [227, 24] width 349 height 19
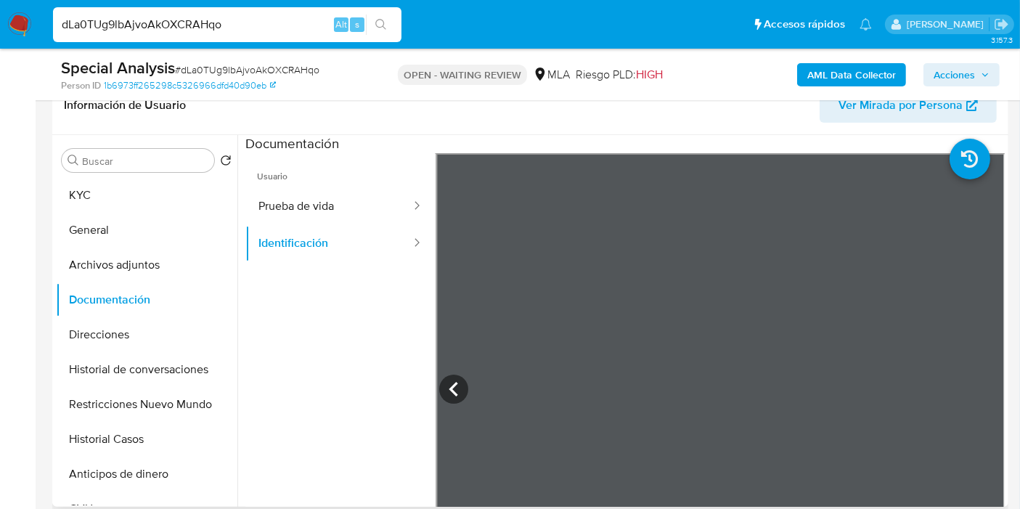
paste input "QquAp3rSruAZkbw24kmvWR"
type input "QquAp3rSruAZkbw24kmvWRqo"
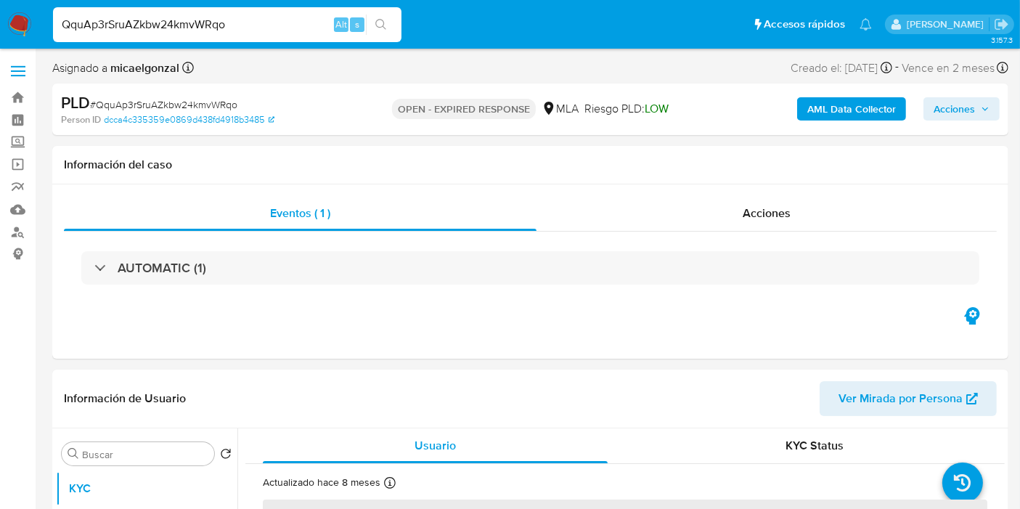
select select "10"
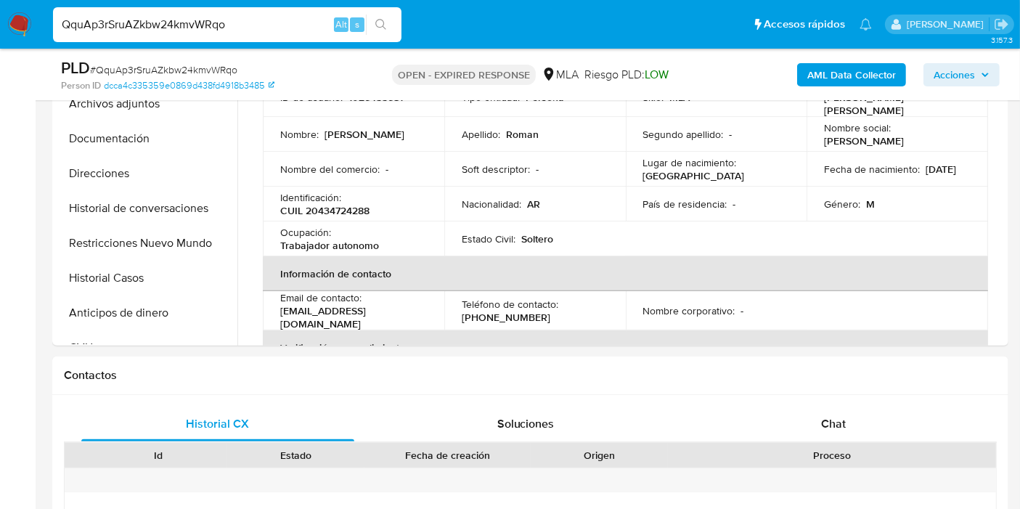
scroll to position [242, 0]
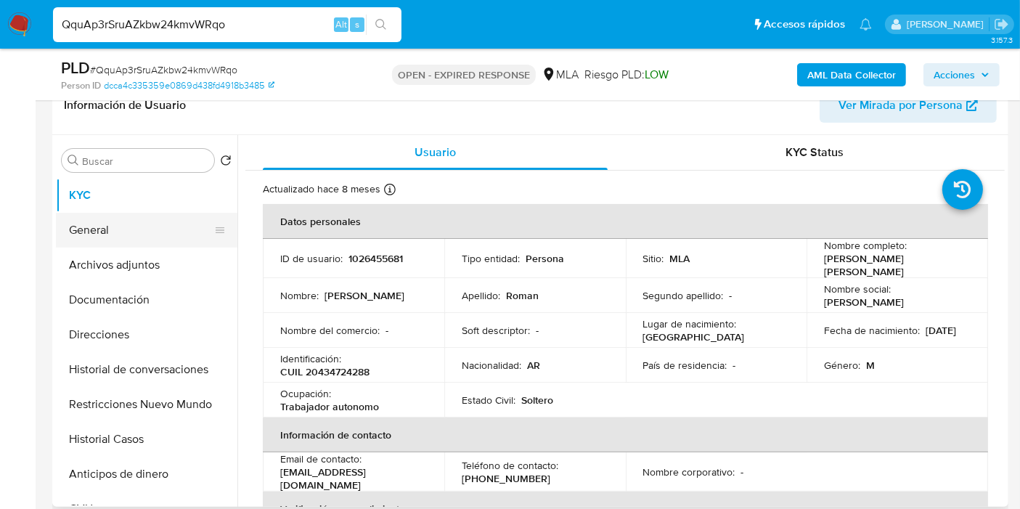
click at [110, 243] on button "General" at bounding box center [141, 230] width 170 height 35
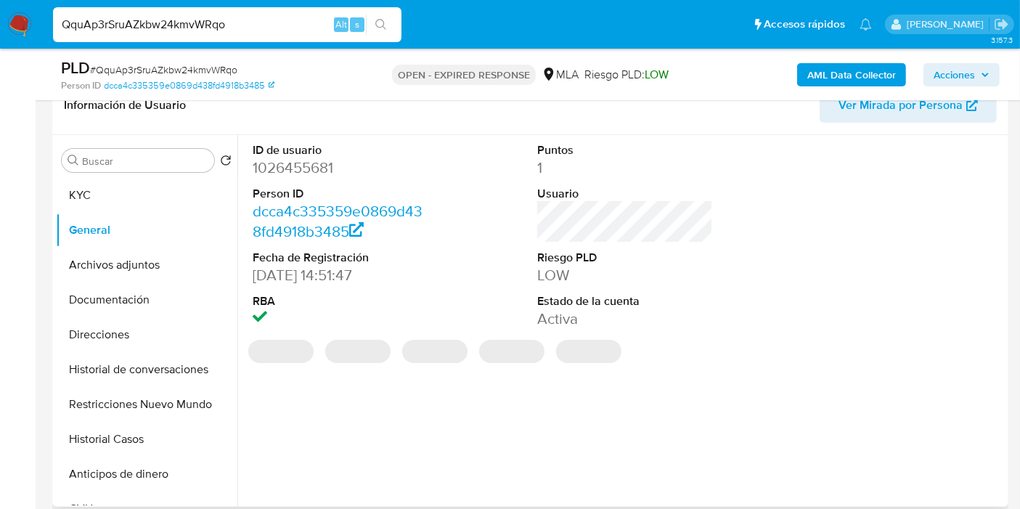
click at [302, 153] on dt "ID de usuario" at bounding box center [341, 150] width 176 height 16
click at [300, 158] on dd "1026455681" at bounding box center [341, 168] width 176 height 20
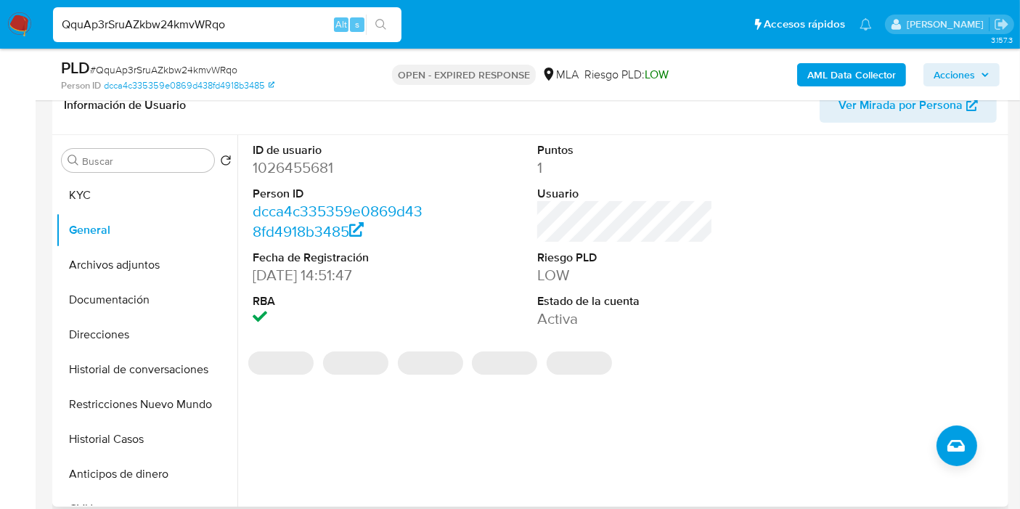
click at [298, 168] on dd "1026455681" at bounding box center [341, 168] width 176 height 20
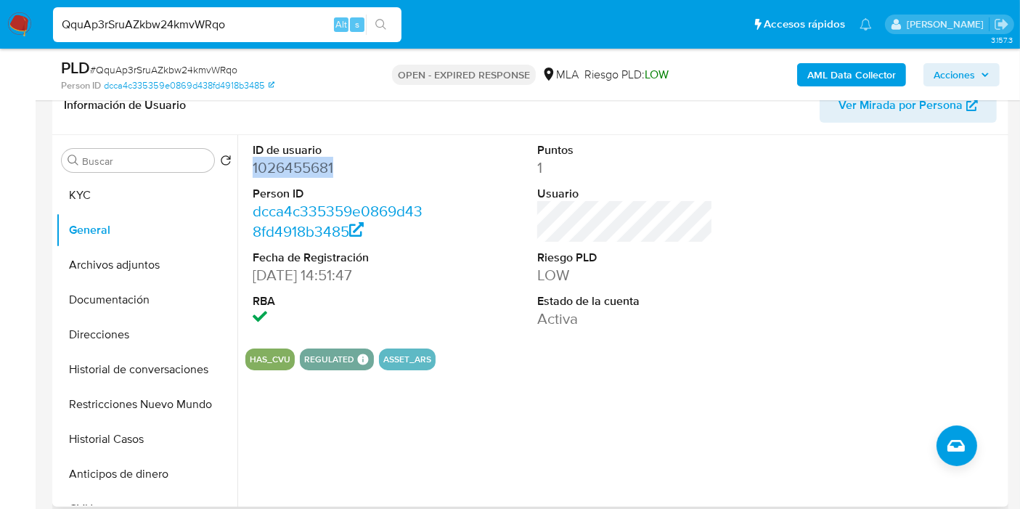
copy dd "1026455681"
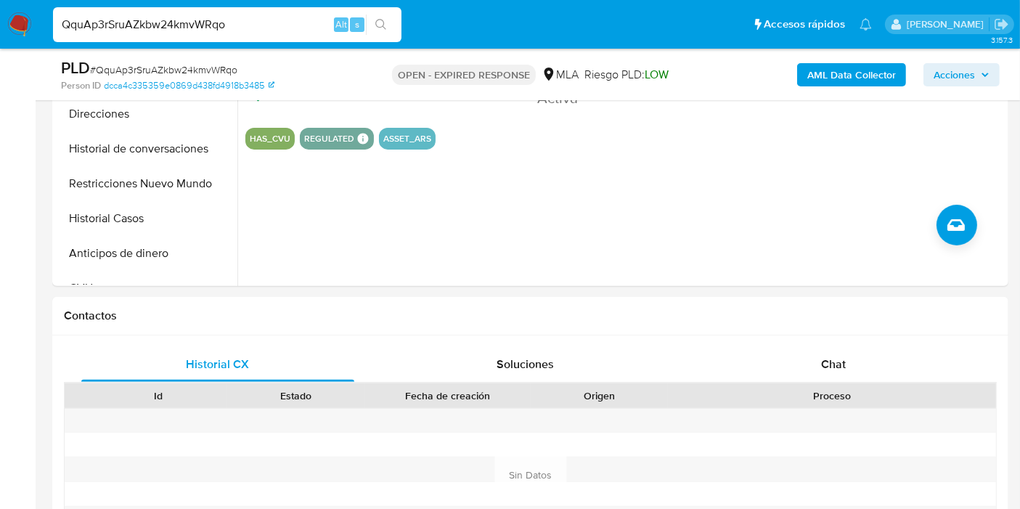
scroll to position [726, 0]
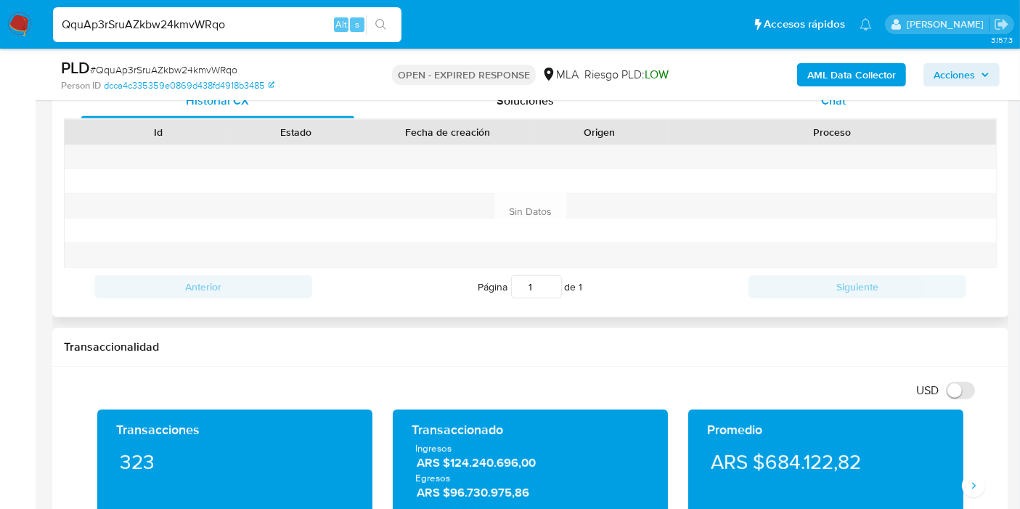
click at [848, 102] on div "Chat" at bounding box center [833, 101] width 273 height 35
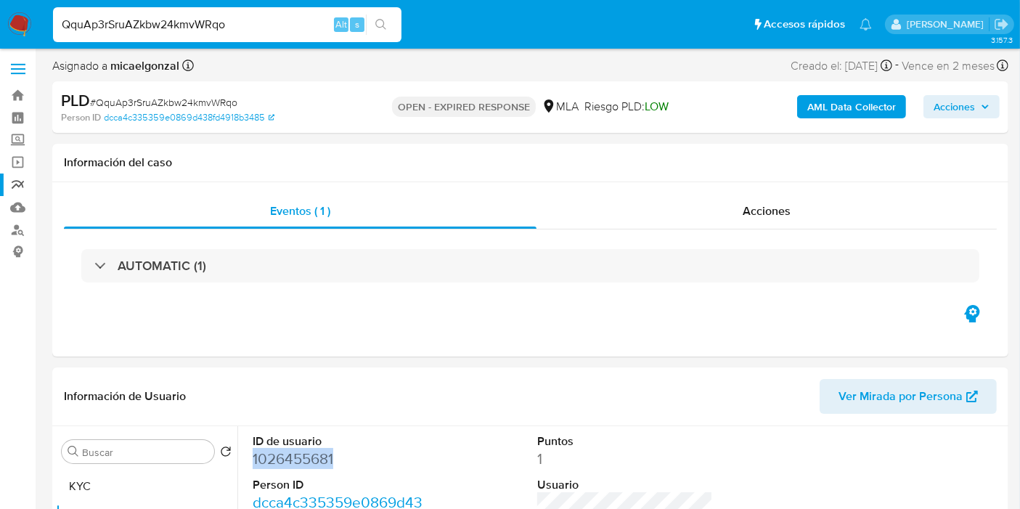
scroll to position [0, 0]
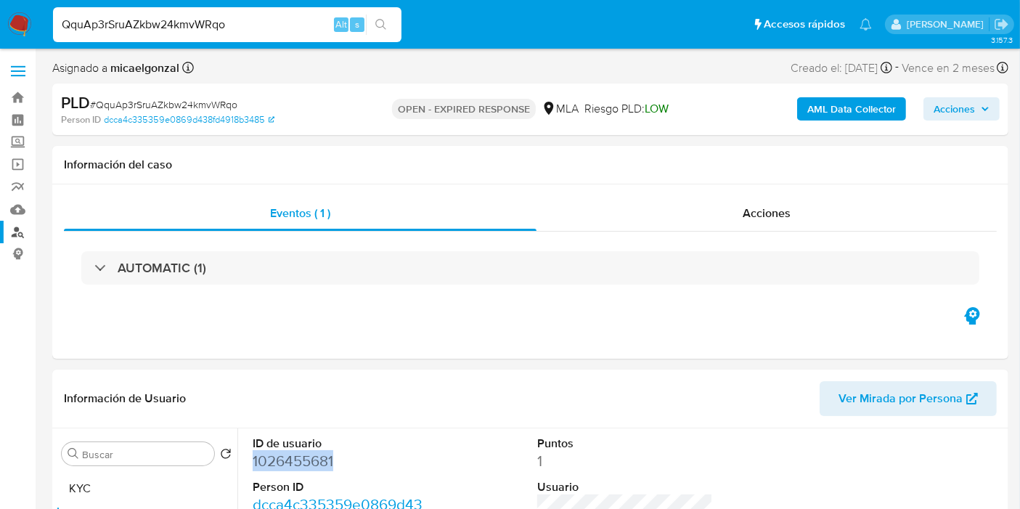
click at [22, 229] on link "Buscador de personas" at bounding box center [86, 232] width 173 height 23
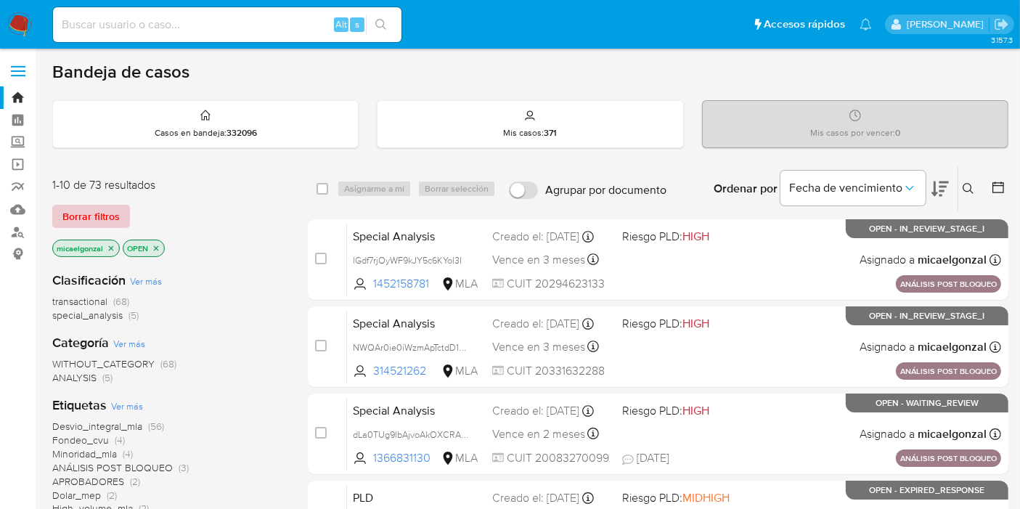
click at [107, 219] on span "Borrar filtros" at bounding box center [90, 216] width 57 height 20
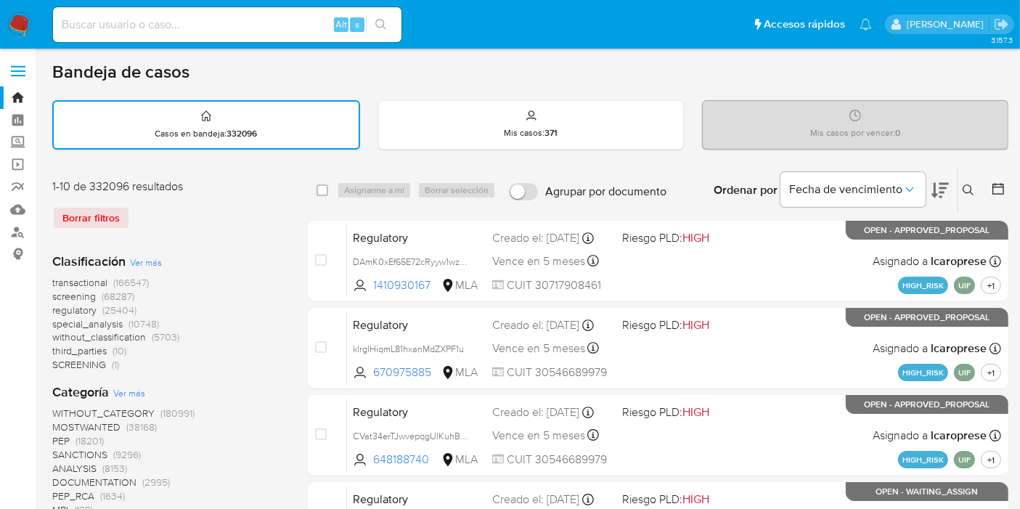
click at [964, 186] on icon at bounding box center [969, 190] width 12 height 12
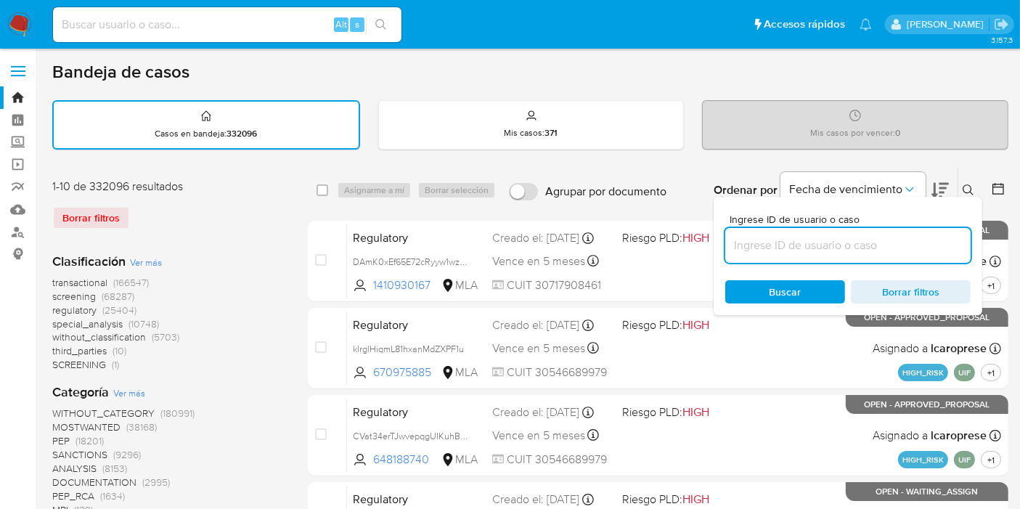
click at [820, 249] on input at bounding box center [847, 245] width 245 height 19
type input "dLa0TUg9lbAjvoAkOXCRAHqo"
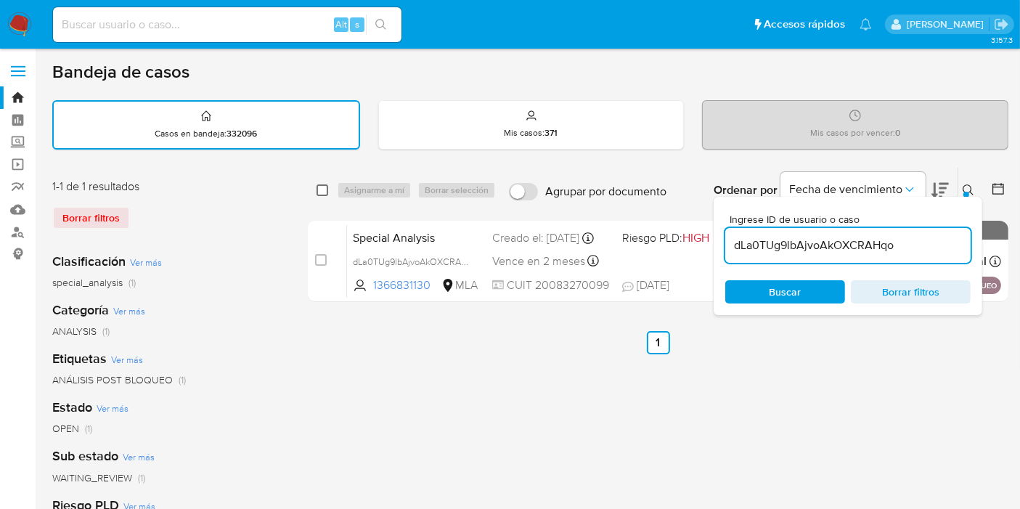
click at [326, 190] on input "checkbox" at bounding box center [323, 190] width 12 height 12
checkbox input "true"
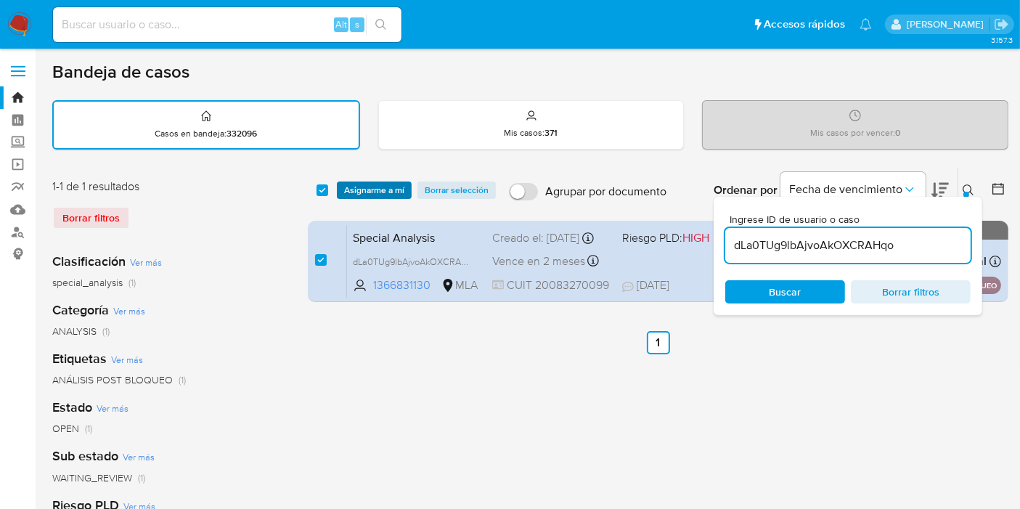
click at [352, 192] on span "Asignarme a mí" at bounding box center [374, 190] width 60 height 15
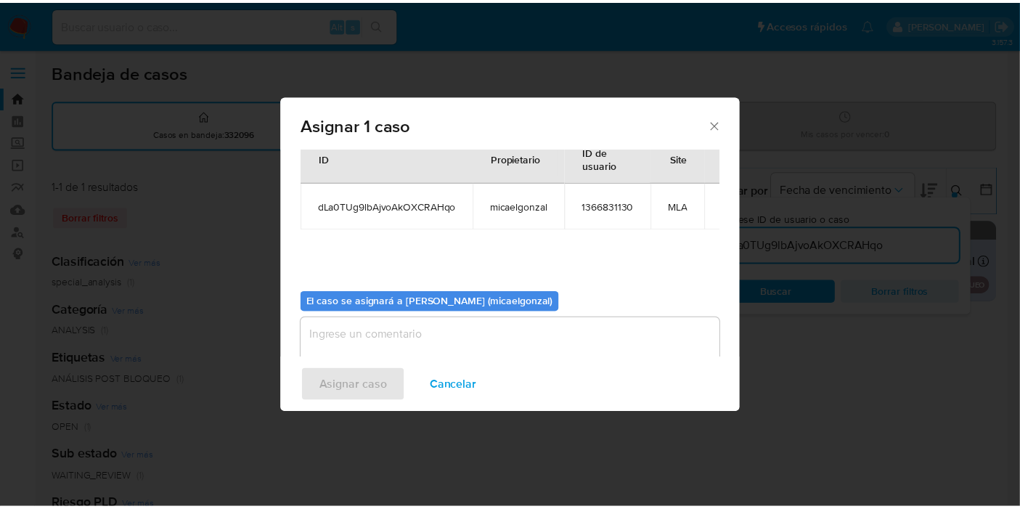
scroll to position [74, 0]
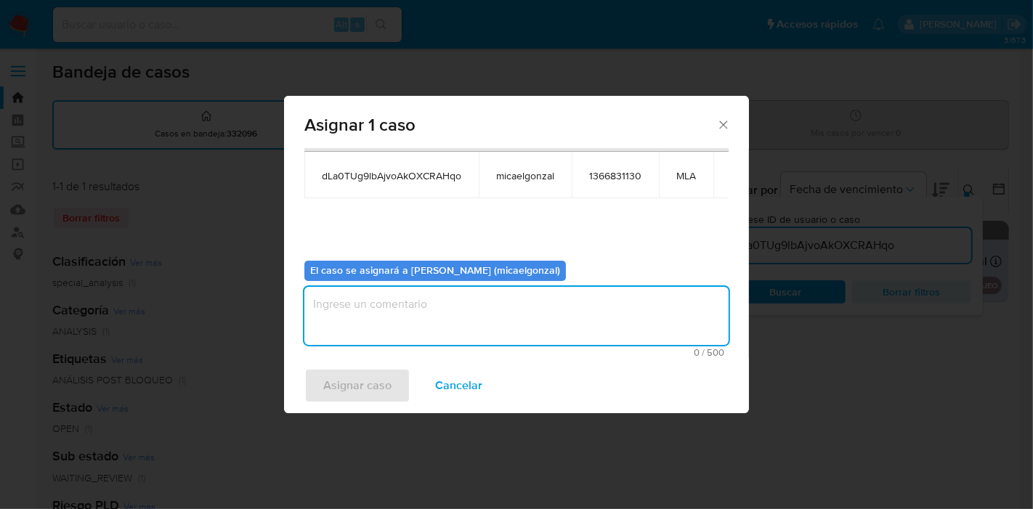
click at [375, 310] on textarea "assign-modal" at bounding box center [516, 316] width 424 height 58
click at [354, 365] on div "Asignar caso Cancelar" at bounding box center [516, 385] width 465 height 55
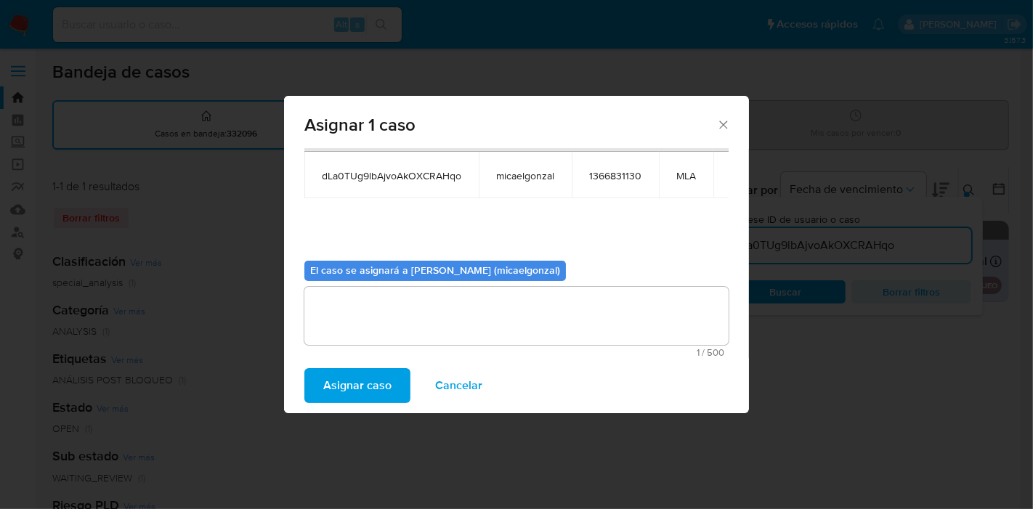
click at [344, 379] on span "Asignar caso" at bounding box center [357, 386] width 68 height 32
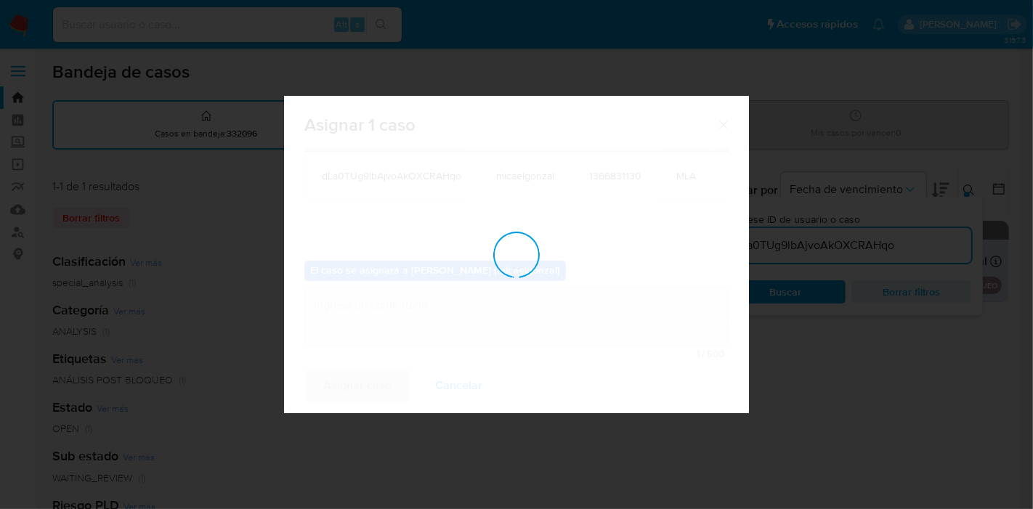
checkbox input "false"
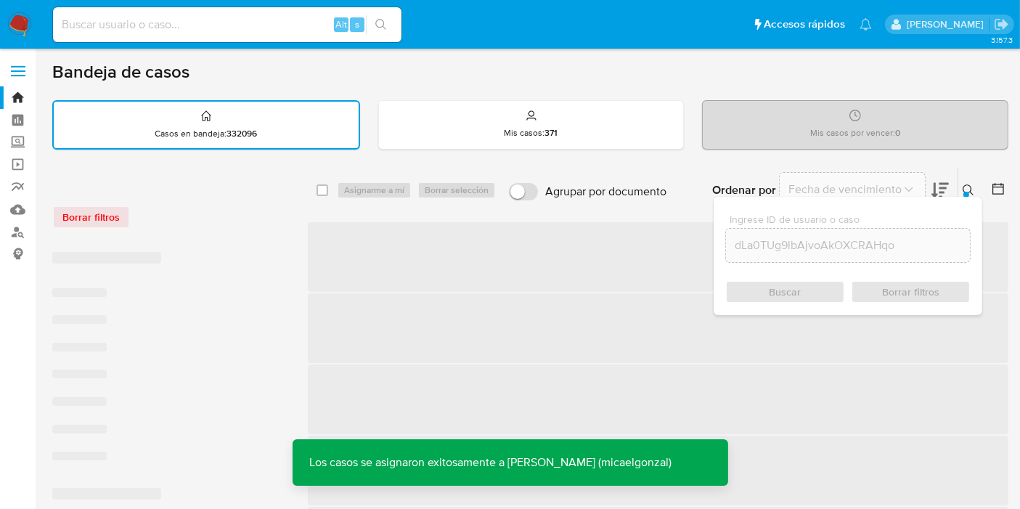
click at [155, 36] on div "Alt s" at bounding box center [227, 24] width 349 height 35
click at [151, 32] on input at bounding box center [227, 24] width 349 height 19
paste input "dLa0TUg9lbAjvoAkOXCRAHqo"
type input "dLa0TUg9lbAjvoAkOXCRAHqo"
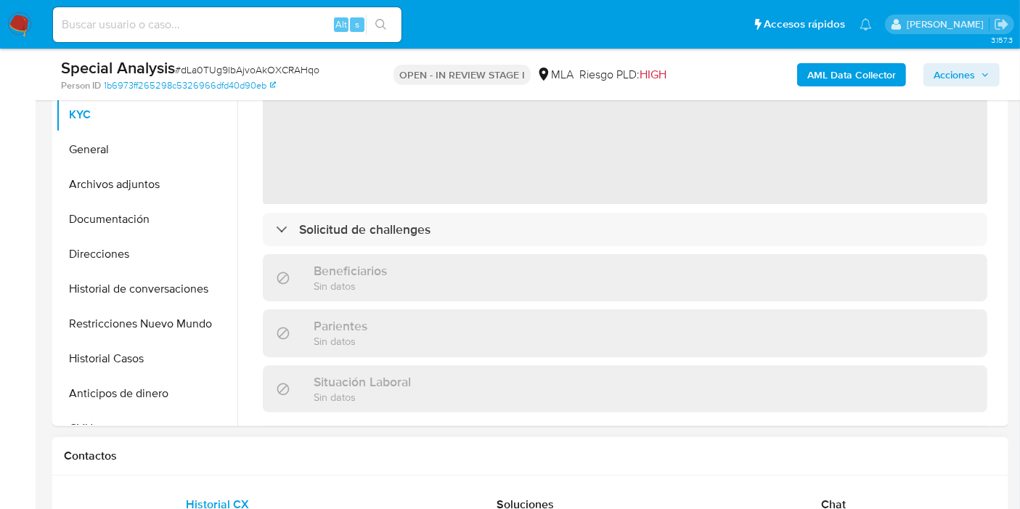
scroll to position [161, 0]
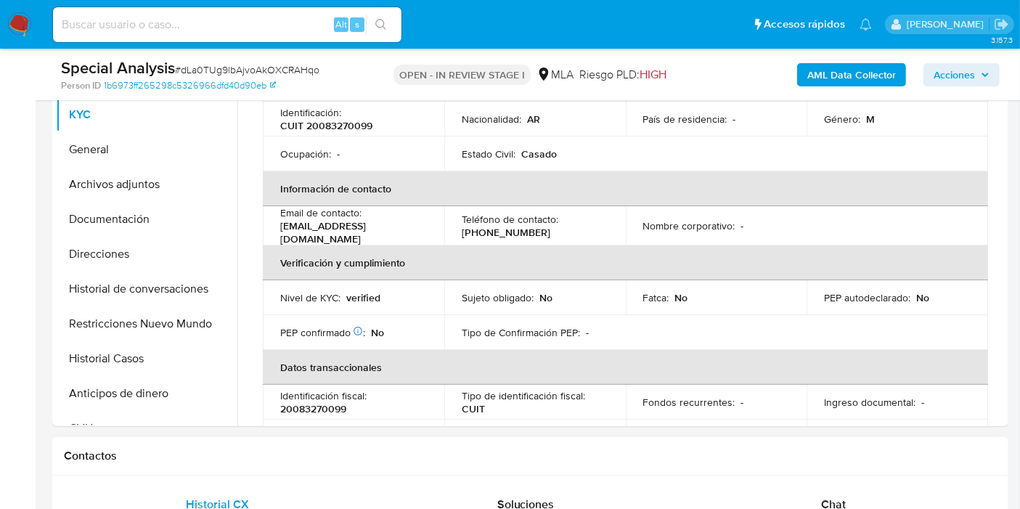
drag, startPoint x: 636, startPoint y: 471, endPoint x: 737, endPoint y: 482, distance: 101.6
click at [637, 471] on div "Contactos" at bounding box center [530, 456] width 956 height 38
select select "10"
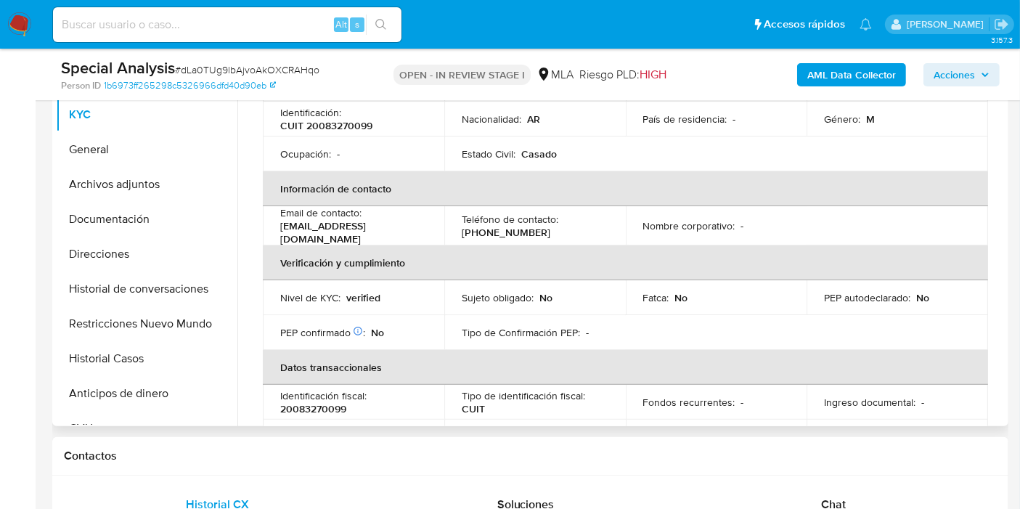
scroll to position [403, 0]
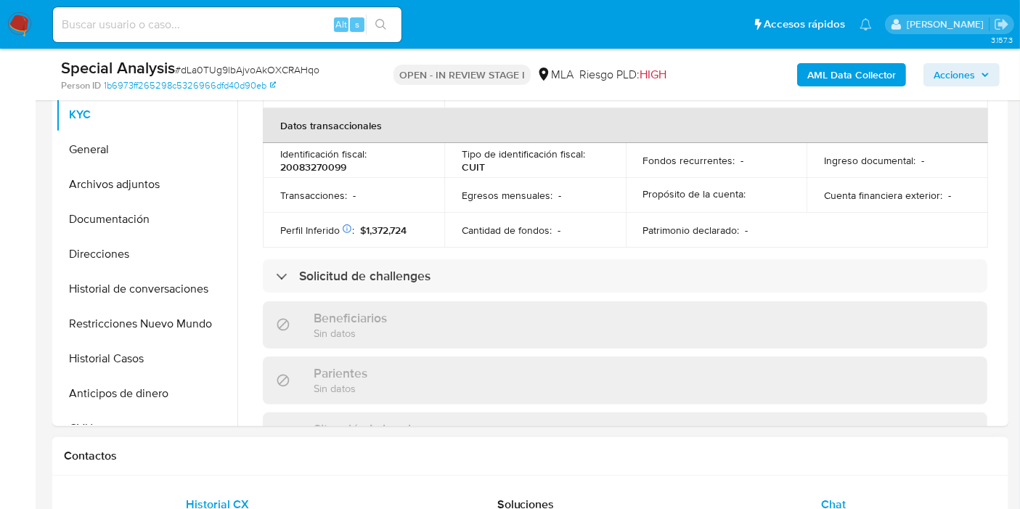
click at [848, 507] on div "Chat" at bounding box center [833, 504] width 273 height 35
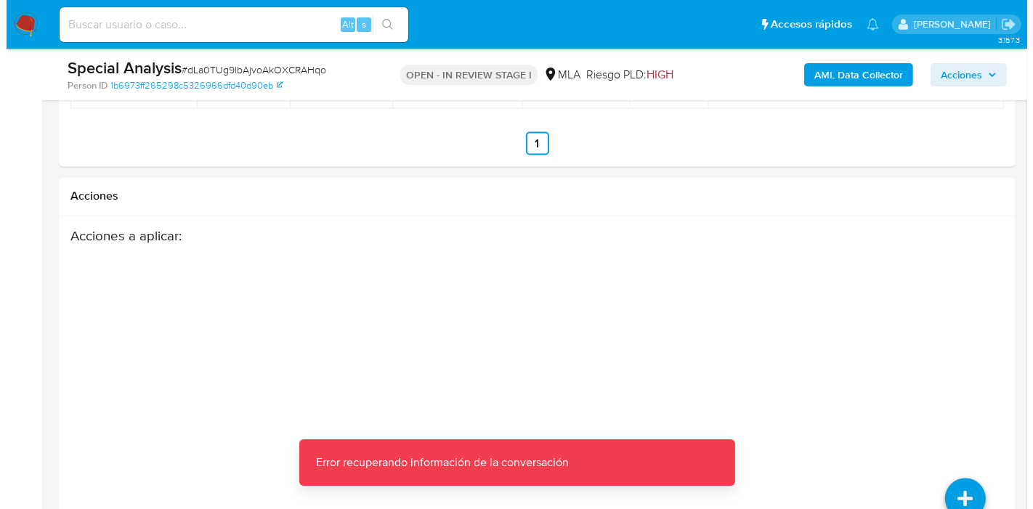
scroll to position [2631, 0]
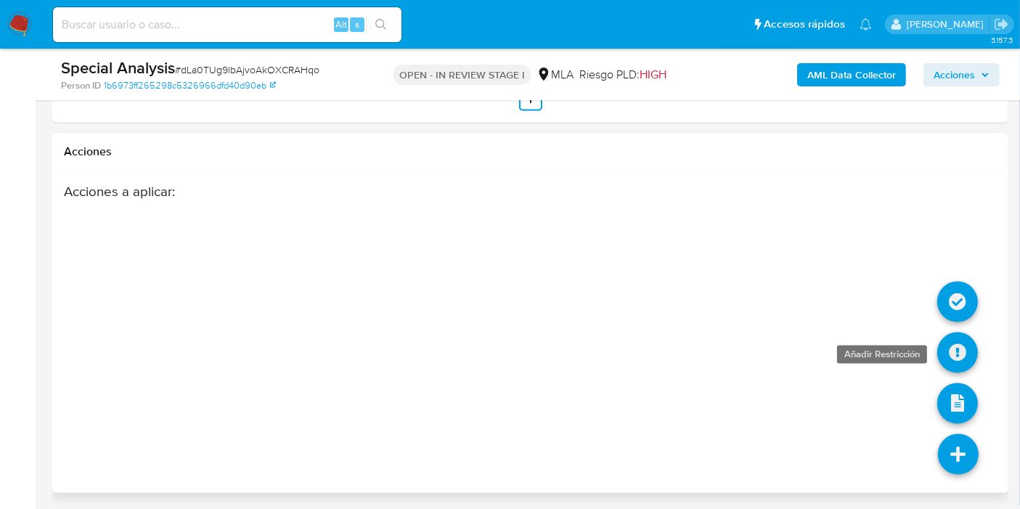
click at [942, 347] on icon at bounding box center [957, 353] width 41 height 41
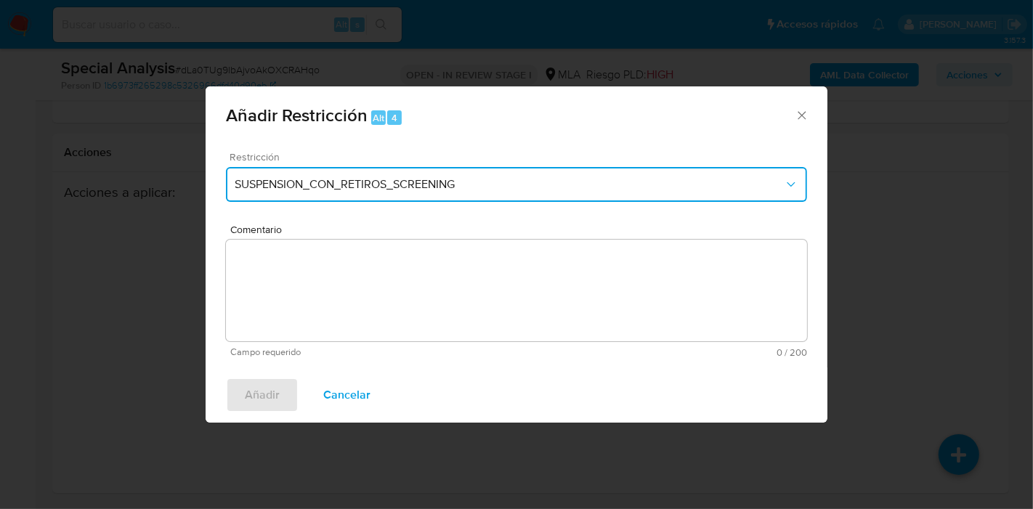
click at [417, 200] on button "SUSPENSION_CON_RETIROS_SCREENING" at bounding box center [516, 184] width 581 height 35
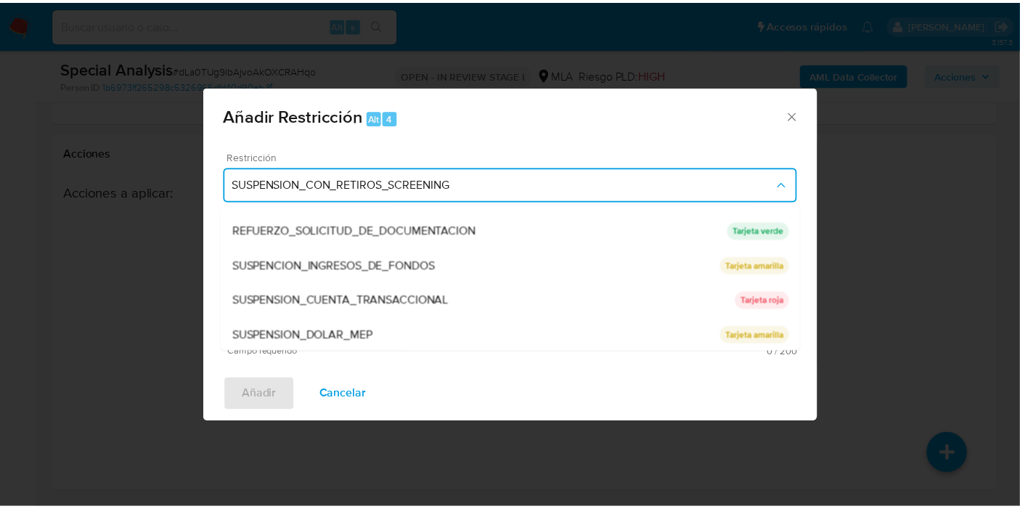
scroll to position [307, 0]
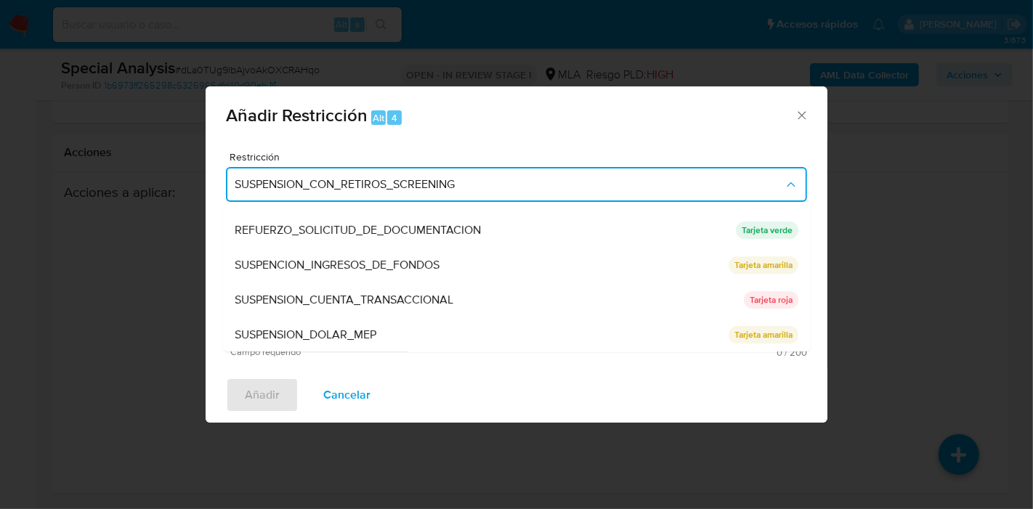
click at [807, 117] on icon "Cerrar ventana" at bounding box center [801, 115] width 15 height 15
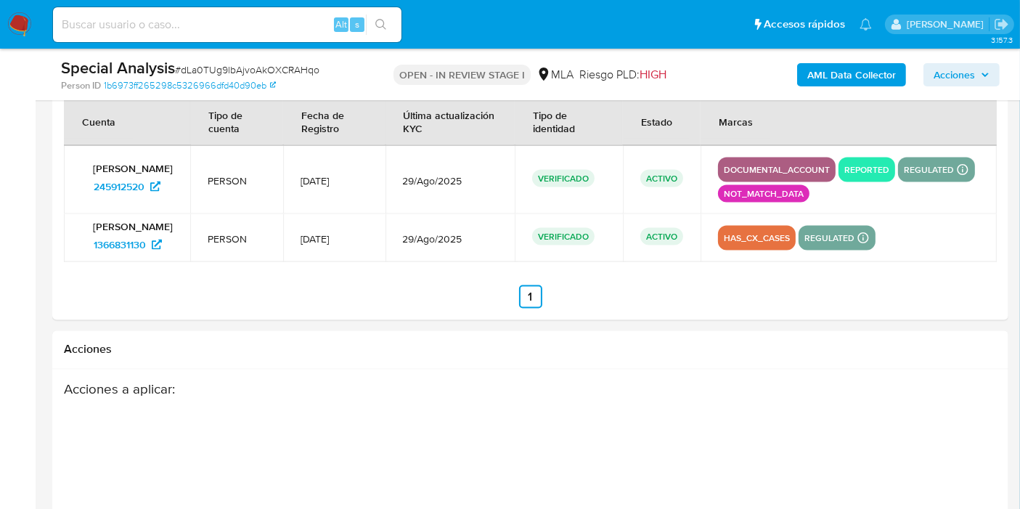
scroll to position [2389, 0]
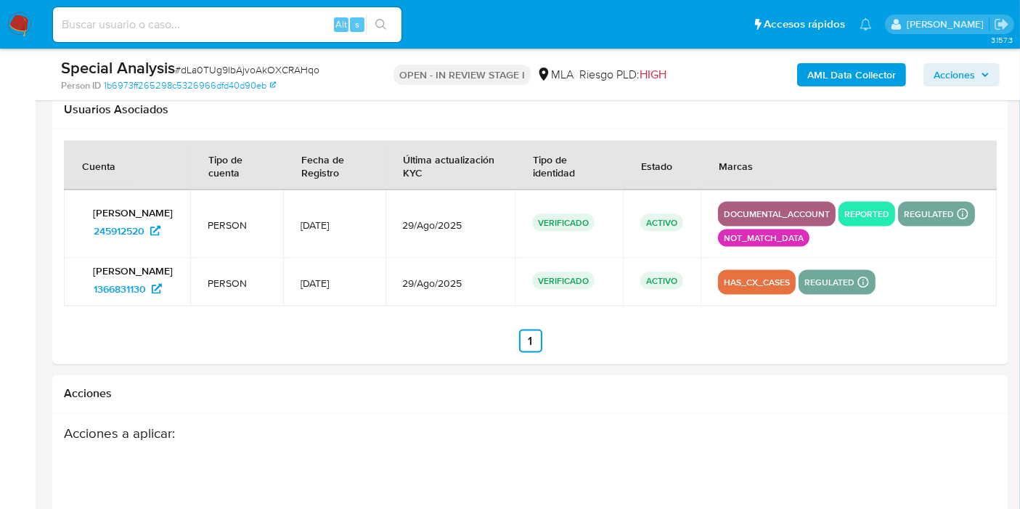
click at [757, 262] on td "has_cx_cases regulated Detalle MLA UIF COMPLIES Mark Id MLA_UIF Compliant is_co…" at bounding box center [849, 283] width 296 height 48
click at [768, 292] on td "has_cx_cases regulated Detalle MLA UIF COMPLIES Mark Id MLA_UIF Compliant is_co…" at bounding box center [849, 283] width 296 height 48
click at [898, 216] on p "regulated Detalle MLA UIF COMPLIES LEGACY Mark Id MLA_UIF Compliant is_complian…" at bounding box center [936, 214] width 77 height 25
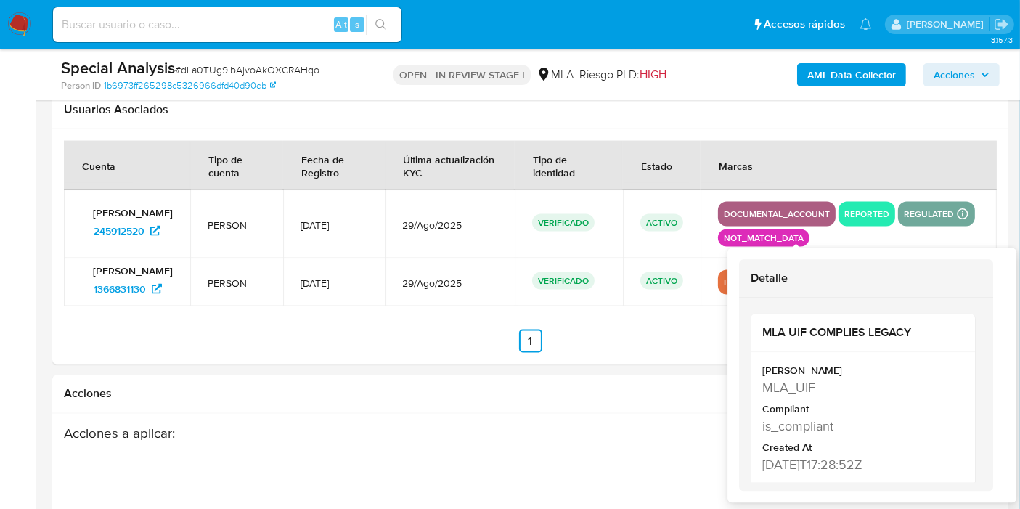
drag, startPoint x: 765, startPoint y: 216, endPoint x: 802, endPoint y: 227, distance: 38.4
click at [898, 227] on p "regulated Detalle MLA UIF COMPLIES LEGACY Mark Id MLA_UIF Compliant is_complian…" at bounding box center [936, 214] width 77 height 25
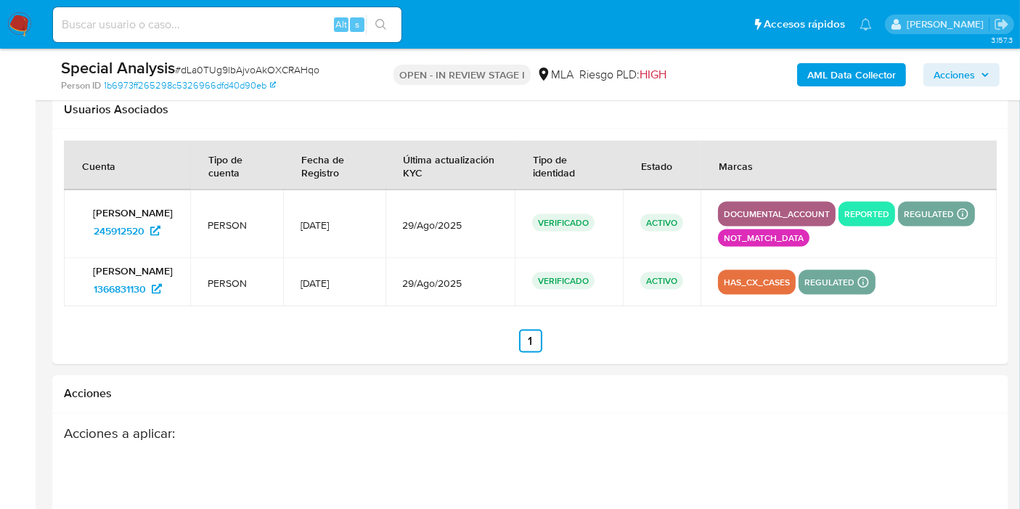
drag, startPoint x: 272, startPoint y: 283, endPoint x: 464, endPoint y: 288, distance: 192.5
click at [464, 288] on tr "[PERSON_NAME] 1366831130 PERSON [DATE] 29/Ago/2025 VERIFICADO ACTIVO has_cx_cas…" at bounding box center [530, 283] width 933 height 48
click at [381, 286] on td "[DATE]" at bounding box center [334, 283] width 102 height 48
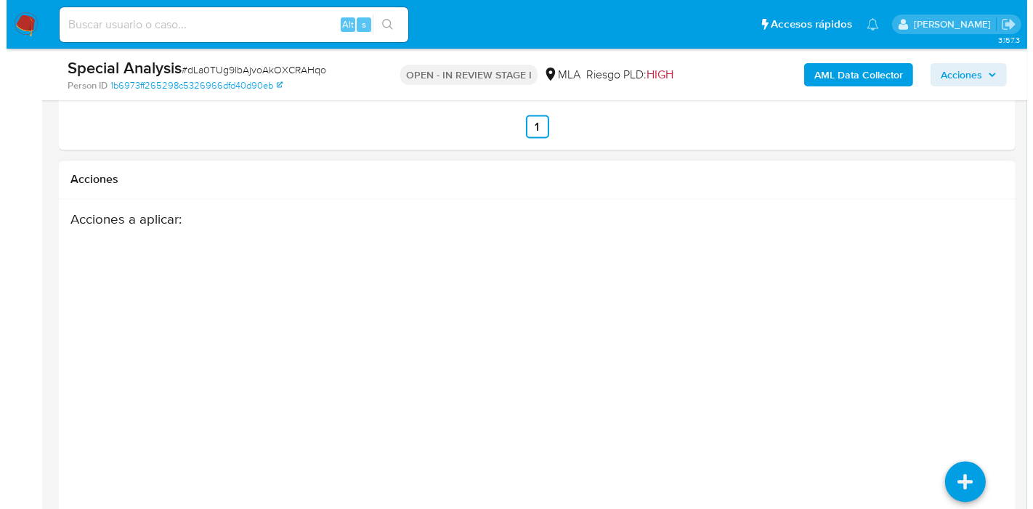
scroll to position [2631, 0]
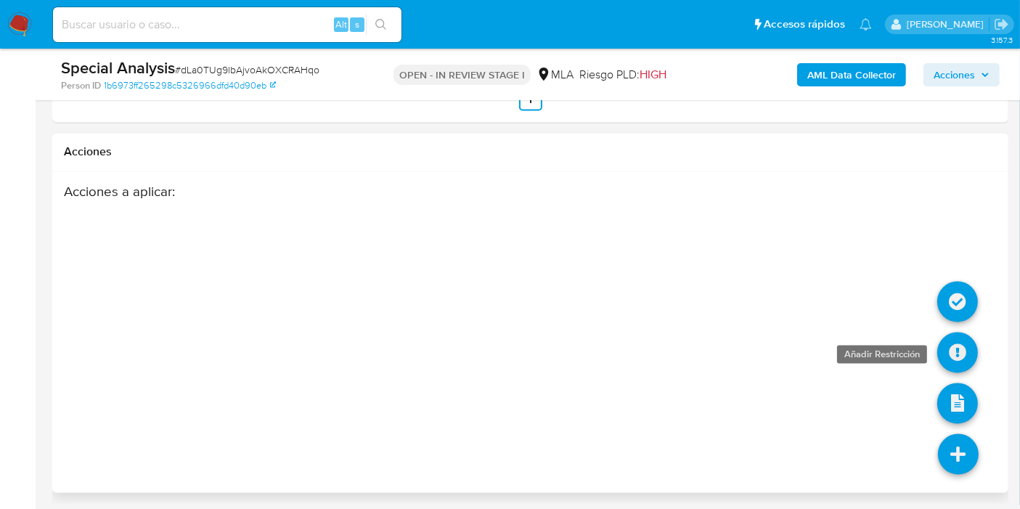
click at [966, 345] on icon at bounding box center [957, 353] width 41 height 41
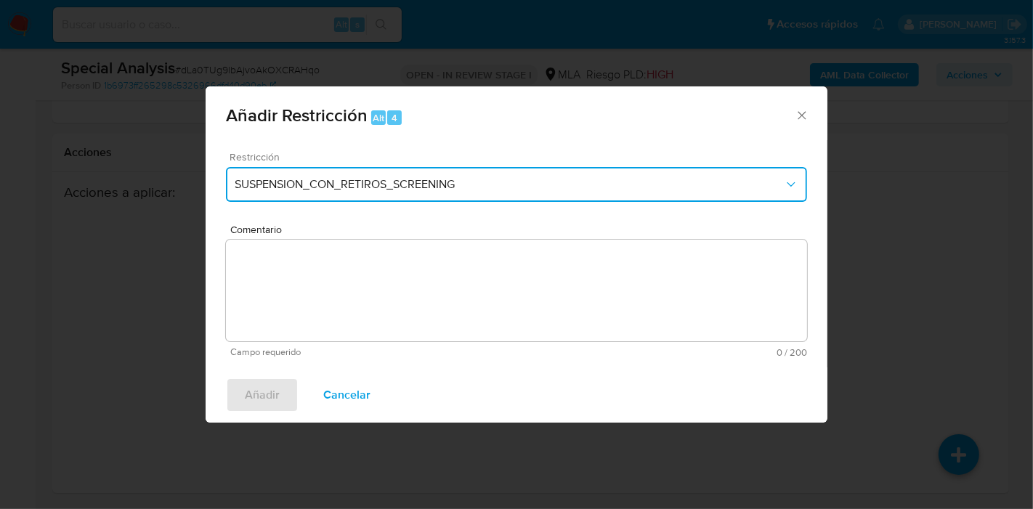
click at [425, 191] on span "SUSPENSION_CON_RETIROS_SCREENING" at bounding box center [509, 184] width 549 height 15
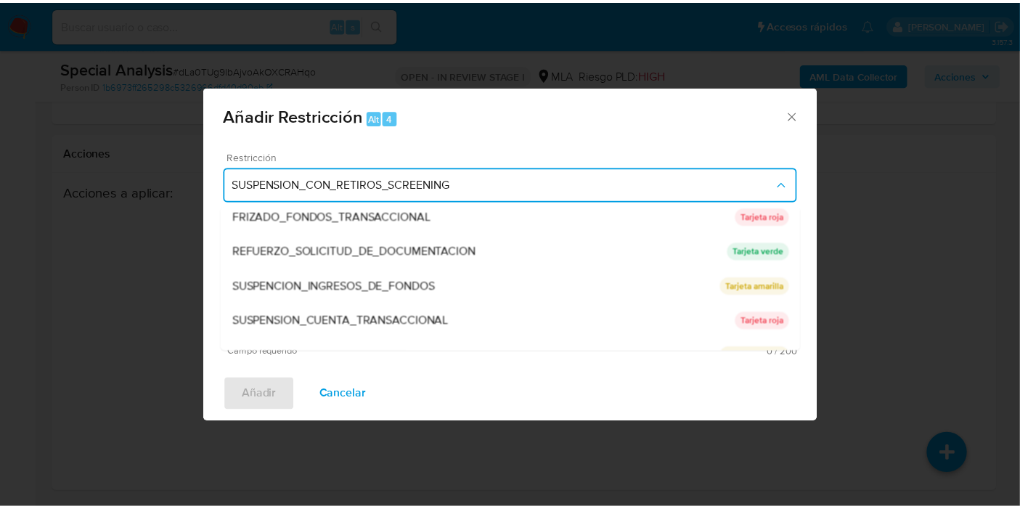
scroll to position [307, 0]
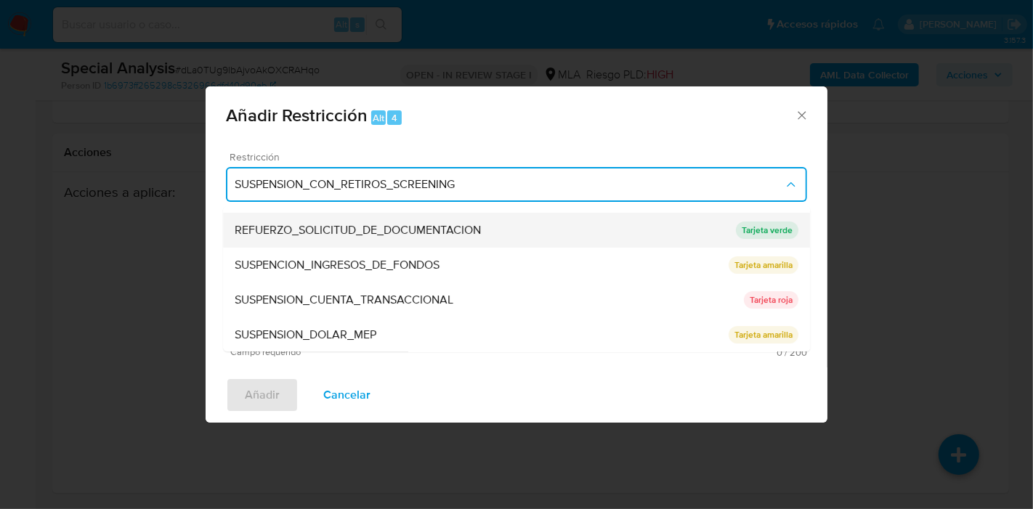
click at [457, 229] on span "REFUERZO_SOLICITUD_DE_DOCUMENTACION" at bounding box center [358, 230] width 246 height 15
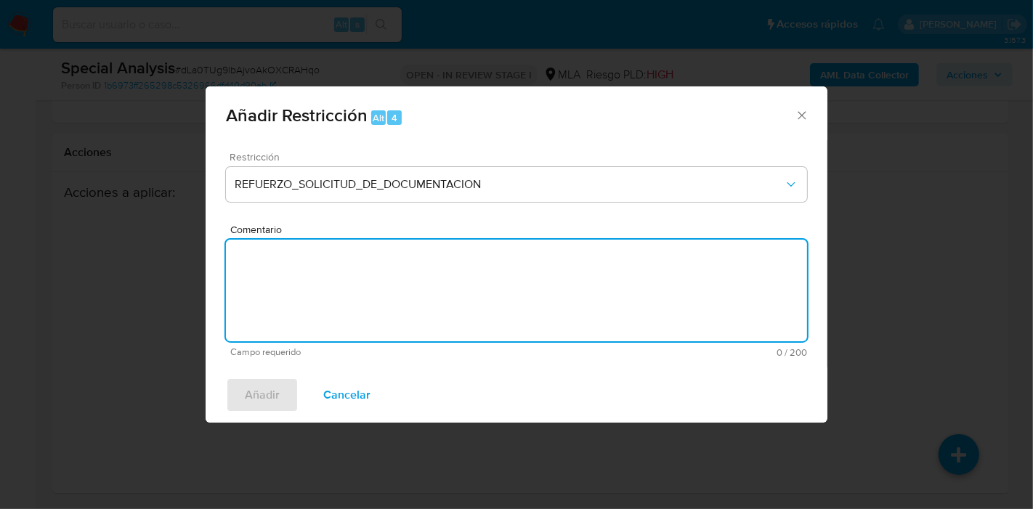
click at [446, 272] on textarea "Comentario" at bounding box center [516, 291] width 581 height 102
type textarea "AML"
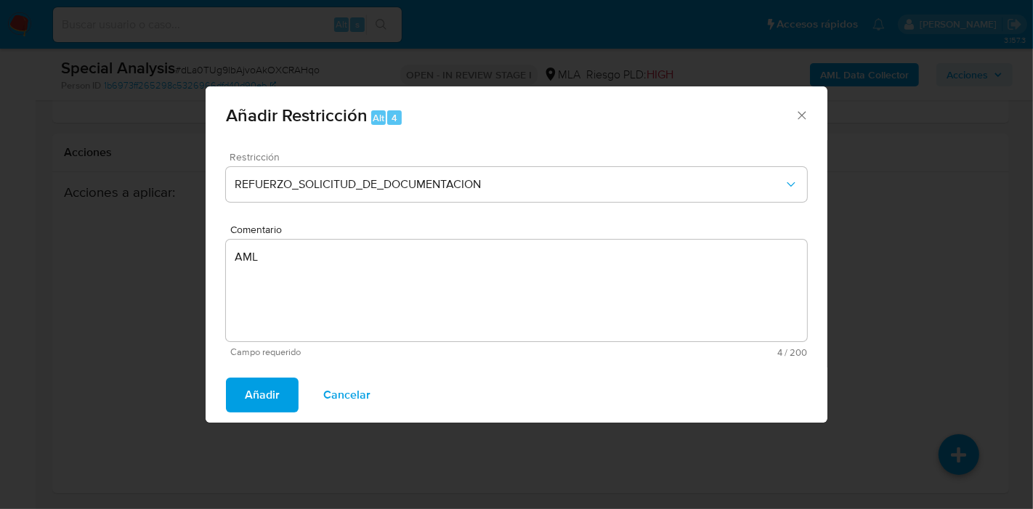
click at [278, 381] on button "Añadir" at bounding box center [262, 395] width 73 height 35
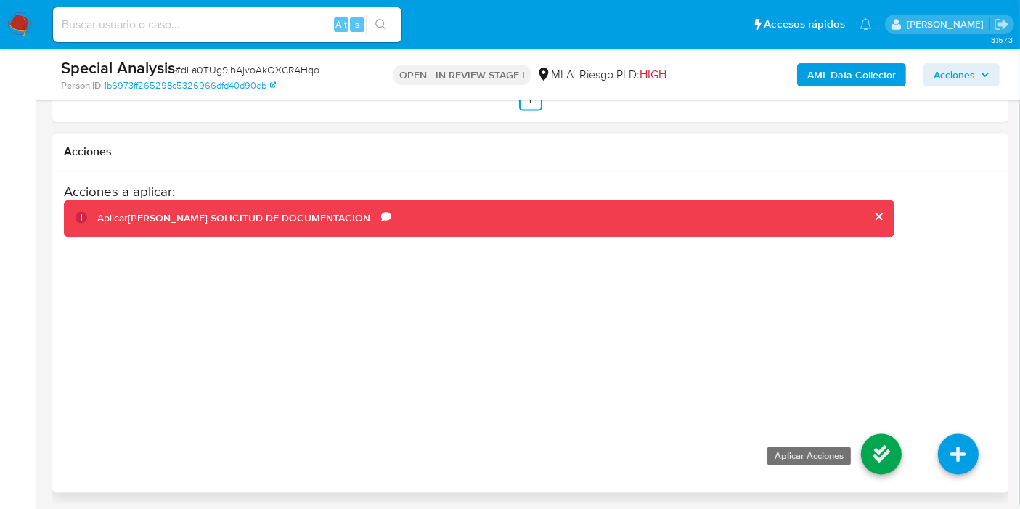
click at [863, 449] on icon at bounding box center [881, 454] width 41 height 41
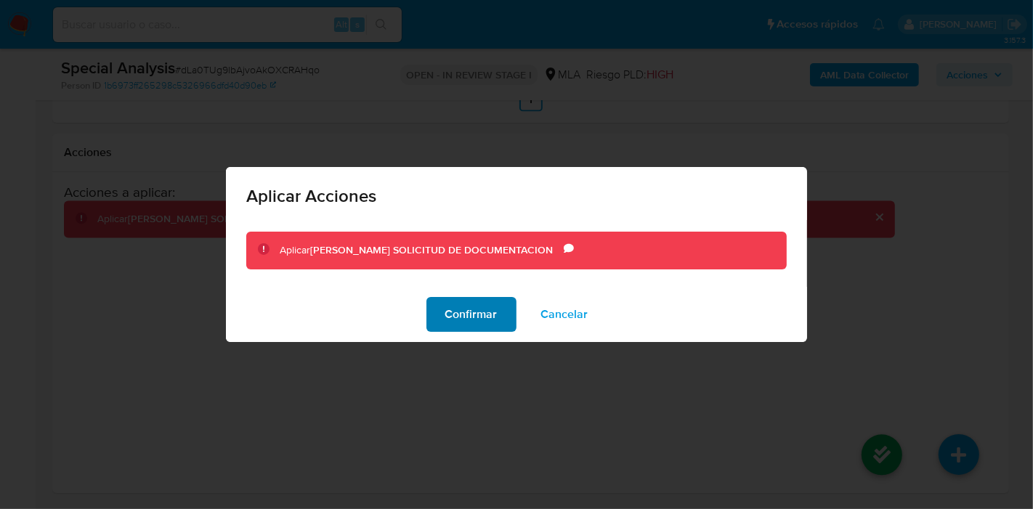
click at [442, 310] on button "Confirmar" at bounding box center [471, 314] width 90 height 35
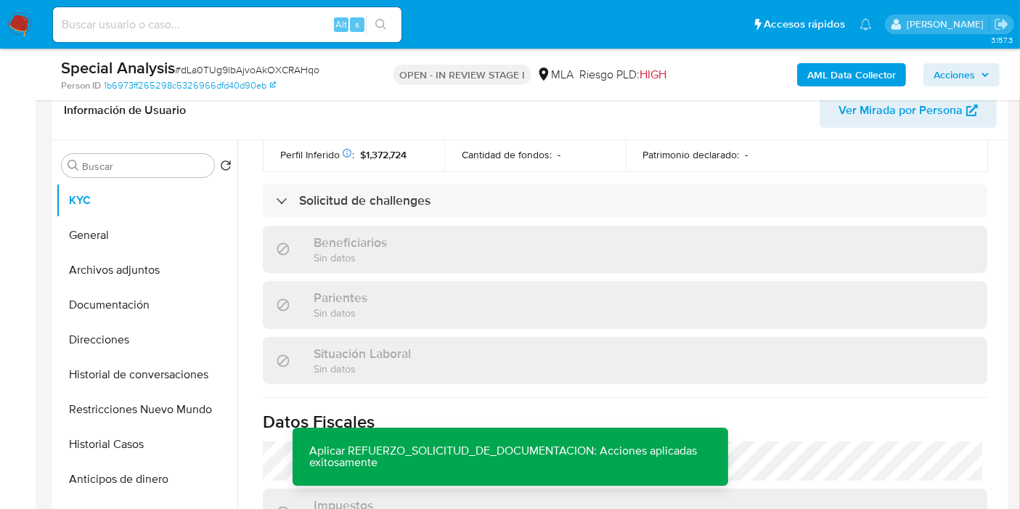
scroll to position [211, 0]
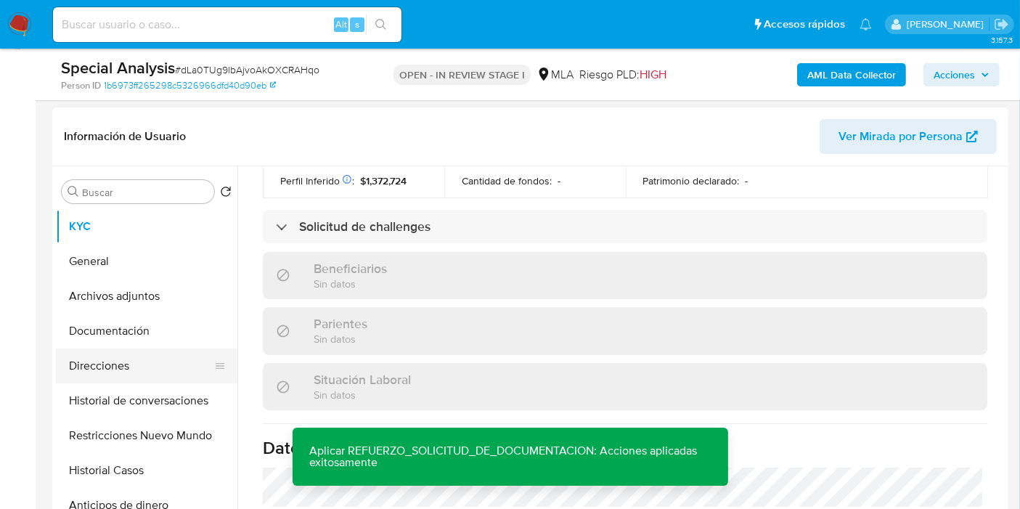
click at [115, 338] on button "Documentación" at bounding box center [147, 331] width 182 height 35
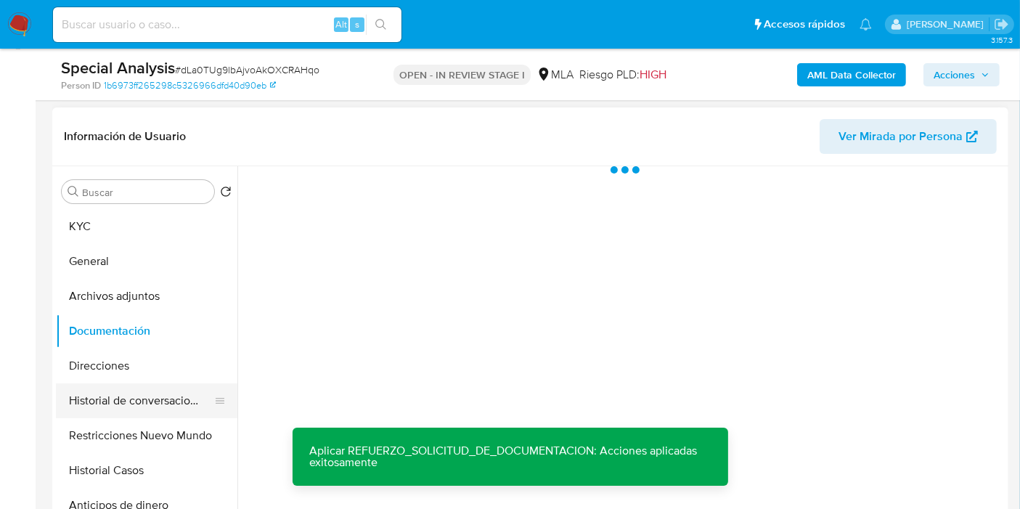
scroll to position [0, 0]
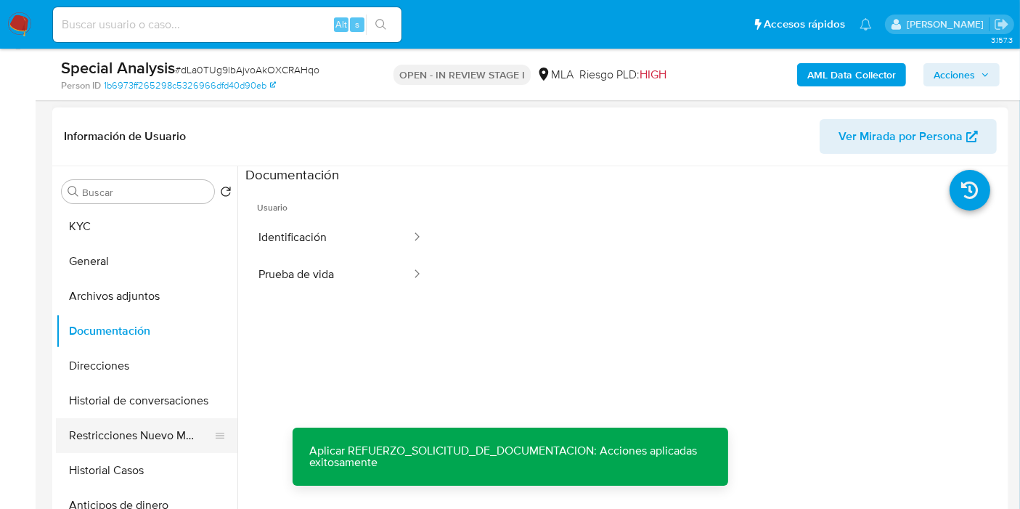
click at [129, 426] on button "Restricciones Nuevo Mundo" at bounding box center [141, 435] width 170 height 35
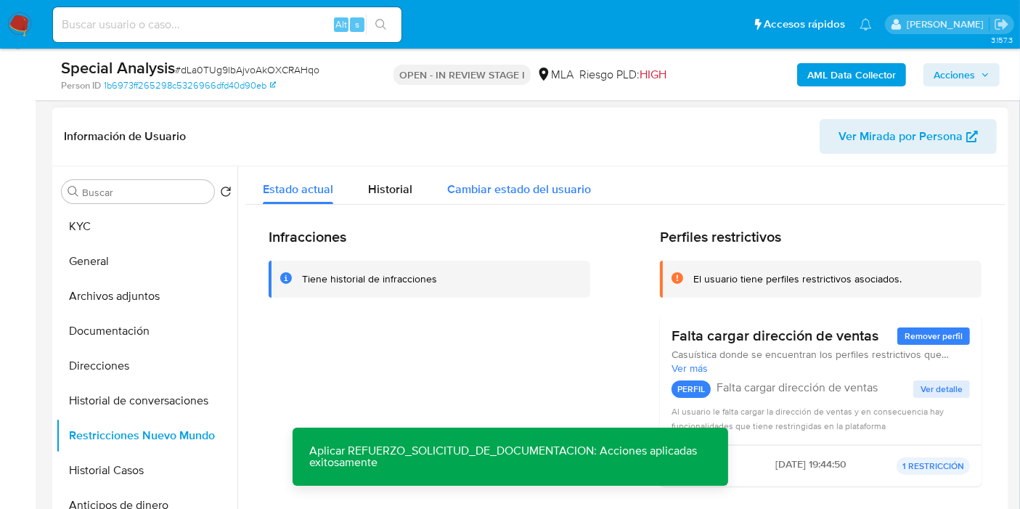
click at [547, 198] on div "Cambiar estado del usuario" at bounding box center [519, 185] width 144 height 38
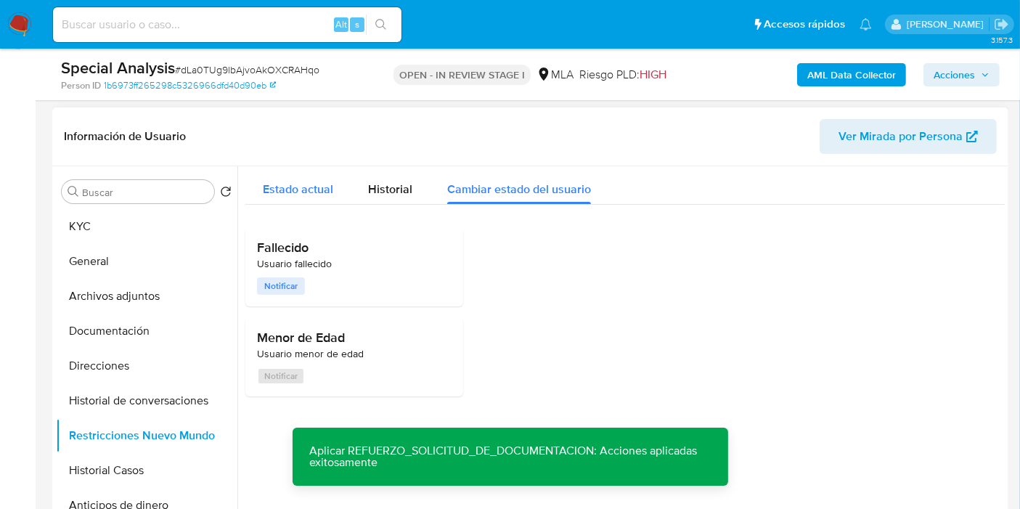
click at [285, 200] on div "Estado actual" at bounding box center [298, 185] width 70 height 38
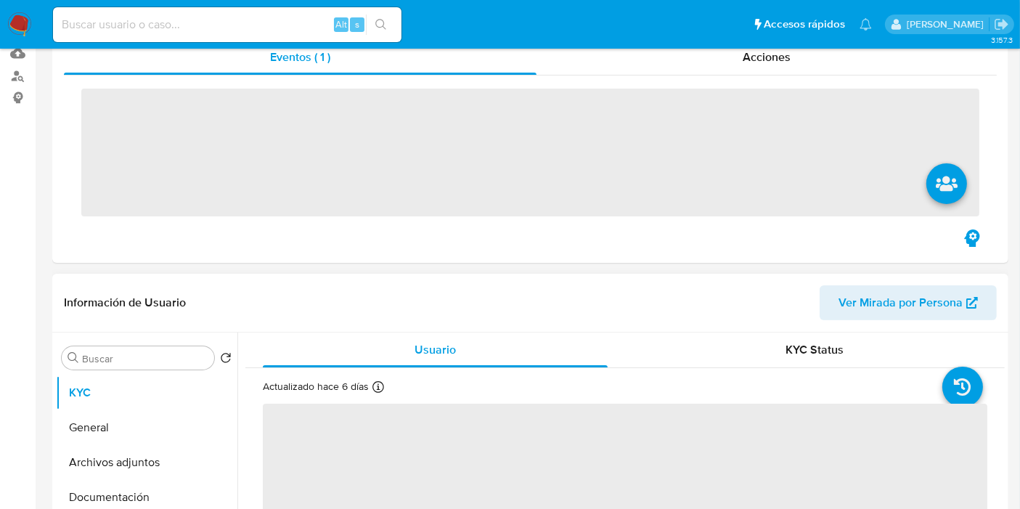
scroll to position [242, 0]
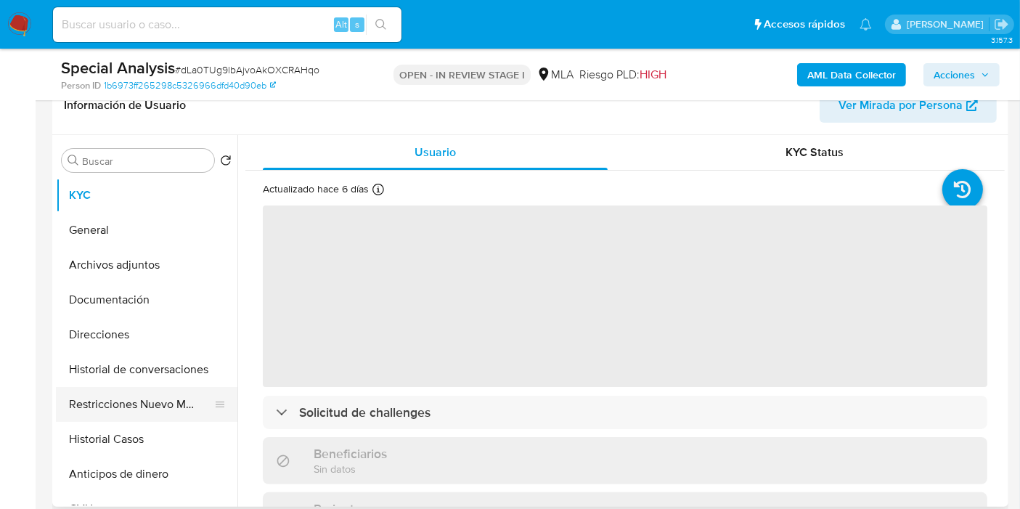
click at [141, 387] on button "Restricciones Nuevo Mundo" at bounding box center [141, 404] width 170 height 35
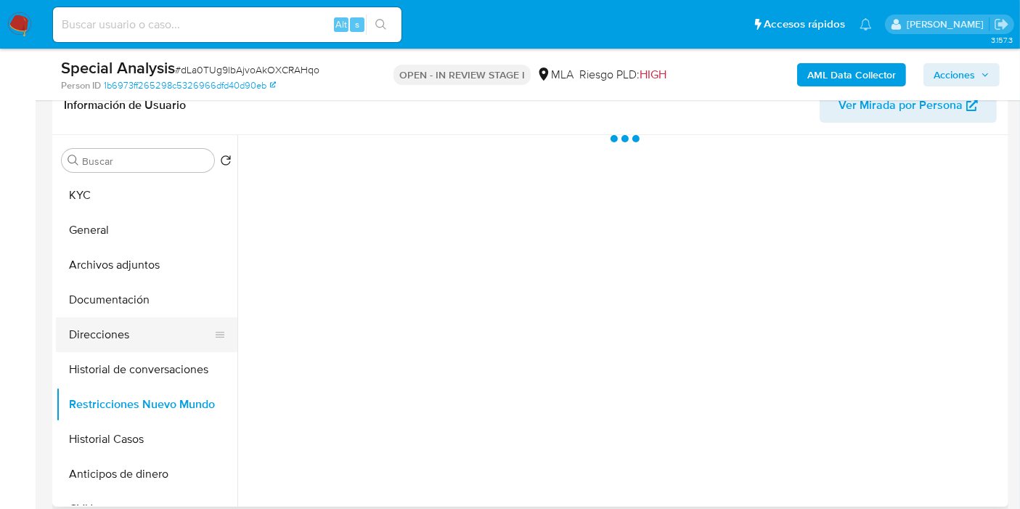
select select "10"
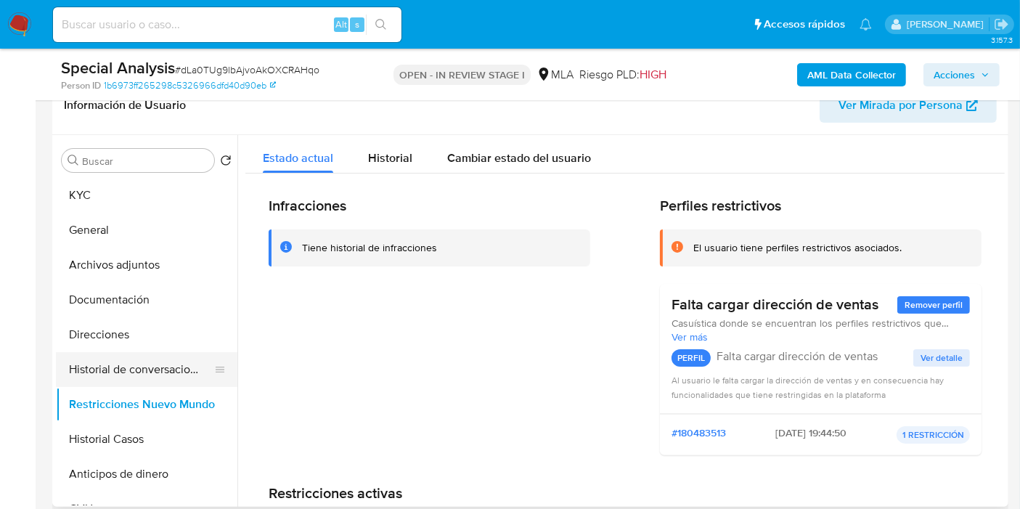
click at [107, 356] on button "Historial de conversaciones" at bounding box center [141, 369] width 170 height 35
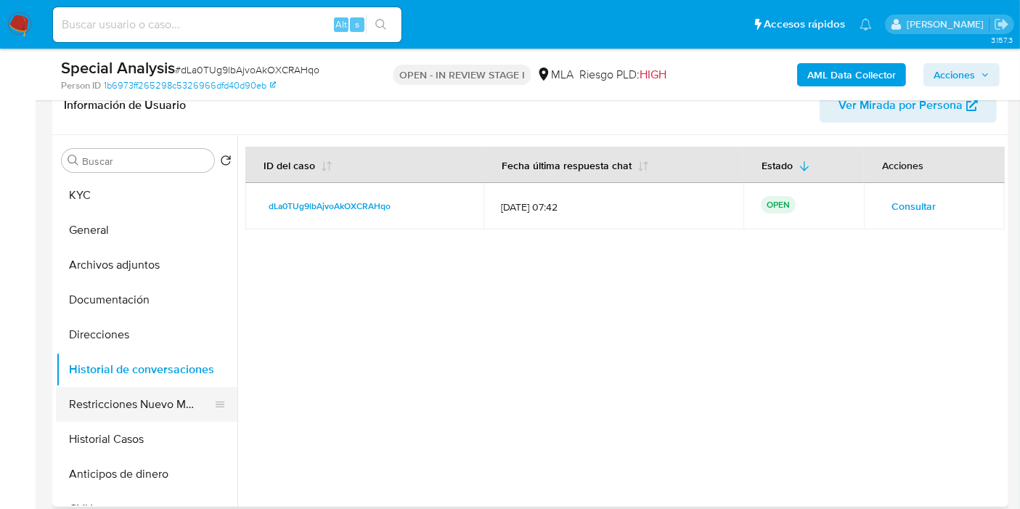
click at [125, 394] on button "Restricciones Nuevo Mundo" at bounding box center [141, 404] width 170 height 35
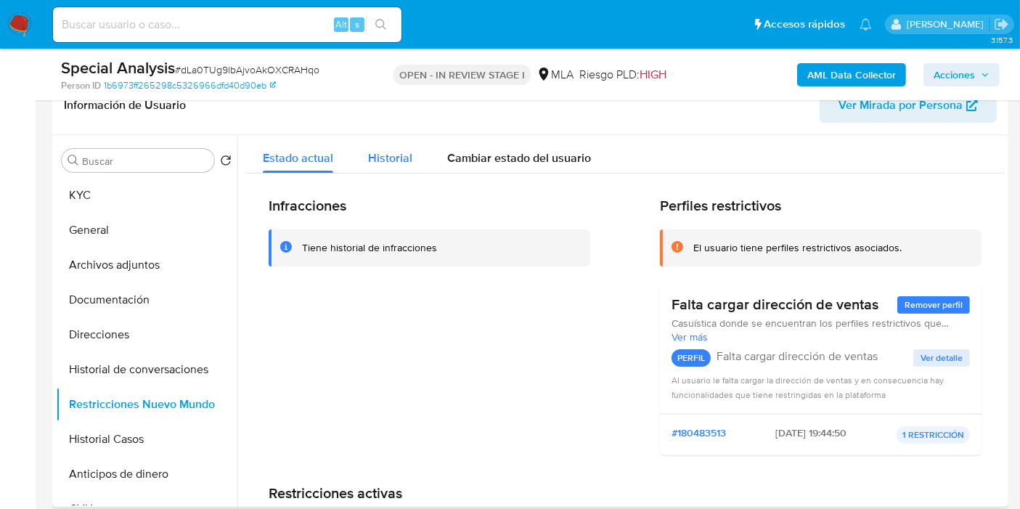
click at [390, 148] on div "Historial" at bounding box center [390, 154] width 44 height 38
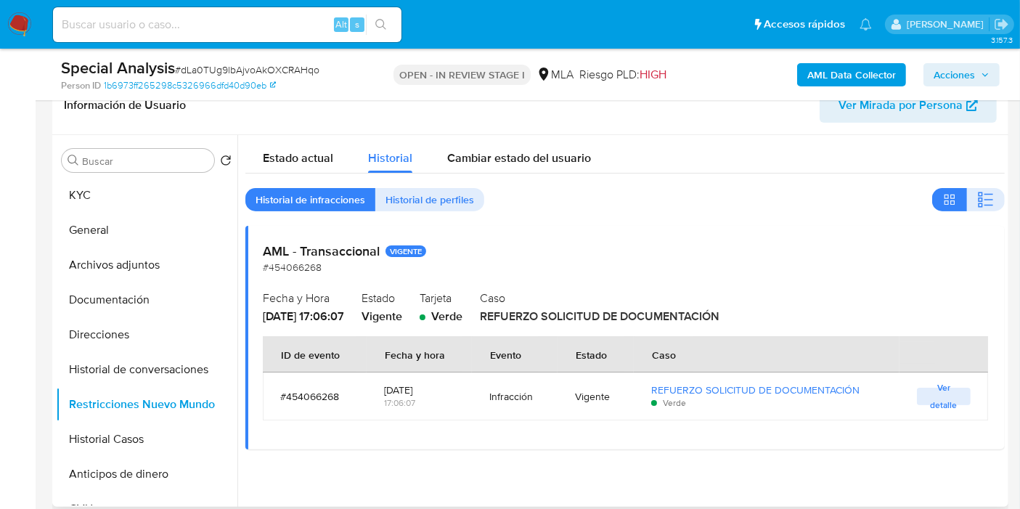
click at [569, 316] on span "REFUERZO SOLICITUD DE DOCUMENTACIÓN" at bounding box center [600, 316] width 240 height 17
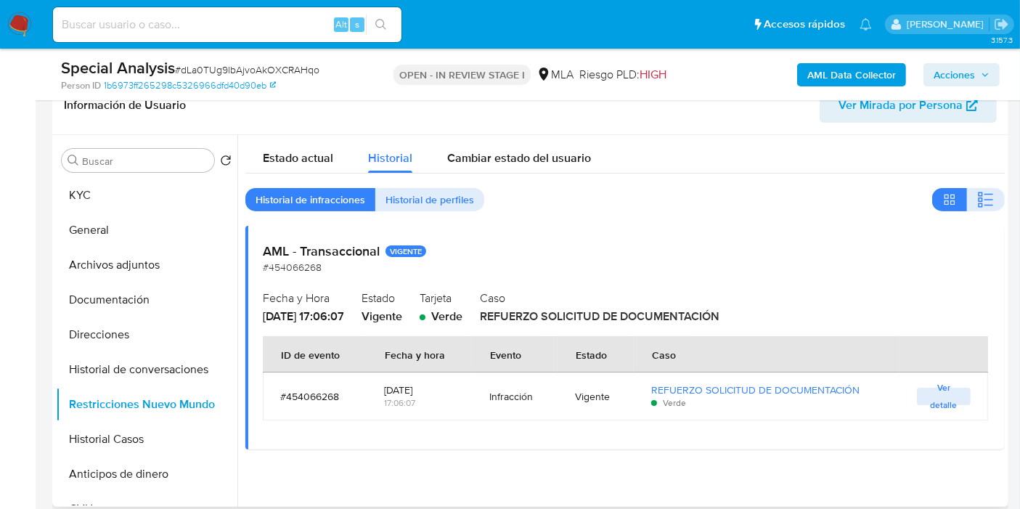
click at [409, 405] on div "17:06:07" at bounding box center [419, 402] width 70 height 13
click at [407, 393] on div "[DATE]" at bounding box center [419, 389] width 70 height 13
click at [408, 393] on div "[DATE]" at bounding box center [419, 389] width 70 height 13
click at [412, 383] on div "[DATE]" at bounding box center [419, 389] width 70 height 13
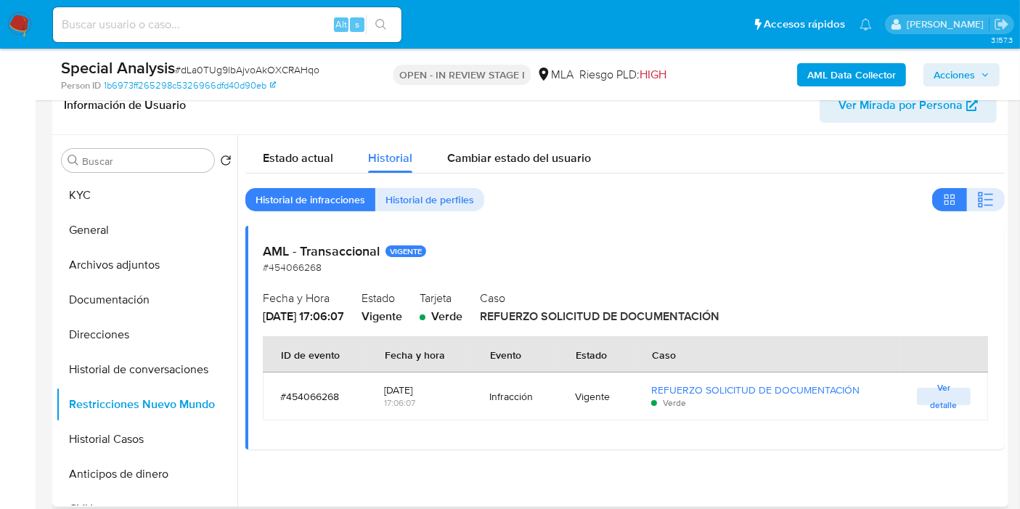
click at [412, 383] on div "2025-09-04" at bounding box center [419, 389] width 70 height 13
click at [933, 397] on span "Ver detalle" at bounding box center [943, 396] width 39 height 15
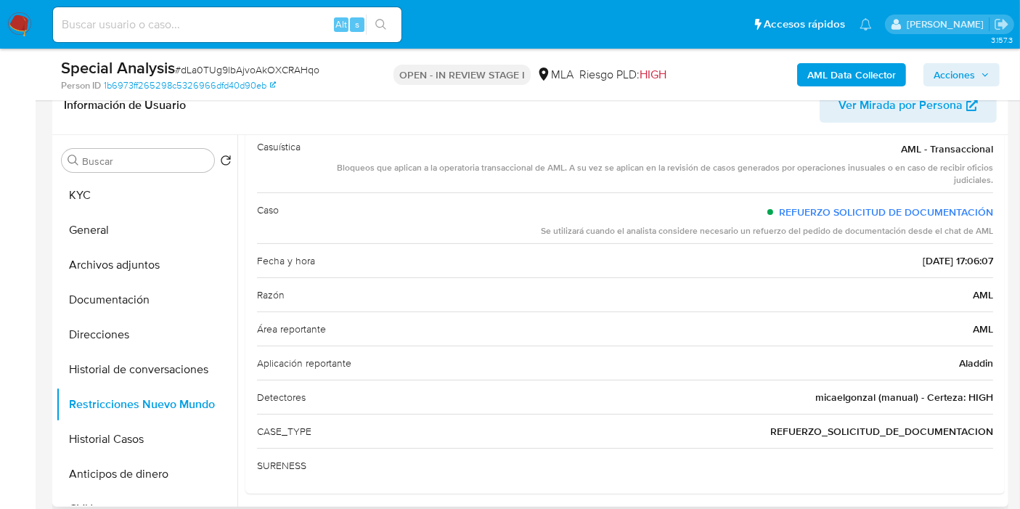
scroll to position [94, 0]
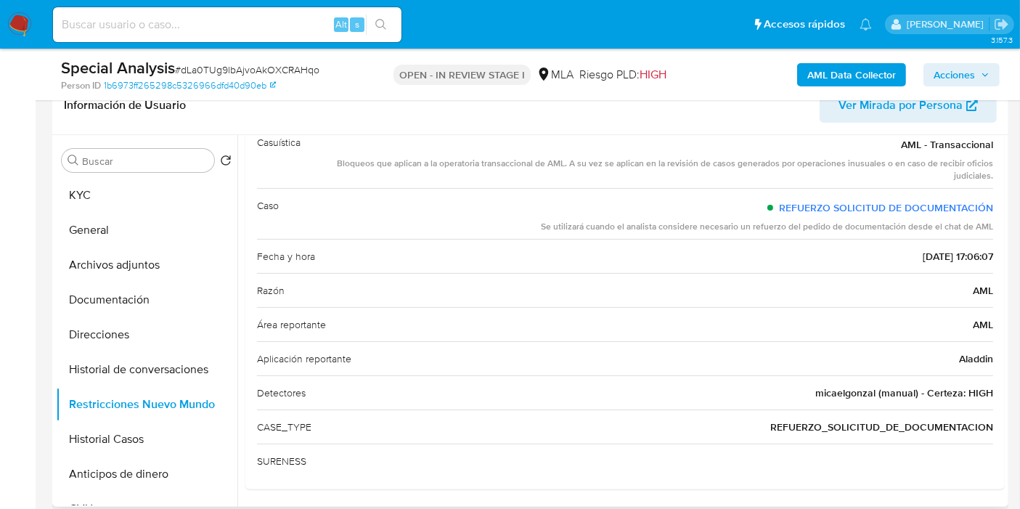
click at [831, 388] on span "micaelgonzal (manual) - Certeza: HIGH" at bounding box center [904, 393] width 178 height 15
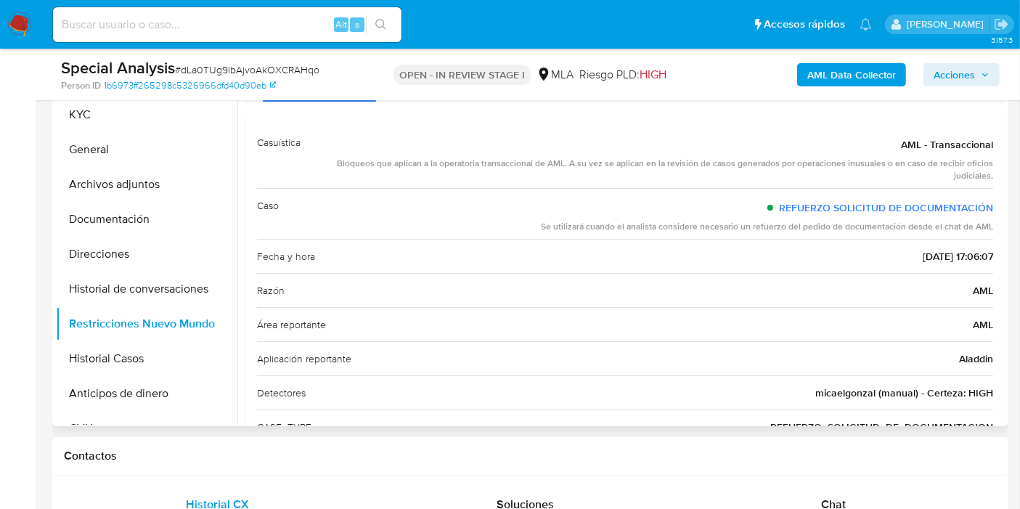
scroll to position [0, 0]
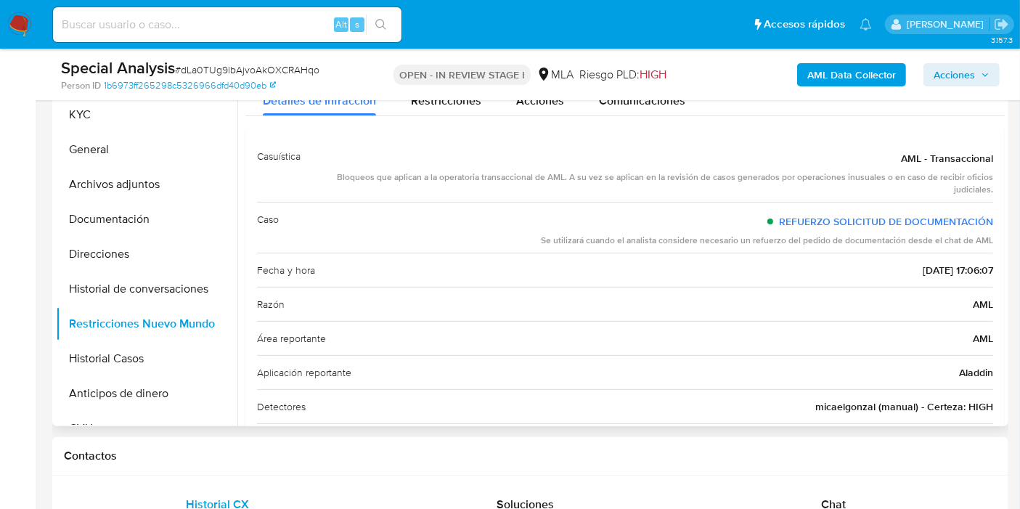
click at [723, 245] on div "Se utilizará cuando el analista considere necesario un refuerzo del pedido de d…" at bounding box center [767, 241] width 452 height 12
click at [747, 241] on div "Se utilizará cuando el analista considere necesario un refuerzo del pedido de d…" at bounding box center [767, 241] width 452 height 12
click at [537, 180] on div "Bloqueos que aplican a la operatoria transaccional de AML. A su vez se aplican …" at bounding box center [652, 183] width 681 height 25
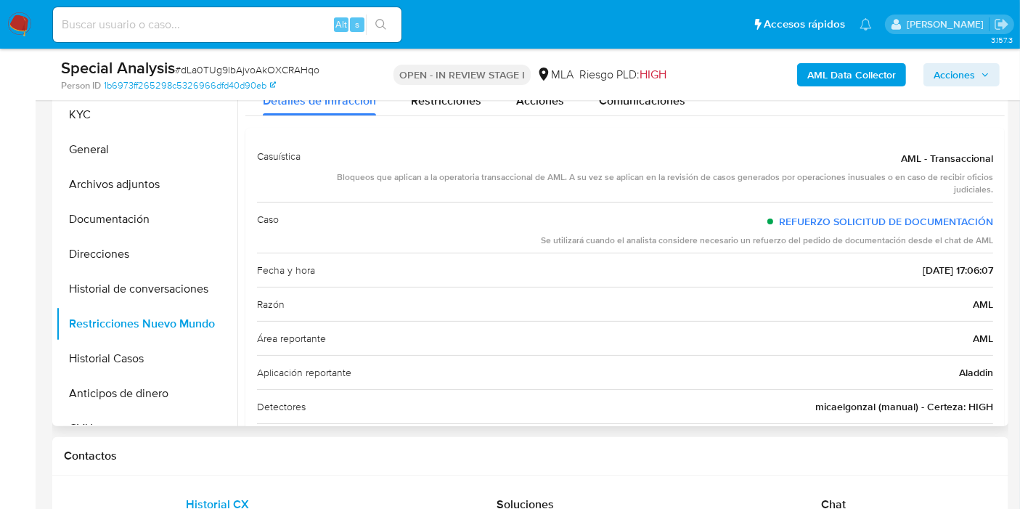
click at [537, 180] on div "Bloqueos que aplican a la operatoria transaccional de AML. A su vez se aplican …" at bounding box center [652, 183] width 681 height 25
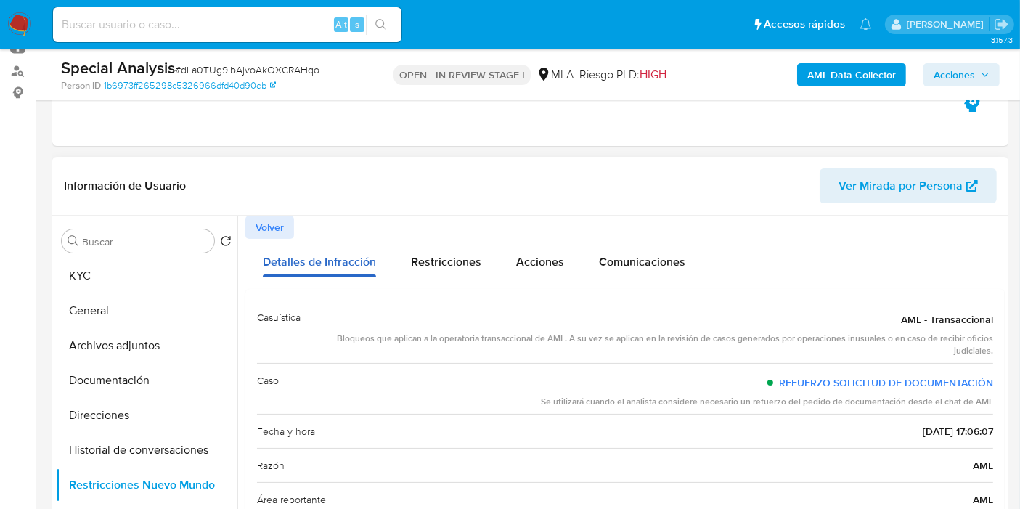
click at [381, 264] on button "Detalles de Infracción" at bounding box center [319, 258] width 148 height 38
click at [412, 264] on span "Restricciones" at bounding box center [446, 261] width 70 height 17
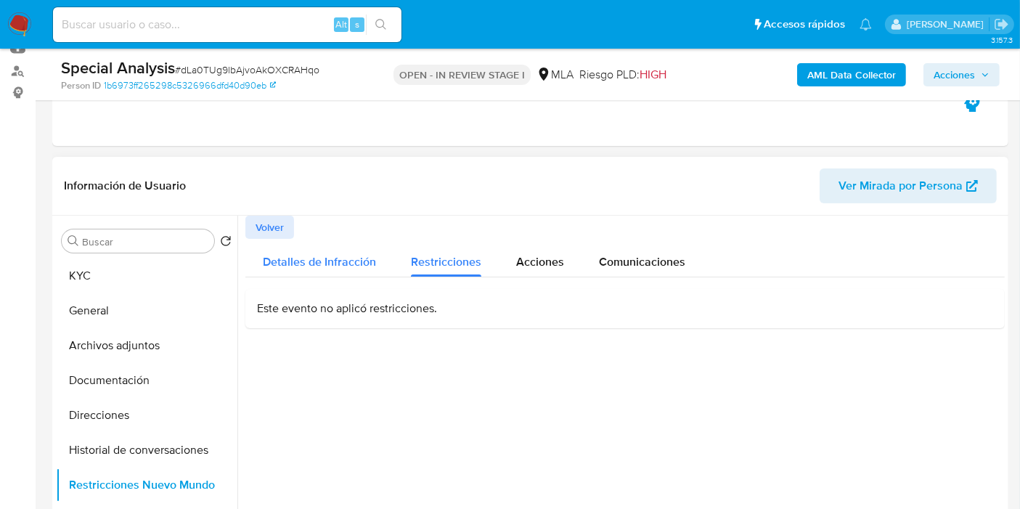
drag, startPoint x: 296, startPoint y: 264, endPoint x: 274, endPoint y: 259, distance: 22.4
click at [293, 264] on span "Detalles de Infracción" at bounding box center [319, 261] width 113 height 17
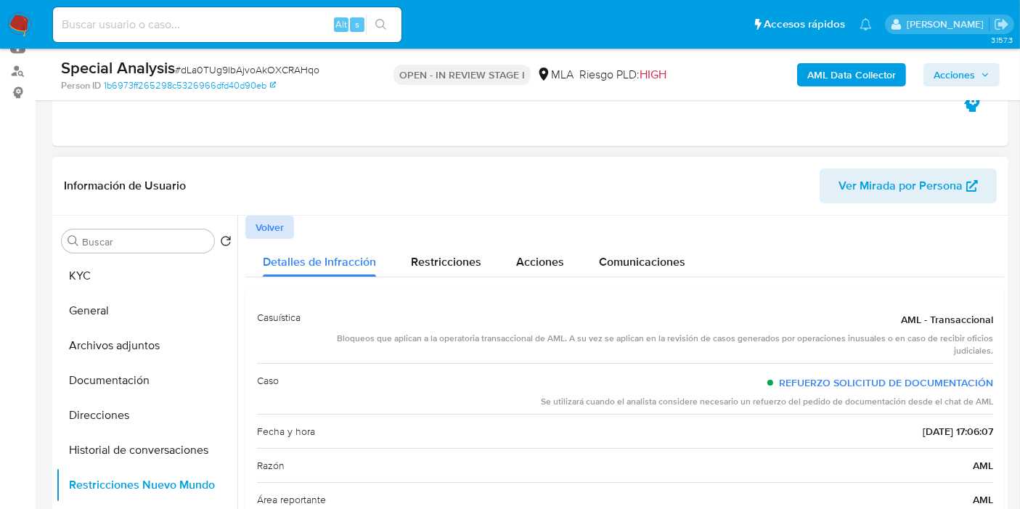
click at [259, 227] on span "Volver" at bounding box center [270, 227] width 28 height 20
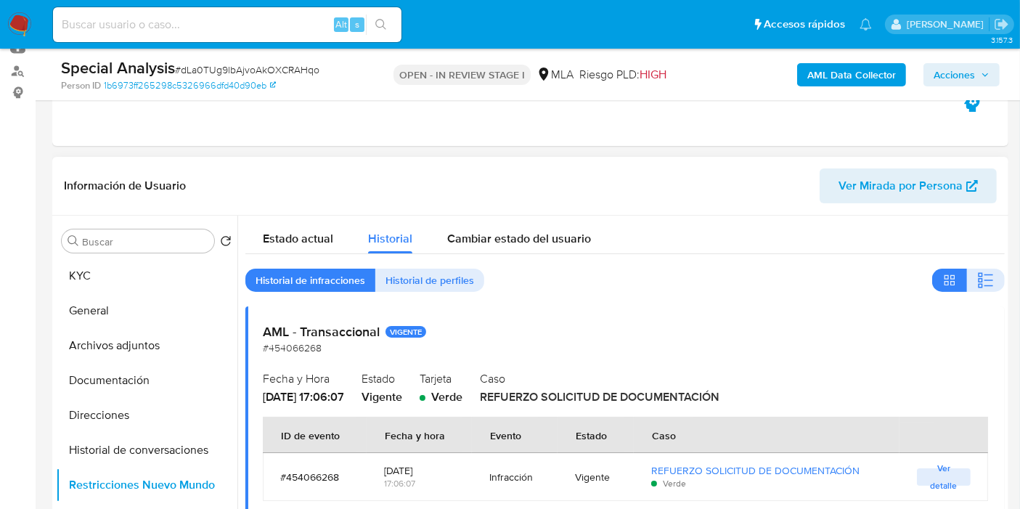
click at [259, 227] on button "Estado actual" at bounding box center [297, 235] width 105 height 38
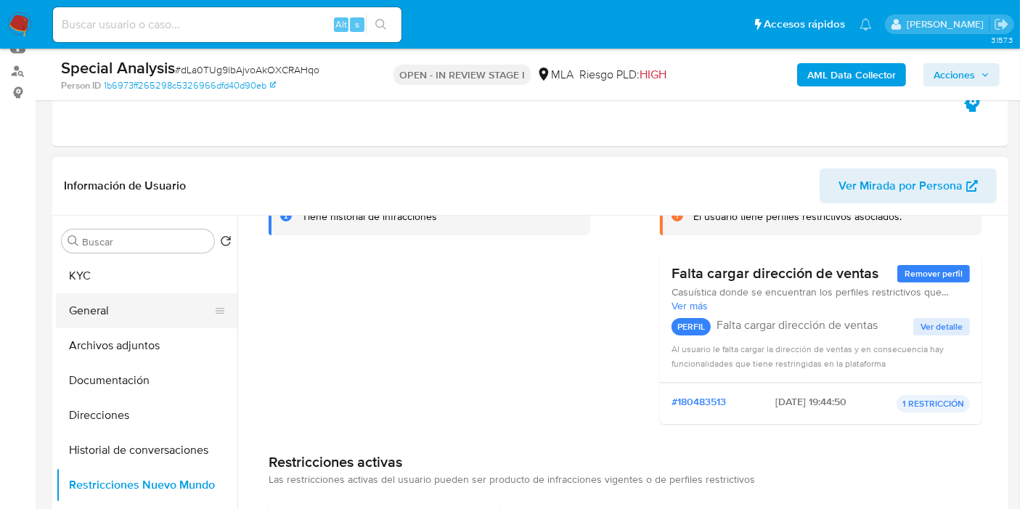
scroll to position [114, 0]
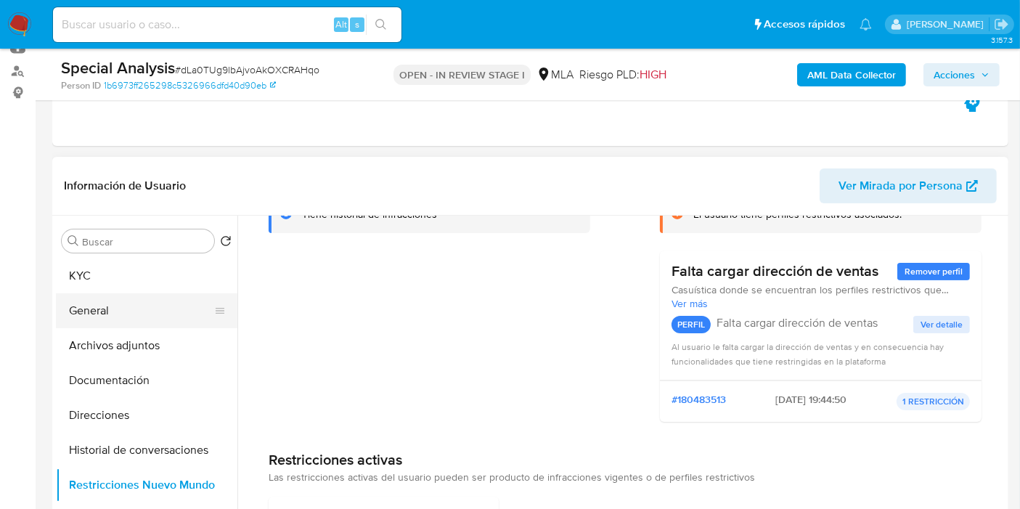
click at [129, 309] on button "General" at bounding box center [141, 310] width 170 height 35
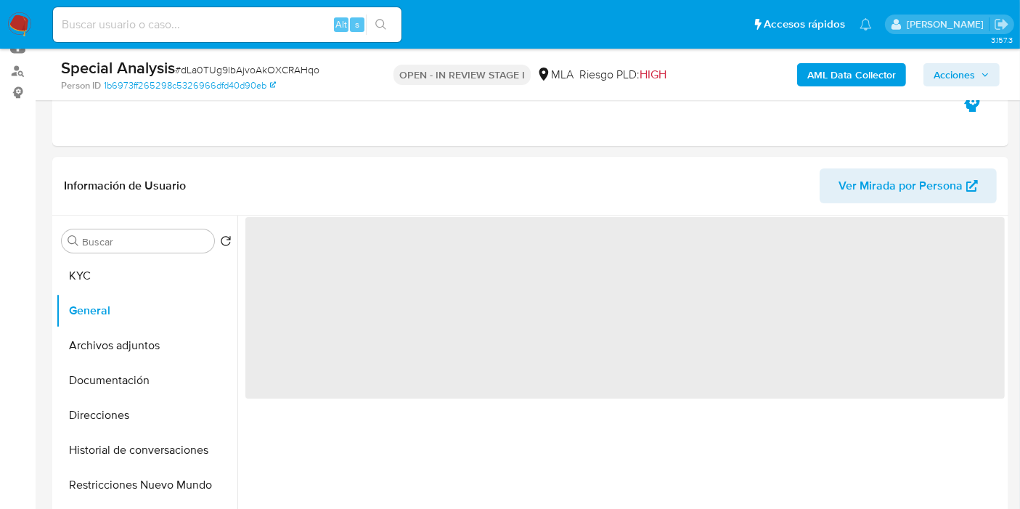
click at [245, 76] on span "# dLa0TUg9lbAjvoAkOXCRAHqo" at bounding box center [247, 69] width 145 height 15
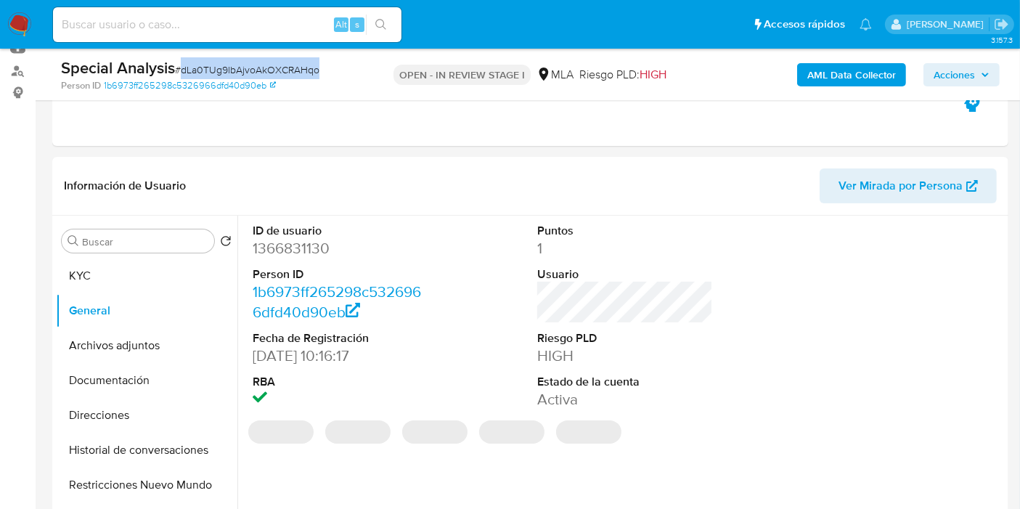
copy span "dLa0TUg9lbAjvoAkOXCRAHqo"
click at [15, 17] on img at bounding box center [19, 24] width 25 height 25
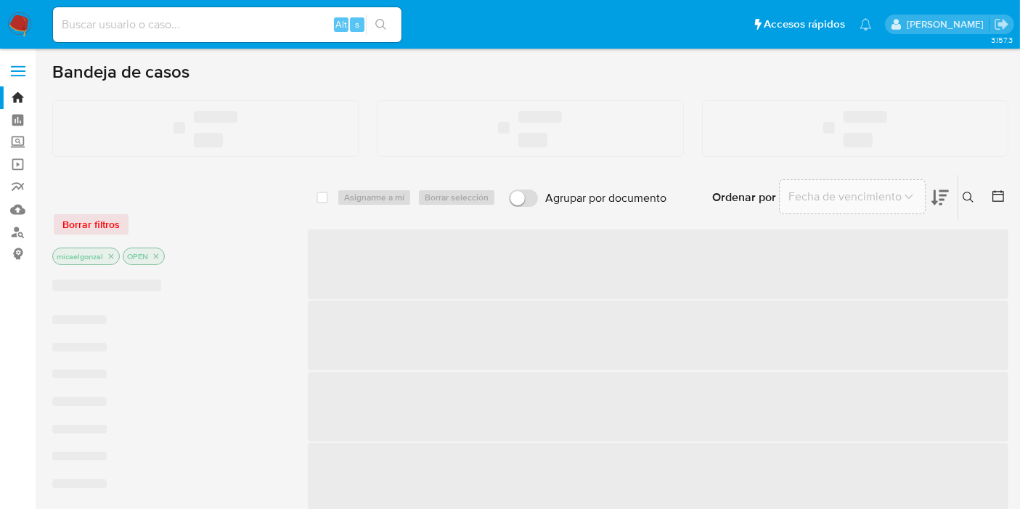
click at [251, 30] on input at bounding box center [227, 24] width 349 height 19
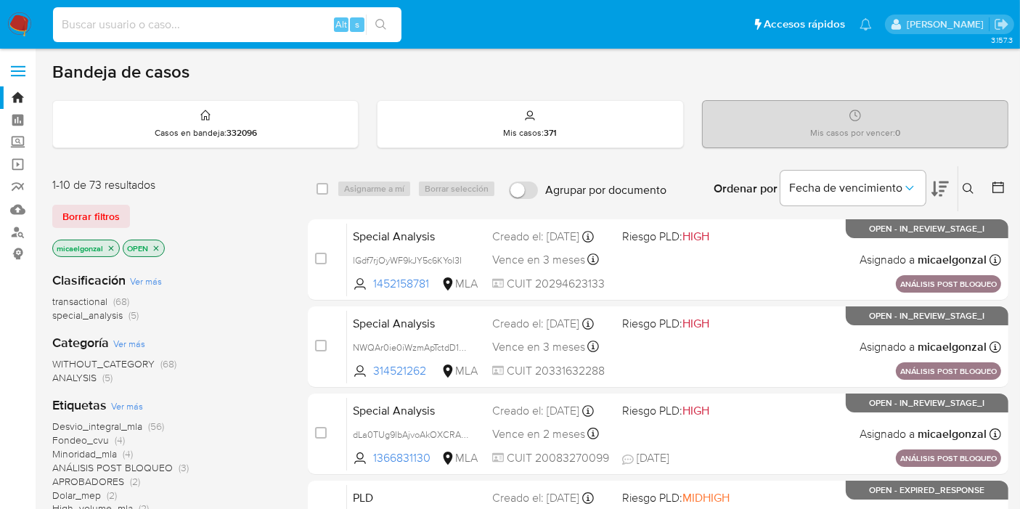
paste input "dLa0TUg9lbAjvoAkOXCRAHqo"
type input "dLa0TUg9lbAjvoAkOXCRAHqo"
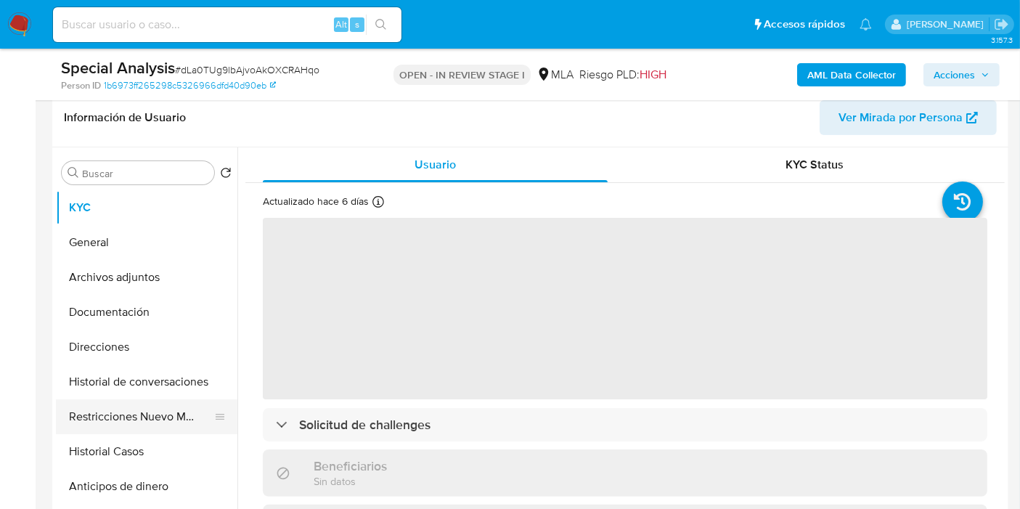
scroll to position [242, 0]
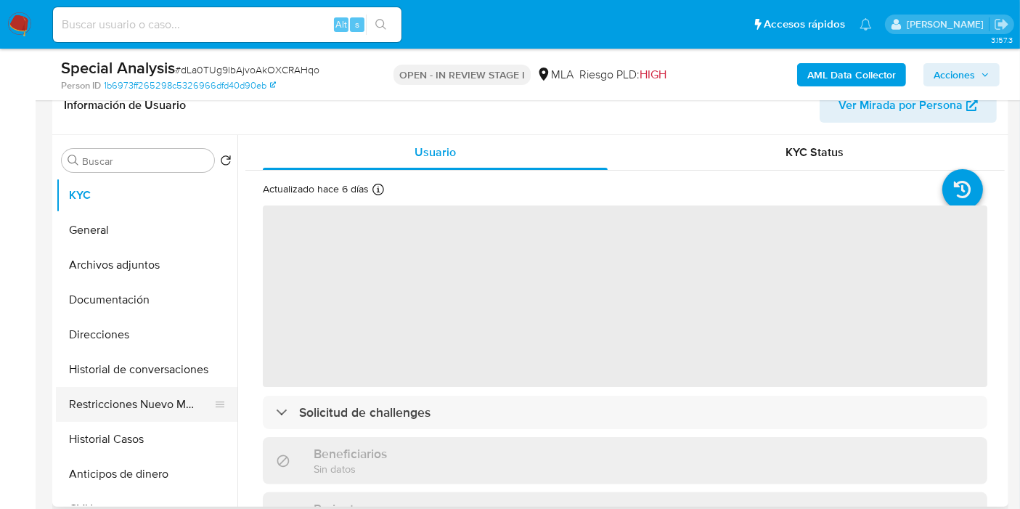
click at [148, 396] on button "Restricciones Nuevo Mundo" at bounding box center [141, 404] width 170 height 35
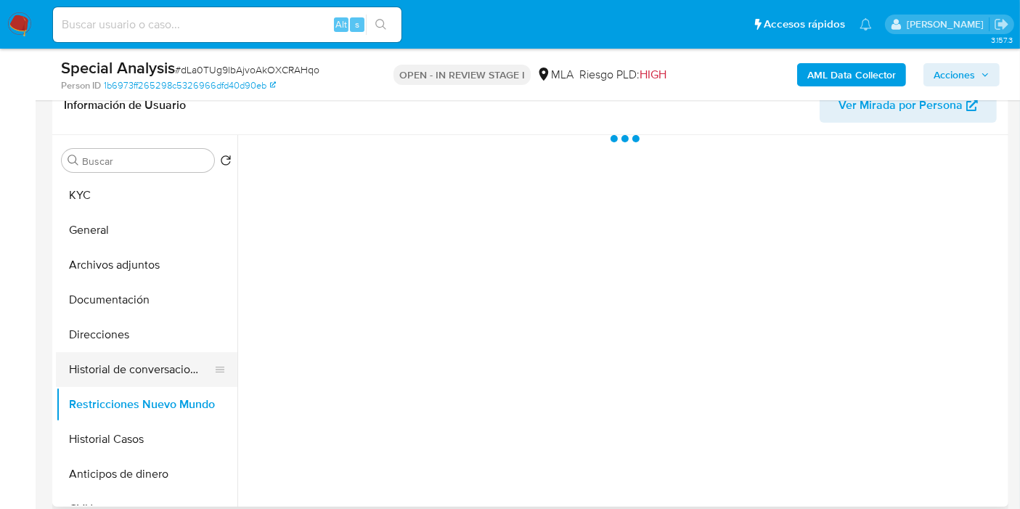
select select "10"
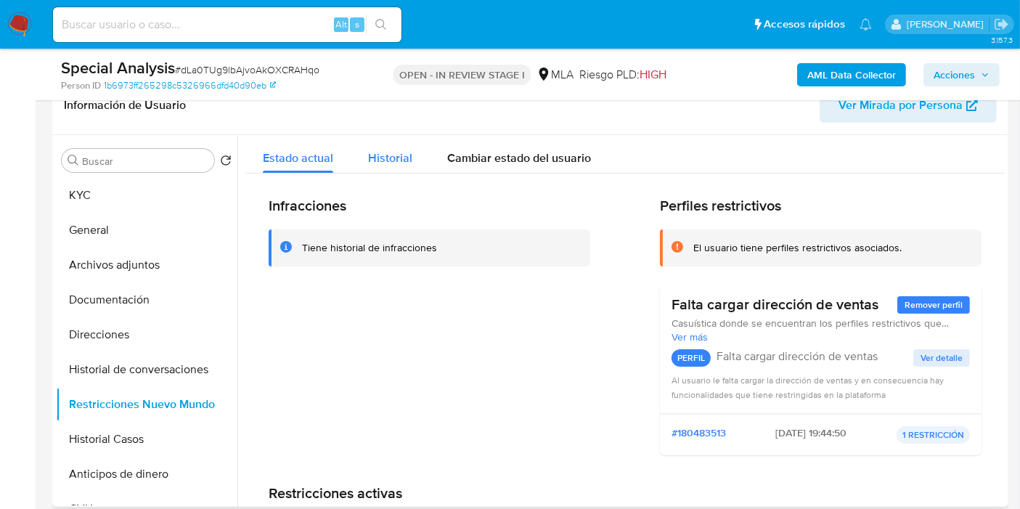
click at [415, 166] on button "Historial" at bounding box center [390, 154] width 79 height 38
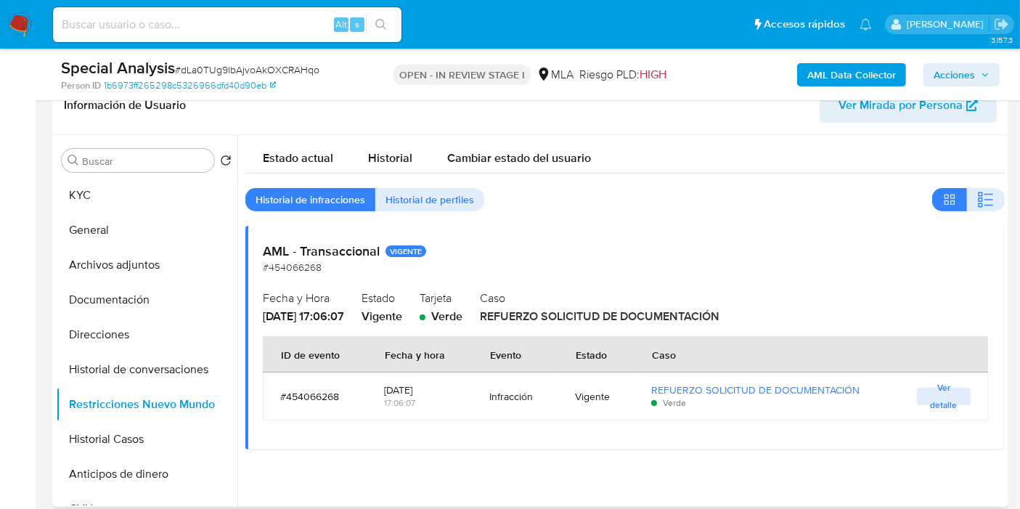
click at [717, 405] on div "Verde" at bounding box center [766, 402] width 231 height 13
drag, startPoint x: 639, startPoint y: 380, endPoint x: 729, endPoint y: 392, distance: 90.9
click at [729, 392] on td "REFUERZO SOLICITUD DE DOCUMENTACIÓN Verde" at bounding box center [767, 397] width 266 height 48
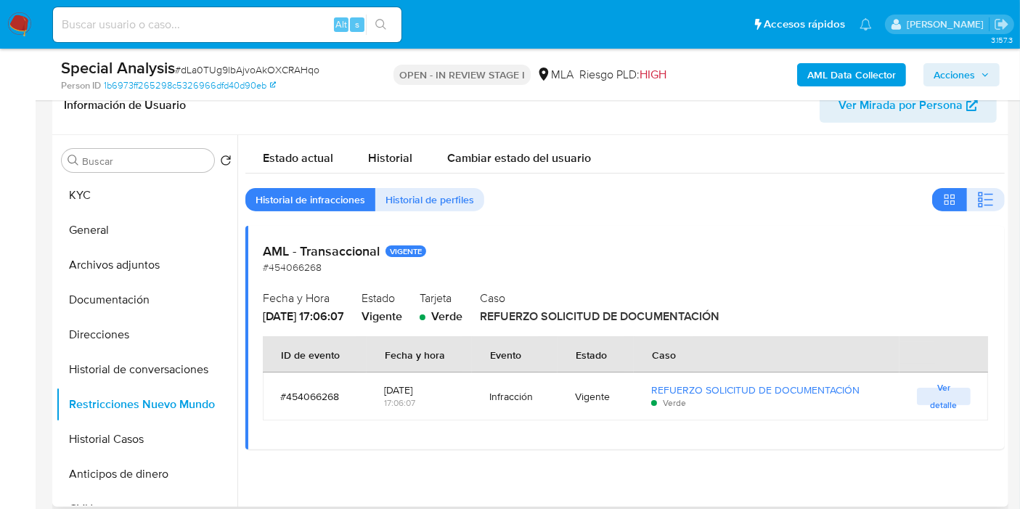
drag, startPoint x: 731, startPoint y: 397, endPoint x: 618, endPoint y: 388, distance: 112.9
click at [618, 388] on tr "#454066268 [DATE] 17:06:07 Infracción Vigente REFUERZO SOLICITUD DE DOCUMENTACI…" at bounding box center [625, 397] width 725 height 48
click at [634, 385] on td "REFUERZO SOLICITUD DE DOCUMENTACIÓN Verde" at bounding box center [767, 397] width 266 height 48
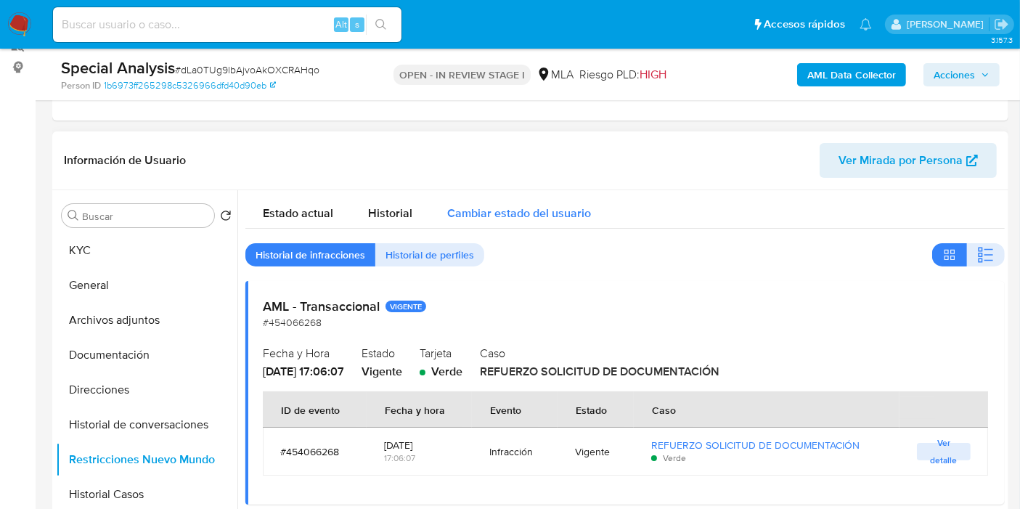
scroll to position [81, 0]
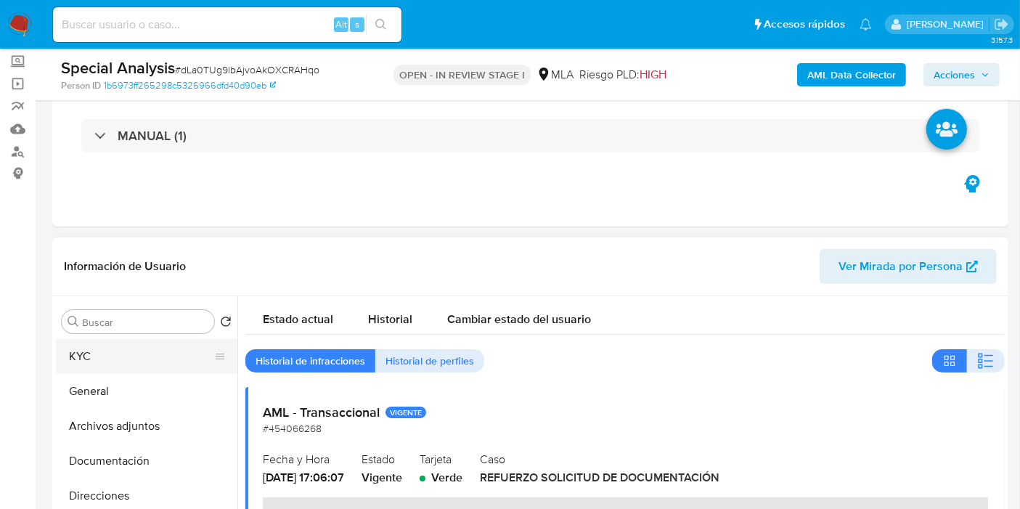
click at [126, 362] on button "KYC" at bounding box center [141, 356] width 170 height 35
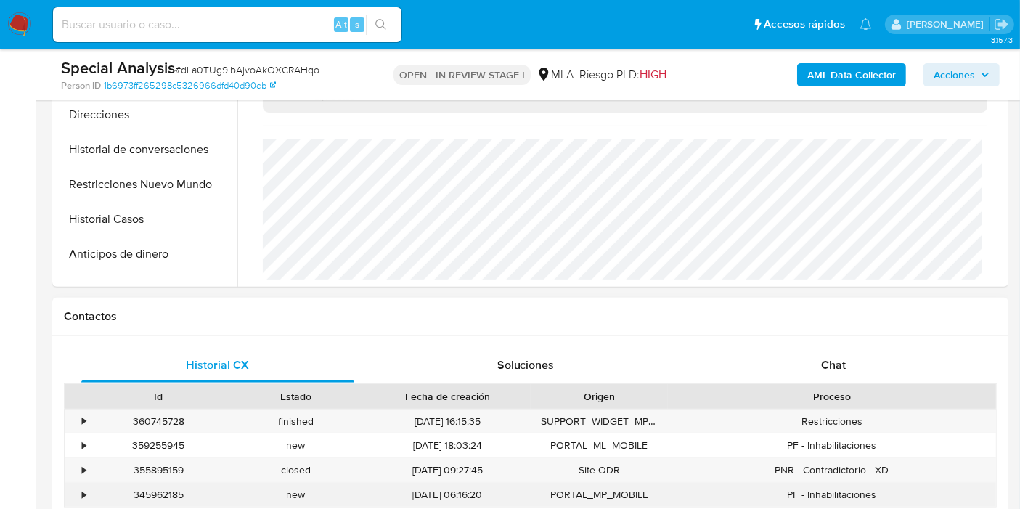
scroll to position [564, 0]
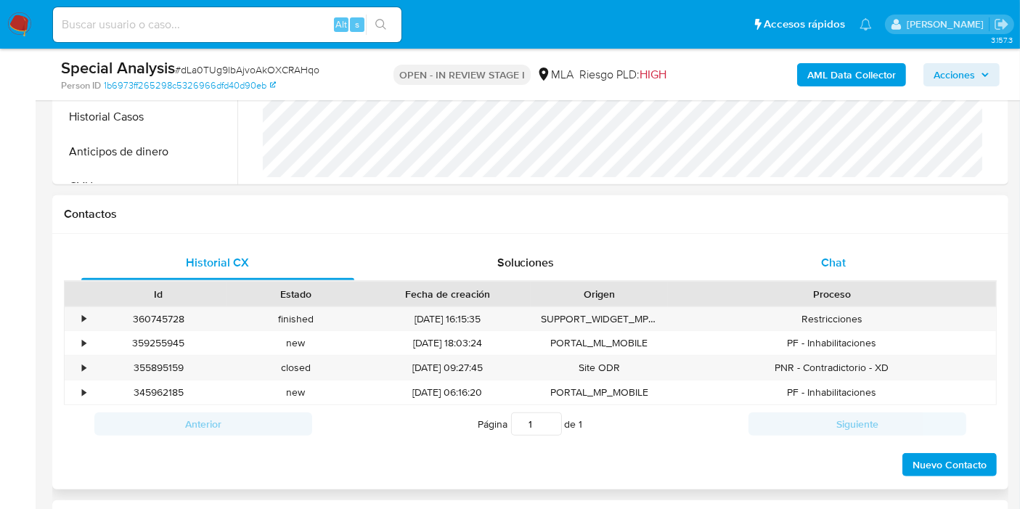
click at [856, 259] on div "Chat" at bounding box center [833, 262] width 273 height 35
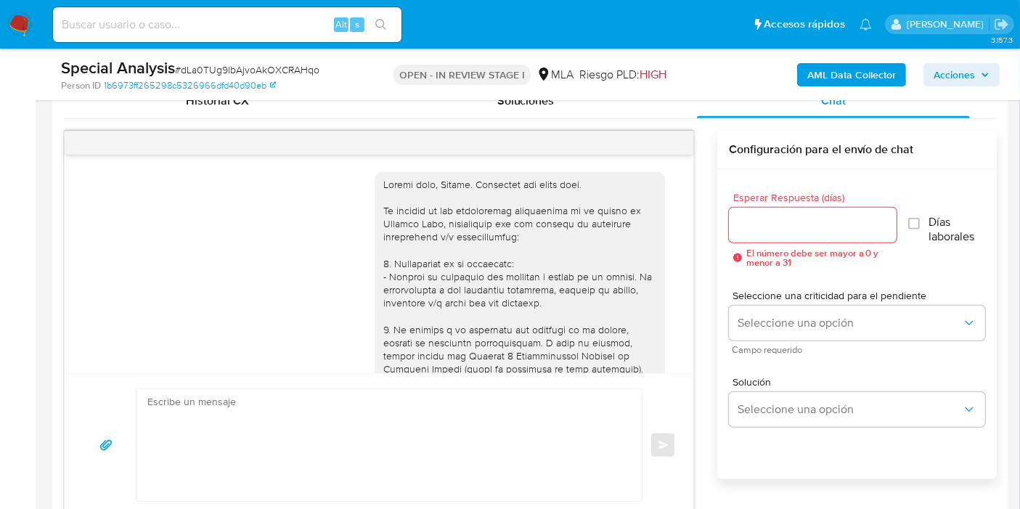
scroll to position [1228, 0]
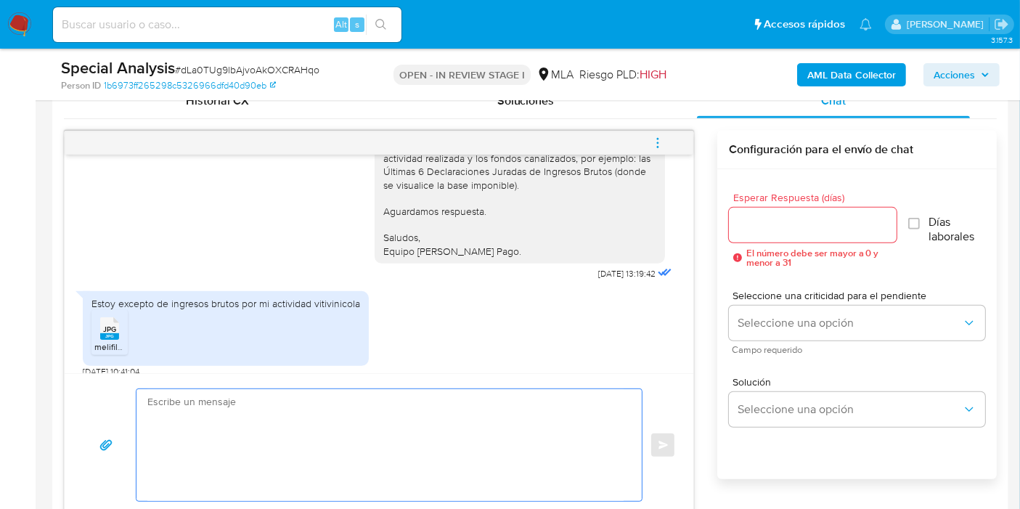
click at [235, 393] on textarea at bounding box center [385, 445] width 476 height 112
click at [276, 443] on textarea at bounding box center [385, 445] width 476 height 112
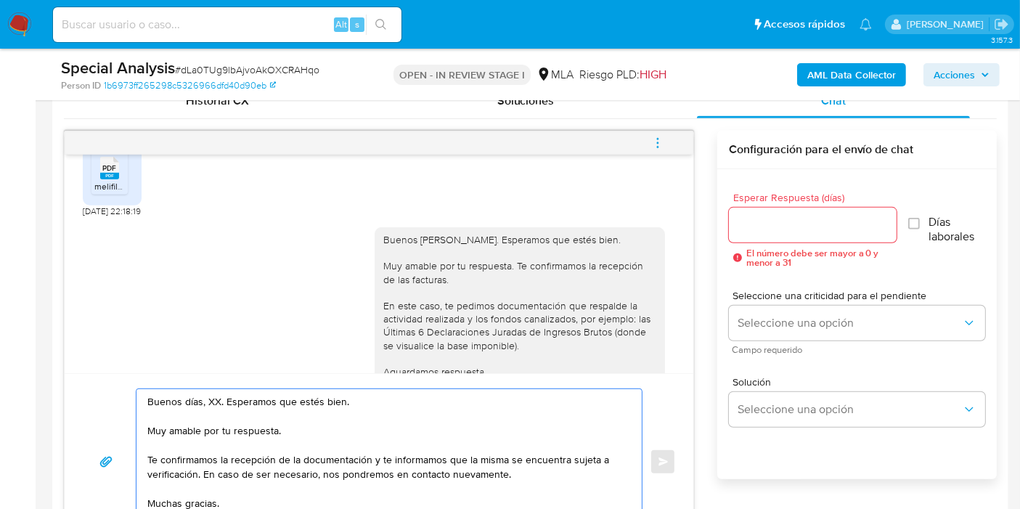
scroll to position [1066, 0]
click at [213, 399] on textarea "Buenos días, XX. Esperamos que estés bien. Muy amable por tu respuesta. Te conf…" at bounding box center [385, 461] width 476 height 145
click at [221, 454] on textarea "Buenos [PERSON_NAME]. Esperamos que estés bien. Muy amable por tu respuesta. Te…" at bounding box center [385, 461] width 476 height 145
click at [250, 433] on textarea "Buenos [PERSON_NAME]. Esperamos que estés bien. Muy amable por tu respuesta. Te…" at bounding box center [385, 461] width 476 height 145
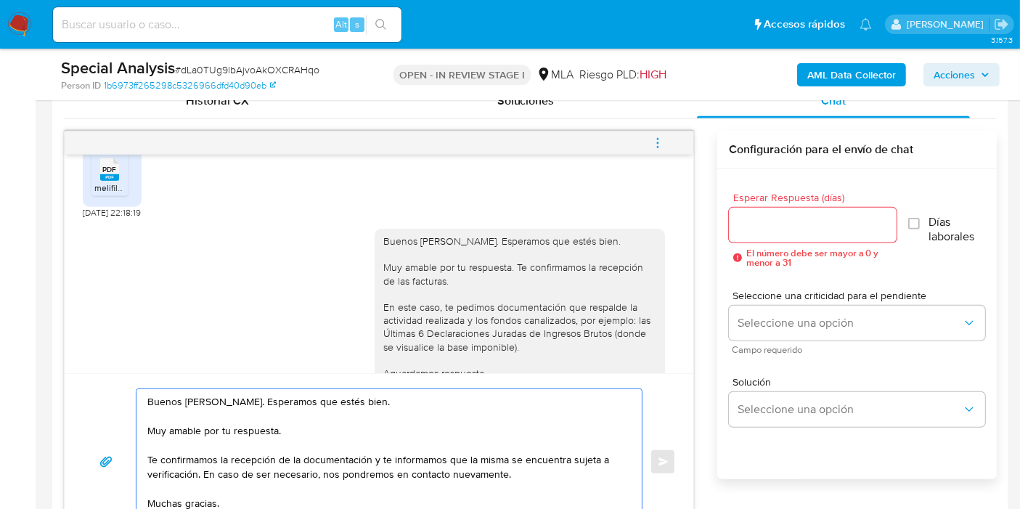
click at [250, 433] on textarea "Buenos [PERSON_NAME]. Esperamos que estés bien. Muy amable por tu respuesta. Te…" at bounding box center [385, 461] width 476 height 145
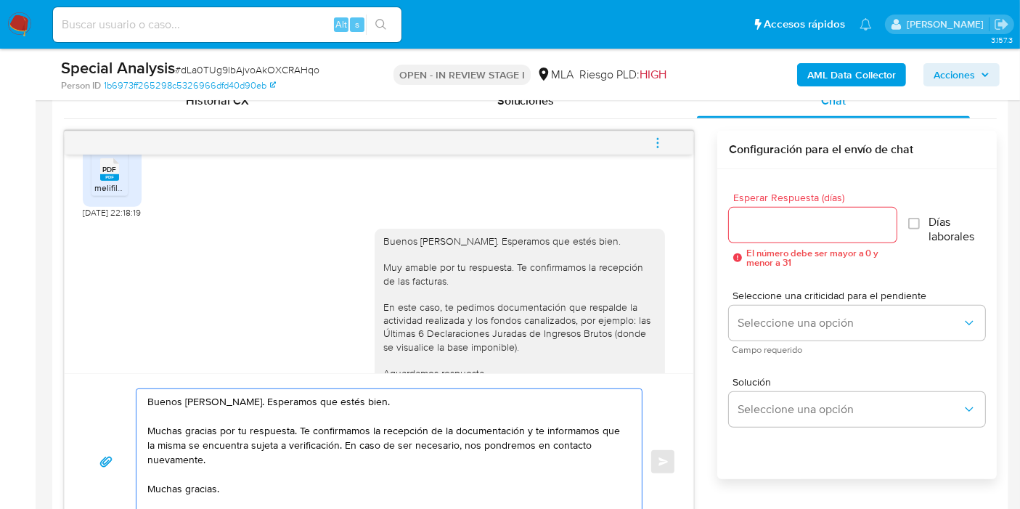
drag, startPoint x: 531, startPoint y: 437, endPoint x: 535, endPoint y: 455, distance: 18.7
click at [535, 455] on textarea "Buenos [PERSON_NAME]. Esperamos que estés bien. Muchas gracias por tu respuesta…" at bounding box center [385, 461] width 476 height 145
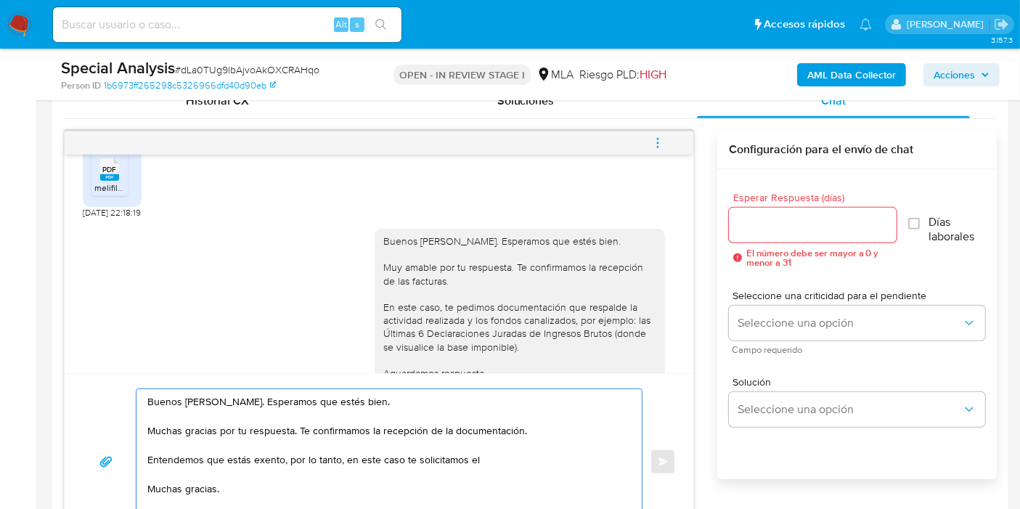
paste textarea "Resumen de Comprobantes Electrónicos emitidos de los períodos [DATE] y [DATE] S…"
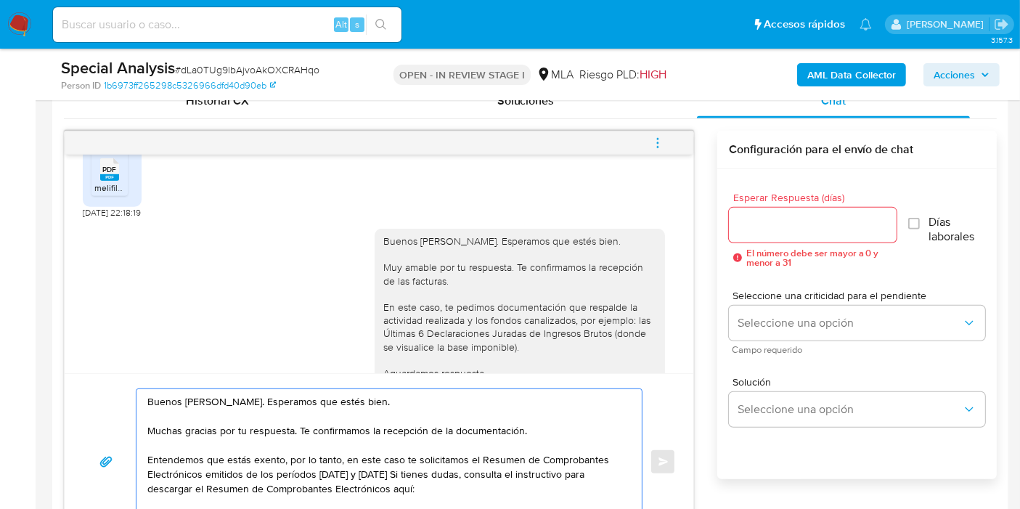
paste textarea "[URL][DOMAIN_NAME]"
click at [307, 475] on textarea "Buenos [PERSON_NAME]. Esperamos que estés bien. Muchas gracias por tu respuesta…" at bounding box center [385, 461] width 476 height 145
drag, startPoint x: 301, startPoint y: 479, endPoint x: 367, endPoint y: 479, distance: 66.8
click at [305, 479] on textarea "Buenos días, Miguel. Esperamos que estés bien. Muchas gracias por tu respuesta.…" at bounding box center [385, 461] width 476 height 145
click at [373, 468] on textarea "Buenos días, Miguel. Esperamos que estés bien. Muchas gracias por tu respuesta.…" at bounding box center [385, 461] width 476 height 145
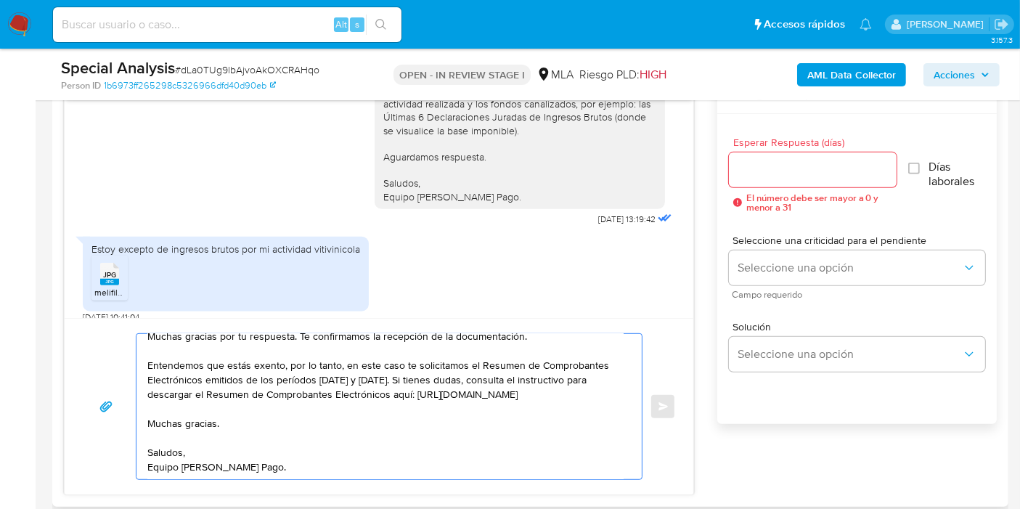
scroll to position [807, 0]
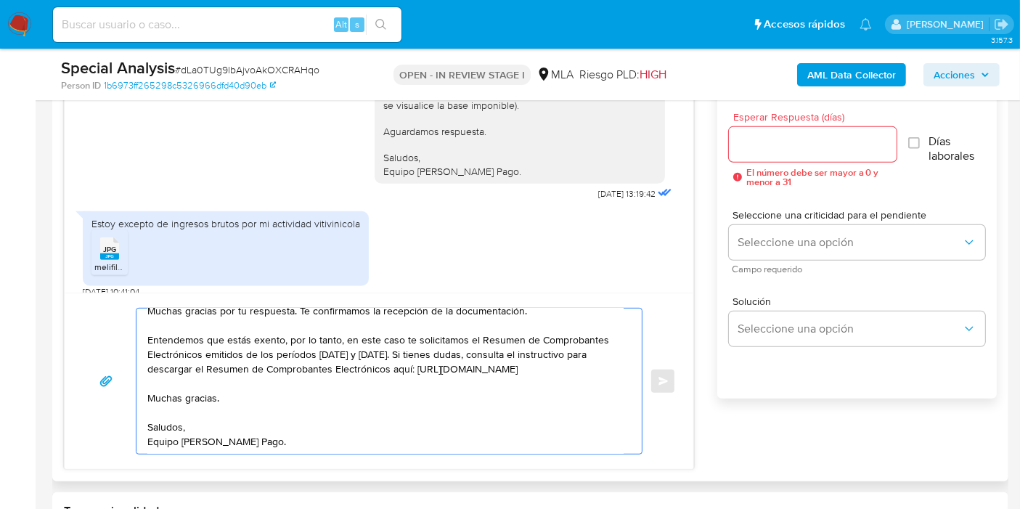
click at [207, 436] on textarea "Buenos días, Miguel. Esperamos que estés bien. Muchas gracias por tu respuesta.…" at bounding box center [385, 381] width 476 height 145
click at [213, 366] on textarea "Buenos días, Miguel. Esperamos que estés bien. Muchas gracias por tu respuesta.…" at bounding box center [385, 381] width 476 height 145
click at [195, 396] on textarea "Buenos días, Miguel. Esperamos que estés bien. Muchas gracias por tu respuesta.…" at bounding box center [385, 381] width 476 height 145
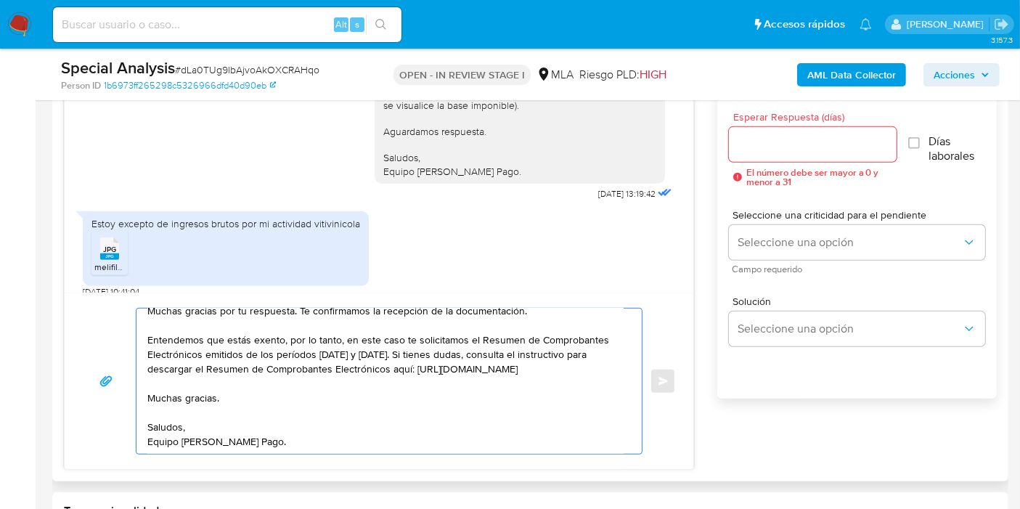
click at [195, 396] on textarea "Buenos días, Miguel. Esperamos que estés bien. Muchas gracias por tu respuesta.…" at bounding box center [385, 381] width 476 height 145
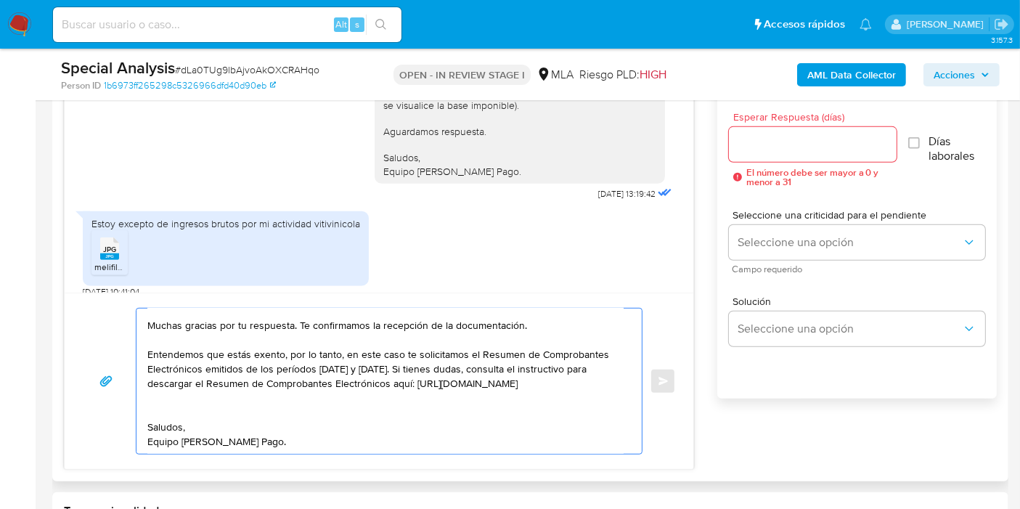
scroll to position [39, 0]
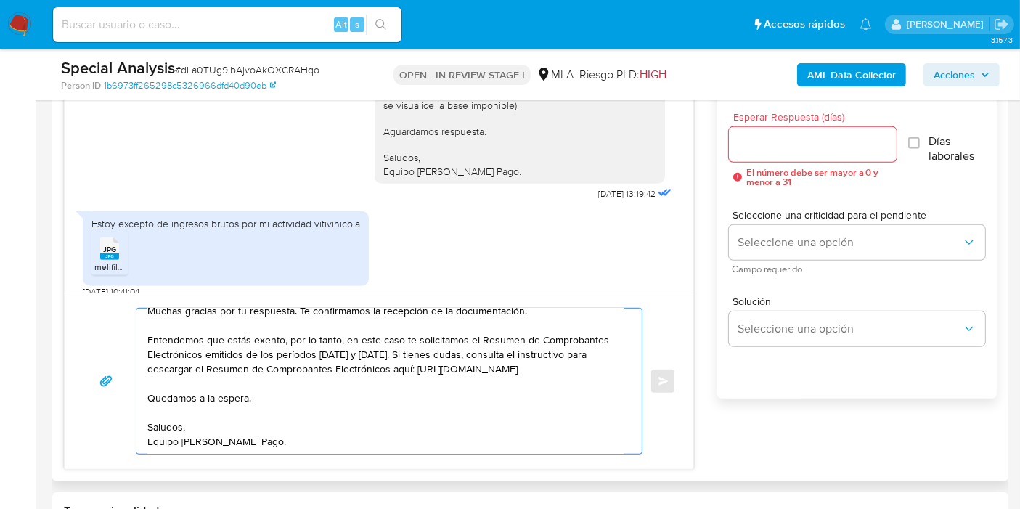
click at [203, 368] on textarea "Buenos días, Miguel. Esperamos que estés bien. Muchas gracias por tu respuesta.…" at bounding box center [385, 381] width 476 height 145
click at [196, 339] on textarea "Buenos días, Miguel. Esperamos que estés bien. Muchas gracias por tu respuesta.…" at bounding box center [385, 381] width 476 height 145
click at [205, 350] on textarea "Buenos días, Miguel. Esperamos que estés bien. Muchas gracias por tu respuesta.…" at bounding box center [385, 381] width 476 height 145
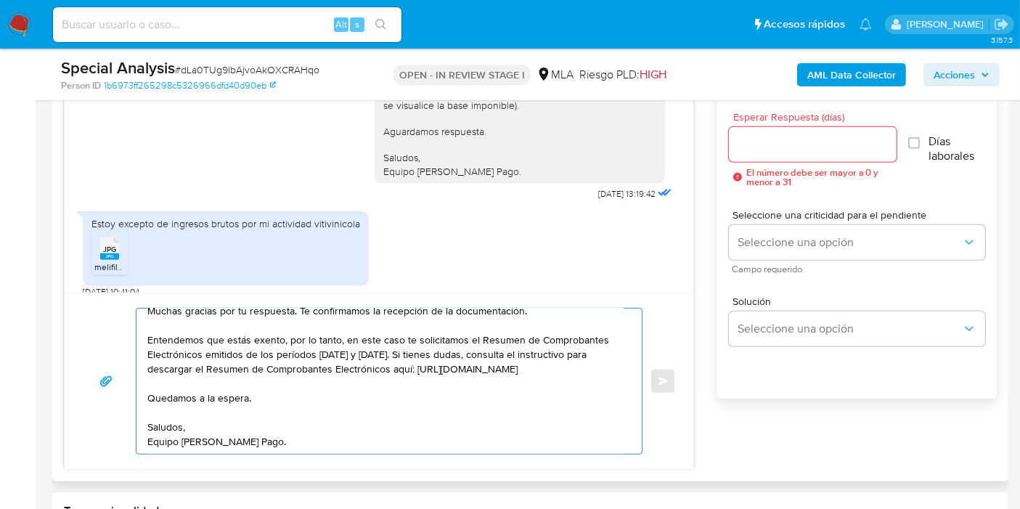
click at [172, 349] on textarea "Buenos días, Miguel. Esperamos que estés bien. Muchas gracias por tu respuesta.…" at bounding box center [385, 381] width 476 height 145
click at [161, 339] on textarea "Buenos días, Miguel. Esperamos que estés bien. Muchas gracias por tu respuesta.…" at bounding box center [385, 381] width 476 height 145
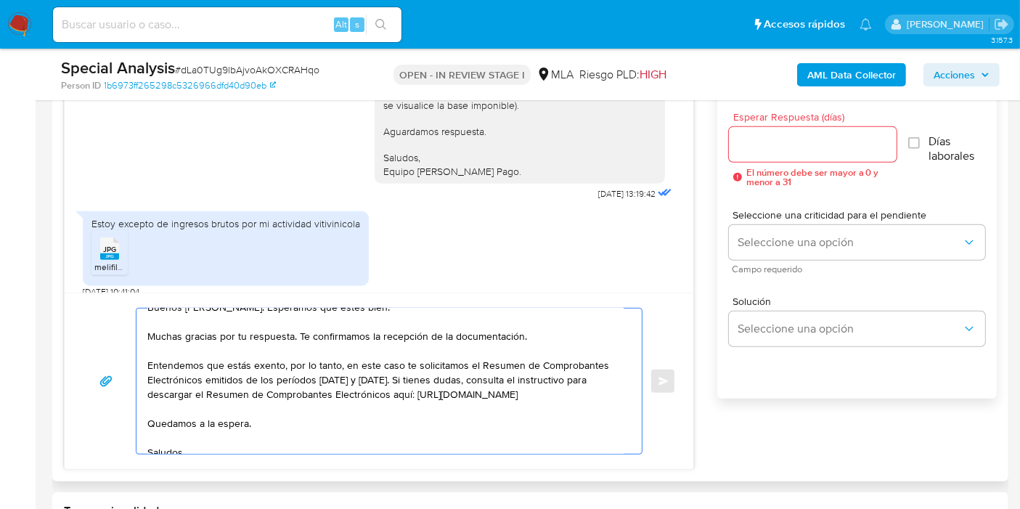
scroll to position [0, 0]
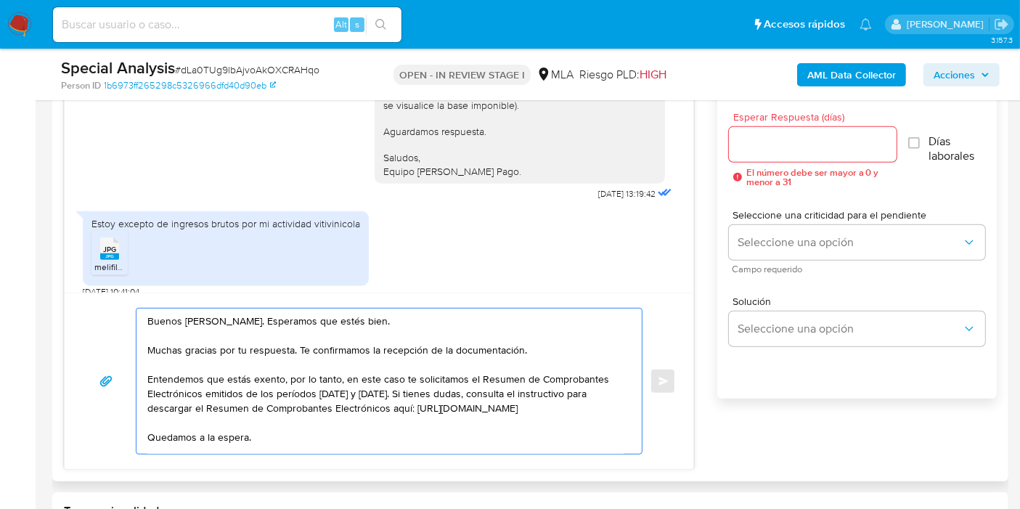
click at [251, 366] on textarea "Buenos días, Miguel. Esperamos que estés bien. Muchas gracias por tu respuesta.…" at bounding box center [385, 381] width 476 height 145
click at [349, 354] on textarea "Buenos días, Miguel. Esperamos que estés bien. Muchas gracias por tu respuesta.…" at bounding box center [385, 381] width 476 height 145
click at [524, 370] on textarea "Buenos días, Miguel. Esperamos que estés bien. Muchas gracias por tu respuesta.…" at bounding box center [385, 381] width 476 height 145
drag, startPoint x: 284, startPoint y: 373, endPoint x: 334, endPoint y: 383, distance: 51.1
click at [294, 375] on textarea "Buenos días, Miguel. Esperamos que estés bien. Muchas gracias por tu respuesta.…" at bounding box center [385, 381] width 476 height 145
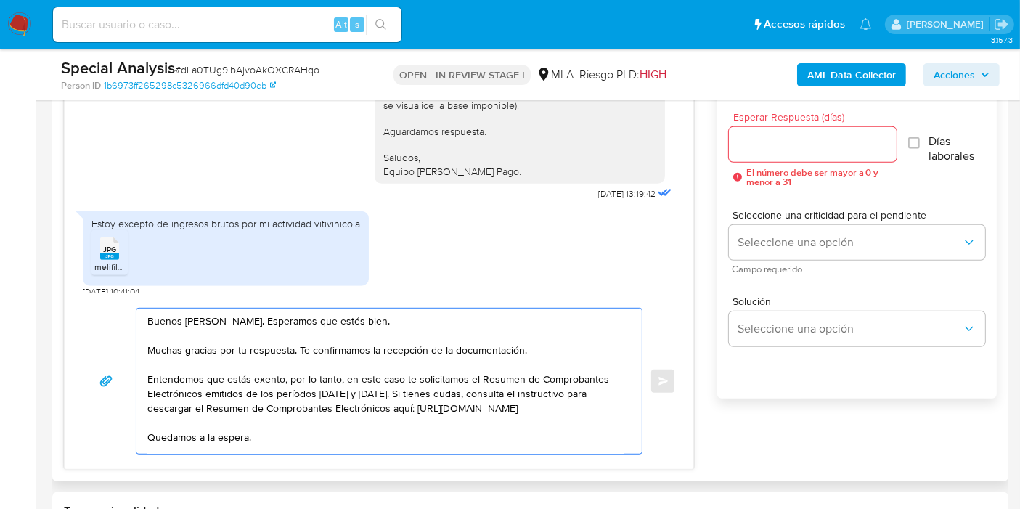
click at [354, 392] on textarea "Buenos días, Miguel. Esperamos que estés bien. Muchas gracias por tu respuesta.…" at bounding box center [385, 381] width 476 height 145
click at [487, 385] on textarea "Buenos días, Miguel. Esperamos que estés bien. Muchas gracias por tu respuesta.…" at bounding box center [385, 381] width 476 height 145
drag, startPoint x: 350, startPoint y: 378, endPoint x: 399, endPoint y: 377, distance: 49.4
click at [399, 377] on textarea "Buenos días, Miguel. Esperamos que estés bien. Muchas gracias por tu respuesta.…" at bounding box center [385, 381] width 476 height 145
click at [415, 373] on textarea "Buenos días, Miguel. Esperamos que estés bien. Muchas gracias por tu respuesta.…" at bounding box center [385, 381] width 476 height 145
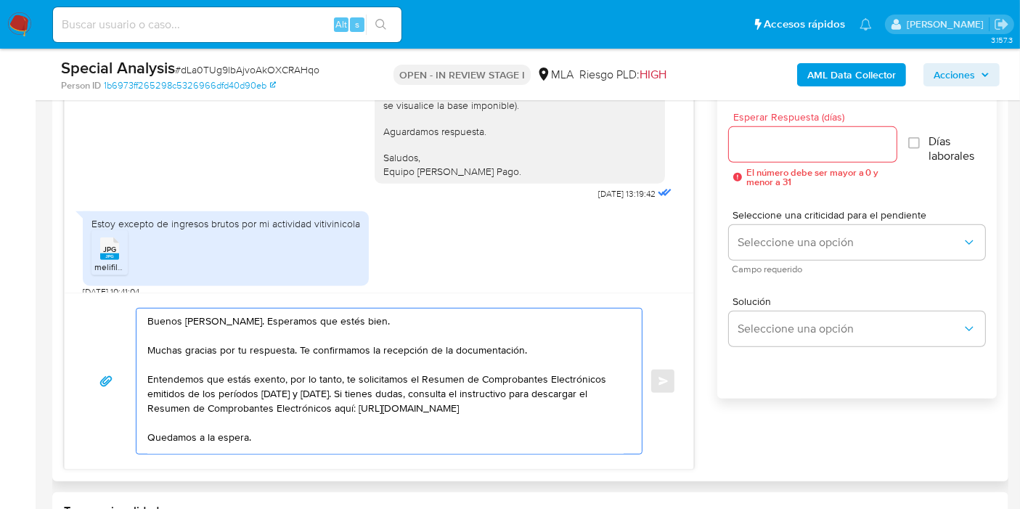
click at [469, 444] on textarea "Buenos días, Miguel. Esperamos que estés bien. Muchas gracias por tu respuesta.…" at bounding box center [385, 381] width 476 height 145
type textarea "Buenos días, Miguel. Esperamos que estés bien. Muchas gracias por tu respuesta.…"
click at [845, 222] on div "Seleccione una criticidad para el pendiente Seleccione una opción Campo requeri…" at bounding box center [857, 241] width 256 height 63
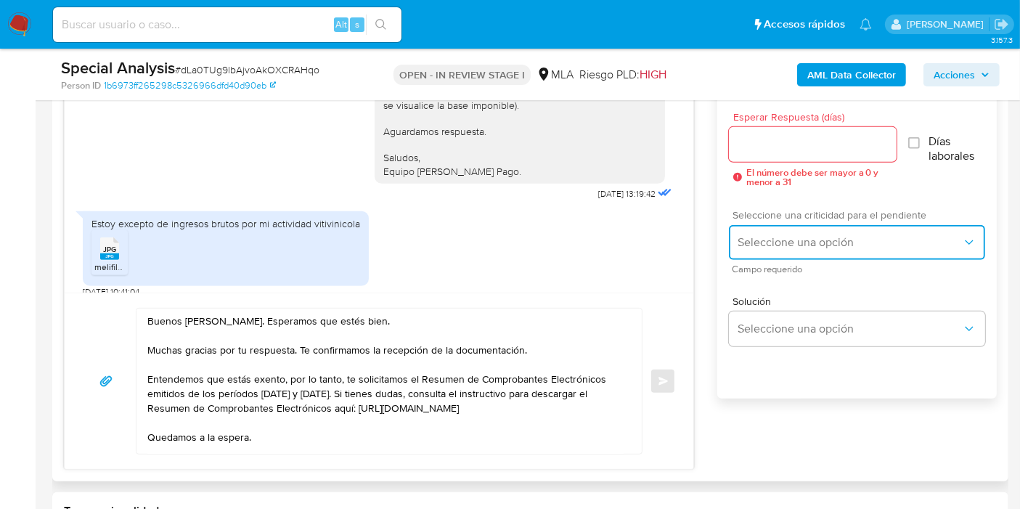
click at [840, 231] on button "Seleccione una opción" at bounding box center [857, 242] width 256 height 35
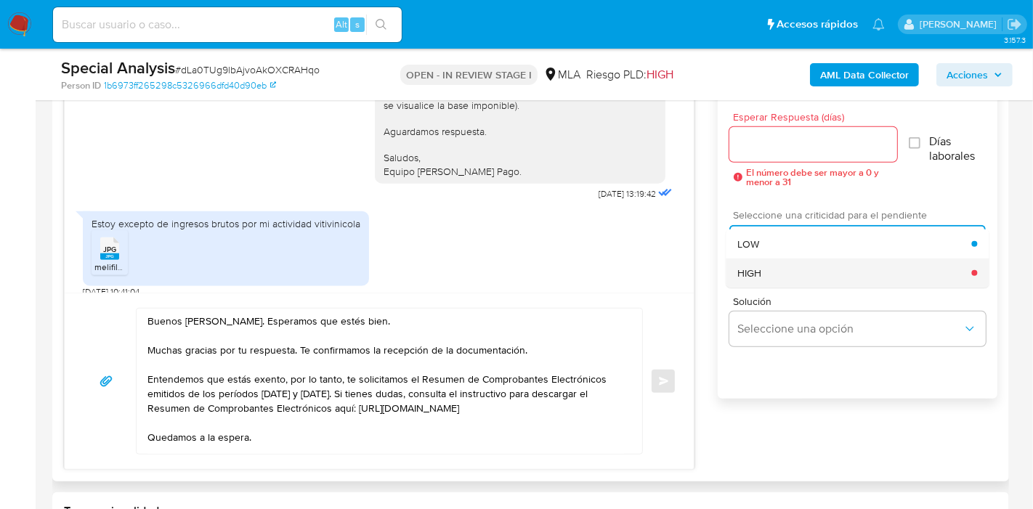
click at [790, 277] on div "HIGH" at bounding box center [854, 273] width 234 height 29
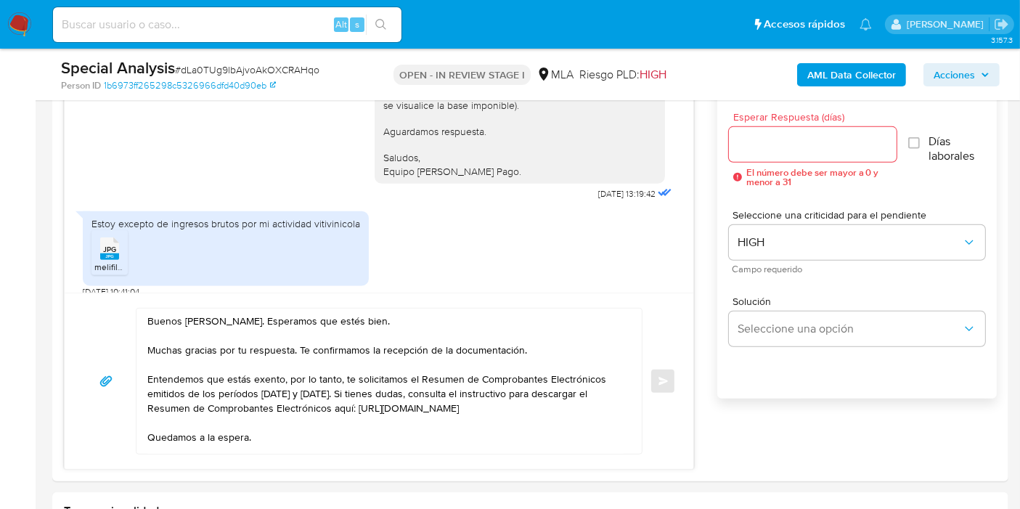
click at [830, 91] on div "Special Analysis # dLa0TUg9lbAjvoAkOXCRAHqo Person ID 1b6973ff265298c5326966dfd…" at bounding box center [530, 75] width 956 height 52
click at [802, 160] on div at bounding box center [813, 144] width 168 height 35
click at [809, 152] on input "Esperar Respuesta (días)" at bounding box center [813, 144] width 168 height 19
click at [802, 149] on input "Esperar Respuesta (días)" at bounding box center [813, 144] width 168 height 19
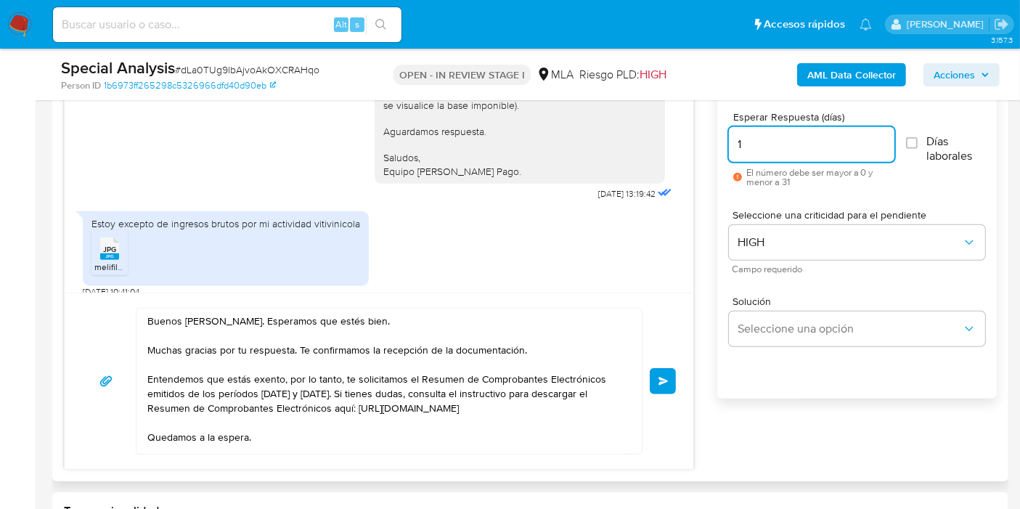
type input "1"
click at [614, 283] on div "Estoy excepto de ingresos brutos por mi actividad vitivinicola JPG JPG melifile…" at bounding box center [379, 251] width 593 height 94
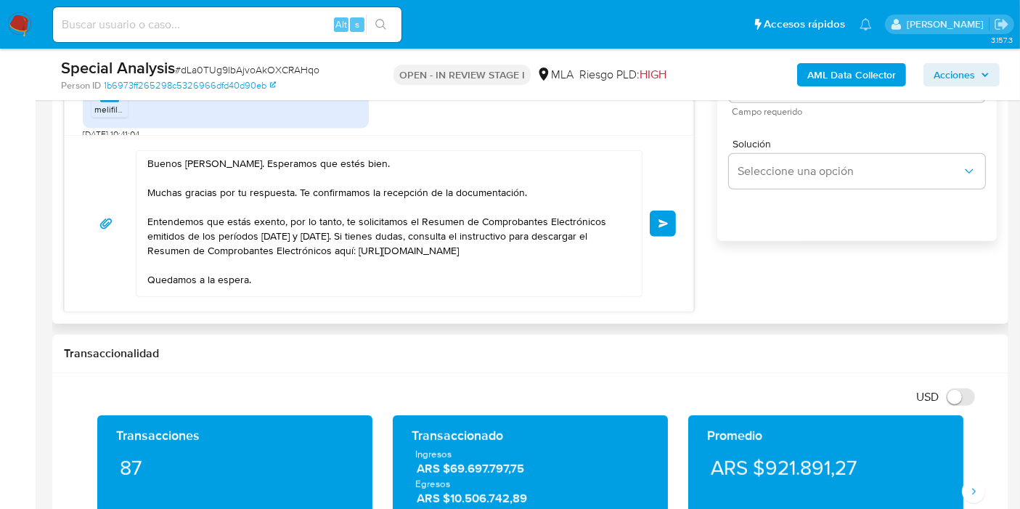
scroll to position [968, 0]
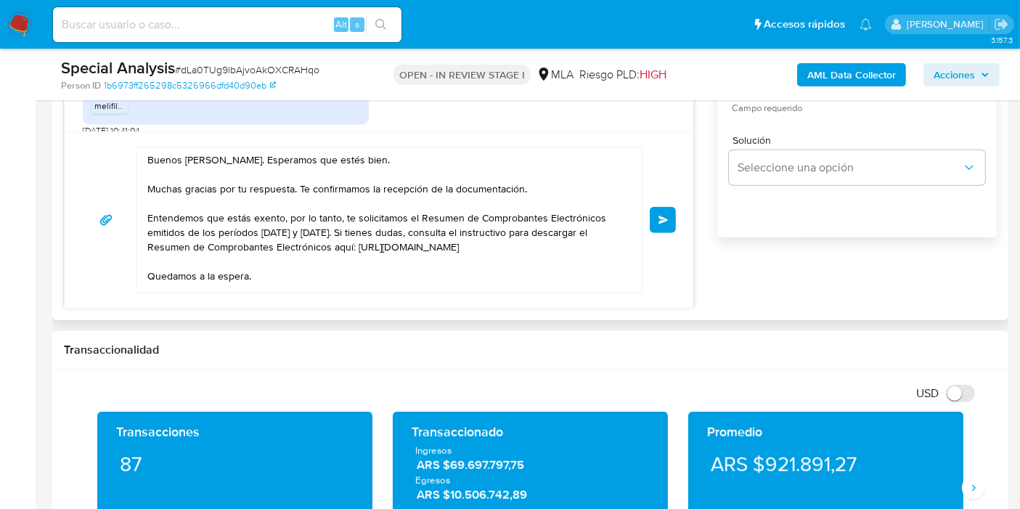
click at [667, 219] on span "Enviar" at bounding box center [664, 220] width 10 height 9
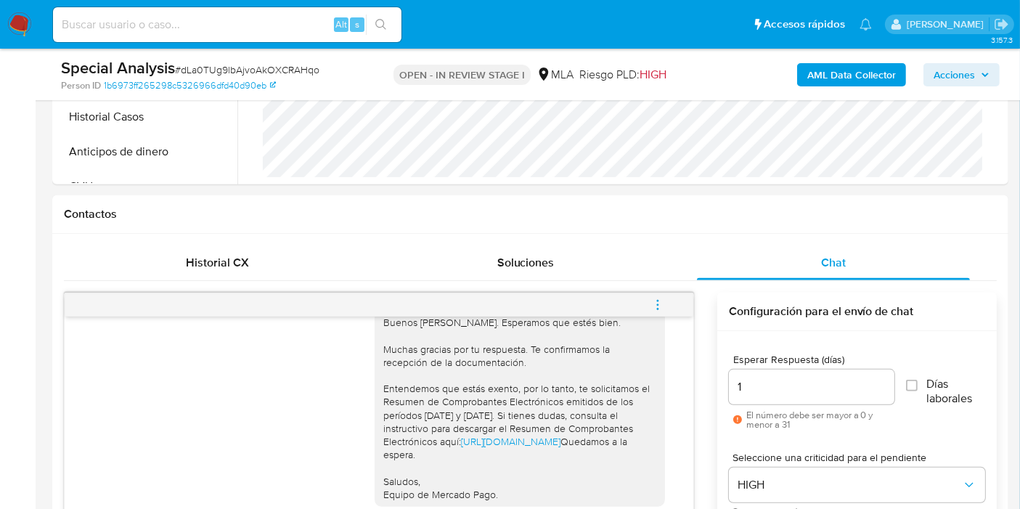
scroll to position [484, 0]
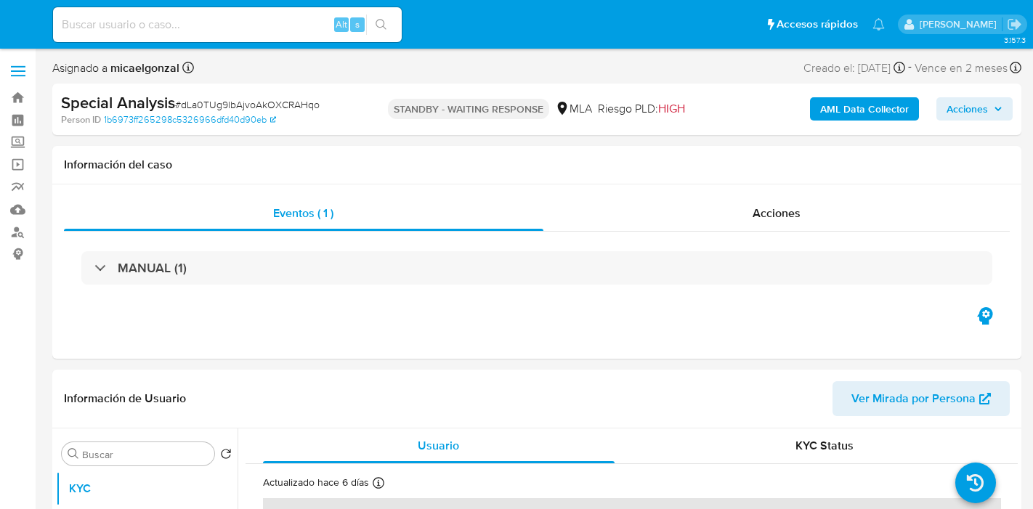
select select "10"
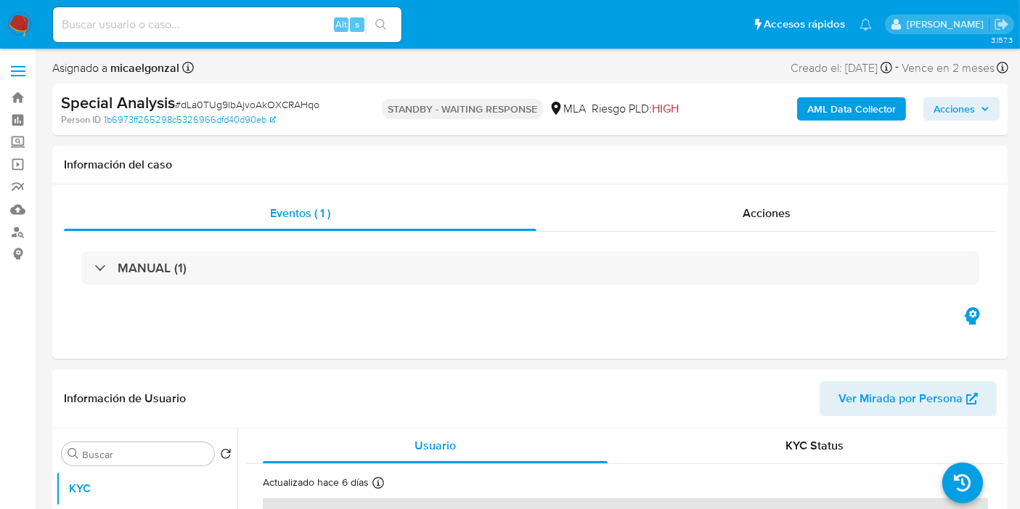
click at [190, 39] on div "Alt s" at bounding box center [227, 24] width 349 height 35
click at [201, 31] on input at bounding box center [227, 24] width 349 height 19
paste input "NWQAr0ie0iWzmApTctdD1z7r"
type input "NWQAr0ie0iWzmApTctdD1z7r"
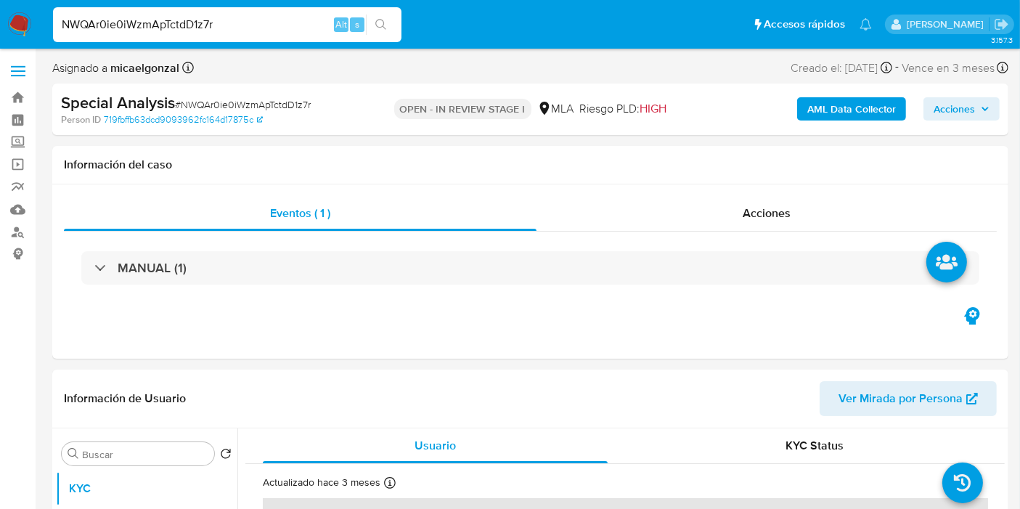
select select "10"
click at [211, 96] on div "Special Analysis # NWQAr0ie0iWzmApTctdD1z7r" at bounding box center [215, 103] width 308 height 22
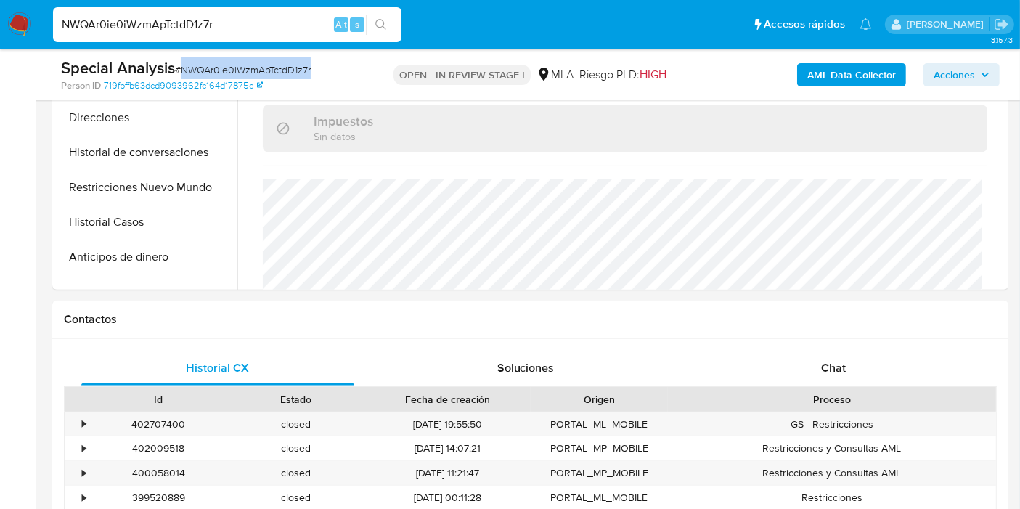
scroll to position [645, 0]
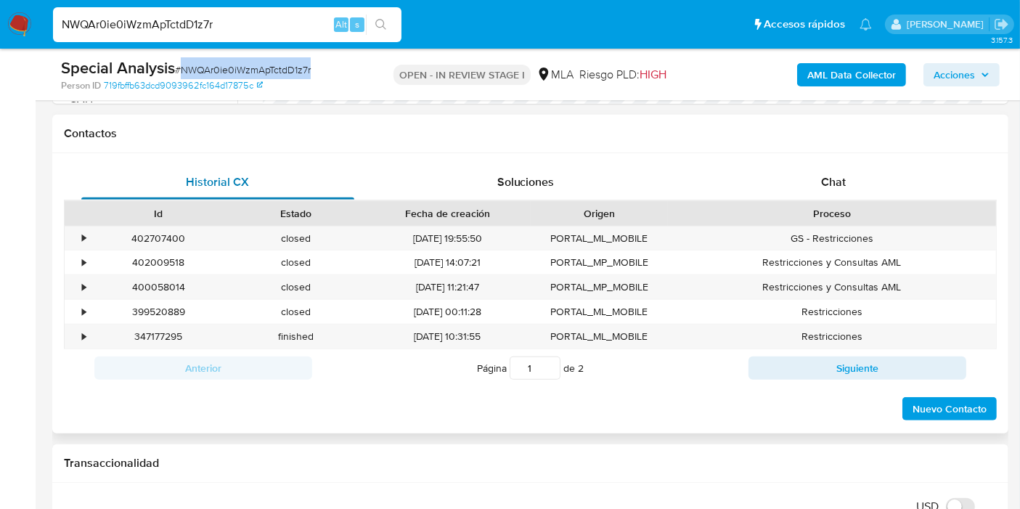
click at [185, 192] on div "Historial CX" at bounding box center [217, 182] width 273 height 35
click at [155, 233] on div "402707400" at bounding box center [158, 239] width 137 height 24
copy div "402707400"
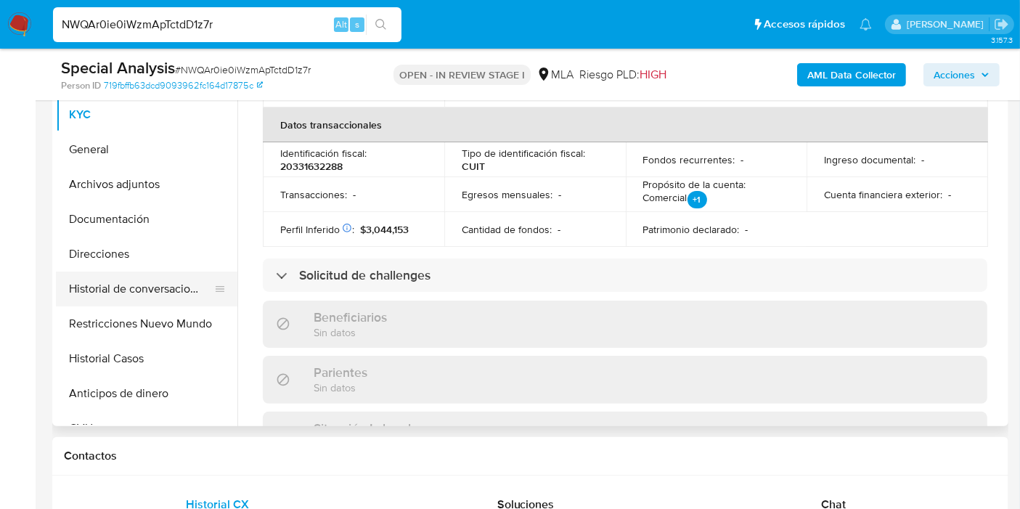
scroll to position [403, 0]
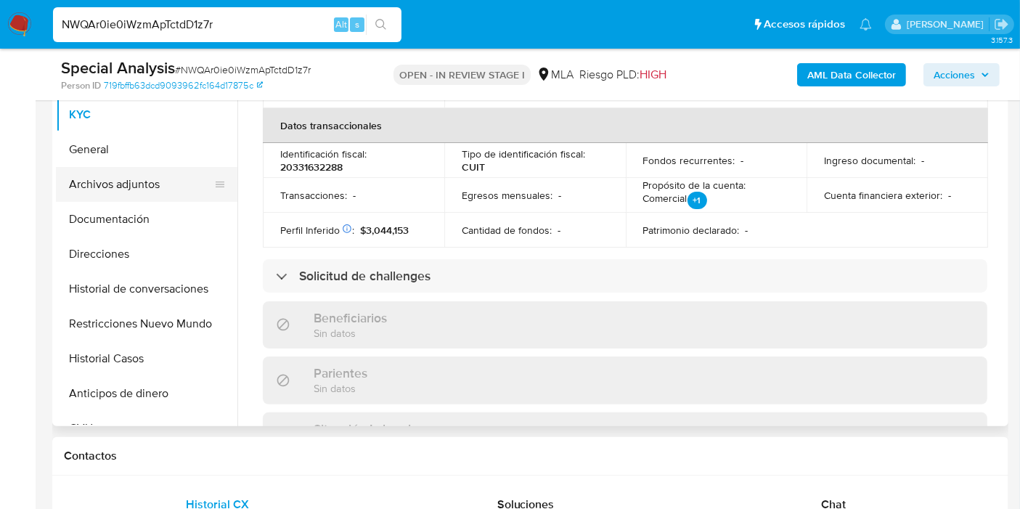
click at [172, 189] on button "Archivos adjuntos" at bounding box center [141, 184] width 170 height 35
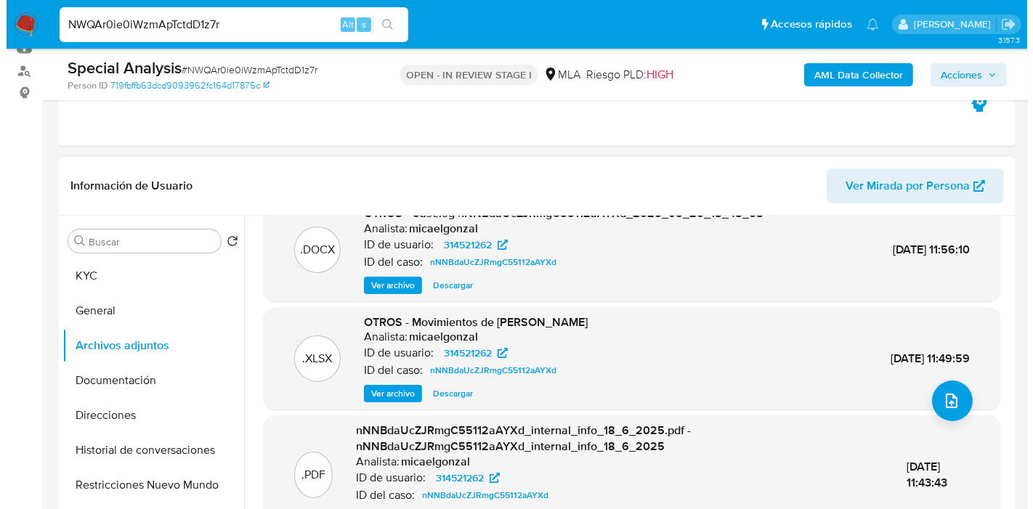
scroll to position [0, 0]
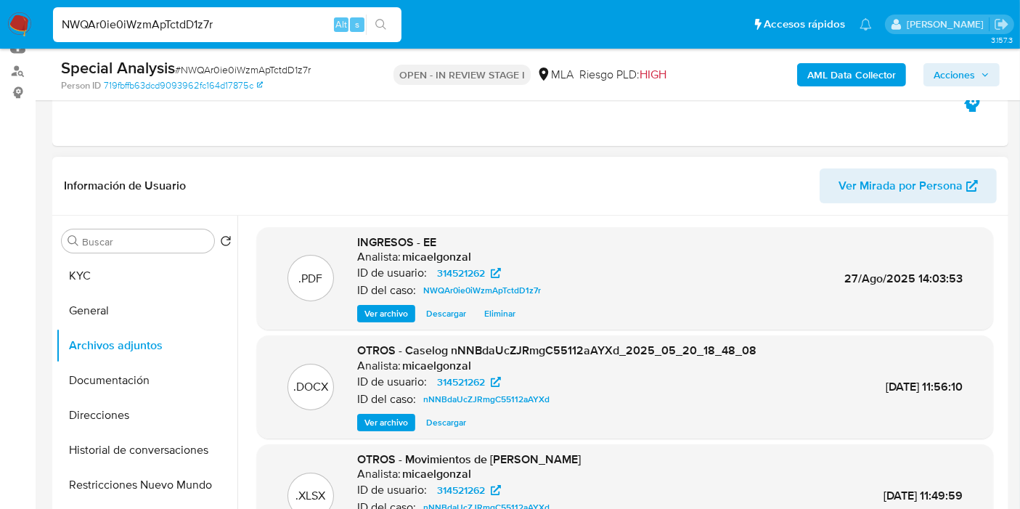
click at [402, 428] on span "Ver archivo" at bounding box center [387, 422] width 44 height 15
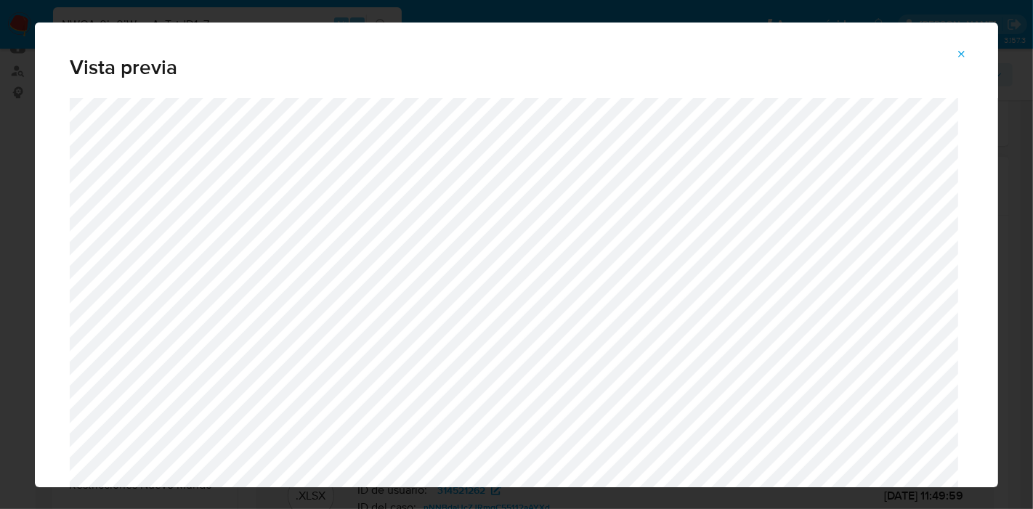
click at [0, 224] on div "Vista previa" at bounding box center [516, 254] width 1033 height 509
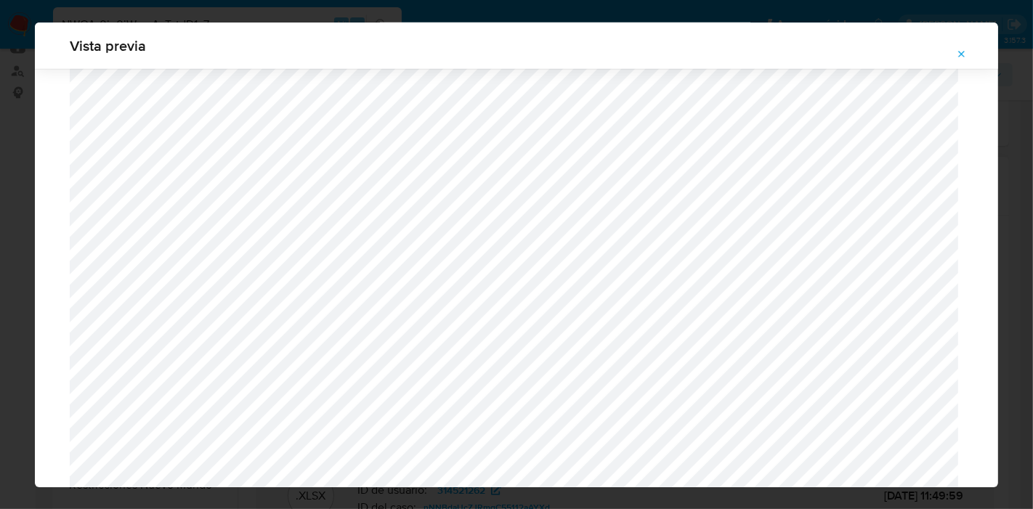
scroll to position [1261, 0]
click at [0, 208] on div "Vista previa" at bounding box center [516, 254] width 1033 height 509
click at [959, 54] on icon "Attachment preview" at bounding box center [962, 55] width 12 height 12
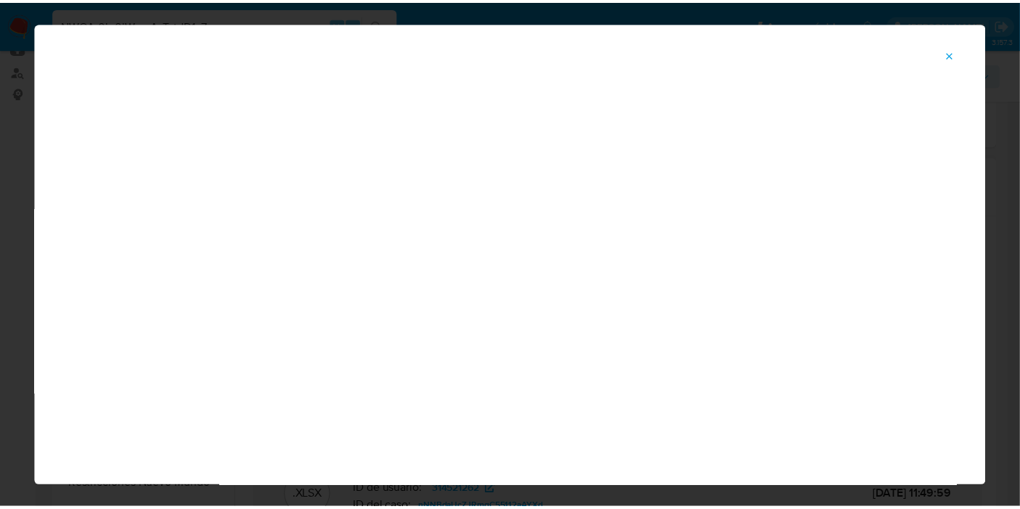
scroll to position [75, 0]
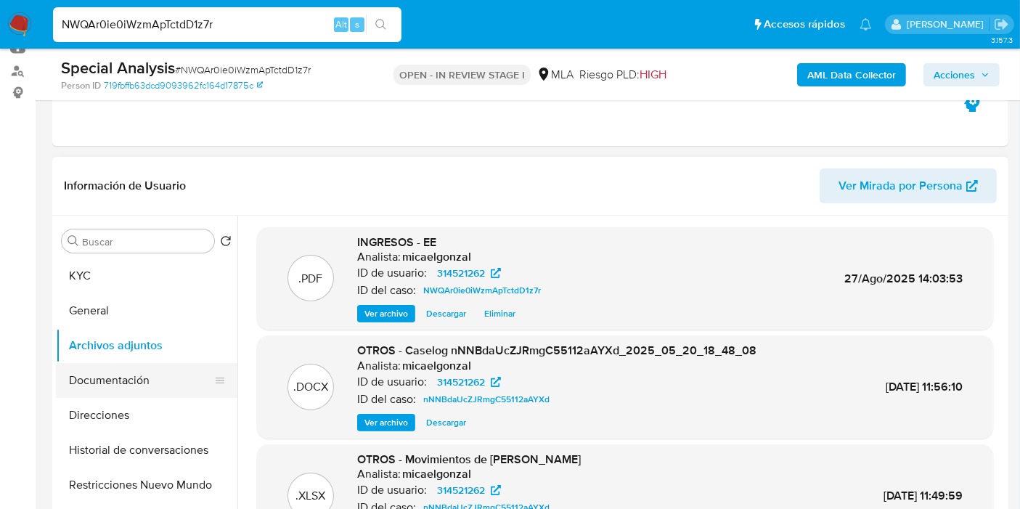
click at [127, 386] on button "Documentación" at bounding box center [141, 380] width 170 height 35
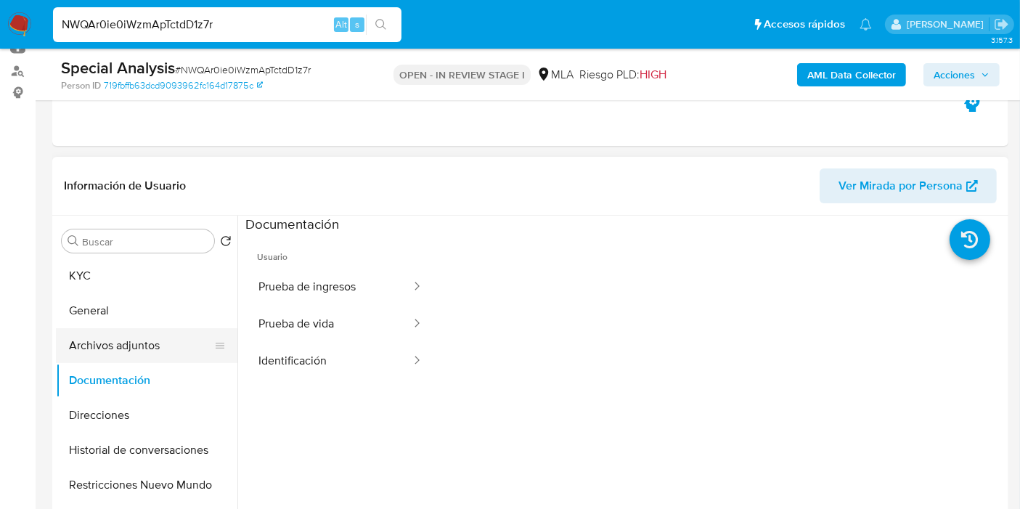
click at [155, 335] on button "Archivos adjuntos" at bounding box center [141, 345] width 170 height 35
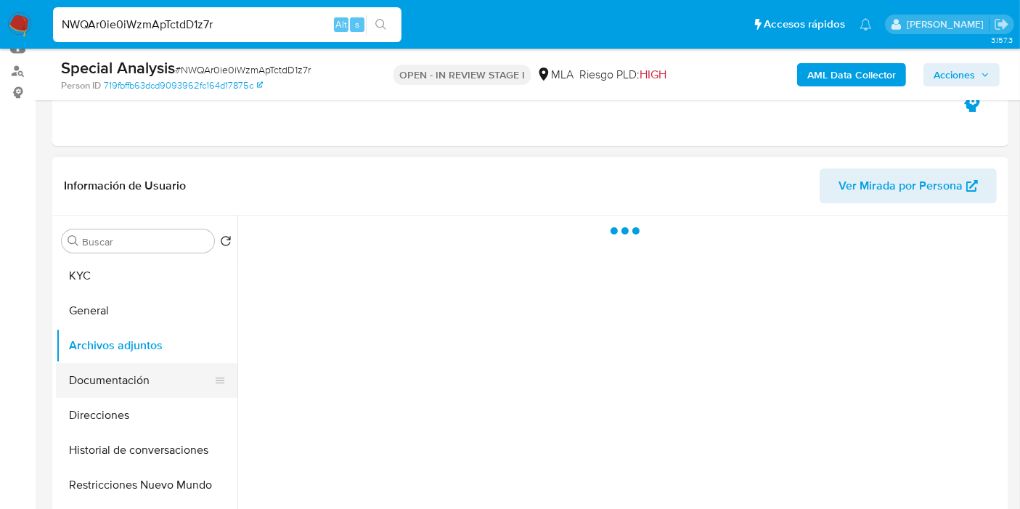
click at [155, 380] on button "Documentación" at bounding box center [141, 380] width 170 height 35
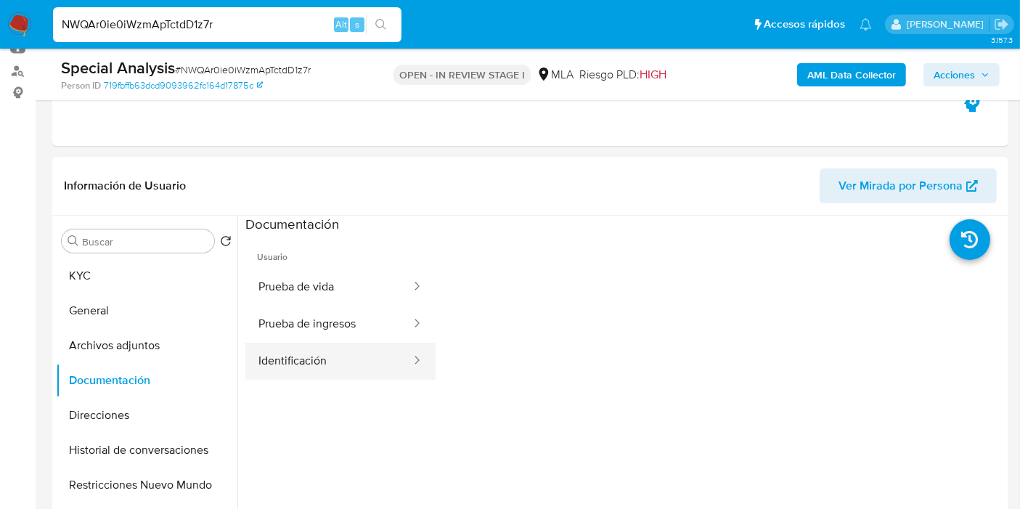
click at [312, 373] on button "Identificación" at bounding box center [328, 361] width 167 height 37
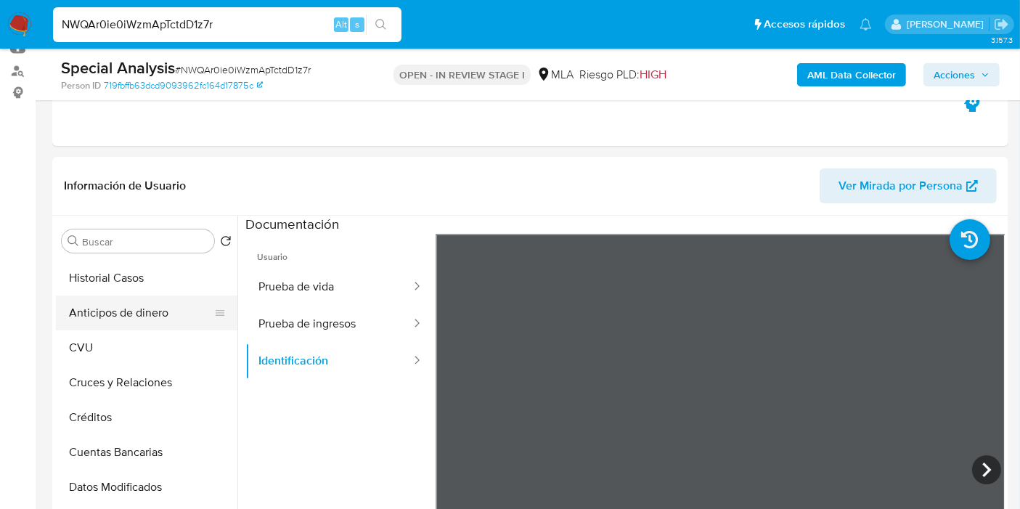
scroll to position [81, 0]
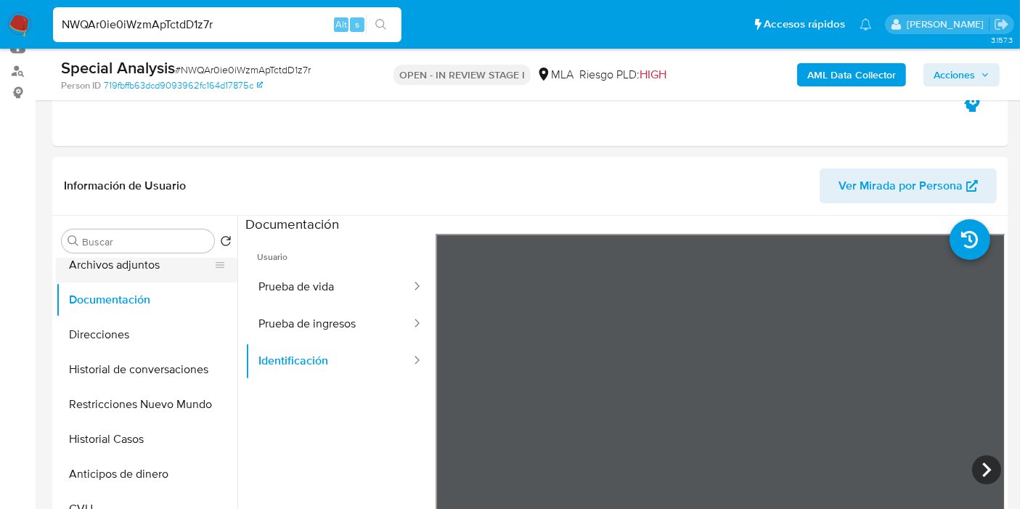
click at [143, 277] on button "Archivos adjuntos" at bounding box center [141, 265] width 170 height 35
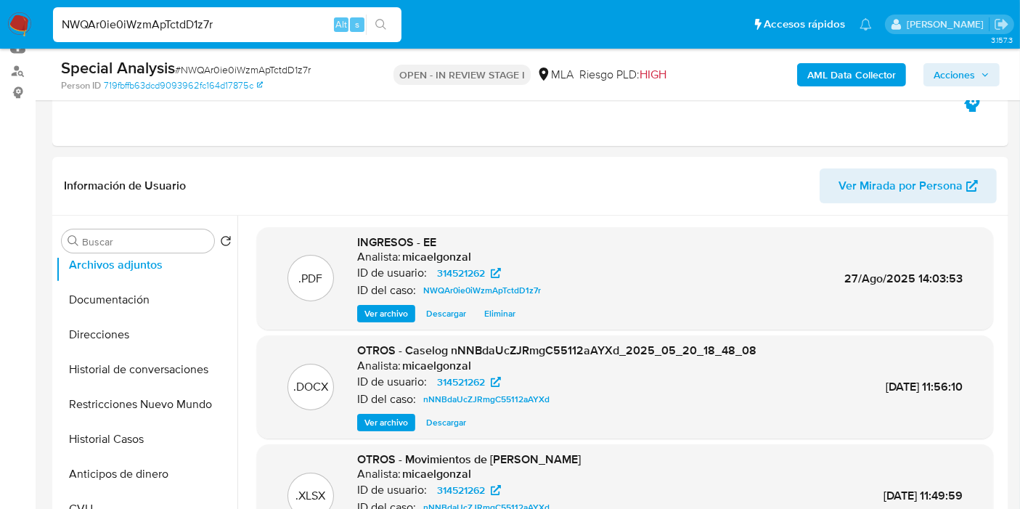
click at [887, 393] on span "18/Jun/2025 11:56:10" at bounding box center [924, 386] width 77 height 17
click at [841, 397] on div ".DOCX OTROS - Caselog nNNBdaUcZJRmgC55112aAYXd_2025_05_20_18_48_08 Analista: mi…" at bounding box center [625, 387] width 722 height 89
drag, startPoint x: 857, startPoint y: 389, endPoint x: 934, endPoint y: 391, distance: 77.0
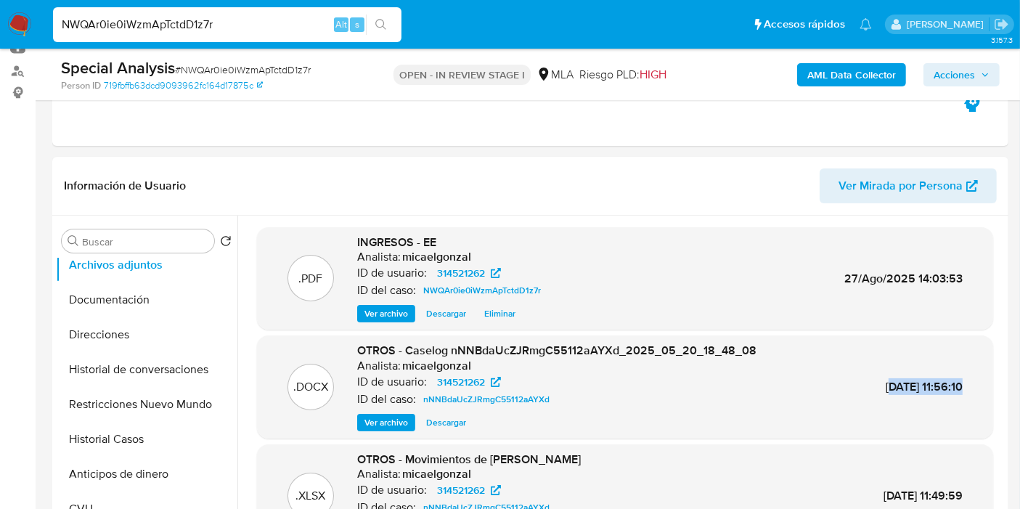
click at [934, 391] on span "18/Jun/2025 11:56:10" at bounding box center [924, 386] width 77 height 17
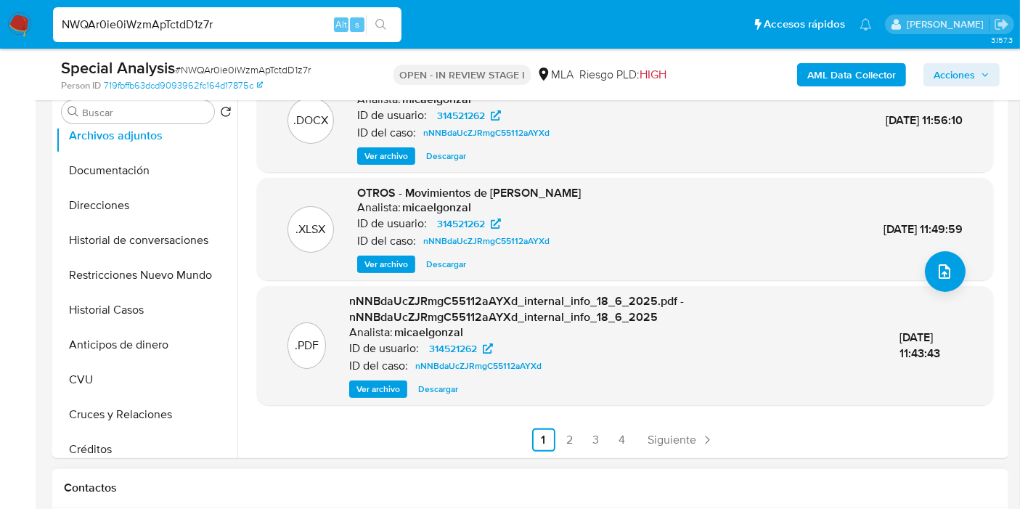
scroll to position [403, 0]
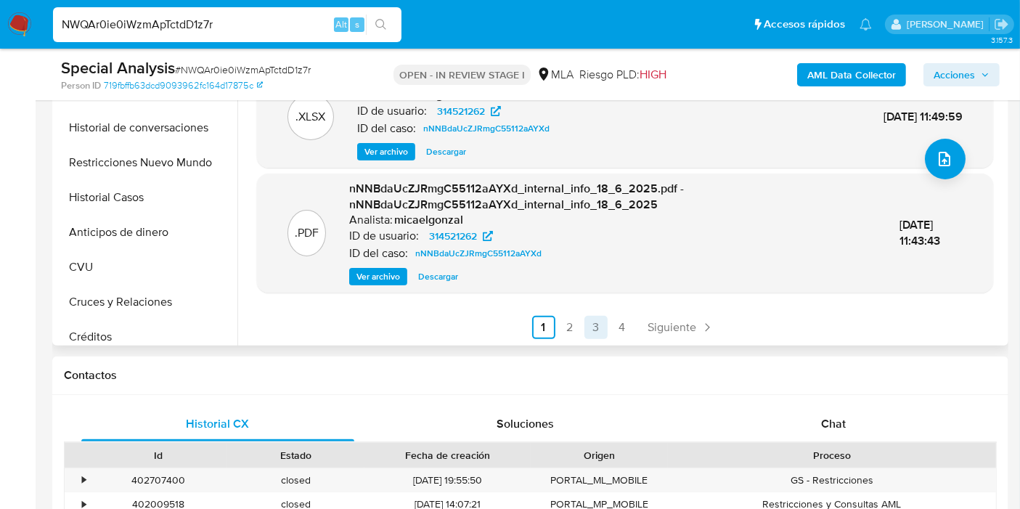
click at [581, 325] on ul "Anterior 1 2 3 4 Siguiente" at bounding box center [625, 327] width 736 height 23
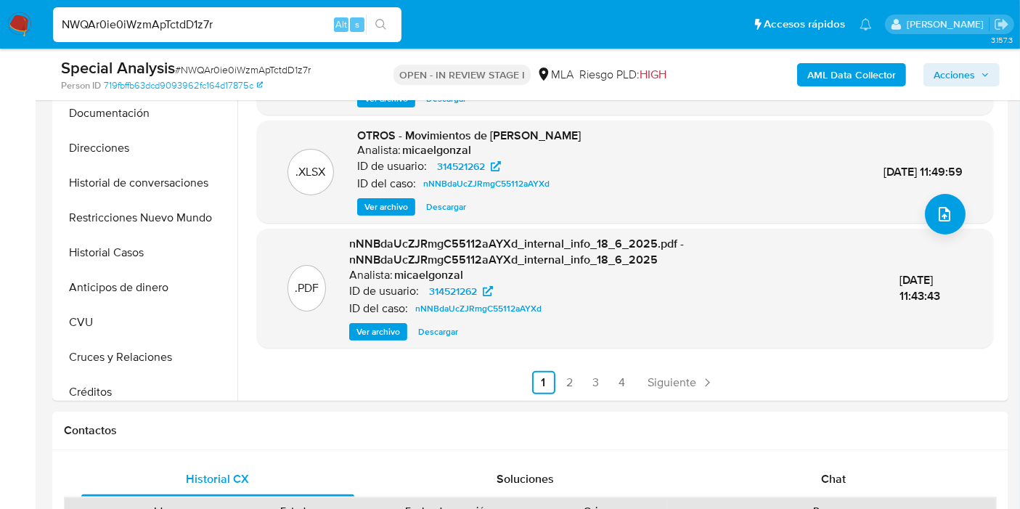
scroll to position [322, 0]
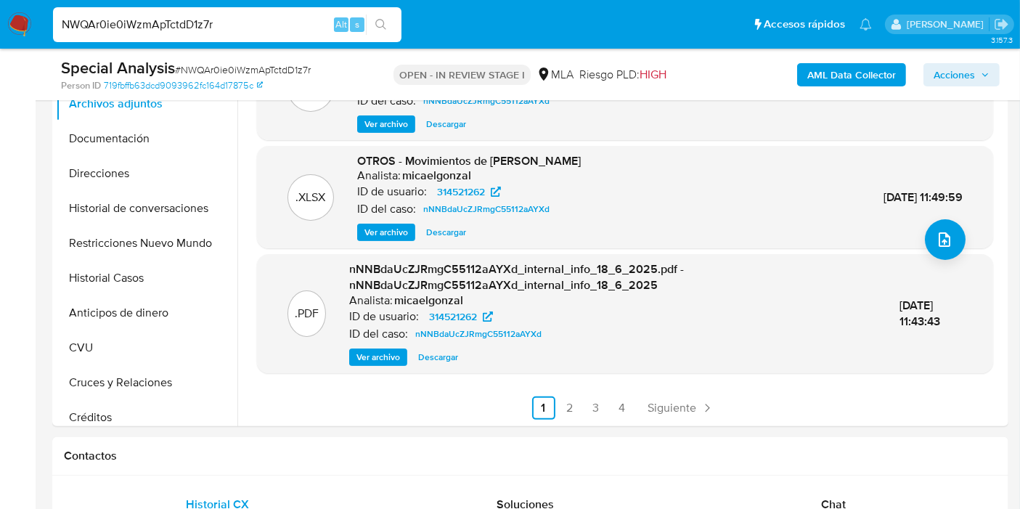
click at [184, 24] on input "NWQAr0ie0iWzmApTctdD1z7r" at bounding box center [227, 24] width 349 height 19
paste input "p9O8bSUJ2W4un2PRknKUZKhs"
type input "p9O8bSUJ2W4un2PRknKUZKhs"
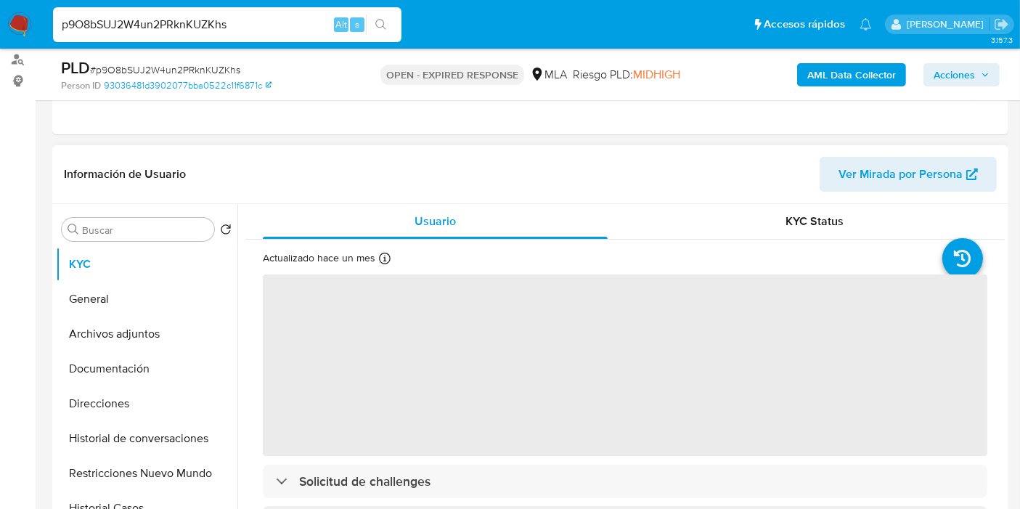
scroll to position [242, 0]
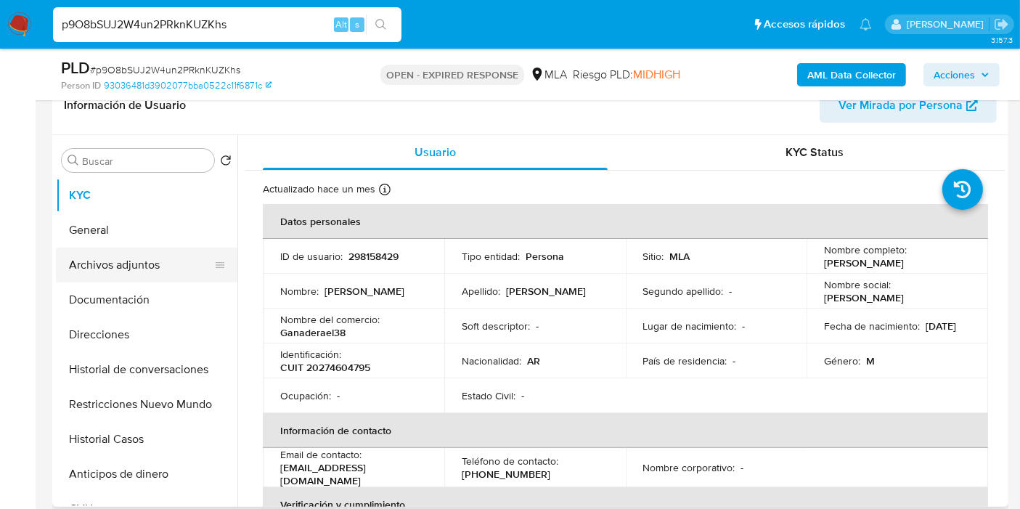
select select "10"
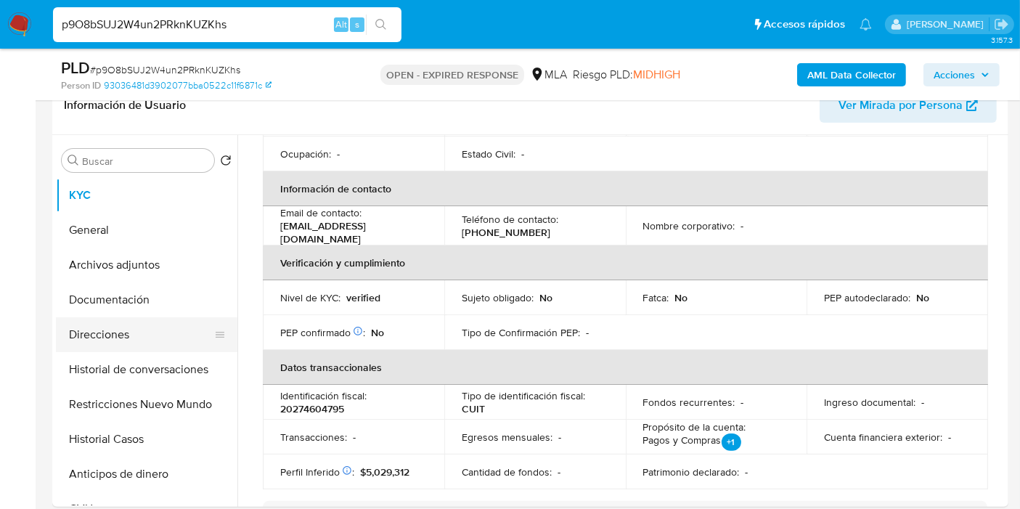
click at [134, 317] on button "Direcciones" at bounding box center [141, 334] width 170 height 35
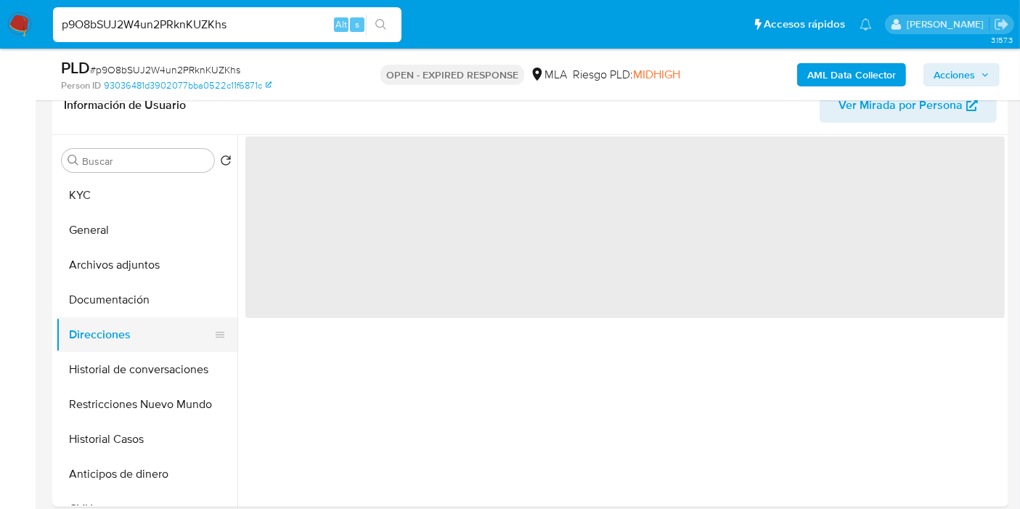
scroll to position [0, 0]
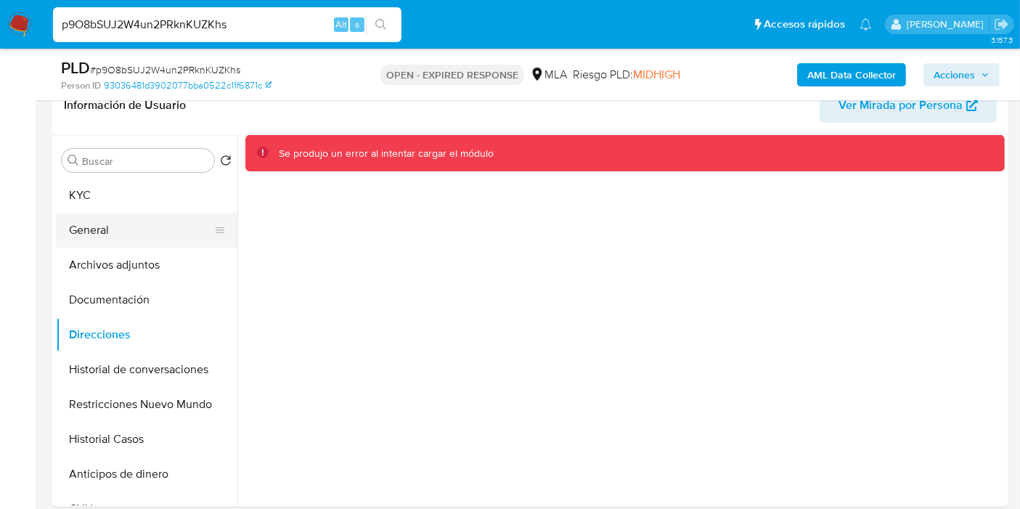
click at [105, 224] on button "General" at bounding box center [141, 230] width 170 height 35
click at [137, 243] on button "General" at bounding box center [141, 230] width 170 height 35
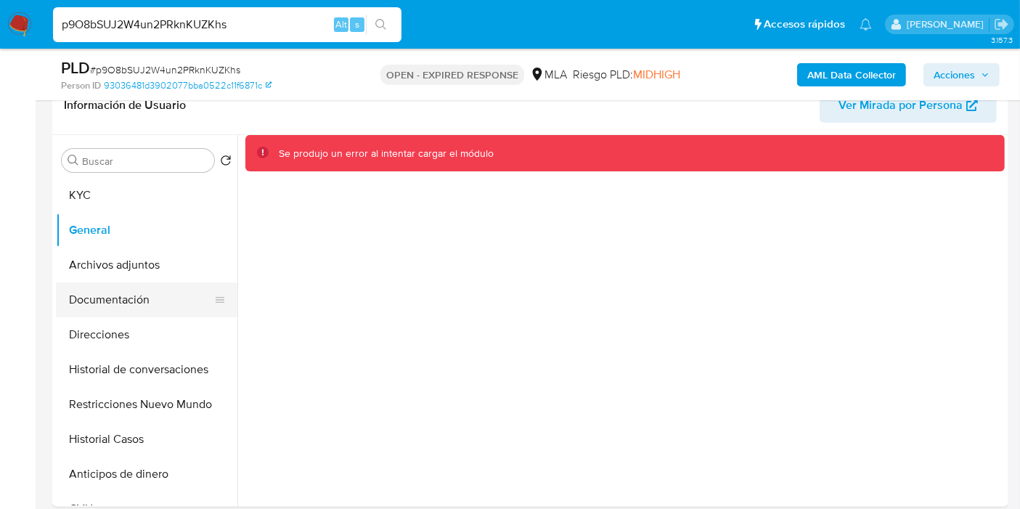
click at [113, 299] on button "Documentación" at bounding box center [141, 299] width 170 height 35
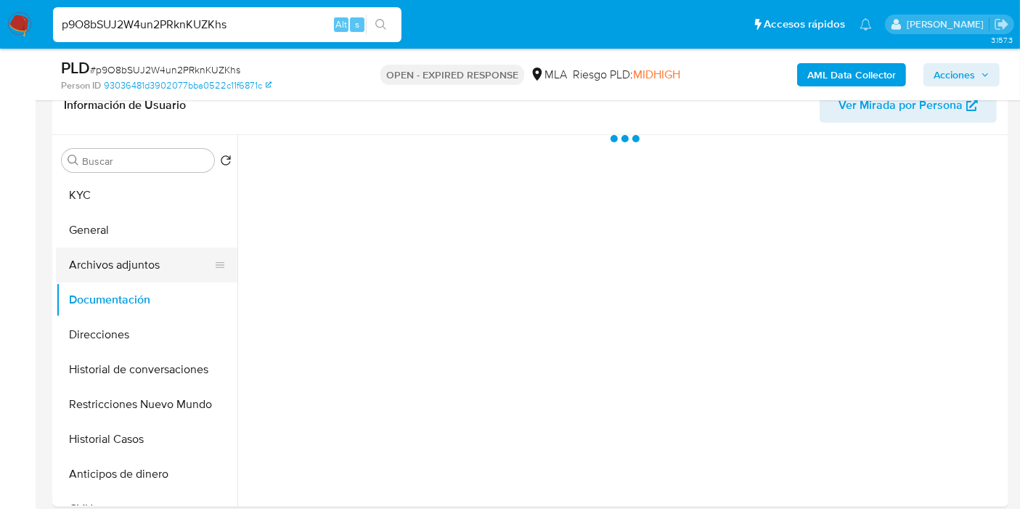
click at [132, 279] on button "Archivos adjuntos" at bounding box center [141, 265] width 170 height 35
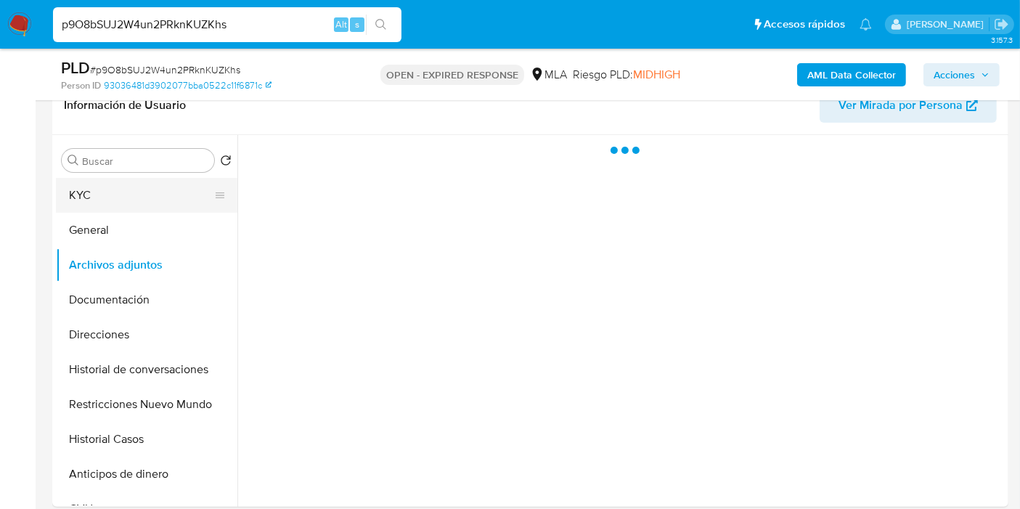
click at [147, 198] on button "KYC" at bounding box center [141, 195] width 170 height 35
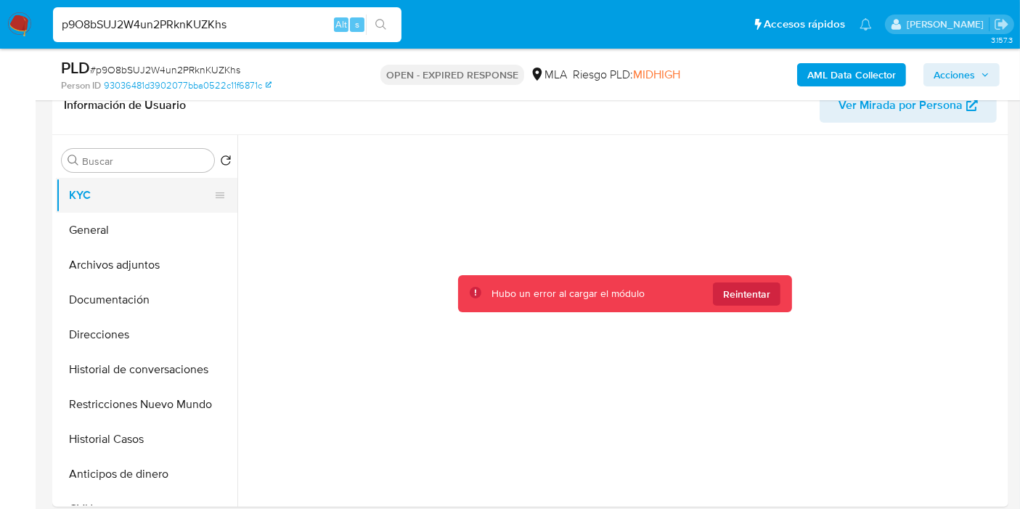
click at [134, 210] on button "KYC" at bounding box center [141, 195] width 170 height 35
click at [755, 297] on span "Reintentar" at bounding box center [746, 293] width 47 height 23
click at [603, 418] on div at bounding box center [625, 317] width 760 height 365
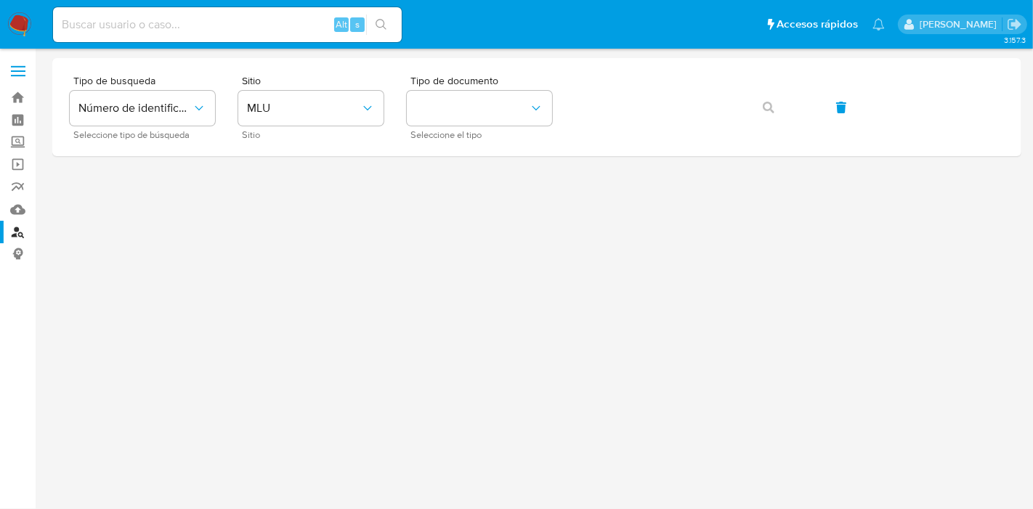
click at [176, 28] on input at bounding box center [227, 24] width 349 height 19
paste input "298158429"
type input "298158429"
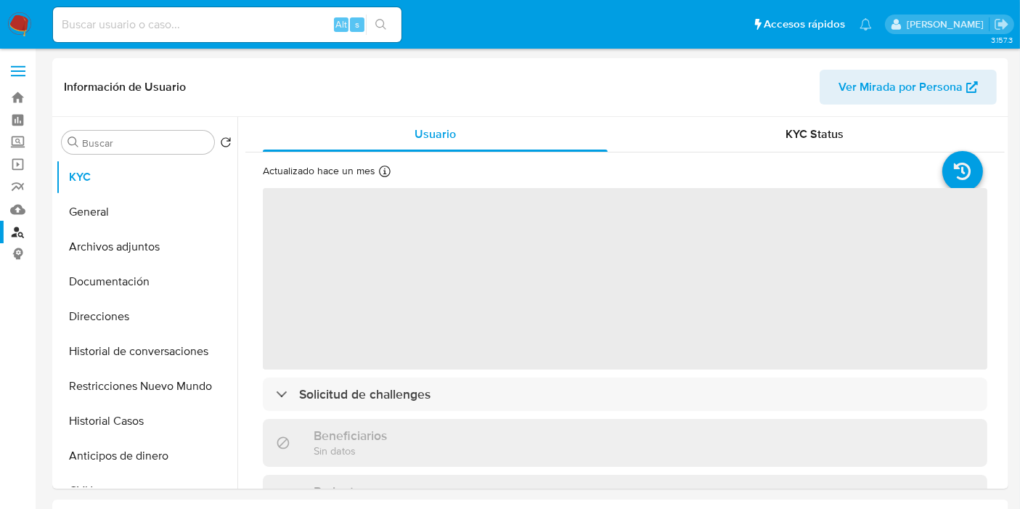
select select "10"
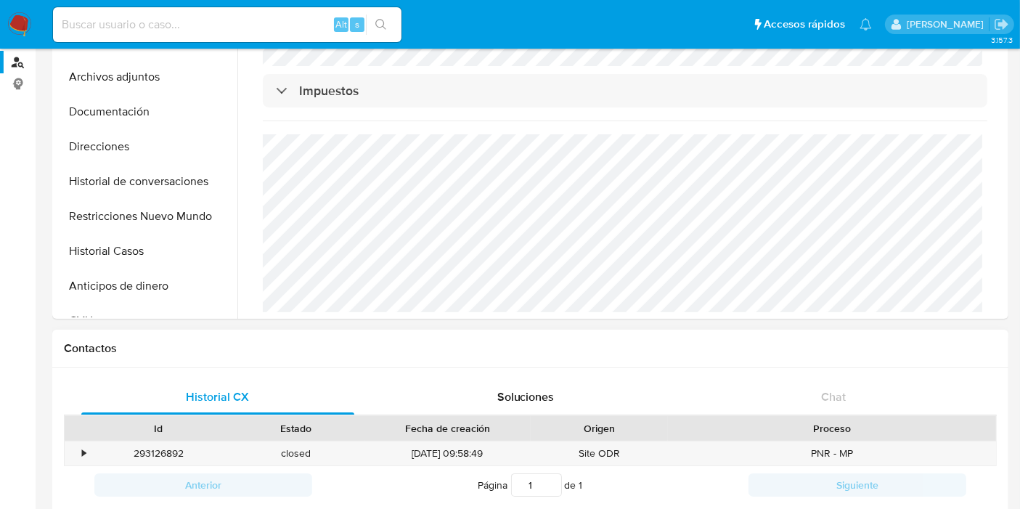
scroll to position [242, 0]
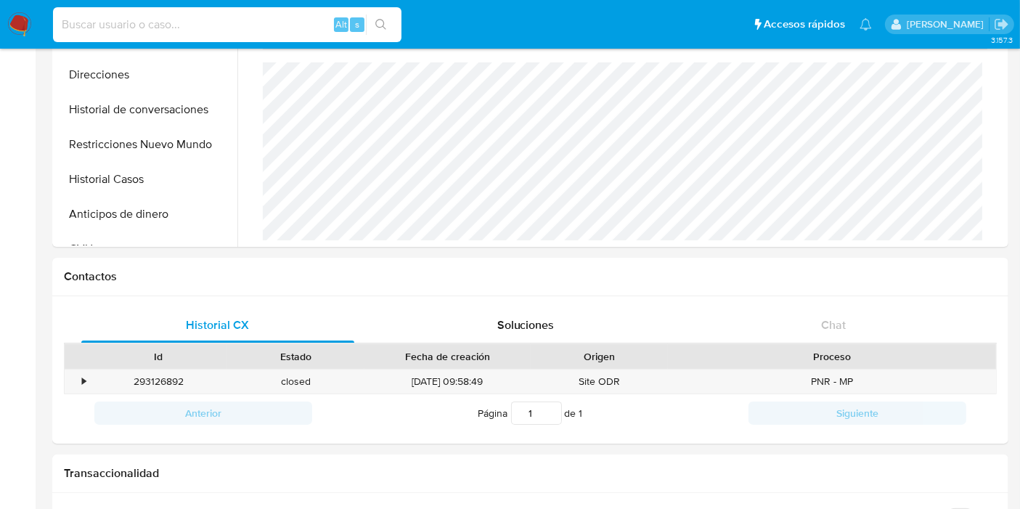
click at [169, 22] on input at bounding box center [227, 24] width 349 height 19
paste input "p9O8bSUJ2W4un2PRknKUZKhs"
type input "p9O8bSUJ2W4un2PRknKUZKhs"
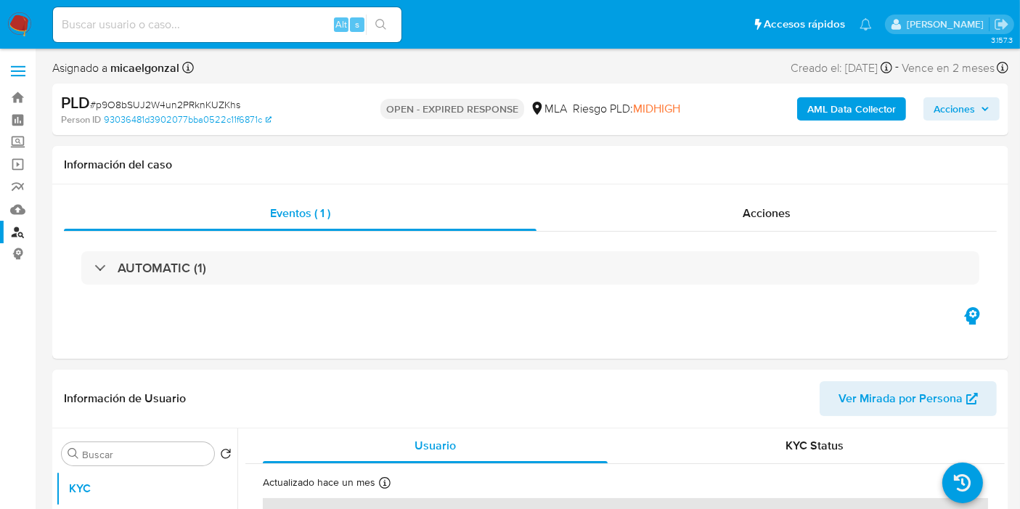
select select "10"
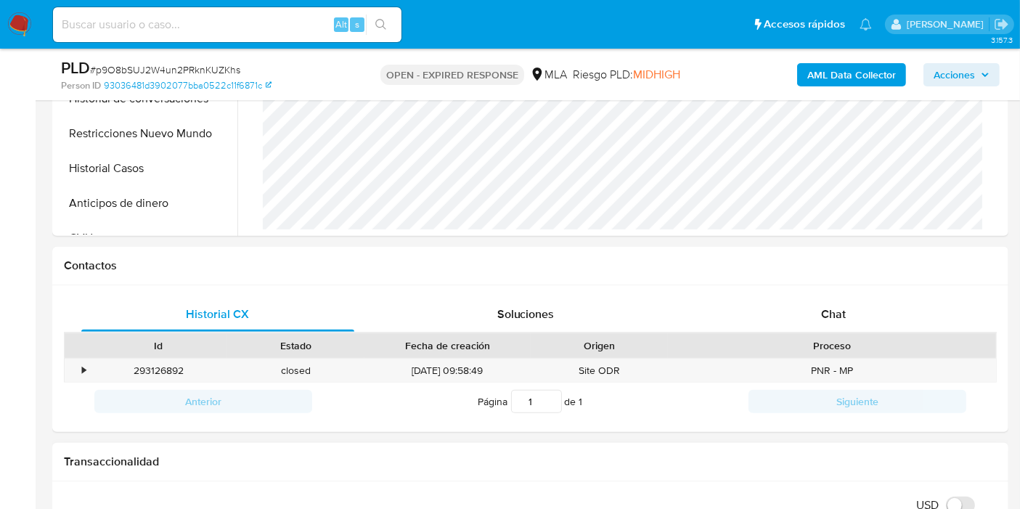
scroll to position [564, 0]
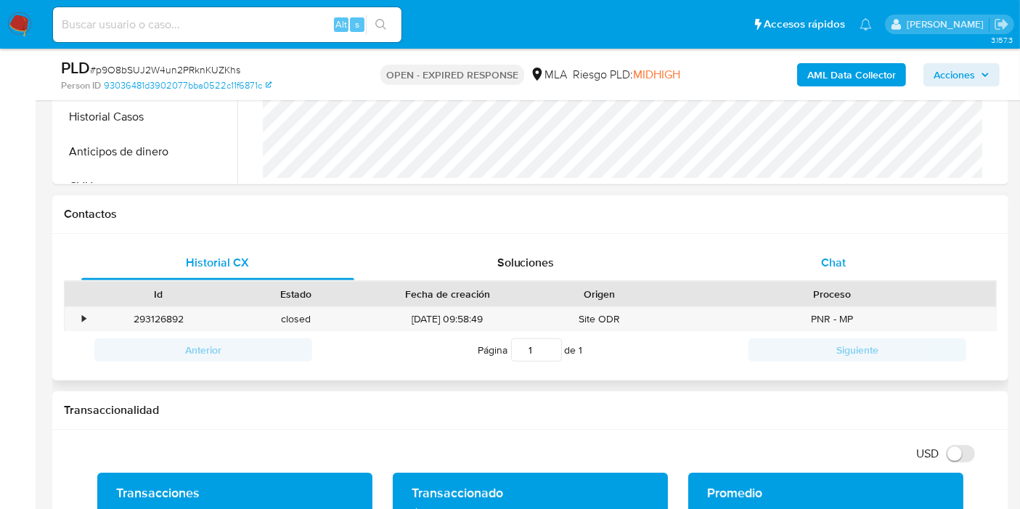
click at [874, 269] on div "Chat" at bounding box center [833, 262] width 273 height 35
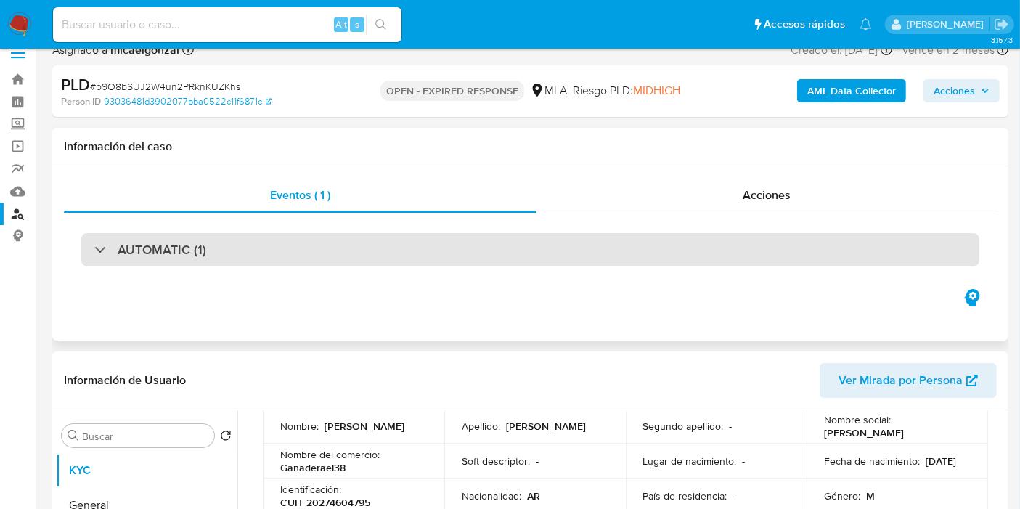
scroll to position [0, 0]
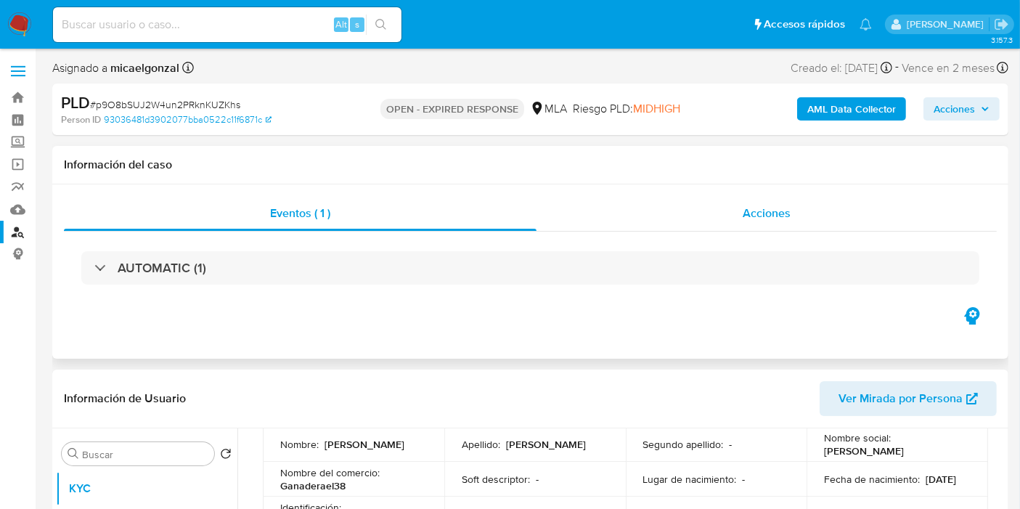
click at [839, 212] on div "Acciones" at bounding box center [767, 213] width 460 height 35
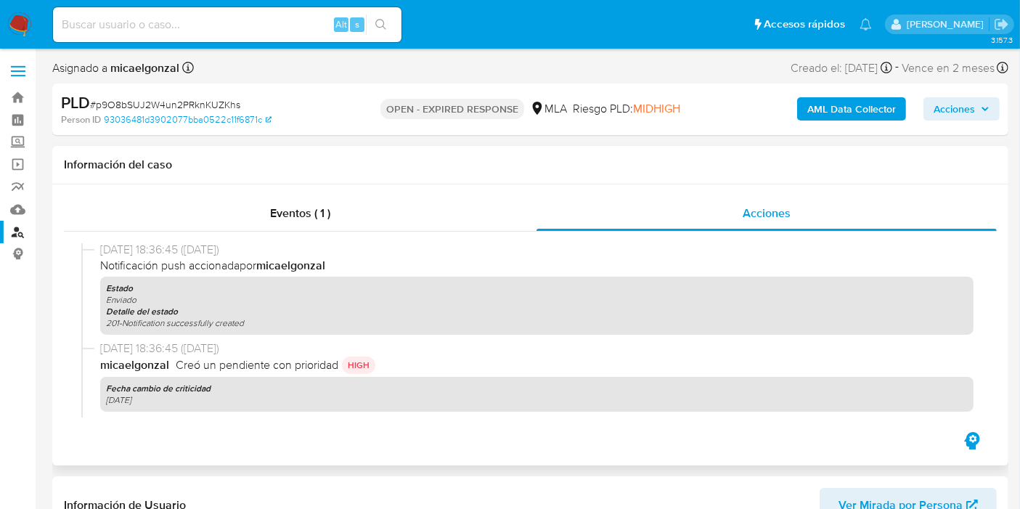
scroll to position [161, 0]
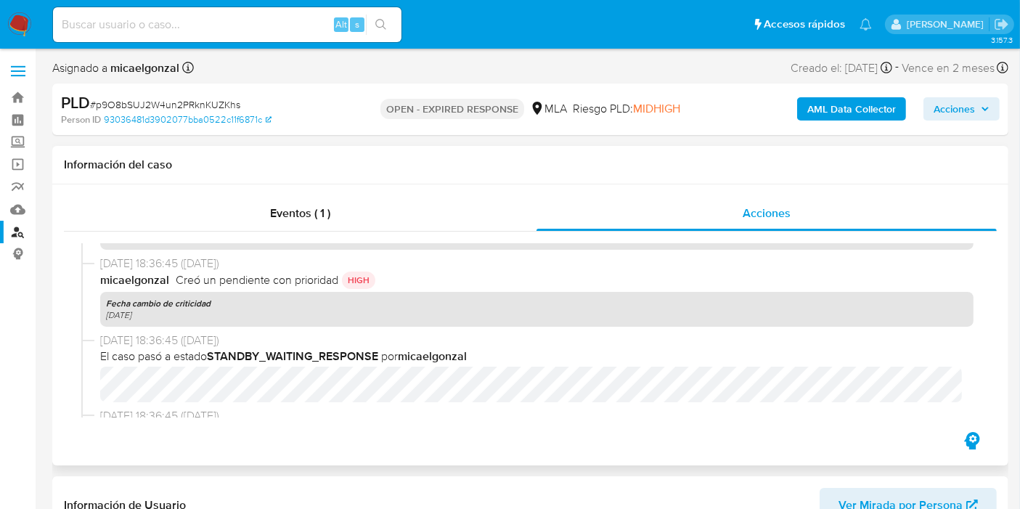
click at [423, 319] on div "Fecha cambio de criticidad [DATE]" at bounding box center [537, 309] width 874 height 35
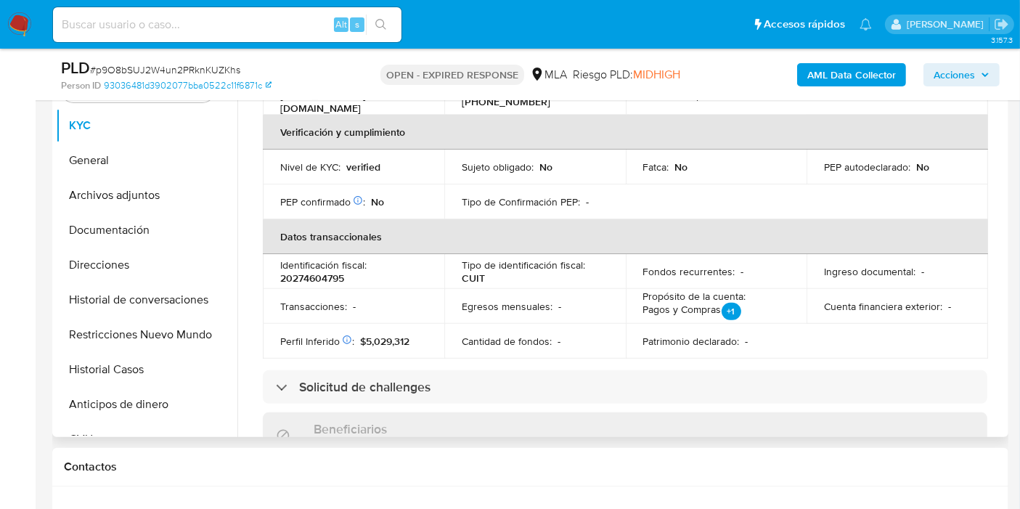
scroll to position [322, 0]
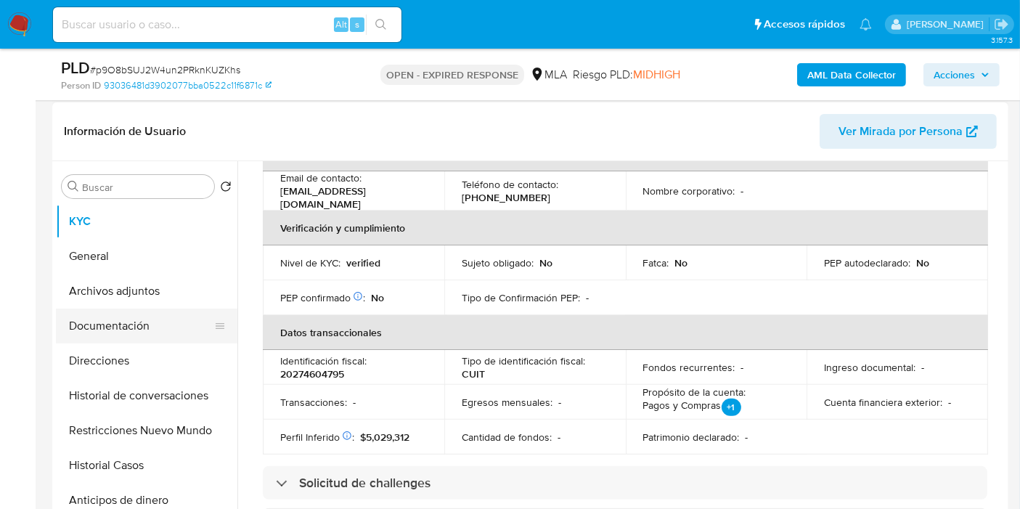
click at [150, 309] on button "Documentación" at bounding box center [141, 326] width 170 height 35
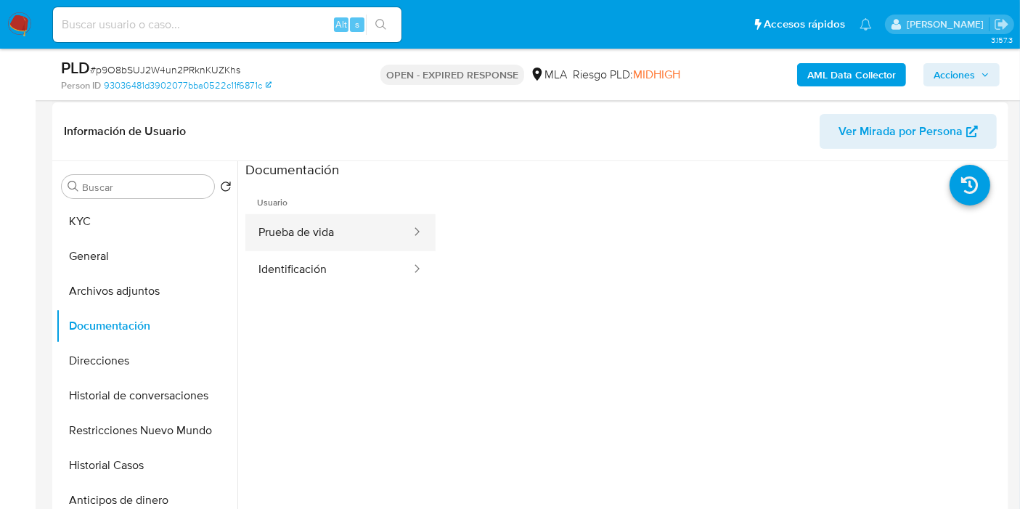
click at [305, 227] on button "Prueba de vida" at bounding box center [328, 232] width 167 height 37
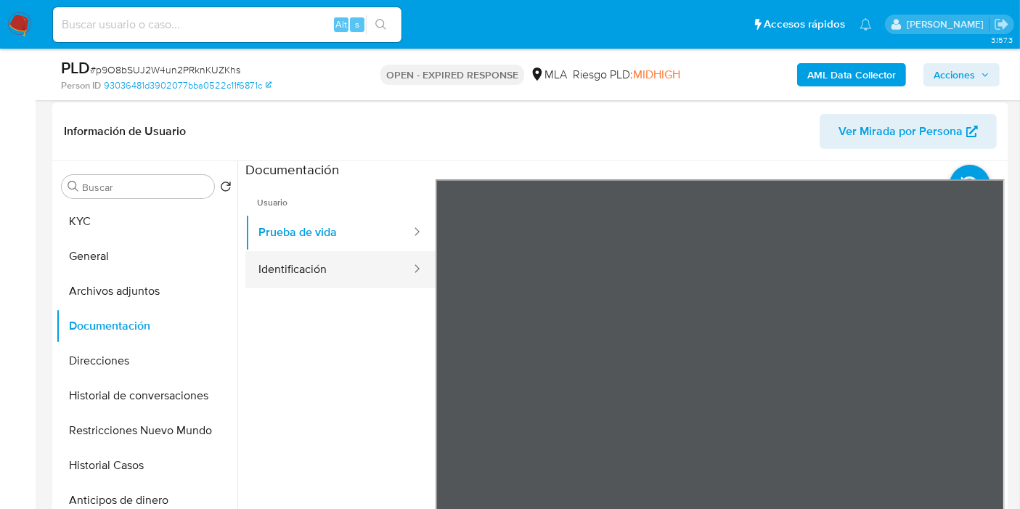
click at [401, 256] on div at bounding box center [412, 269] width 23 height 37
click at [357, 274] on button "Identificación" at bounding box center [328, 269] width 167 height 37
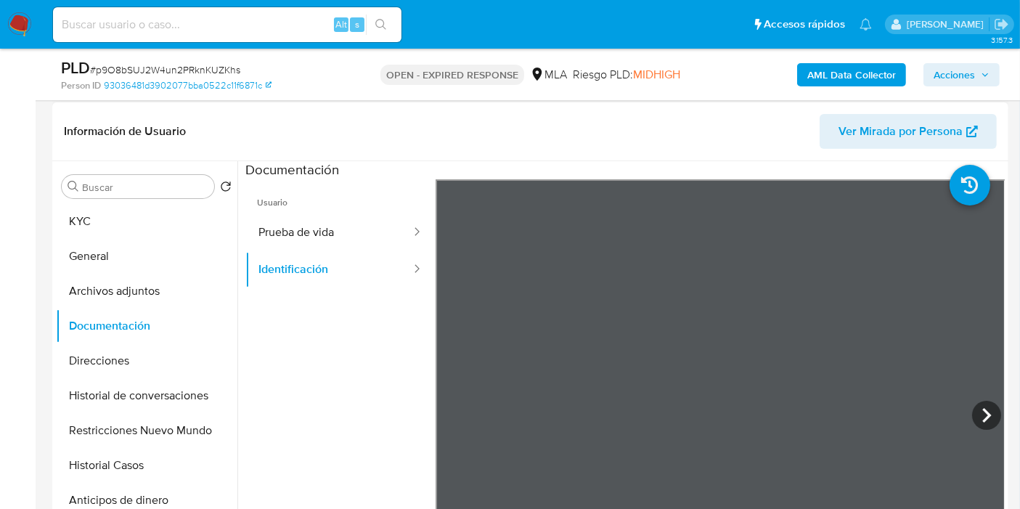
scroll to position [24, 0]
click at [982, 410] on icon at bounding box center [986, 415] width 9 height 15
click at [448, 410] on icon at bounding box center [453, 415] width 29 height 29
click at [338, 219] on button "Prueba de vida" at bounding box center [328, 232] width 167 height 37
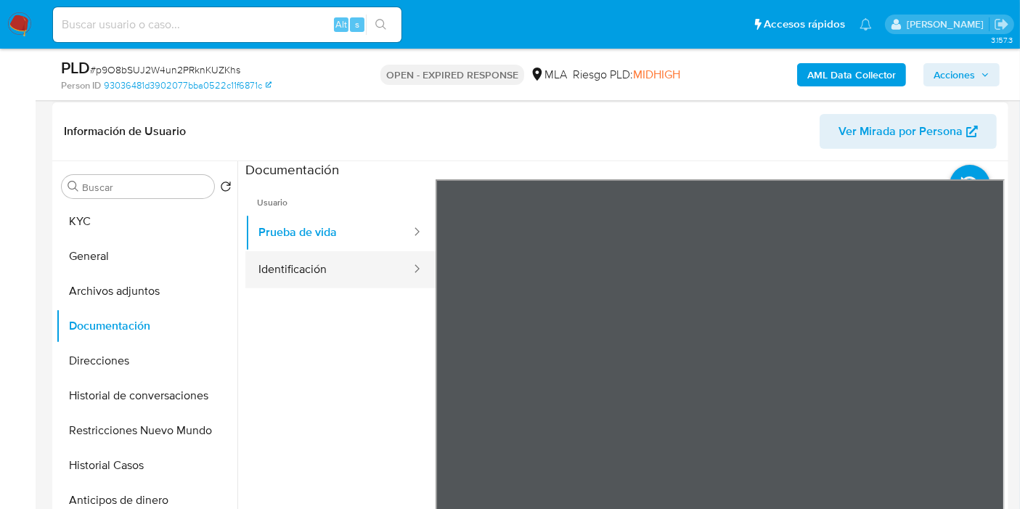
click at [334, 260] on button "Identificación" at bounding box center [328, 269] width 167 height 37
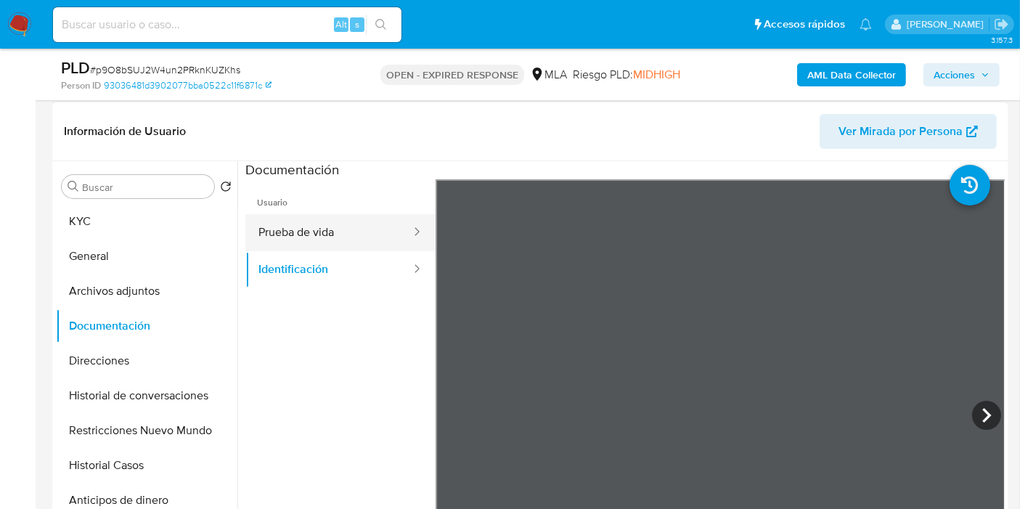
click at [364, 215] on button "Prueba de vida" at bounding box center [328, 232] width 167 height 37
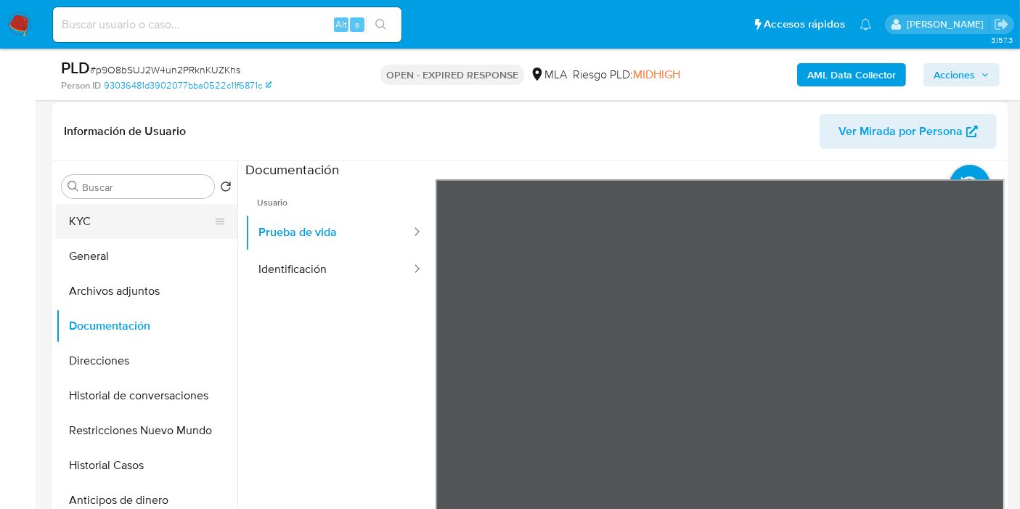
click at [161, 226] on button "KYC" at bounding box center [141, 221] width 170 height 35
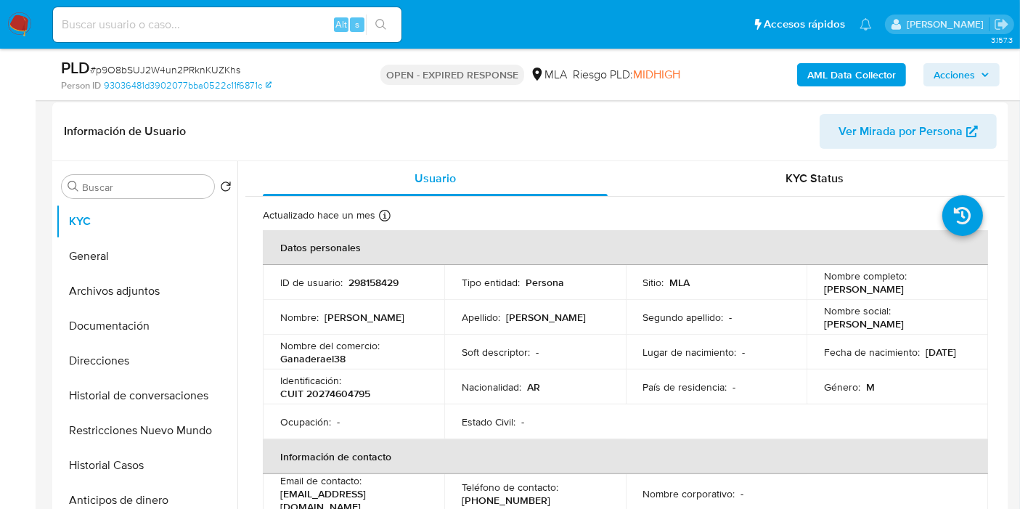
click at [135, 12] on div "Alt s" at bounding box center [227, 24] width 349 height 35
click at [123, 32] on input at bounding box center [227, 24] width 349 height 19
paste input "FvCSisOY0tTjMeZGAp6ciJlW"
type input "FvCSisOY0tTjMeZGAp6ciJlW"
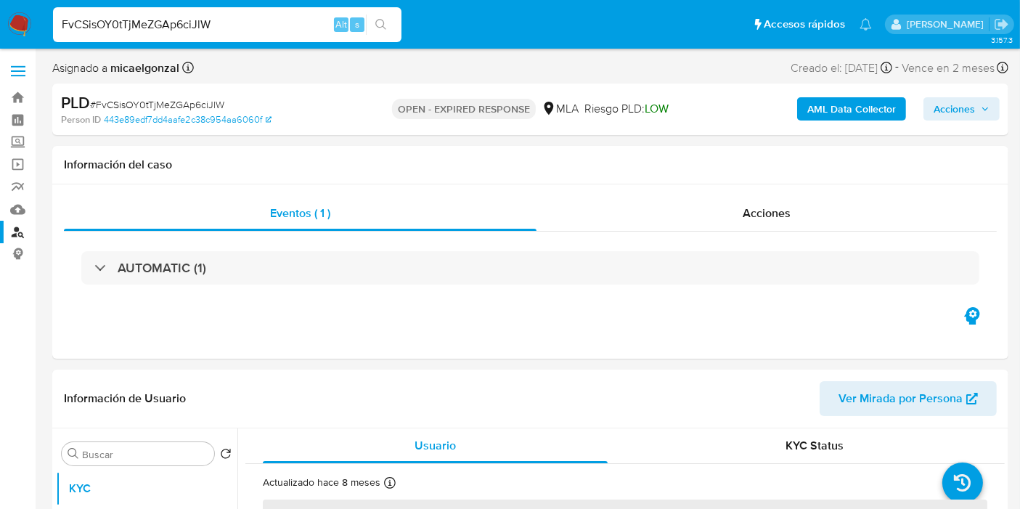
select select "10"
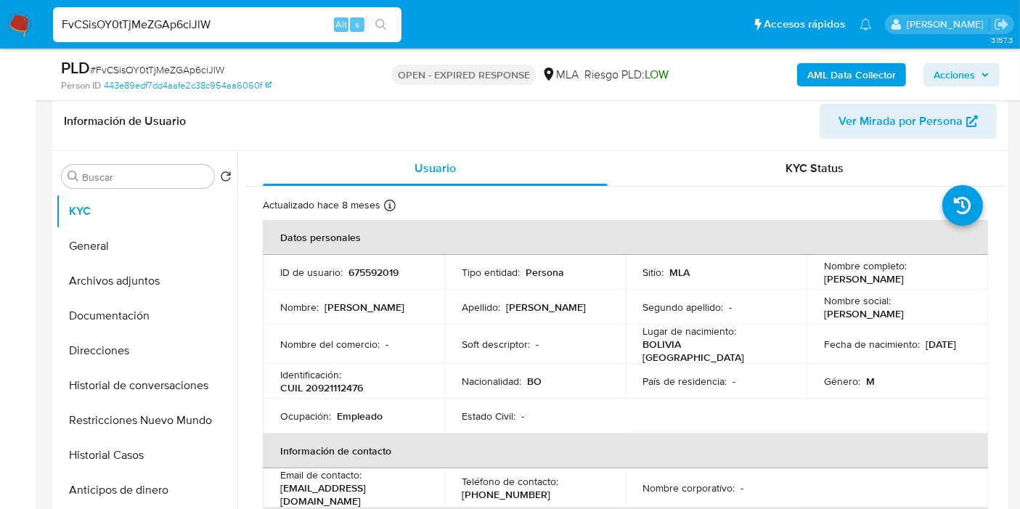
scroll to position [242, 0]
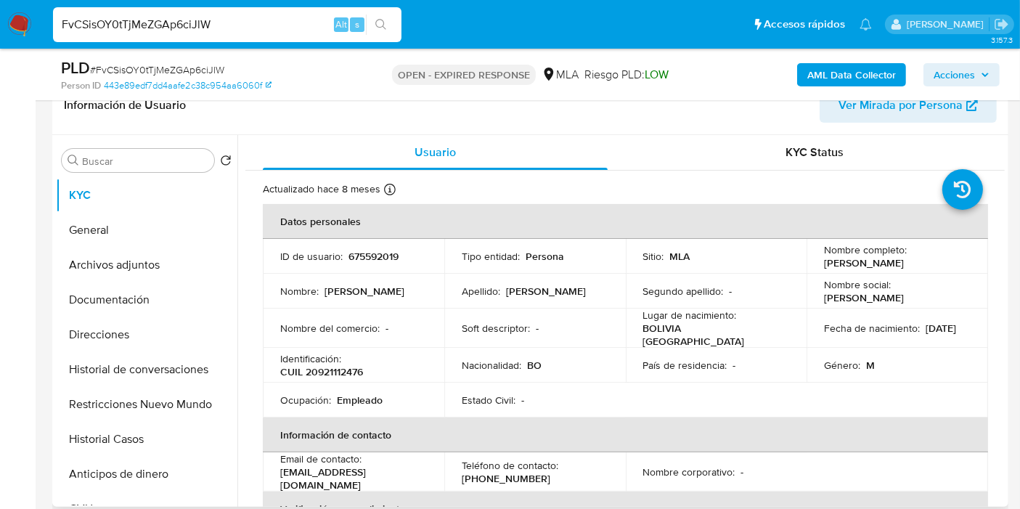
click at [736, 309] on td "Lugar de nacimiento : [DEMOGRAPHIC_DATA] [GEOGRAPHIC_DATA]" at bounding box center [717, 328] width 182 height 39
click at [104, 231] on button "General" at bounding box center [141, 230] width 170 height 35
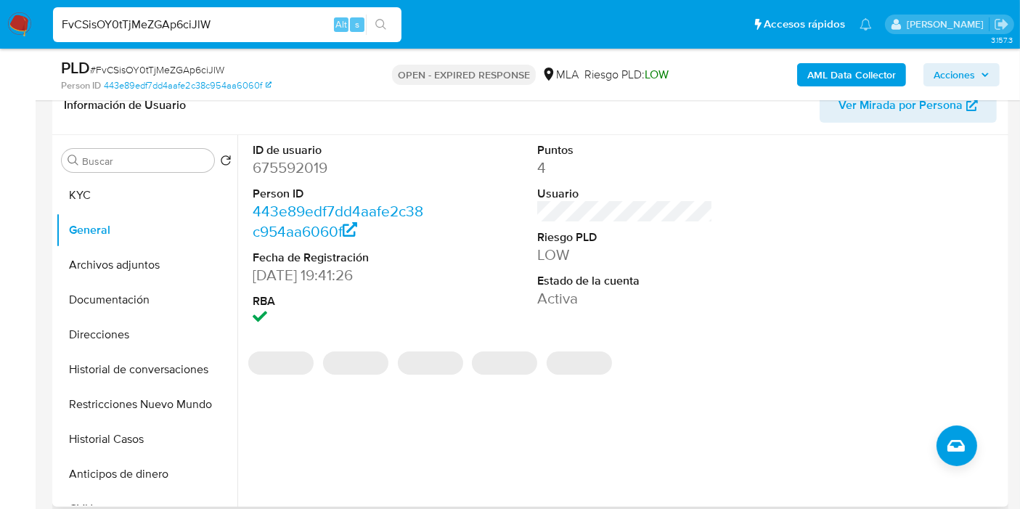
click at [276, 158] on dd "675592019" at bounding box center [341, 168] width 176 height 20
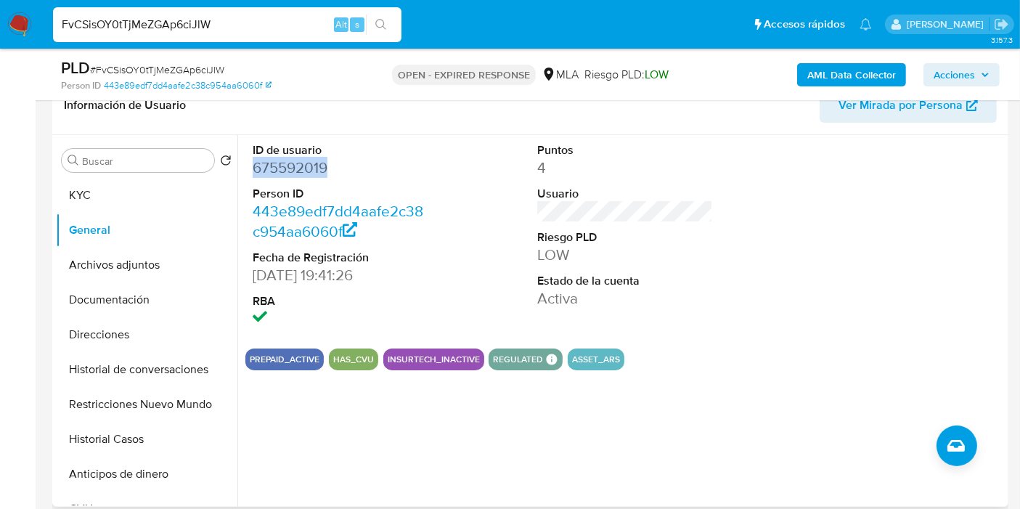
copy dd "675592019"
click at [112, 194] on button "KYC" at bounding box center [141, 195] width 170 height 35
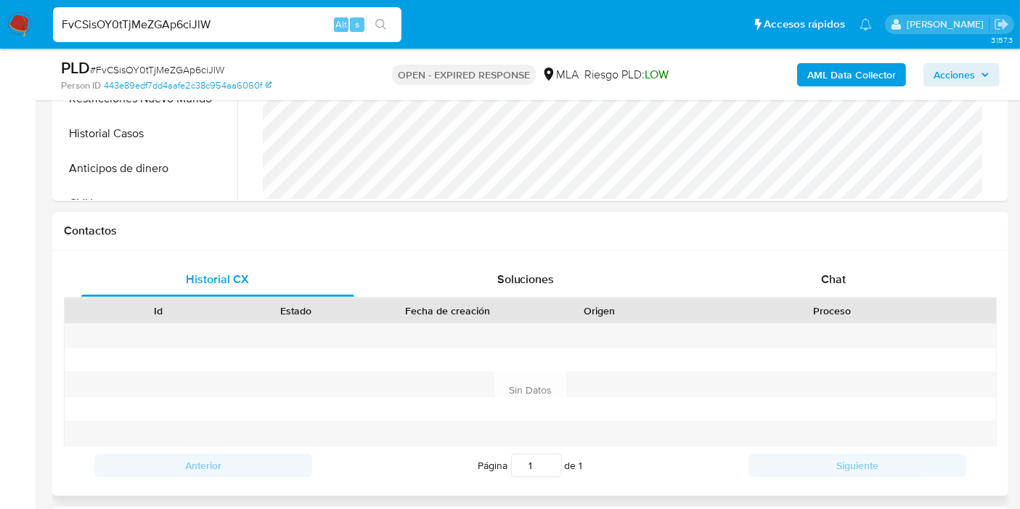
scroll to position [564, 0]
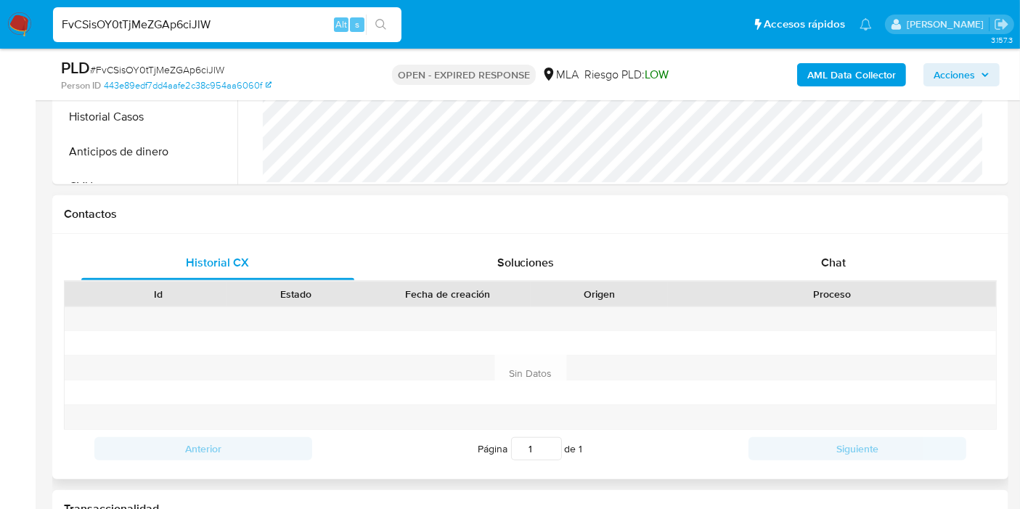
click at [875, 243] on div "Historial CX Soluciones Chat Id Estado Fecha de creación Origen Proceso Anterio…" at bounding box center [530, 356] width 956 height 245
click at [863, 253] on div "Chat" at bounding box center [833, 262] width 273 height 35
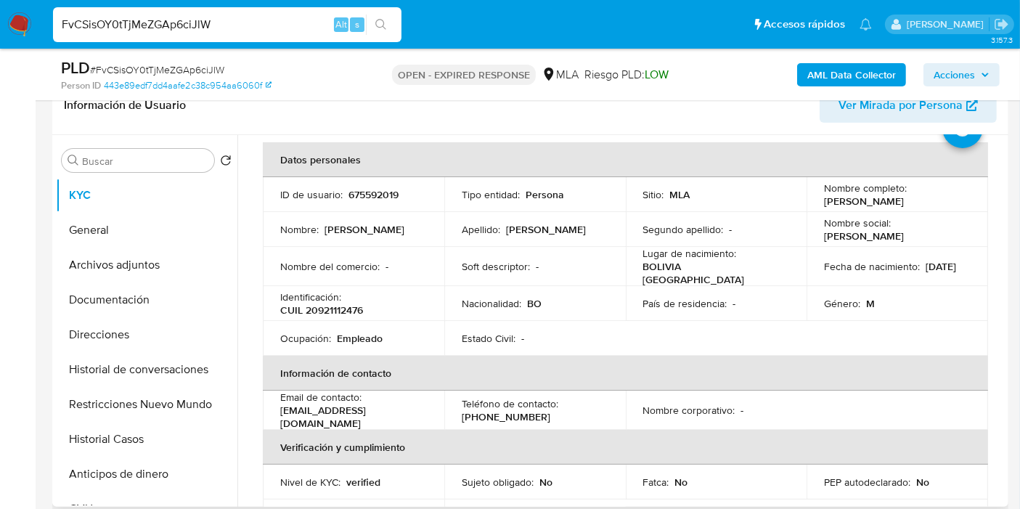
scroll to position [0, 0]
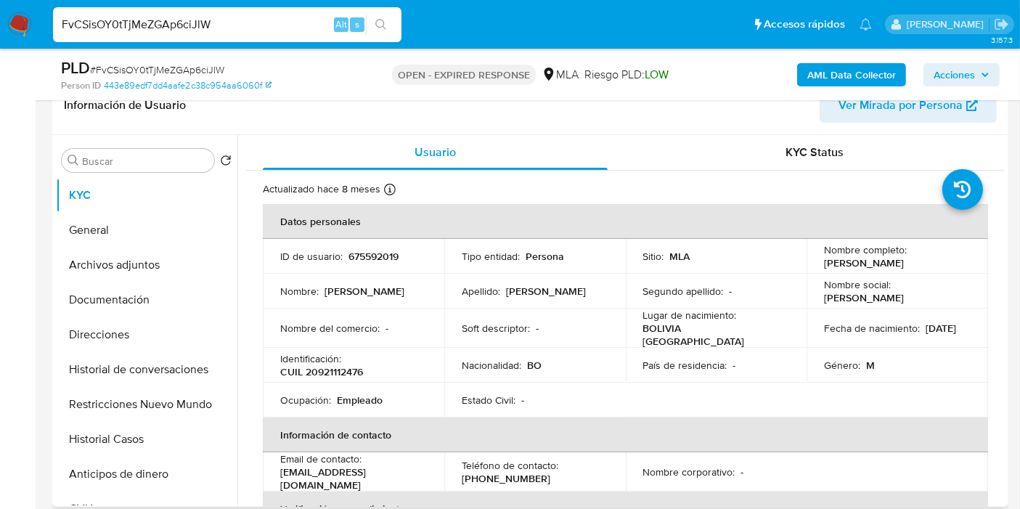
drag, startPoint x: 920, startPoint y: 266, endPoint x: 715, endPoint y: 354, distance: 223.2
click at [837, 269] on div "Nombre completo : [PERSON_NAME]" at bounding box center [897, 256] width 147 height 26
click at [712, 359] on p "País de residencia :" at bounding box center [685, 365] width 84 height 13
click at [706, 335] on p "BOLIVIA [GEOGRAPHIC_DATA]" at bounding box center [713, 335] width 141 height 26
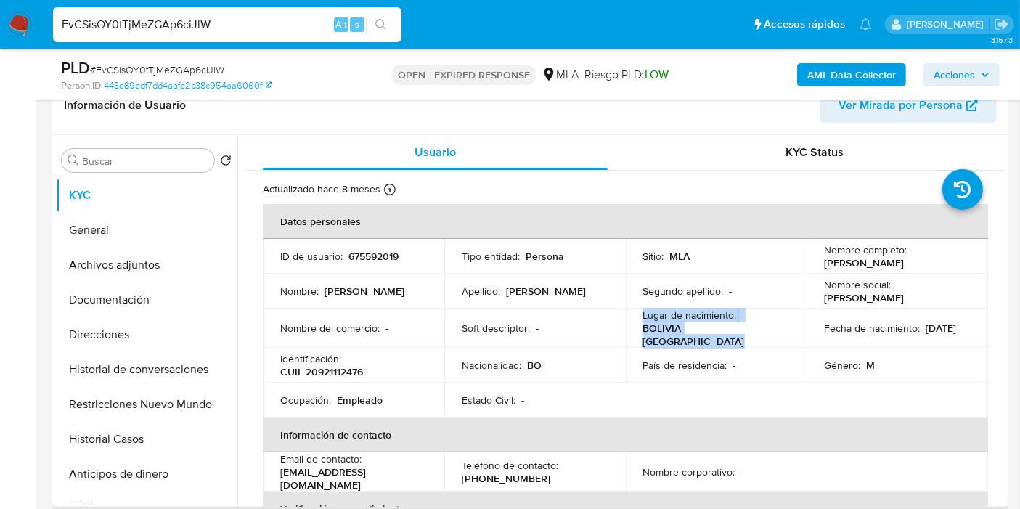
click at [706, 335] on p "BOLIVIA [GEOGRAPHIC_DATA]" at bounding box center [713, 335] width 141 height 26
click at [524, 359] on div "Nacionalidad : BO" at bounding box center [535, 365] width 147 height 13
click at [136, 26] on input "FvCSisOY0tTjMeZGAp6ciJlW" at bounding box center [227, 24] width 349 height 19
paste input "7iUgkeuYY8xyTtF9BmrjejXZ"
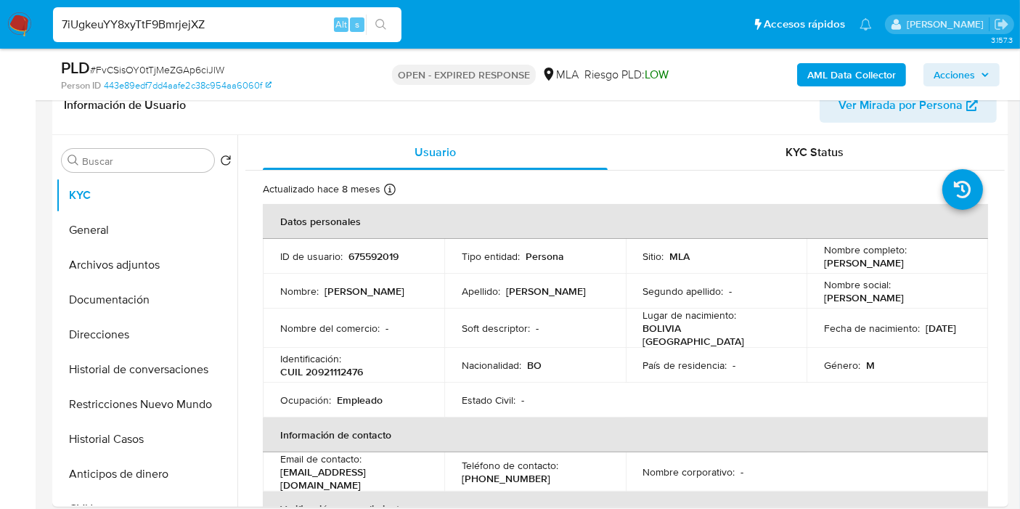
type input "7iUgkeuYY8xyTtF9BmrjejXZ"
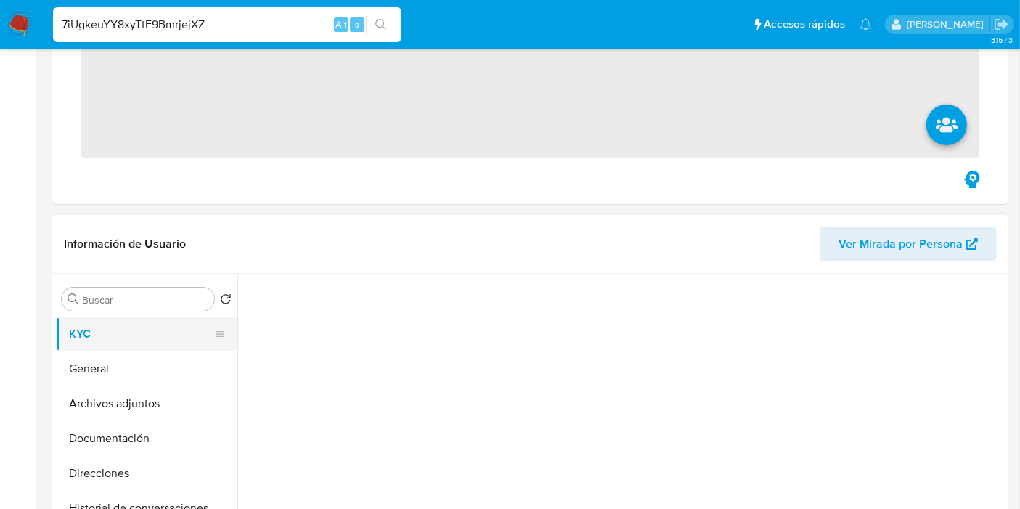
scroll to position [242, 0]
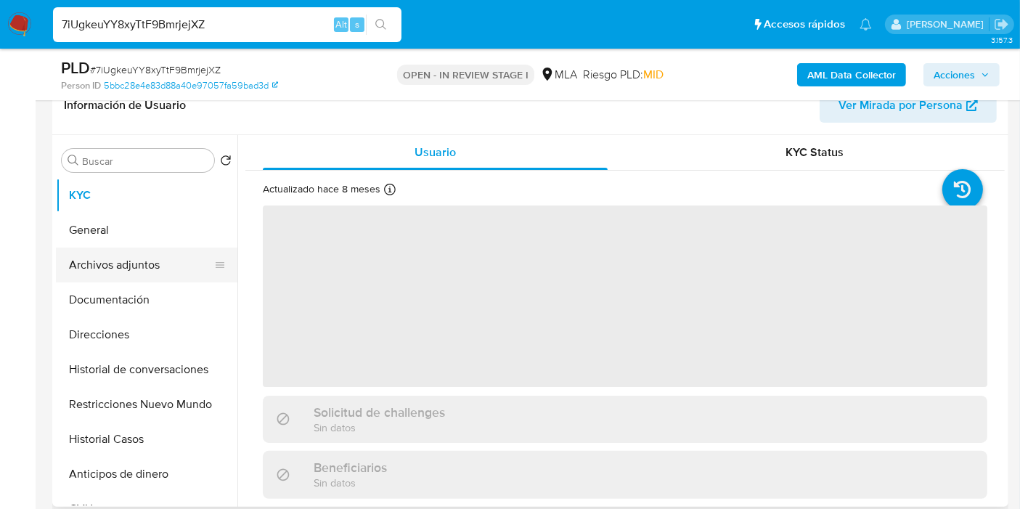
click at [154, 264] on button "Archivos adjuntos" at bounding box center [141, 265] width 170 height 35
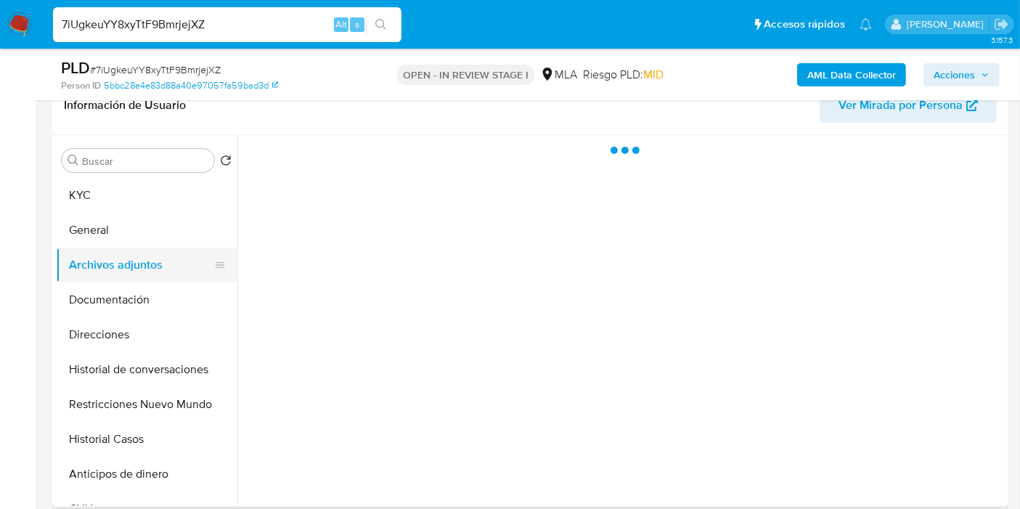
select select "10"
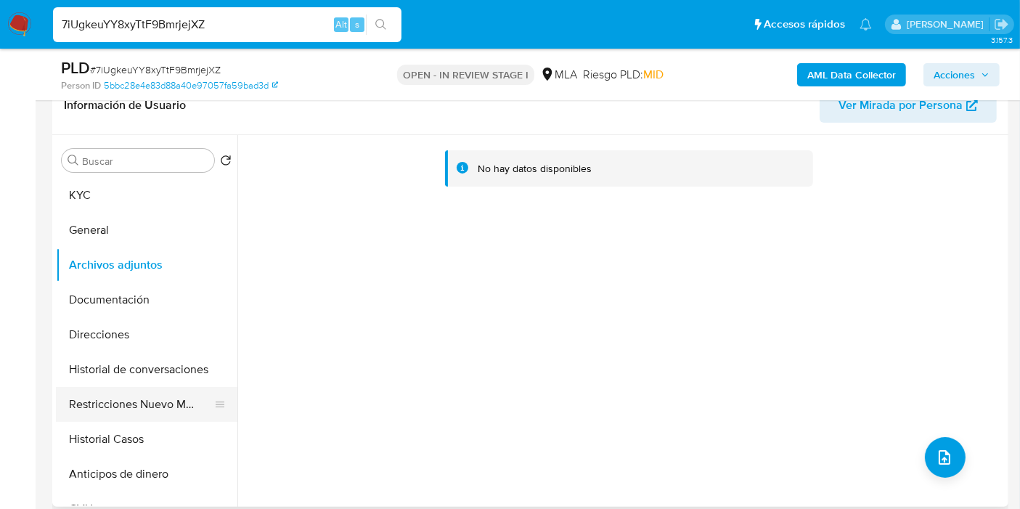
click at [151, 405] on button "Restricciones Nuevo Mundo" at bounding box center [141, 404] width 170 height 35
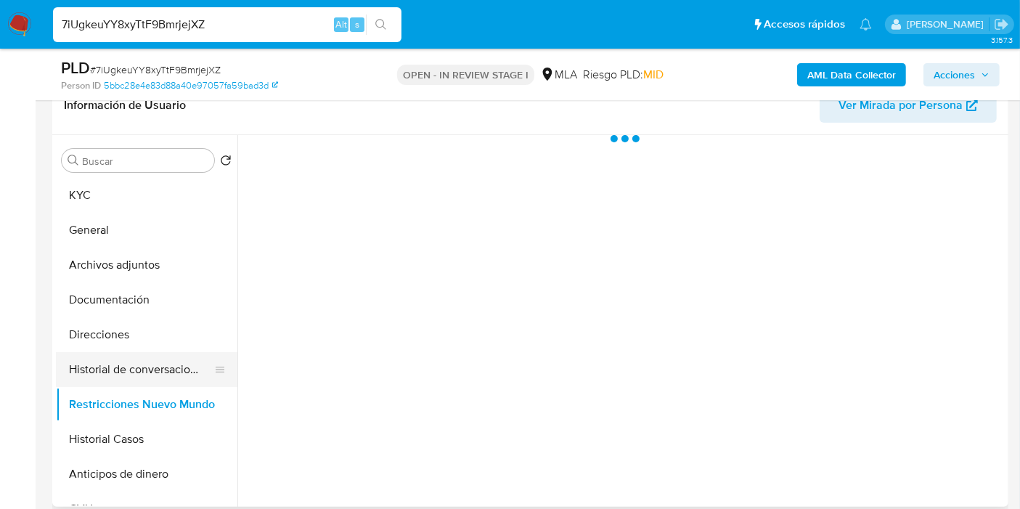
click at [155, 377] on button "Historial de conversaciones" at bounding box center [141, 369] width 170 height 35
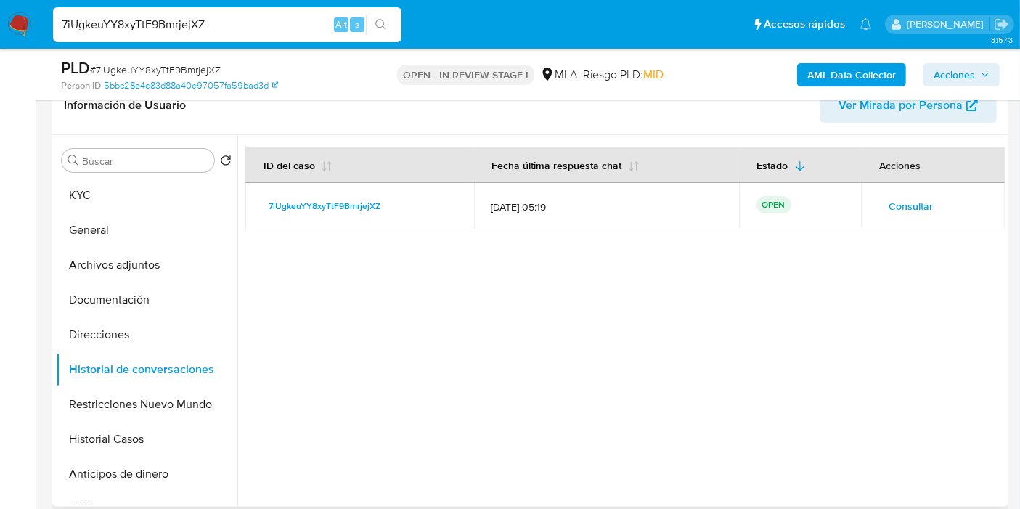
scroll to position [161, 0]
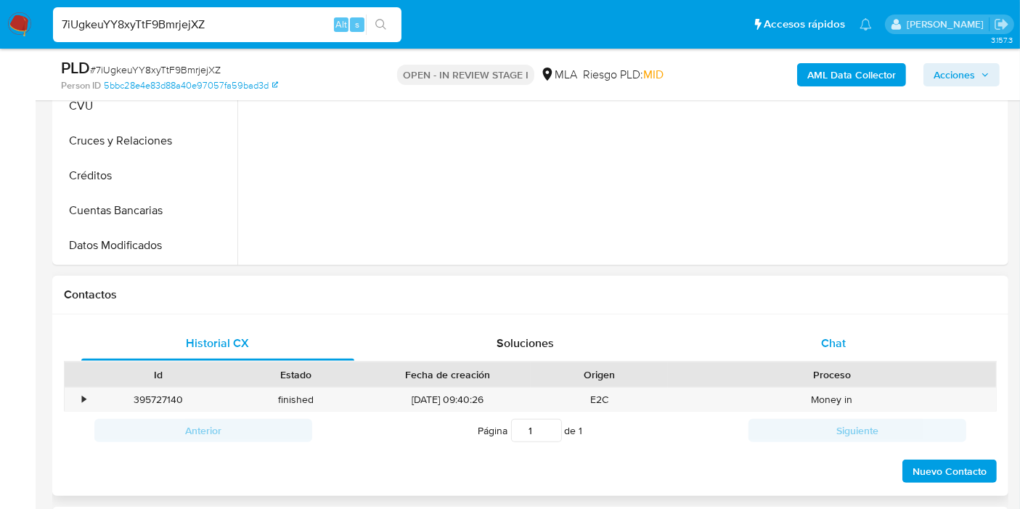
click at [824, 330] on div "Chat" at bounding box center [833, 343] width 273 height 35
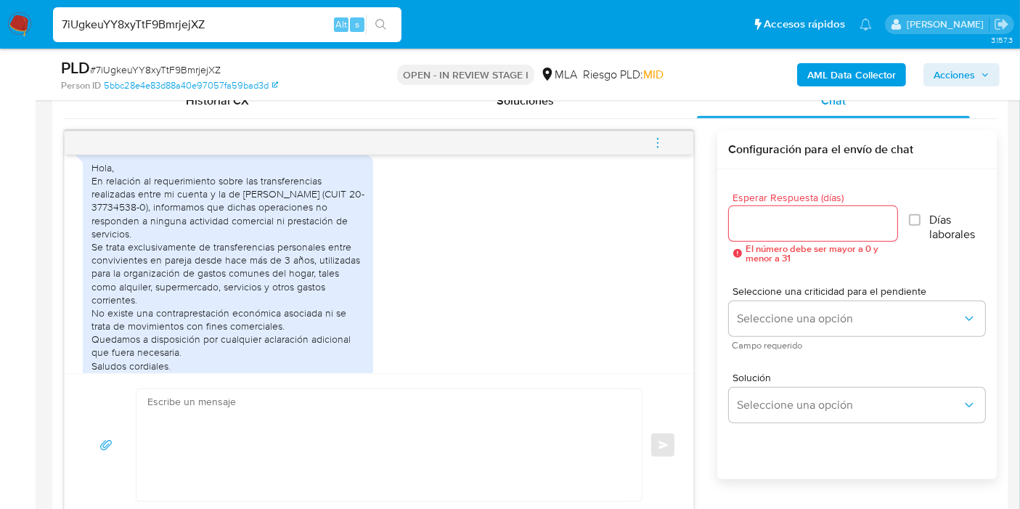
scroll to position [1313, 0]
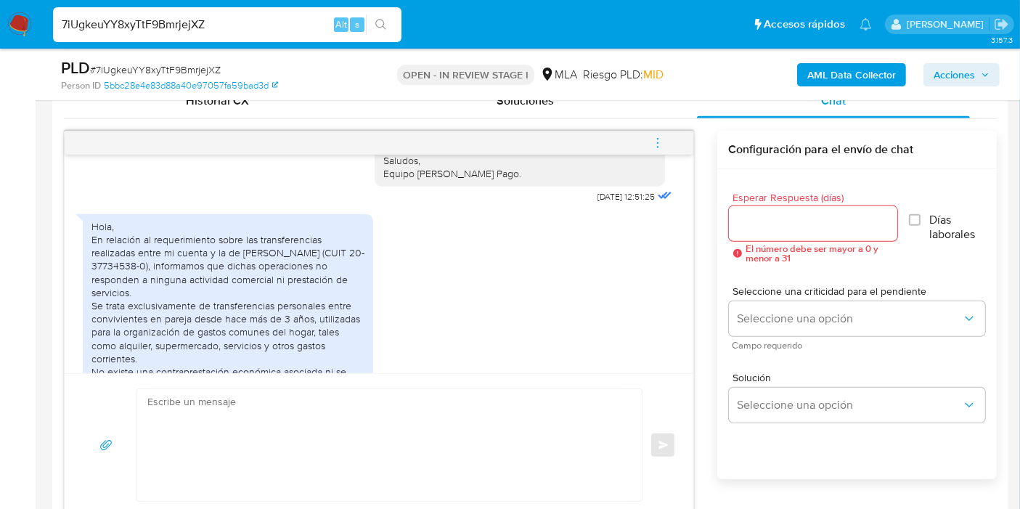
click at [147, 283] on div "Hola, En relación al requerimiento sobre las transferencias realizadas entre mi…" at bounding box center [227, 325] width 273 height 211
click at [249, 281] on div "Hola, En relación al requerimiento sobre las transferencias realizadas entre mi…" at bounding box center [227, 325] width 273 height 211
click at [245, 281] on div "Hola, En relación al requerimiento sobre las transferencias realizadas entre mi…" at bounding box center [227, 325] width 273 height 211
click at [107, 294] on div "Hola, En relación al requerimiento sobre las transferencias realizadas entre mi…" at bounding box center [227, 325] width 273 height 211
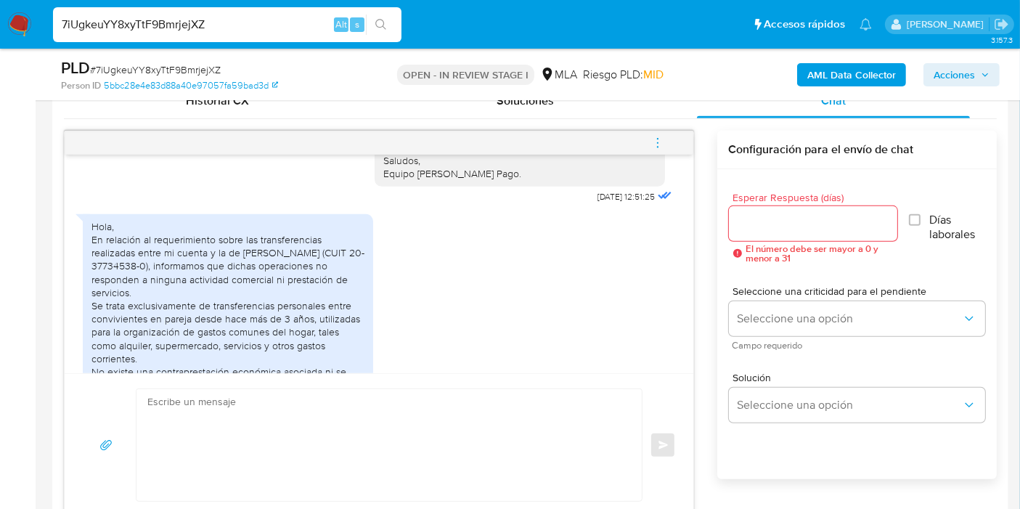
click at [108, 294] on div "Hola, En relación al requerimiento sobre las transferencias realizadas entre mi…" at bounding box center [227, 325] width 273 height 211
copy div "37734538"
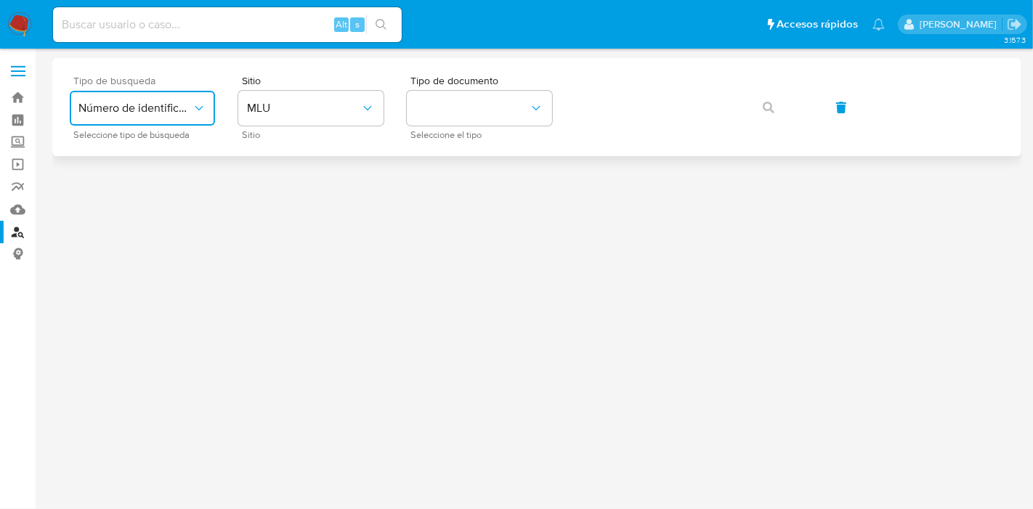
click at [154, 110] on span "Número de identificación" at bounding box center [134, 108] width 113 height 15
click at [325, 109] on span "MLU" at bounding box center [303, 108] width 113 height 15
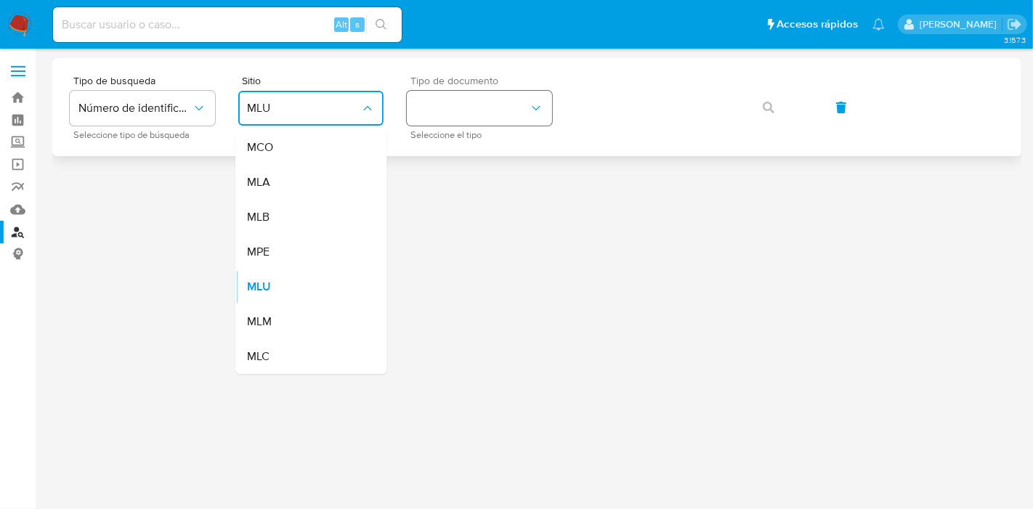
drag, startPoint x: 327, startPoint y: 115, endPoint x: 521, endPoint y: 110, distance: 193.9
click at [310, 185] on div "MLA" at bounding box center [306, 182] width 119 height 35
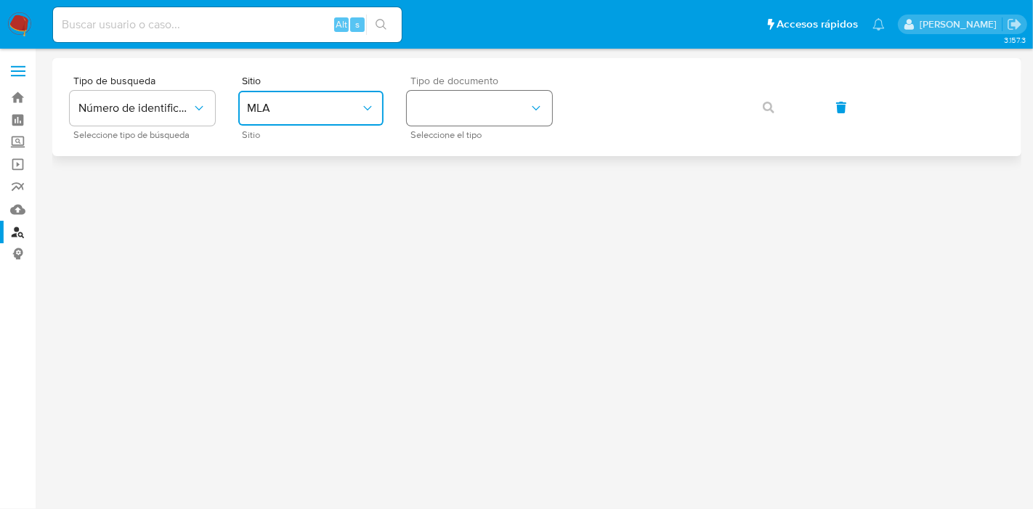
click at [521, 110] on button "identificationType" at bounding box center [479, 108] width 145 height 35
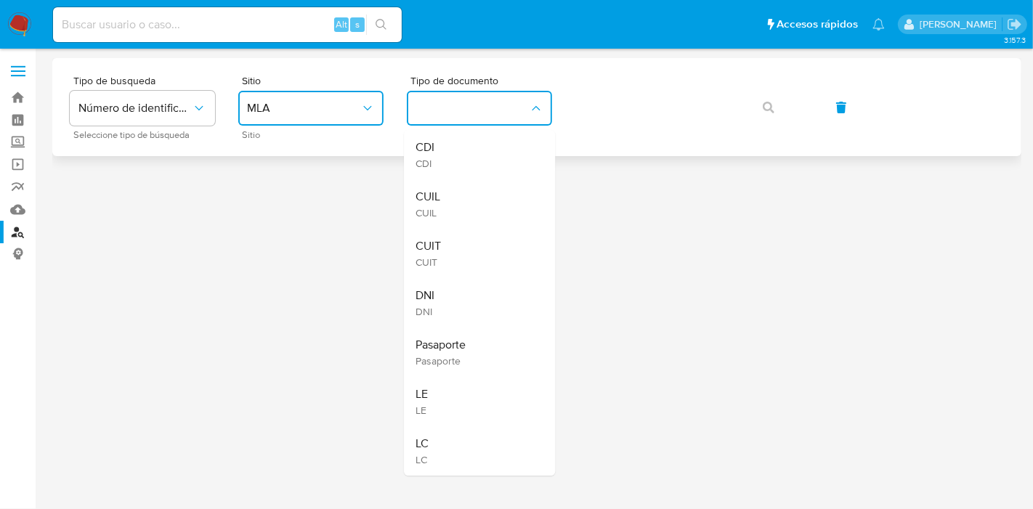
drag, startPoint x: 501, startPoint y: 203, endPoint x: 605, endPoint y: 129, distance: 127.5
click at [508, 196] on div "CUIL CUIL" at bounding box center [474, 203] width 119 height 49
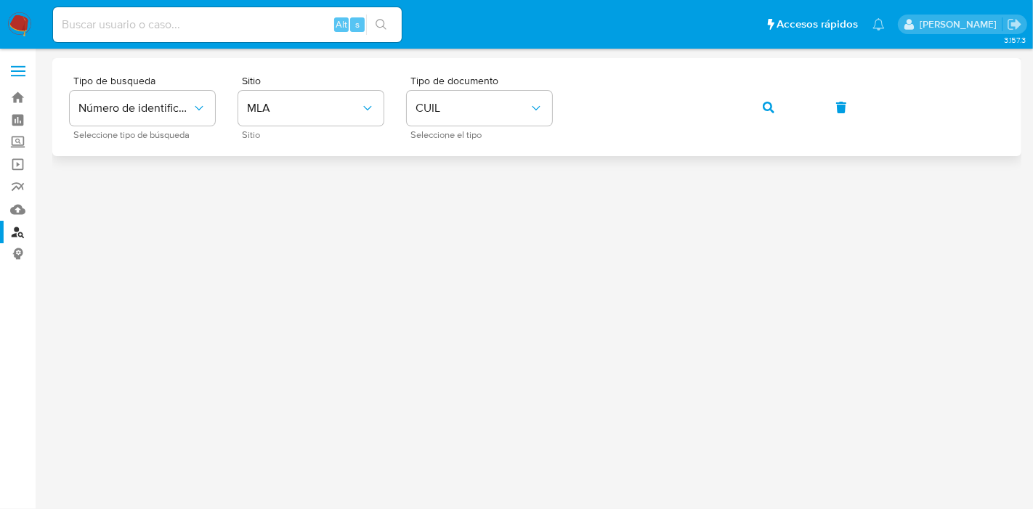
click at [747, 112] on button "button" at bounding box center [768, 107] width 49 height 35
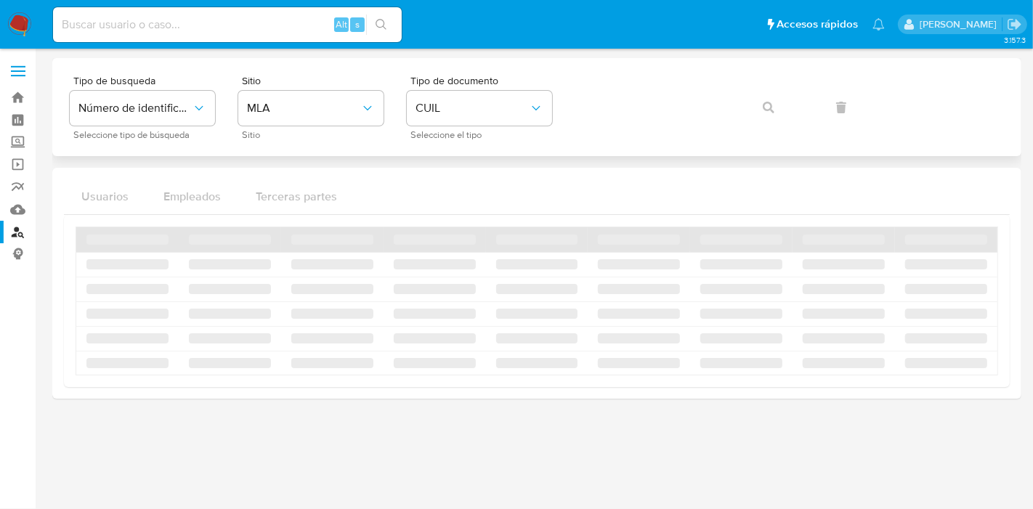
click at [759, 110] on div "Tipo de busqueda Número de identificación Seleccione tipo de búsqueda Sitio MLA…" at bounding box center [537, 107] width 934 height 63
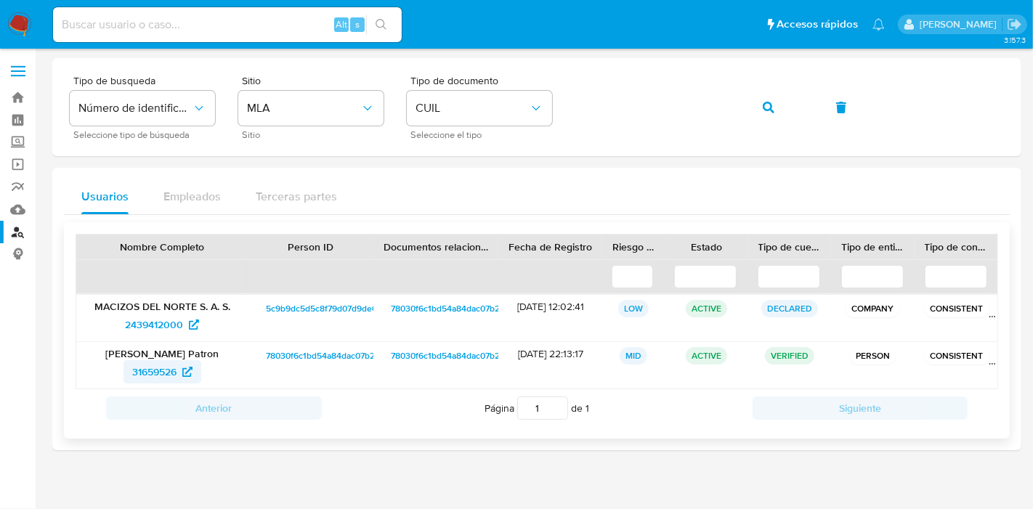
click at [171, 373] on span "31659526" at bounding box center [154, 371] width 44 height 23
click at [33, 29] on nav "Pausado Ver notificaciones Alt s Accesos rápidos Presiona las siguientes teclas…" at bounding box center [516, 24] width 1033 height 49
drag, startPoint x: 16, startPoint y: 23, endPoint x: 34, endPoint y: 1, distance: 28.4
click at [16, 23] on img at bounding box center [19, 24] width 25 height 25
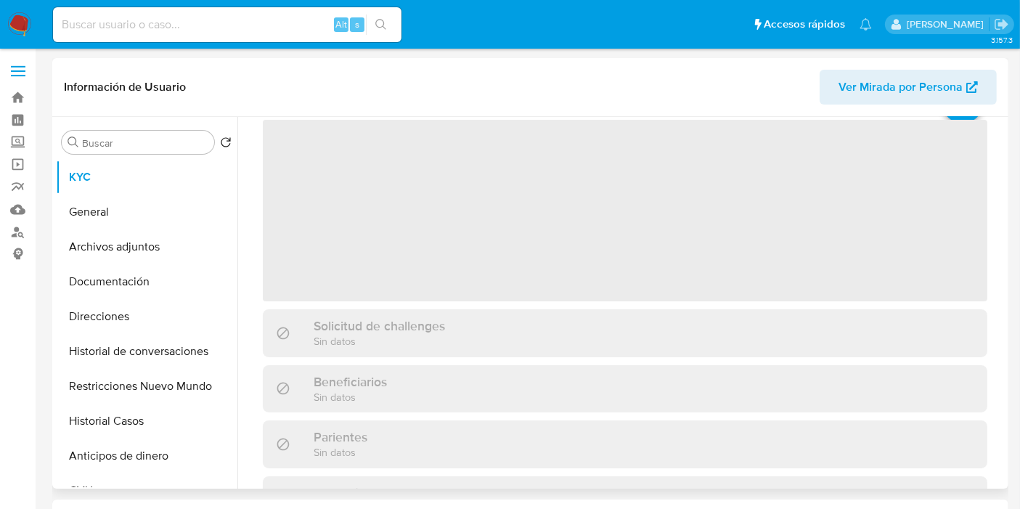
scroll to position [161, 0]
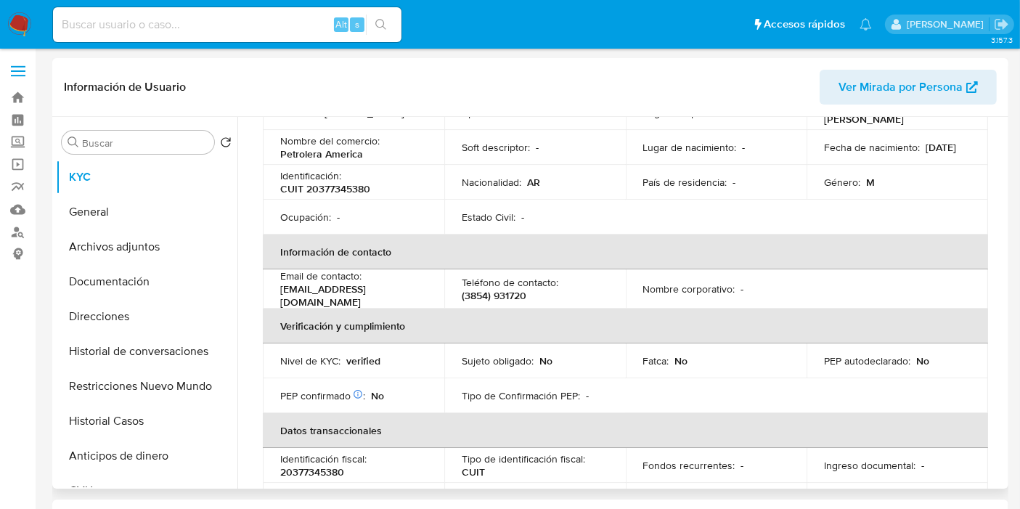
select select "10"
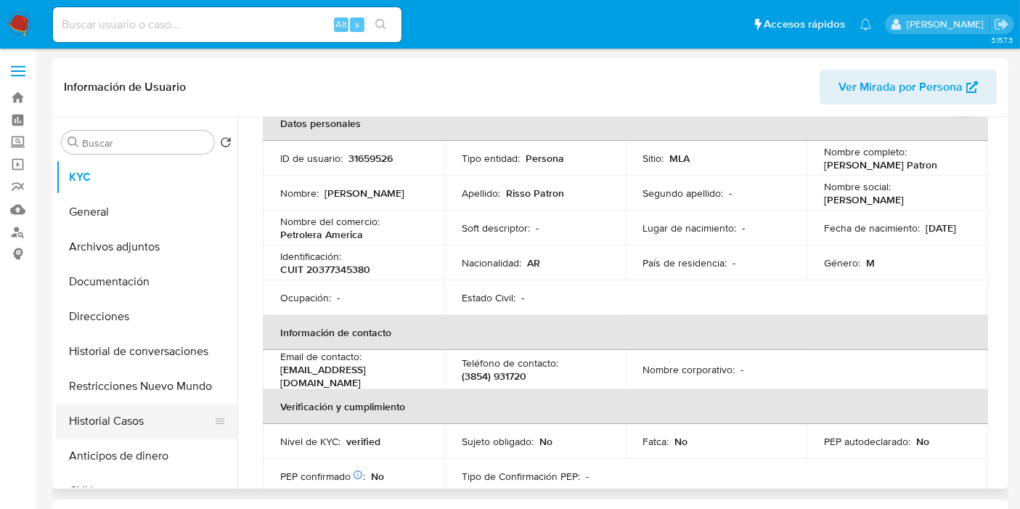
click at [121, 415] on button "Historial Casos" at bounding box center [141, 421] width 170 height 35
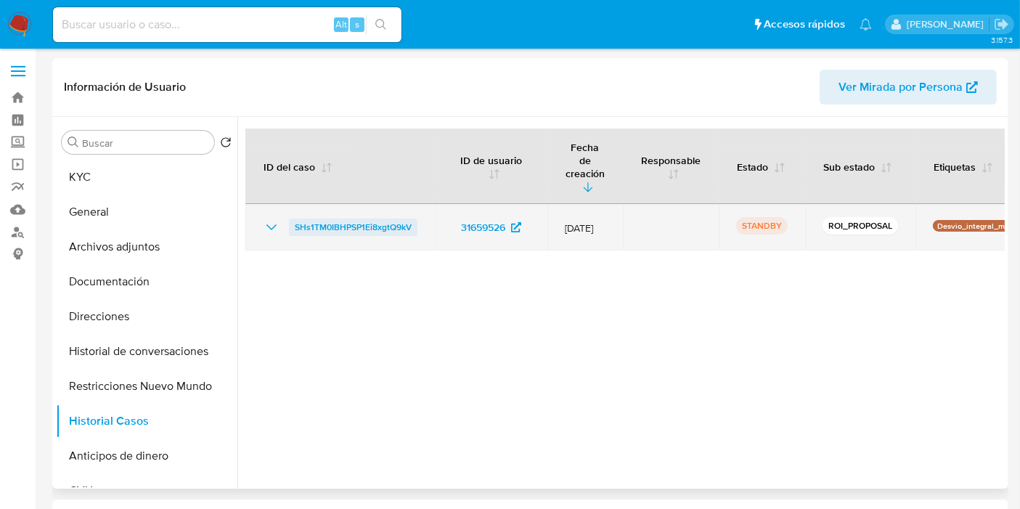
click at [295, 219] on span "SHs1TM0IBHPSP1Ei8xgtQ9kV" at bounding box center [353, 227] width 117 height 17
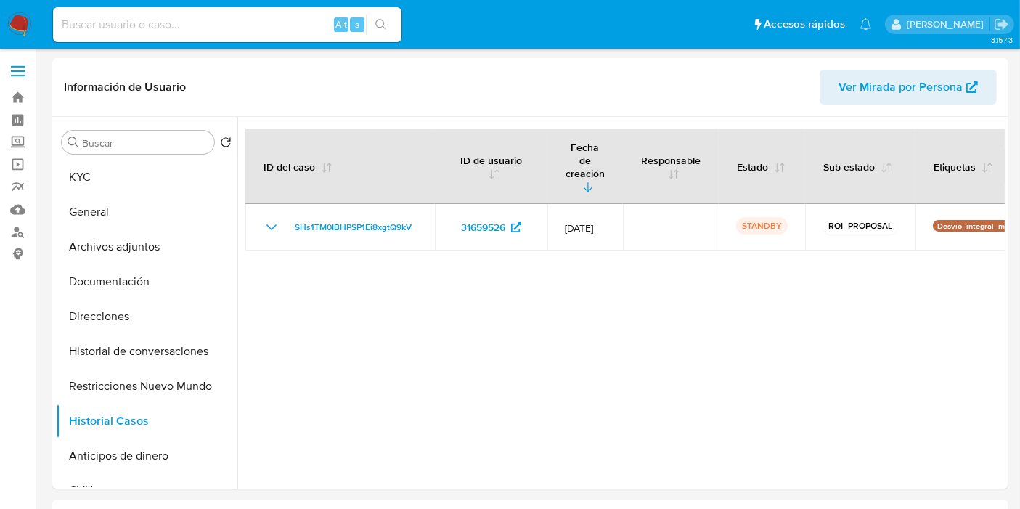
click at [12, 26] on img at bounding box center [19, 24] width 25 height 25
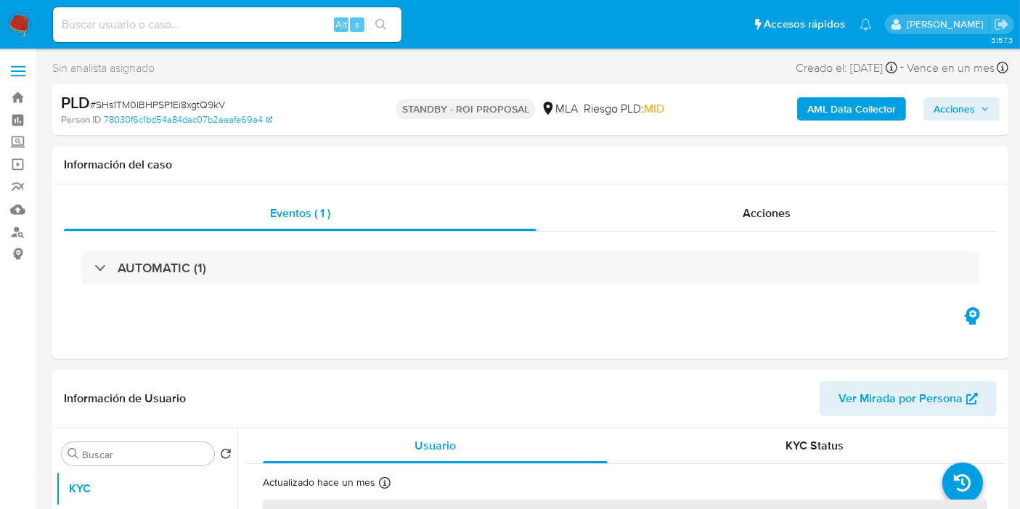
click at [209, 107] on span "# SHs1TM0IBHPSP1Ei8xgtQ9kV" at bounding box center [157, 104] width 135 height 15
copy span "SHs1TM0IBHPSP1Ei8xgtQ9kV"
select select "10"
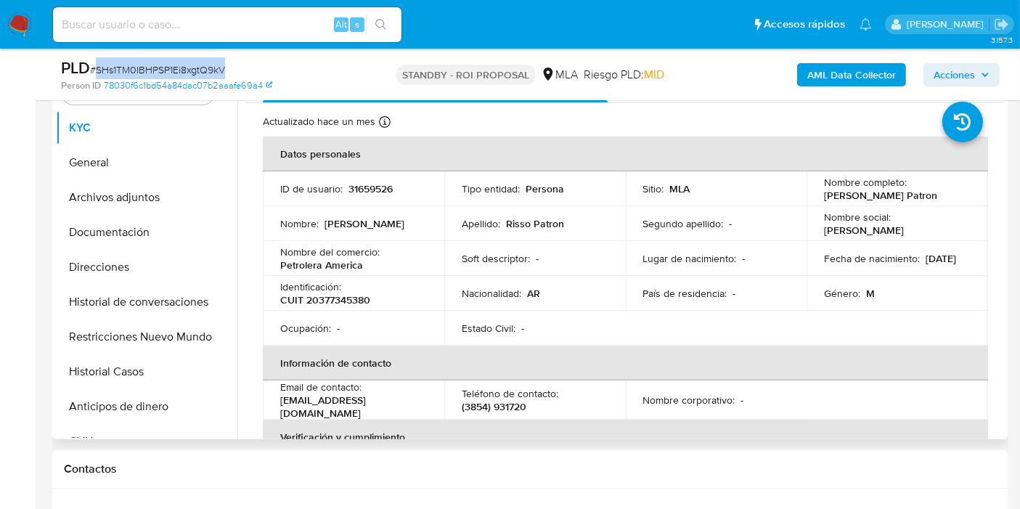
scroll to position [242, 0]
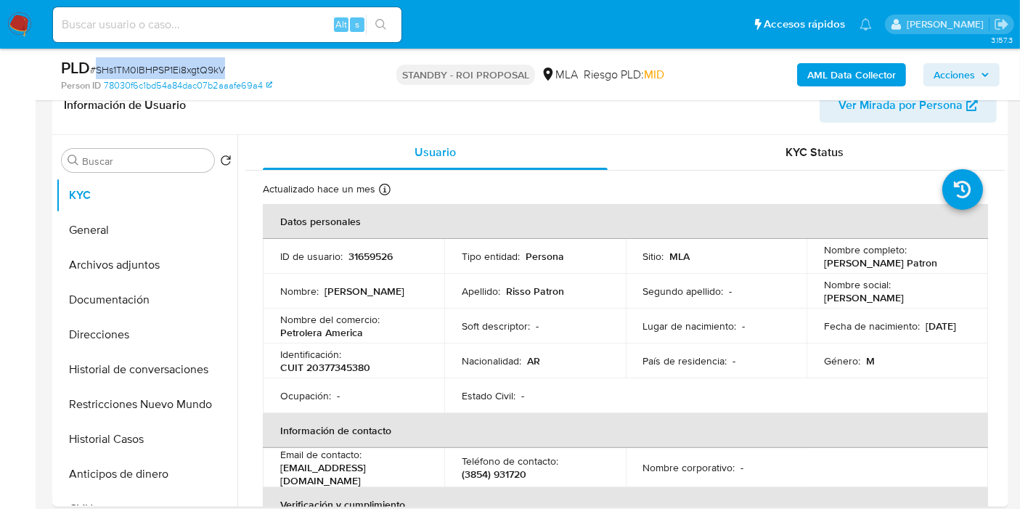
click at [16, 20] on img at bounding box center [19, 24] width 25 height 25
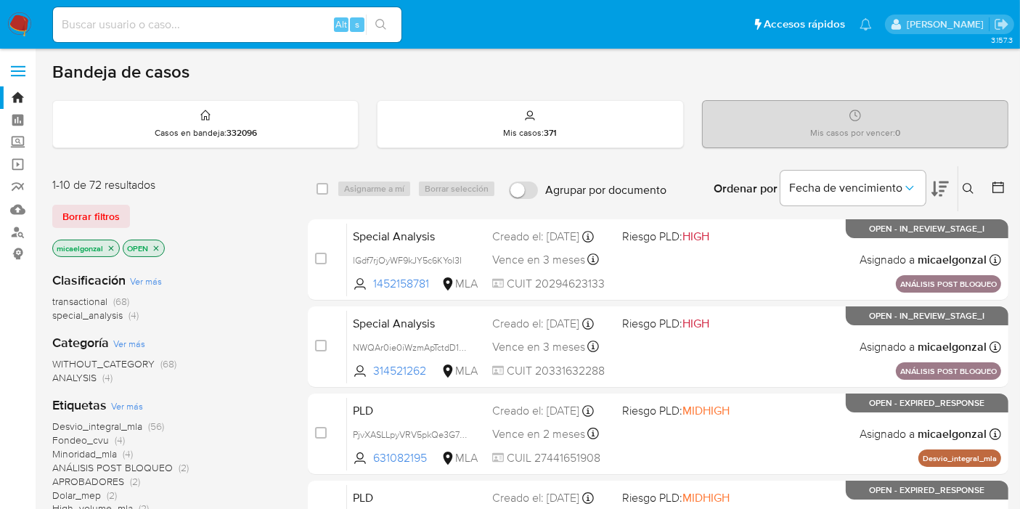
click at [9, 22] on img at bounding box center [19, 24] width 25 height 25
click at [82, 190] on div "1-10 de 72 resultados" at bounding box center [168, 185] width 232 height 16
click at [80, 207] on span "Borrar filtros" at bounding box center [90, 216] width 57 height 20
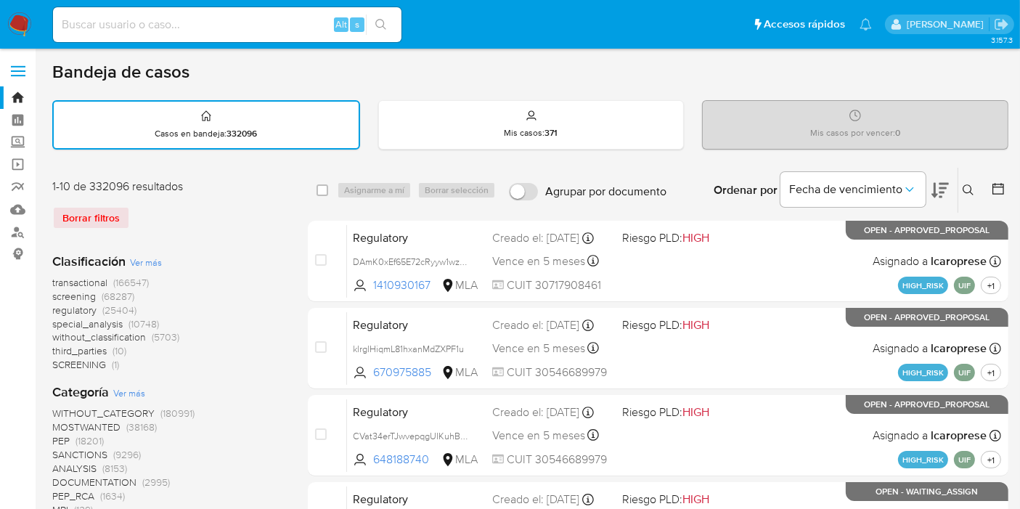
click at [973, 193] on icon at bounding box center [968, 189] width 11 height 11
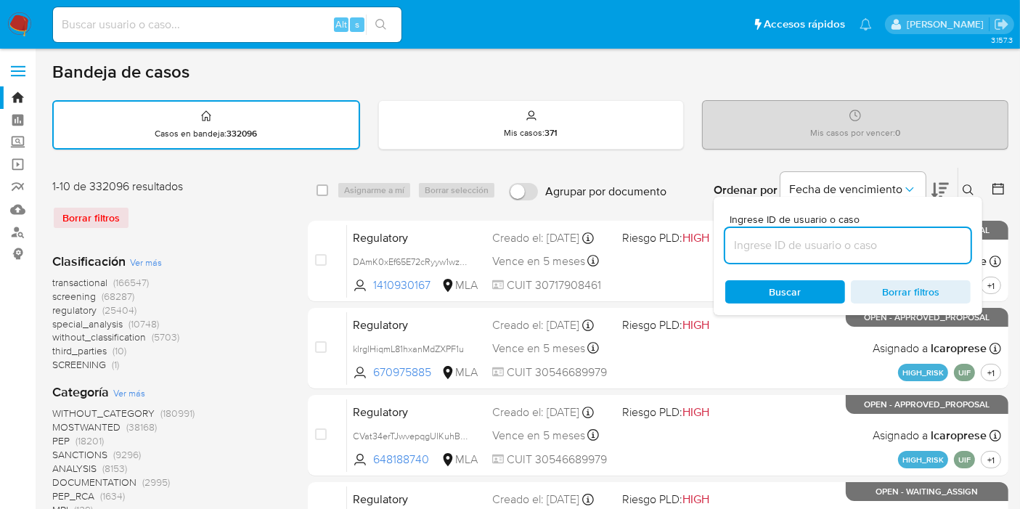
click at [764, 240] on input at bounding box center [847, 245] width 245 height 19
type input "SmwDlvykKs459RuZtLGV5CFc"
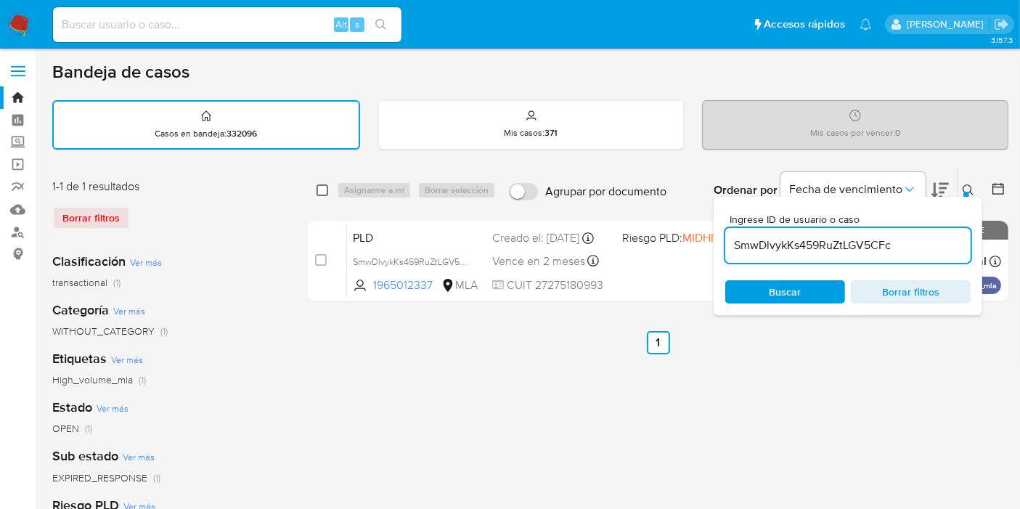
click at [321, 193] on input "checkbox" at bounding box center [323, 190] width 12 height 12
checkbox input "true"
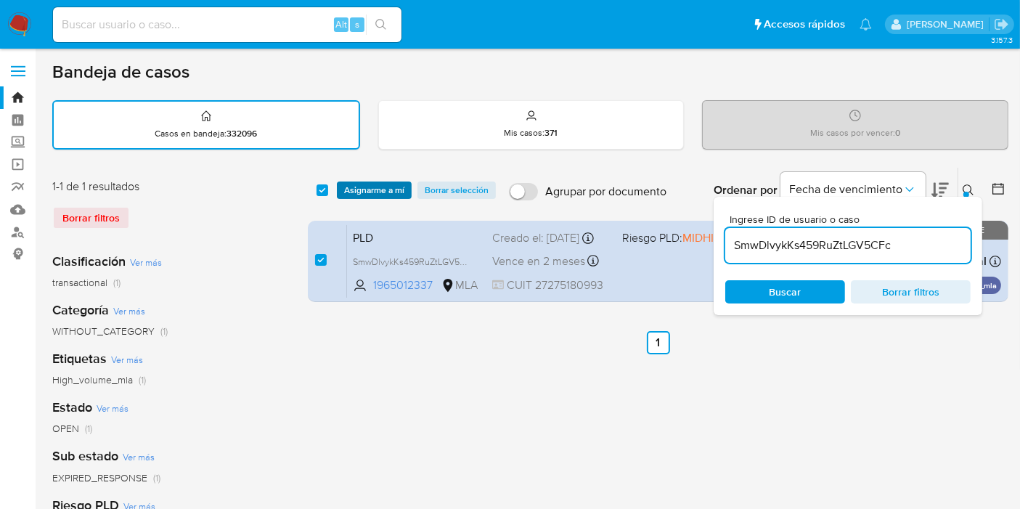
click at [354, 185] on span "Asignarme a mí" at bounding box center [374, 190] width 60 height 15
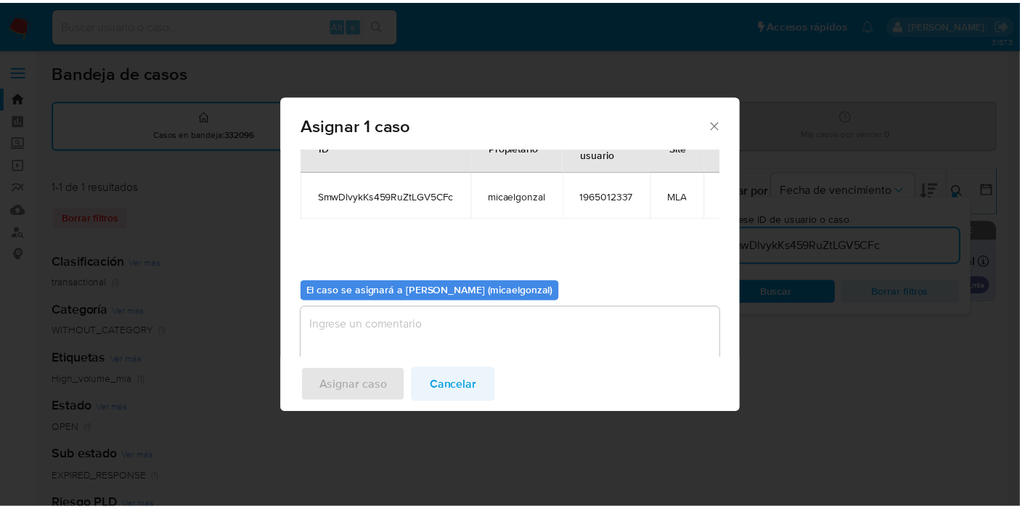
scroll to position [74, 0]
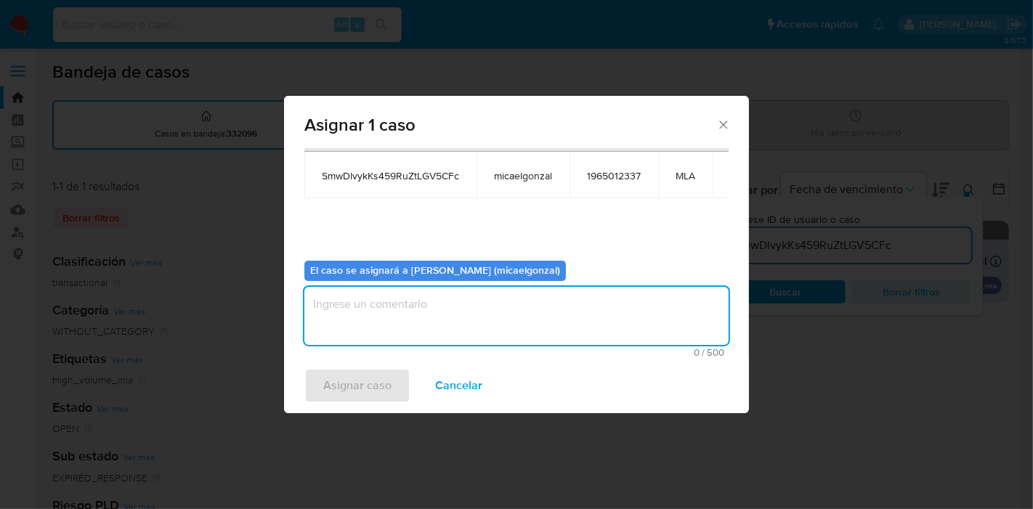
click at [465, 304] on textarea "assign-modal" at bounding box center [516, 316] width 424 height 58
click at [315, 373] on button "Asignar caso" at bounding box center [357, 385] width 106 height 35
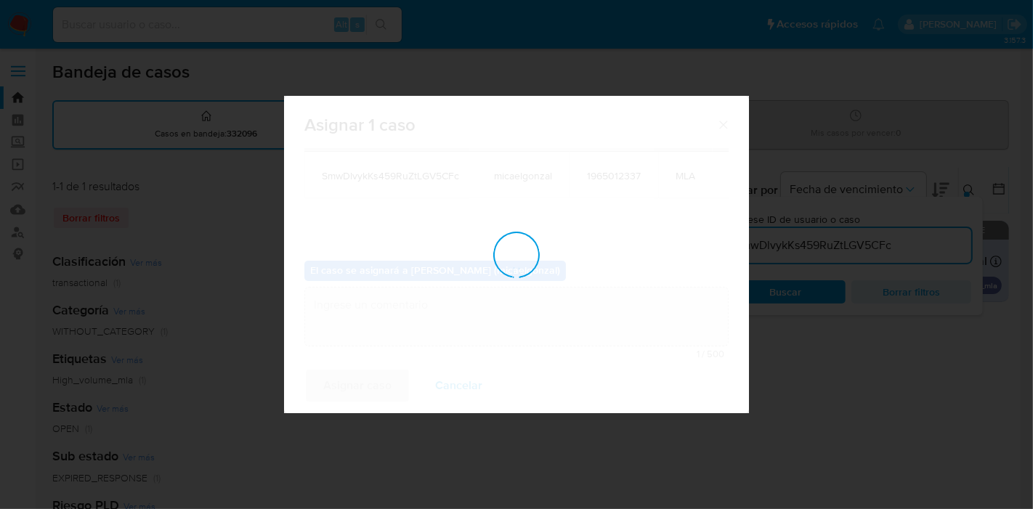
checkbox input "false"
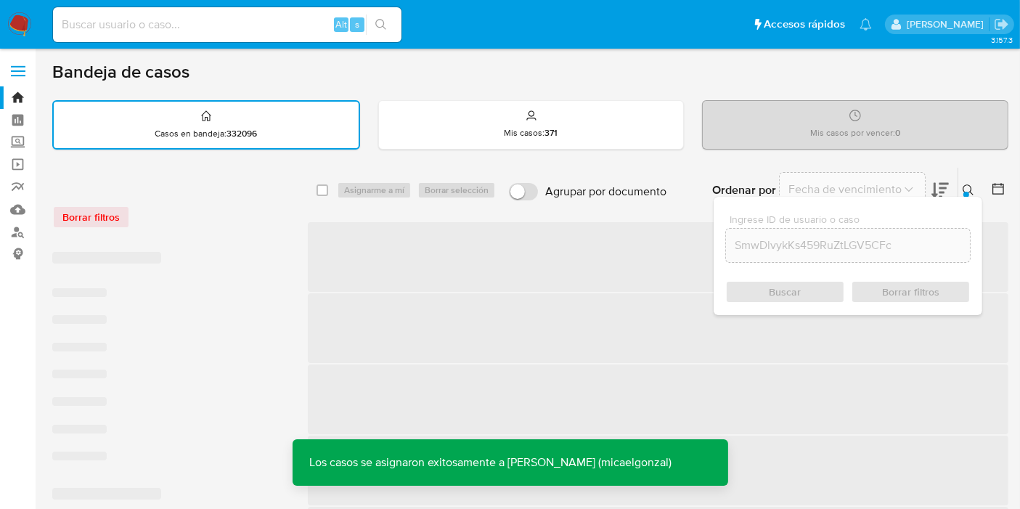
click at [195, 28] on input at bounding box center [227, 24] width 349 height 19
paste input "SmwDlvykKs459RuZtLGV5CFc"
type input "SmwDlvykKs459RuZtLGV5CFc"
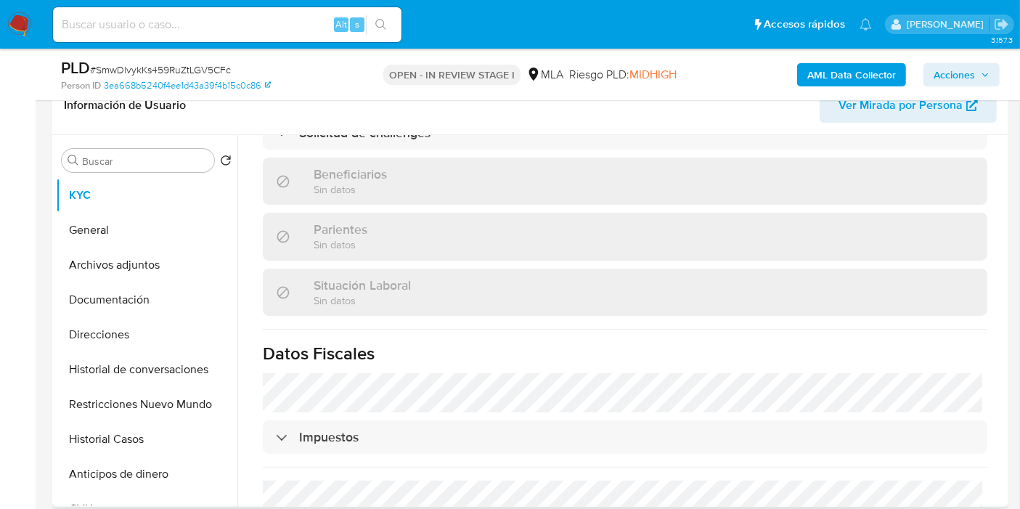
scroll to position [749, 0]
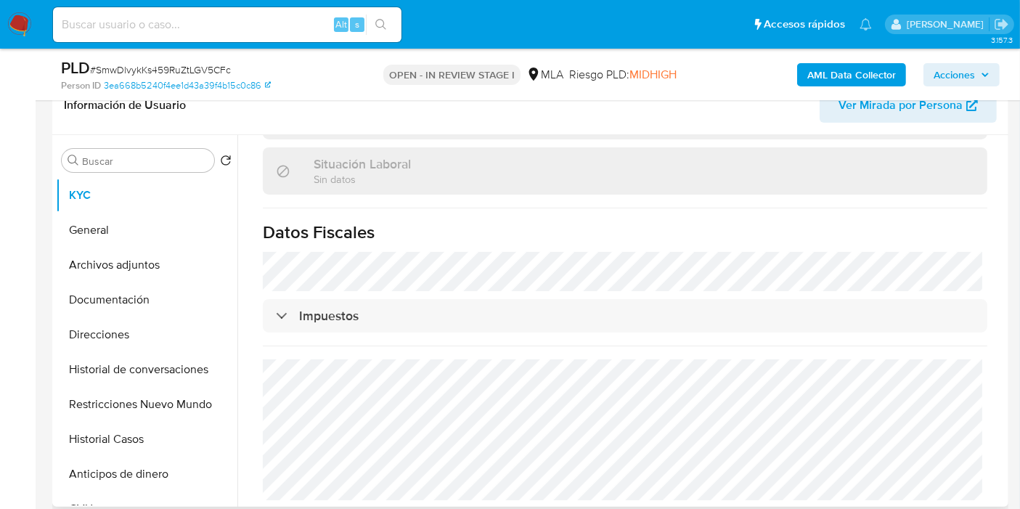
select select "10"
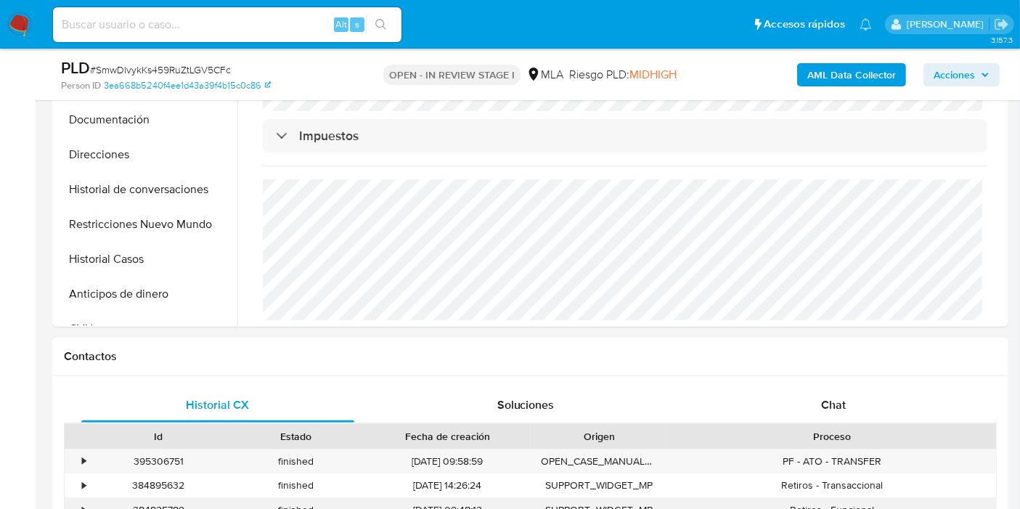
scroll to position [484, 0]
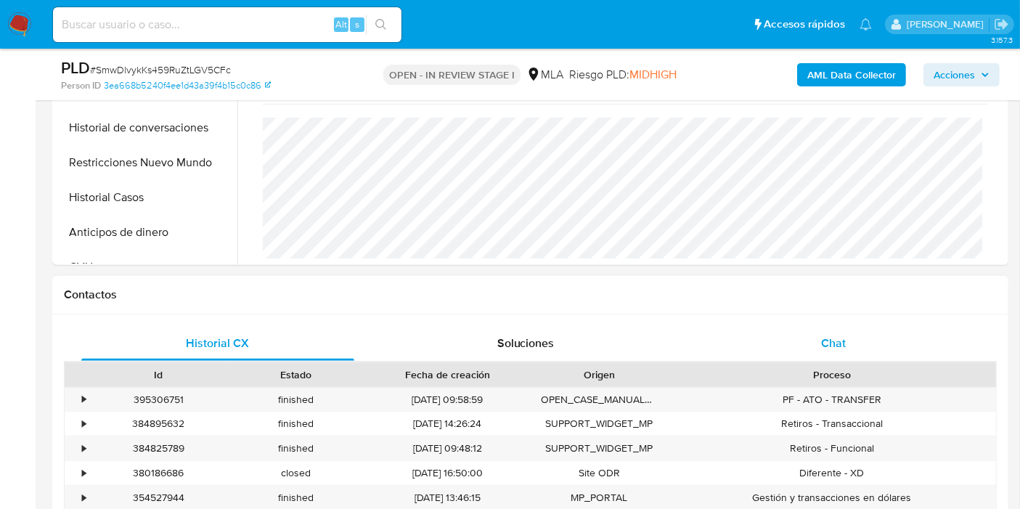
click at [882, 358] on div "Chat" at bounding box center [833, 343] width 273 height 35
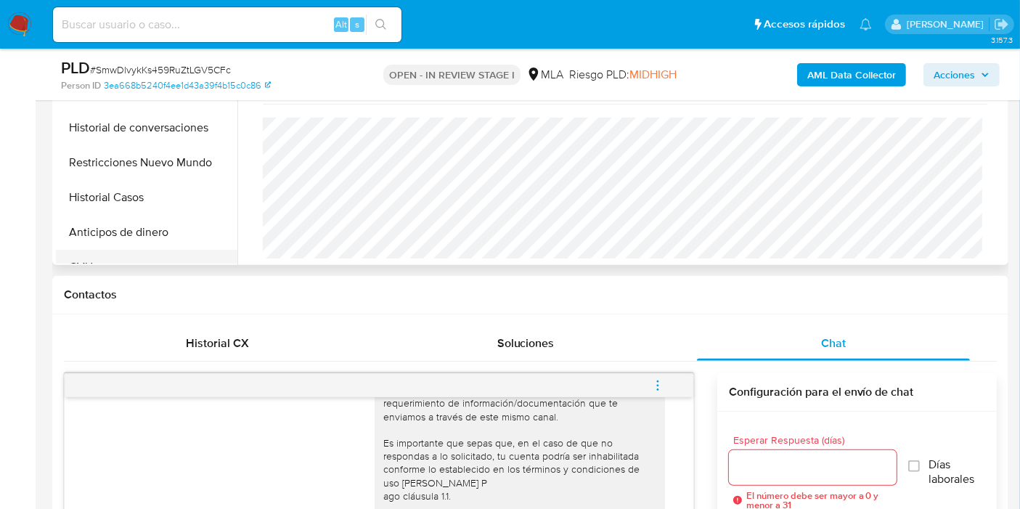
scroll to position [322, 0]
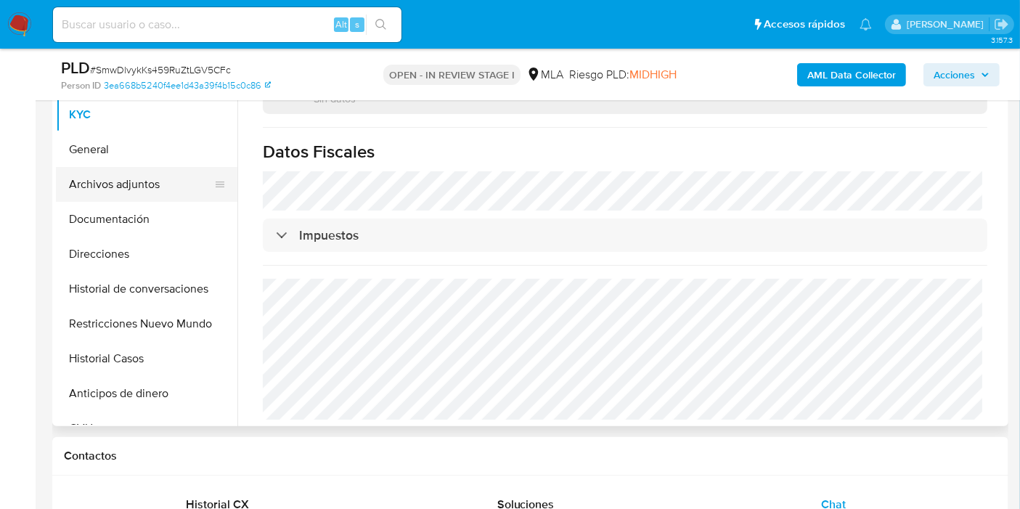
click at [175, 192] on button "Archivos adjuntos" at bounding box center [141, 184] width 170 height 35
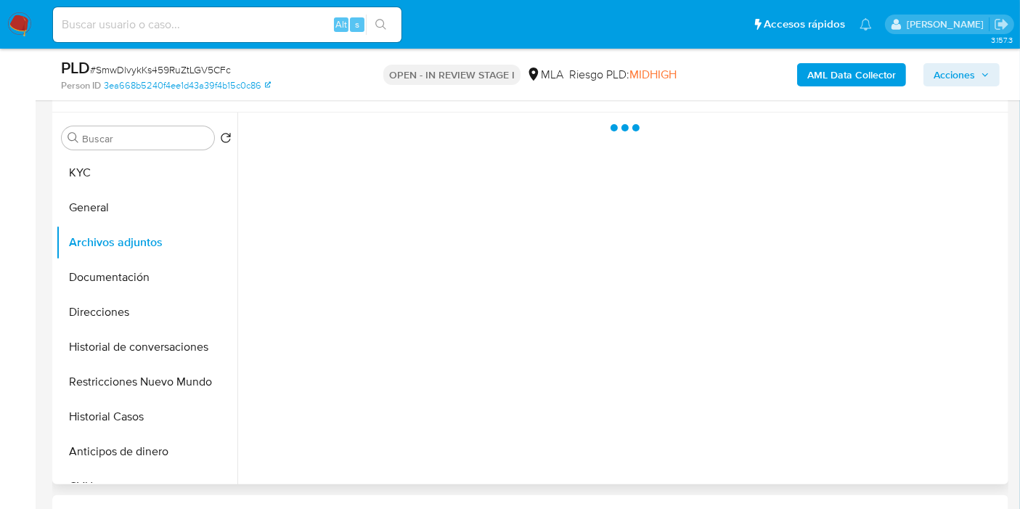
scroll to position [161, 0]
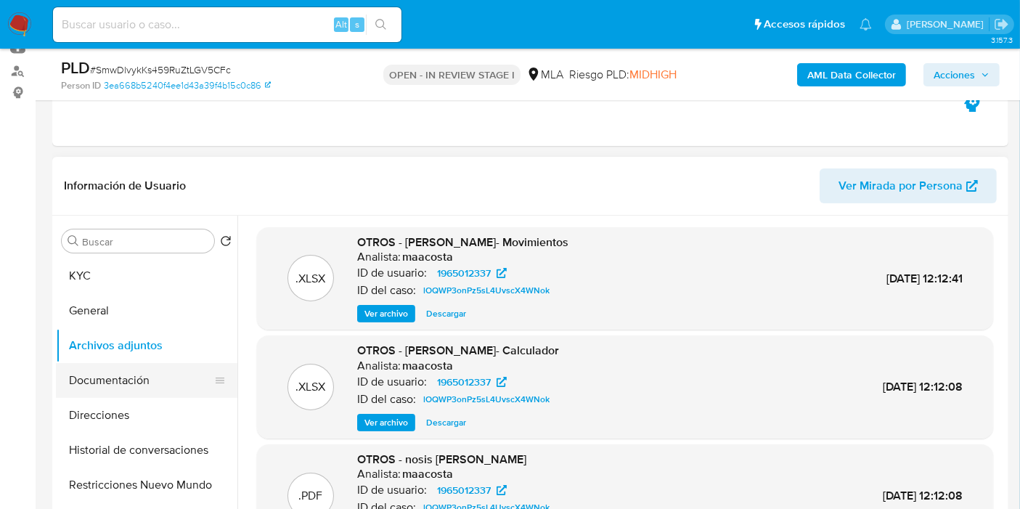
click at [166, 377] on button "Documentación" at bounding box center [141, 380] width 170 height 35
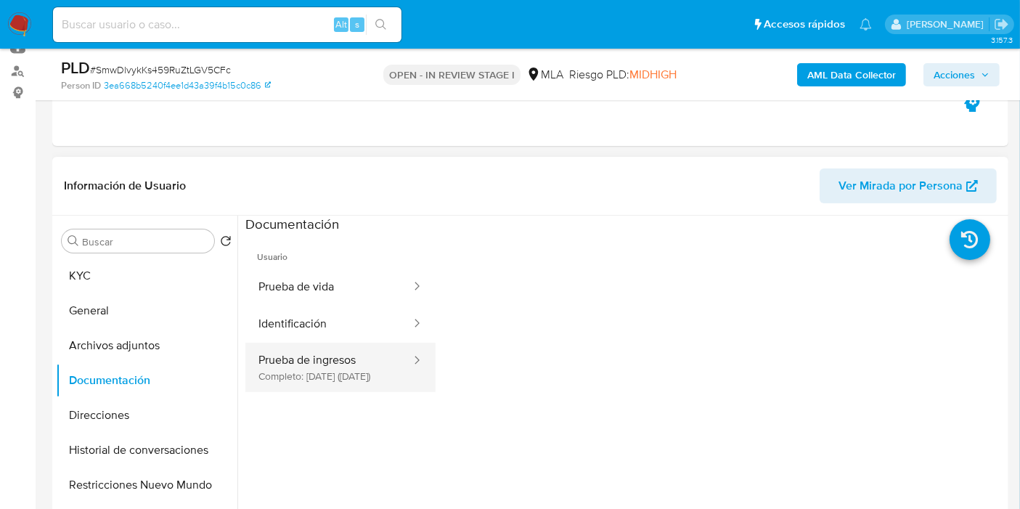
click at [266, 356] on button "Prueba de ingresos Completo: 07/03/2025 (hace 6 meses)" at bounding box center [328, 367] width 167 height 49
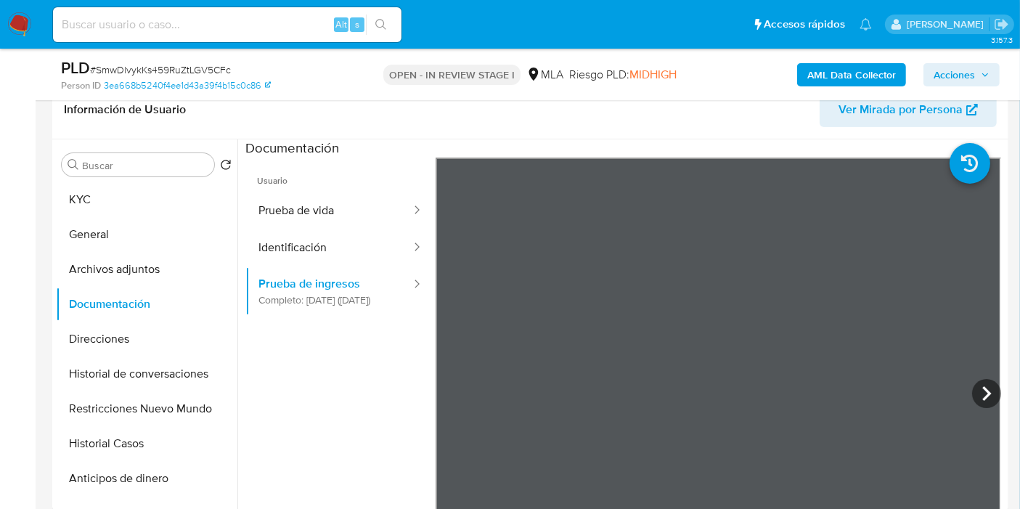
scroll to position [322, 0]
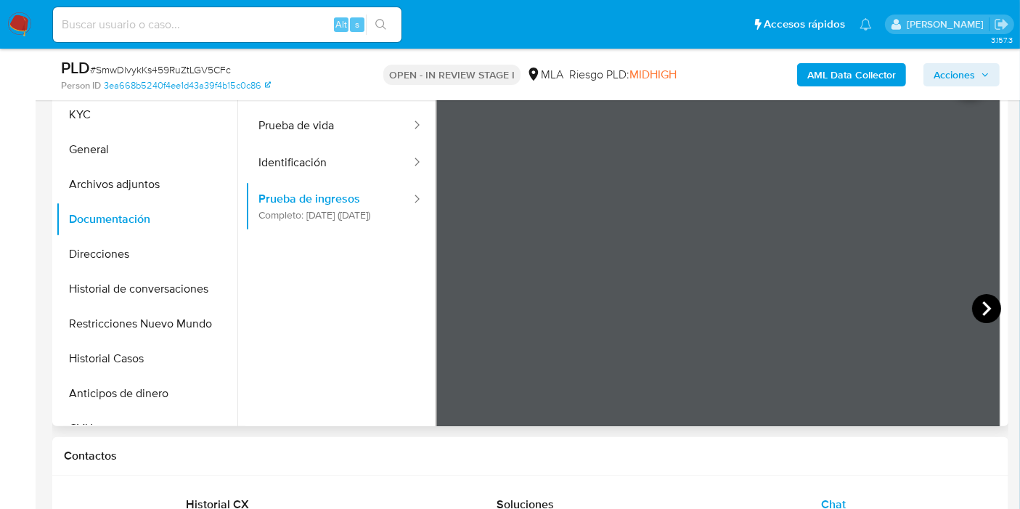
click at [983, 317] on icon at bounding box center [986, 308] width 29 height 29
click at [141, 139] on button "General" at bounding box center [141, 149] width 170 height 35
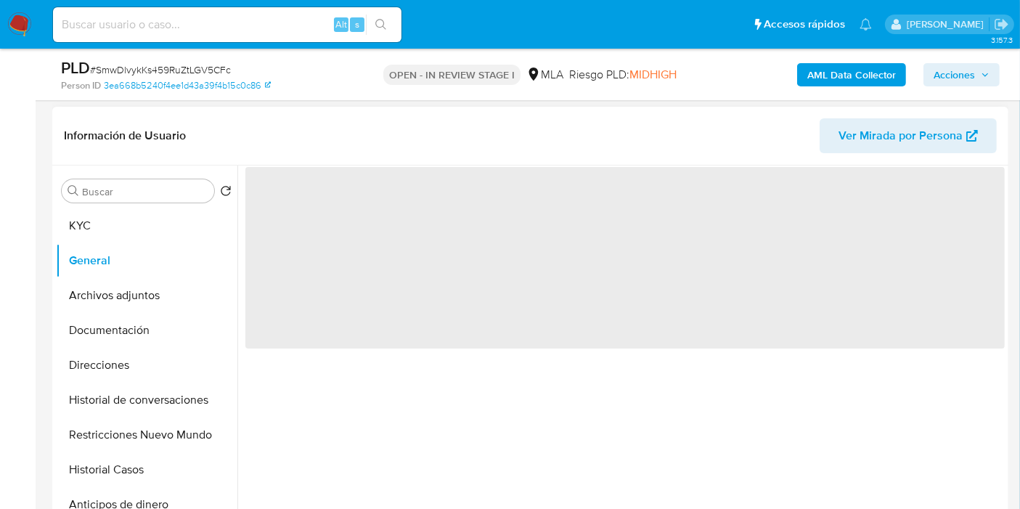
scroll to position [161, 0]
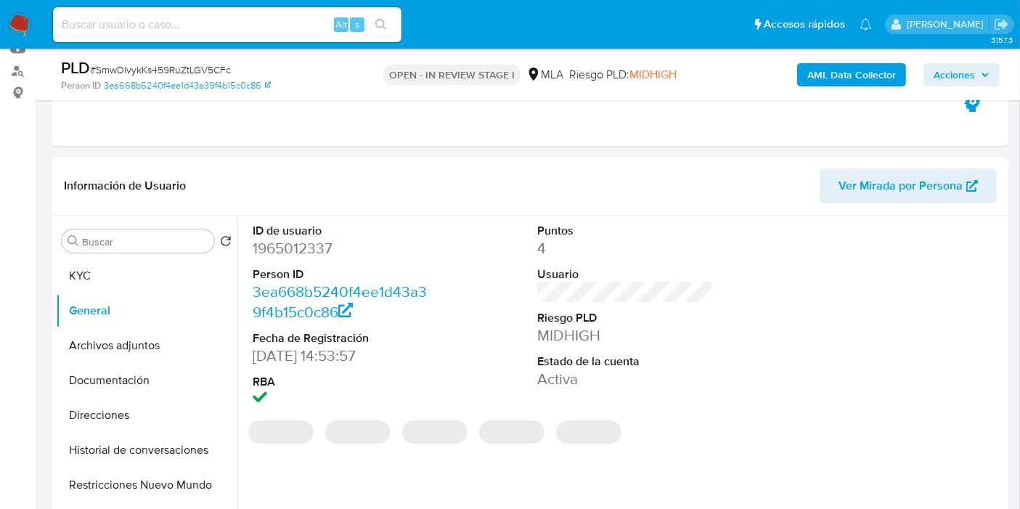
click at [288, 254] on dd "1965012337" at bounding box center [341, 248] width 176 height 20
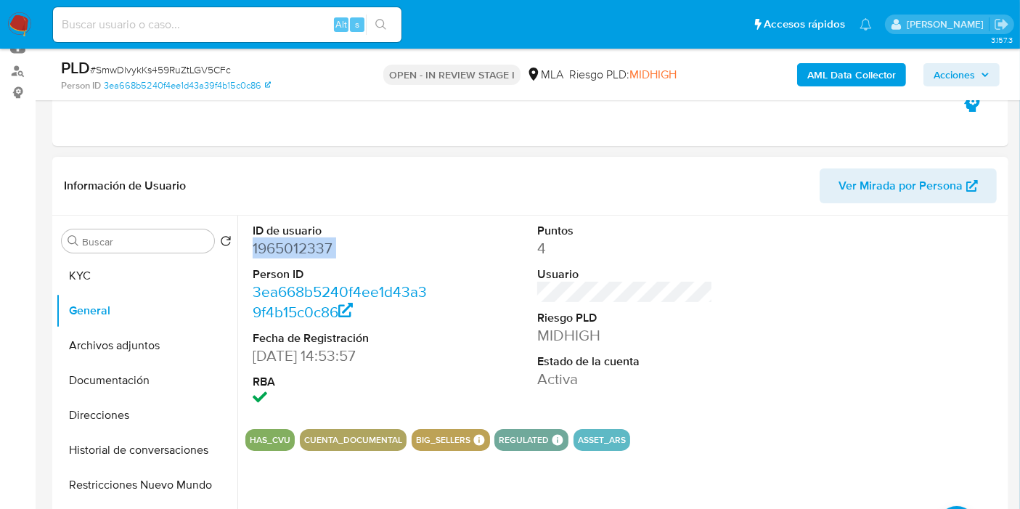
copy dd "1965012337"
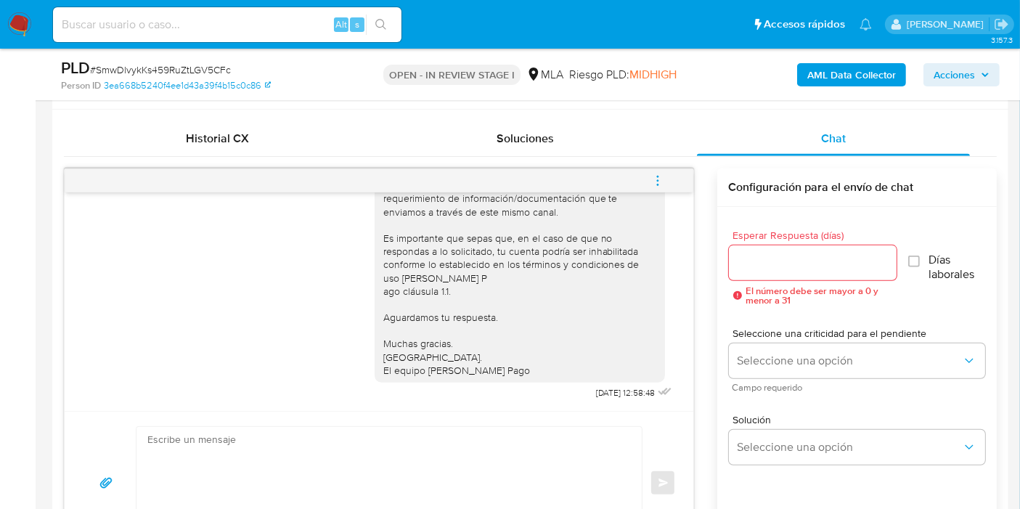
scroll to position [726, 0]
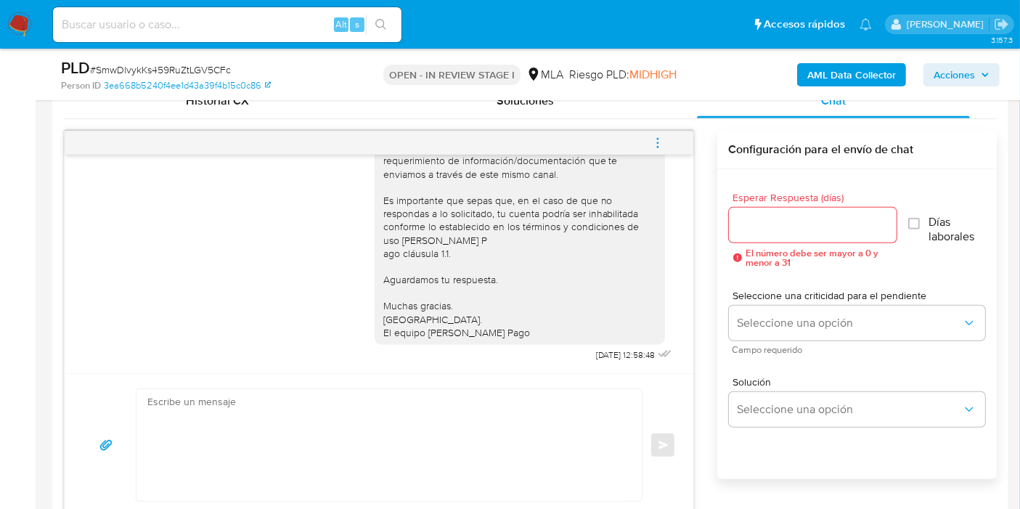
click at [471, 414] on textarea at bounding box center [385, 445] width 476 height 112
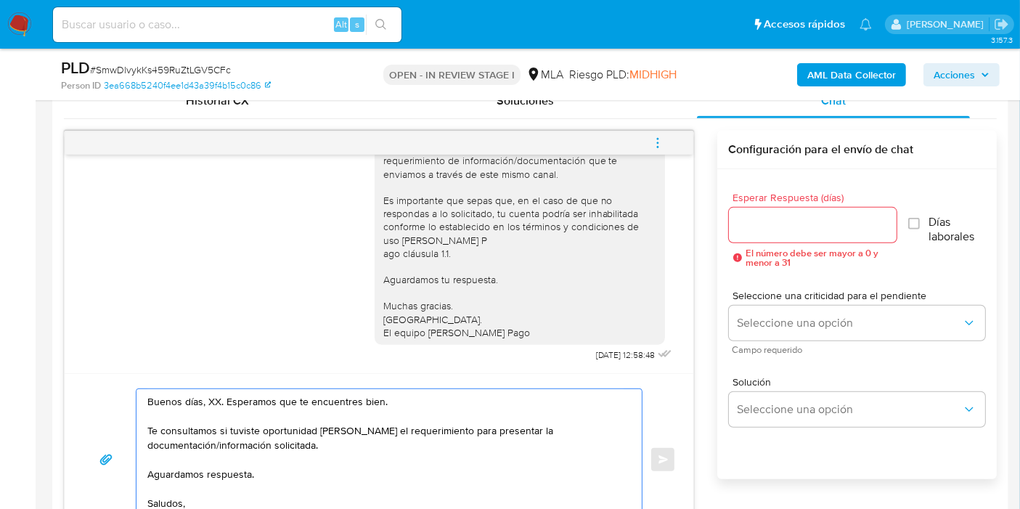
click at [213, 395] on textarea "Buenos días, XX. Esperamos que te encuentres bien. Te consultamos si tuviste op…" at bounding box center [385, 459] width 476 height 141
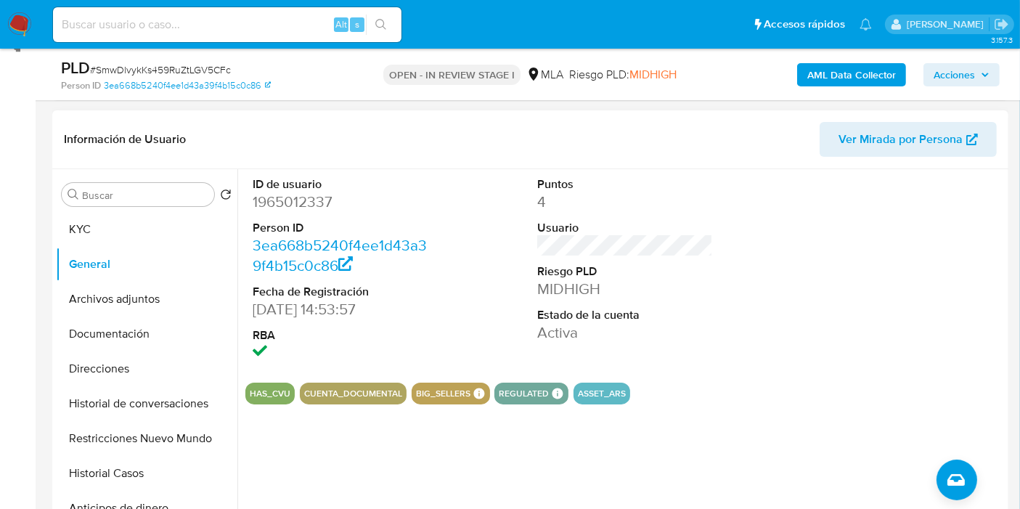
scroll to position [161, 0]
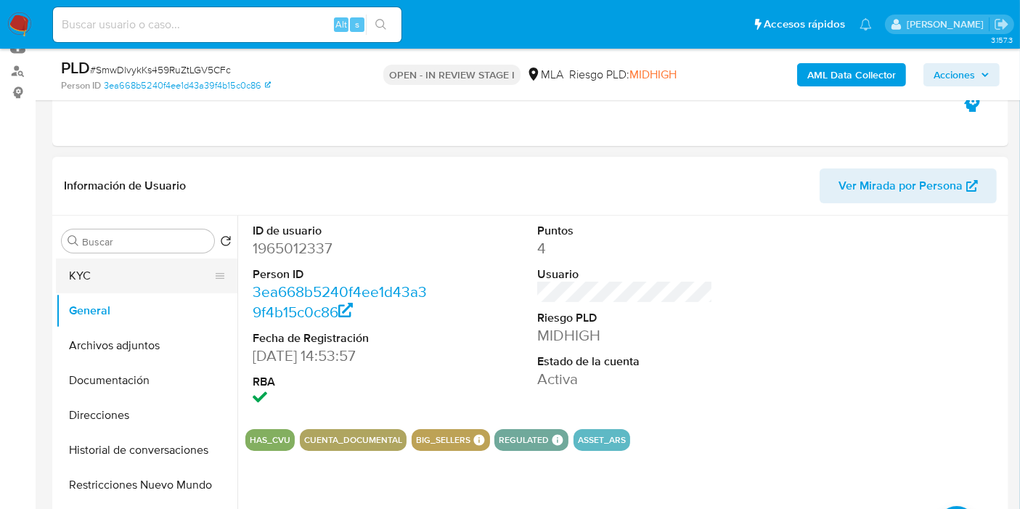
click at [151, 283] on button "KYC" at bounding box center [141, 276] width 170 height 35
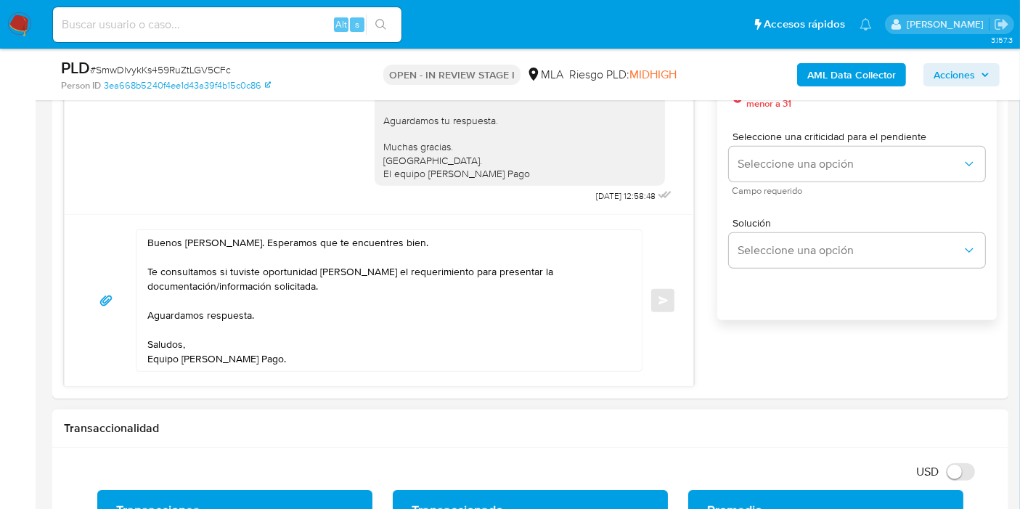
scroll to position [887, 0]
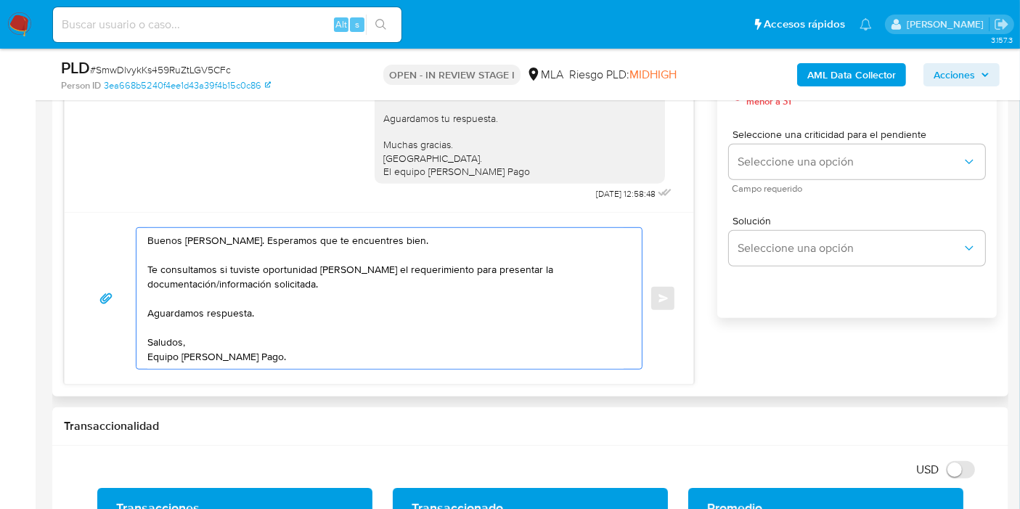
click at [258, 298] on textarea "Buenos días, Sara. Esperamos que te encuentres bien. Te consultamos si tuviste …" at bounding box center [385, 298] width 476 height 141
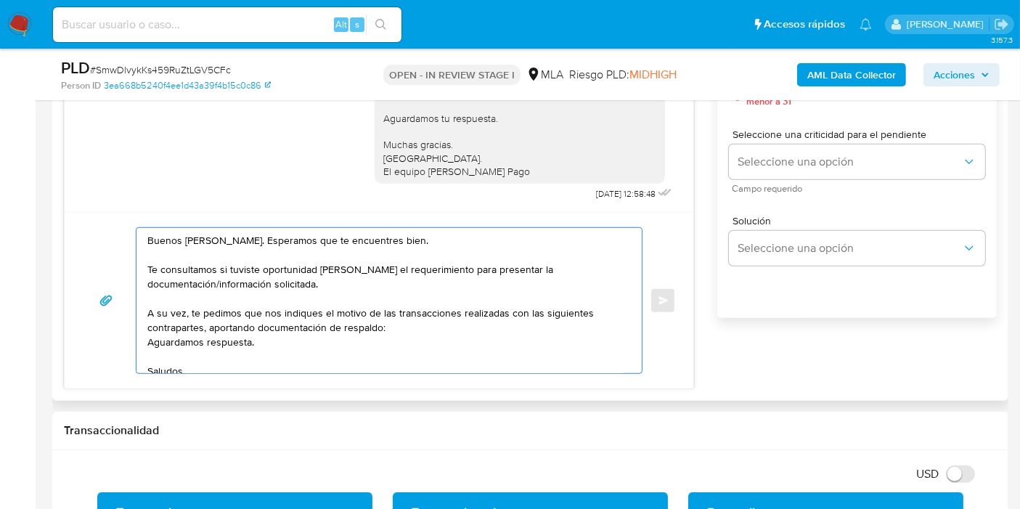
paste textarea "Fideicomiso Simplestate"
click at [391, 324] on textarea "Buenos días, Sara. Esperamos que te encuentres bien. Te consultamos si tuviste …" at bounding box center [385, 300] width 476 height 145
click at [468, 346] on textarea "Buenos días, Sara. Esperamos que te encuentres bien. Te consultamos si tuviste …" at bounding box center [385, 300] width 476 height 145
paste textarea "30716617714"
paste textarea "Expreso Rivadavia Sr"
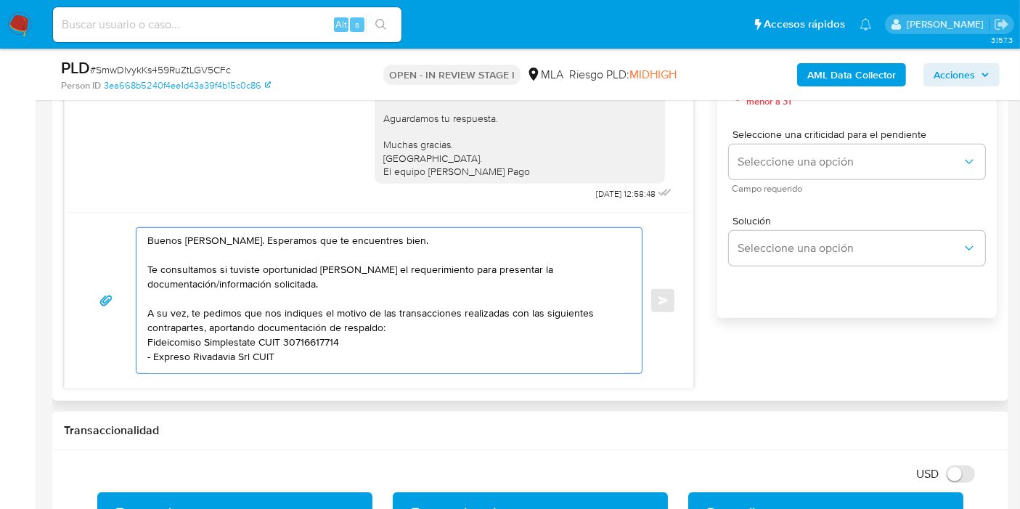
scroll to position [5, 0]
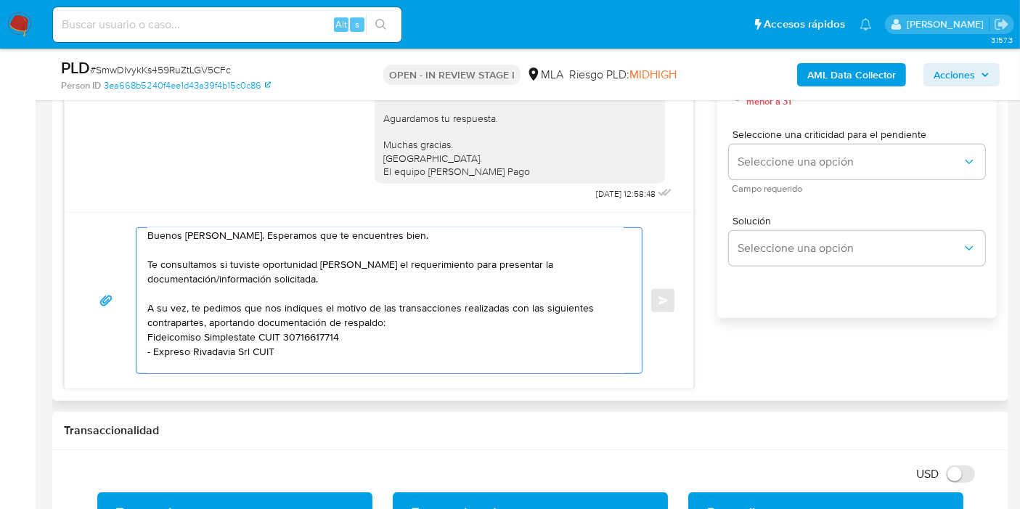
click at [456, 355] on textarea "Buenos días, Sara. Esperamos que te encuentres bien. Te consultamos si tuviste …" at bounding box center [385, 300] width 476 height 145
paste textarea "30626009618"
click at [143, 328] on div "Buenos días, Sara. Esperamos que te encuentres bien. Te consultamos si tuviste …" at bounding box center [386, 300] width 498 height 145
click at [144, 328] on div "Buenos días, Sara. Esperamos que te encuentres bien. Te consultamos si tuviste …" at bounding box center [386, 300] width 498 height 145
click at [147, 335] on textarea "Buenos días, Sara. Esperamos que te encuentres bien. Te consultamos si tuviste …" at bounding box center [385, 300] width 476 height 145
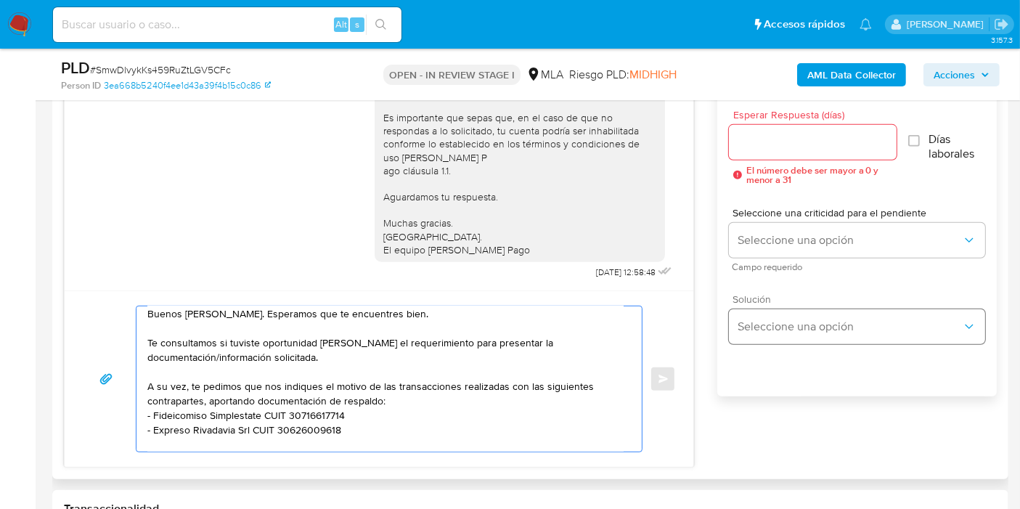
scroll to position [807, 0]
type textarea "Buenos días, Sara. Esperamos que te encuentres bien. Te consultamos si tuviste …"
click at [827, 145] on input "Esperar Respuesta (días)" at bounding box center [813, 144] width 168 height 19
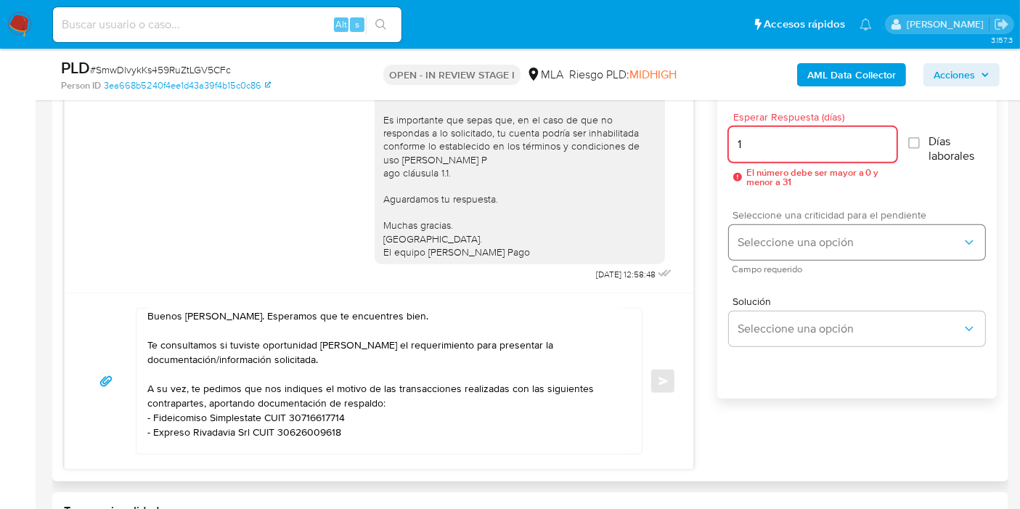
type input "1"
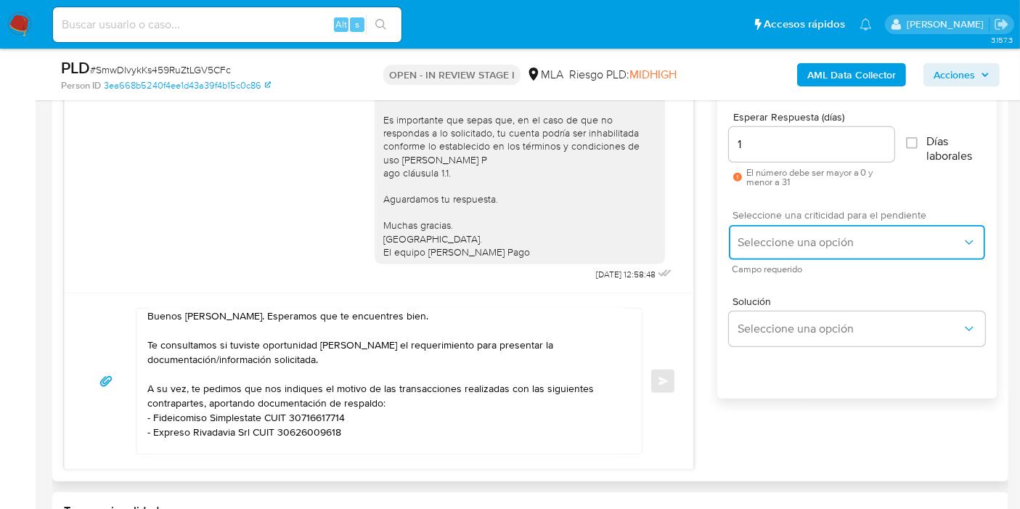
click at [820, 232] on button "Seleccione una opción" at bounding box center [857, 242] width 256 height 35
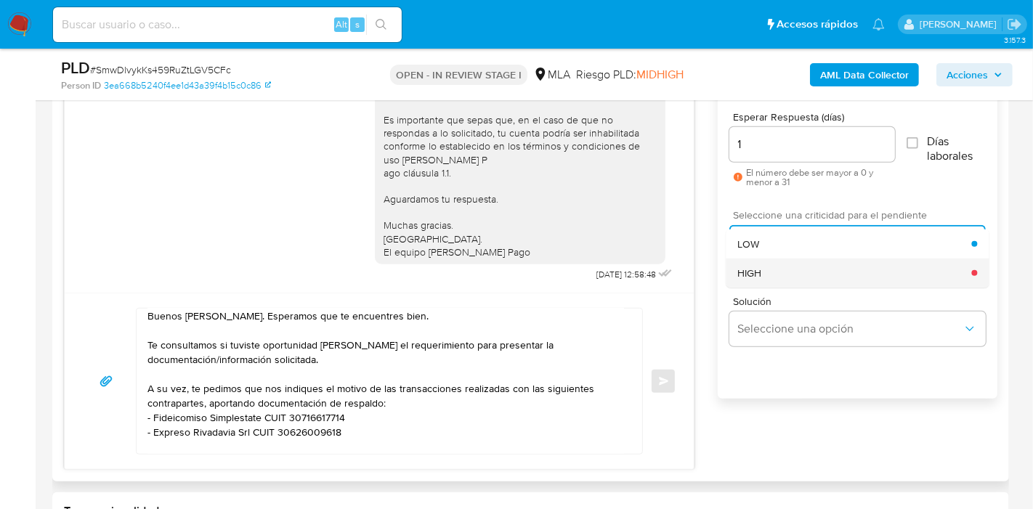
click at [799, 269] on div "HIGH" at bounding box center [854, 273] width 234 height 29
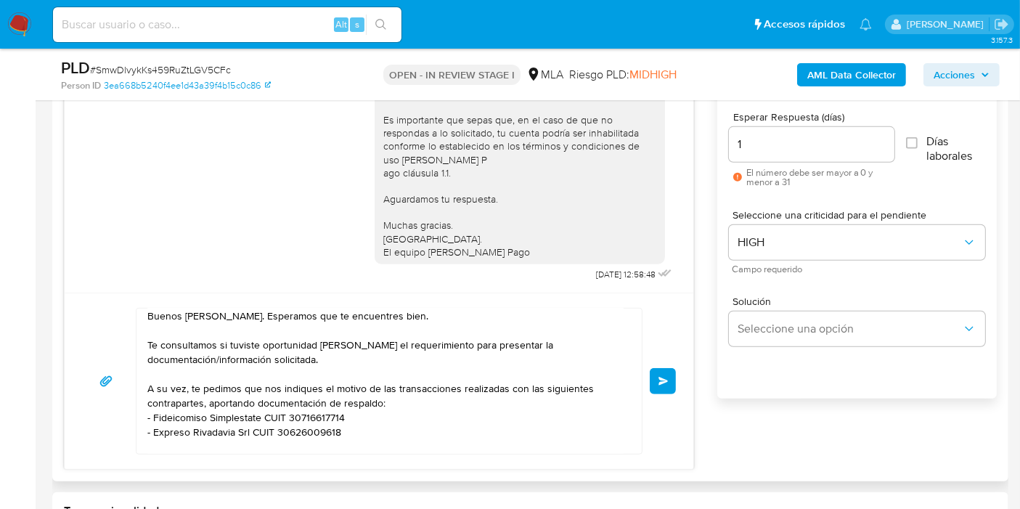
click at [678, 362] on div "Buenos días, Sara. Esperamos que te encuentres bien. Te consultamos si tuviste …" at bounding box center [379, 381] width 629 height 176
click at [659, 383] on span "Enviar" at bounding box center [664, 381] width 10 height 9
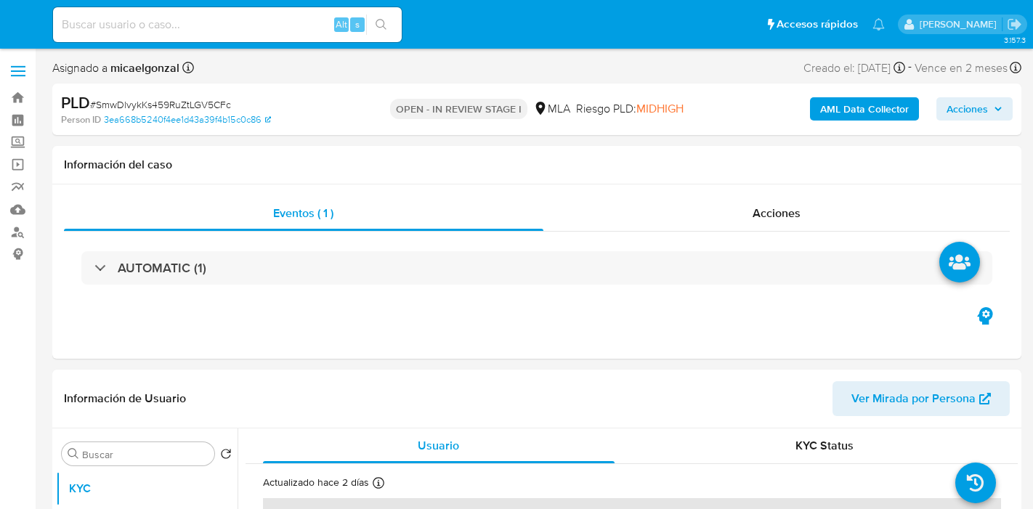
select select "10"
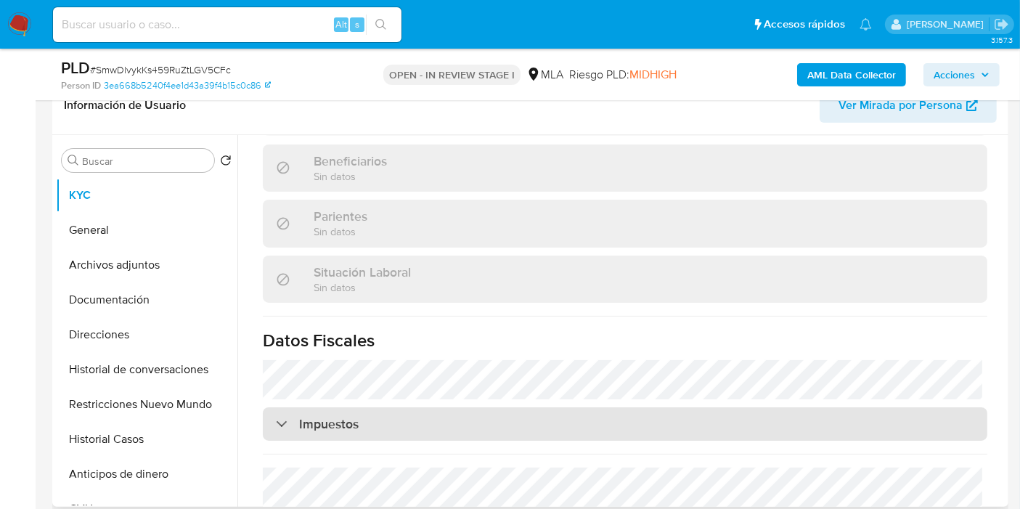
scroll to position [749, 0]
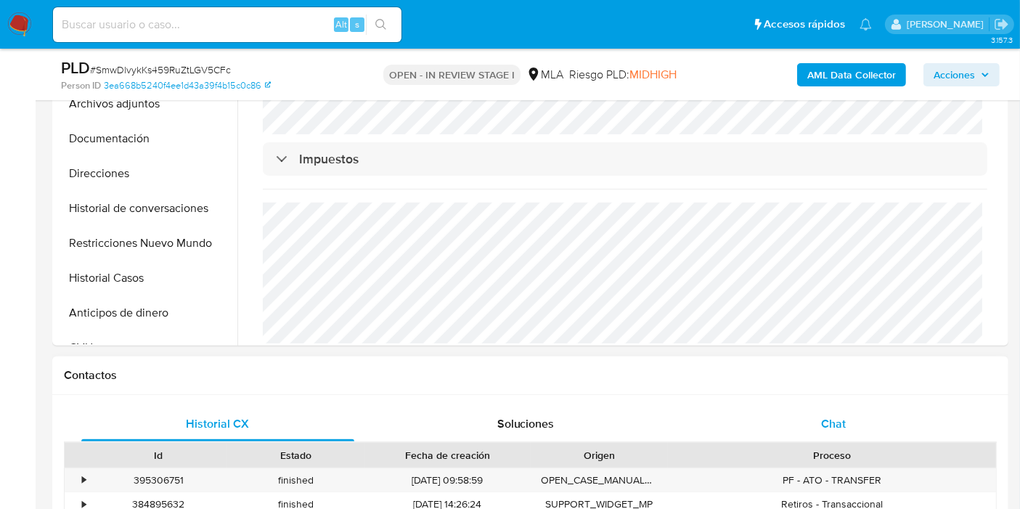
click at [797, 420] on div "Chat" at bounding box center [833, 424] width 273 height 35
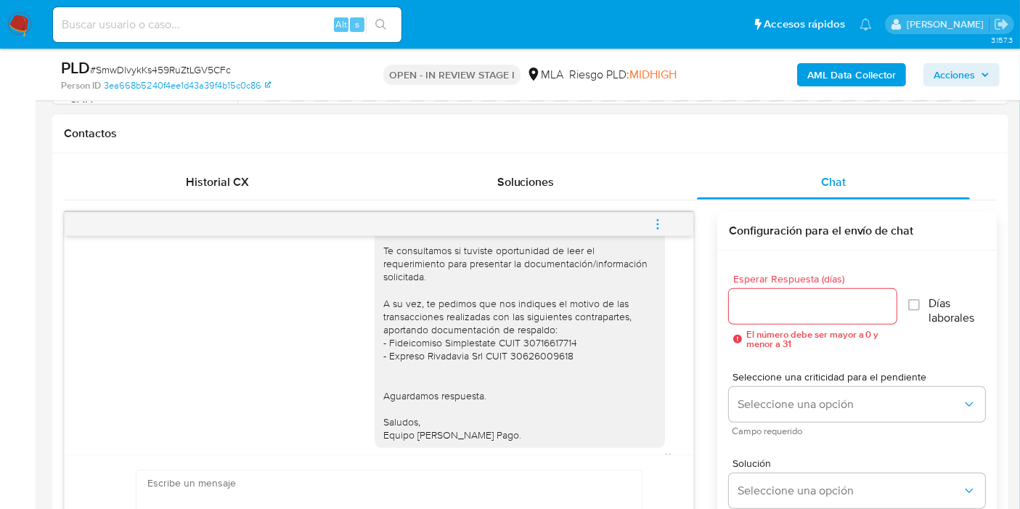
scroll to position [1191, 0]
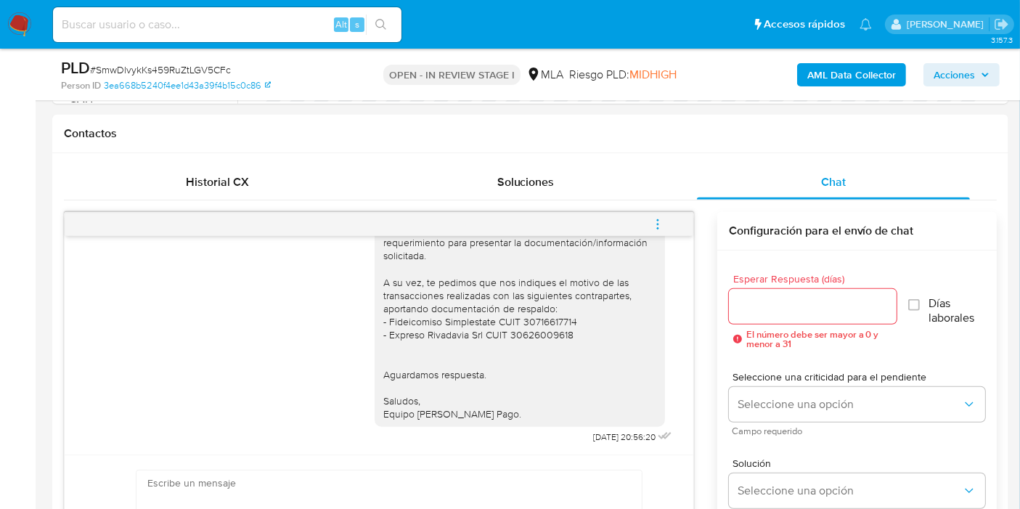
click at [222, 19] on input at bounding box center [227, 24] width 349 height 19
paste input "WMCyGnVWLZnUSRD3R31kzPkD"
type input "WMCyGnVWLZnUSRD3R31kzPkD"
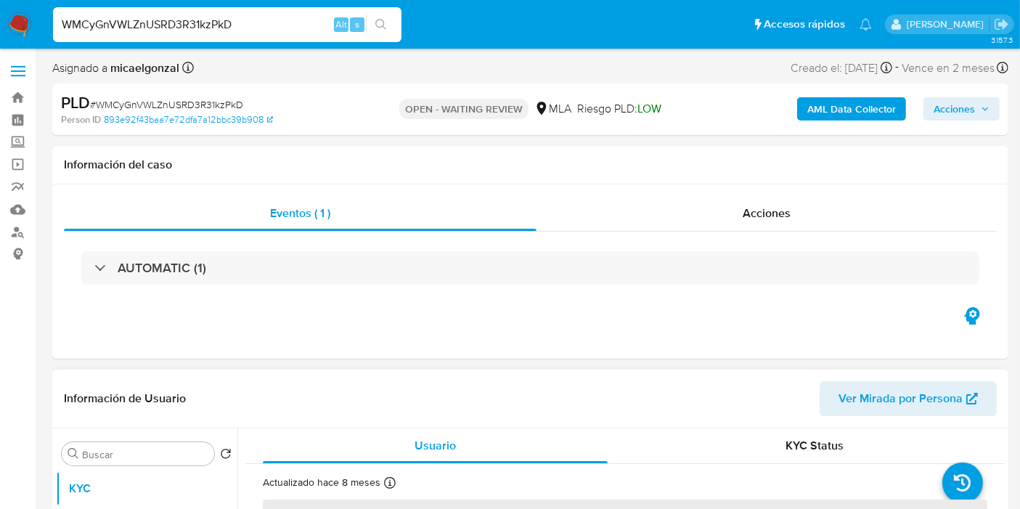
select select "10"
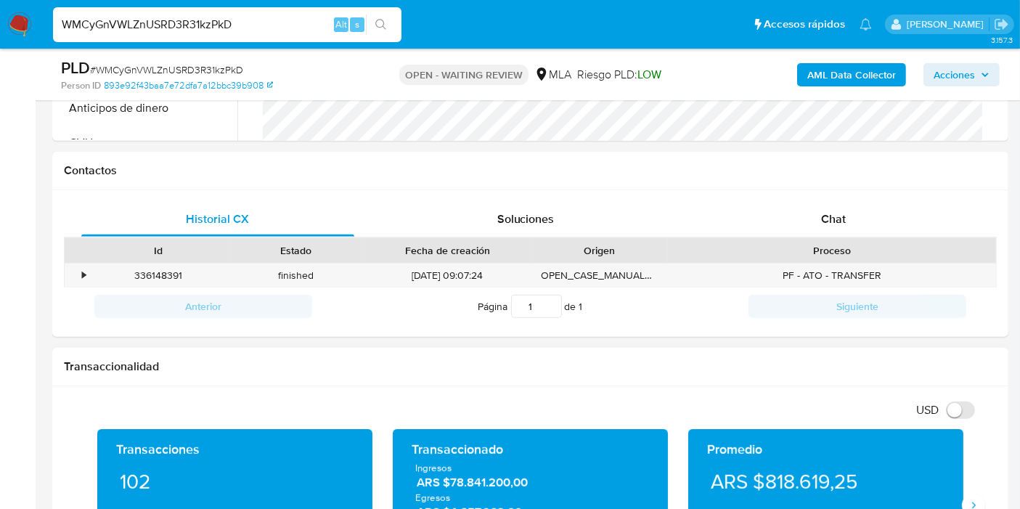
scroll to position [726, 0]
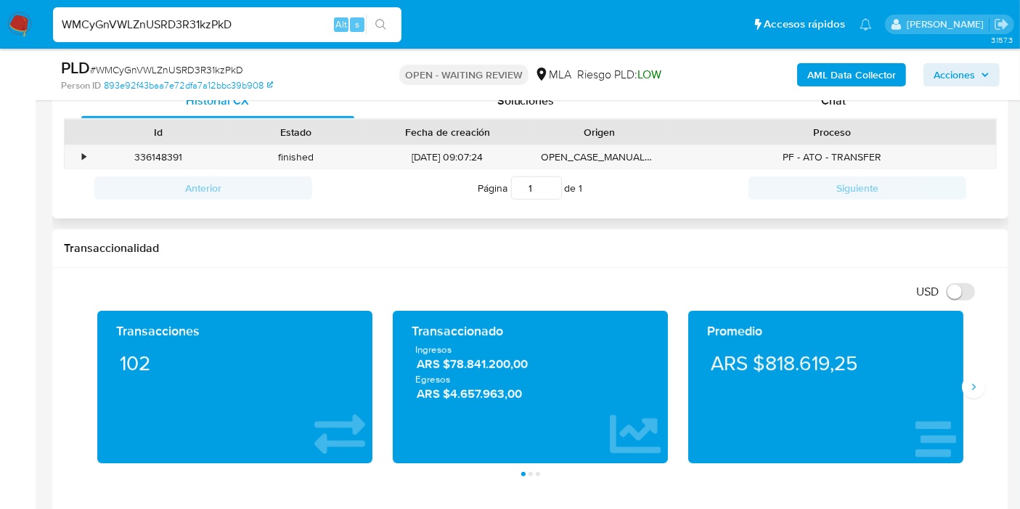
click at [882, 125] on div "Proceso" at bounding box center [832, 132] width 308 height 15
click at [871, 116] on div "Chat" at bounding box center [833, 101] width 273 height 35
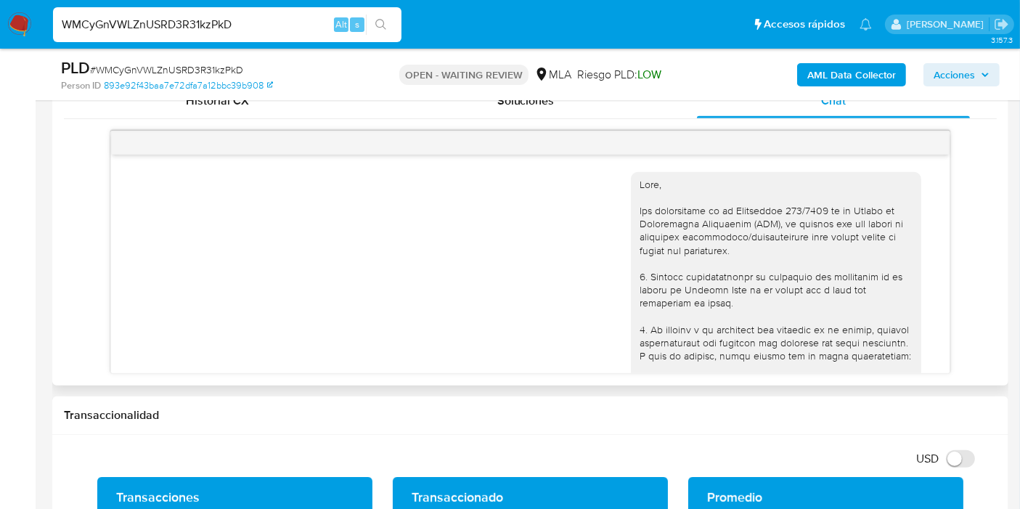
scroll to position [1327, 0]
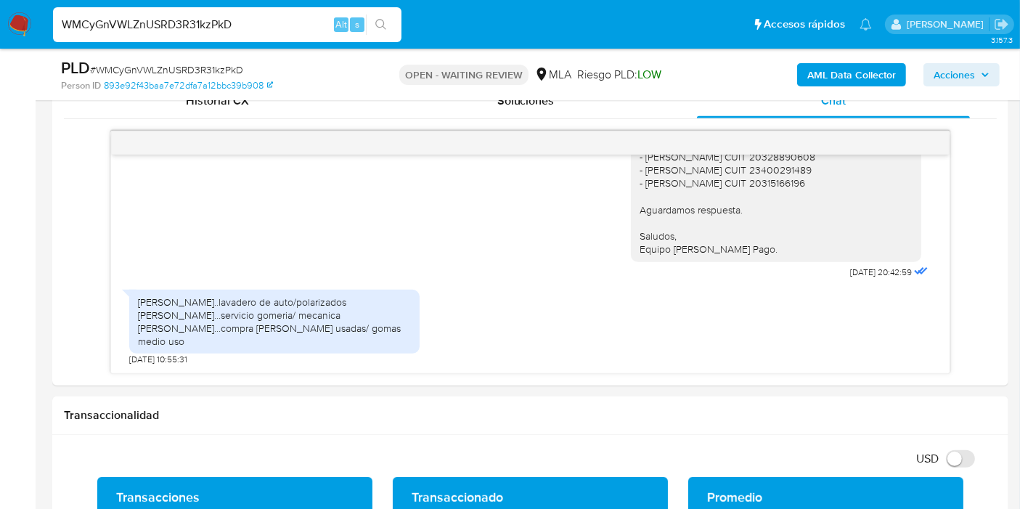
click at [16, 16] on img at bounding box center [19, 24] width 25 height 25
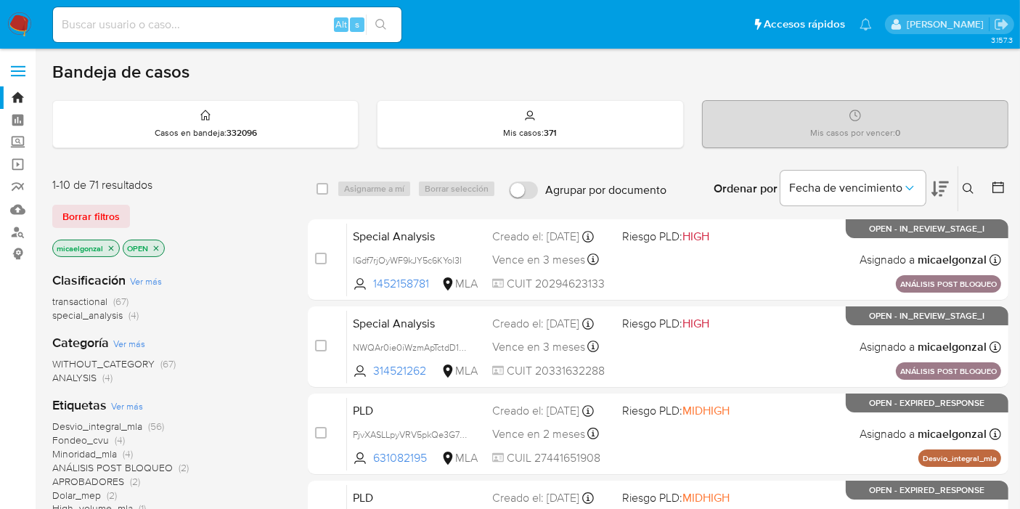
click at [91, 315] on span "special_analysis" at bounding box center [87, 315] width 70 height 15
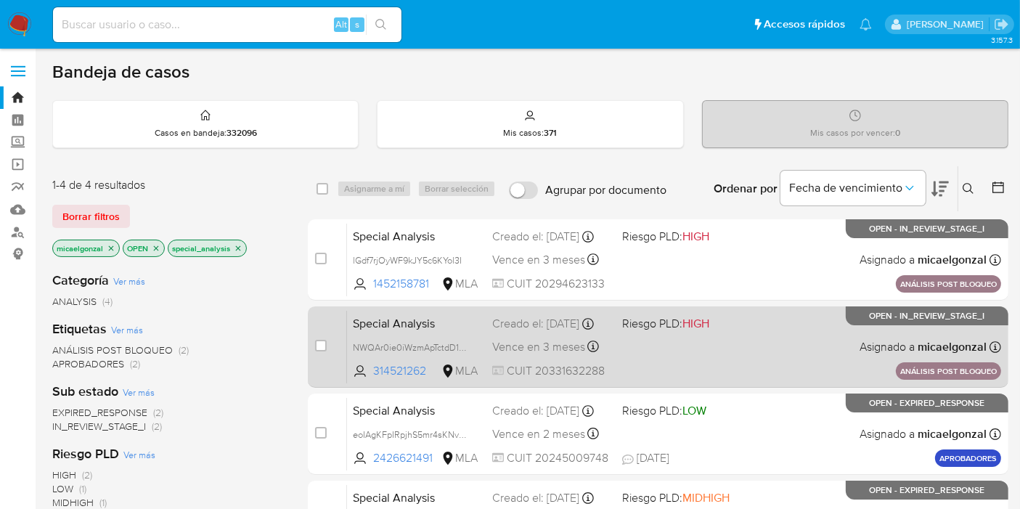
click at [770, 346] on div "Special Analysis NWQAr0ie0iWzmApTctdD1z7r 314521262 MLA Riesgo PLD: HIGH Creado…" at bounding box center [674, 346] width 654 height 73
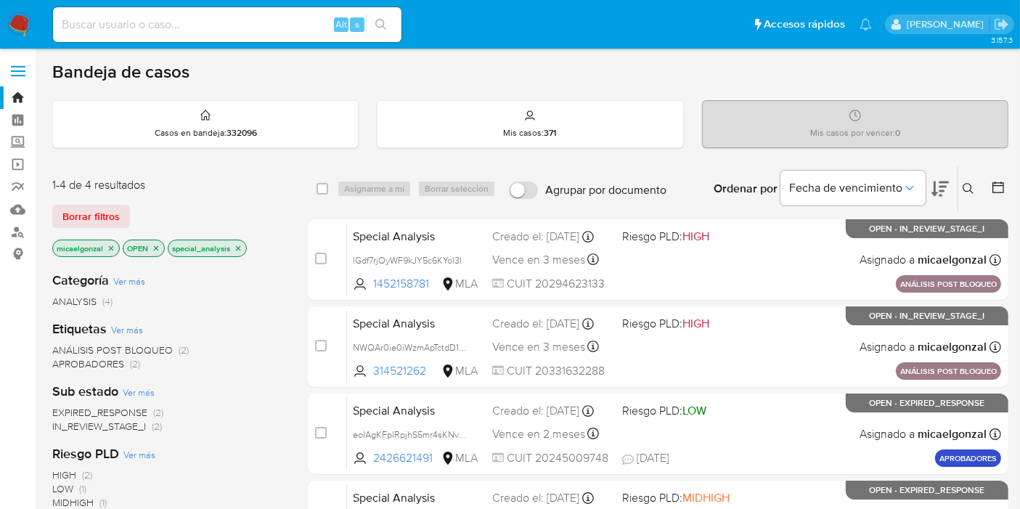
click at [22, 21] on img at bounding box center [19, 24] width 25 height 25
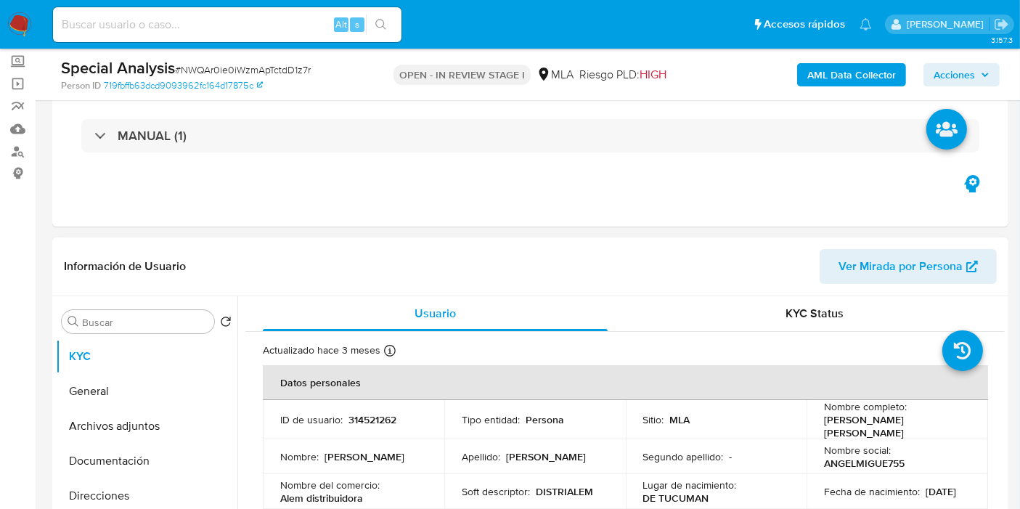
select select "10"
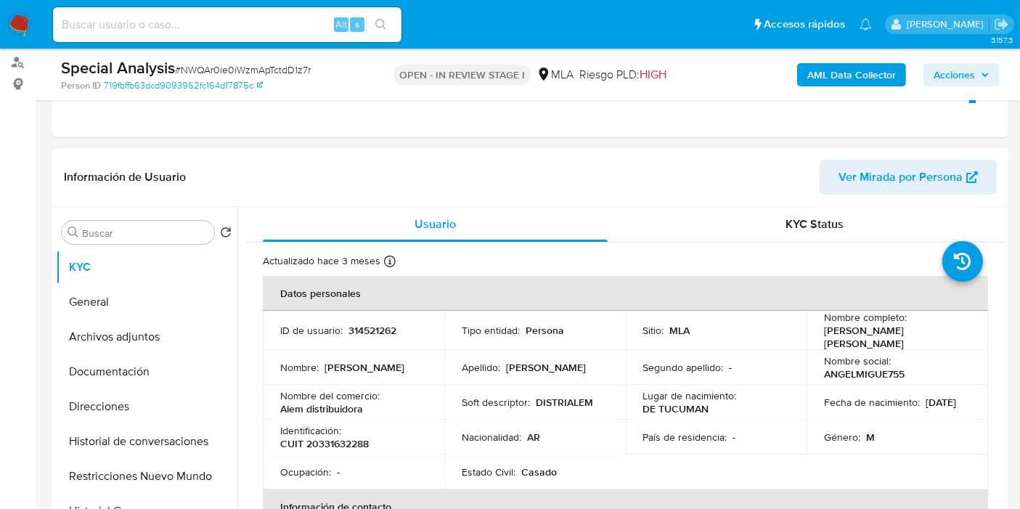
scroll to position [242, 0]
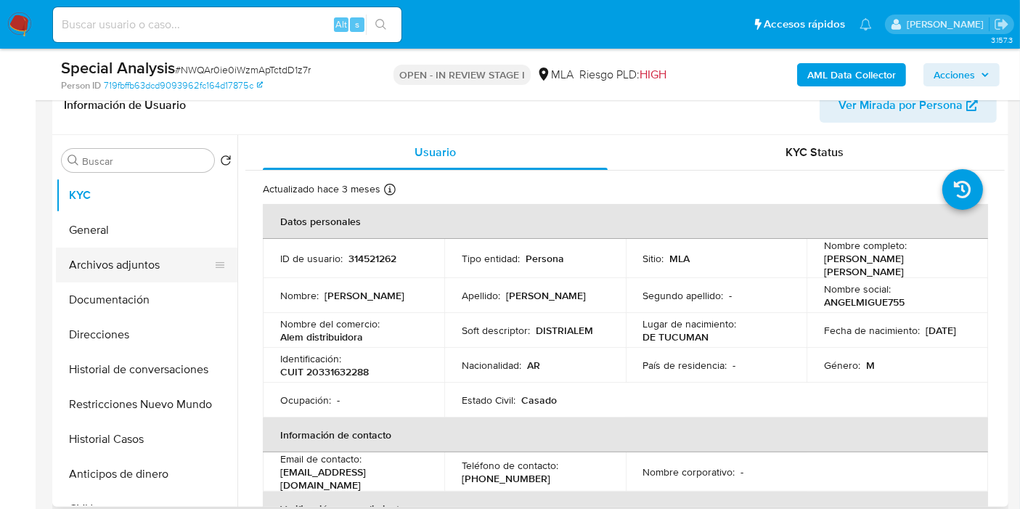
click at [83, 250] on button "Archivos adjuntos" at bounding box center [141, 265] width 170 height 35
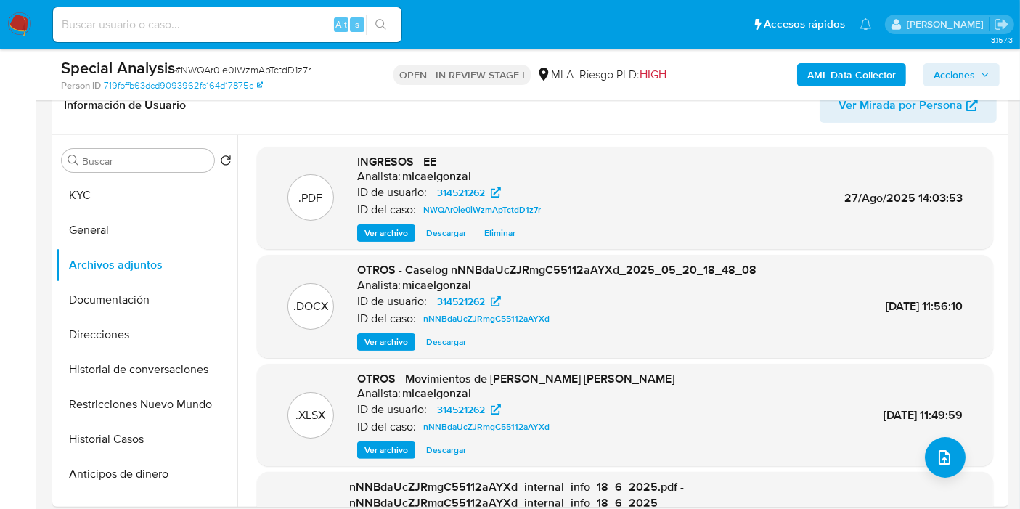
click at [954, 76] on span "Acciones" at bounding box center [954, 74] width 41 height 23
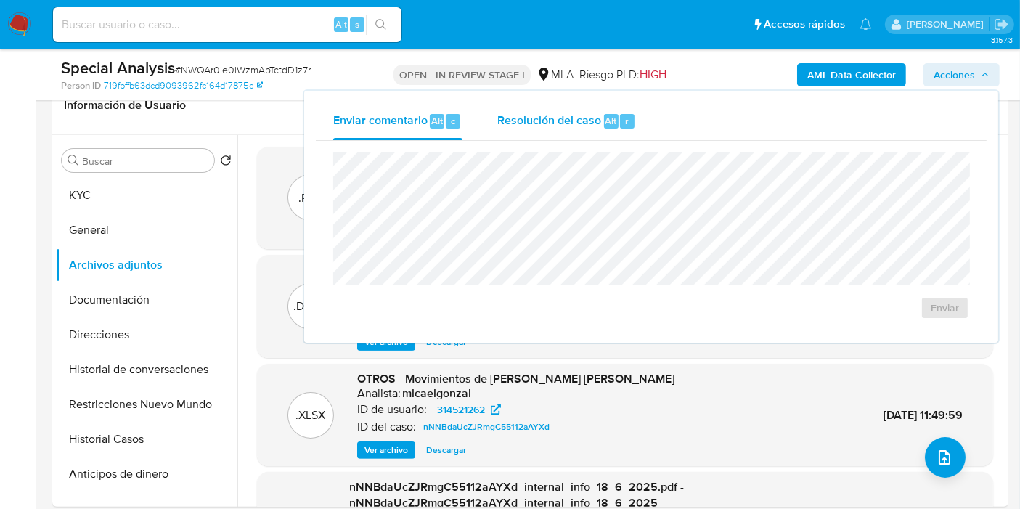
click at [520, 131] on div "Resolución del caso Alt r" at bounding box center [566, 121] width 139 height 38
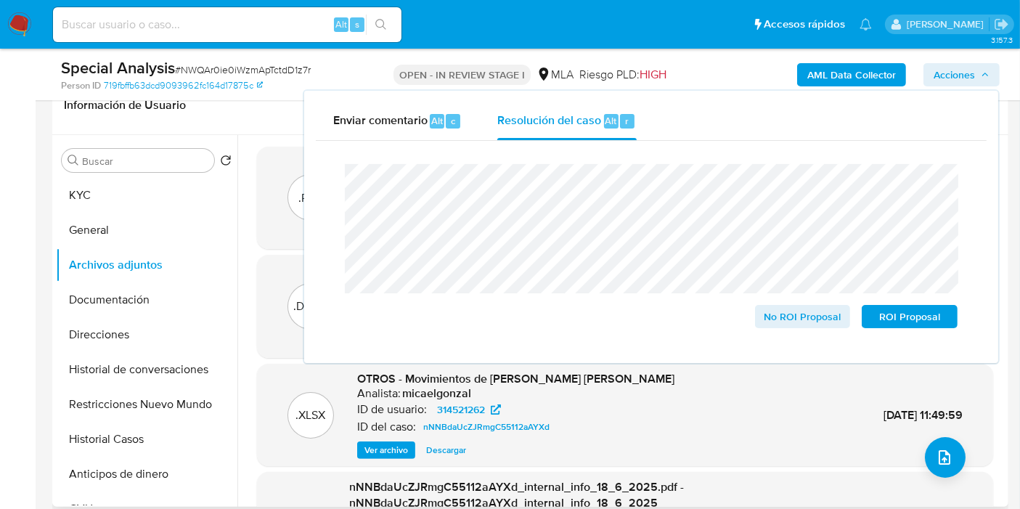
click at [251, 368] on div ".PDF INGRESOS - EE Analista: micaelgonzal ID de usuario: 314521262 ID del caso:…" at bounding box center [625, 392] width 760 height 491
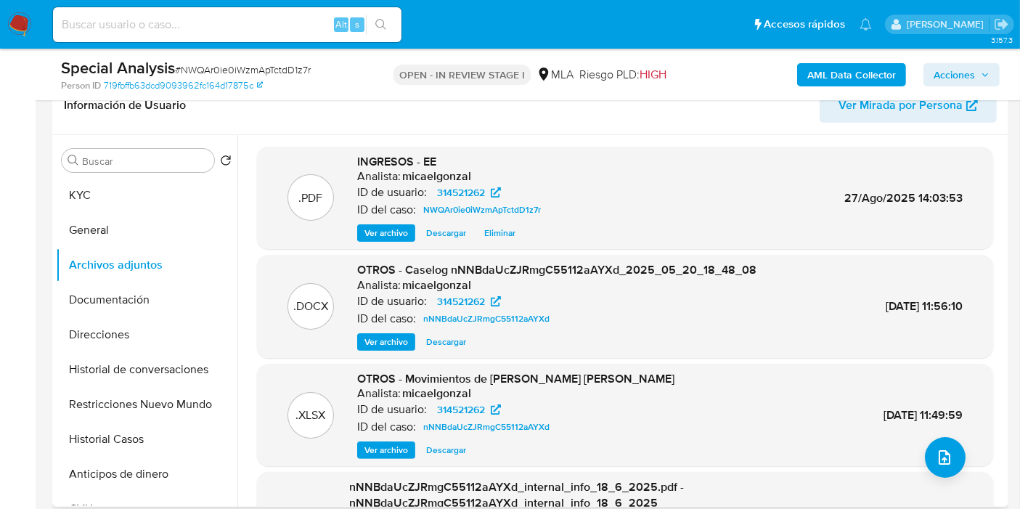
click at [402, 229] on span "Ver archivo" at bounding box center [387, 233] width 44 height 15
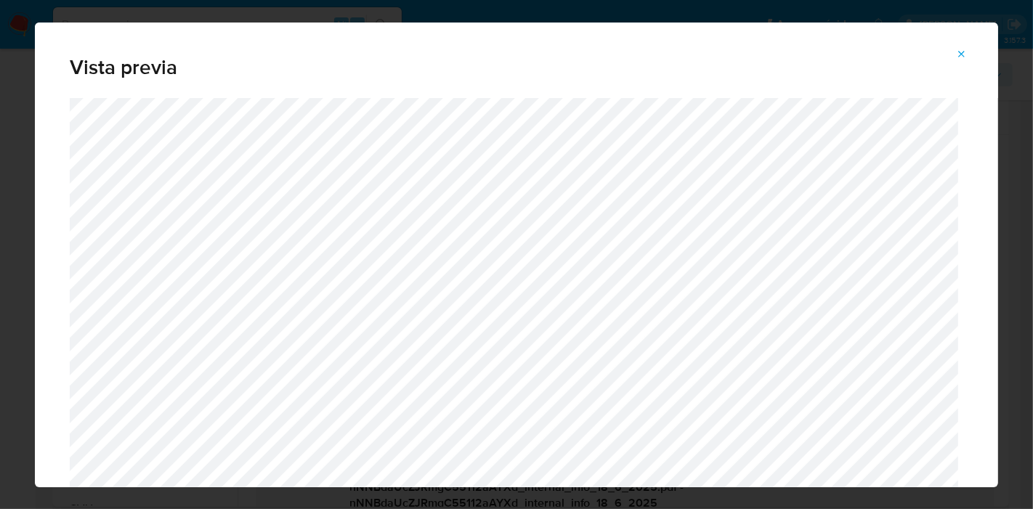
click at [969, 45] on button "Attachment preview" at bounding box center [961, 54] width 32 height 23
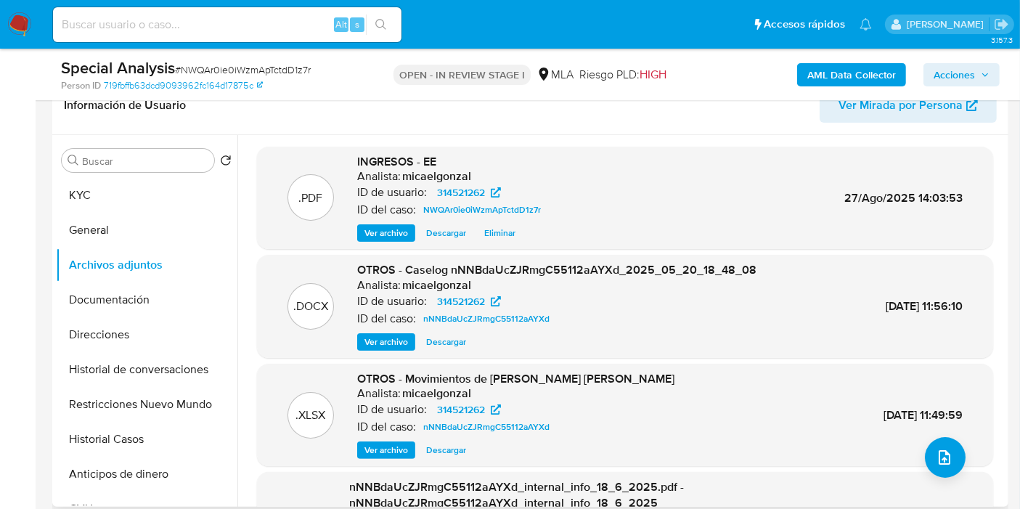
click at [965, 69] on span "Acciones" at bounding box center [954, 74] width 41 height 23
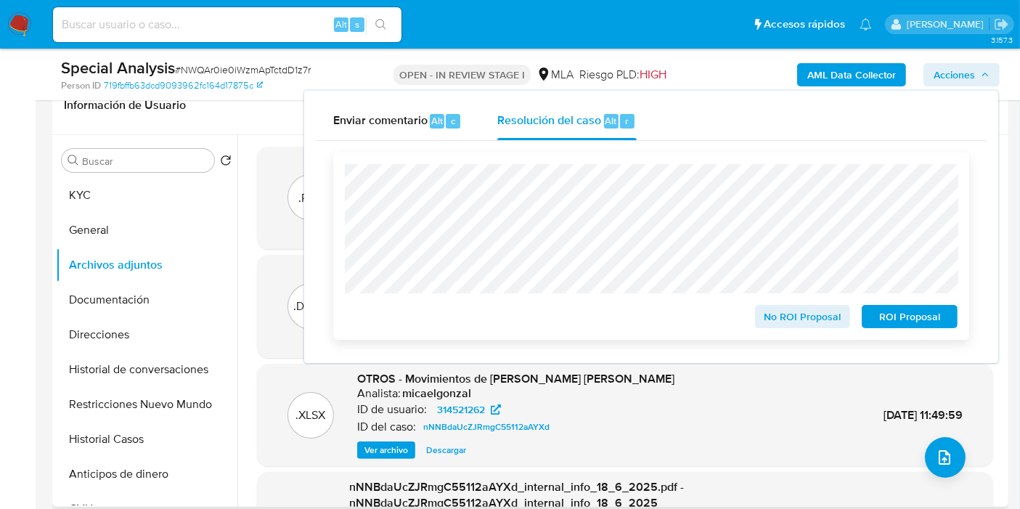
click at [777, 317] on span "No ROI Proposal" at bounding box center [803, 316] width 76 height 20
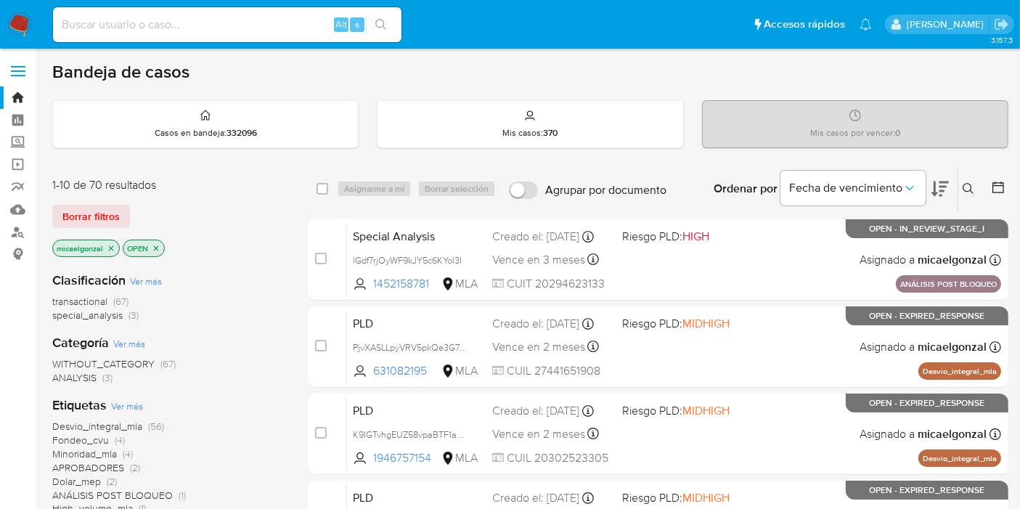
drag, startPoint x: 31, startPoint y: 31, endPoint x: 16, endPoint y: 21, distance: 18.3
click at [30, 31] on nav "Pausado Ver notificaciones Alt s Accesos rápidos Presiona las siguientes teclas…" at bounding box center [510, 24] width 1020 height 49
click at [13, 19] on img at bounding box center [19, 24] width 25 height 25
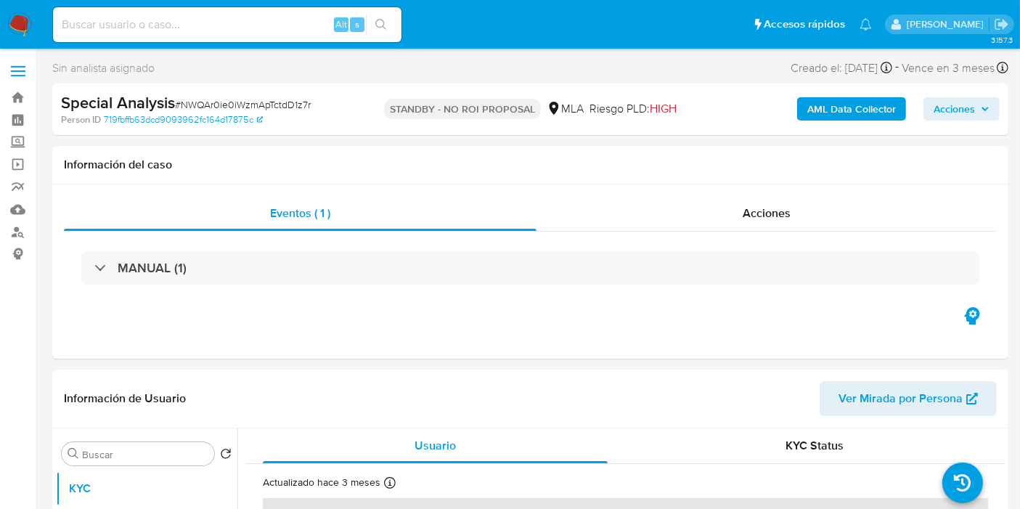
select select "10"
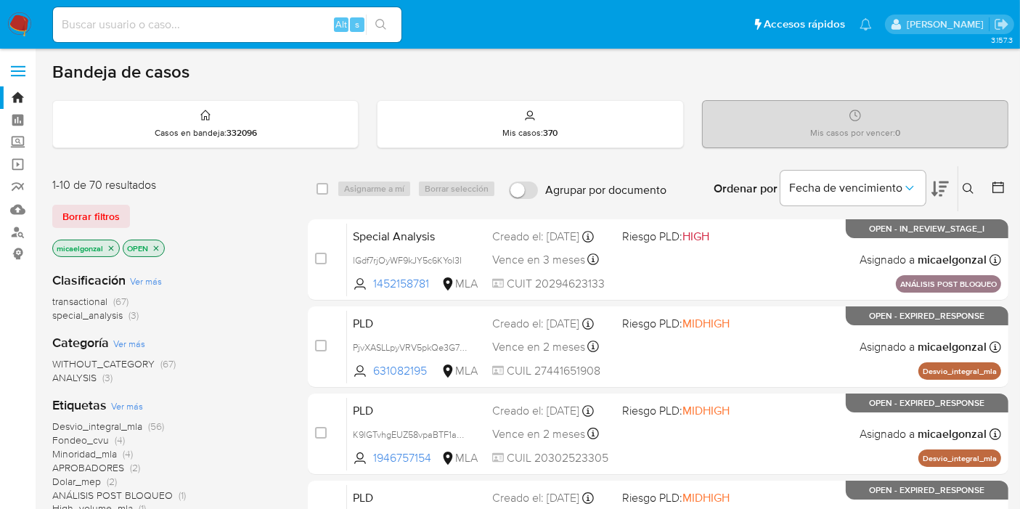
click at [102, 312] on span "special_analysis" at bounding box center [87, 315] width 70 height 15
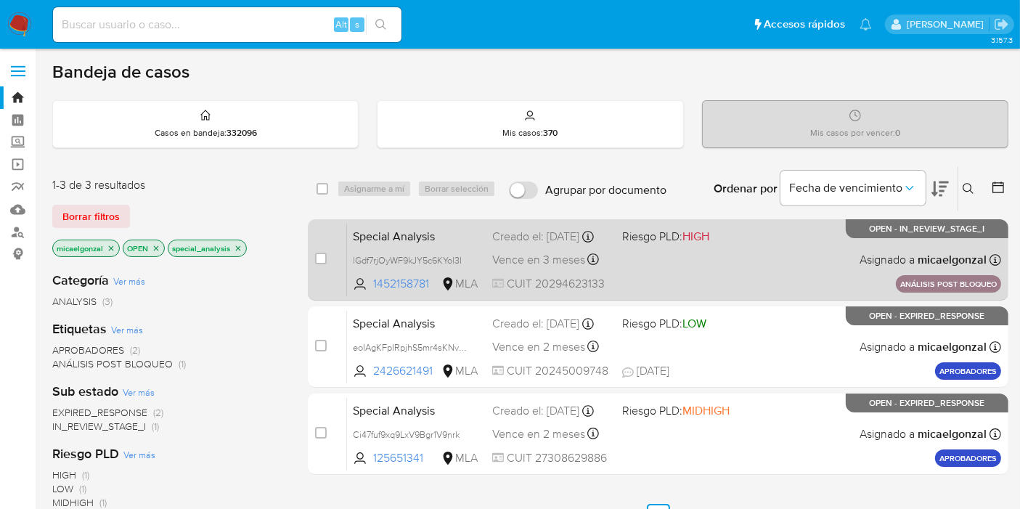
click at [622, 281] on div "Special Analysis lGdf7rjOyWF9kJY5c6KYol3I 1452158781 MLA Riesgo PLD: HIGH Cread…" at bounding box center [674, 259] width 654 height 73
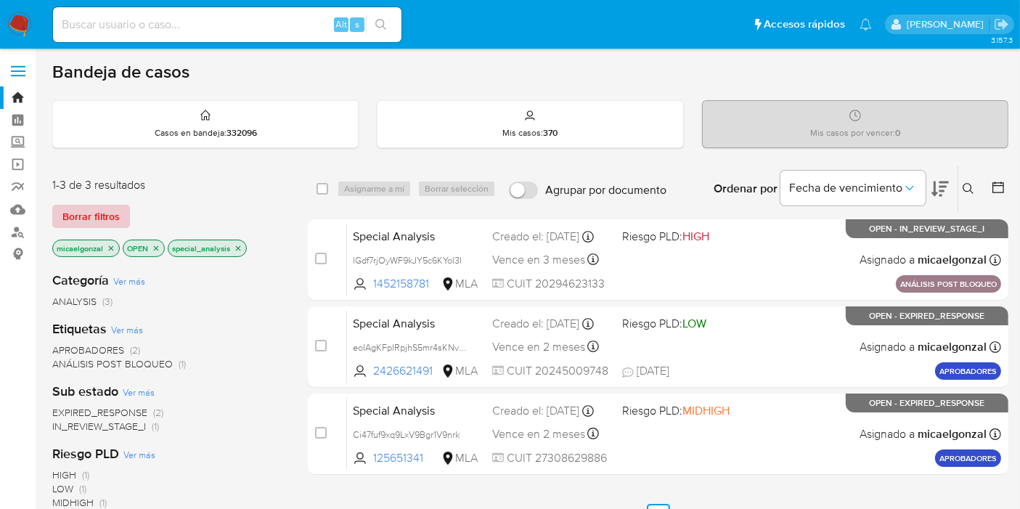
click at [95, 223] on span "Borrar filtros" at bounding box center [90, 216] width 57 height 20
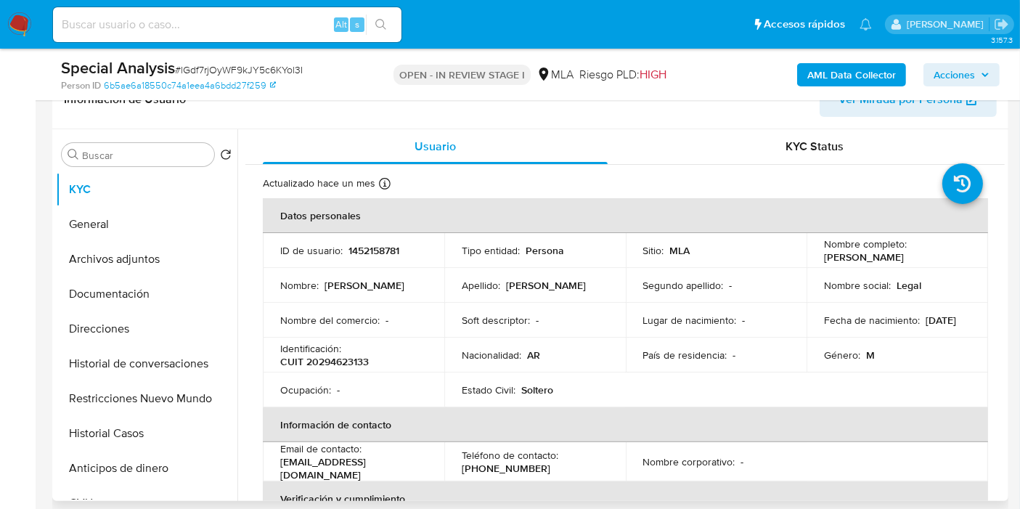
scroll to position [322, 0]
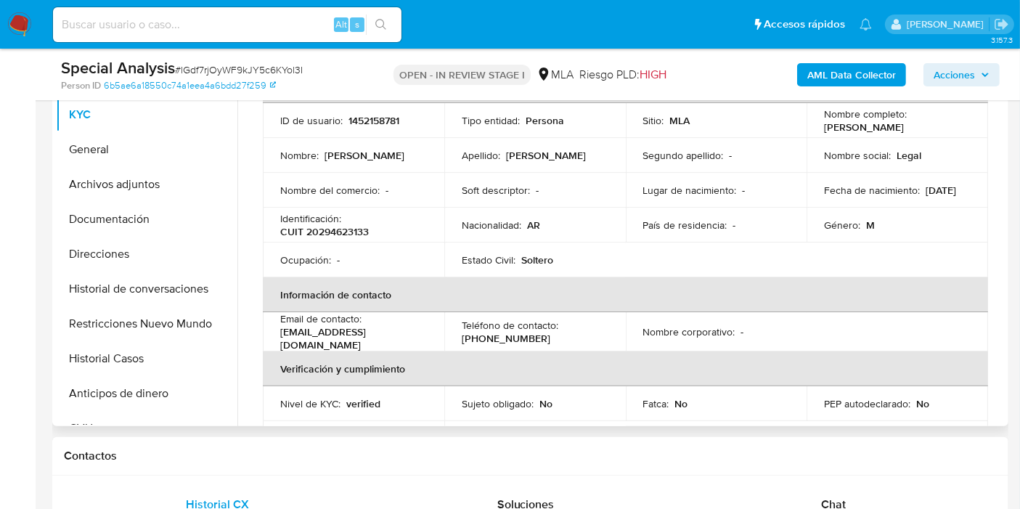
select select "10"
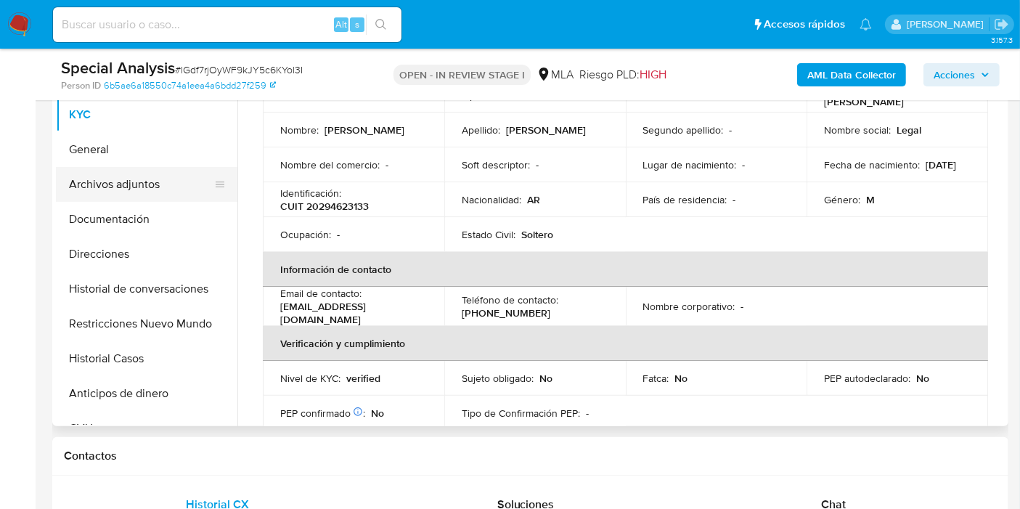
click at [171, 190] on button "Archivos adjuntos" at bounding box center [141, 184] width 170 height 35
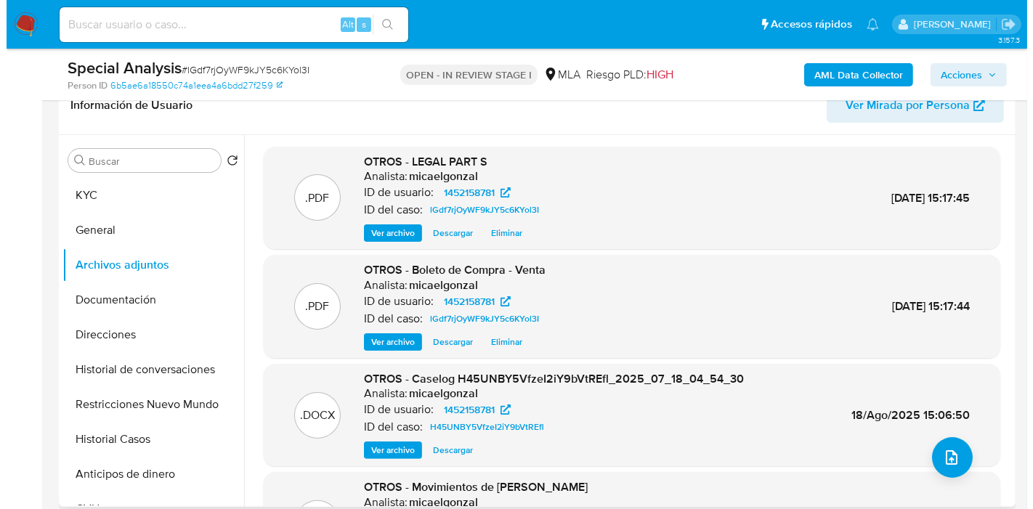
scroll to position [122, 0]
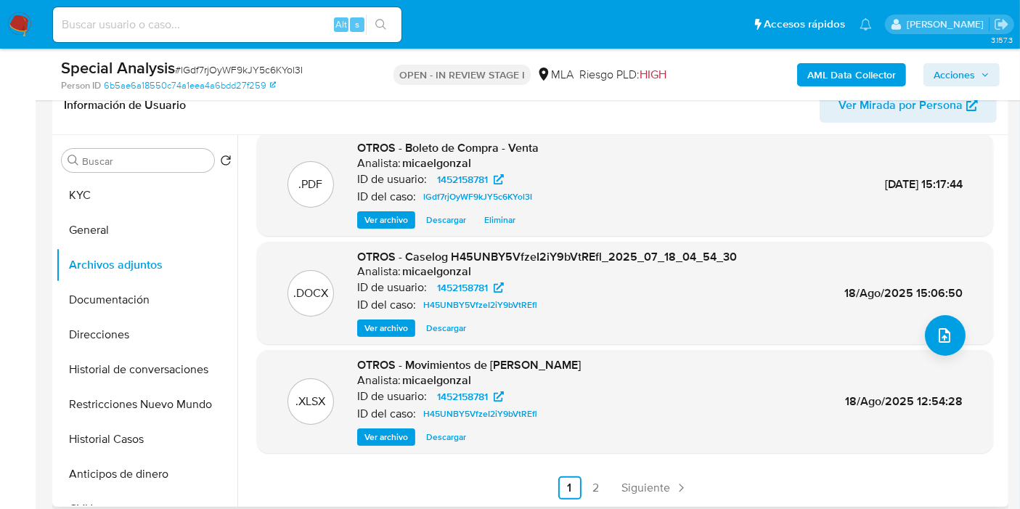
click at [394, 335] on span "Ver archivo" at bounding box center [387, 328] width 44 height 15
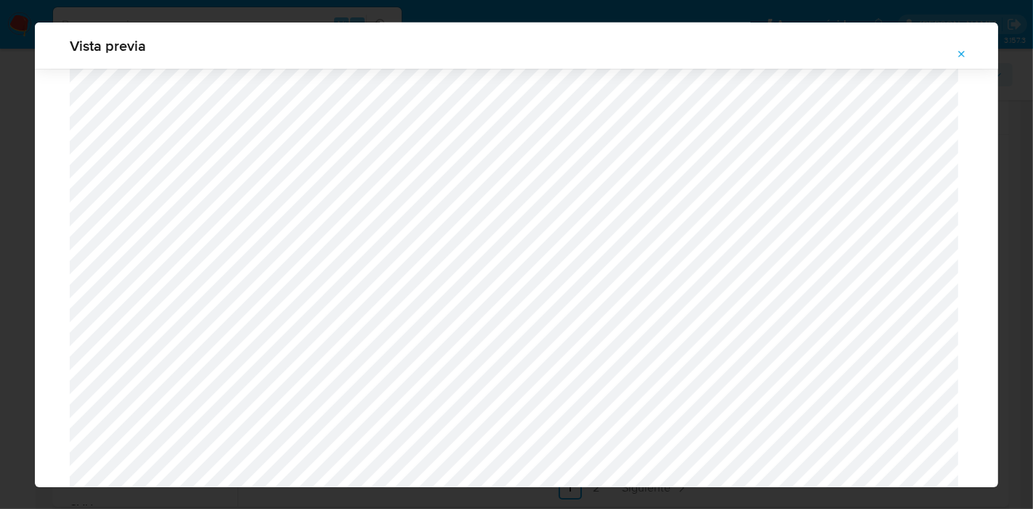
scroll to position [1423, 0]
click at [0, 277] on div "Vista previa" at bounding box center [516, 254] width 1033 height 509
drag, startPoint x: 942, startPoint y: 46, endPoint x: 963, endPoint y: 49, distance: 21.3
click at [952, 49] on div "Vista previa" at bounding box center [516, 255] width 963 height 465
click at [963, 49] on icon "Attachment preview" at bounding box center [962, 55] width 12 height 12
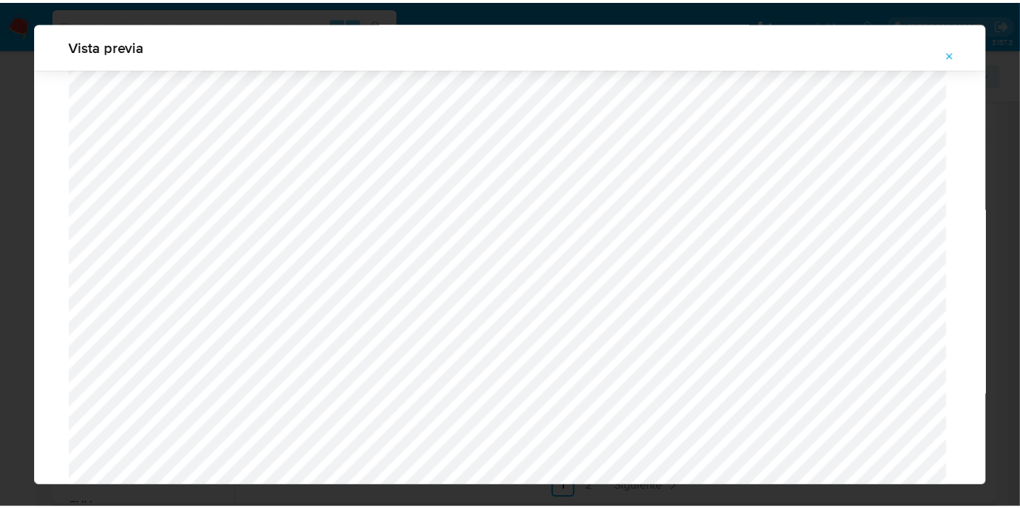
scroll to position [75, 0]
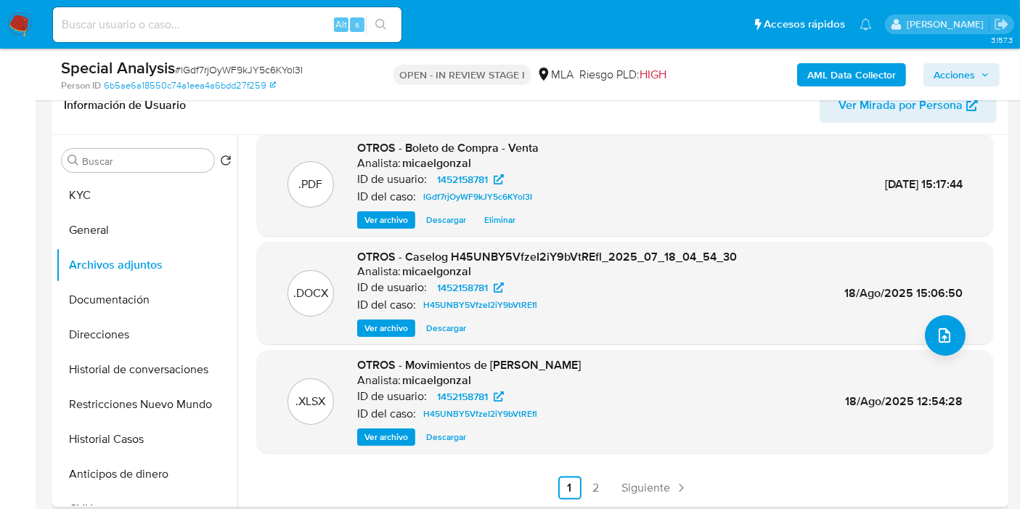
click at [20, 13] on img at bounding box center [19, 24] width 25 height 25
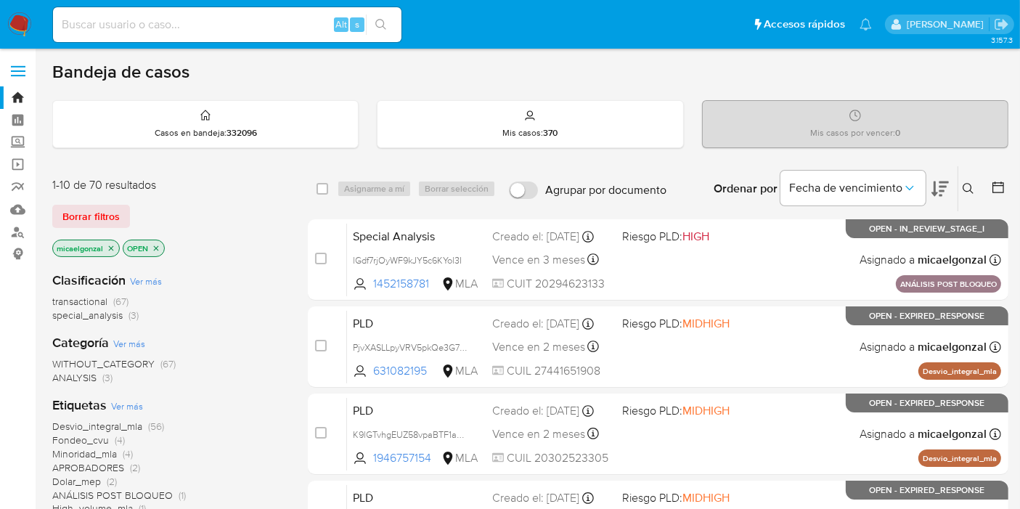
click at [107, 249] on icon "close-filter" at bounding box center [111, 248] width 9 height 9
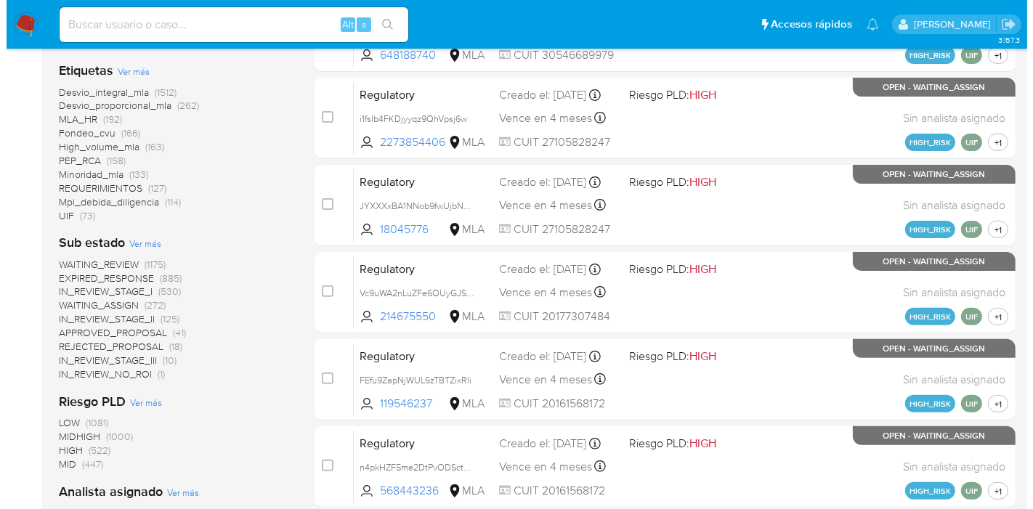
scroll to position [664, 0]
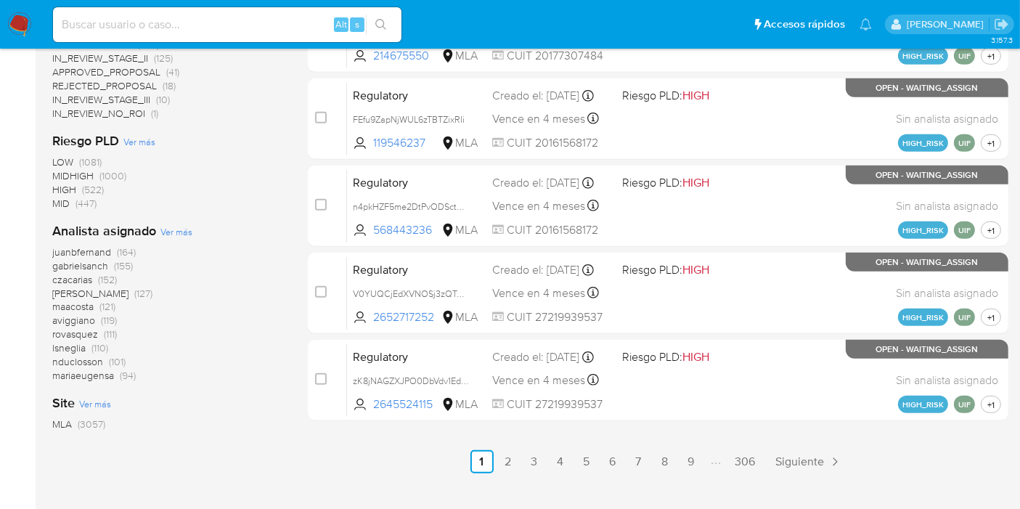
click at [176, 231] on span "Ver más" at bounding box center [176, 231] width 32 height 13
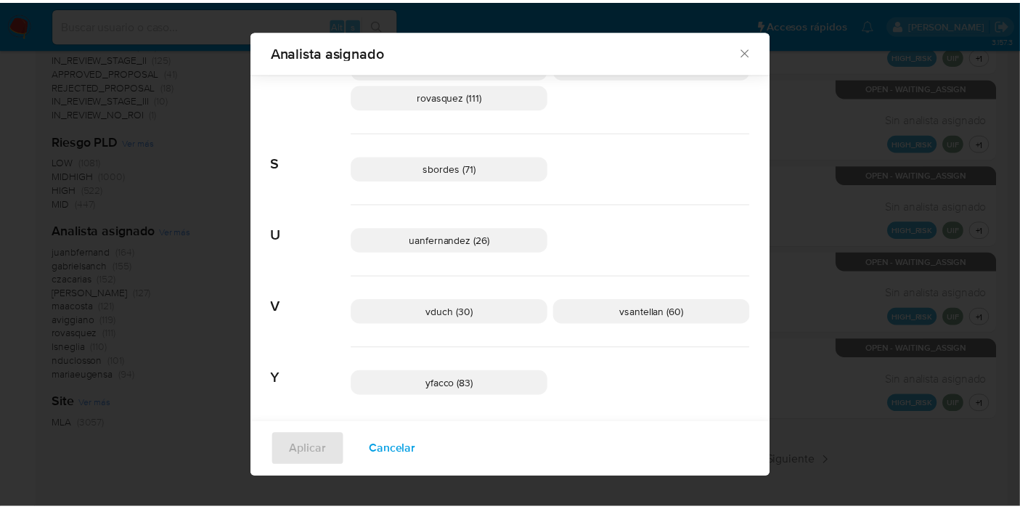
scroll to position [1136, 0]
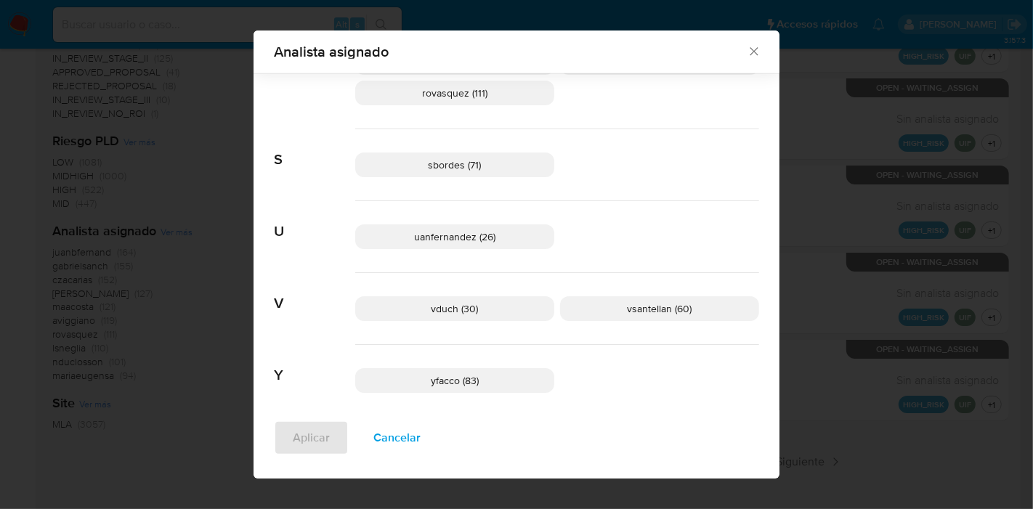
click at [741, 57] on div "Analista asignado" at bounding box center [516, 51] width 526 height 43
click at [746, 56] on icon "Cerrar" at bounding box center [753, 51] width 15 height 15
